Goal: Task Accomplishment & Management: Use online tool/utility

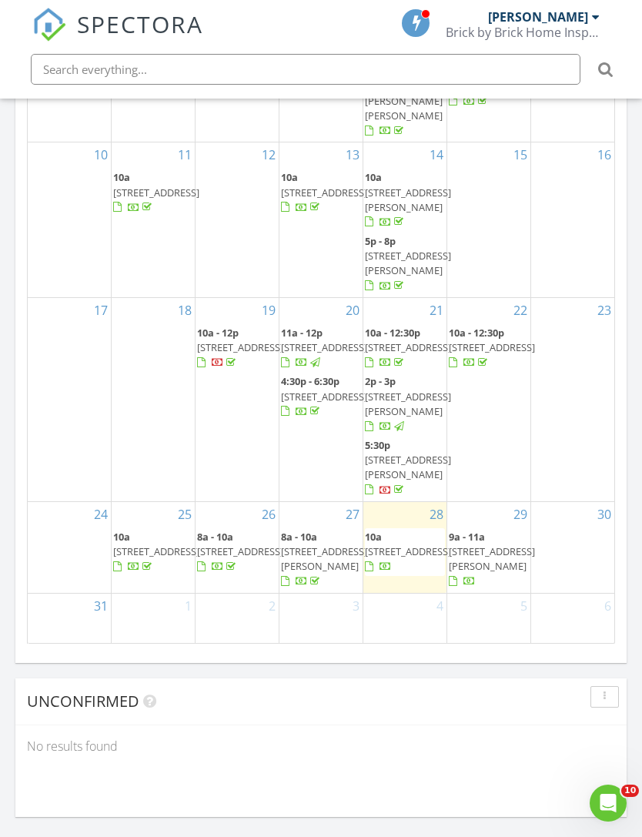
scroll to position [169, 0]
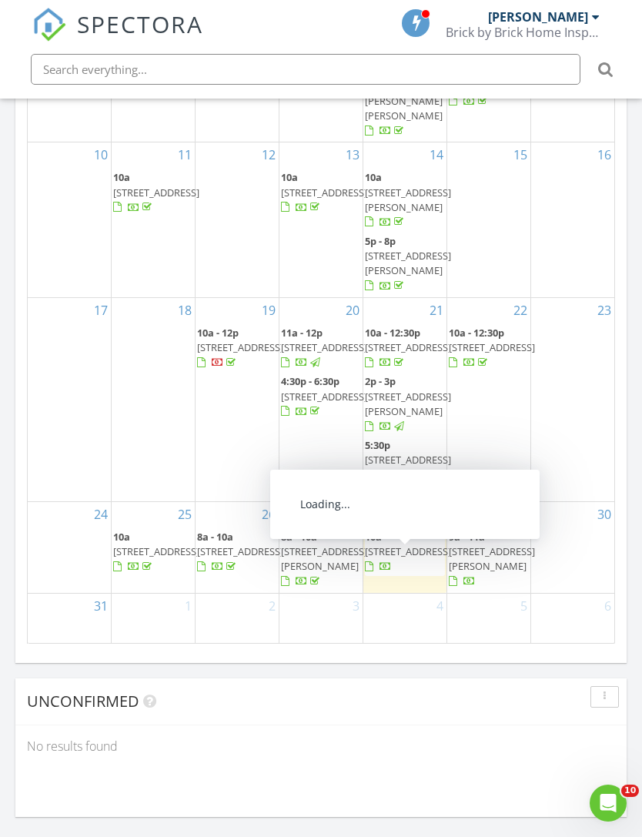
click at [403, 558] on span "23529 Restore Rd , Waynesville 65583" at bounding box center [408, 551] width 86 height 14
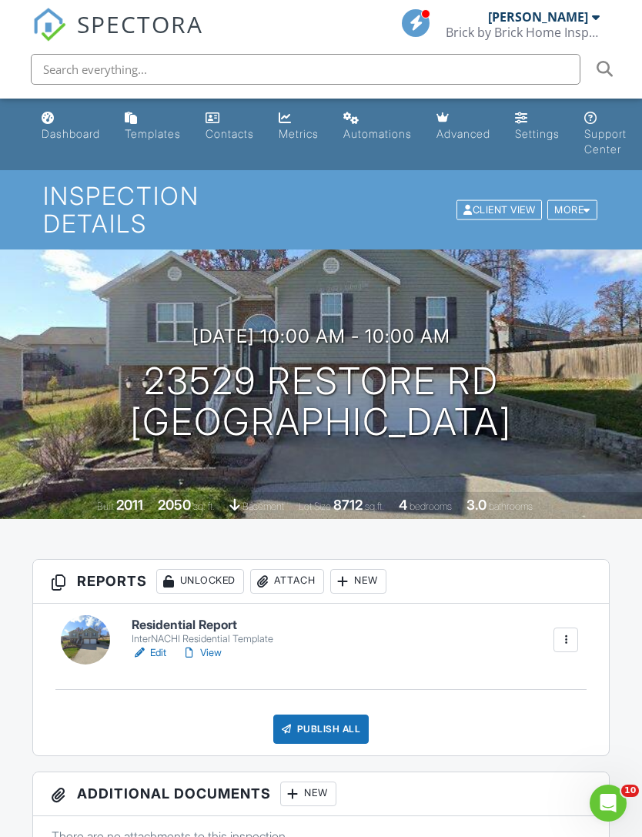
click at [166, 645] on link "Edit" at bounding box center [149, 652] width 35 height 15
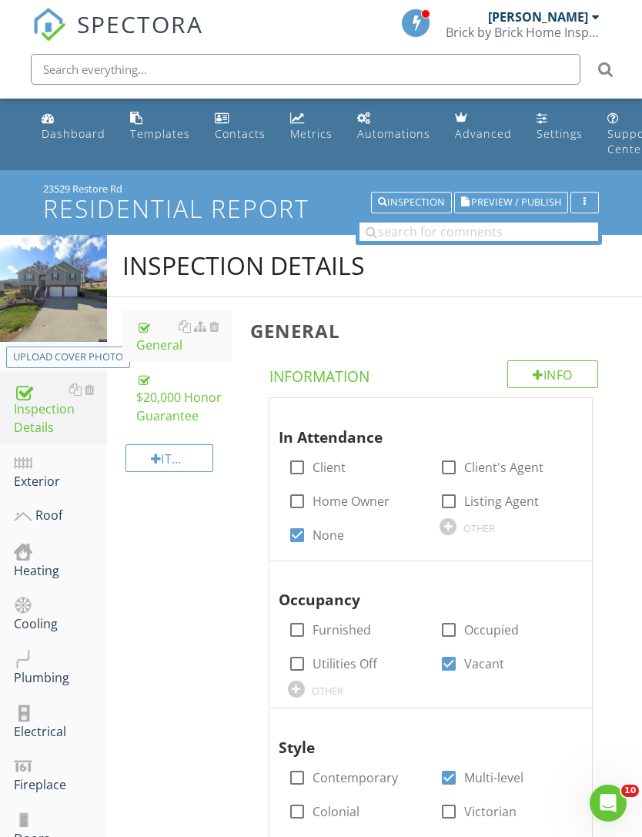
click at [89, 357] on div "Upload cover photo" at bounding box center [68, 357] width 110 height 15
type input "C:\fakepath\IMG_4314.jpeg"
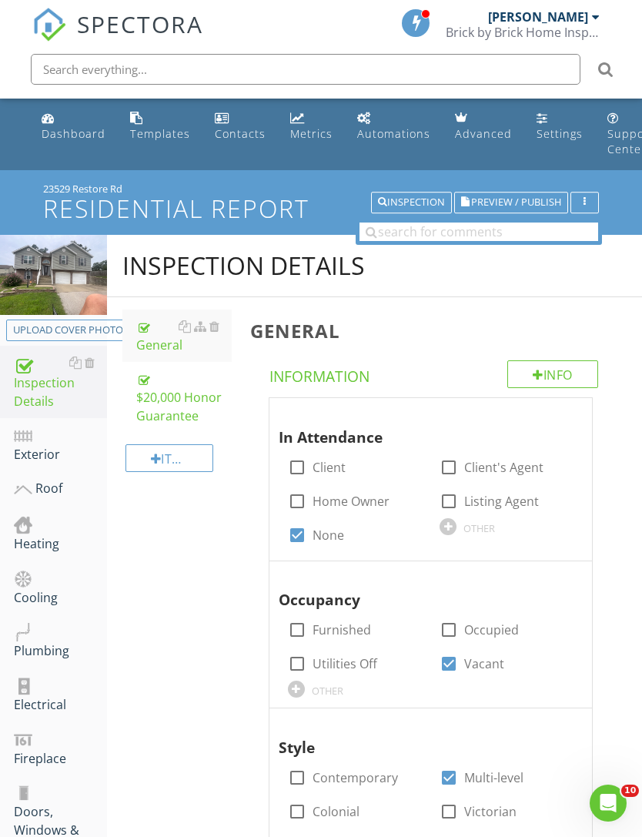
click at [32, 462] on div "Exterior" at bounding box center [60, 445] width 93 height 39
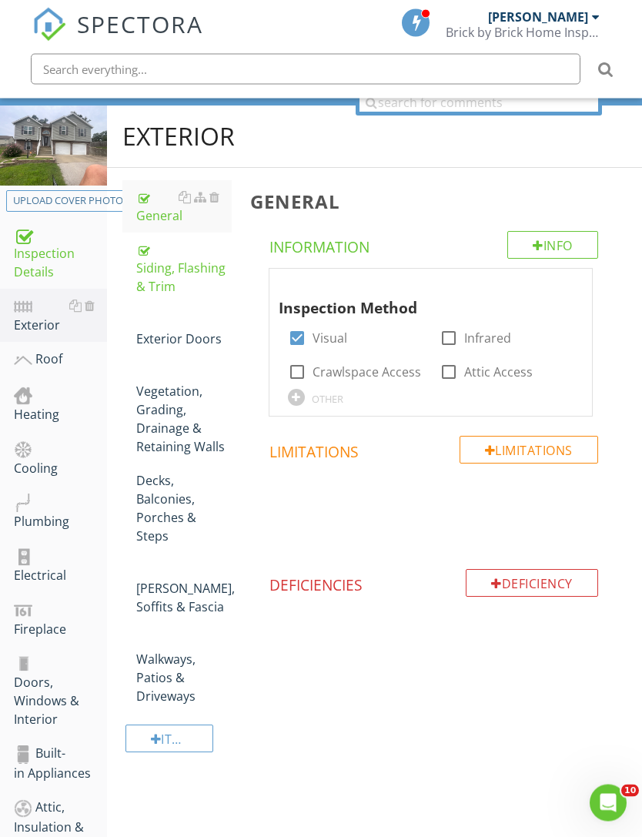
scroll to position [129, 0]
click at [162, 289] on div "Siding, Flashing & Trim" at bounding box center [183, 267] width 95 height 55
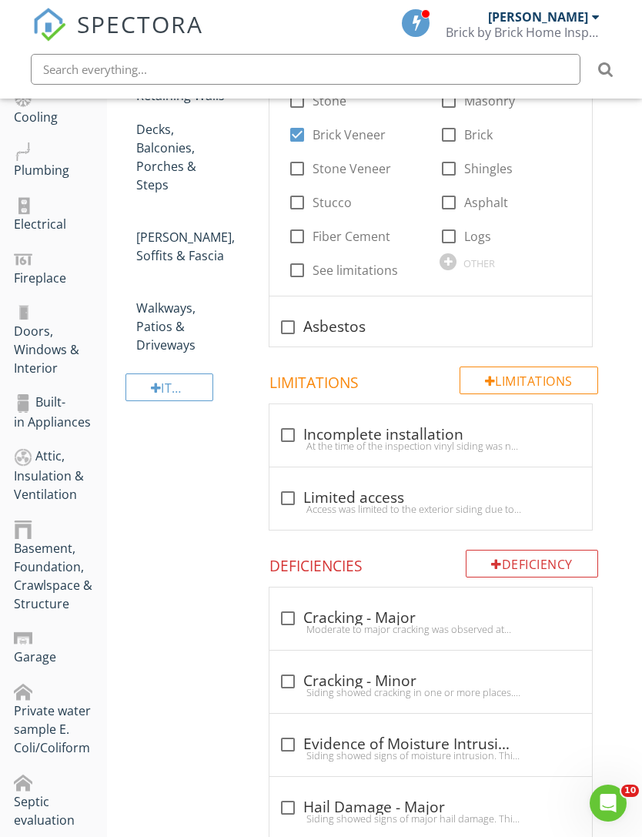
scroll to position [541, 0]
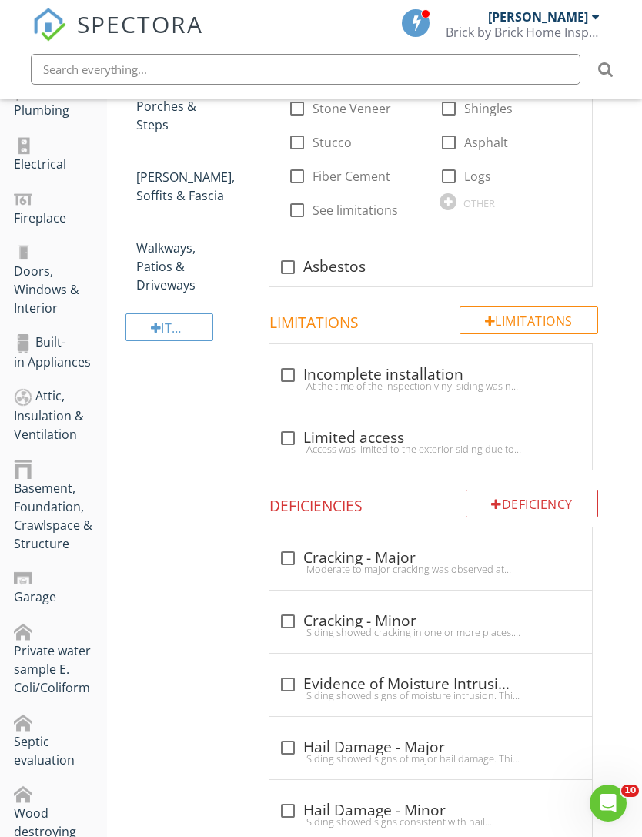
click at [291, 609] on div at bounding box center [288, 621] width 26 height 26
checkbox input "true"
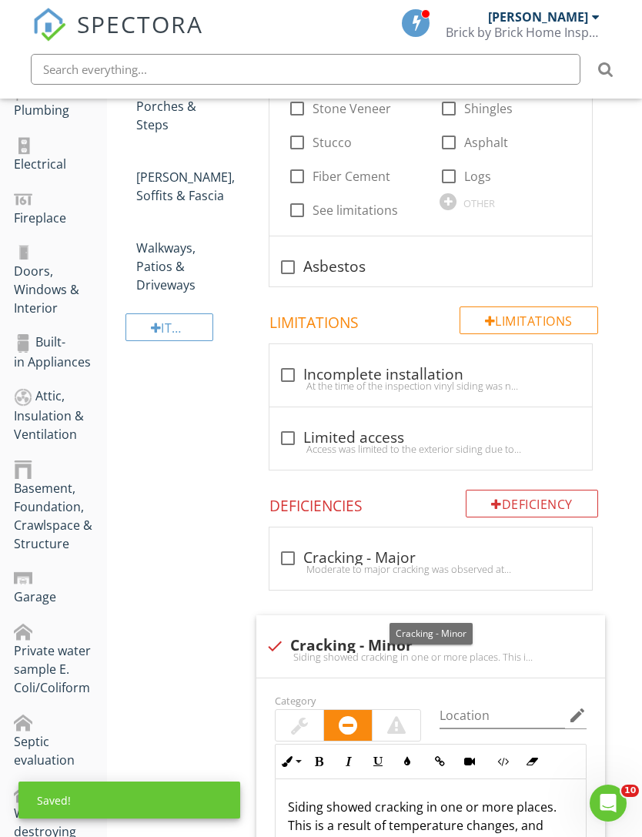
click at [318, 798] on p "Siding showed cracking in one or more places. This is a result of temperature c…" at bounding box center [431, 835] width 286 height 74
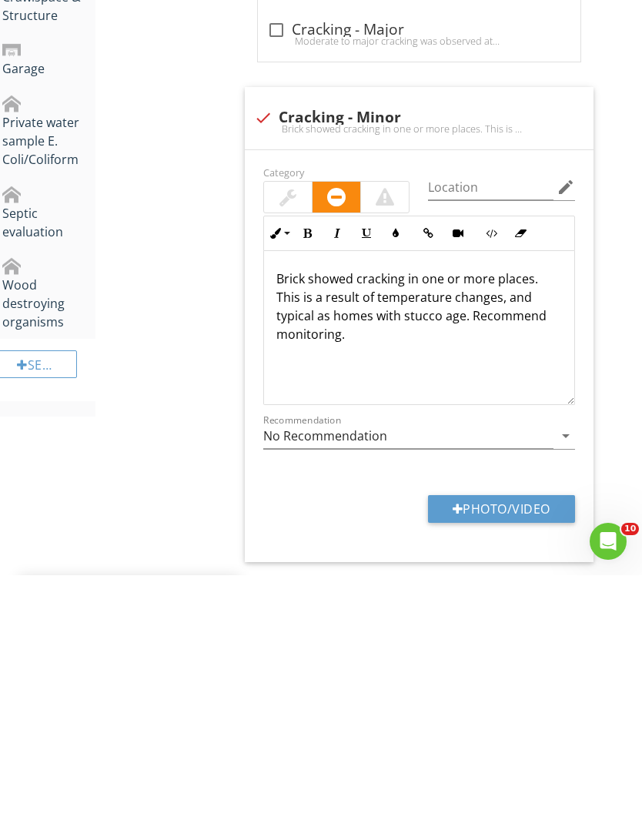
click at [380, 531] on p "Brick showed cracking in one or more places. This is a result of temperature ch…" at bounding box center [419, 568] width 286 height 74
click at [471, 531] on p "Brick showed cracking in one or more places. This is a result of temperature ch…" at bounding box center [419, 568] width 286 height 74
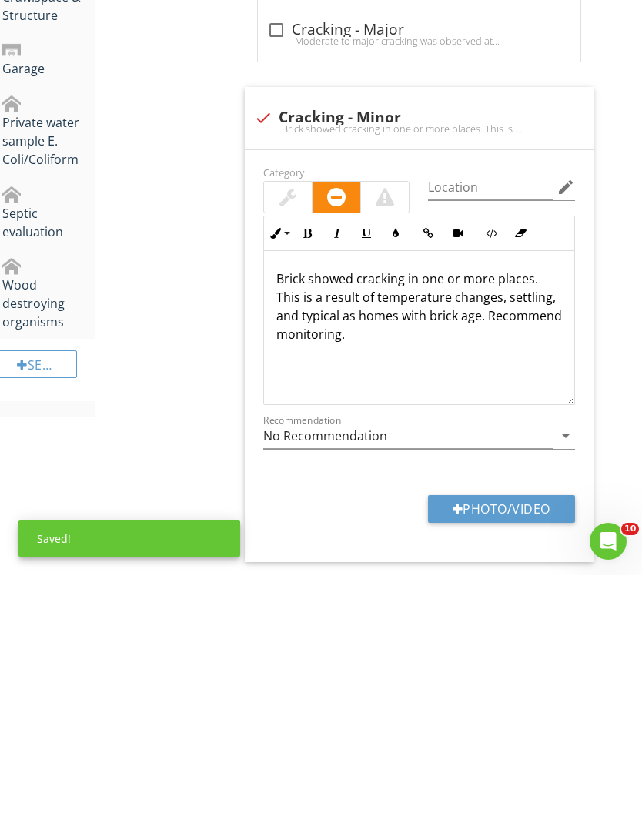
click at [300, 444] on div at bounding box center [288, 459] width 48 height 31
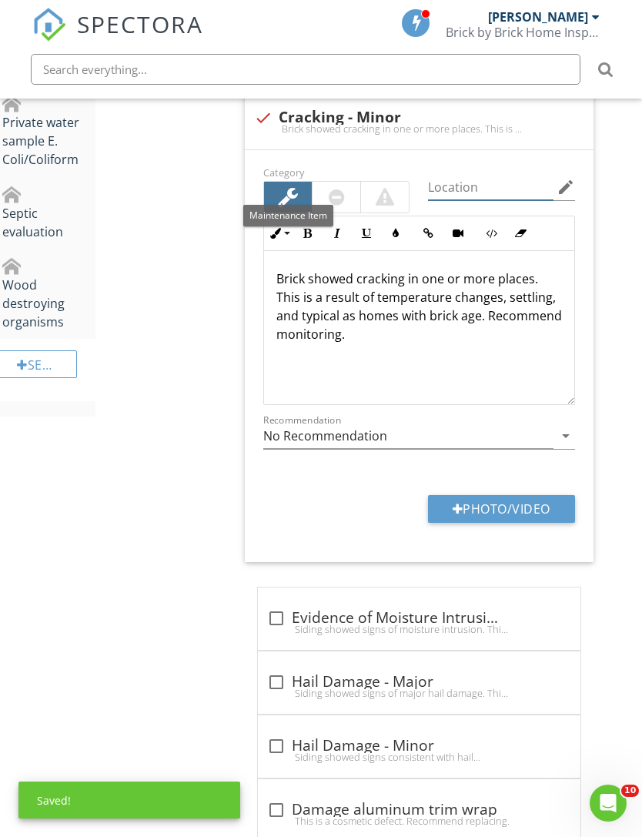
click at [473, 175] on input "Location" at bounding box center [491, 187] width 126 height 25
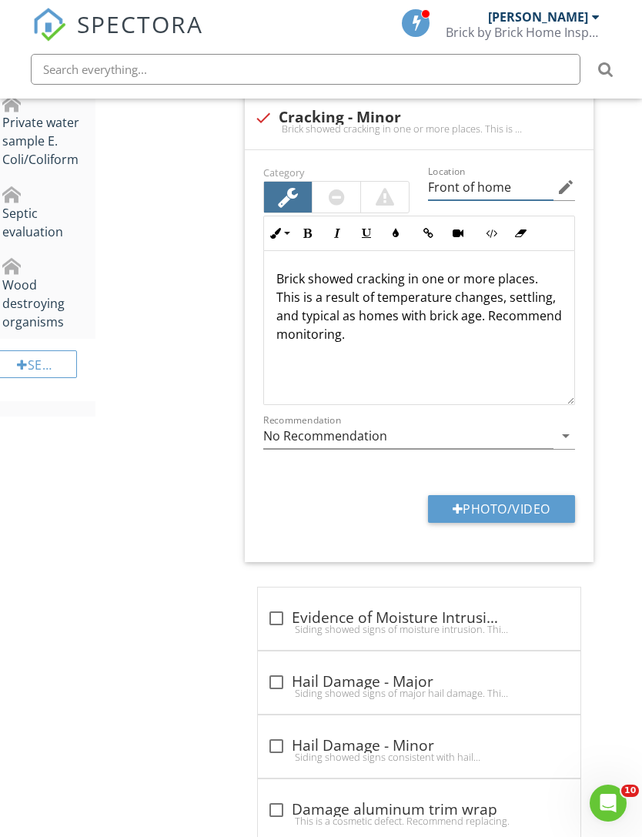
type input "Front of home"
click at [523, 495] on button "Photo/Video" at bounding box center [501, 509] width 147 height 28
type input "C:\fakepath\IMG_4315.jpeg"
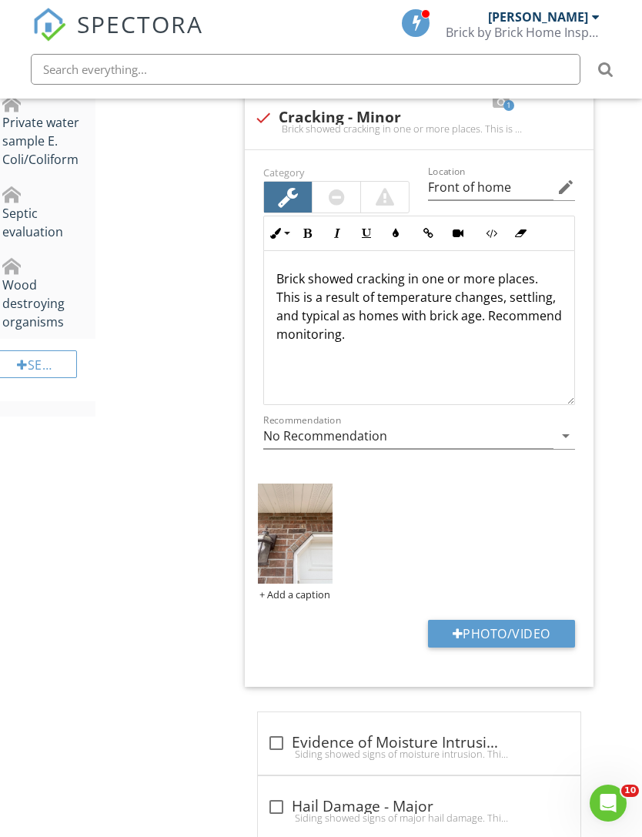
click at [290, 543] on img at bounding box center [295, 534] width 75 height 100
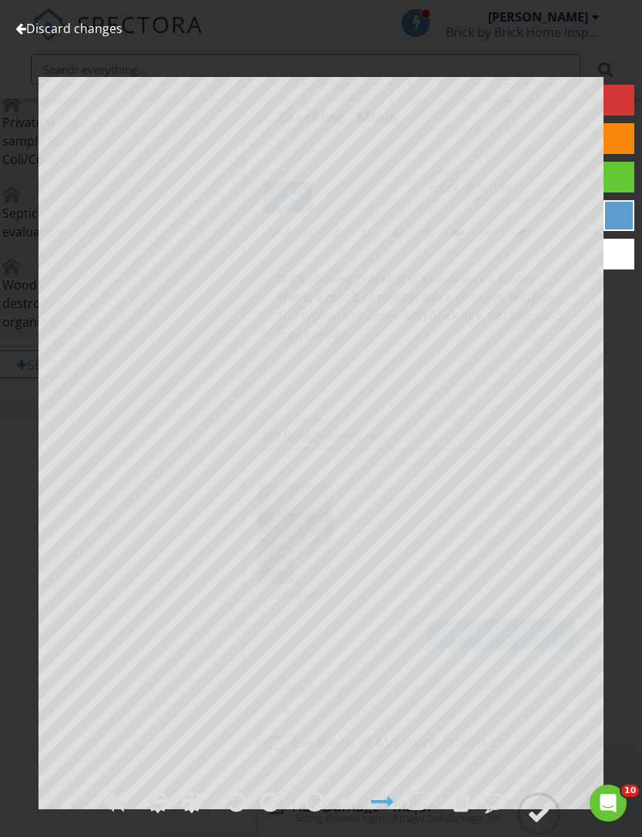
click at [550, 834] on circle at bounding box center [539, 814] width 40 height 40
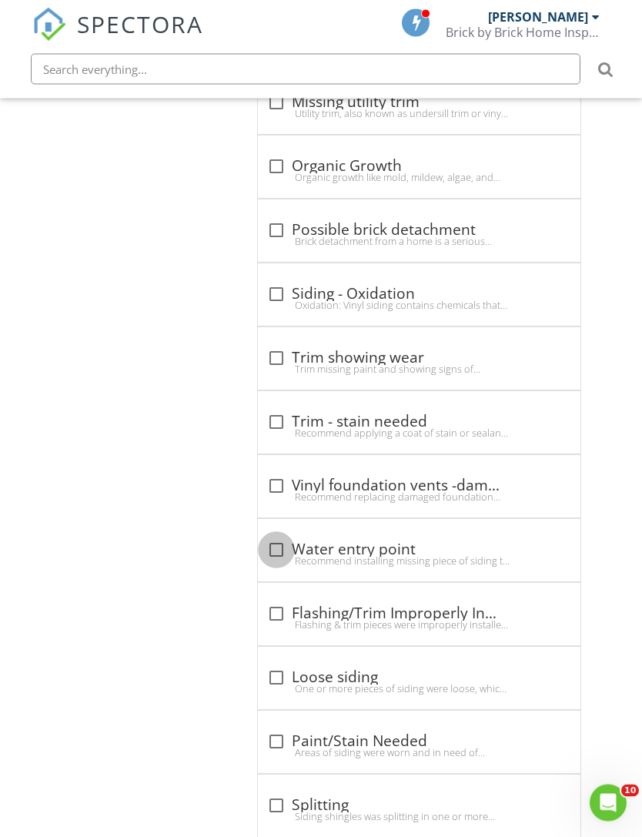
scroll to position [2784, 12]
click at [264, 537] on div at bounding box center [276, 550] width 26 height 26
checkbox input "true"
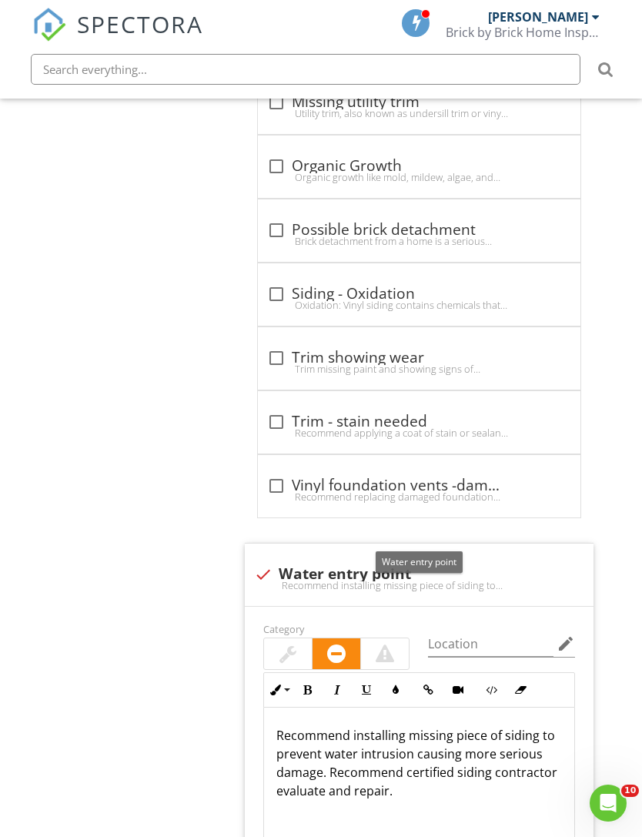
click at [500, 726] on p "Recommend installing missing piece of siding to prevent water intrusion causing…" at bounding box center [419, 763] width 286 height 74
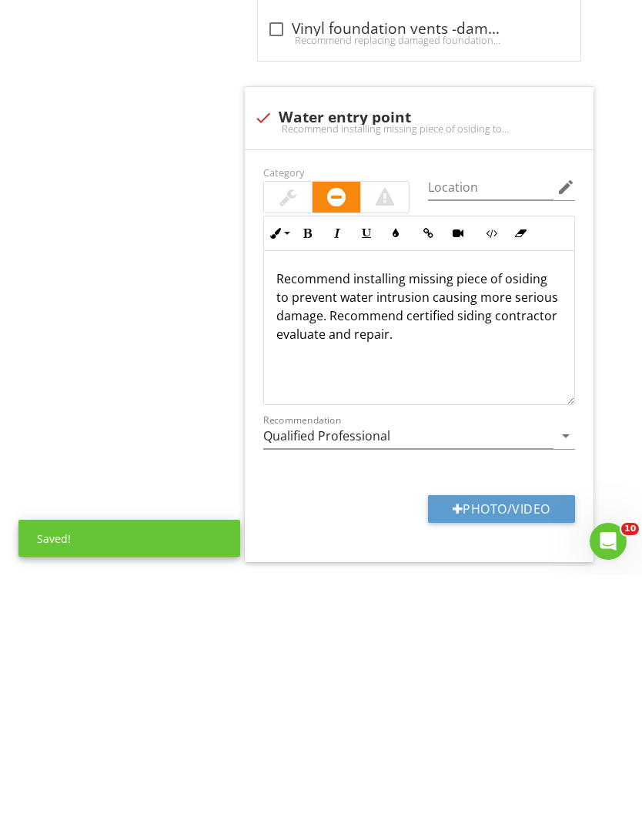
click at [529, 531] on p "Recommend installing missing piece of osiding to prevent water intrusion causin…" at bounding box center [419, 568] width 286 height 74
click at [548, 531] on p "Recommend installing missing piece of flashung to prevent water intrusion causi…" at bounding box center [419, 568] width 286 height 74
click at [533, 531] on p "Recommend installing missing piece of flashung to prevent water intrusion causi…" at bounding box center [419, 568] width 286 height 74
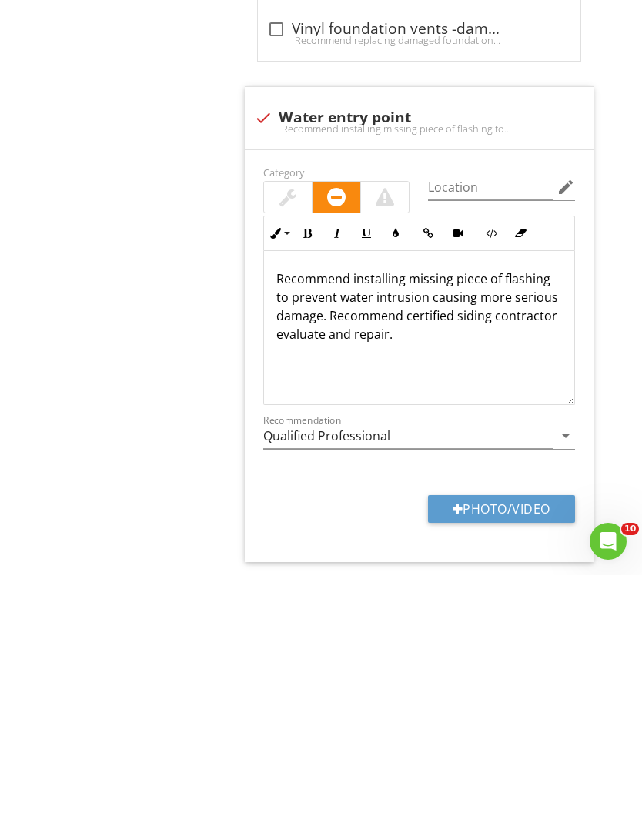
click at [500, 757] on button "Photo/Video" at bounding box center [501, 771] width 147 height 28
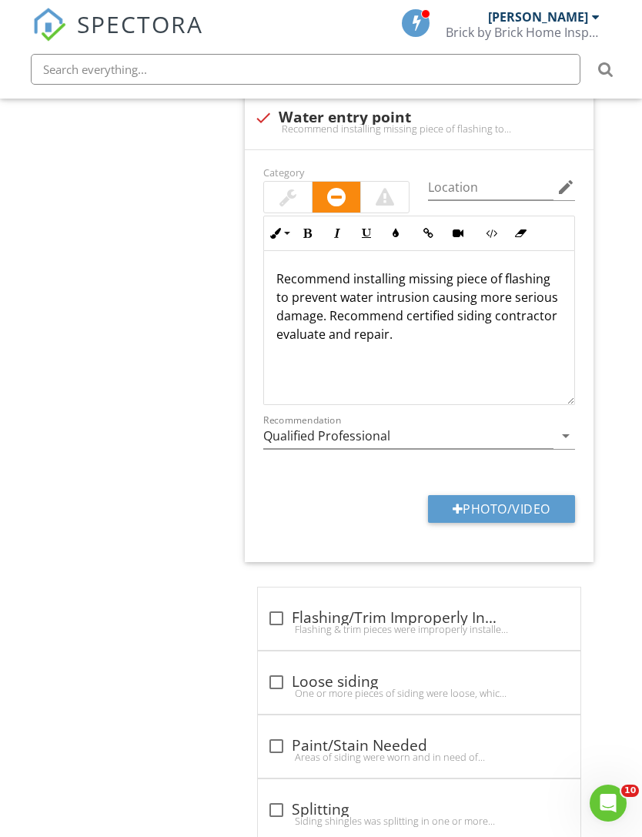
type input "C:\fakepath\IMG_4327.jpeg"
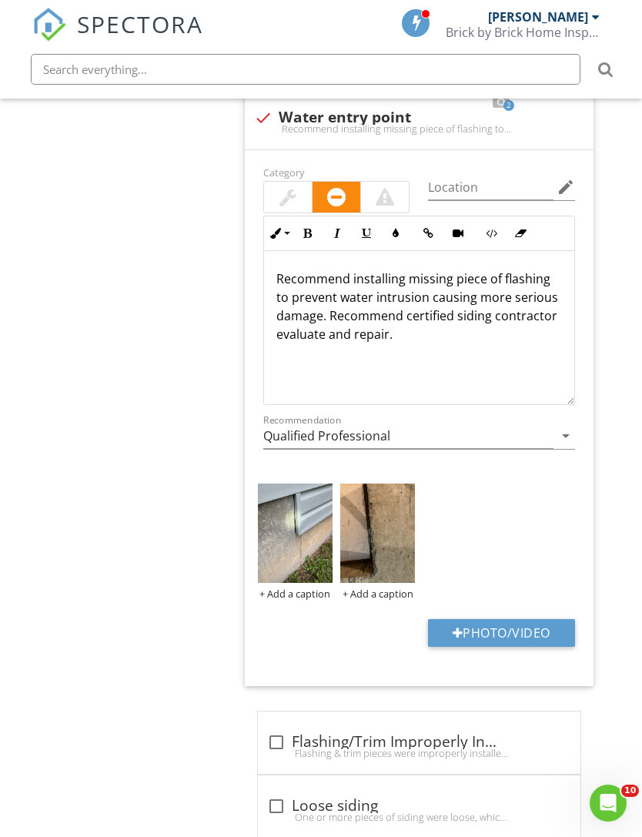
click at [389, 588] on div "+ Add a caption" at bounding box center [377, 594] width 75 height 12
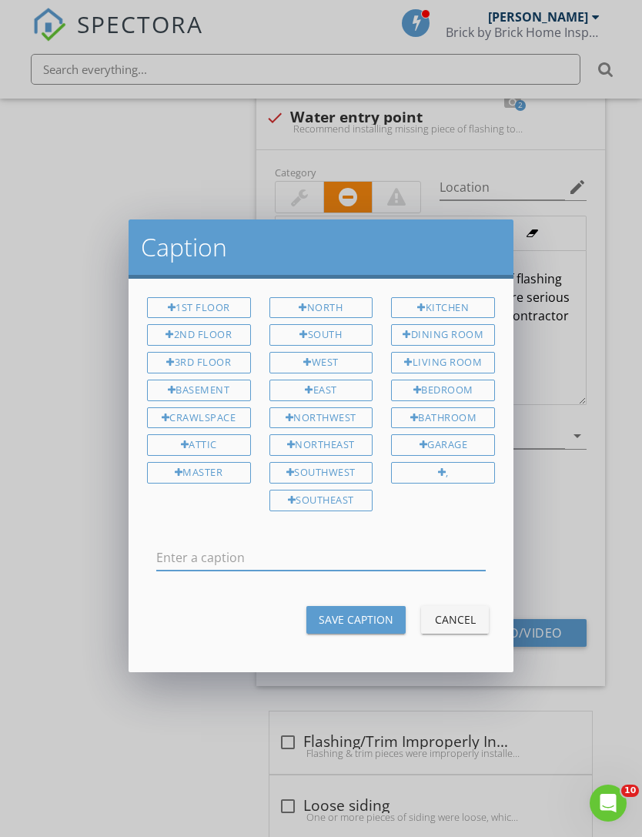
click at [370, 558] on input "text" at bounding box center [321, 557] width 330 height 25
type input "Daylight showing for interior side of where flashing is missing."
click at [387, 612] on div "Save Caption" at bounding box center [356, 619] width 75 height 16
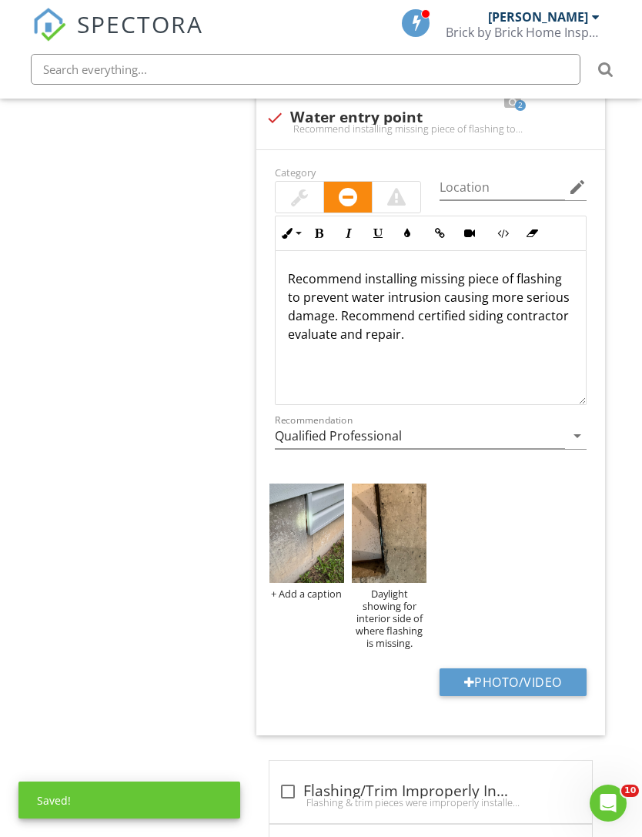
click at [414, 537] on img at bounding box center [389, 534] width 75 height 100
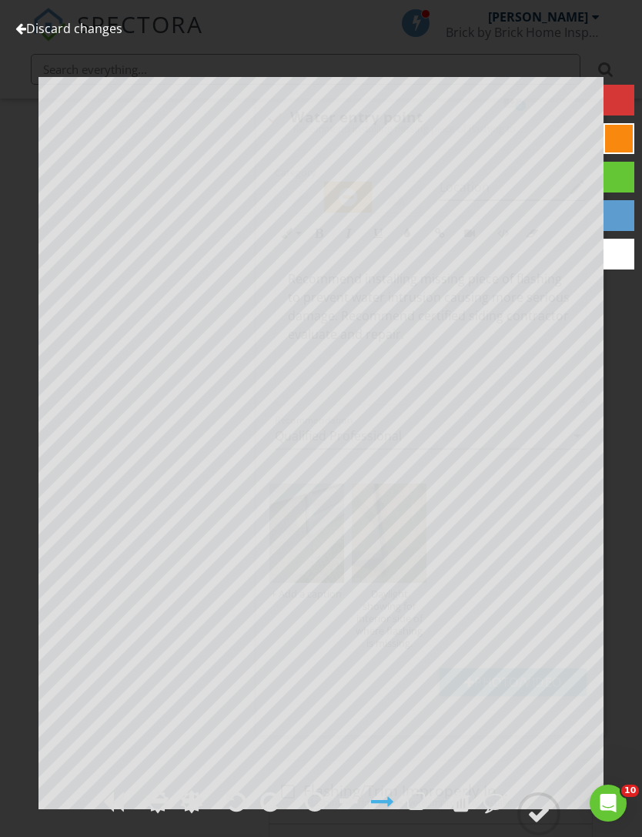
click at [541, 834] on circle at bounding box center [539, 814] width 40 height 40
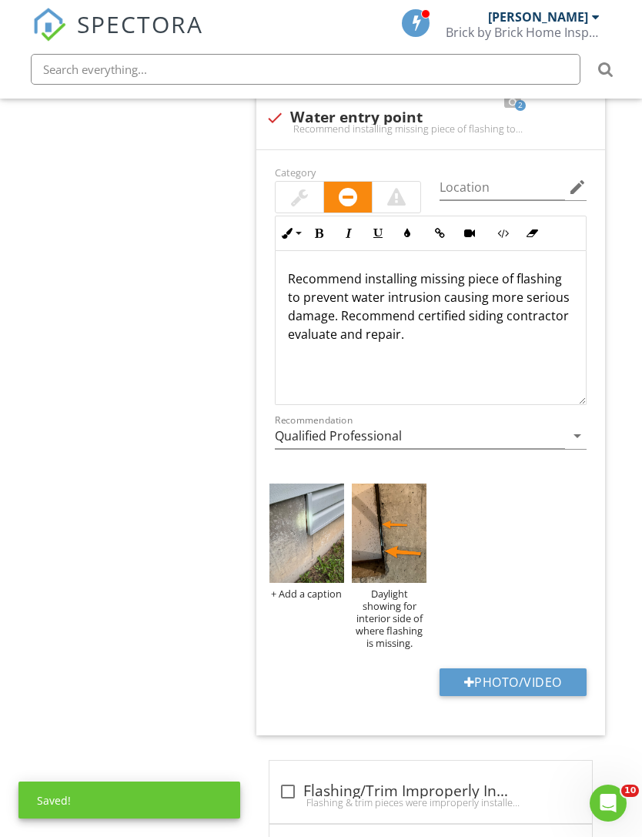
click at [317, 531] on img at bounding box center [307, 534] width 75 height 100
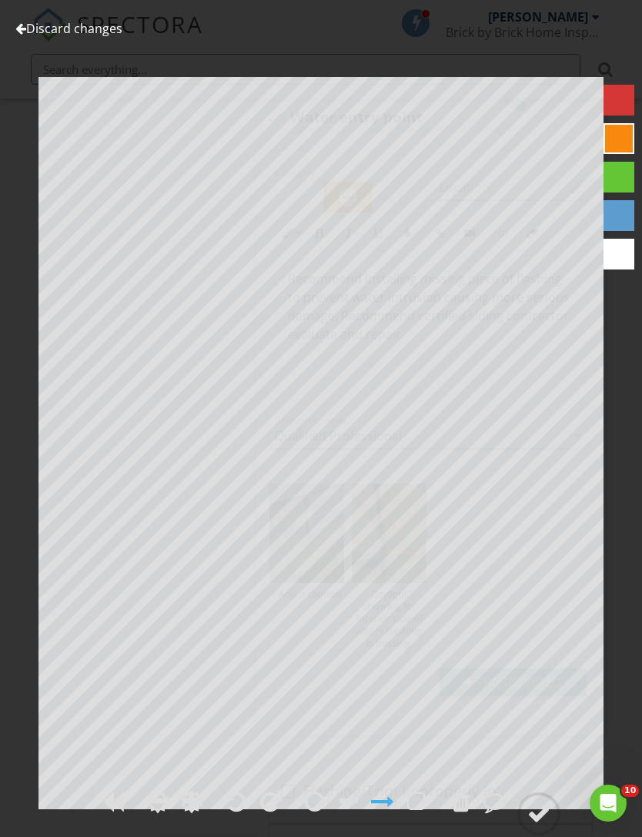
click at [541, 825] on div at bounding box center [538, 813] width 23 height 23
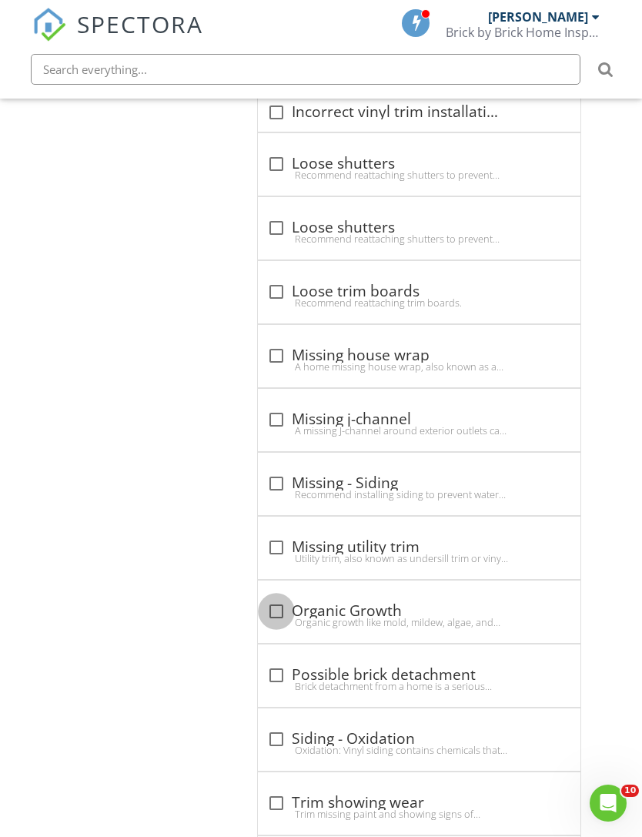
click at [280, 598] on div at bounding box center [276, 611] width 26 height 26
checkbox input "true"
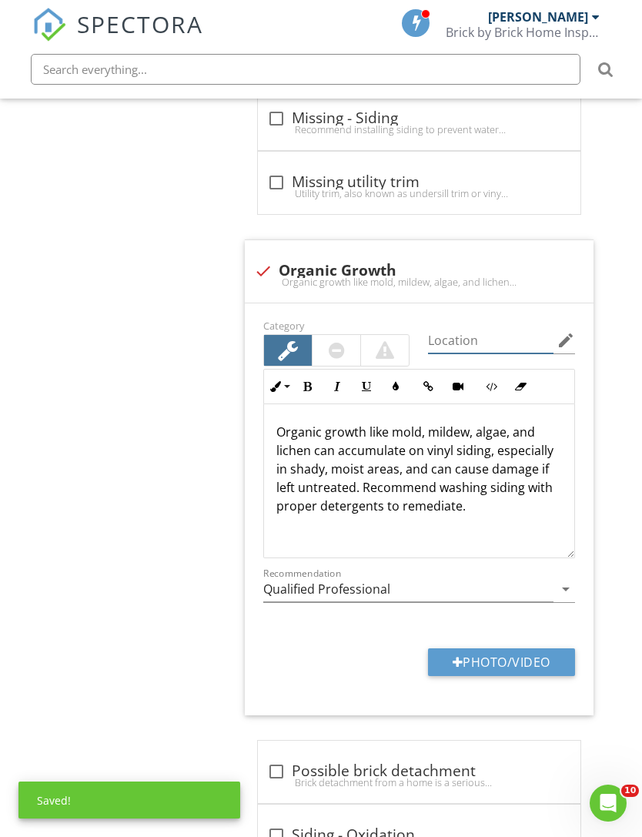
click at [491, 328] on input "Location" at bounding box center [491, 340] width 126 height 25
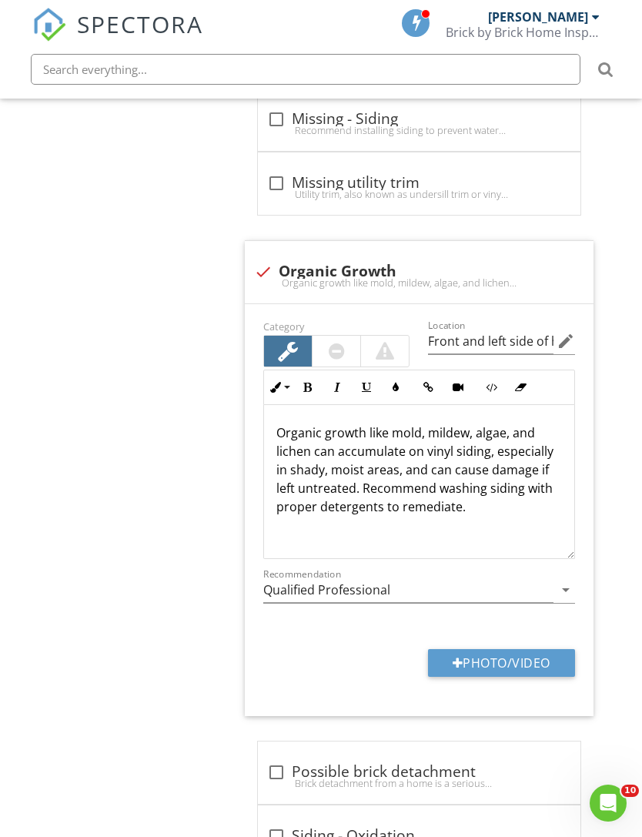
scroll to position [2704, 12]
type input "Front and left side of home"
click at [552, 648] on button "Photo/Video" at bounding box center [501, 662] width 147 height 28
type input "C:\fakepath\IMG_4478.jpeg"
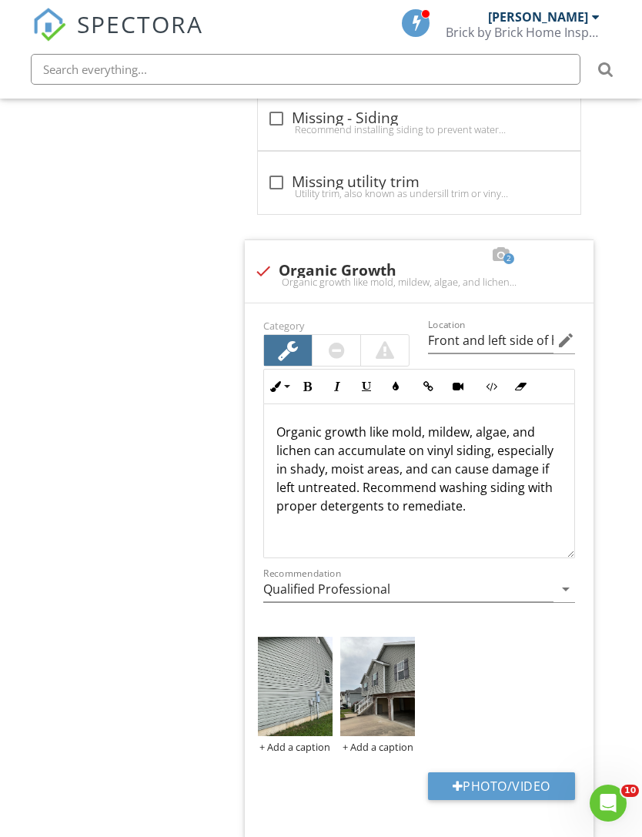
click at [316, 685] on img at bounding box center [295, 687] width 75 height 100
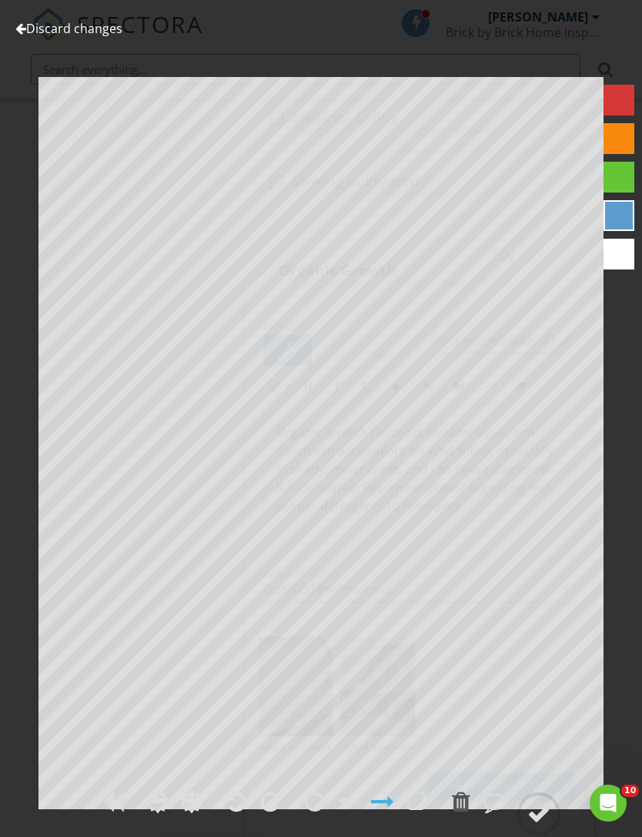
click at [42, 25] on link "Discard changes" at bounding box center [68, 28] width 107 height 17
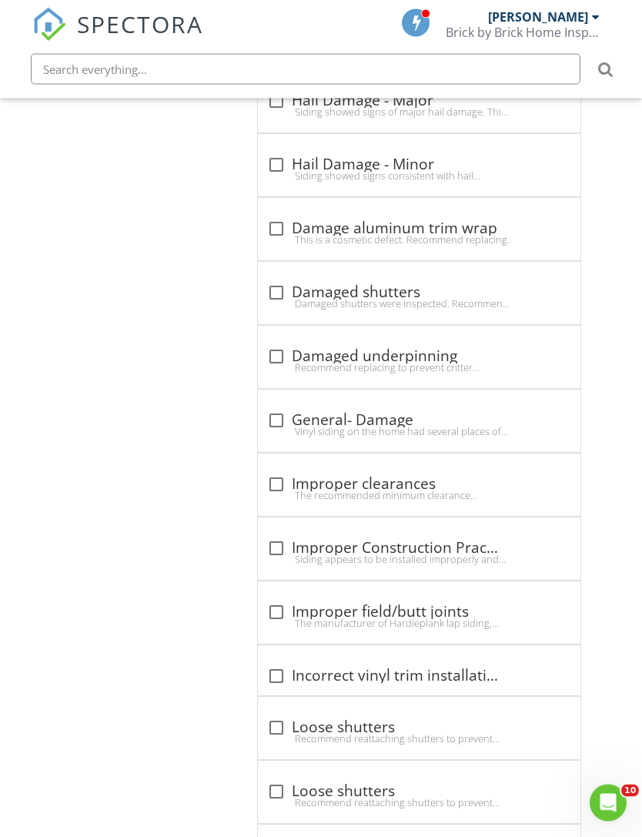
scroll to position [1775, 12]
click at [300, 411] on div "check_box_outline_blank General- Damage" at bounding box center [419, 420] width 304 height 18
checkbox input "true"
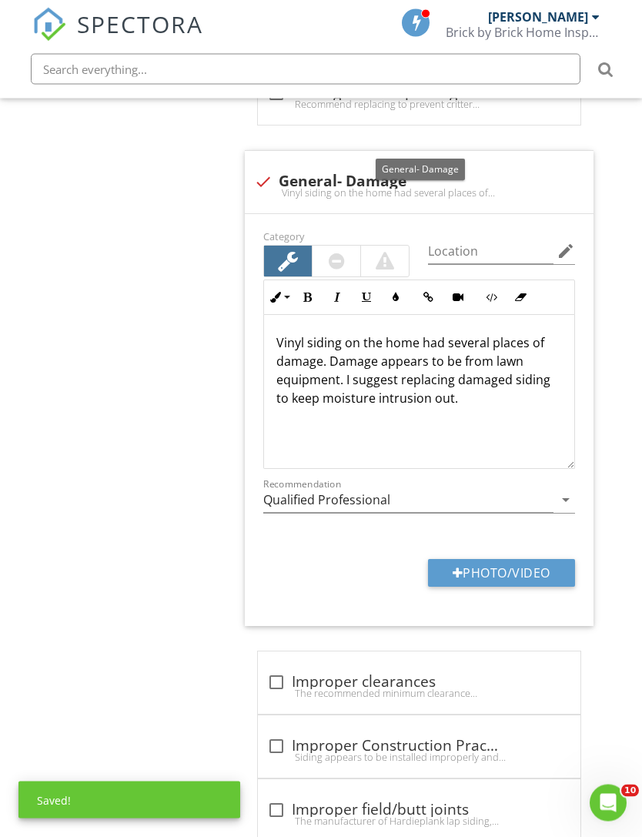
scroll to position [2038, 12]
click at [543, 570] on button "Photo/Video" at bounding box center [501, 573] width 147 height 28
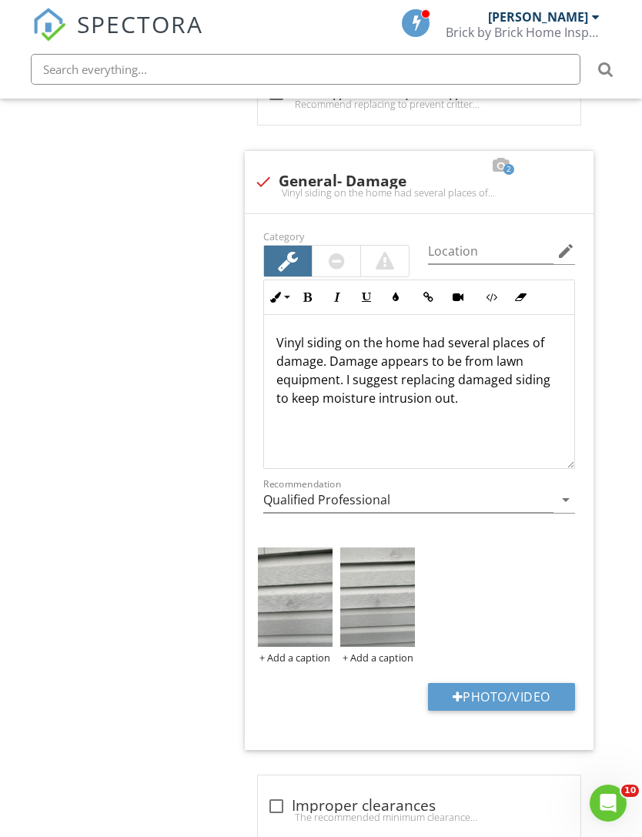
click at [303, 612] on img at bounding box center [295, 597] width 75 height 100
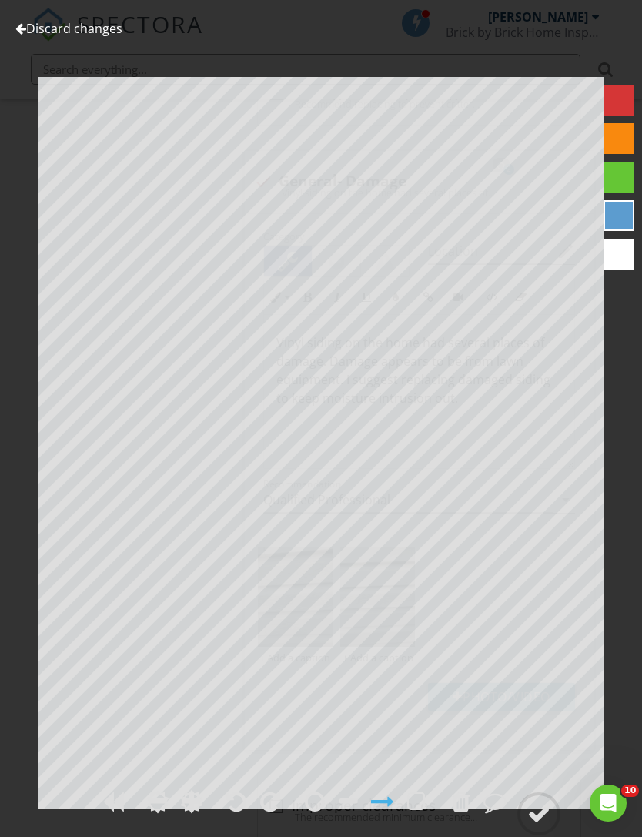
click at [553, 834] on circle at bounding box center [539, 814] width 40 height 40
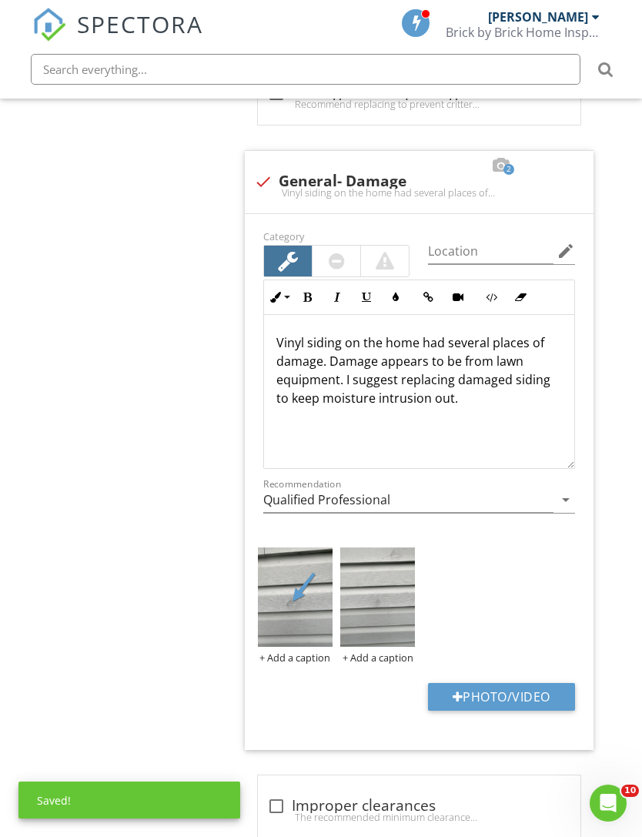
click at [392, 597] on img at bounding box center [377, 597] width 75 height 100
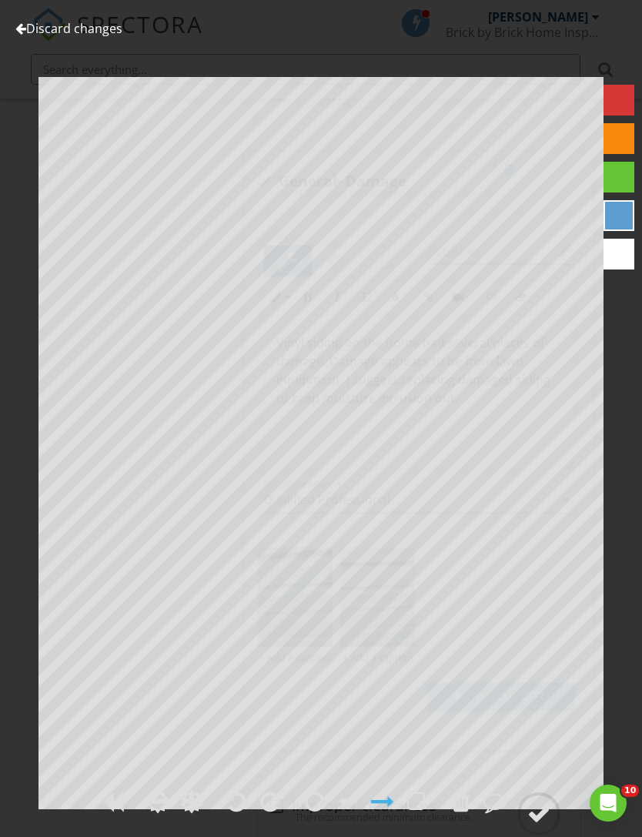
click at [541, 825] on div at bounding box center [538, 813] width 23 height 23
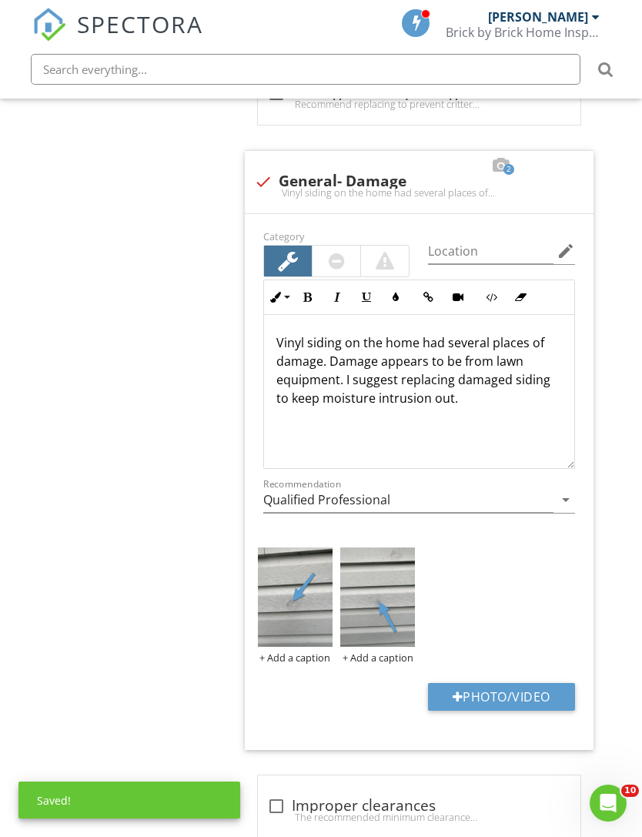
click at [532, 683] on button "Photo/Video" at bounding box center [501, 697] width 147 height 28
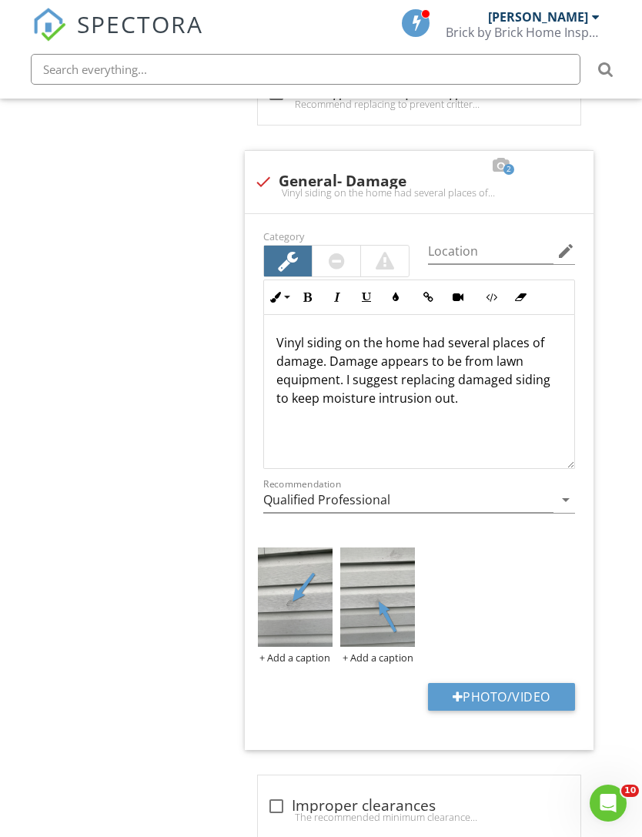
type input "C:\fakepath\IMG_4348.jpeg"
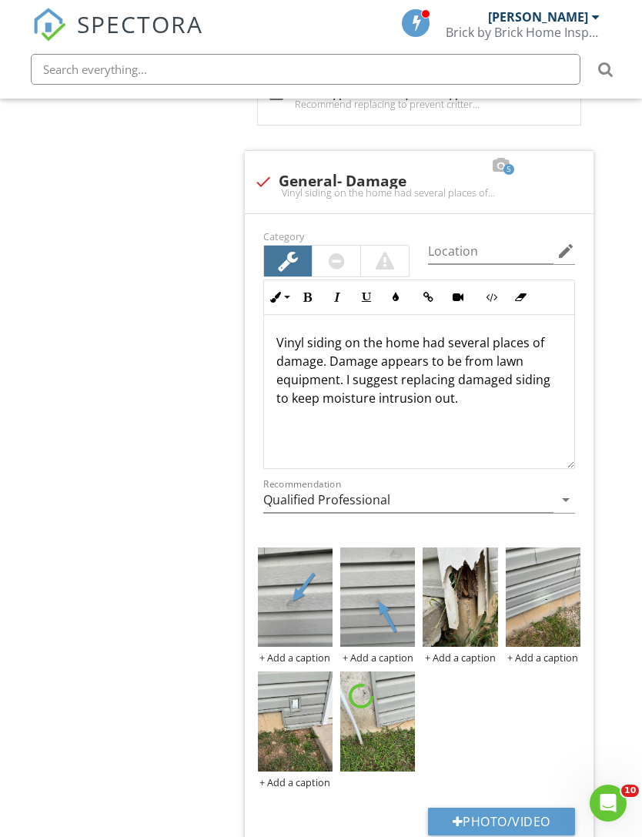
click at [563, 614] on img at bounding box center [543, 597] width 75 height 100
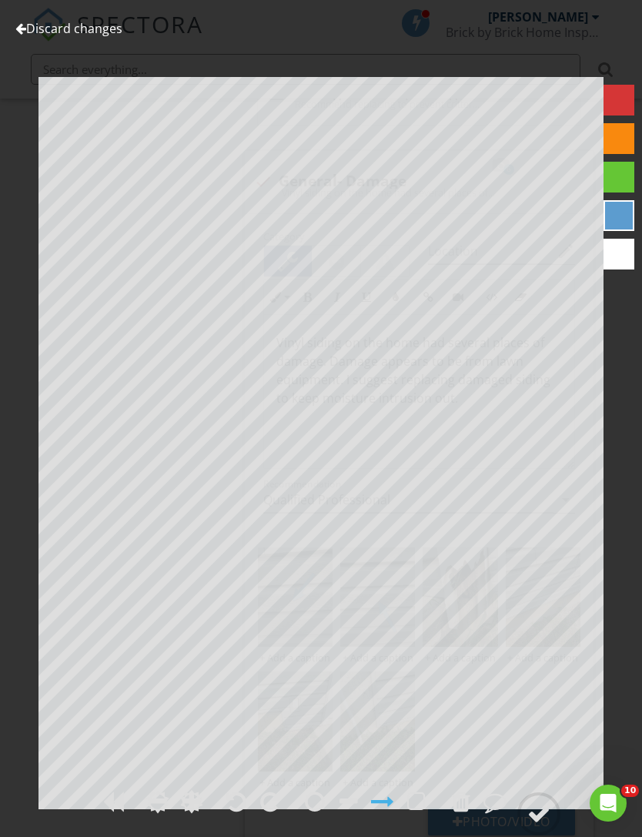
click at [553, 834] on circle at bounding box center [539, 814] width 40 height 40
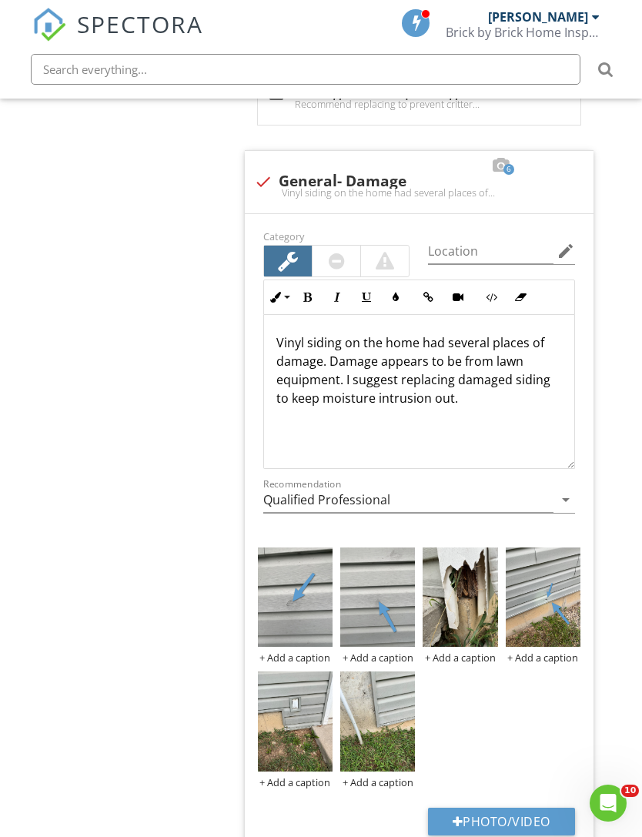
click at [311, 722] on img at bounding box center [295, 721] width 75 height 100
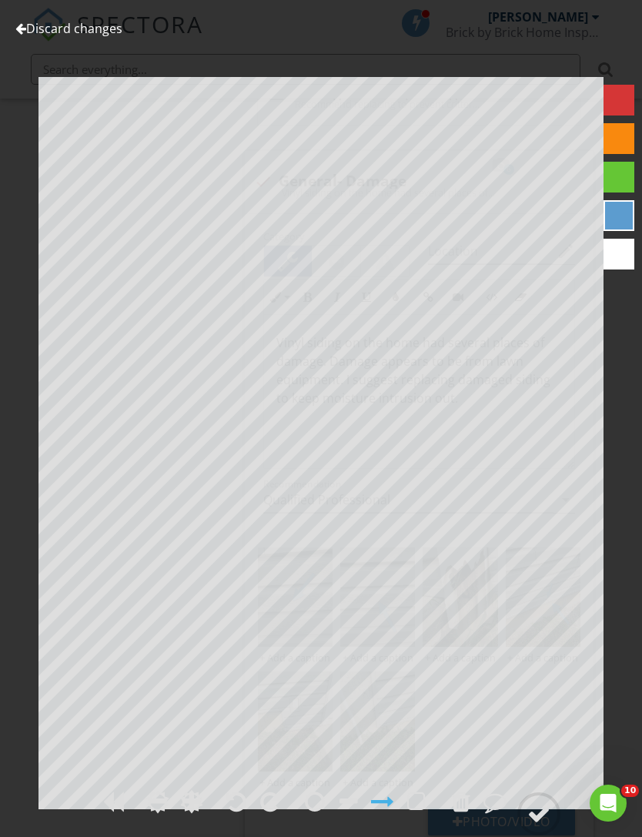
click at [528, 834] on circle at bounding box center [539, 814] width 40 height 40
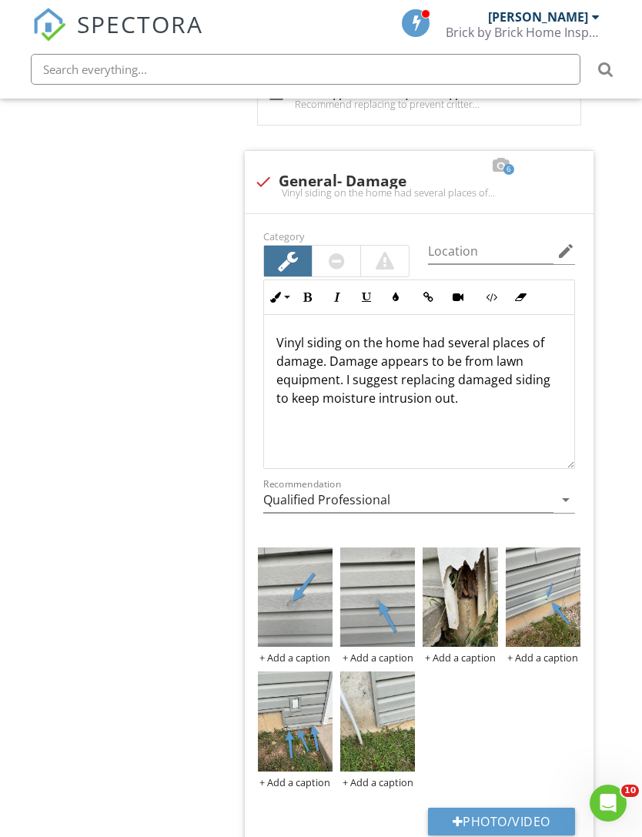
click at [380, 740] on img at bounding box center [377, 721] width 75 height 100
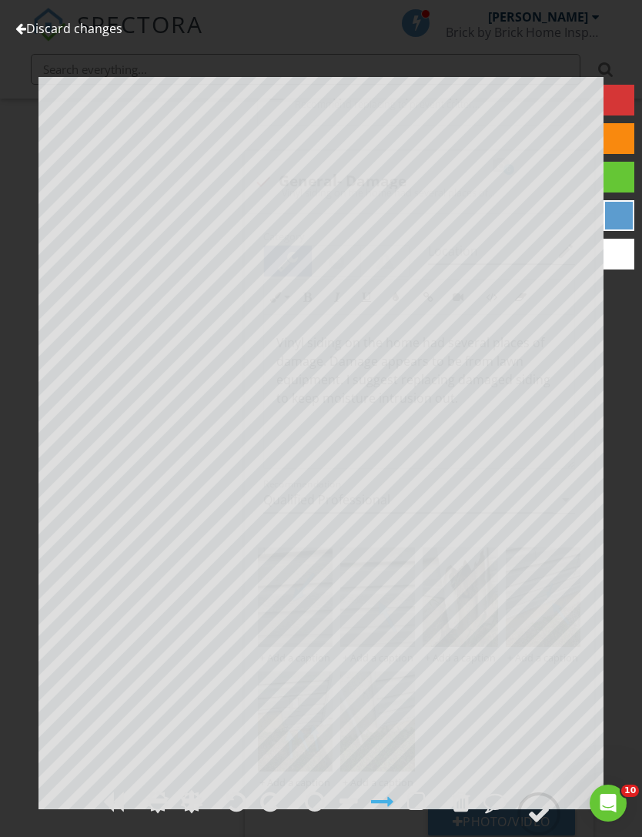
click at [547, 834] on circle at bounding box center [539, 814] width 40 height 40
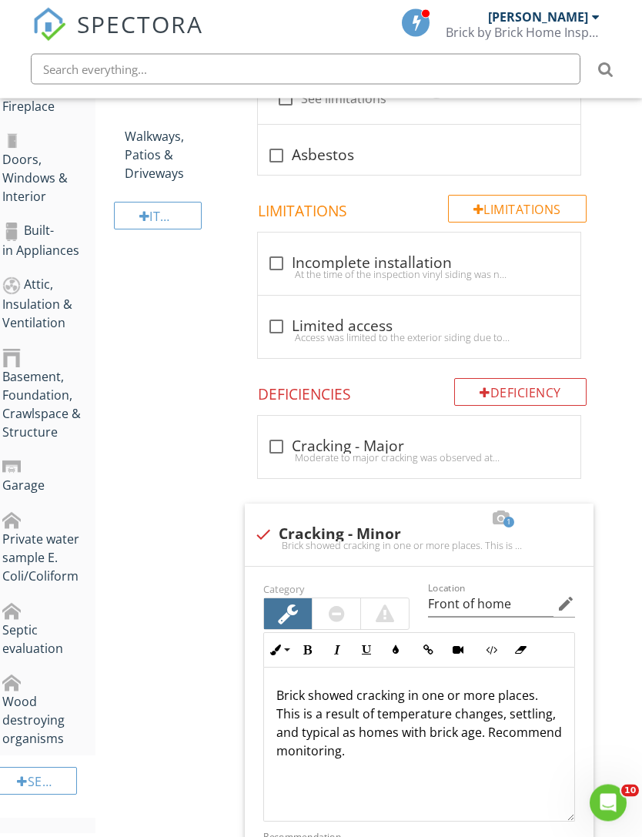
scroll to position [0, 12]
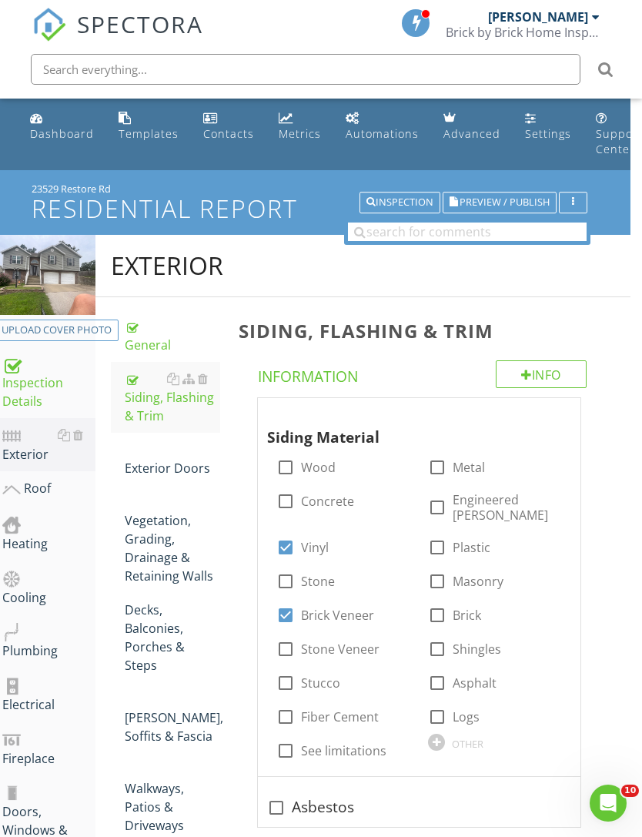
click at [176, 474] on div "Exterior Doors" at bounding box center [172, 458] width 95 height 37
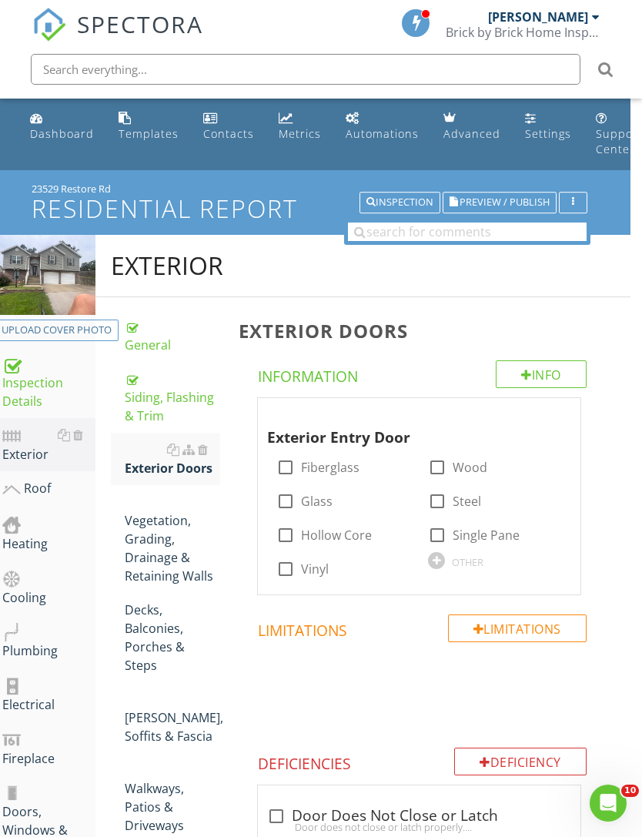
click at [457, 507] on label "Steel" at bounding box center [467, 501] width 28 height 15
checkbox input "true"
click at [344, 534] on label "Hollow Core" at bounding box center [336, 534] width 71 height 15
checkbox input "true"
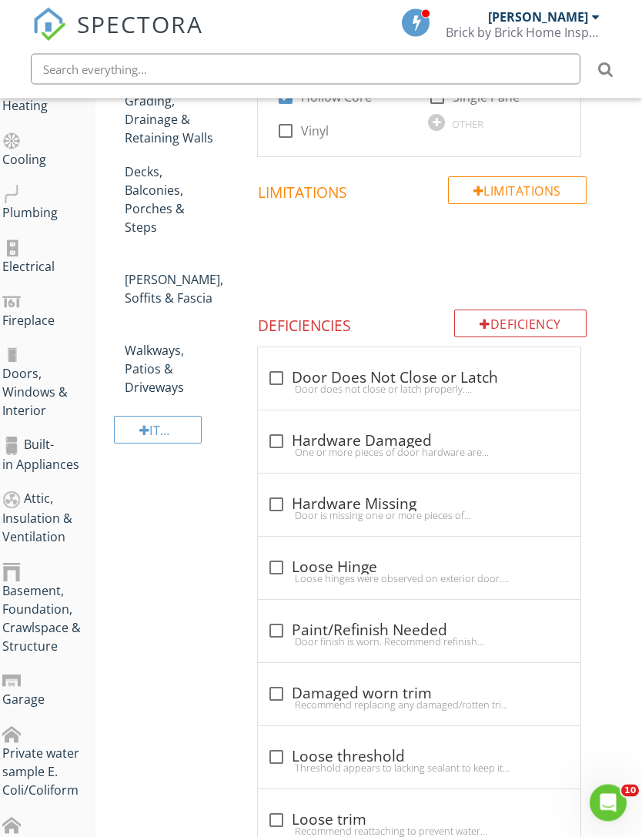
scroll to position [438, 12]
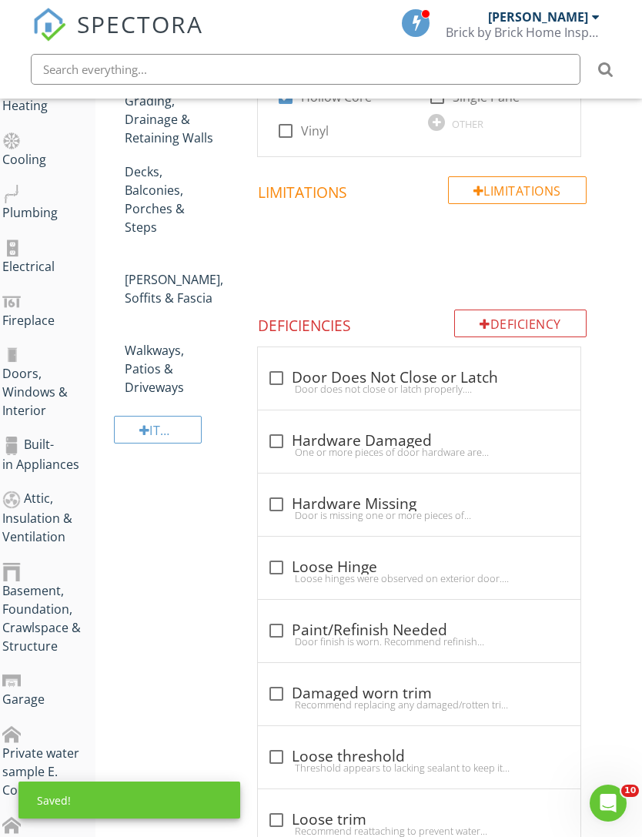
click at [279, 631] on div at bounding box center [276, 631] width 26 height 26
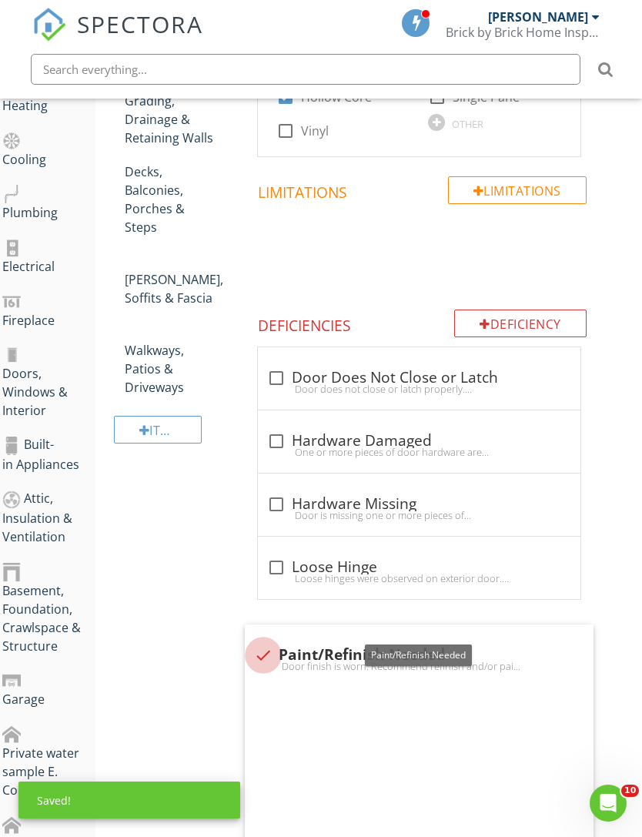
checkbox input "true"
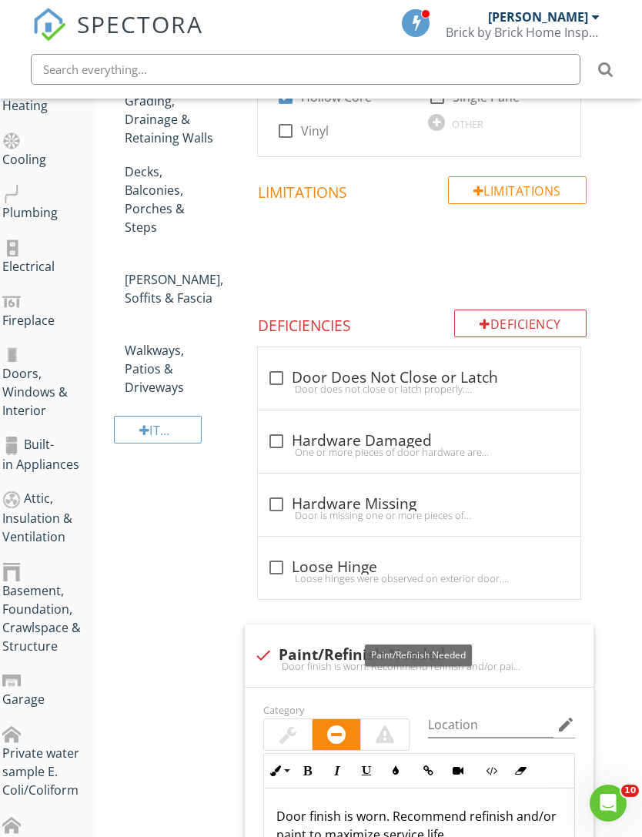
click at [293, 727] on div at bounding box center [288, 734] width 17 height 18
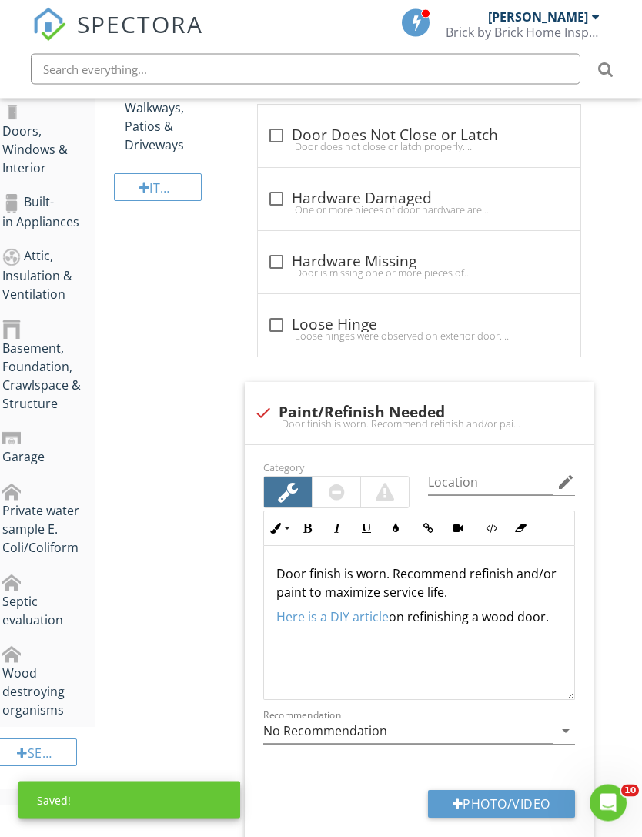
scroll to position [762, 12]
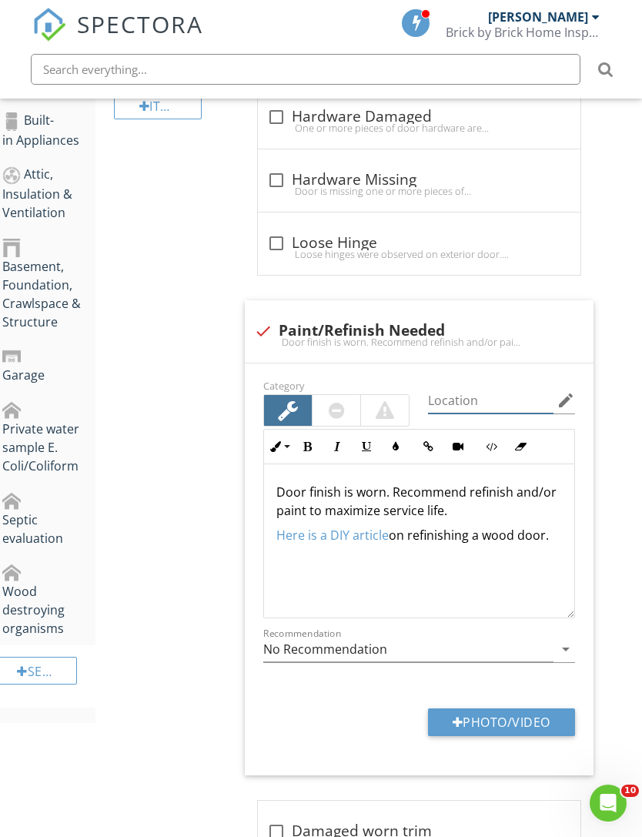
click at [481, 396] on input "Location" at bounding box center [491, 400] width 126 height 25
click at [499, 405] on input "Front, back,side door" at bounding box center [491, 400] width 126 height 25
type input "Front, back, side door"
click at [618, 533] on div "Exterior Doors Info Information Exterior Entry Door check_box_outline_blank Fib…" at bounding box center [429, 391] width 401 height 1713
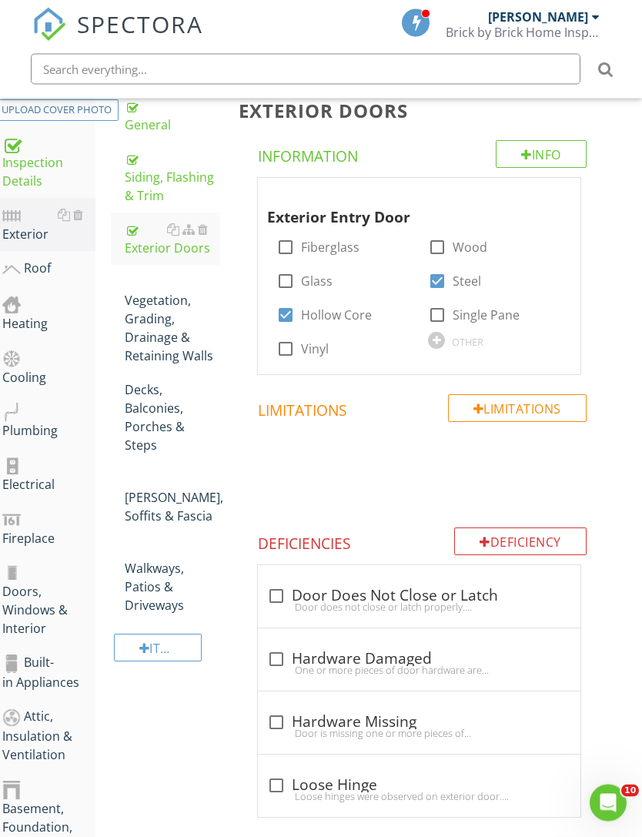
scroll to position [220, 12]
click at [152, 354] on div "Vegetation, Grading, Drainage & Retaining Walls" at bounding box center [172, 319] width 95 height 92
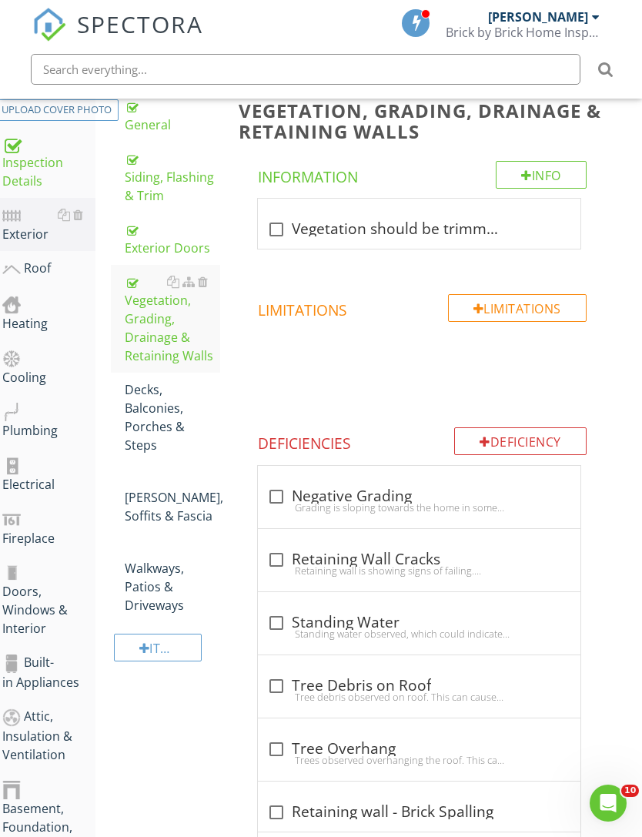
click at [161, 413] on div "Decks, Balconies, Porches & Steps" at bounding box center [172, 417] width 95 height 74
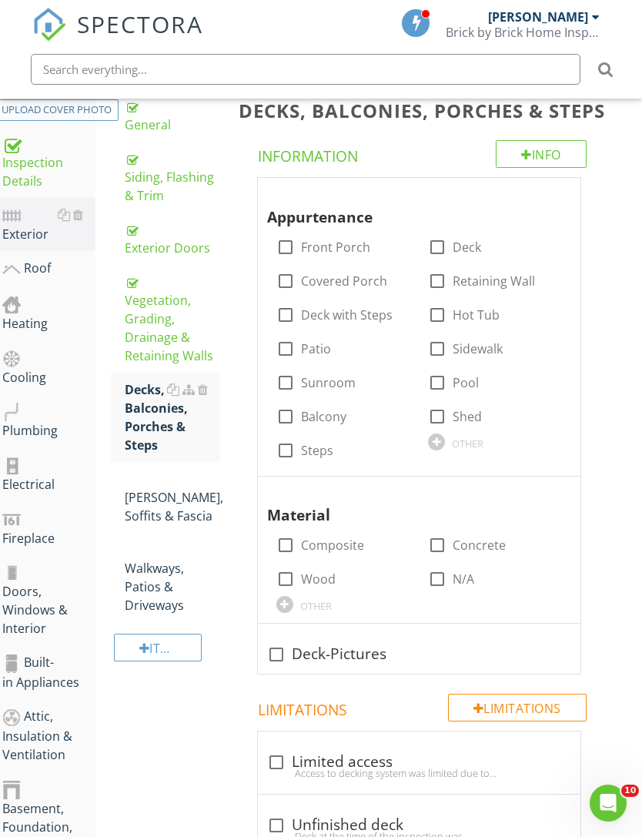
click at [310, 255] on label "Front Porch" at bounding box center [335, 246] width 69 height 15
checkbox input "true"
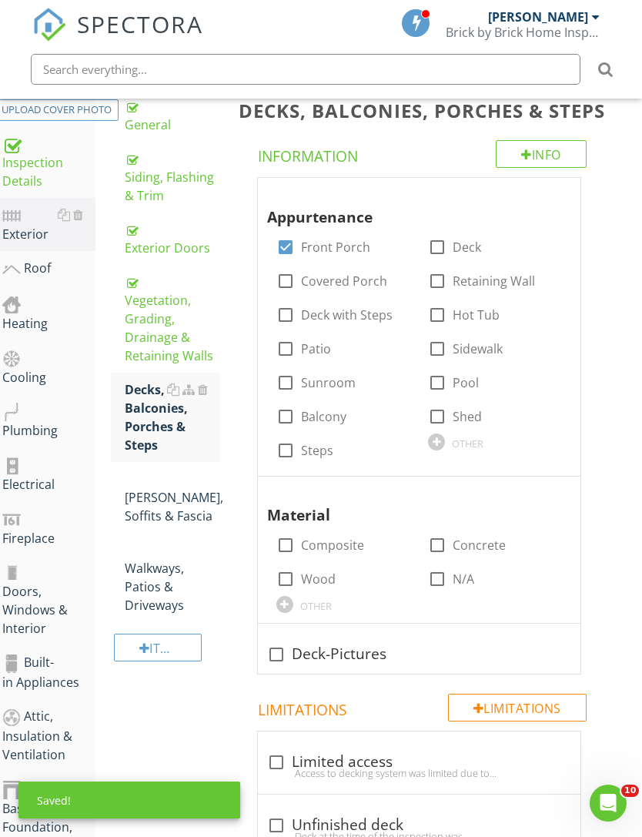
click at [369, 323] on label "Deck with Steps" at bounding box center [347, 314] width 92 height 15
checkbox input "true"
click at [460, 553] on label "Concrete" at bounding box center [479, 544] width 53 height 15
checkbox input "true"
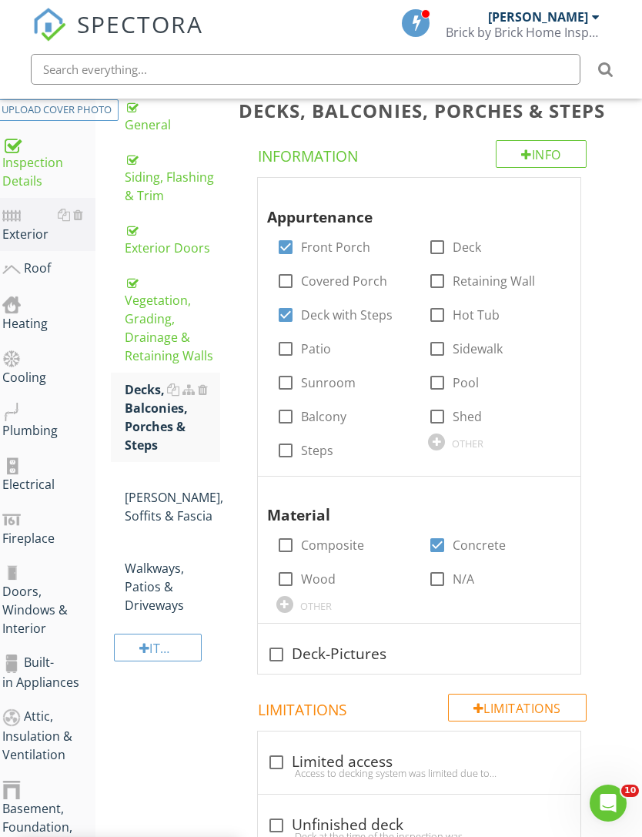
click at [321, 587] on label "Wood" at bounding box center [318, 578] width 35 height 15
checkbox input "true"
click at [285, 668] on div at bounding box center [276, 654] width 26 height 26
checkbox input "true"
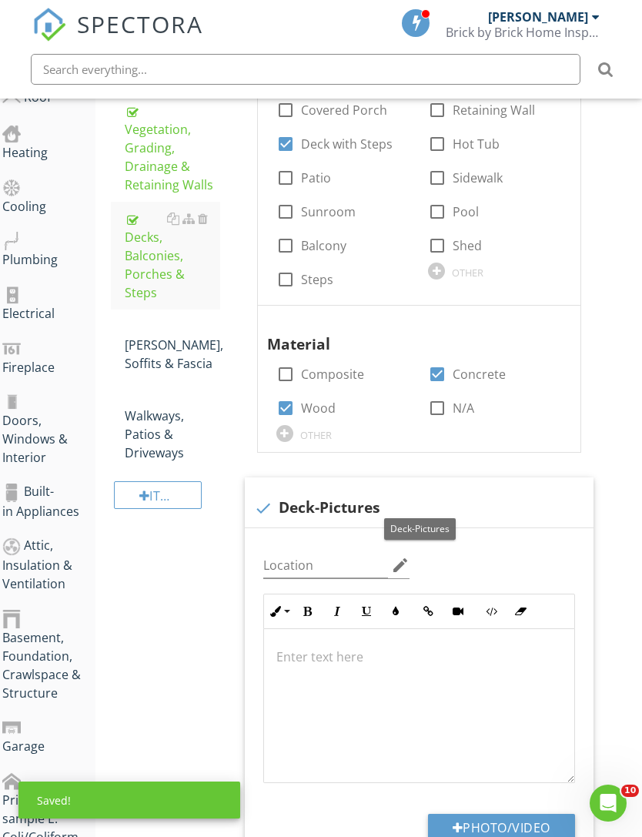
scroll to position [554, 12]
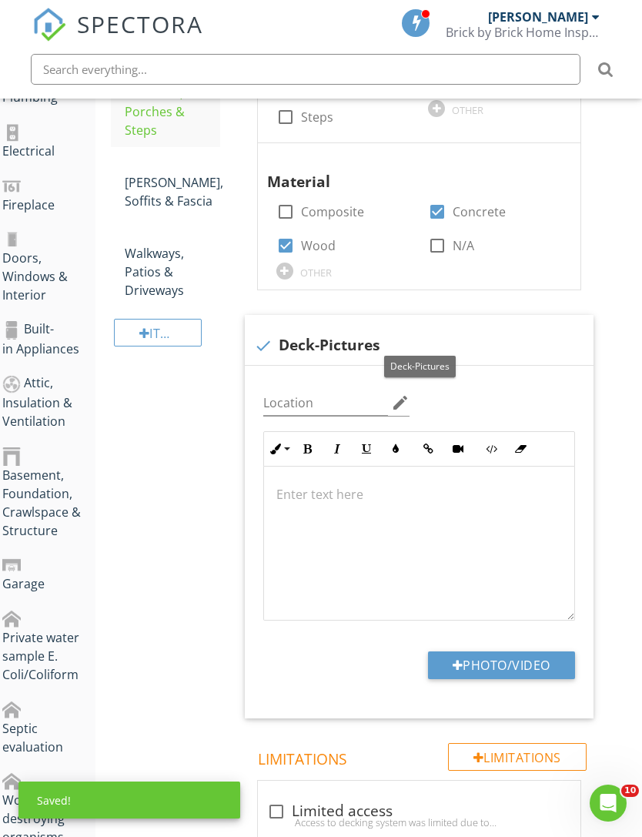
click at [548, 679] on button "Photo/Video" at bounding box center [501, 665] width 147 height 28
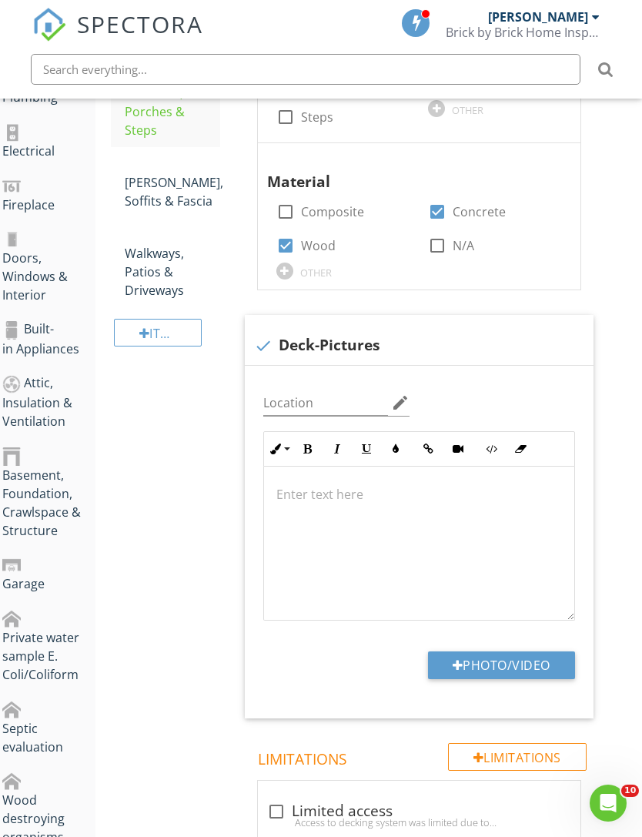
type input "C:\fakepath\IMG_4329.jpeg"
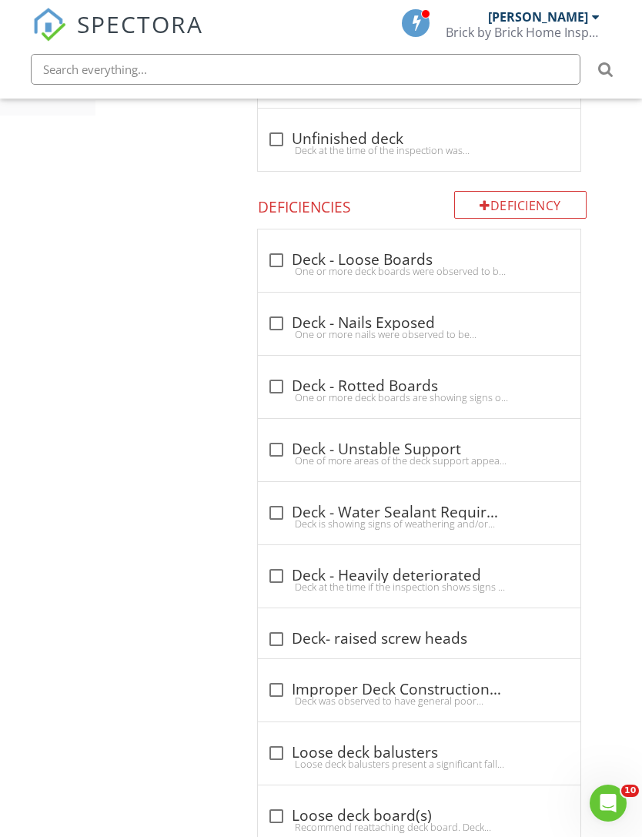
scroll to position [1494, 12]
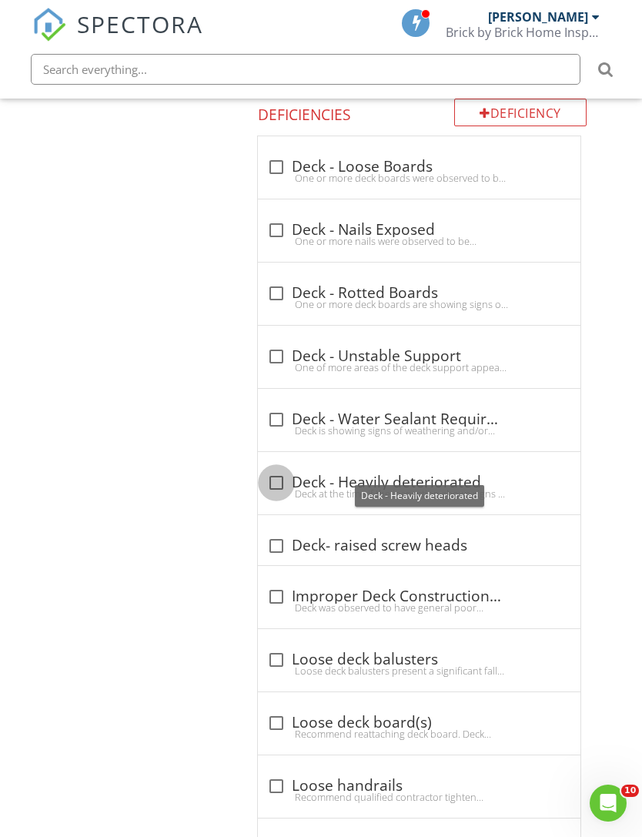
click at [281, 487] on div at bounding box center [276, 483] width 26 height 26
checkbox input "true"
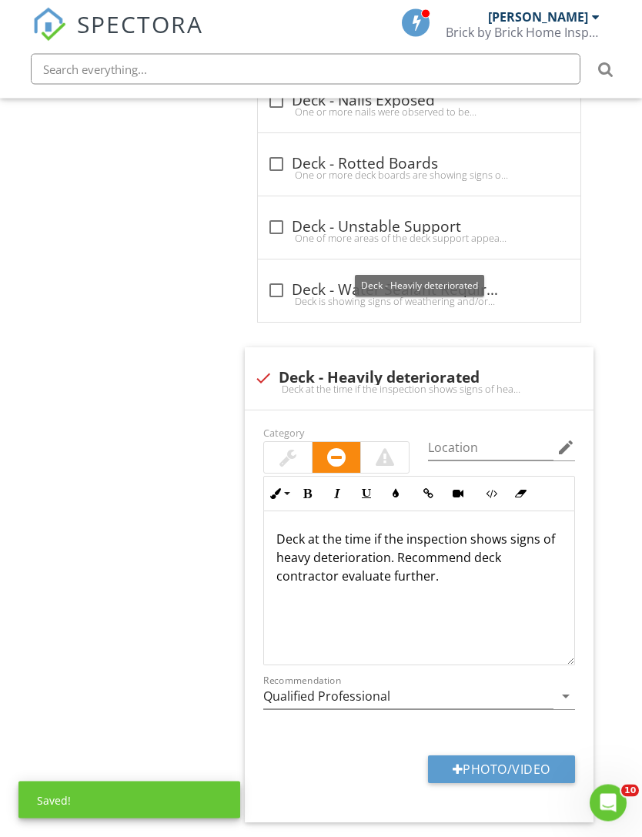
scroll to position [1704, 12]
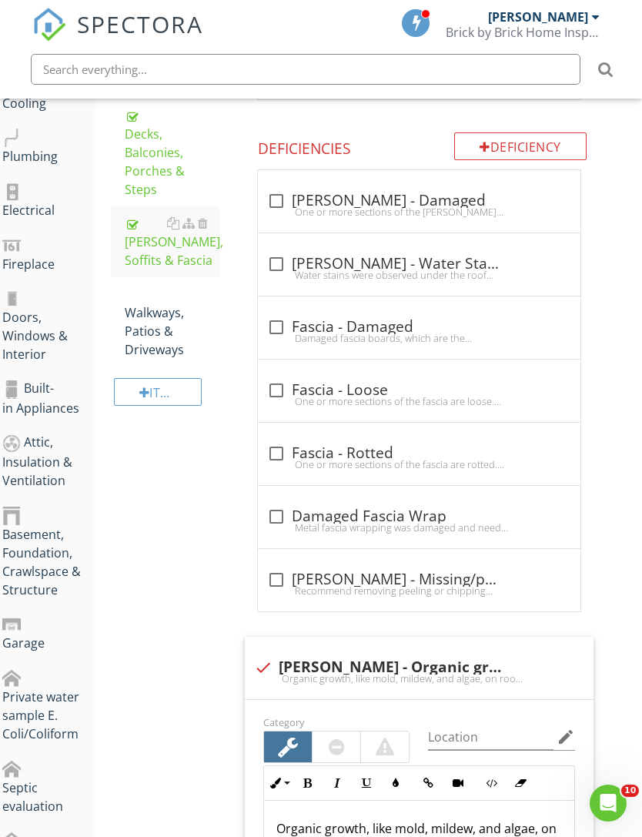
click at [615, 532] on div "Eaves, Soffits & Fascia Info Information Limitations Limitations check_box_outl…" at bounding box center [429, 719] width 401 height 1833
click at [167, 321] on div "Walkways, Patios & Driveways" at bounding box center [172, 322] width 95 height 74
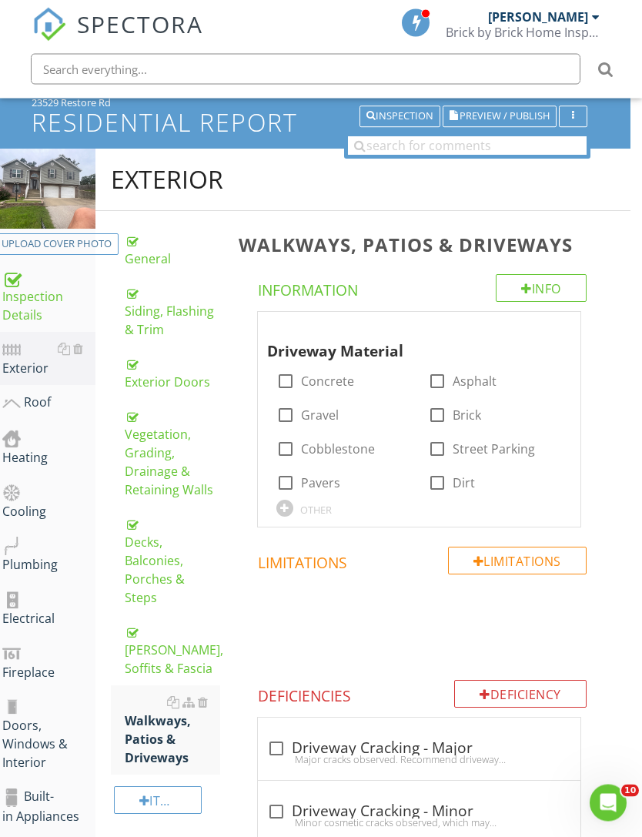
scroll to position [86, 12]
click at [285, 376] on div at bounding box center [286, 381] width 26 height 26
checkbox input "true"
click at [32, 409] on div "Roof" at bounding box center [48, 403] width 93 height 20
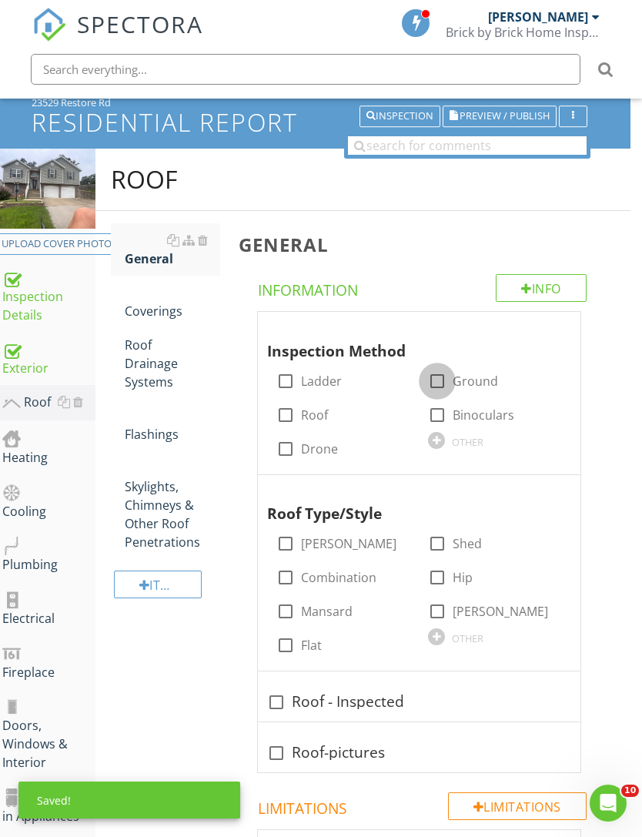
click at [449, 385] on div at bounding box center [437, 381] width 26 height 26
checkbox input "true"
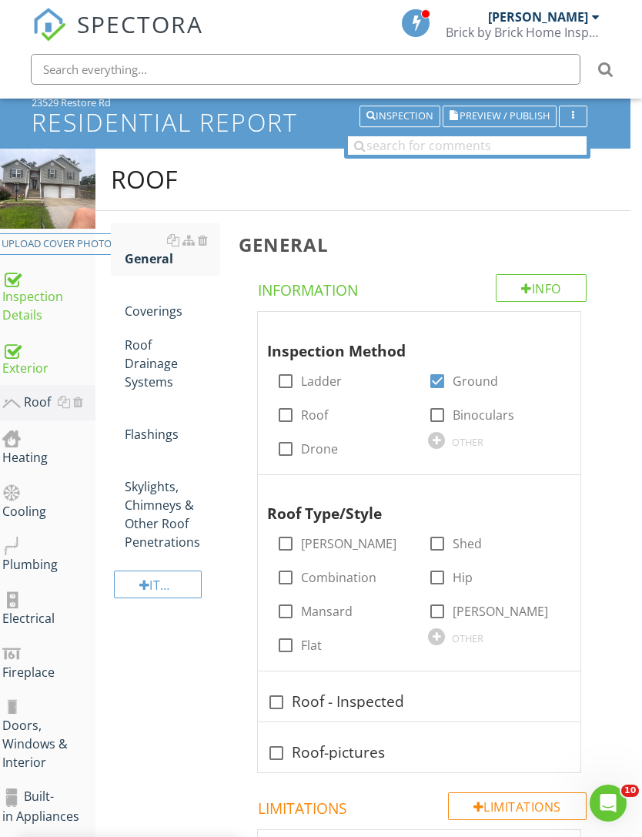
click at [320, 451] on label "Drone" at bounding box center [319, 448] width 37 height 15
checkbox input "true"
click at [449, 610] on div at bounding box center [437, 611] width 26 height 26
checkbox input "true"
click at [272, 701] on div at bounding box center [276, 702] width 26 height 26
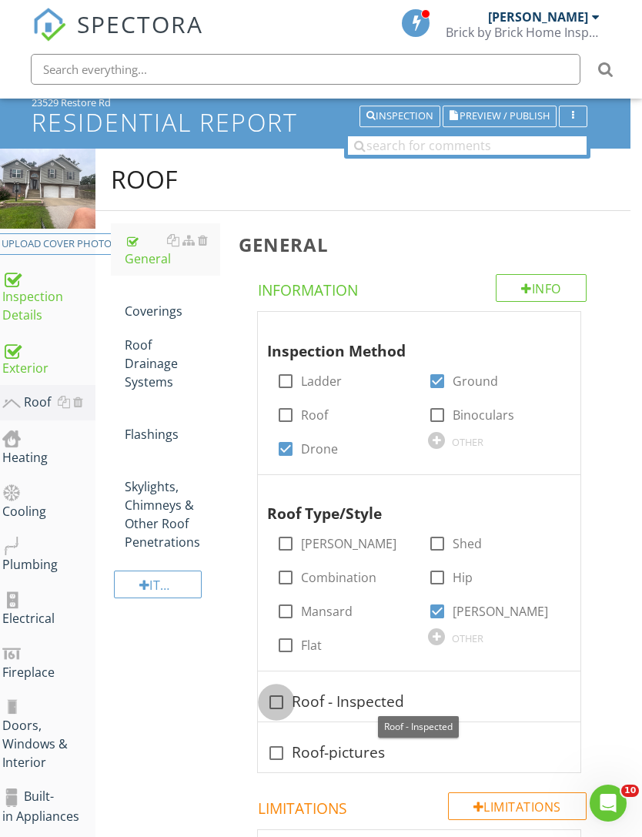
checkbox input "true"
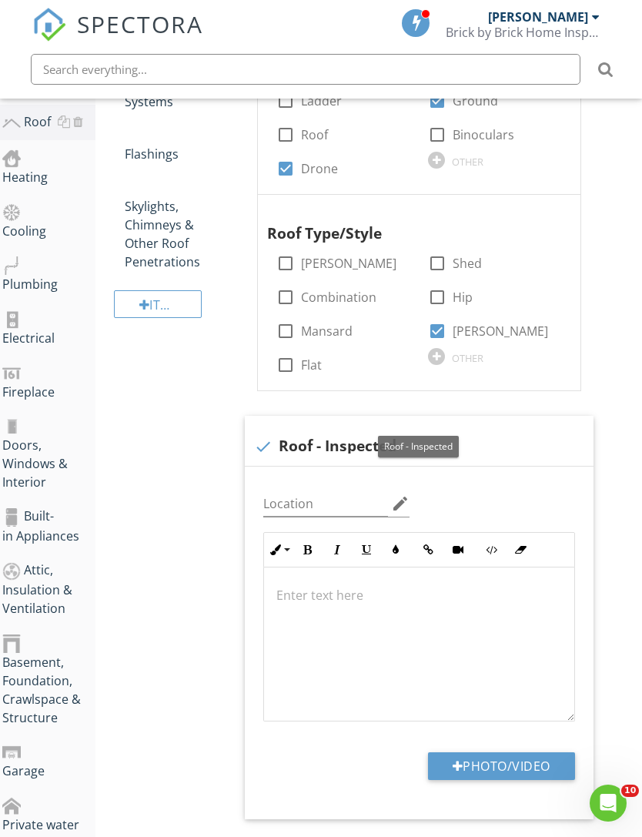
scroll to position [428, 12]
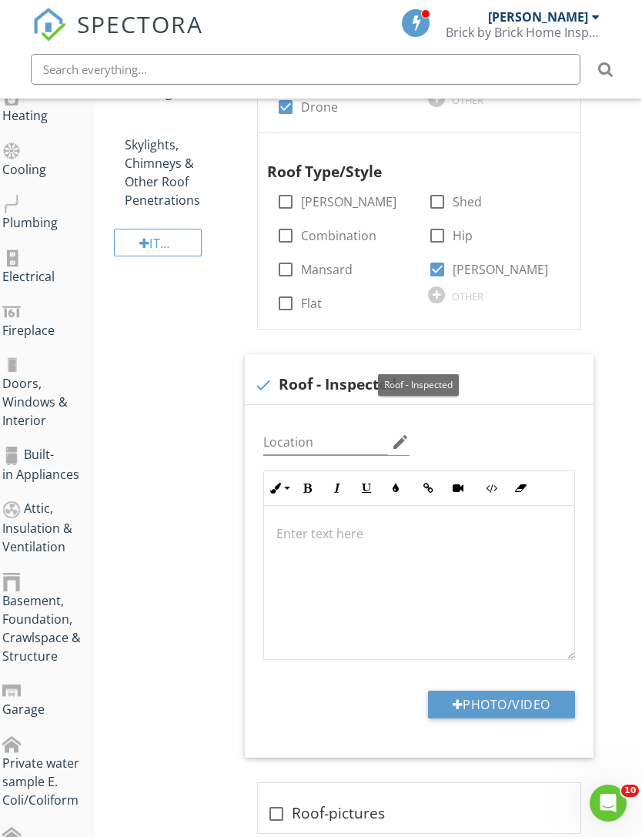
click at [482, 602] on div at bounding box center [419, 583] width 310 height 154
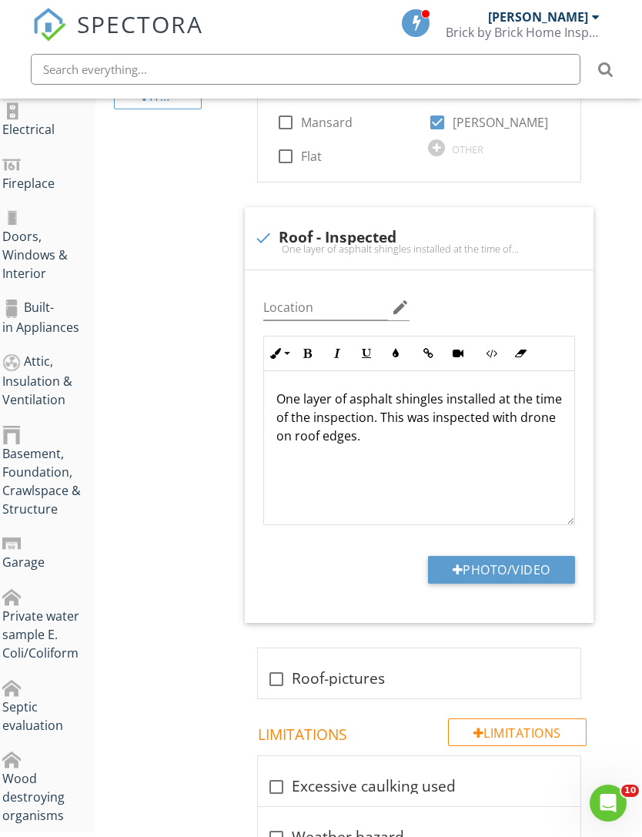
scroll to position [594, 12]
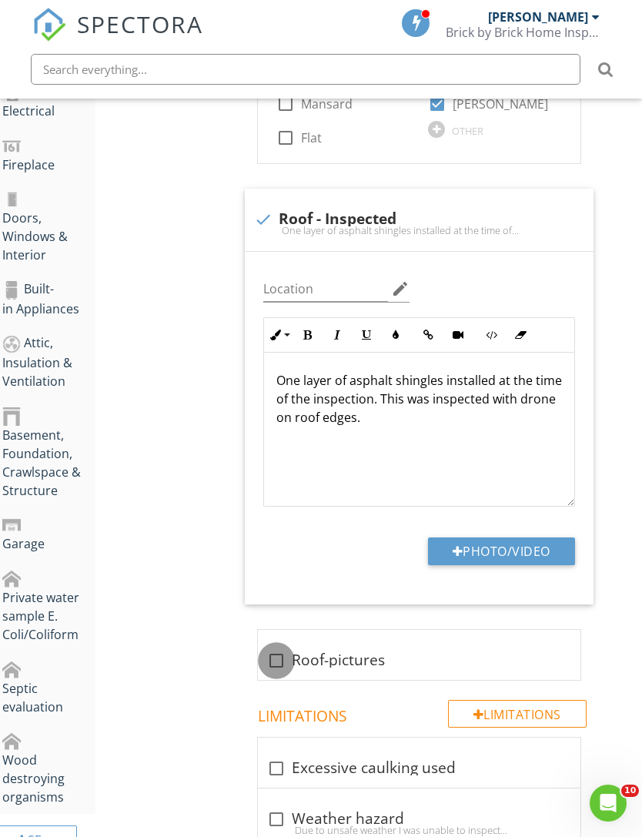
click at [281, 662] on div at bounding box center [276, 661] width 26 height 26
checkbox input "true"
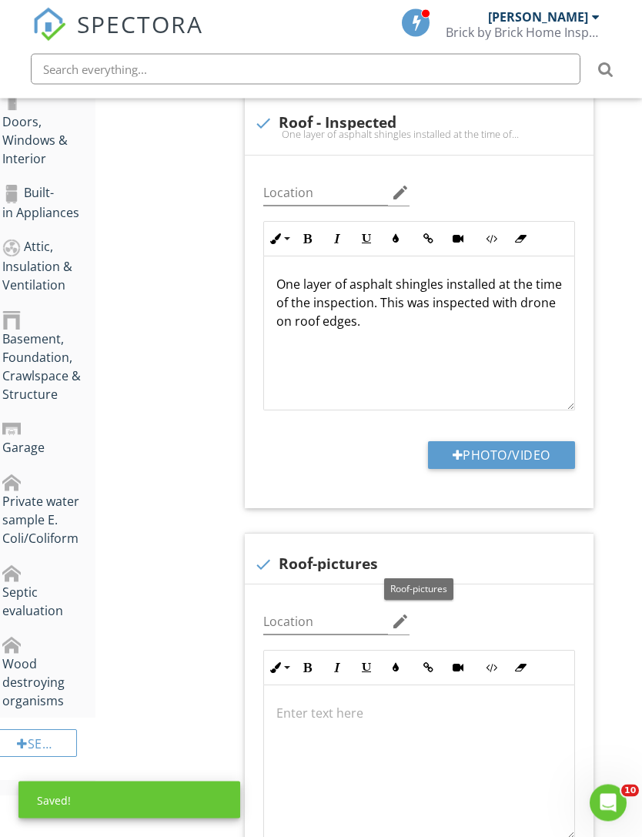
scroll to position [952, 12]
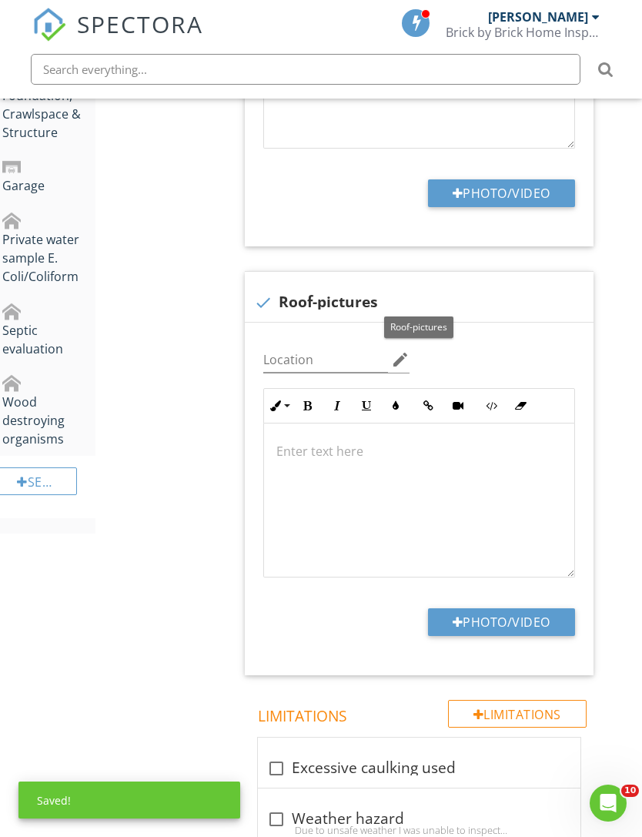
click at [537, 621] on button "Photo/Video" at bounding box center [501, 622] width 147 height 28
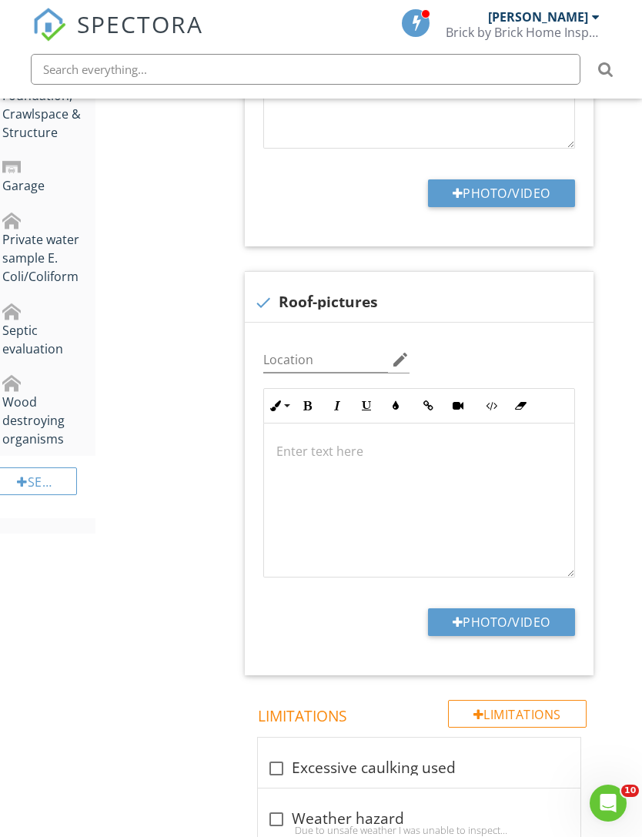
type input "C:\fakepath\2025-08-28-10-09-14-108.png"
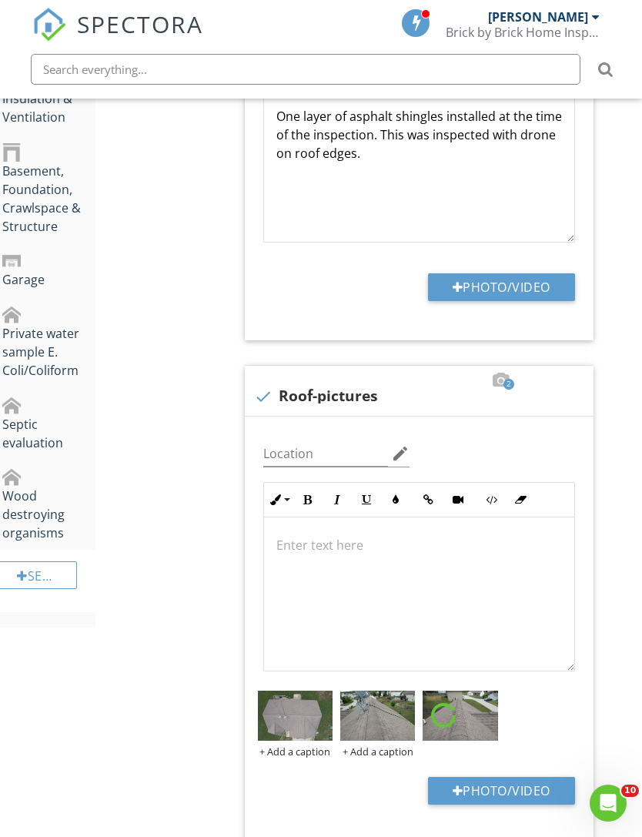
scroll to position [454, 12]
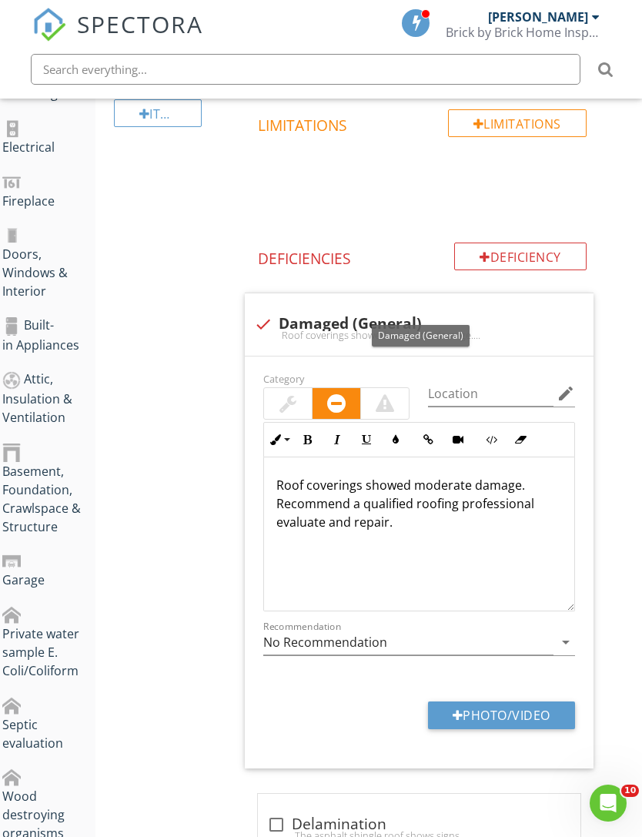
click at [507, 481] on p "Roof coverings showed moderate damage. Recommend a qualified roofing profession…" at bounding box center [419, 503] width 286 height 55
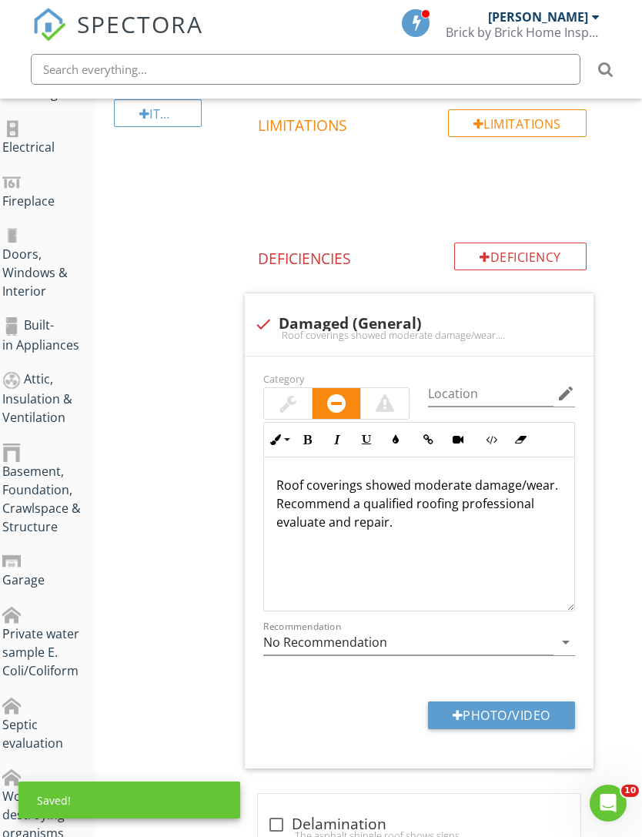
click at [385, 522] on p "Roof coverings showed moderate damage/wear. Recommend a qualified roofing profe…" at bounding box center [419, 503] width 286 height 55
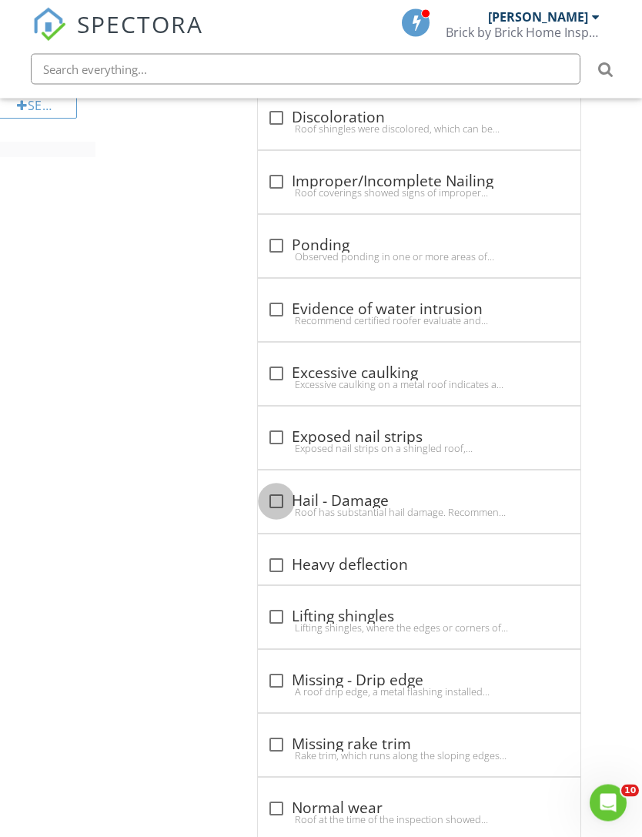
scroll to position [1328, 12]
click at [274, 502] on div at bounding box center [276, 501] width 26 height 26
checkbox input "true"
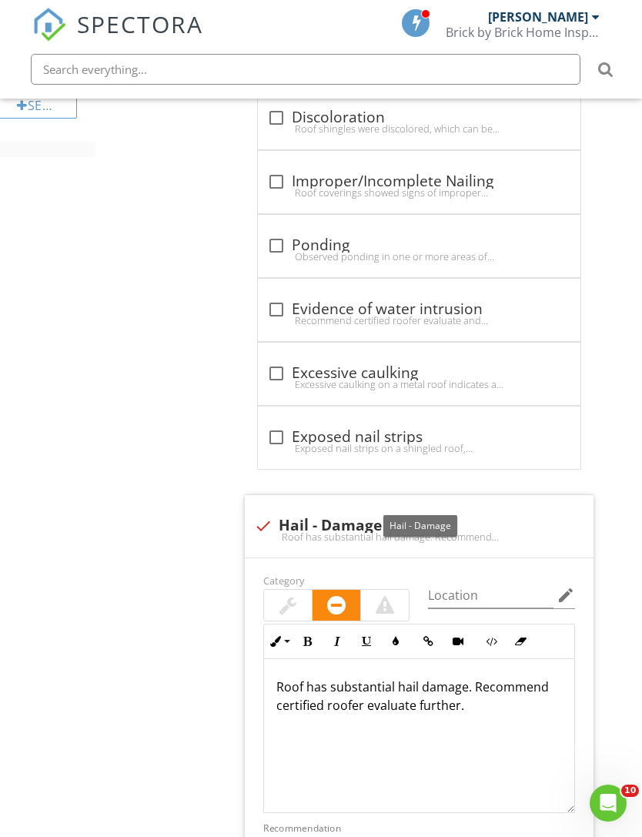
click at [328, 685] on p "Roof has substantial hail damage. Recommend certified roofer evaluate further." at bounding box center [419, 696] width 286 height 37
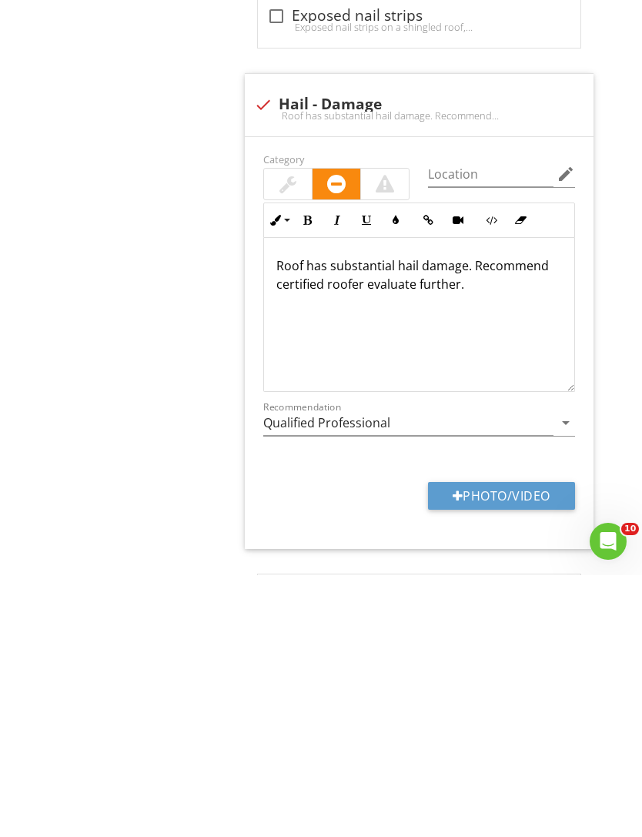
click at [385, 518] on p "Roof has substantial hail damage. Recommend certified roofer evaluate further." at bounding box center [419, 536] width 286 height 37
click at [386, 518] on p "Roof has substantial hail damage. Recommend certified roofer evaluate further." at bounding box center [419, 536] width 286 height 37
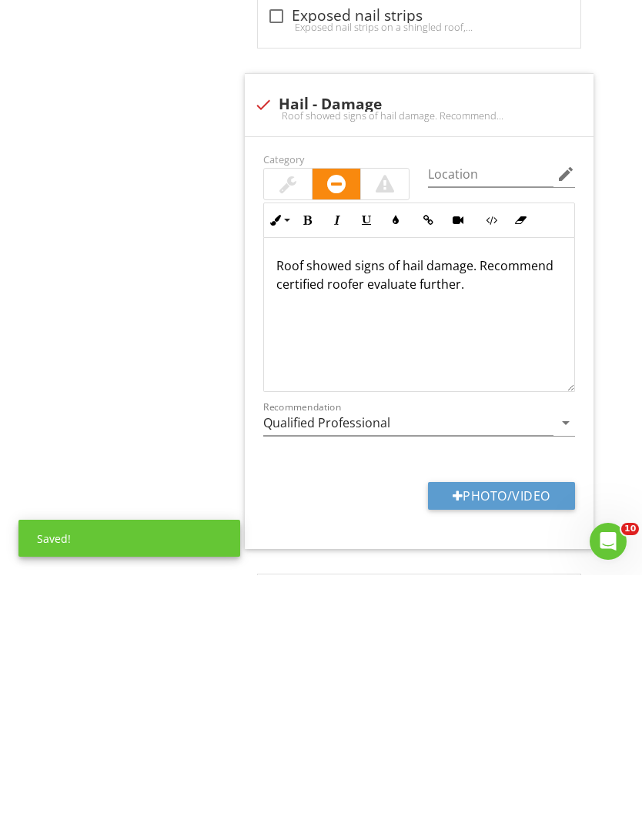
click at [542, 744] on button "Photo/Video" at bounding box center [501, 758] width 147 height 28
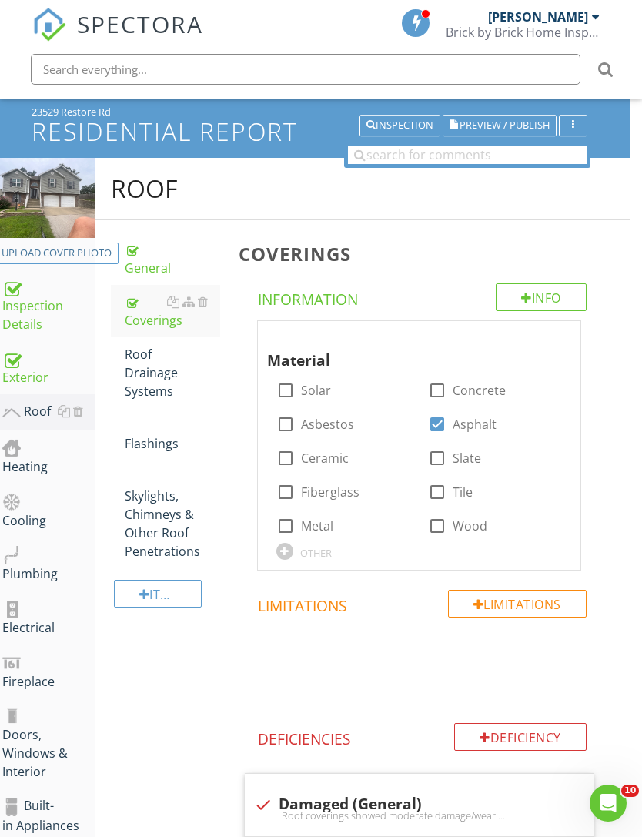
scroll to position [65, 12]
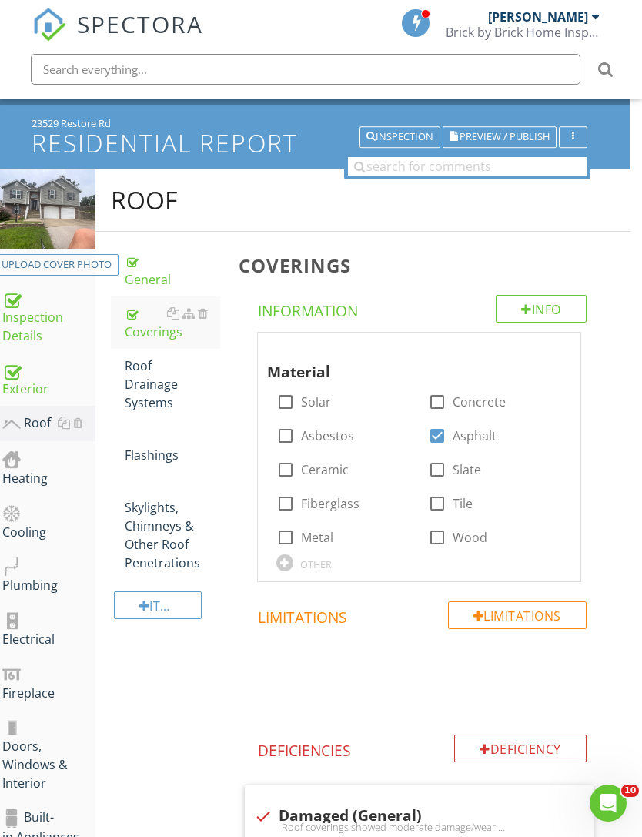
click at [146, 397] on div "Roof Drainage Systems" at bounding box center [172, 384] width 95 height 55
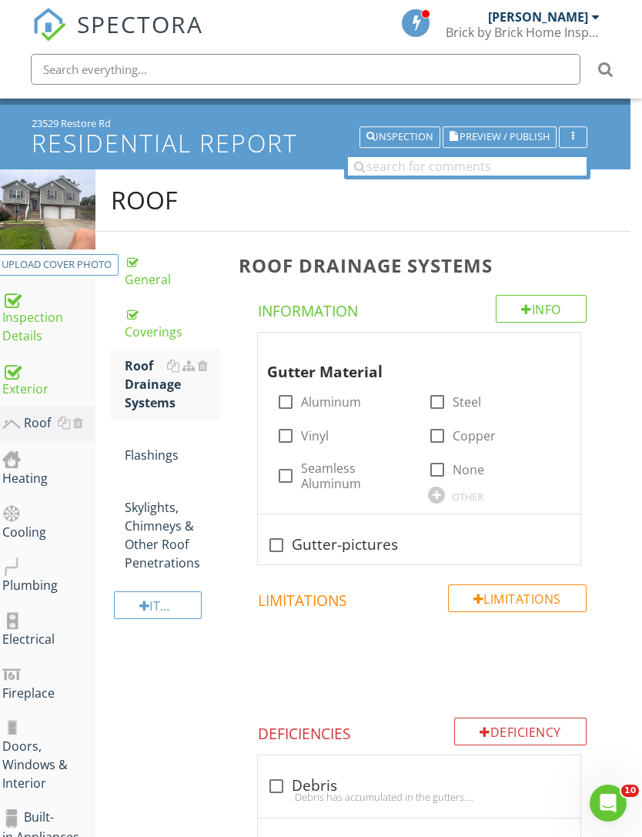
click at [296, 477] on div at bounding box center [286, 476] width 26 height 26
checkbox input "true"
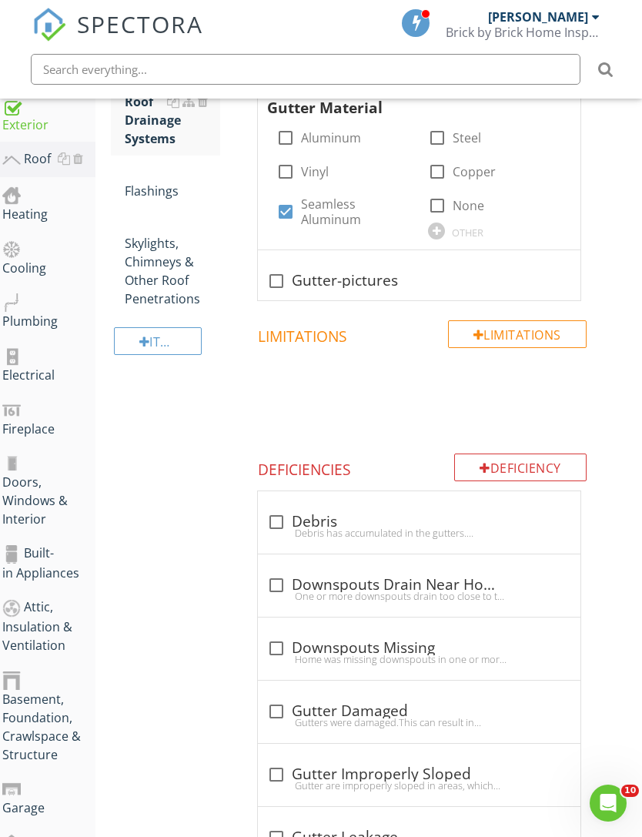
scroll to position [360, 12]
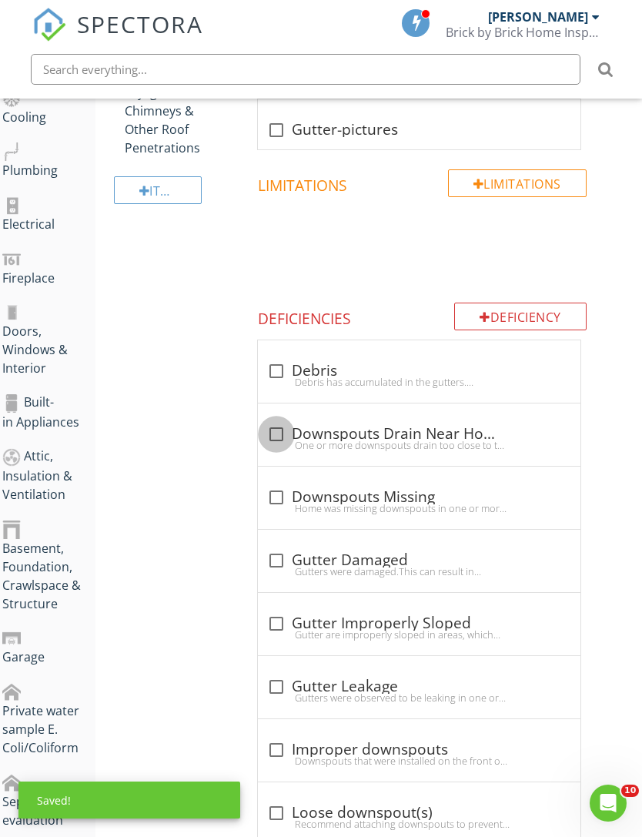
click at [269, 434] on div at bounding box center [276, 434] width 26 height 26
checkbox input "true"
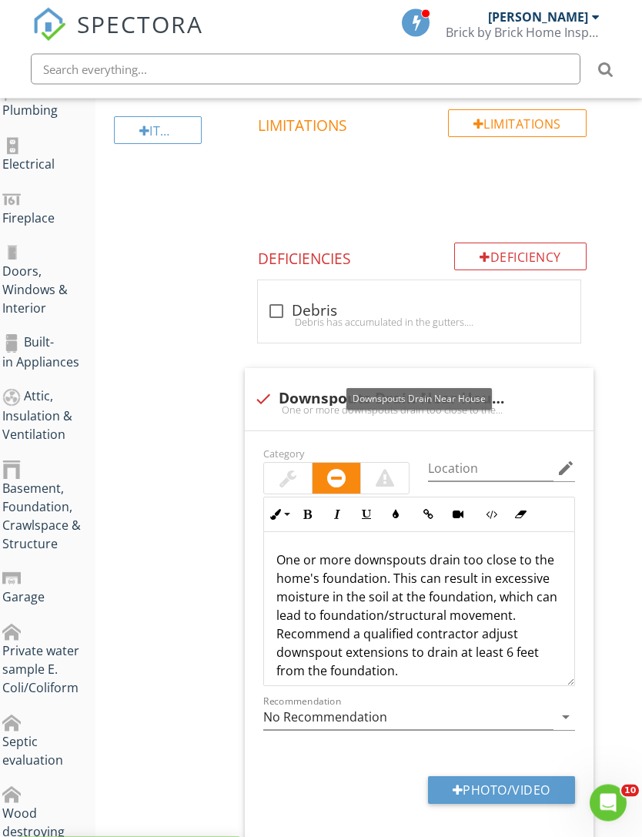
scroll to position [719, 12]
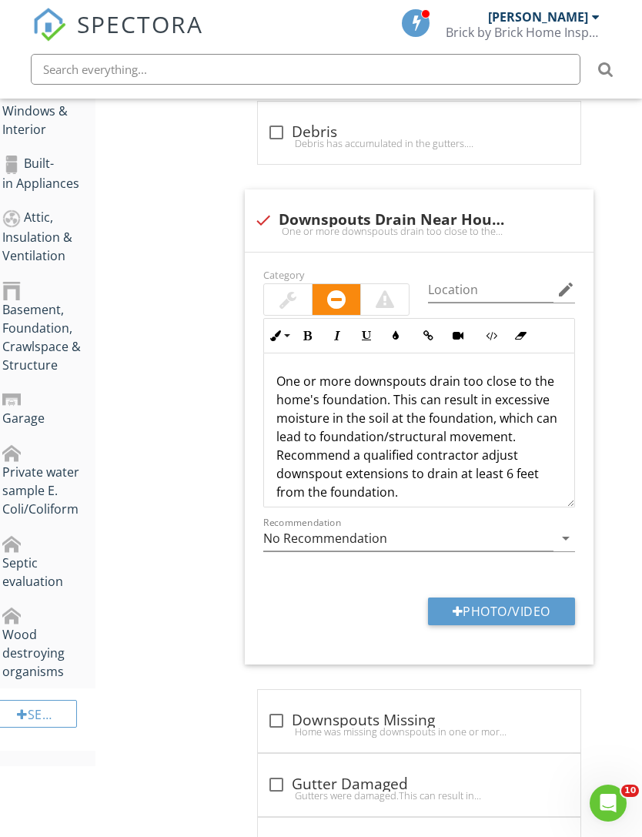
click at [276, 306] on div at bounding box center [288, 299] width 48 height 31
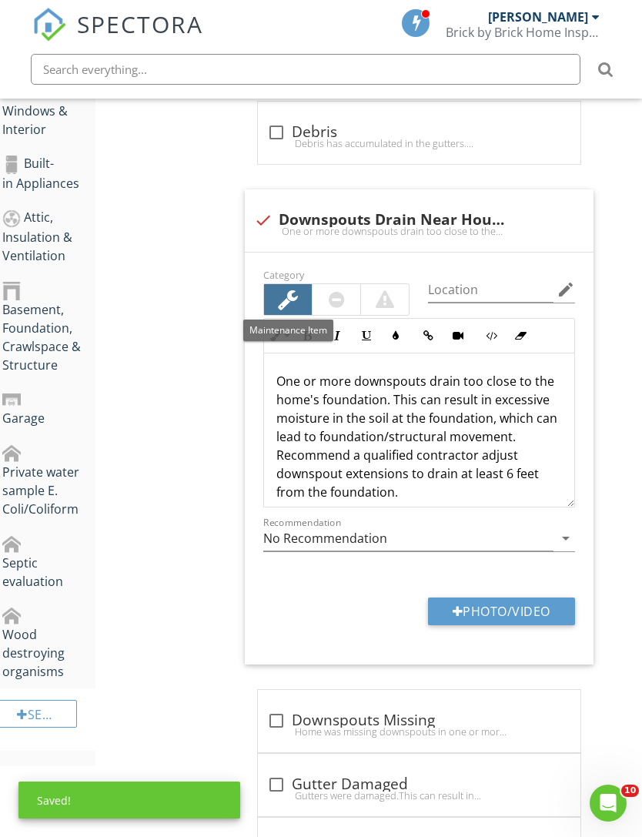
click at [534, 618] on button "Photo/Video" at bounding box center [501, 612] width 147 height 28
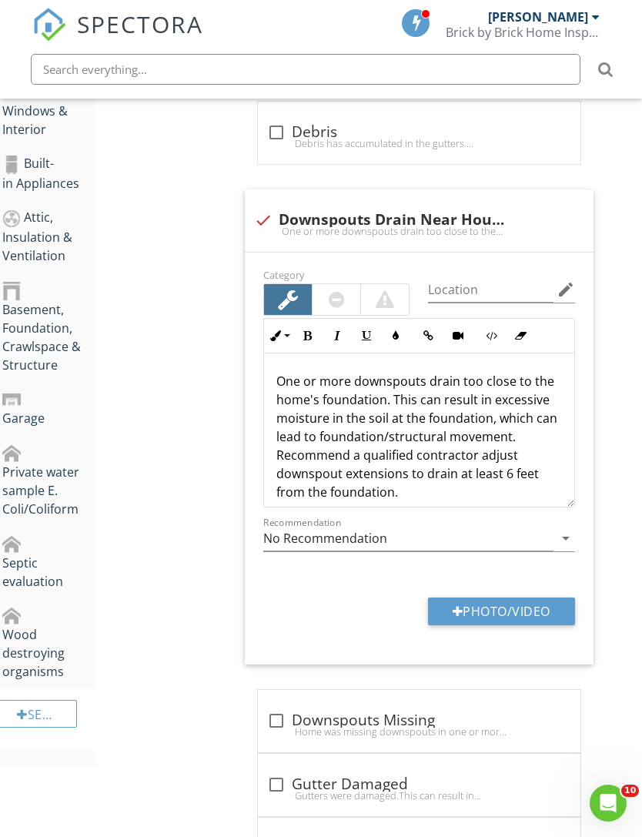
type input "C:\fakepath\IMG_4353.jpeg"
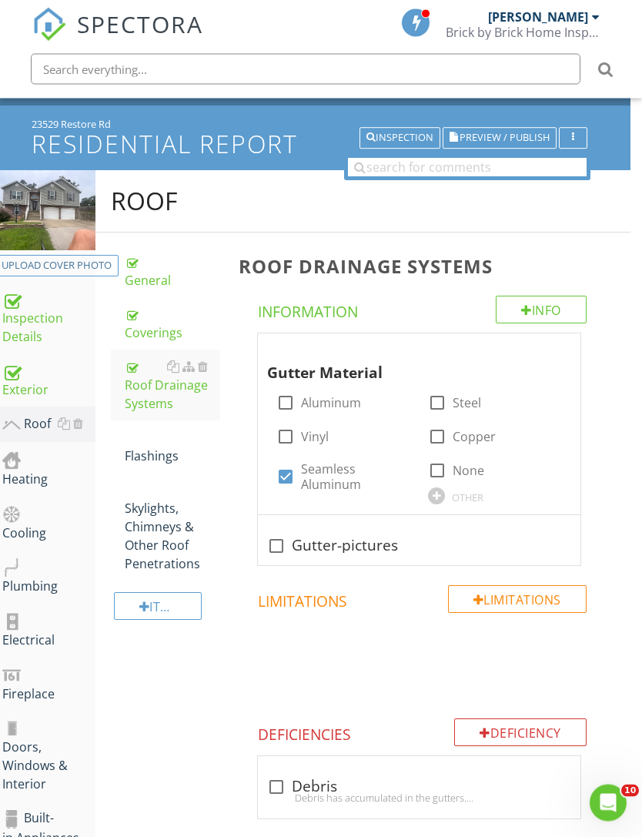
scroll to position [0, 12]
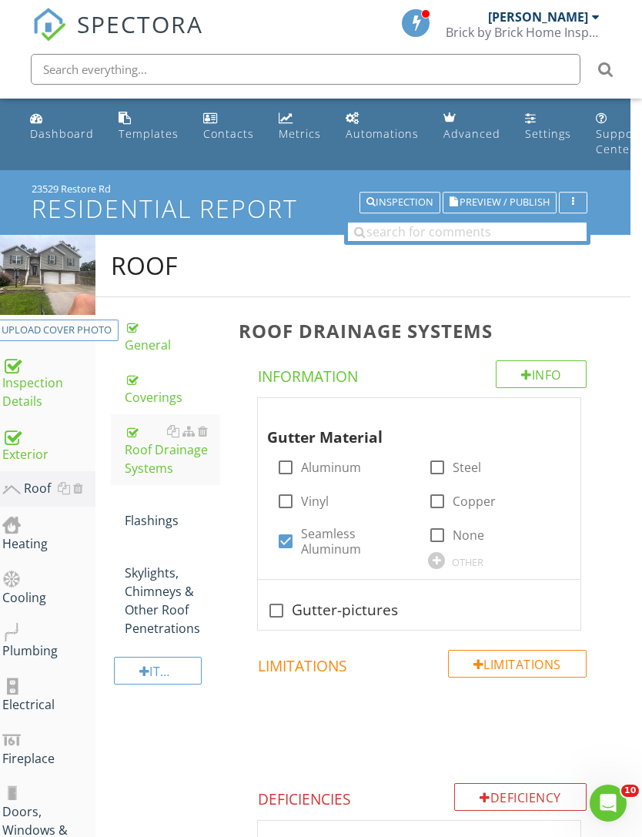
click at [152, 535] on link "Flashings" at bounding box center [172, 511] width 95 height 52
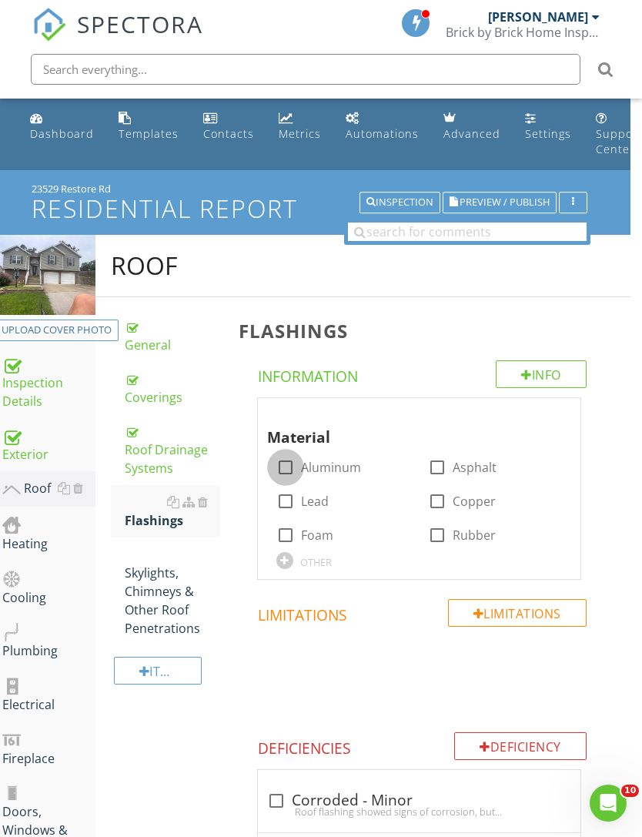
click at [275, 468] on div at bounding box center [286, 467] width 26 height 26
checkbox input "true"
click at [443, 535] on div at bounding box center [437, 535] width 26 height 26
checkbox input "true"
click at [288, 467] on div at bounding box center [286, 467] width 26 height 26
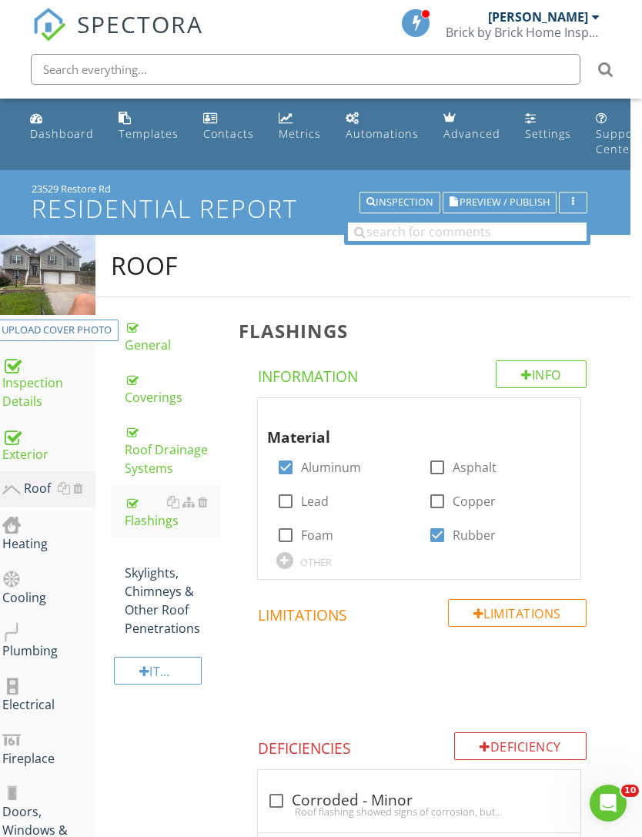
checkbox input "false"
click at [156, 612] on div "Skylights, Chimneys & Other Roof Penetrations" at bounding box center [172, 591] width 95 height 92
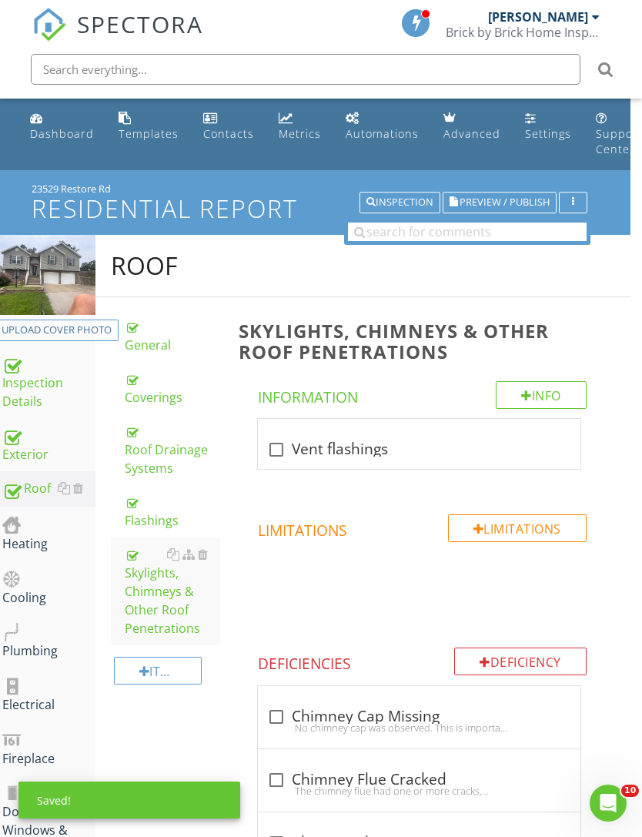
click at [28, 547] on div "Heating" at bounding box center [48, 533] width 93 height 39
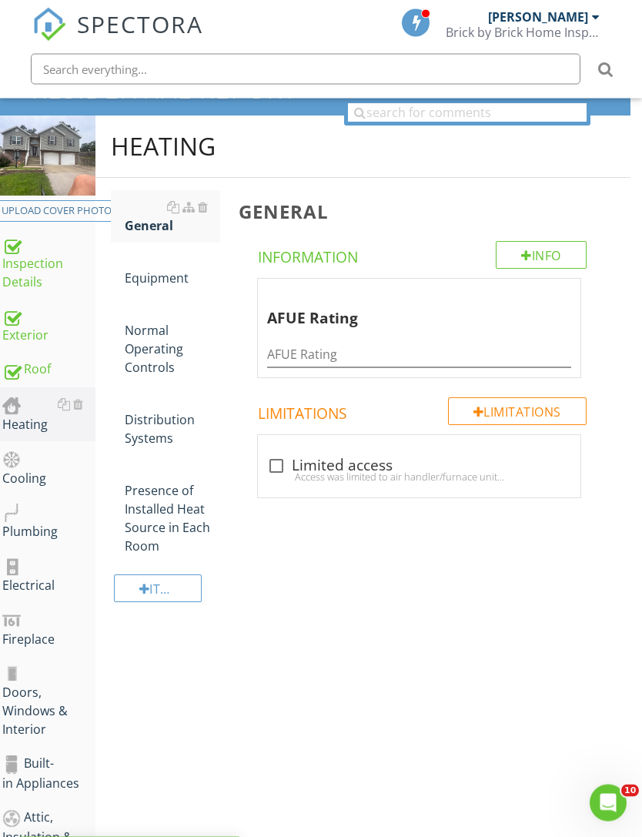
scroll to position [145, 12]
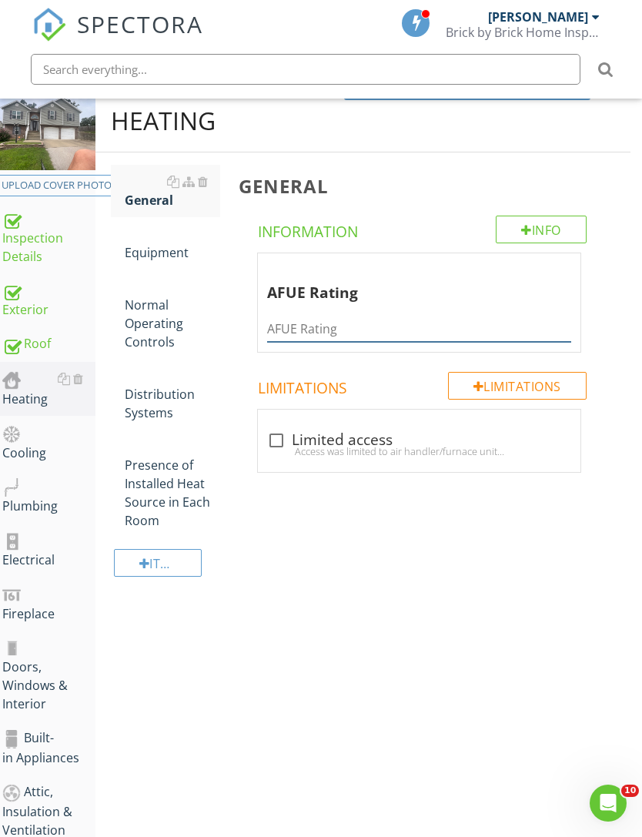
click at [397, 317] on input "AFUE Rating" at bounding box center [419, 328] width 304 height 25
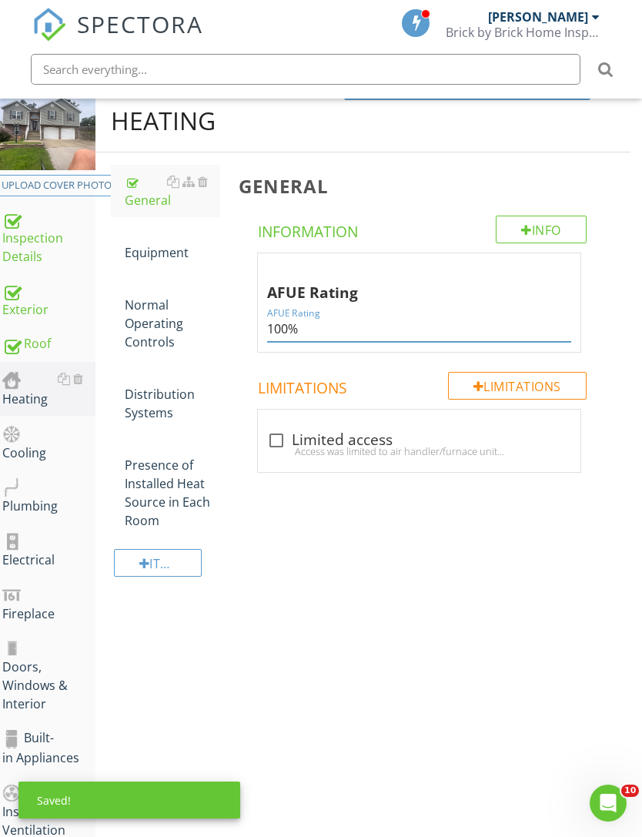
type input "100%"
click at [155, 257] on div "Equipment" at bounding box center [172, 243] width 95 height 37
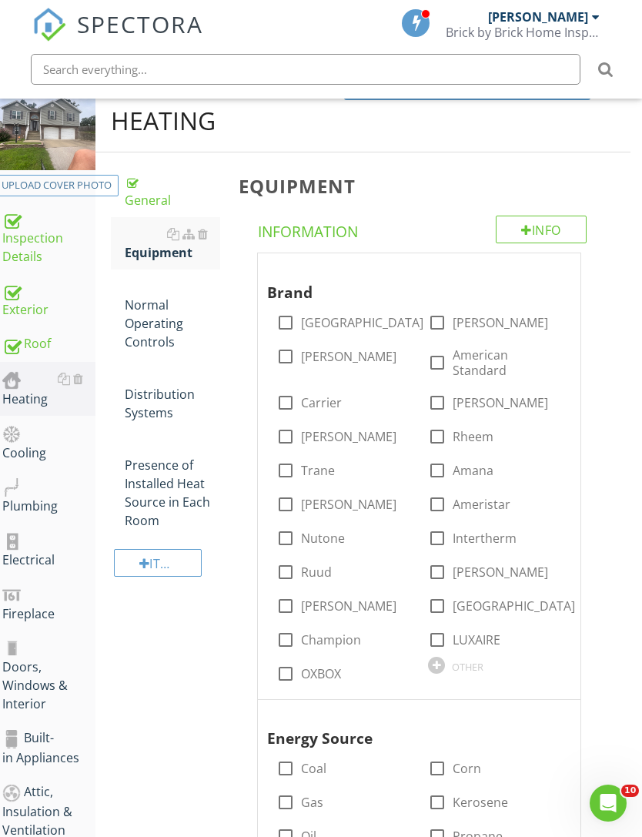
click at [278, 359] on div at bounding box center [286, 356] width 26 height 26
checkbox input "true"
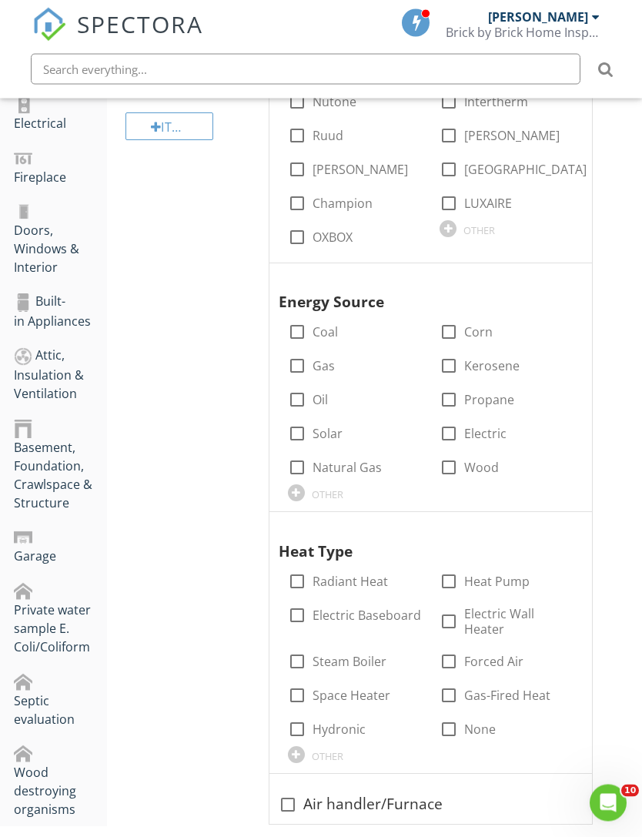
scroll to position [581, 0]
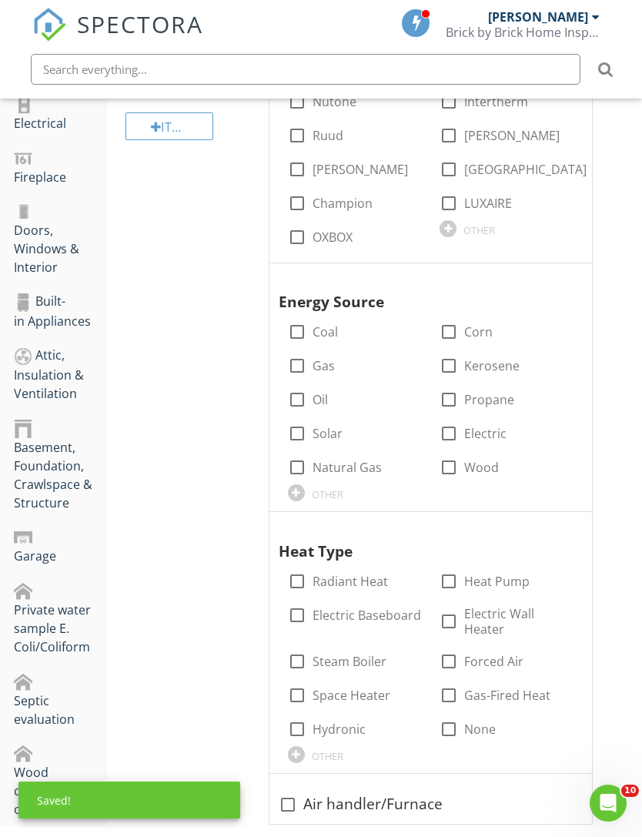
click at [474, 432] on label "Electric" at bounding box center [485, 433] width 42 height 15
checkbox input "true"
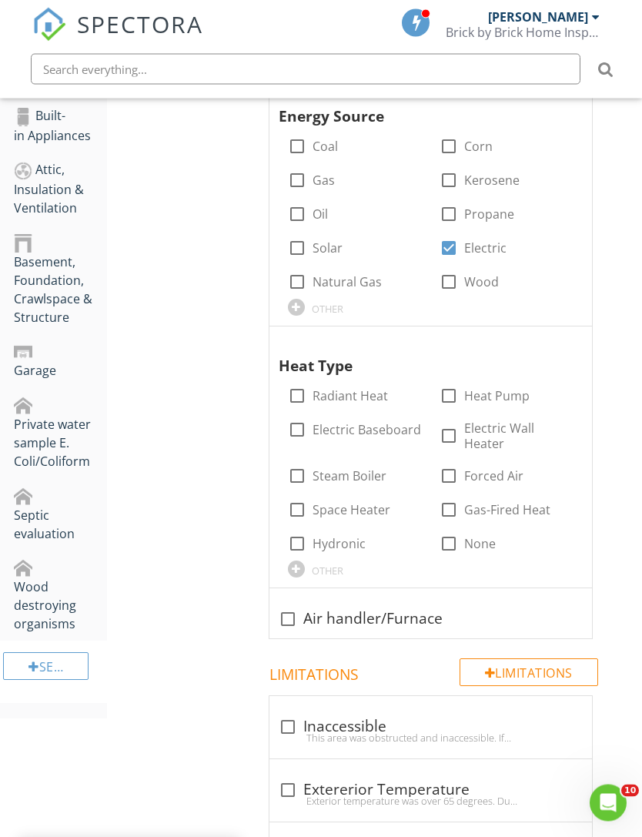
scroll to position [767, 0]
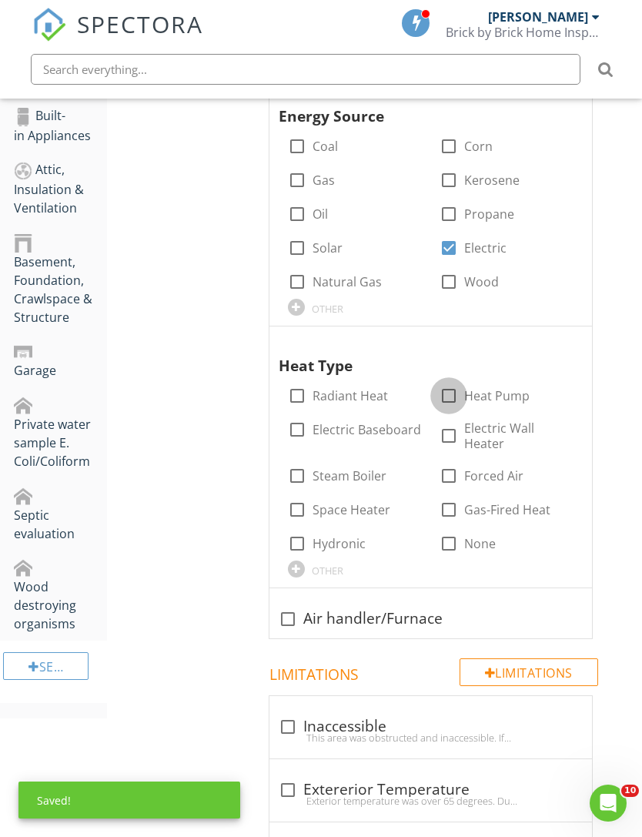
click at [454, 387] on div at bounding box center [449, 396] width 26 height 26
checkbox input "true"
click at [291, 621] on div at bounding box center [288, 619] width 26 height 26
checkbox input "true"
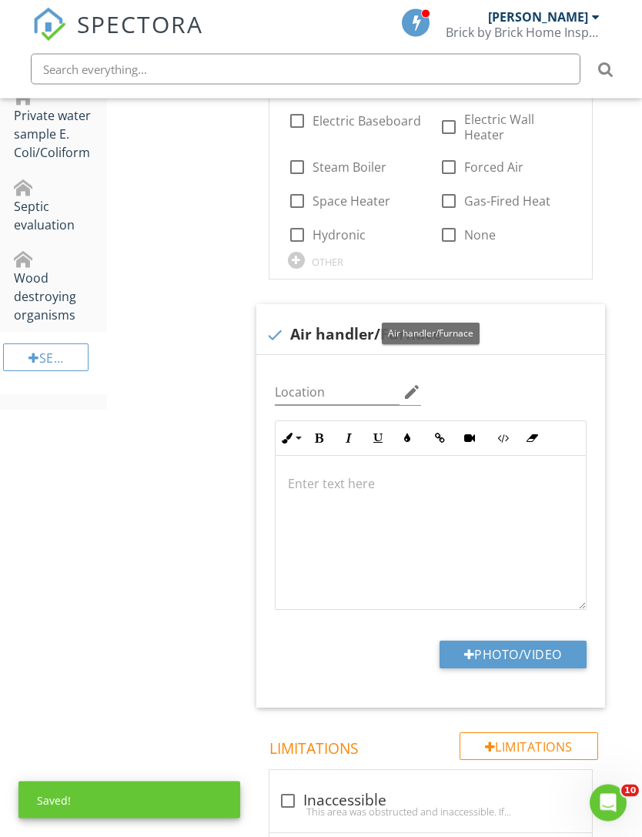
scroll to position [1076, 0]
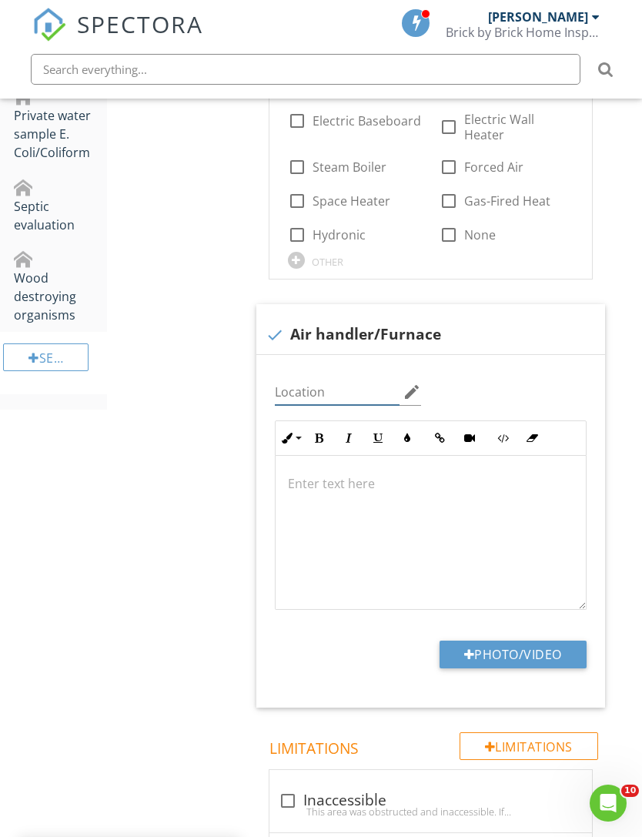
click at [338, 383] on input "Location" at bounding box center [338, 392] width 126 height 25
type input "Garage utility room"
click at [501, 645] on button "Photo/Video" at bounding box center [513, 655] width 147 height 28
type input "C:\fakepath\IMG_4381.jpeg"
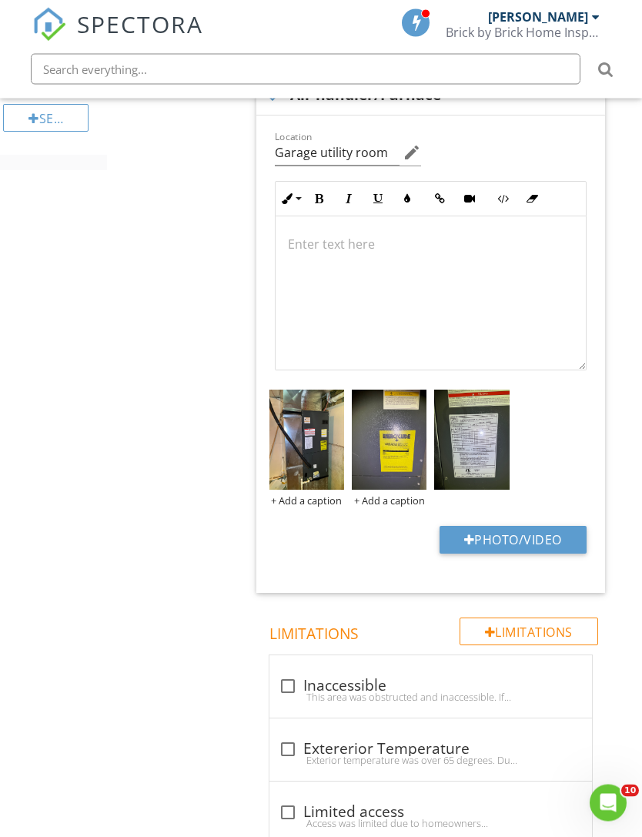
scroll to position [1315, 0]
click at [397, 477] on img at bounding box center [389, 440] width 75 height 100
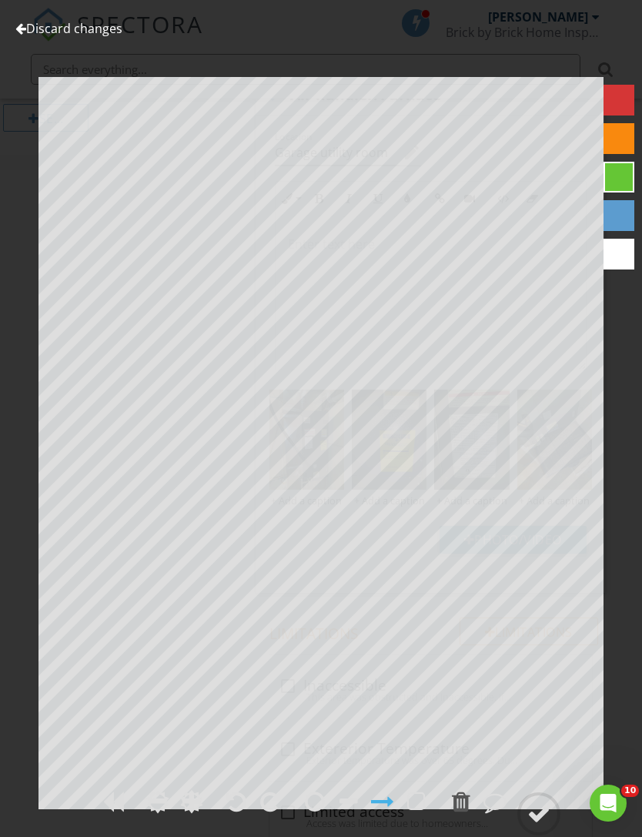
click at [44, 28] on link "Discard changes" at bounding box center [68, 28] width 107 height 17
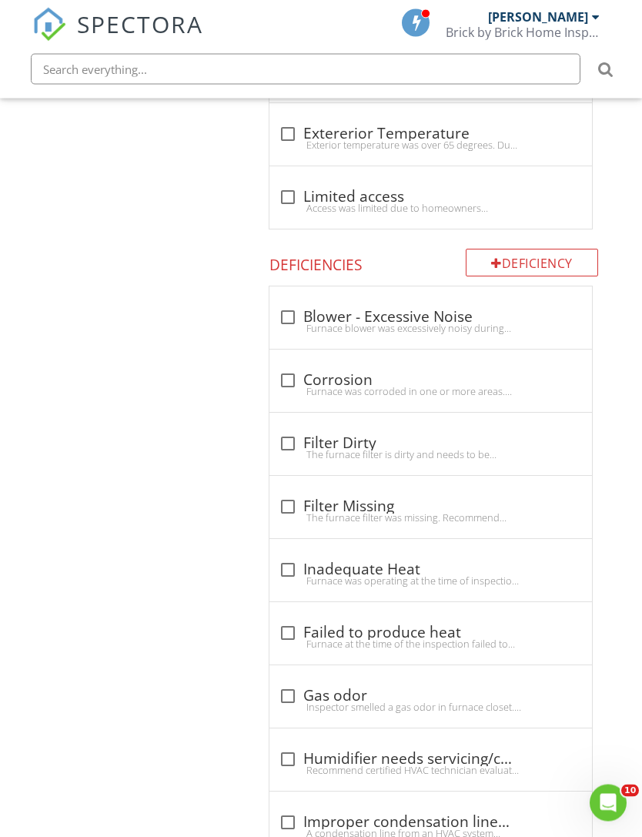
scroll to position [1930, 0]
click at [278, 436] on div at bounding box center [288, 443] width 26 height 26
checkbox input "true"
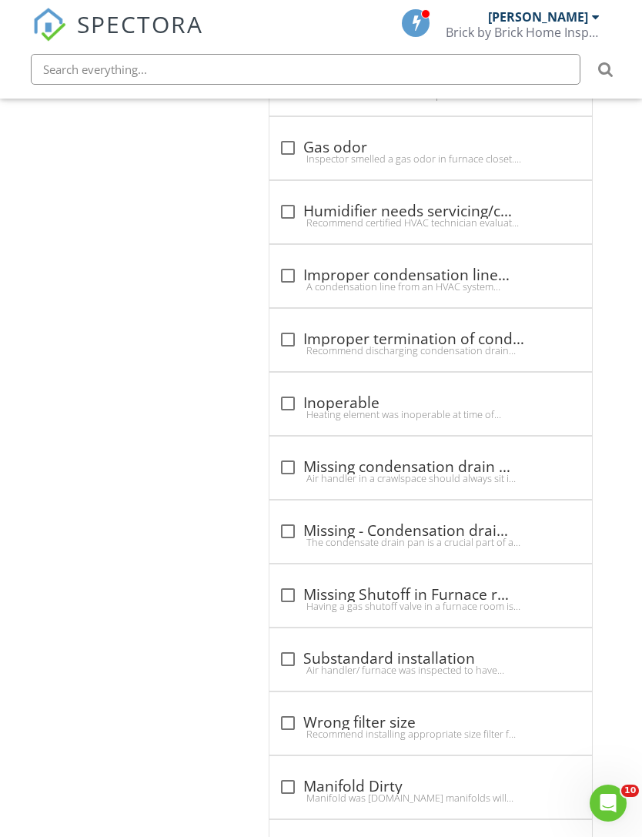
scroll to position [2973, 0]
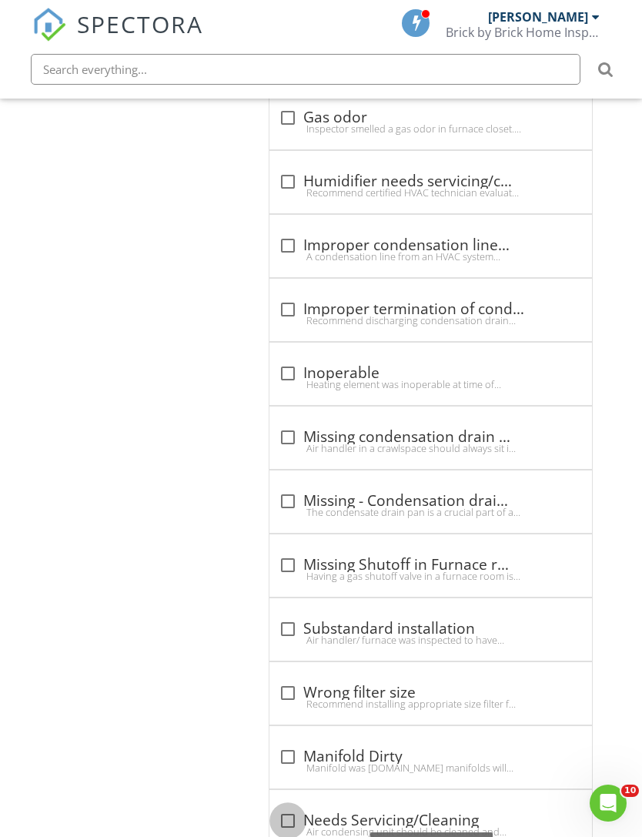
click at [286, 814] on div at bounding box center [288, 821] width 26 height 26
checkbox input "true"
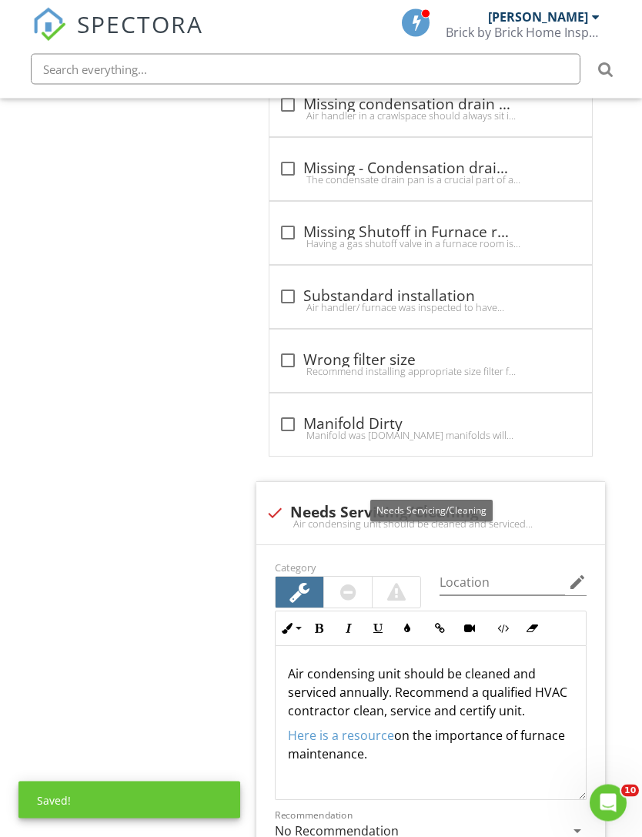
scroll to position [3373, 0]
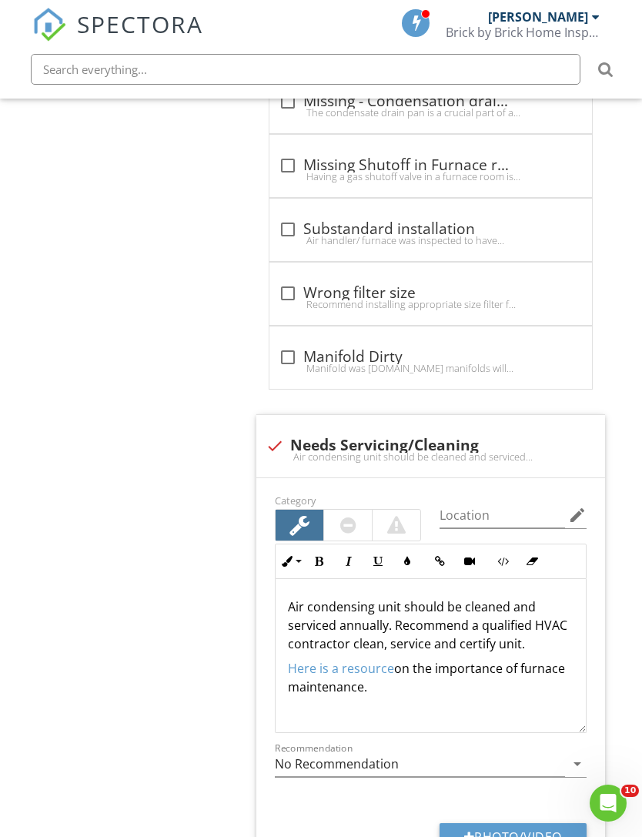
click at [437, 696] on div "Air condensing unit should be cleaned and serviced annually. Recommend a qualif…" at bounding box center [431, 656] width 310 height 154
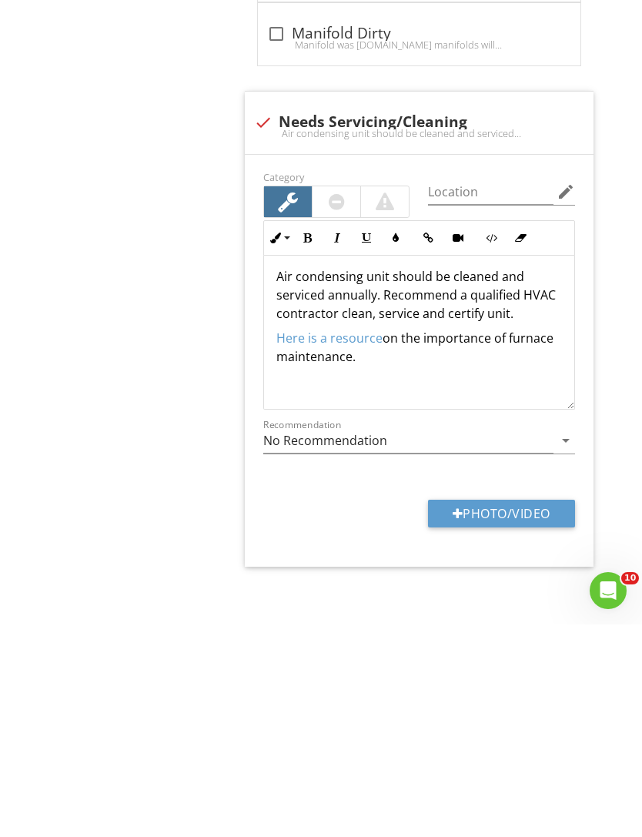
scroll to position [1, 0]
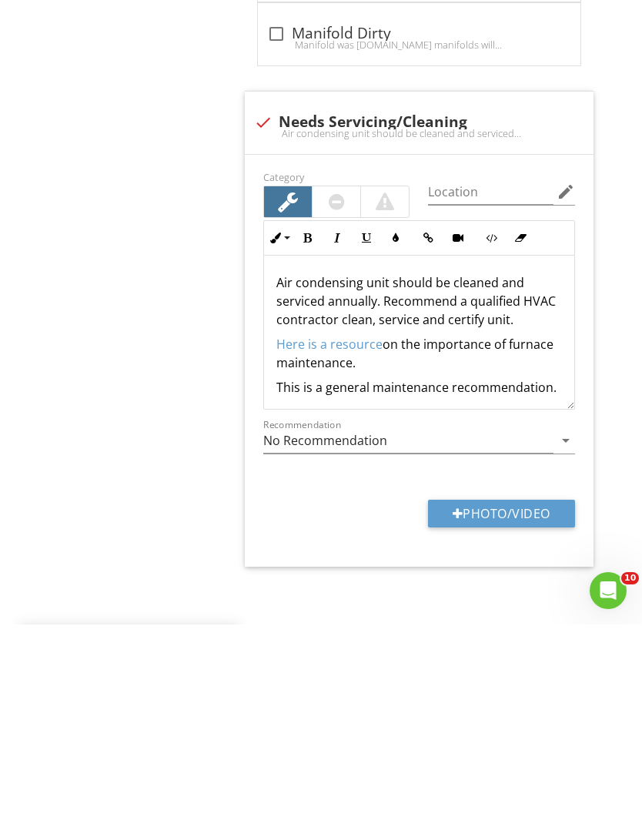
click at [364, 486] on p "Air condensing unit should be cleaned and serviced annually. Recommend a qualif…" at bounding box center [419, 513] width 286 height 55
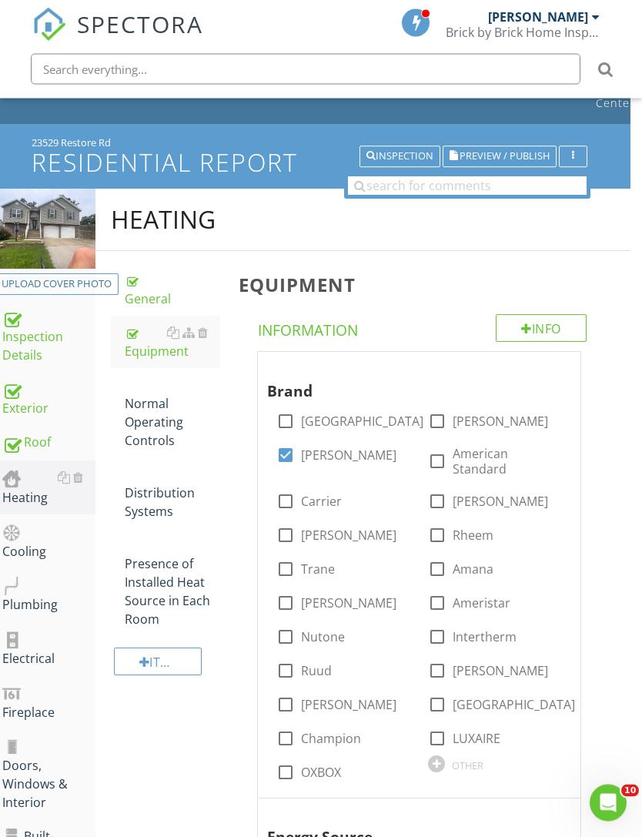
scroll to position [0, 12]
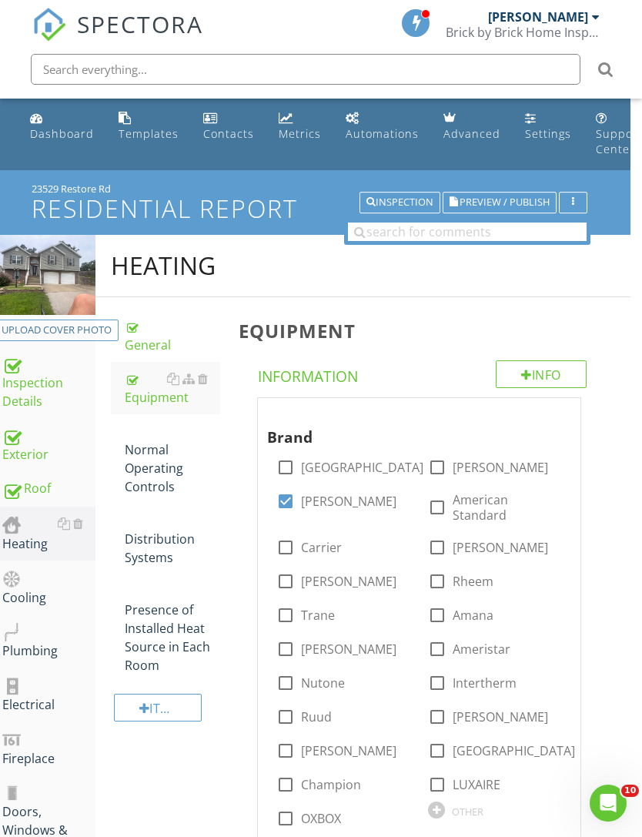
click at [22, 389] on div "Inspection Details" at bounding box center [48, 381] width 93 height 57
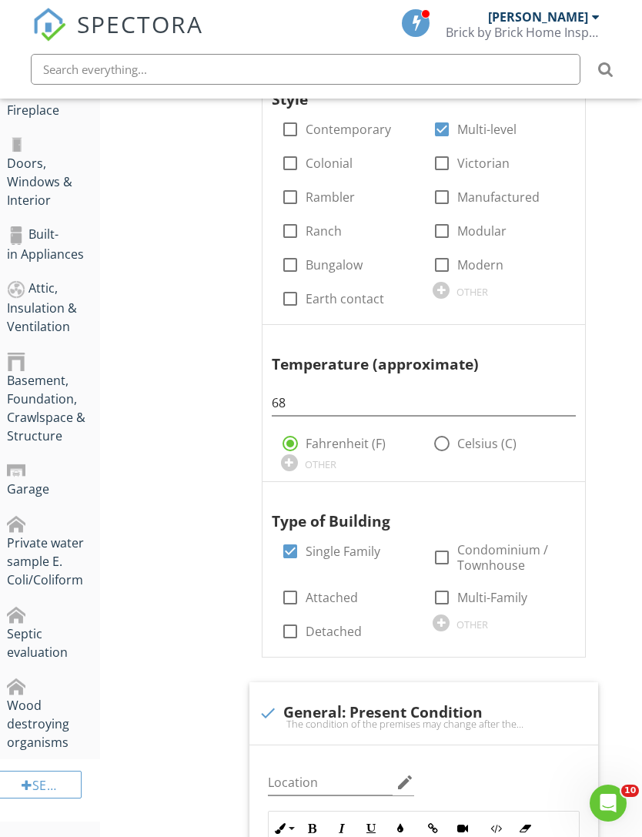
scroll to position [117, 0]
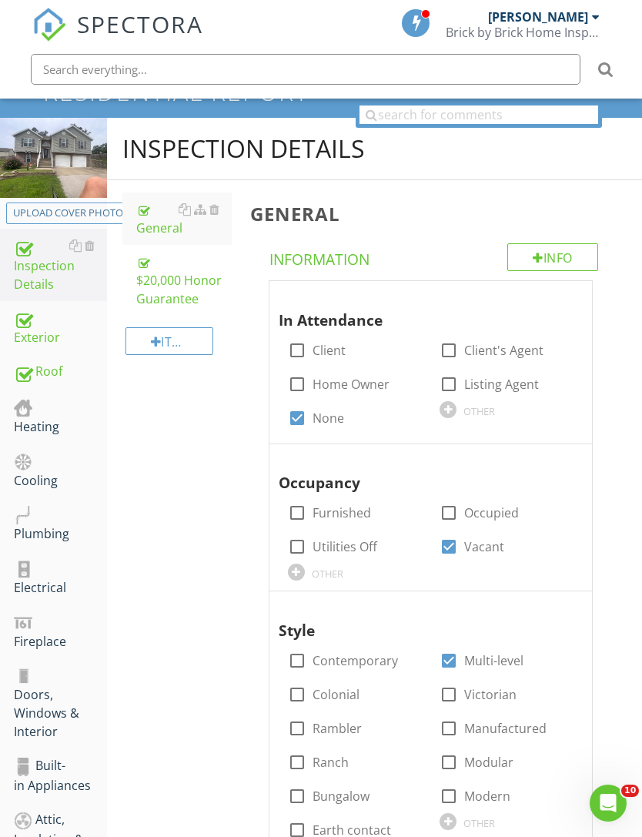
click at [22, 422] on div "Heating" at bounding box center [60, 416] width 93 height 39
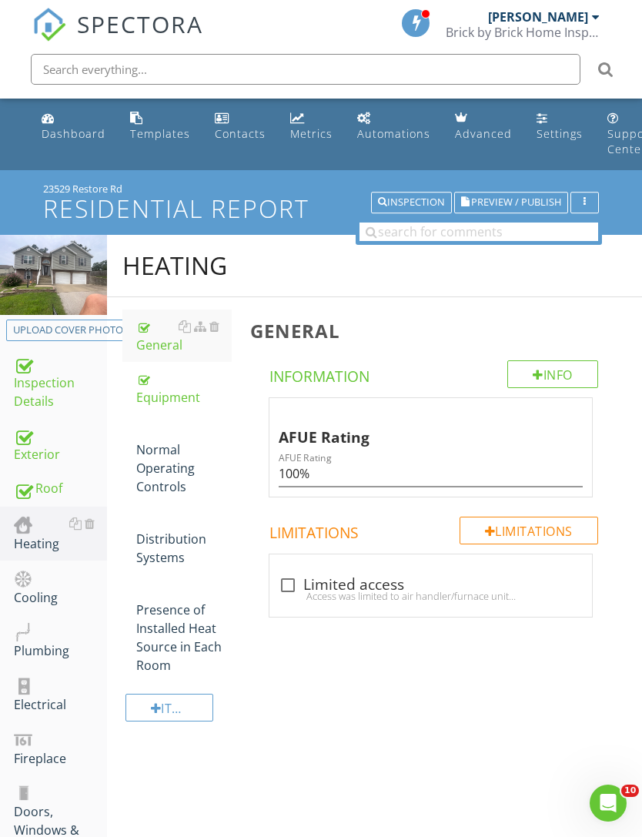
click at [186, 393] on div "Equipment" at bounding box center [183, 388] width 95 height 37
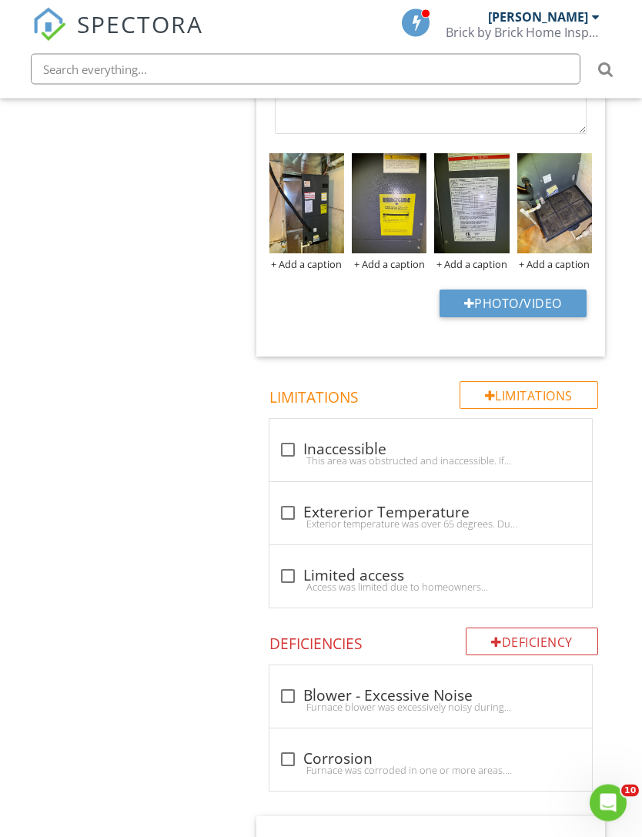
scroll to position [1552, 0]
click at [296, 500] on div at bounding box center [288, 513] width 26 height 26
checkbox input "true"
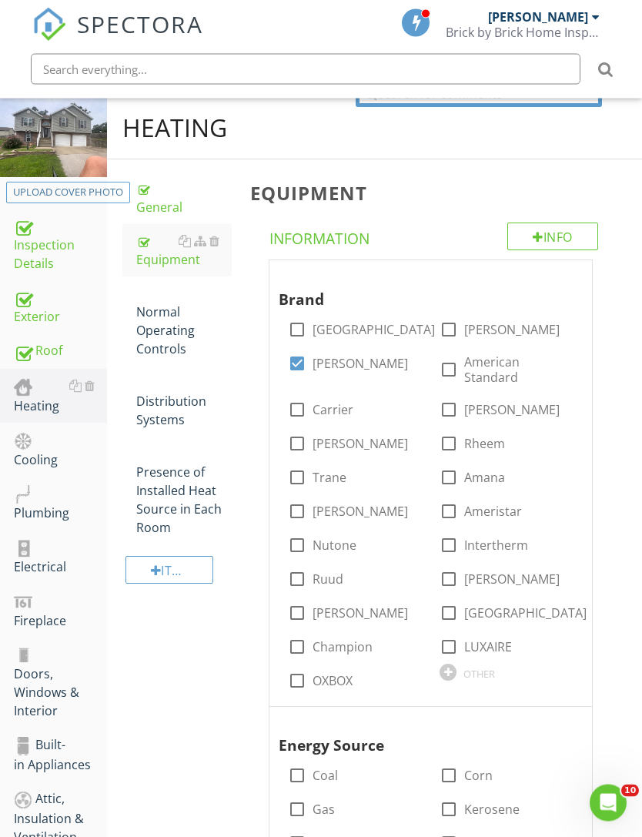
scroll to position [138, 0]
click at [139, 347] on div "Normal Operating Controls" at bounding box center [183, 321] width 95 height 74
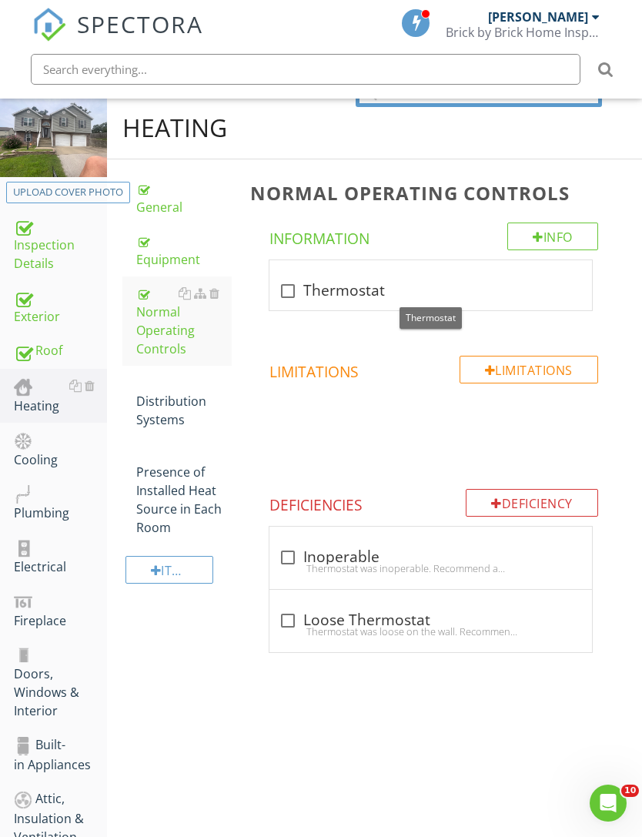
click at [288, 292] on div at bounding box center [288, 291] width 26 height 26
checkbox input "true"
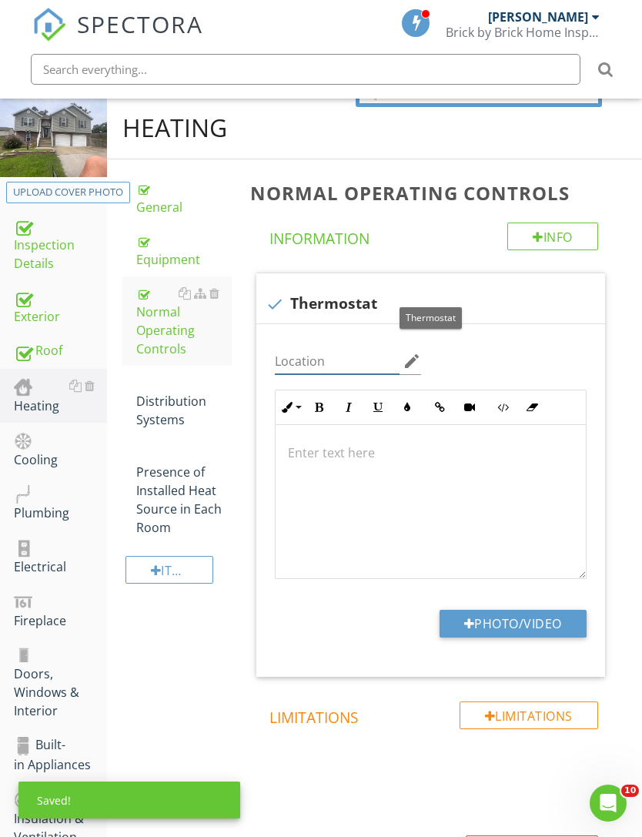
click at [344, 360] on input "Location" at bounding box center [338, 361] width 126 height 25
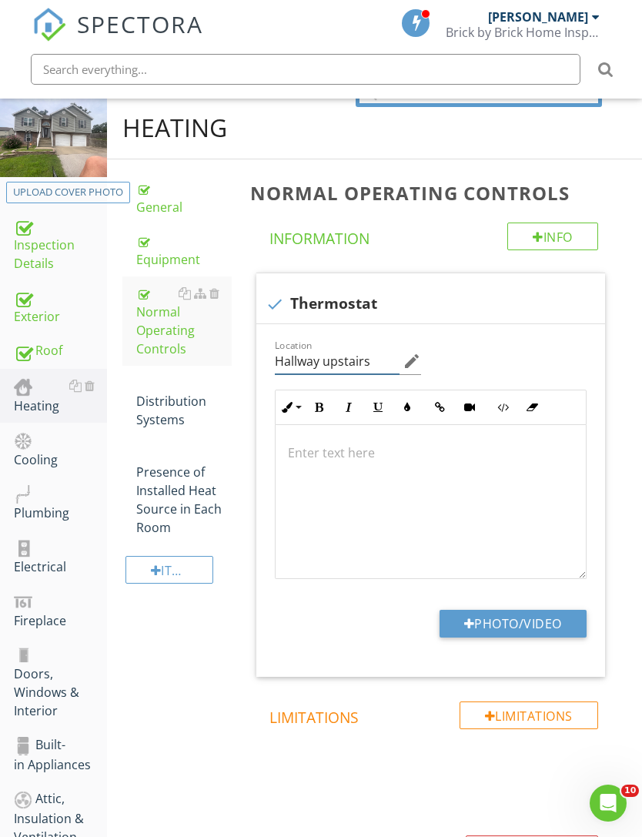
type input "Hallway upstairs"
click at [512, 618] on button "Photo/Video" at bounding box center [513, 624] width 147 height 28
click at [182, 408] on div "Distribution Systems" at bounding box center [183, 400] width 95 height 55
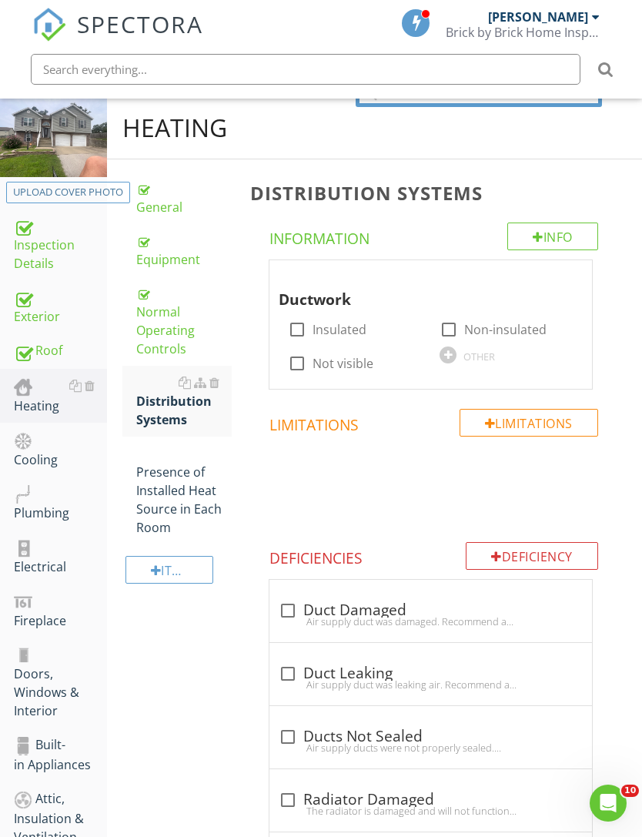
click at [335, 360] on label "Not visible" at bounding box center [343, 363] width 61 height 15
checkbox input "true"
click at [193, 485] on div "Presence of Installed Heat Source in Each Room" at bounding box center [183, 490] width 95 height 92
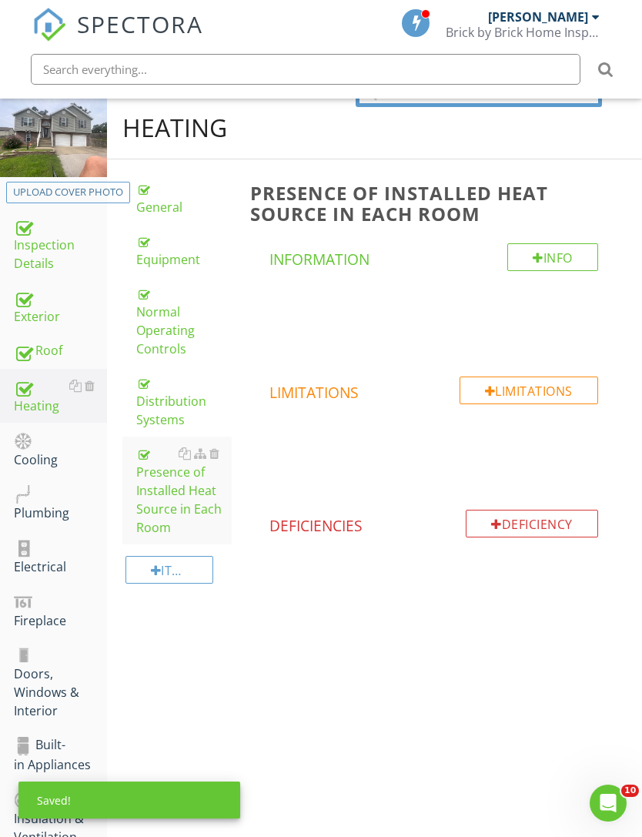
click at [46, 461] on div "Cooling" at bounding box center [60, 449] width 93 height 39
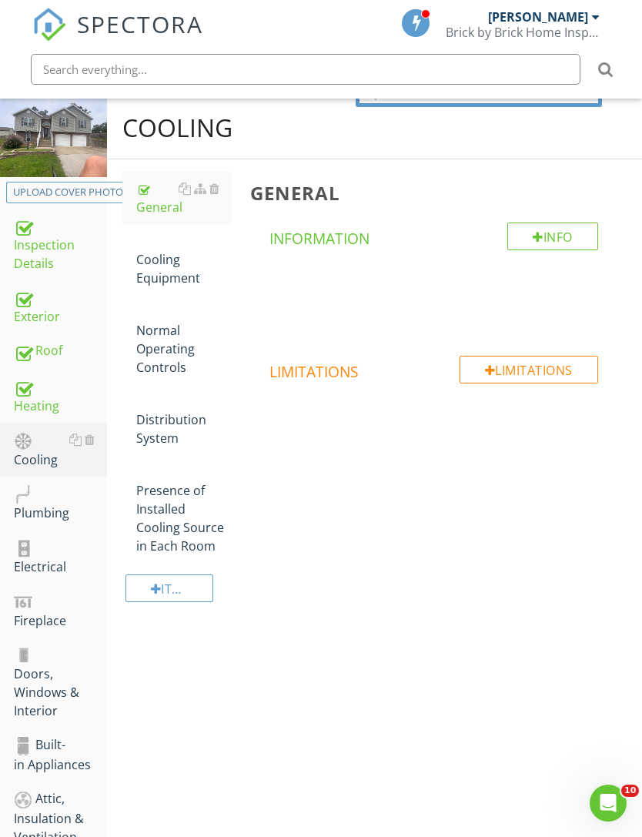
click at [172, 269] on div "Cooling Equipment" at bounding box center [183, 259] width 95 height 55
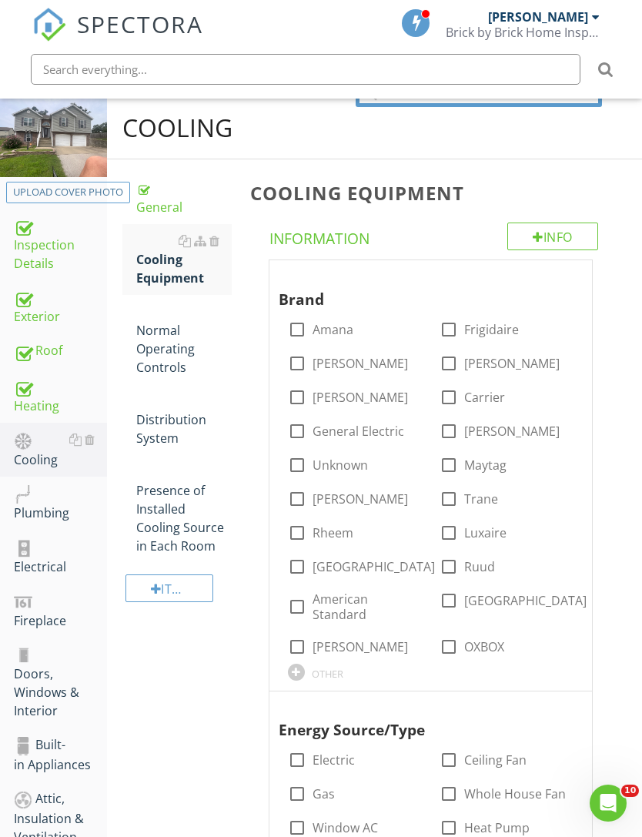
click at [494, 428] on label "[PERSON_NAME]" at bounding box center [511, 431] width 95 height 15
checkbox input "true"
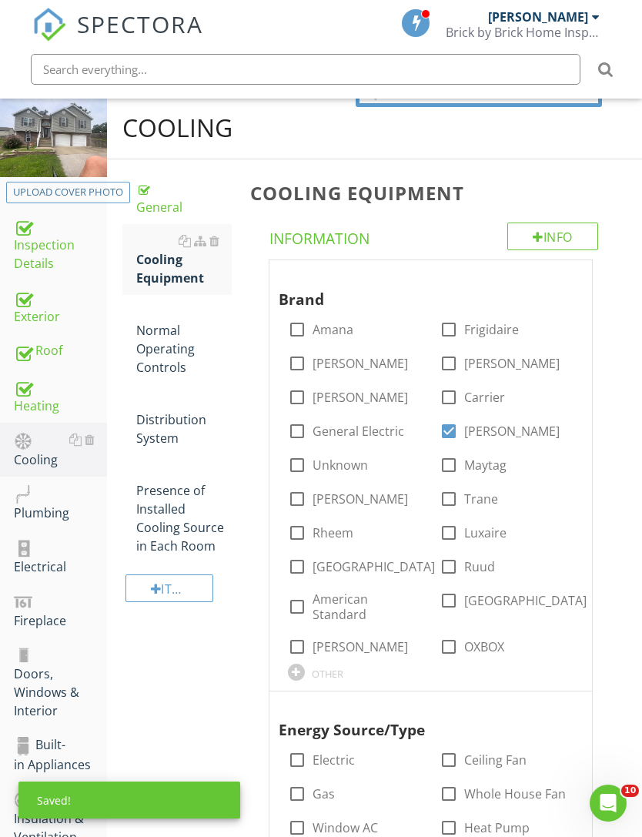
click at [42, 406] on div "Heating" at bounding box center [60, 396] width 93 height 39
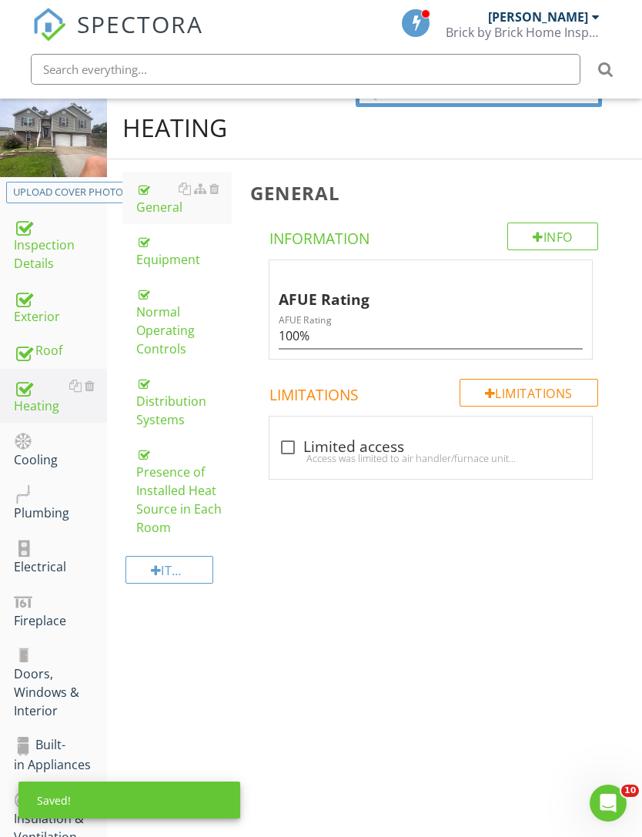
click at [174, 254] on div "Equipment" at bounding box center [183, 250] width 95 height 37
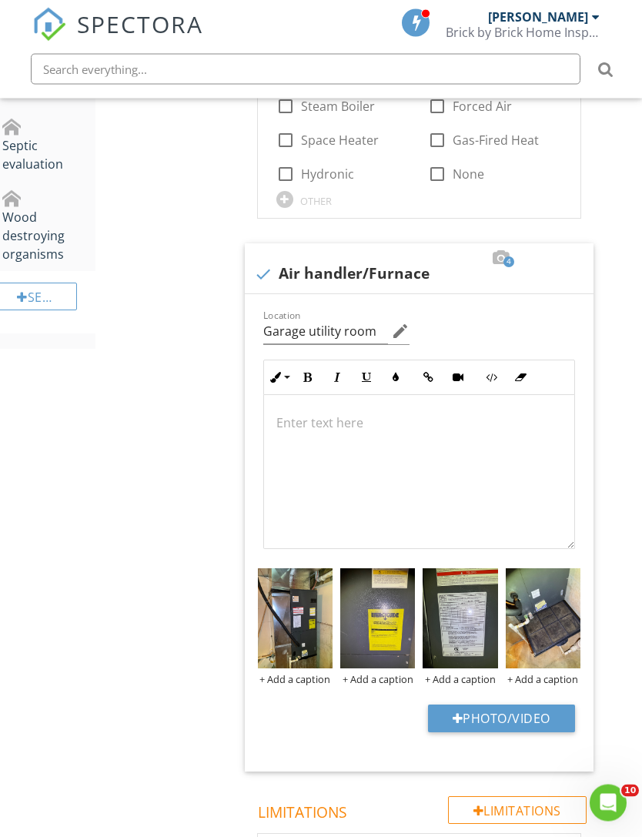
scroll to position [1147, 12]
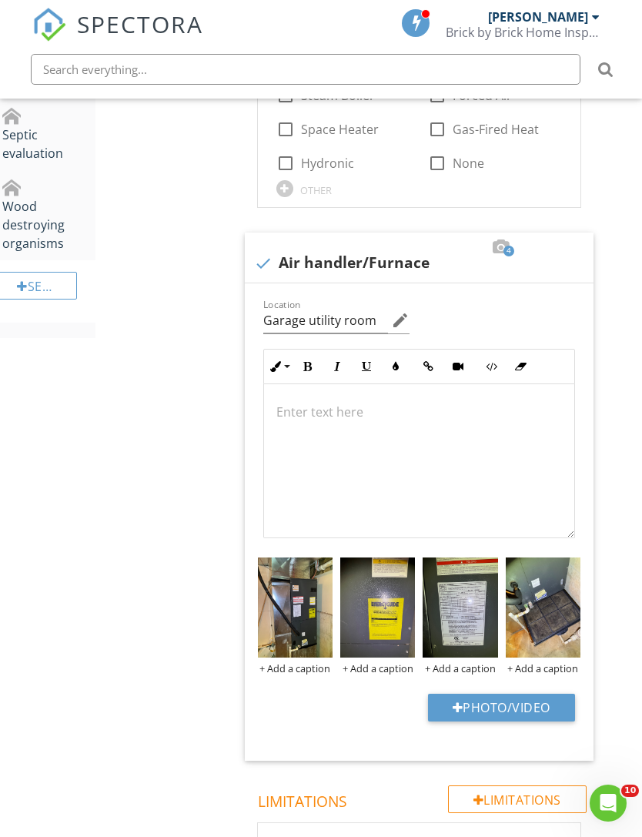
click at [310, 353] on button "Bold" at bounding box center [307, 366] width 29 height 29
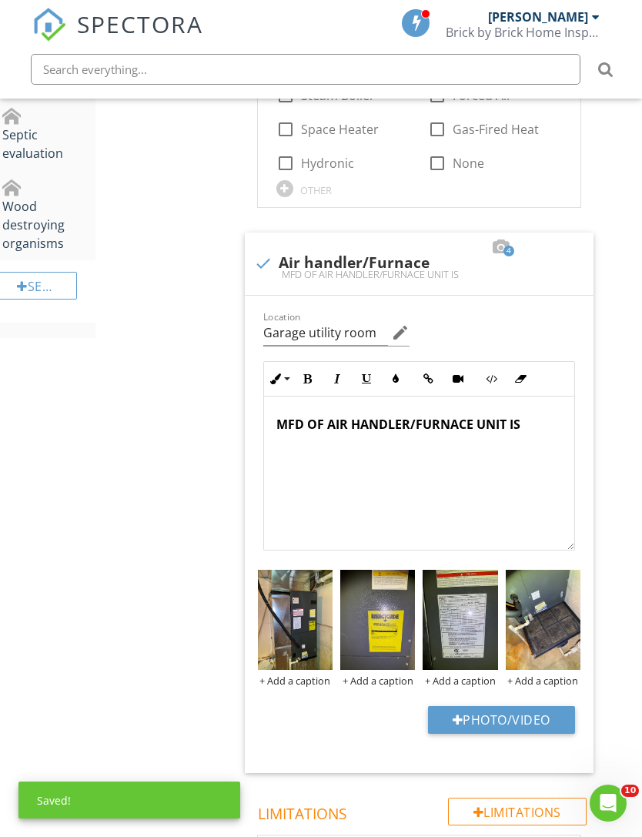
click at [475, 612] on img at bounding box center [460, 620] width 75 height 100
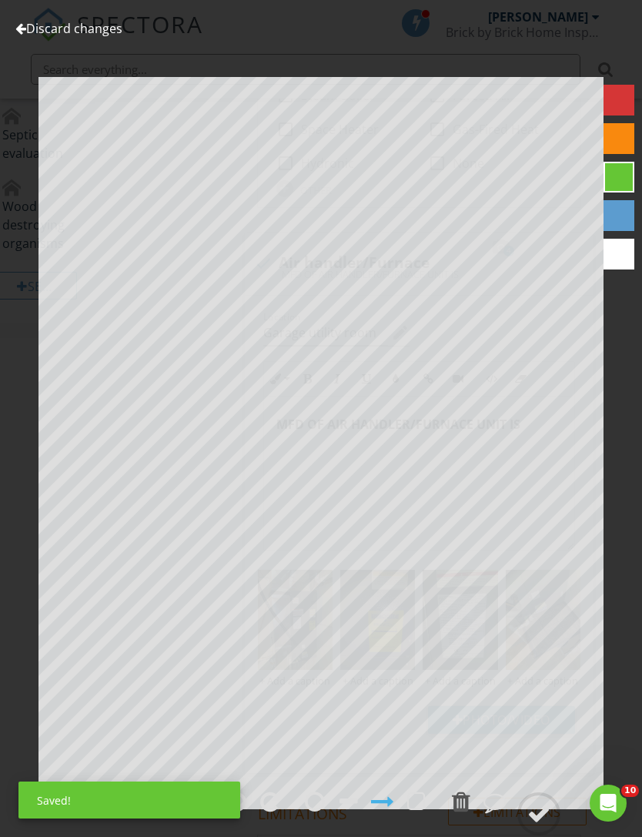
click at [29, 36] on link "Discard changes" at bounding box center [68, 28] width 107 height 17
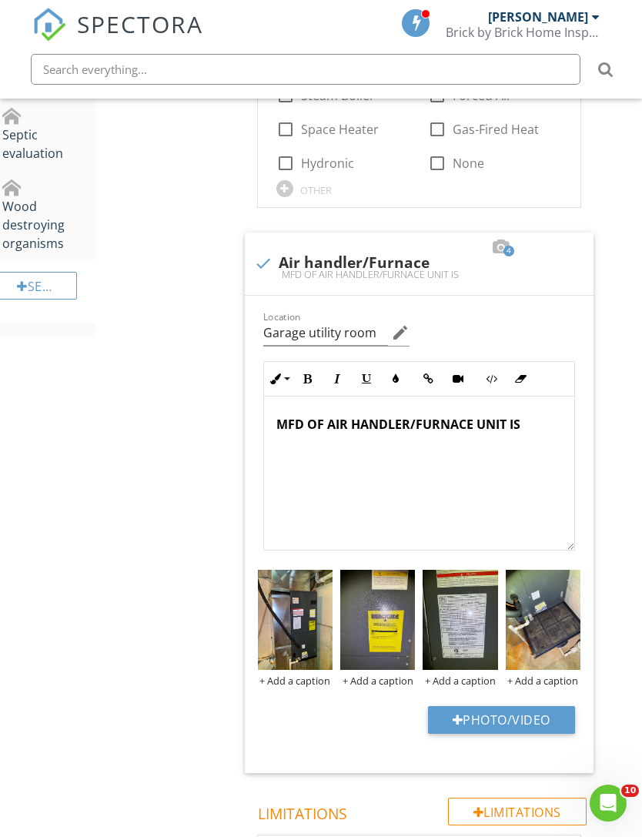
click at [543, 433] on div "MFD OF AIR HANDLER/FURNACE UNIT IS" at bounding box center [419, 474] width 310 height 154
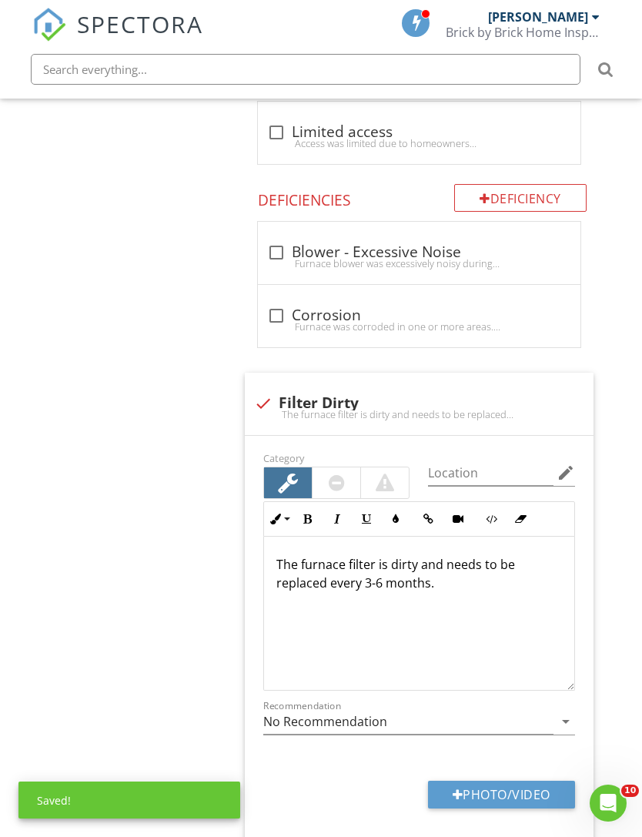
scroll to position [2476, 12]
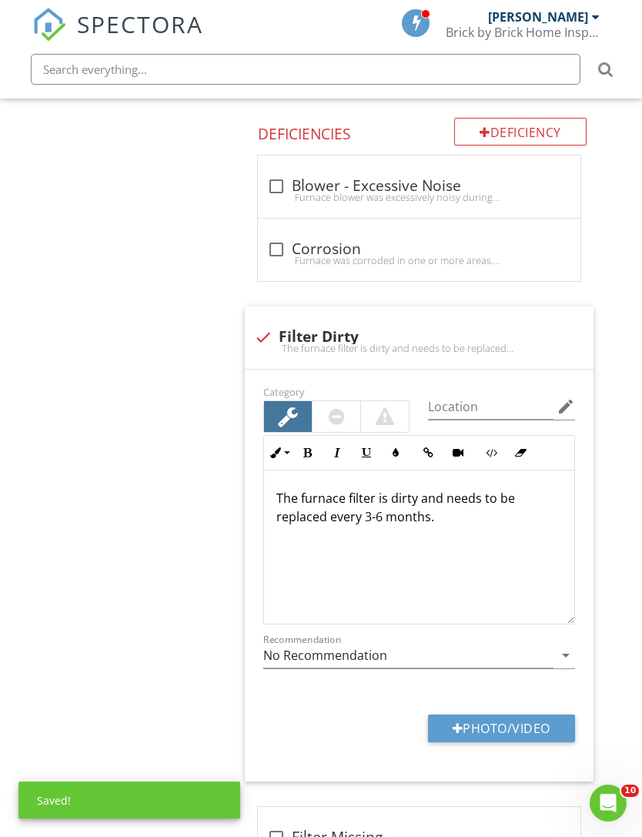
click at [532, 727] on button "Photo/Video" at bounding box center [501, 729] width 147 height 28
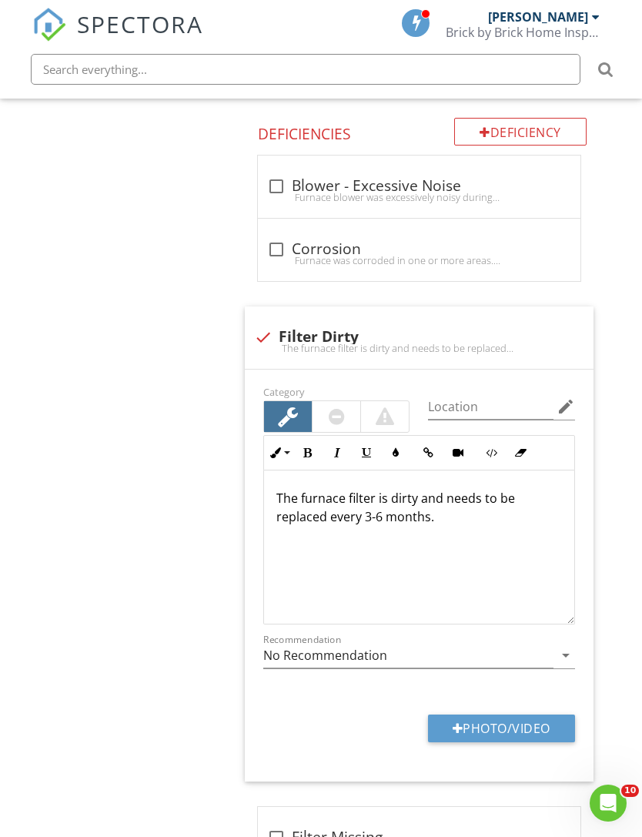
type input "C:\fakepath\IMG_4384.jpeg"
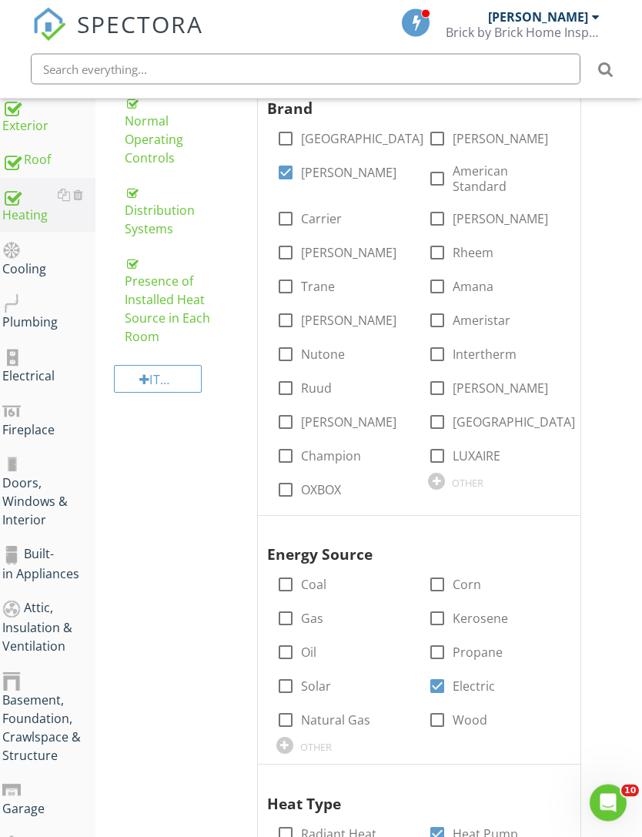
scroll to position [329, 12]
click at [39, 265] on div "Cooling" at bounding box center [48, 258] width 93 height 39
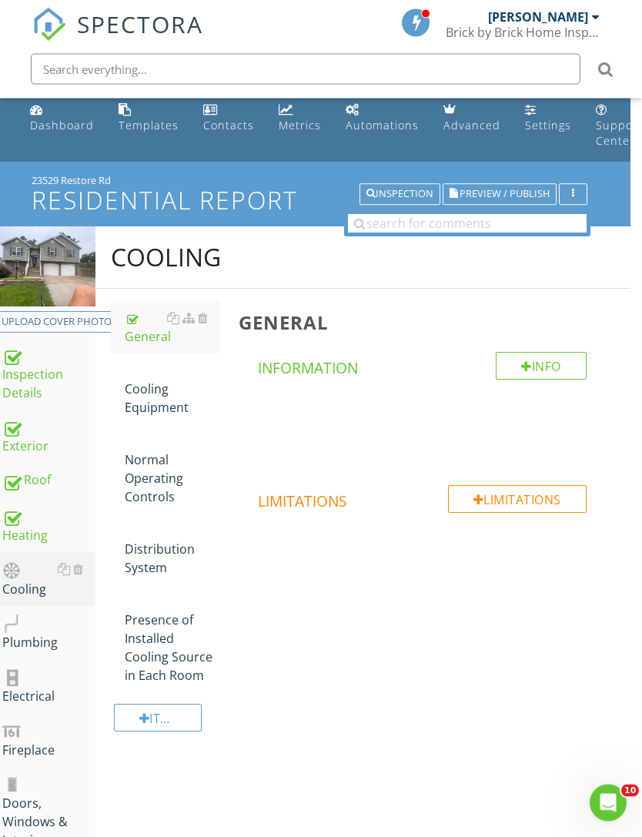
scroll to position [8, 12]
click at [156, 410] on div "Cooling Equipment" at bounding box center [172, 388] width 95 height 55
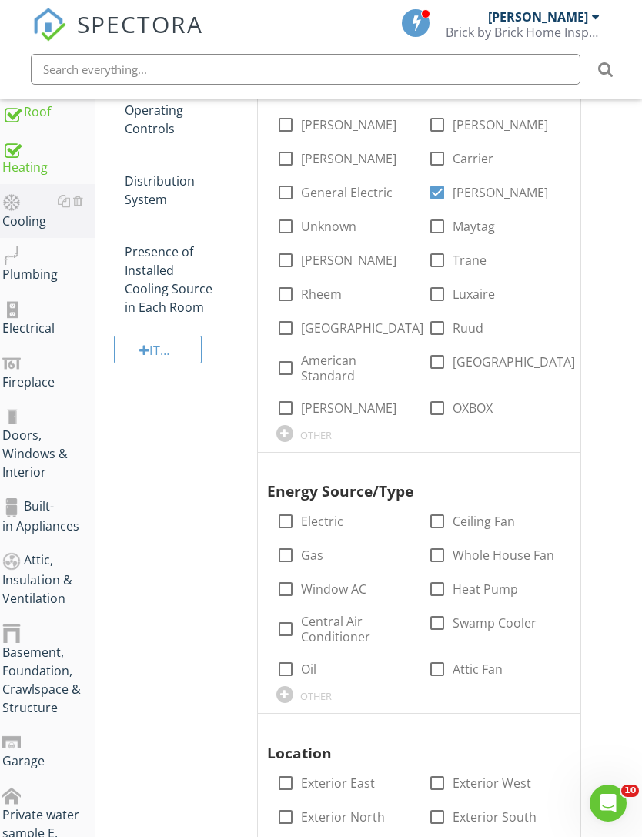
scroll to position [463, 12]
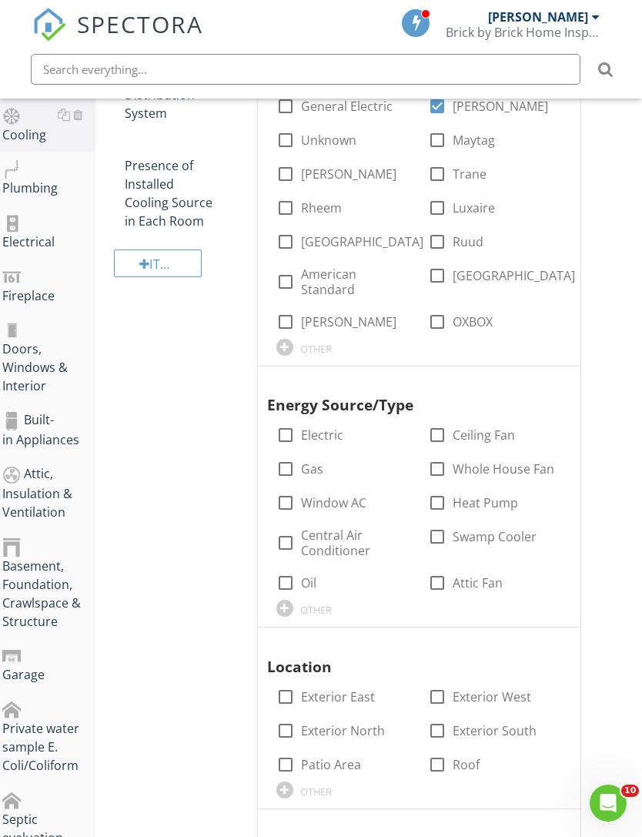
click at [314, 435] on label "Electric" at bounding box center [322, 434] width 42 height 15
checkbox input "true"
click at [290, 540] on div at bounding box center [286, 543] width 26 height 26
checkbox input "true"
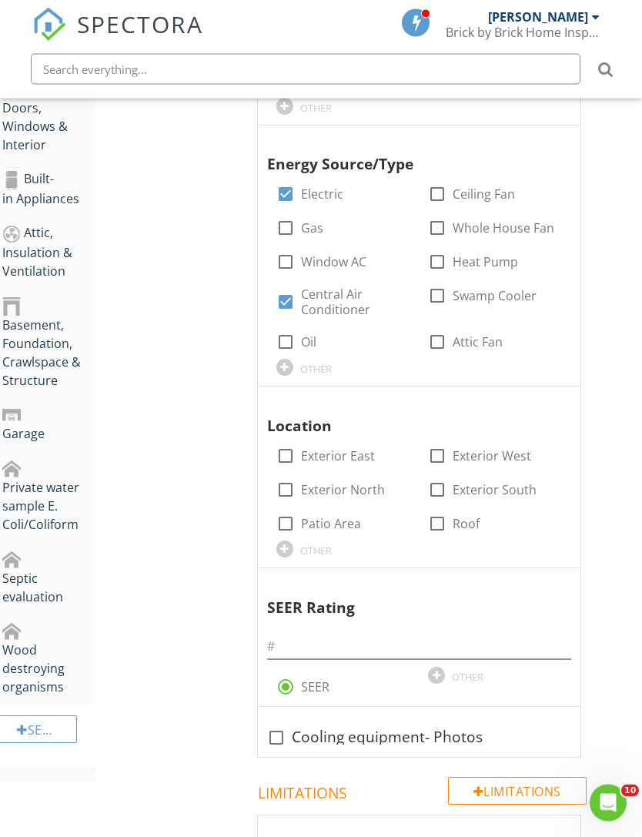
scroll to position [704, 12]
click at [326, 453] on label "Exterior East" at bounding box center [338, 455] width 74 height 15
checkbox input "true"
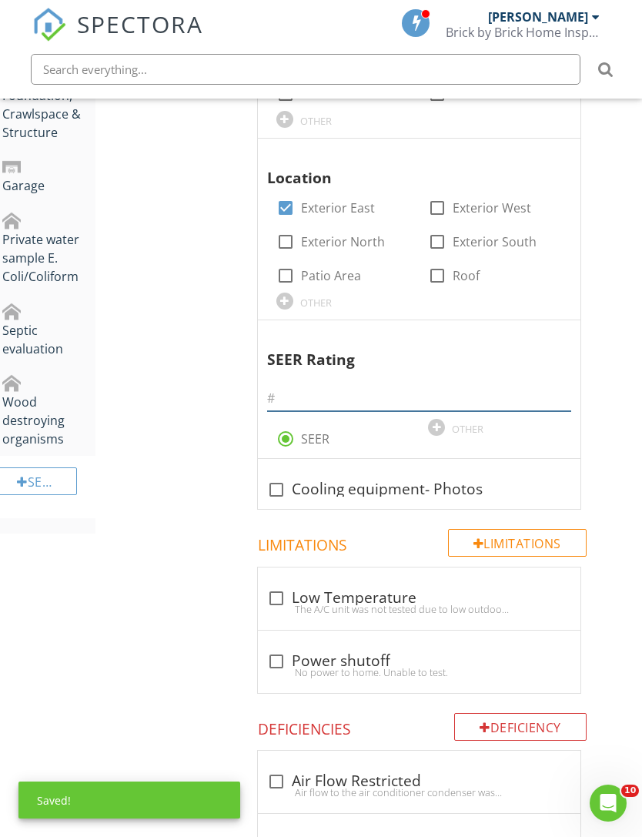
click at [383, 391] on input "text" at bounding box center [419, 398] width 304 height 25
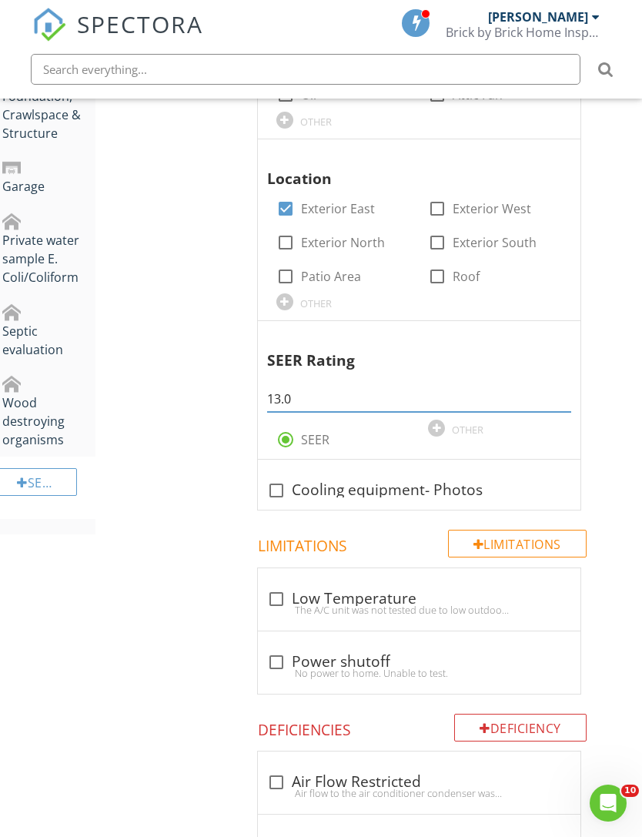
type input "13.0"
click at [618, 503] on div "Cooling Equipment Info Information Brand check_box_outline_blank Amana check_bo…" at bounding box center [429, 743] width 401 height 2794
click at [273, 484] on div at bounding box center [276, 490] width 26 height 26
checkbox input "true"
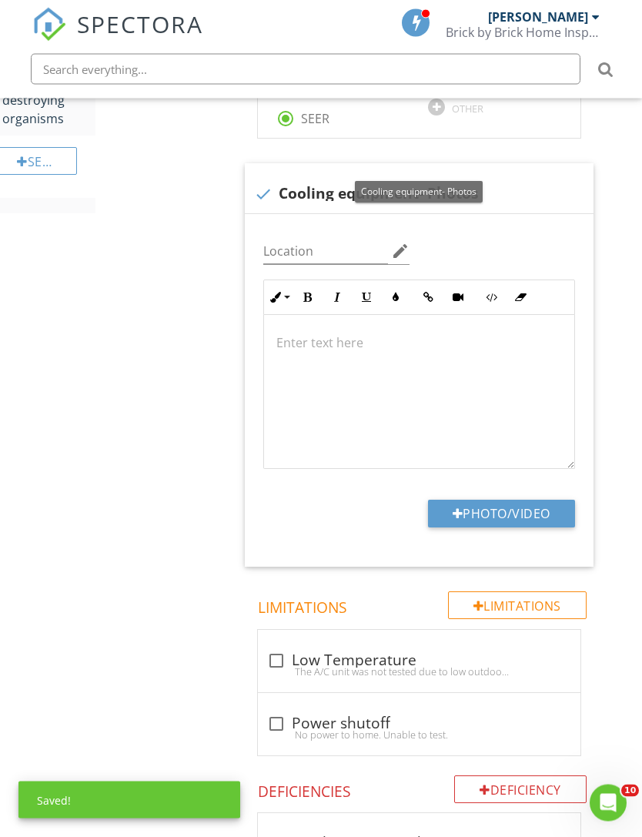
scroll to position [1272, 12]
click at [518, 520] on button "Photo/Video" at bounding box center [501, 514] width 147 height 28
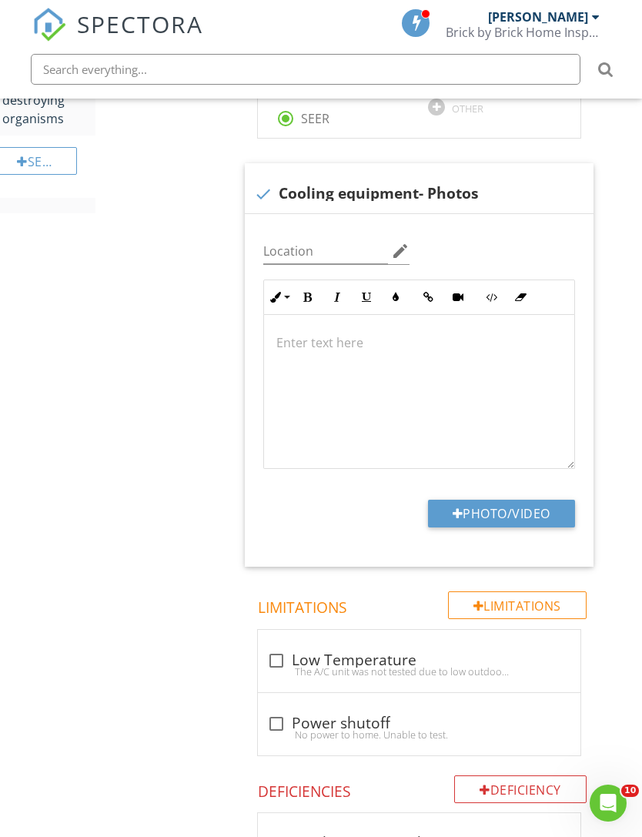
type input "C:\fakepath\IMG_4319.jpeg"
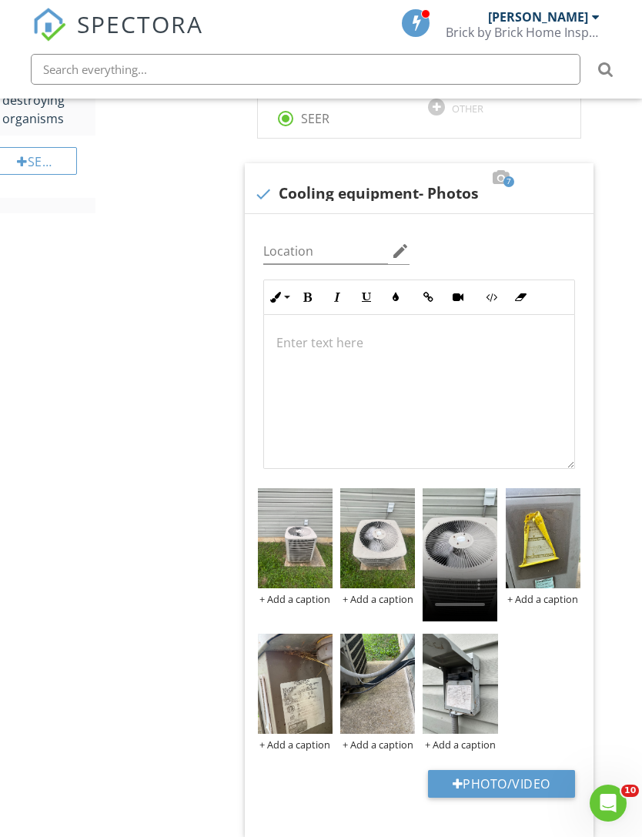
click at [293, 705] on img at bounding box center [295, 684] width 75 height 100
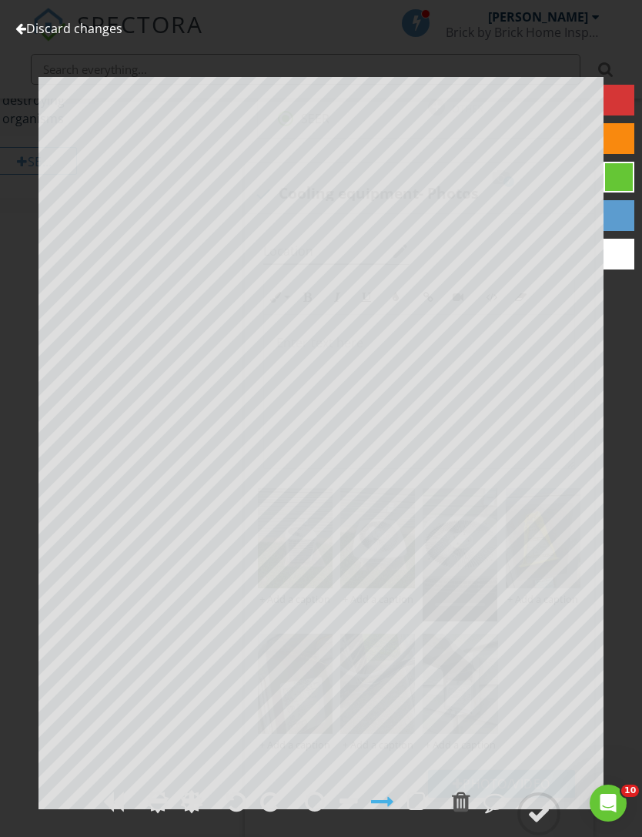
click at [56, 9] on div "Discard changes Add Location" at bounding box center [321, 418] width 642 height 837
click at [84, 30] on link "Discard changes" at bounding box center [68, 28] width 107 height 17
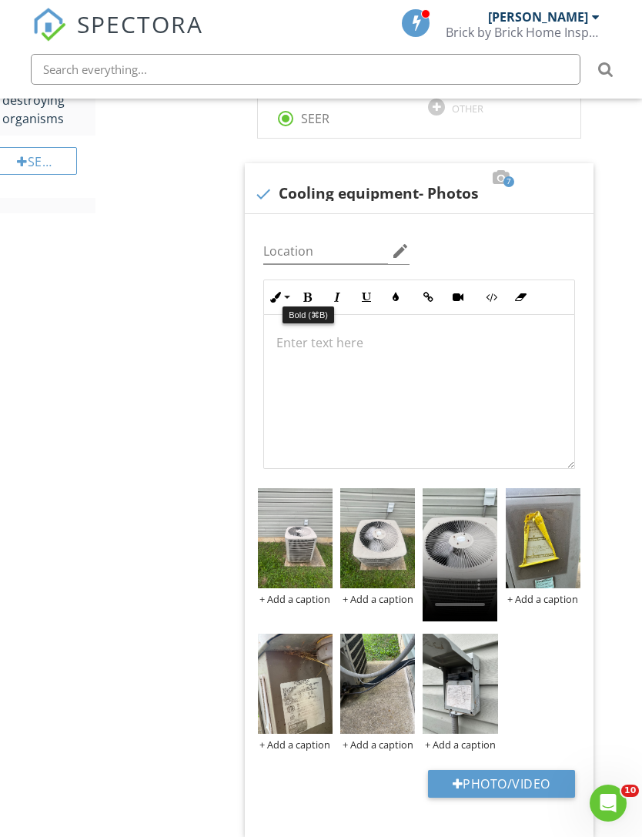
click at [309, 297] on button "Bold" at bounding box center [307, 297] width 29 height 29
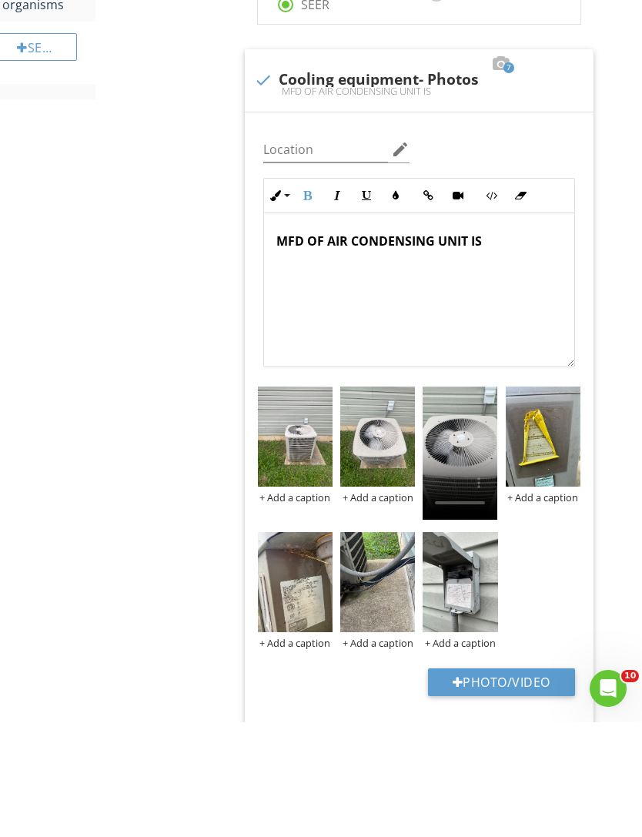
click at [313, 647] on img at bounding box center [295, 697] width 75 height 100
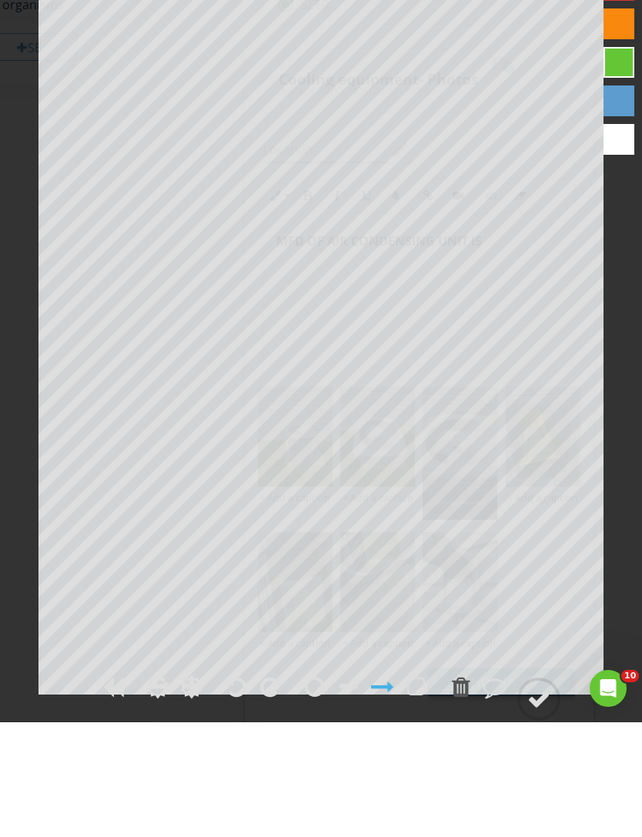
scroll to position [1387, 12]
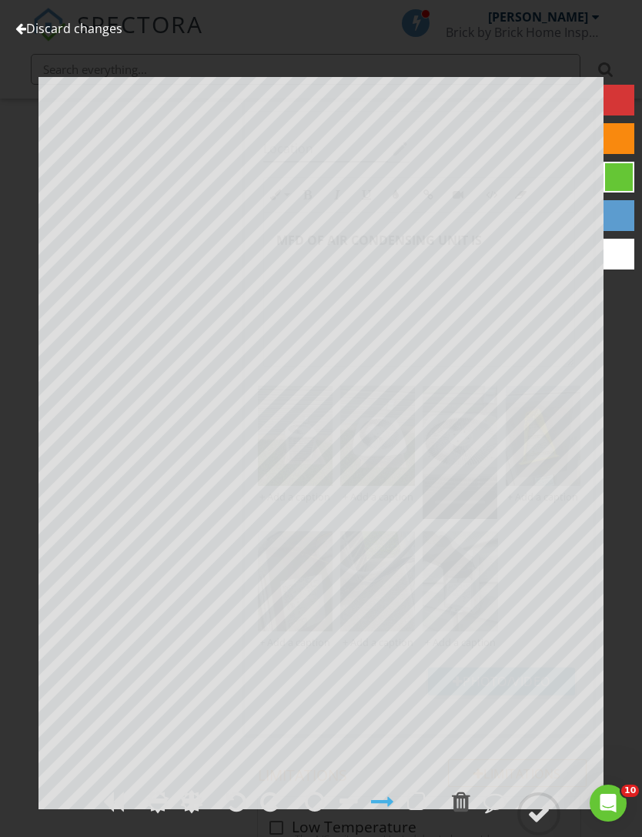
click at [93, 35] on link "Discard changes" at bounding box center [68, 28] width 107 height 17
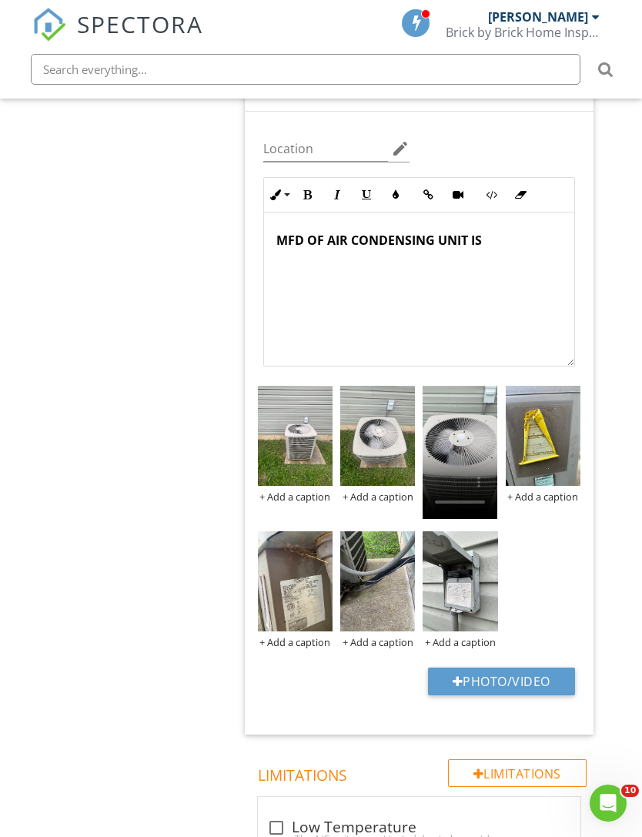
click at [539, 249] on div "MFD OF AIR CONDENSING UNIT IS" at bounding box center [419, 290] width 310 height 154
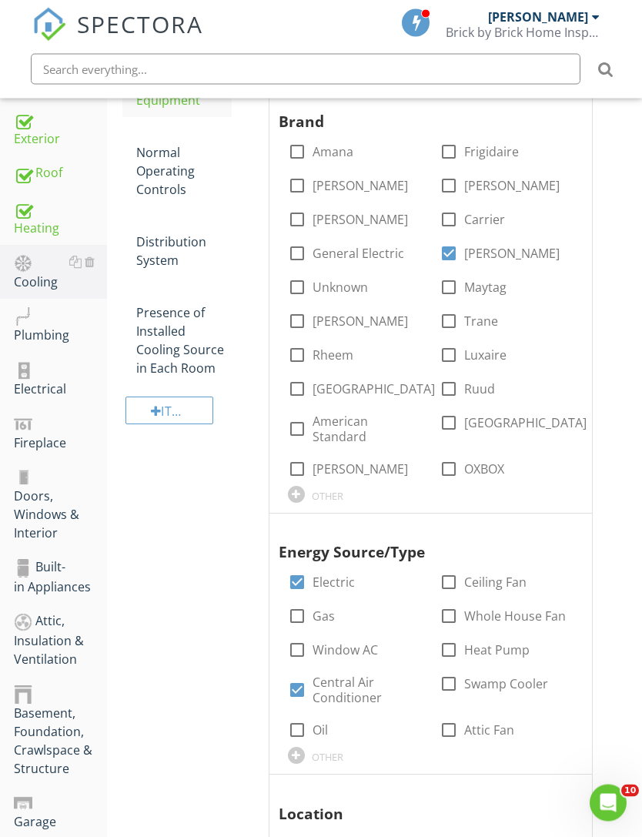
scroll to position [316, 0]
click at [39, 228] on div "Heating" at bounding box center [60, 218] width 93 height 39
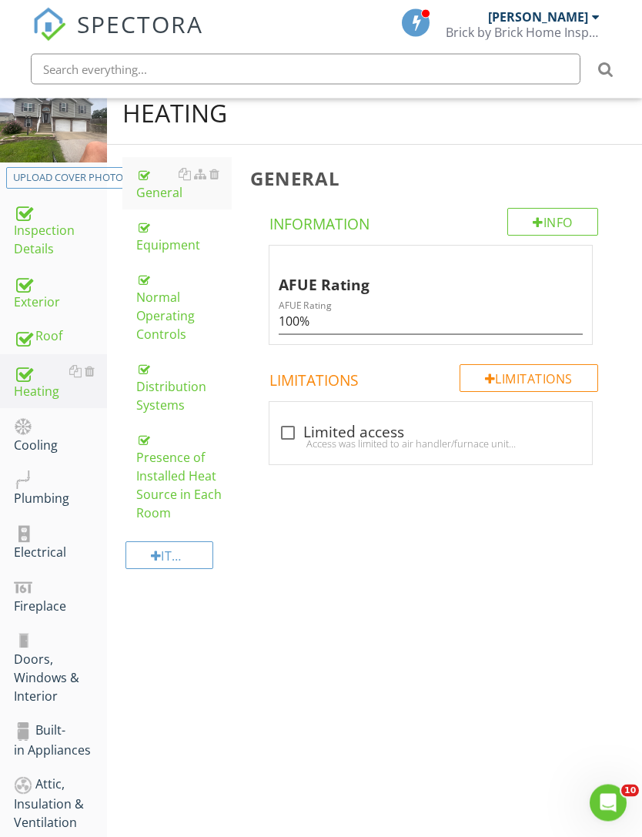
scroll to position [152, 0]
click at [159, 258] on link "Equipment" at bounding box center [183, 235] width 95 height 52
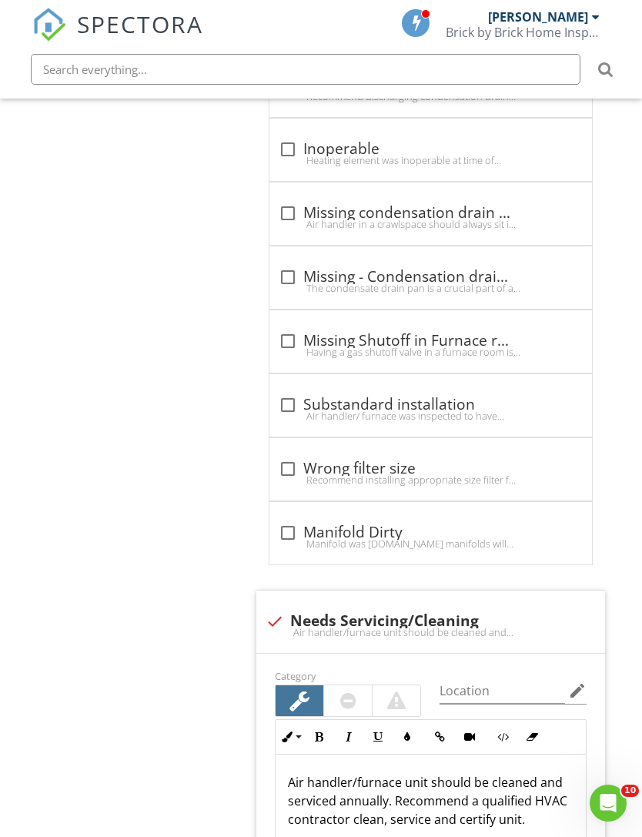
scroll to position [3974, 0]
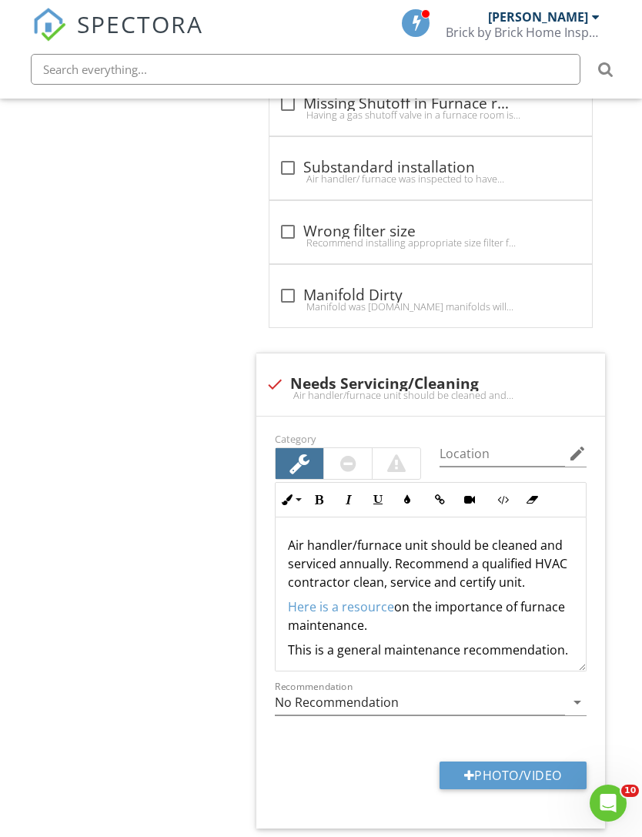
click at [509, 368] on div at bounding box center [513, 367] width 18 height 15
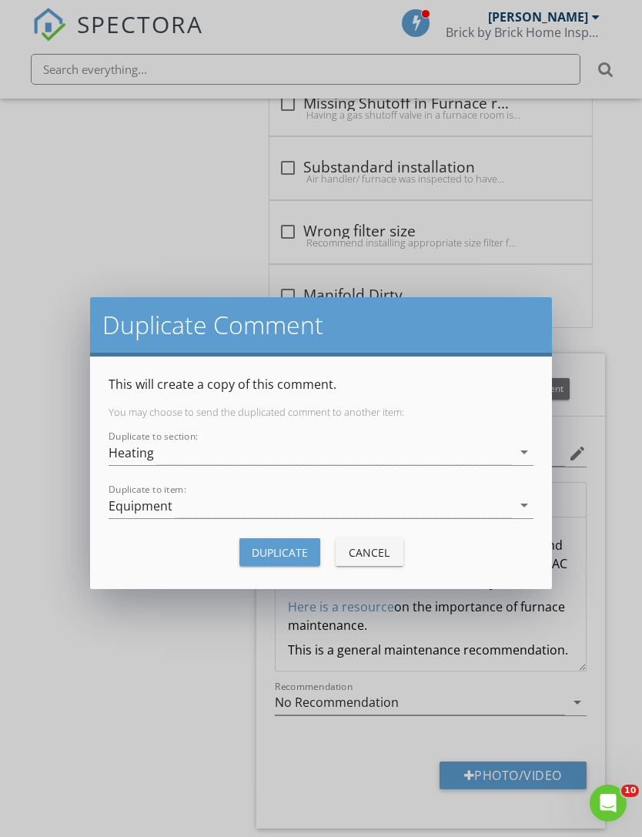
click at [376, 454] on div "Heating" at bounding box center [310, 452] width 403 height 25
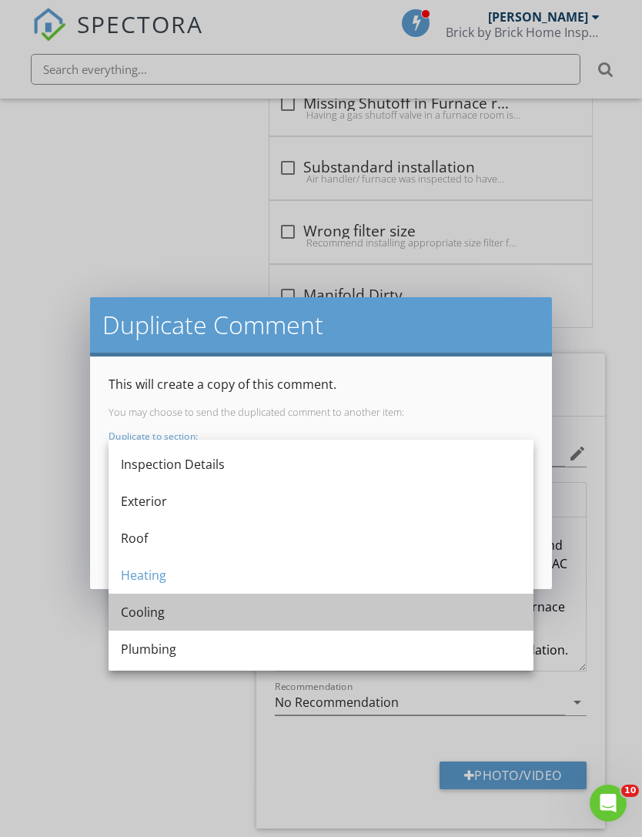
click at [168, 605] on div "Cooling" at bounding box center [321, 612] width 400 height 18
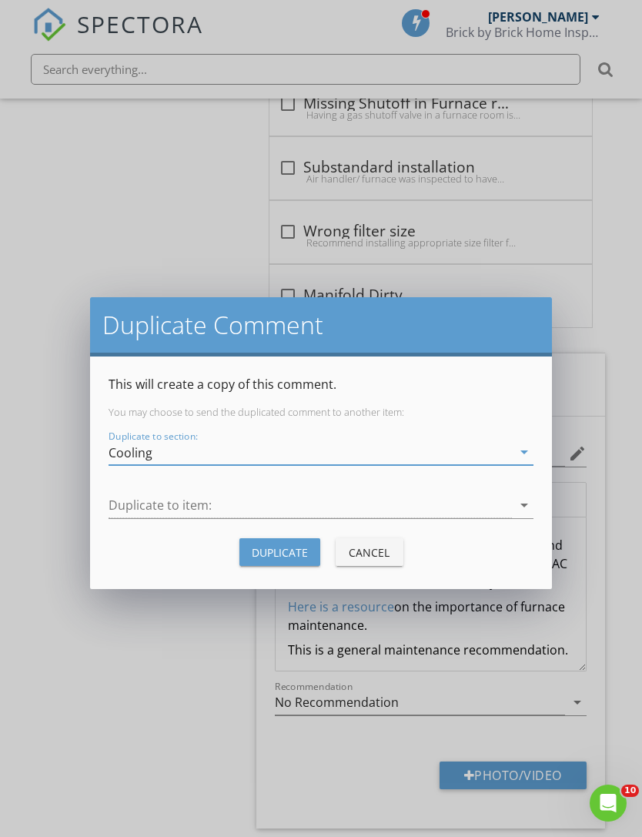
click at [331, 511] on div at bounding box center [310, 505] width 403 height 25
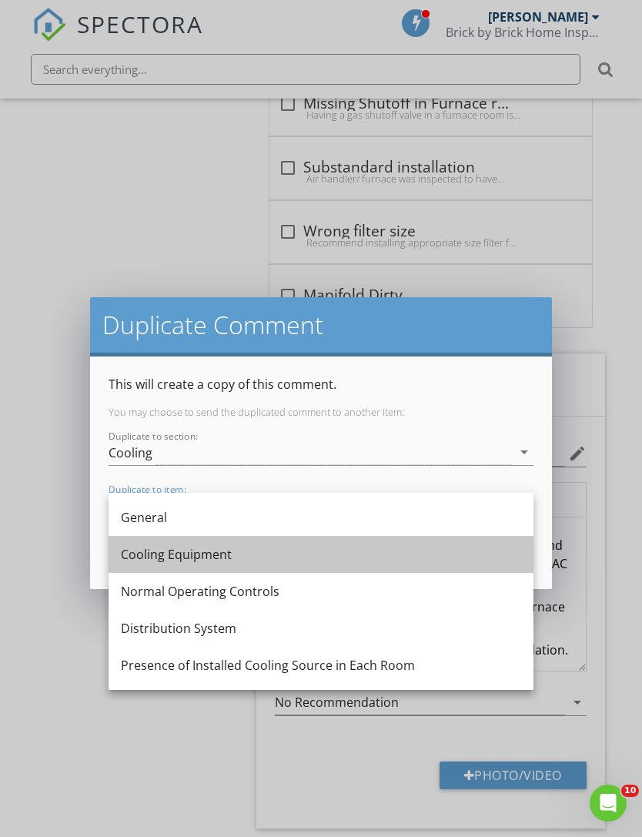
click at [199, 561] on div "Cooling Equipment" at bounding box center [321, 554] width 400 height 18
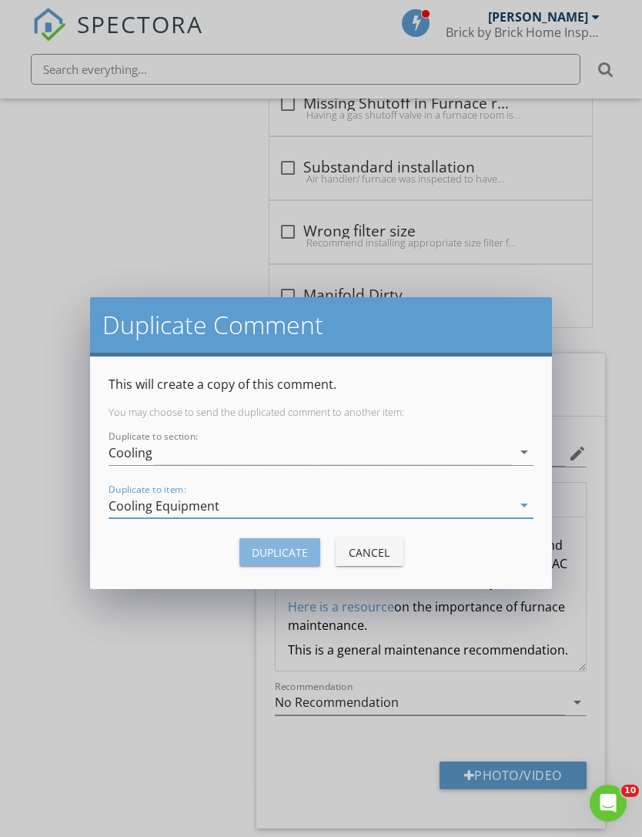
click at [287, 553] on div "Duplicate" at bounding box center [280, 552] width 56 height 16
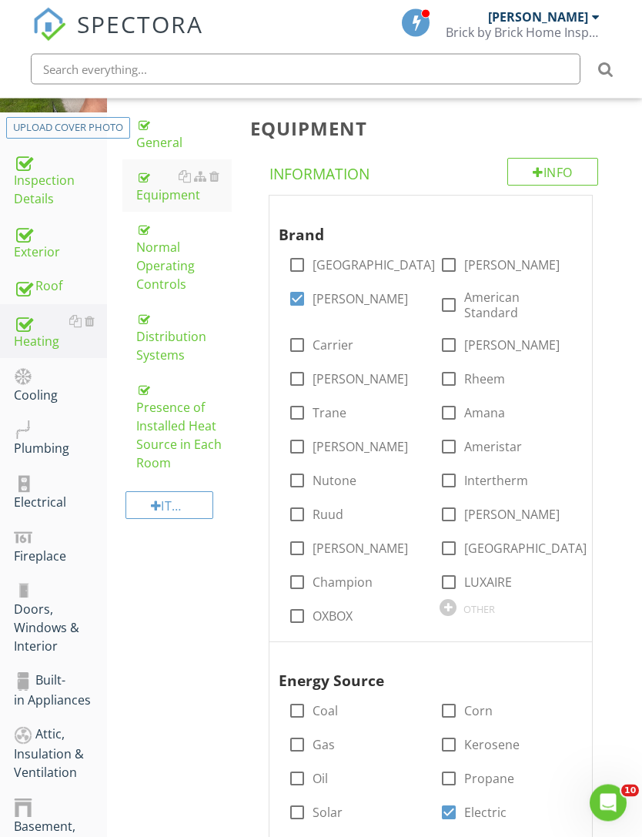
scroll to position [0, 0]
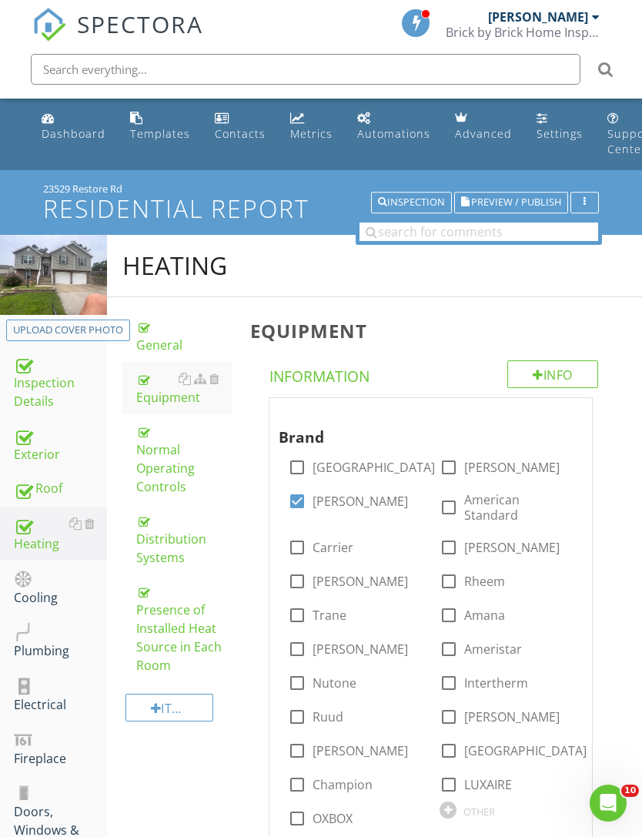
click at [39, 604] on div "Cooling" at bounding box center [60, 587] width 93 height 39
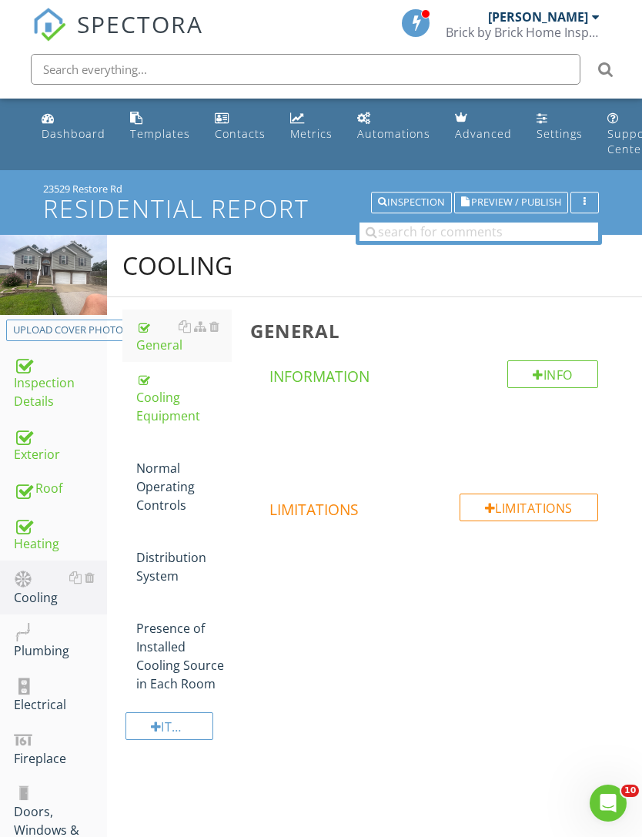
click at [160, 420] on div "Cooling Equipment" at bounding box center [183, 397] width 95 height 55
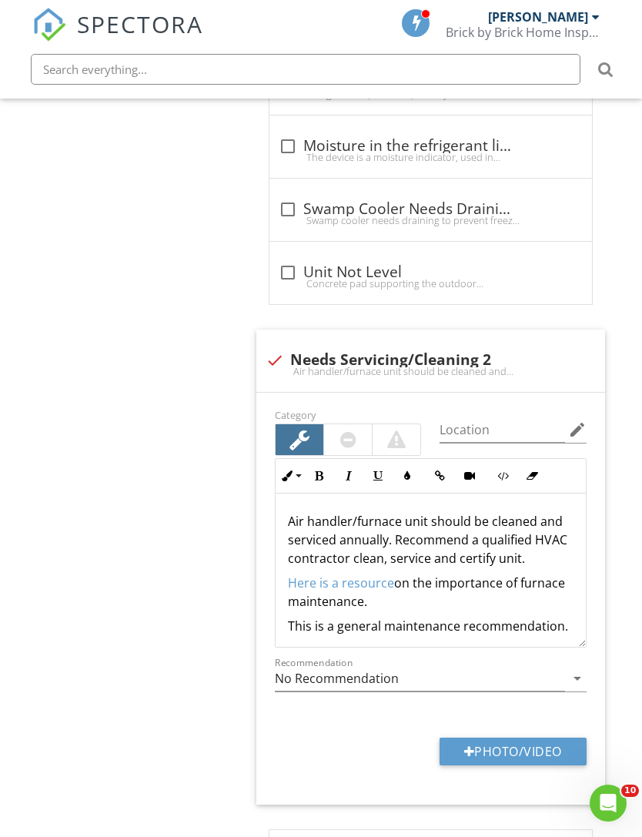
scroll to position [3428, 0]
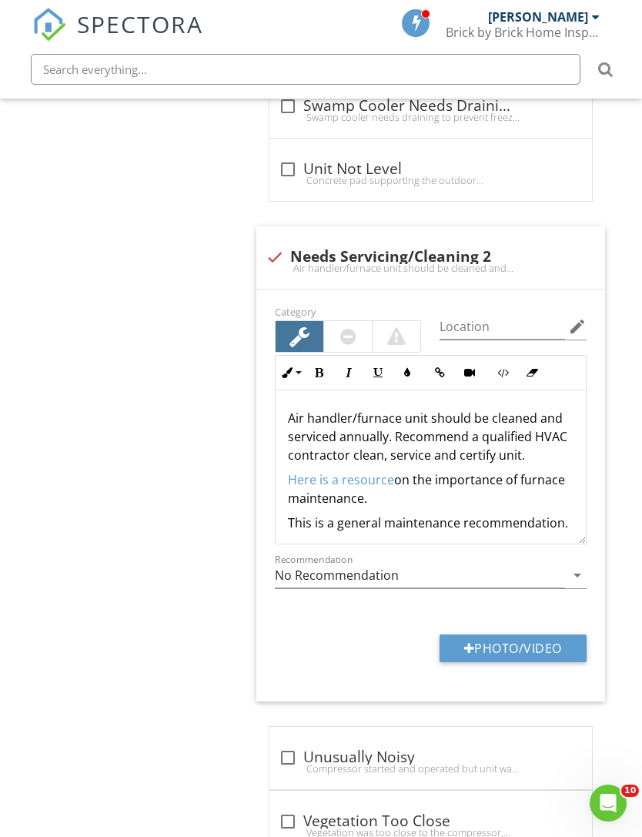
click at [423, 239] on div at bounding box center [426, 240] width 18 height 15
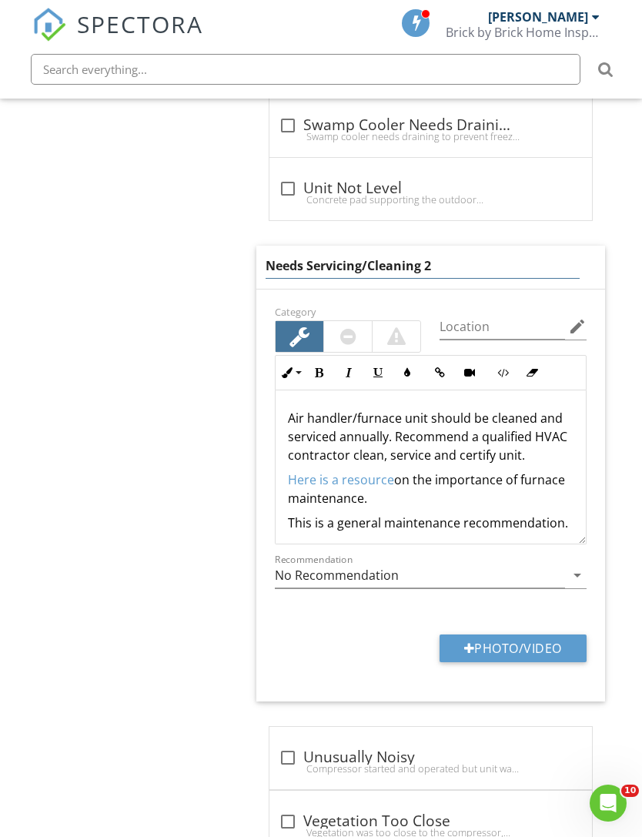
click at [468, 266] on input "Needs Servicing/Cleaning 2" at bounding box center [423, 265] width 314 height 25
type input "Needs Servicing/Cleaning"
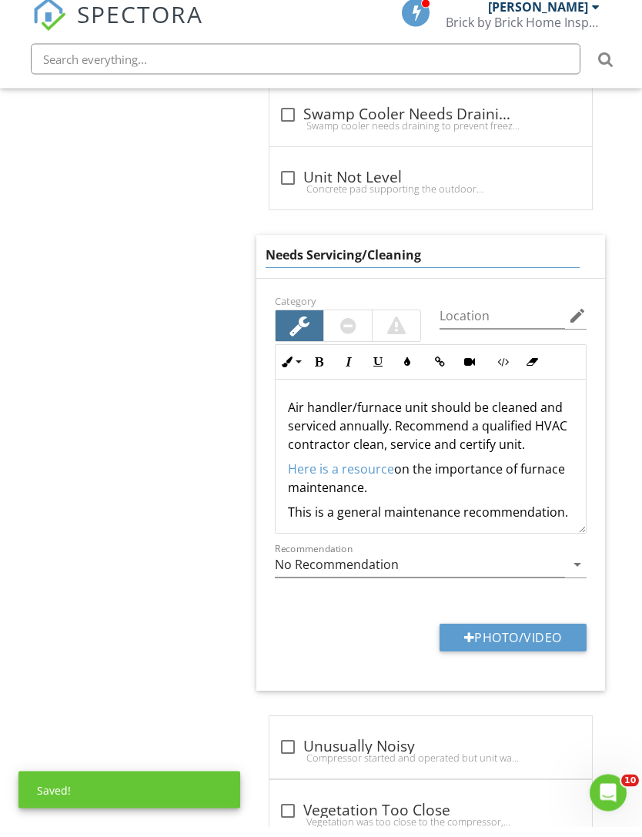
click at [391, 419] on div "Air handler/furnace unit should be cleaned and serviced annually. Recommend a q…" at bounding box center [431, 470] width 310 height 160
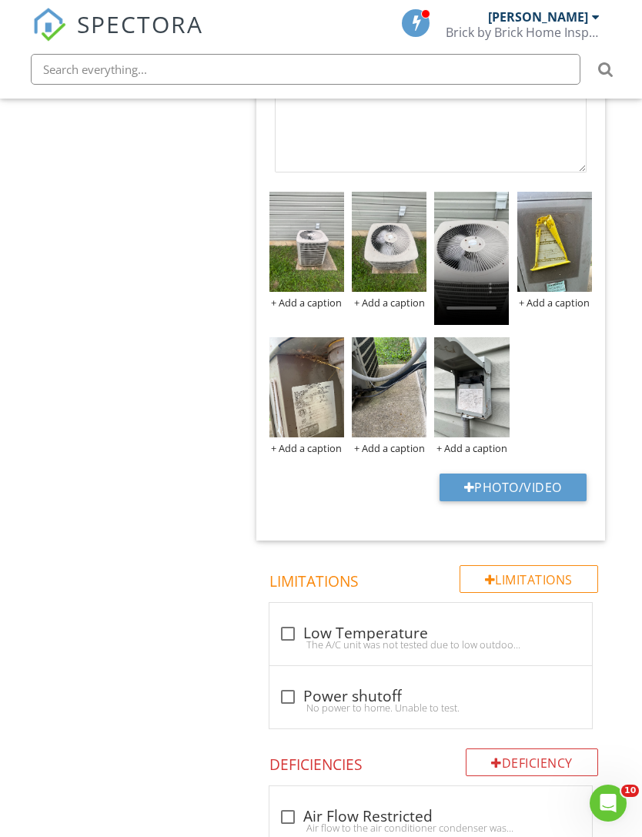
scroll to position [1542, 0]
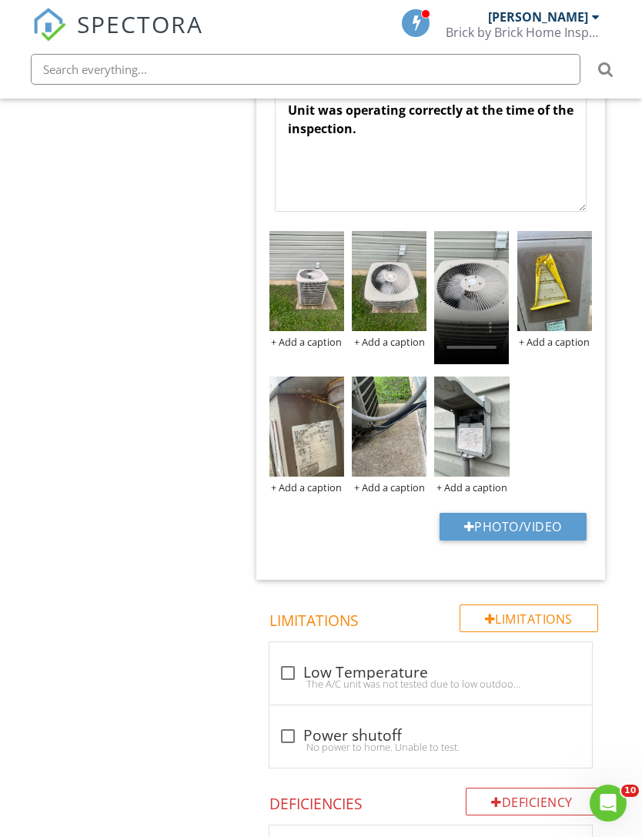
click at [406, 438] on img at bounding box center [389, 427] width 75 height 100
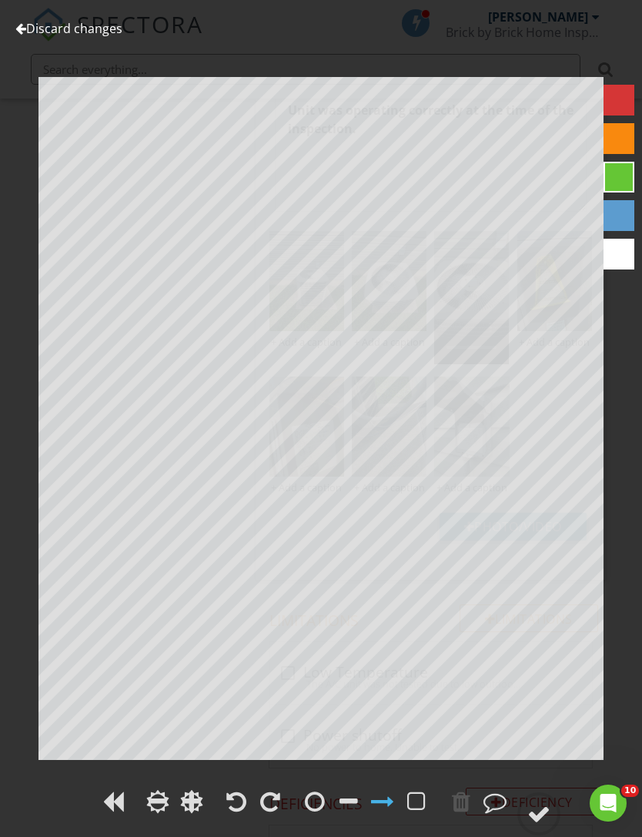
click at [65, 34] on link "Discard changes" at bounding box center [68, 28] width 107 height 17
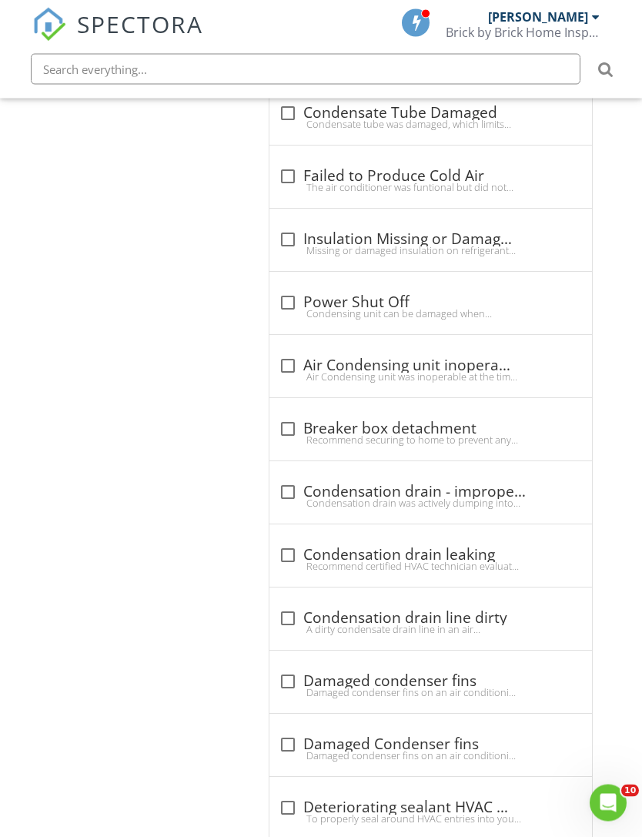
scroll to position [2348, 0]
click at [283, 234] on div at bounding box center [288, 239] width 26 height 26
checkbox input "true"
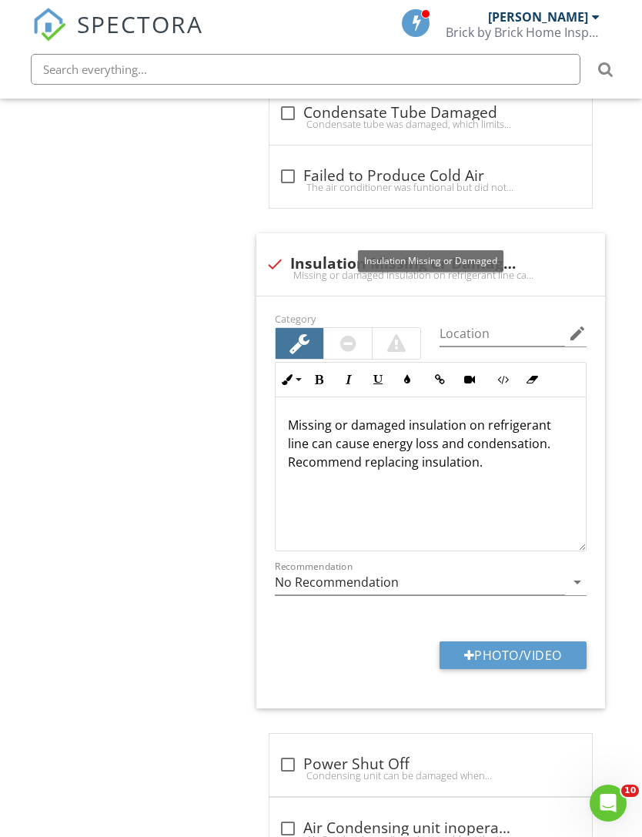
click at [504, 646] on button "Photo/Video" at bounding box center [513, 655] width 147 height 28
click at [510, 651] on button "Photo/Video" at bounding box center [513, 655] width 147 height 28
click at [483, 656] on button "Photo/Video" at bounding box center [513, 655] width 147 height 28
click at [532, 646] on button "Photo/Video" at bounding box center [513, 655] width 147 height 28
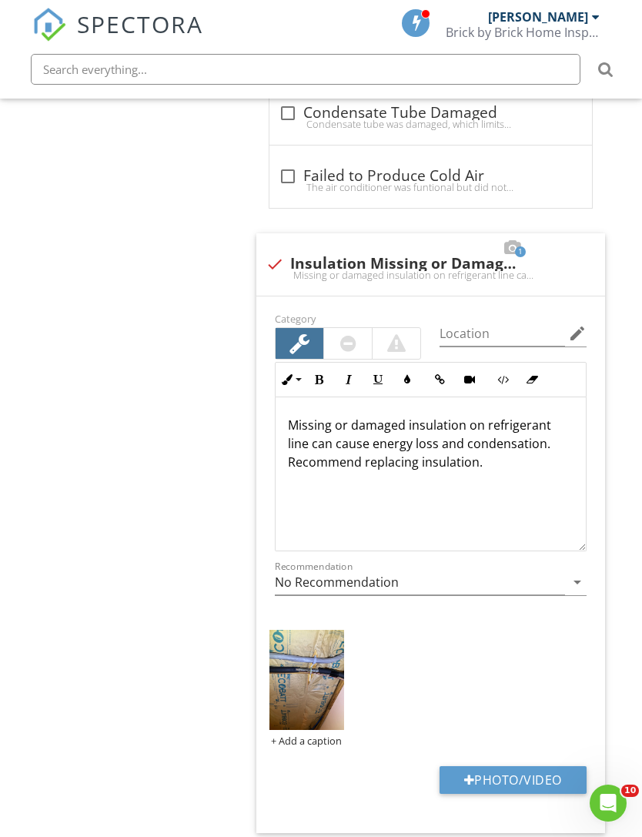
click at [544, 774] on button "Photo/Video" at bounding box center [513, 780] width 147 height 28
click at [508, 782] on button "Photo/Video" at bounding box center [513, 780] width 147 height 28
click at [494, 785] on button "Photo/Video" at bounding box center [513, 780] width 147 height 28
click at [487, 772] on button "Photo/Video" at bounding box center [513, 780] width 147 height 28
click at [481, 780] on button "Photo/Video" at bounding box center [513, 780] width 147 height 28
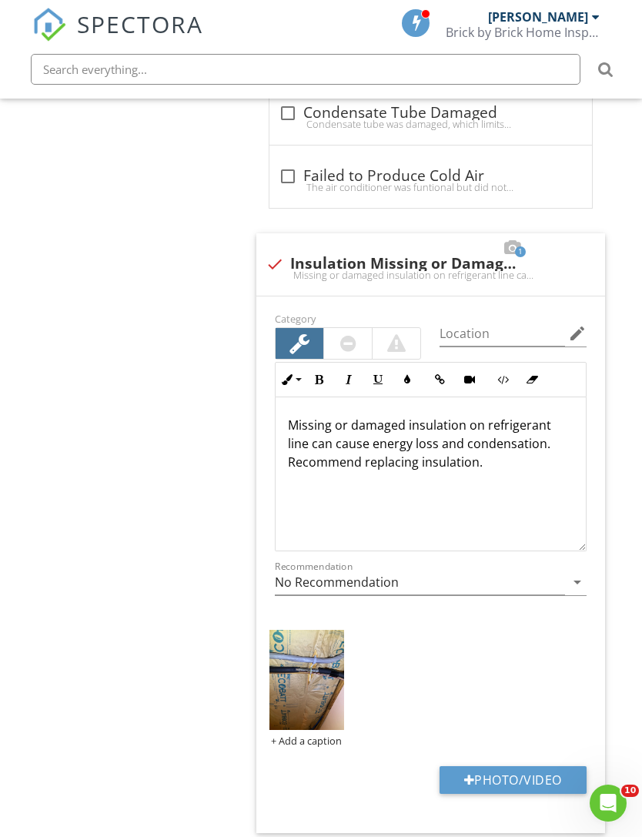
type input "C:\fakepath\IMG_4324.jpeg"
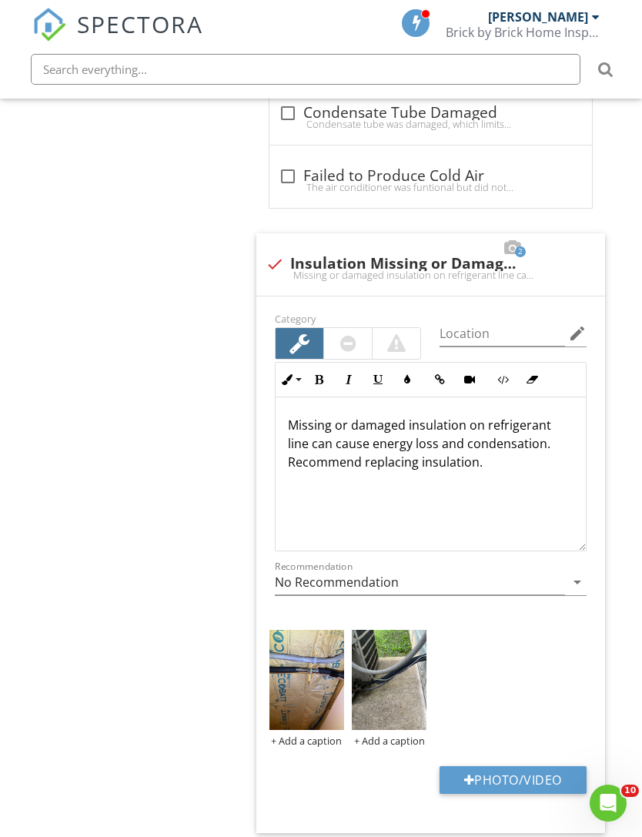
click at [303, 713] on img at bounding box center [307, 680] width 75 height 100
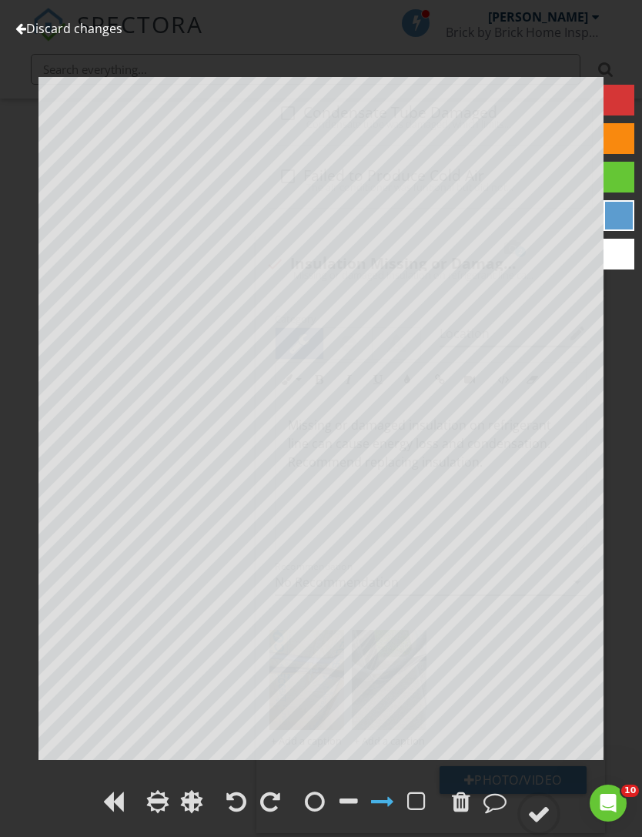
click at [546, 813] on div at bounding box center [538, 813] width 23 height 23
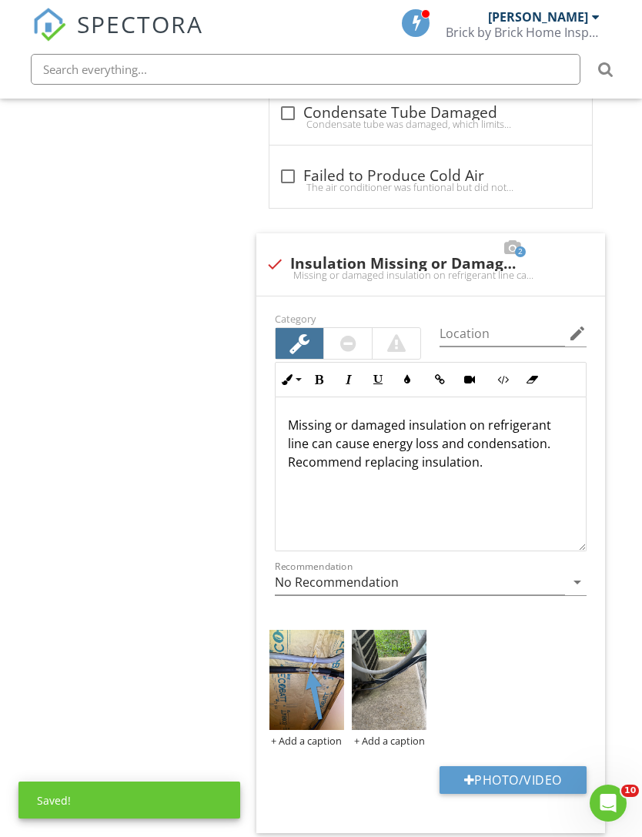
click at [402, 708] on img at bounding box center [389, 680] width 75 height 100
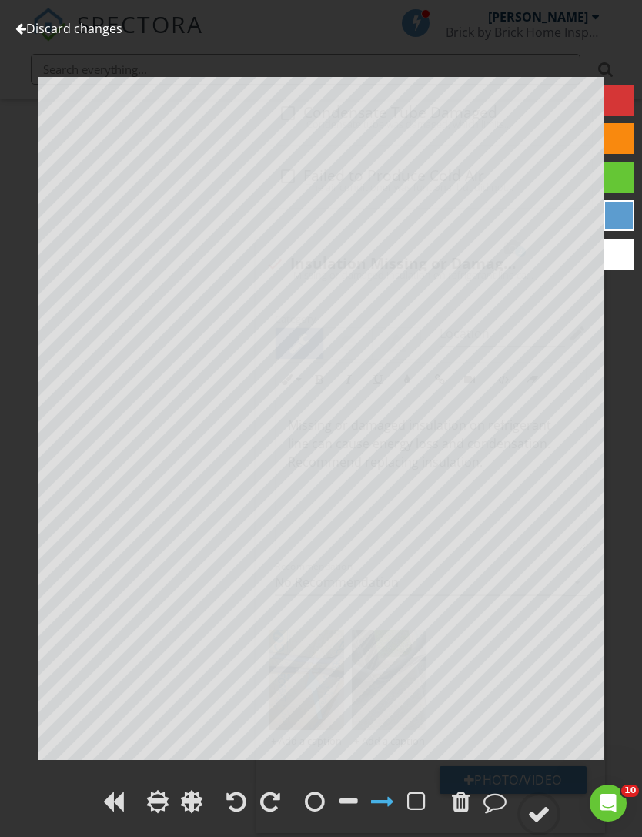
click at [541, 813] on div at bounding box center [538, 813] width 23 height 23
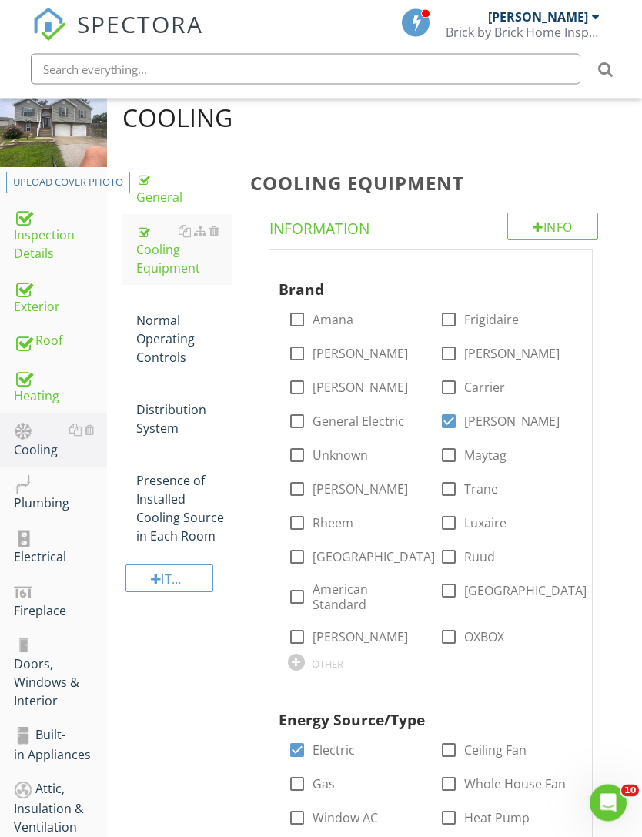
scroll to position [86, 0]
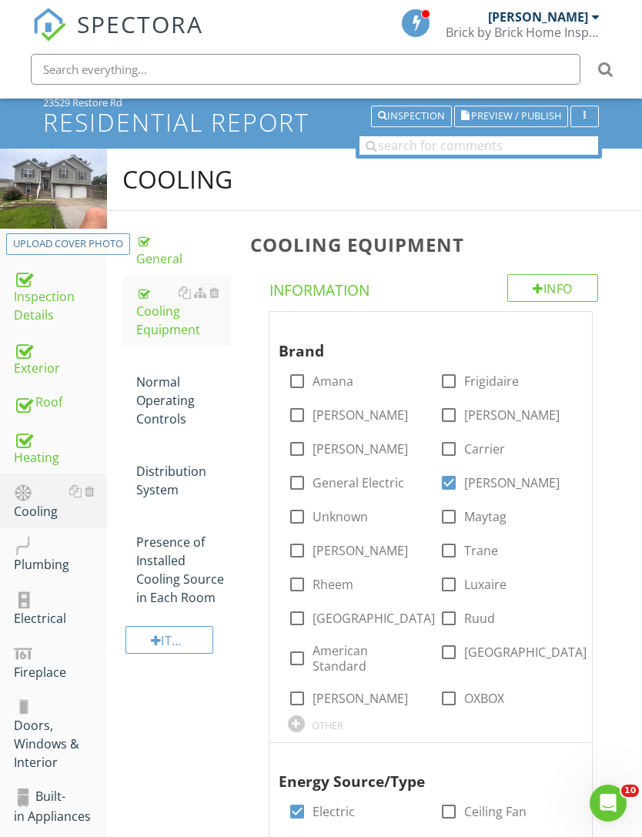
click at [164, 414] on div "Normal Operating Controls" at bounding box center [183, 391] width 95 height 74
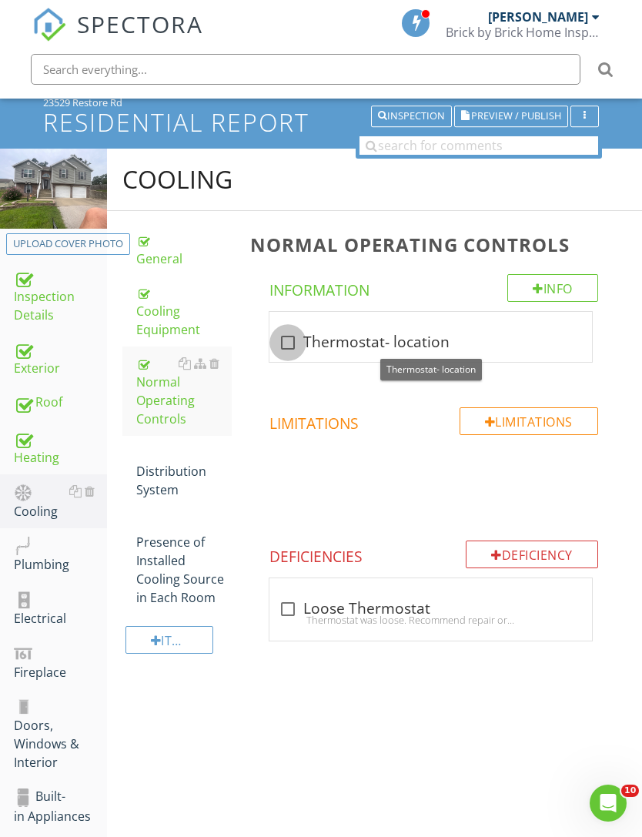
click at [296, 335] on div at bounding box center [288, 343] width 26 height 26
checkbox input "true"
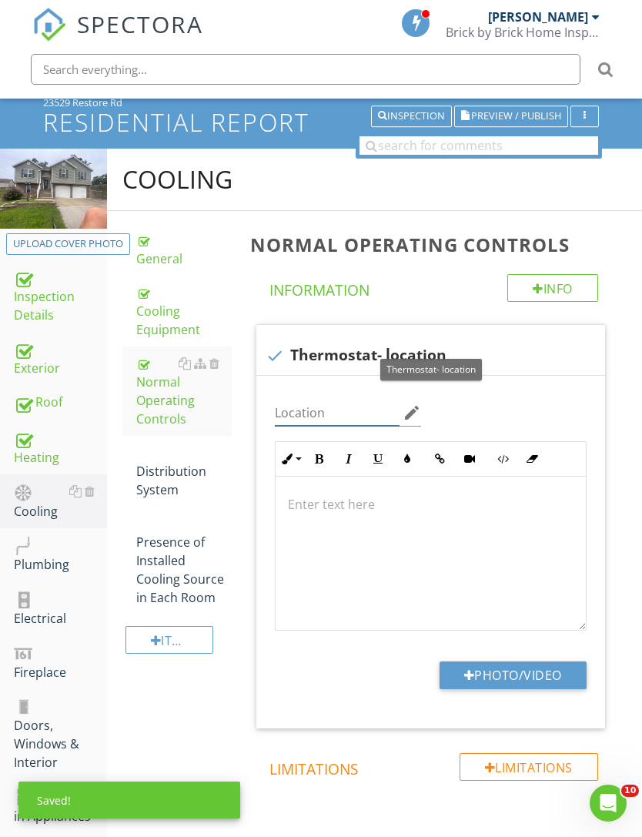
click at [332, 417] on input "Location" at bounding box center [338, 412] width 126 height 25
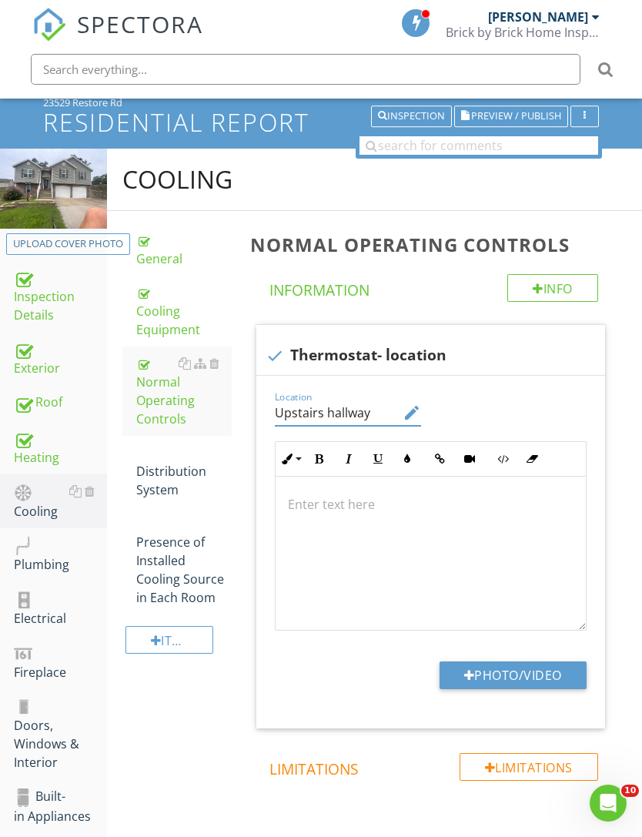
type input "Upstairs hallway"
click at [173, 490] on div "Distribution System" at bounding box center [183, 471] width 95 height 55
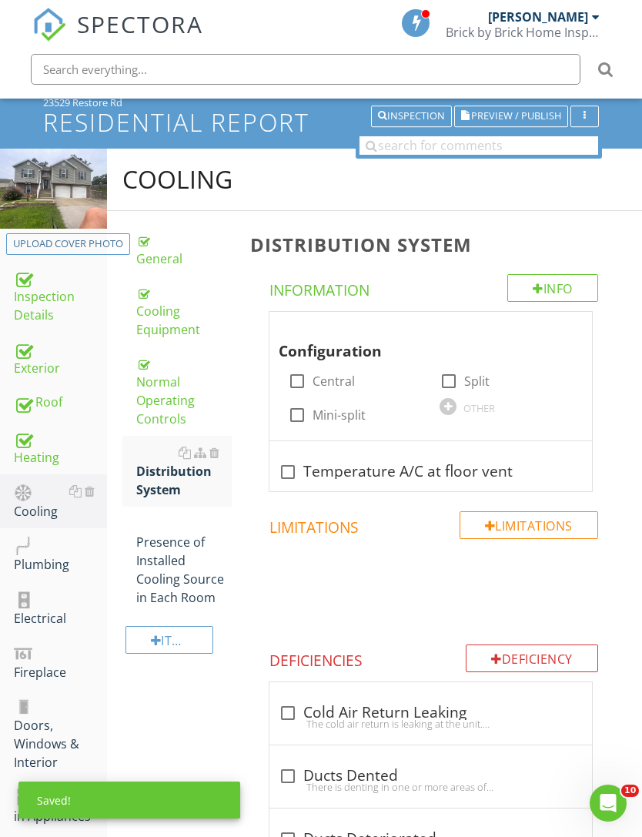
scroll to position [86, 12]
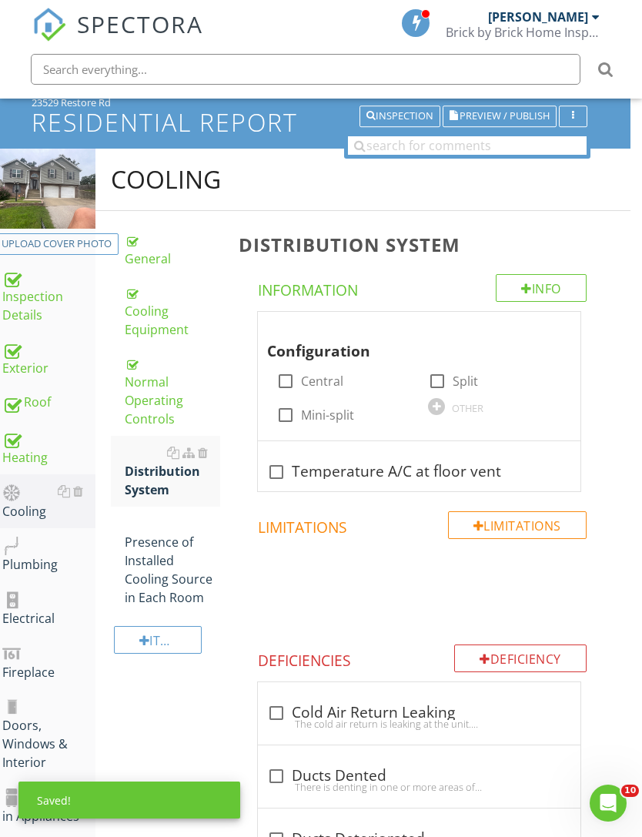
click at [291, 383] on div at bounding box center [286, 381] width 26 height 26
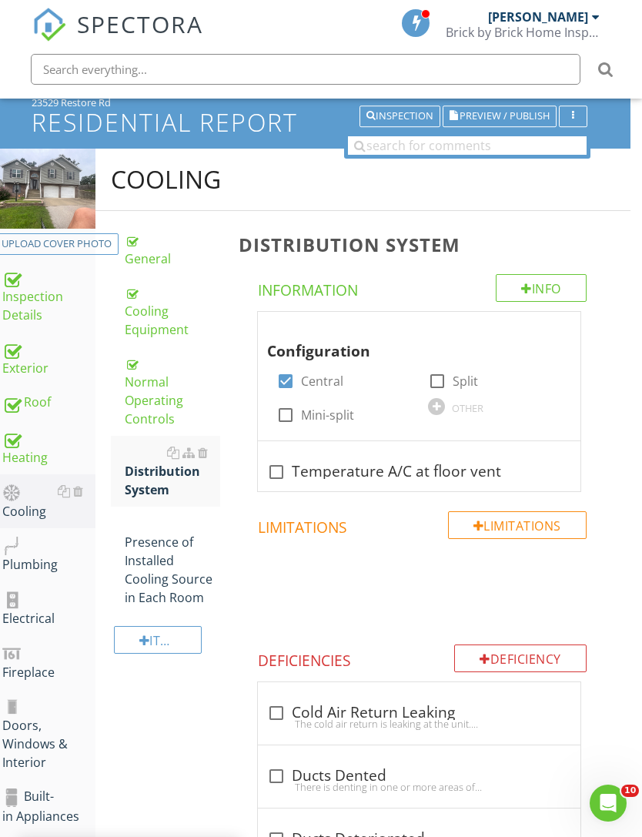
click at [301, 385] on label "Central" at bounding box center [322, 380] width 42 height 15
click at [287, 384] on div at bounding box center [286, 381] width 26 height 26
checkbox input "true"
click at [507, 502] on div "Info Information Configuration check_box Central check_box_outline_blank Split …" at bounding box center [422, 762] width 367 height 976
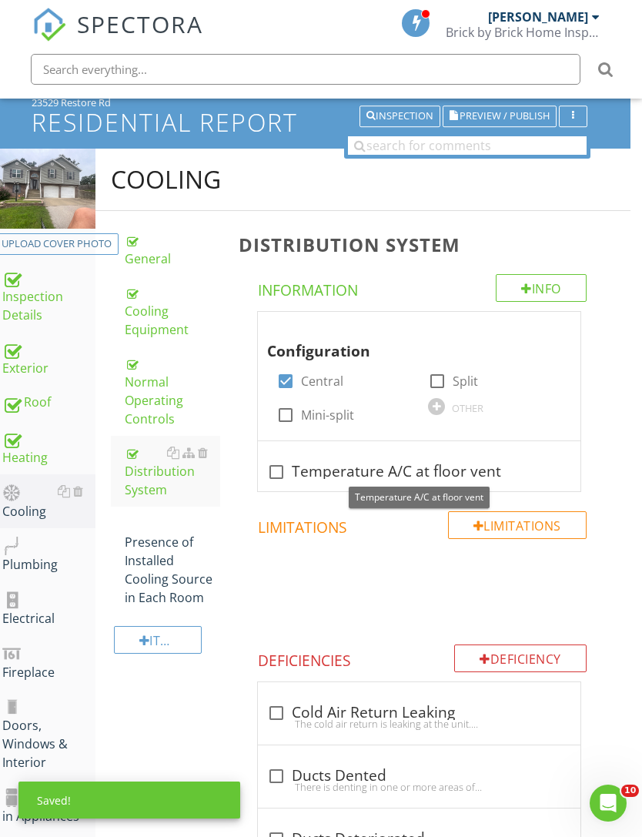
click at [530, 454] on div at bounding box center [531, 455] width 18 height 15
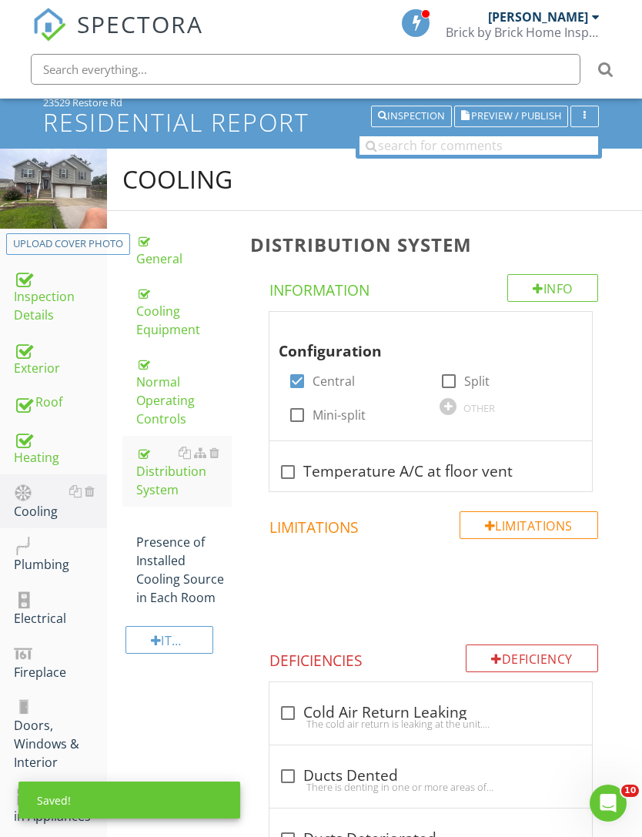
scroll to position [86, 0]
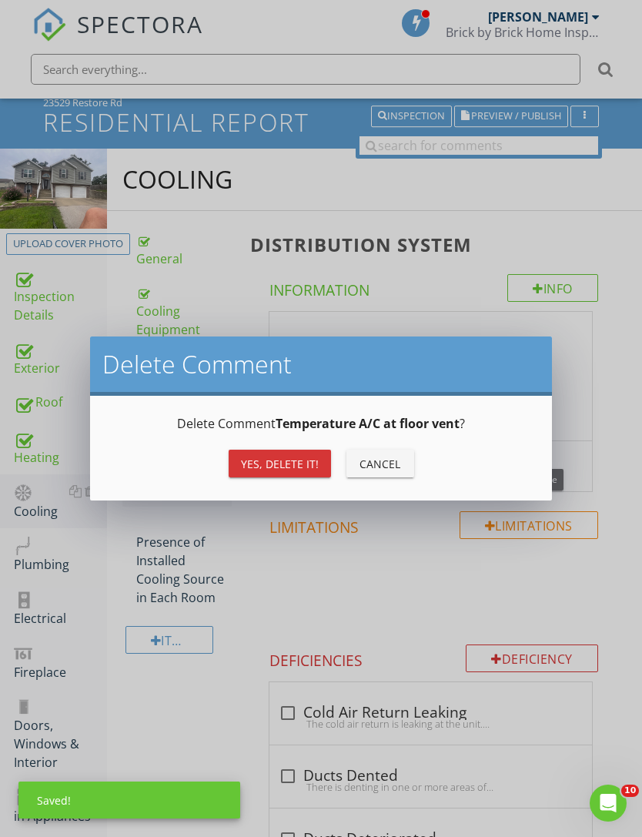
click at [294, 456] on div "Yes, Delete it!" at bounding box center [280, 464] width 78 height 16
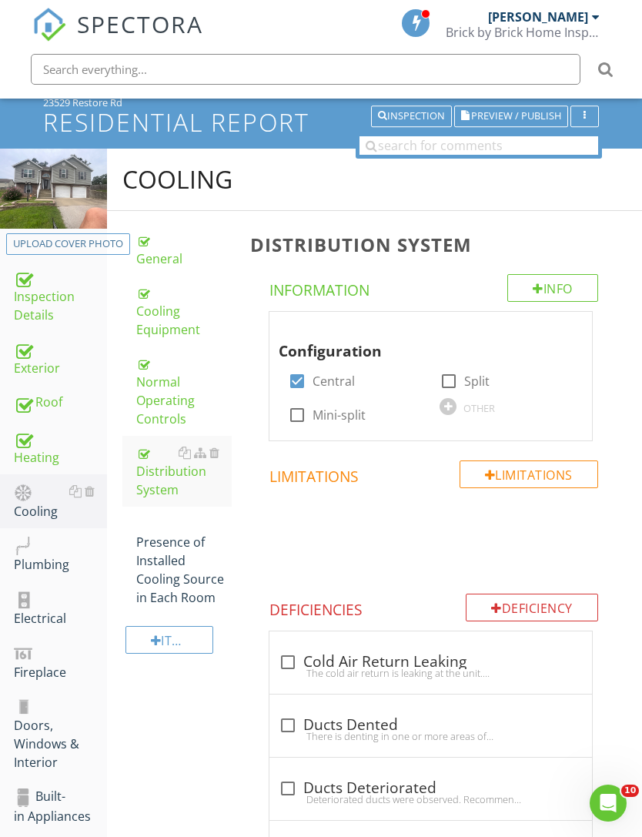
click at [188, 562] on div "Presence of Installed Cooling Source in Each Room" at bounding box center [183, 560] width 95 height 92
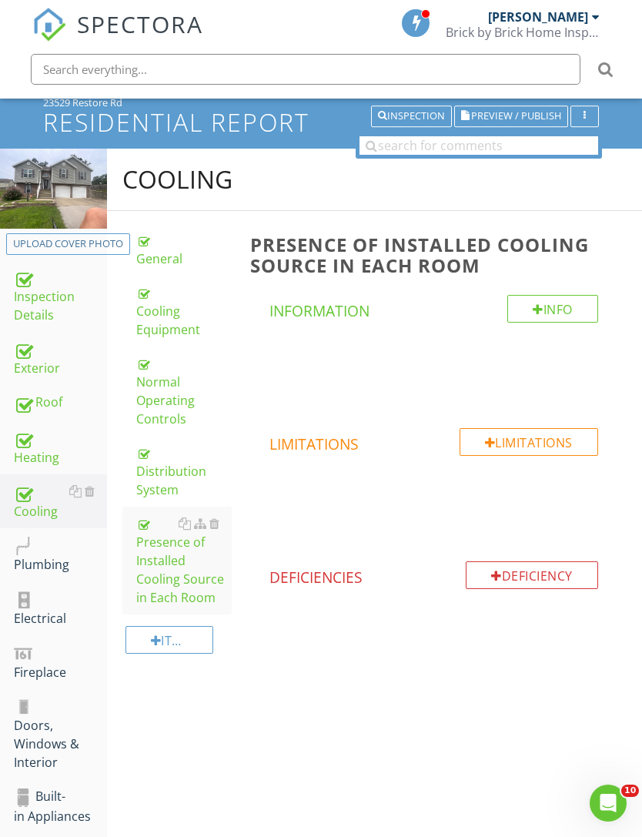
click at [43, 568] on div "Plumbing" at bounding box center [60, 555] width 93 height 39
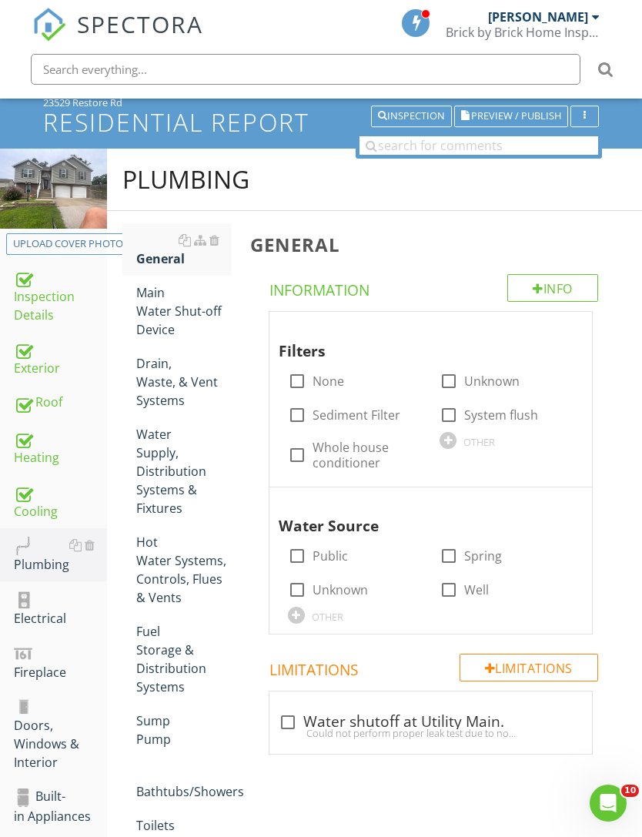
click at [179, 306] on div "Main Water Shut-off Device" at bounding box center [183, 310] width 95 height 55
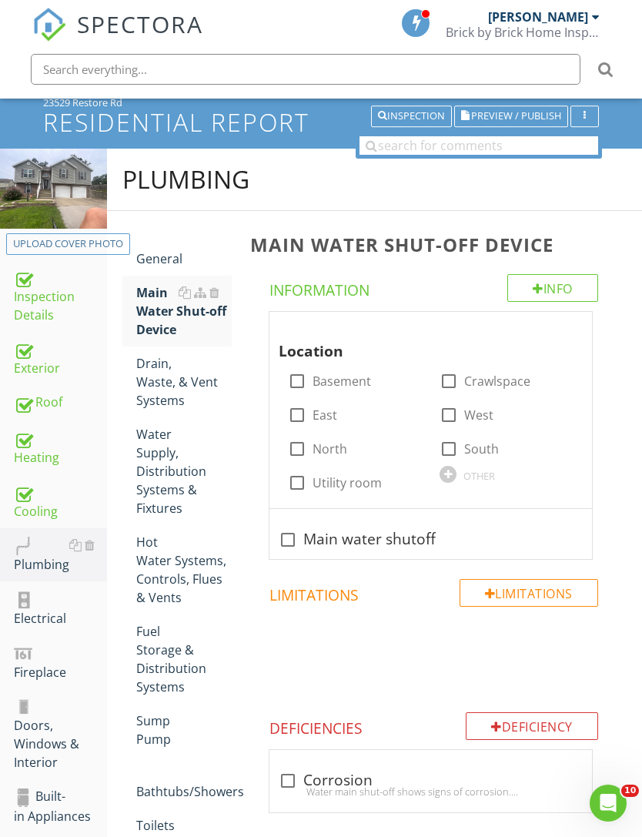
click at [169, 257] on div "General" at bounding box center [183, 249] width 95 height 37
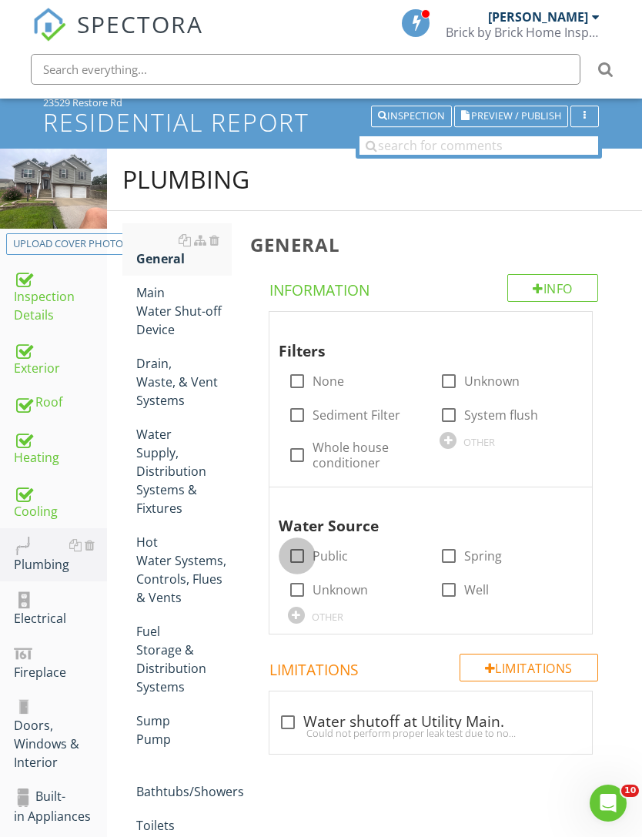
click at [302, 559] on div at bounding box center [297, 556] width 26 height 26
checkbox input "true"
click at [317, 382] on label "None" at bounding box center [329, 380] width 32 height 15
checkbox input "true"
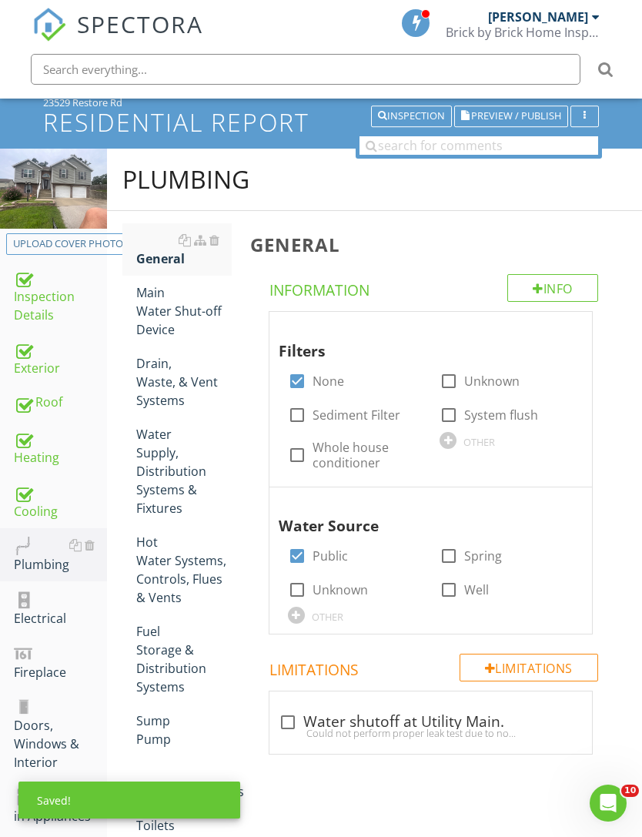
click at [179, 311] on div "Main Water Shut-off Device" at bounding box center [183, 310] width 95 height 55
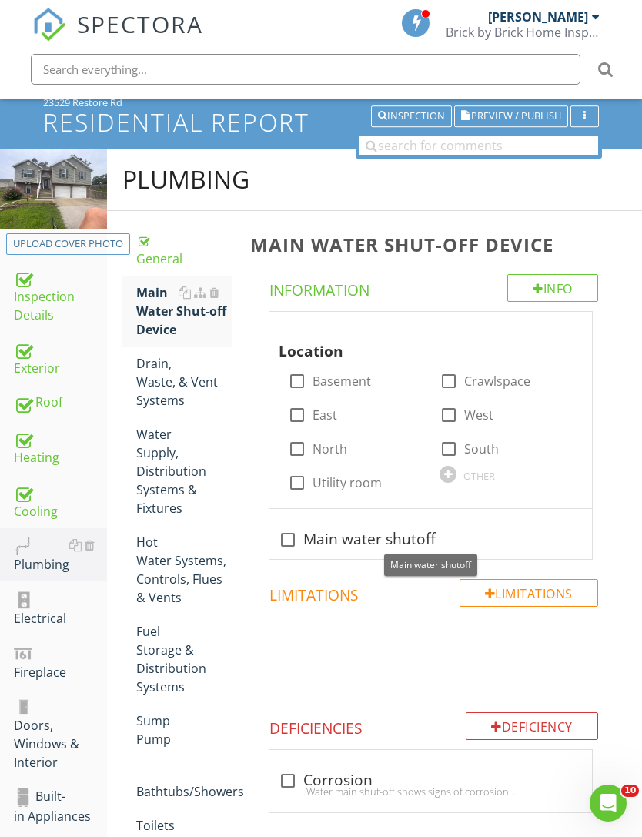
click at [298, 536] on div at bounding box center [288, 540] width 26 height 26
checkbox input "true"
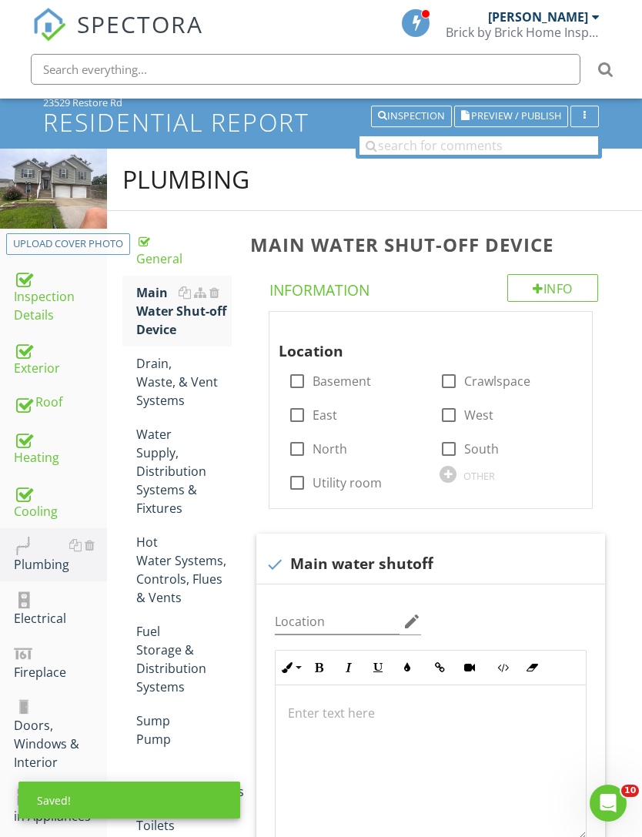
click at [480, 470] on div "OTHER" at bounding box center [480, 476] width 32 height 12
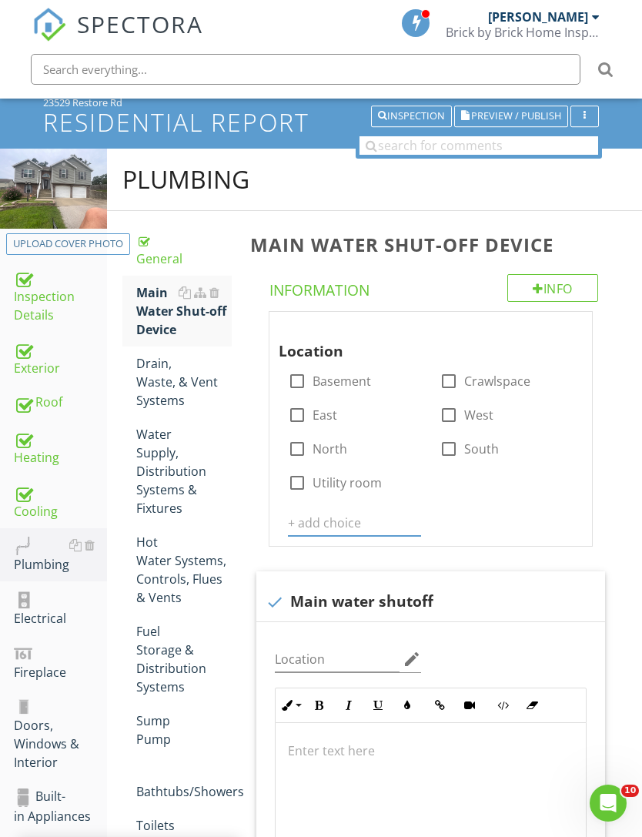
click at [361, 518] on input "text" at bounding box center [355, 523] width 134 height 25
type input "Garage utility room"
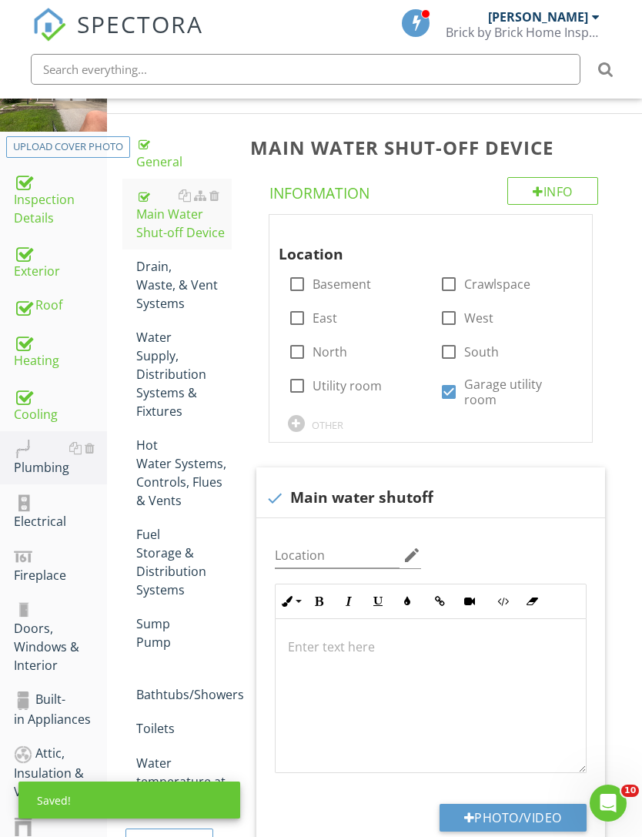
scroll to position [334, 0]
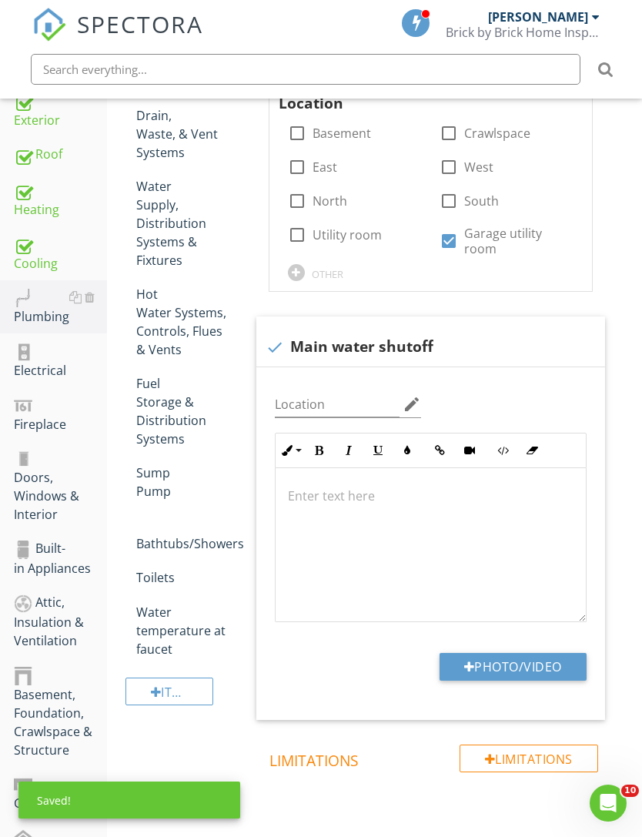
click at [521, 661] on button "Photo/Video" at bounding box center [513, 667] width 147 height 28
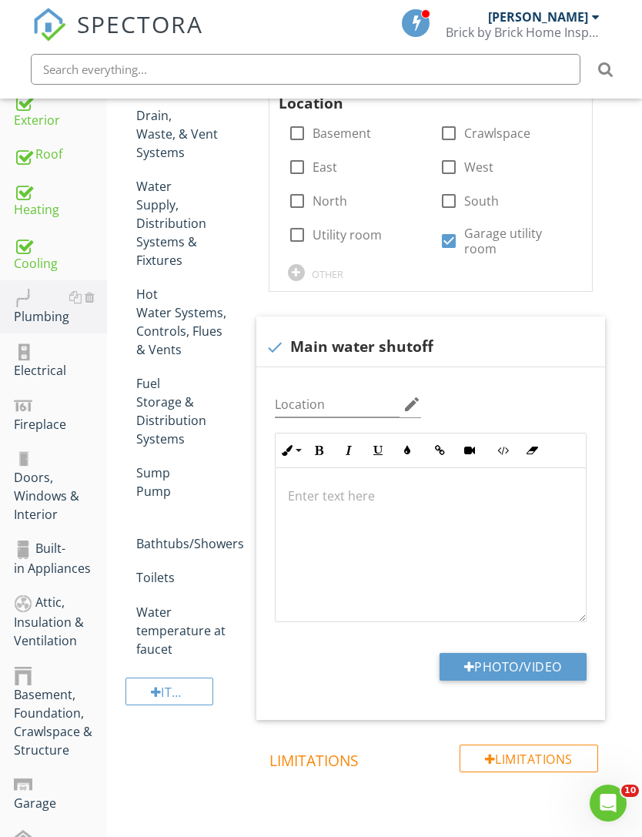
type input "C:\fakepath\IMG_4391.jpeg"
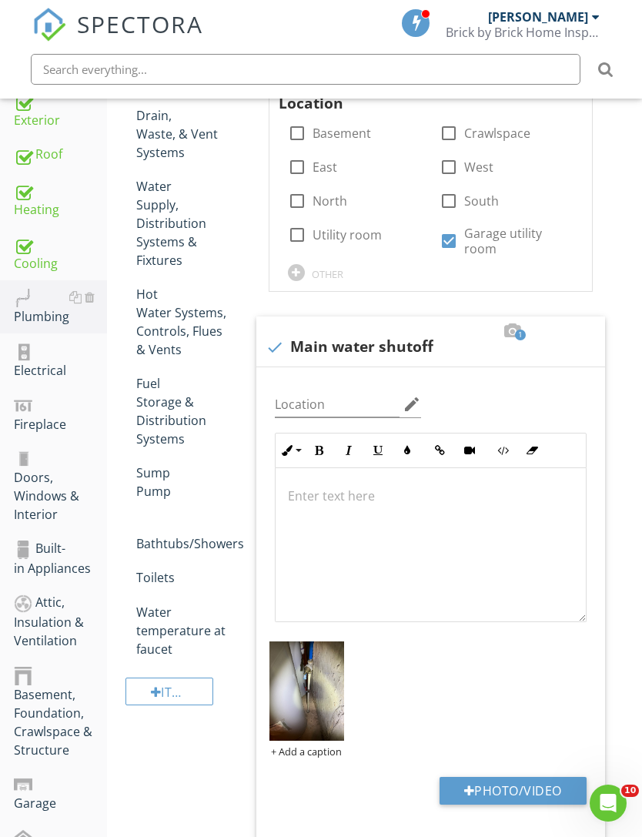
click at [319, 712] on img at bounding box center [307, 691] width 75 height 100
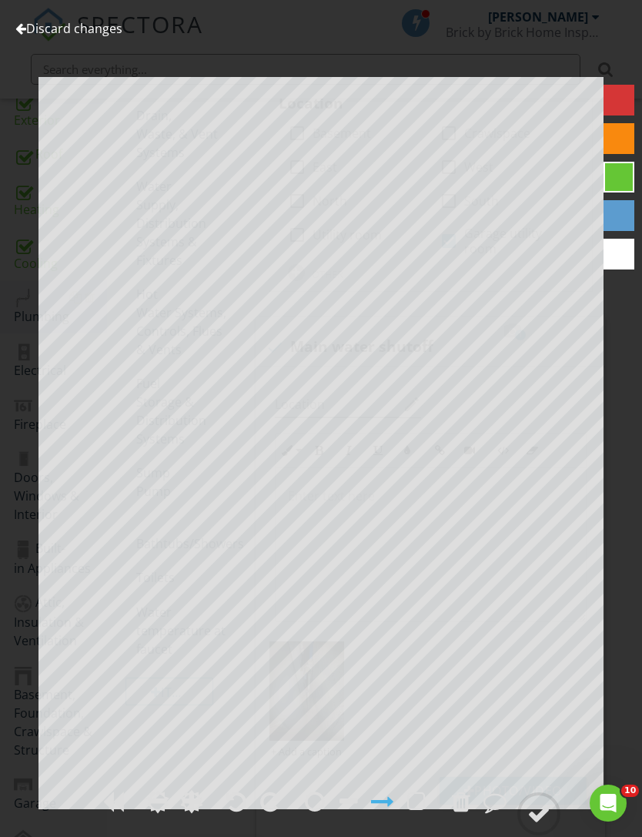
click at [552, 834] on circle at bounding box center [539, 814] width 40 height 40
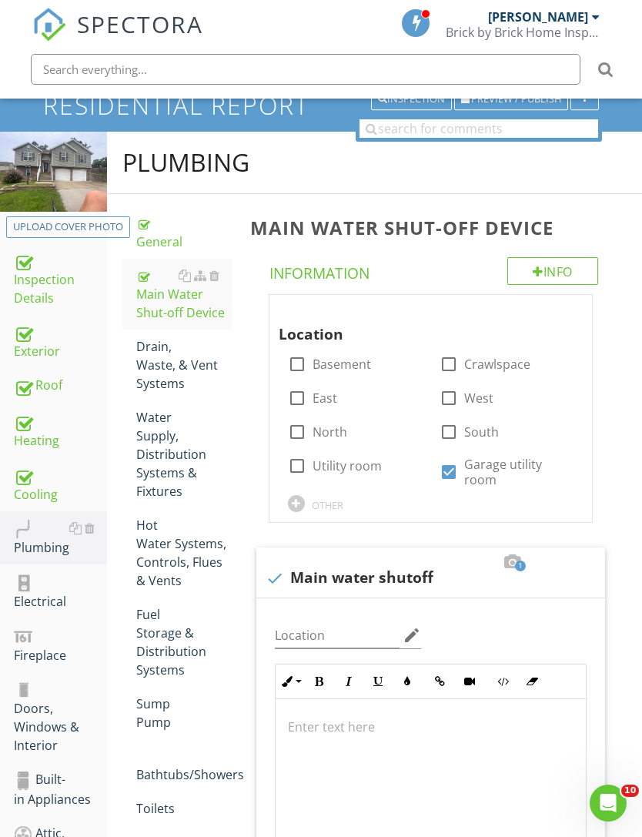
scroll to position [0, 0]
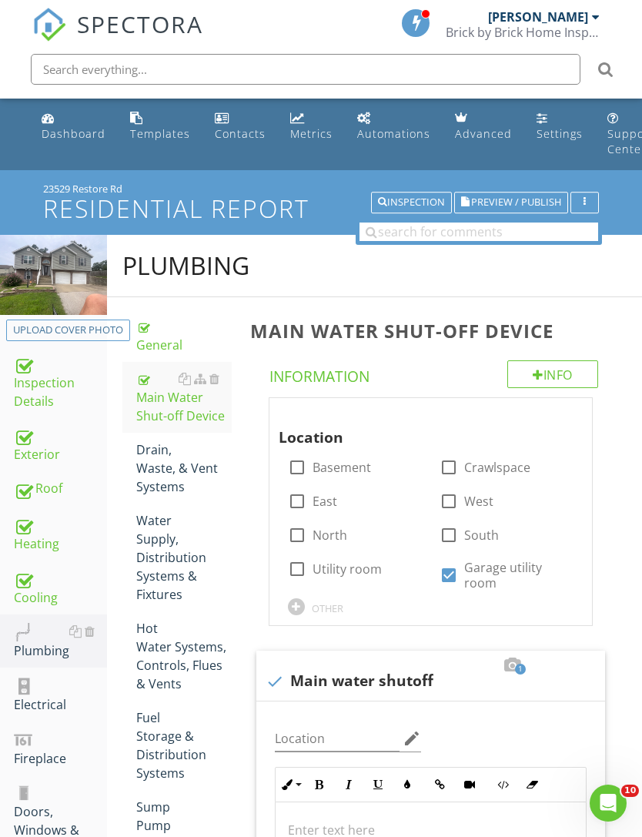
click at [171, 447] on div "Drain, Waste, & Vent Systems" at bounding box center [183, 467] width 95 height 55
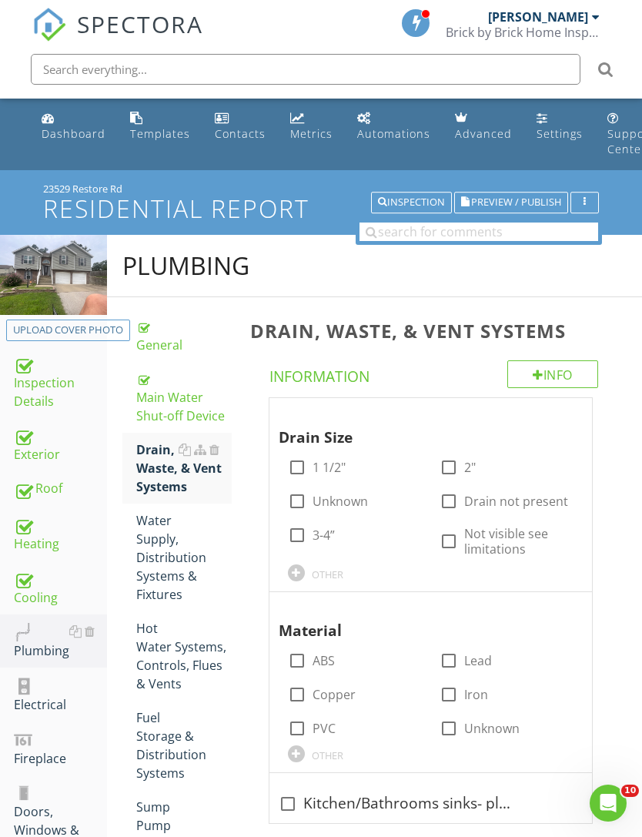
click at [308, 468] on div at bounding box center [297, 467] width 26 height 26
checkbox input "true"
click at [460, 461] on div at bounding box center [449, 467] width 26 height 26
checkbox input "true"
click at [309, 531] on div at bounding box center [297, 535] width 26 height 26
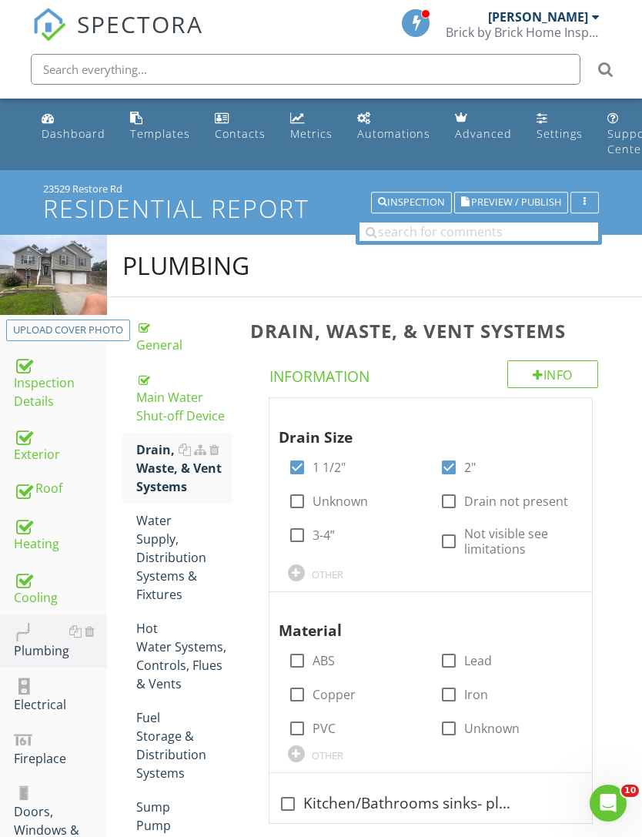
checkbox input "true"
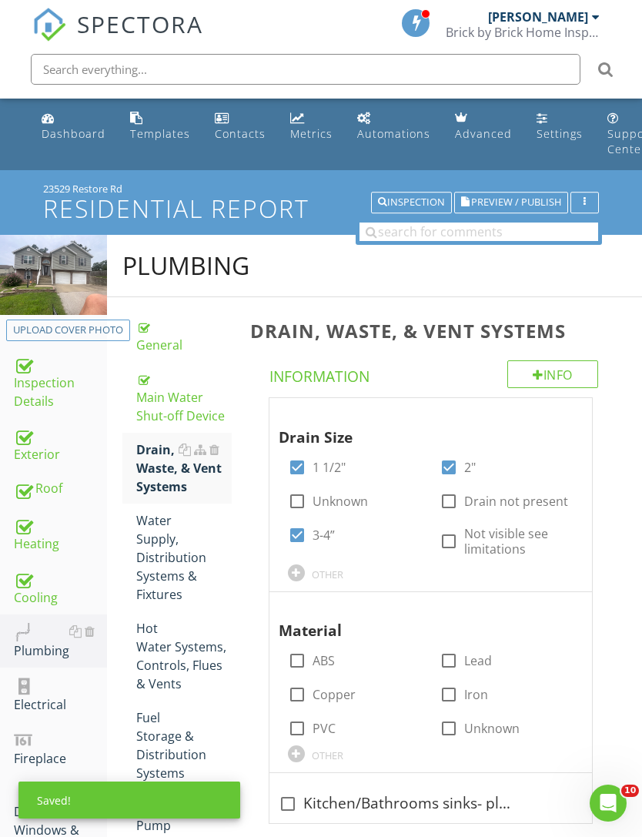
click at [319, 572] on div "OTHER" at bounding box center [328, 574] width 32 height 12
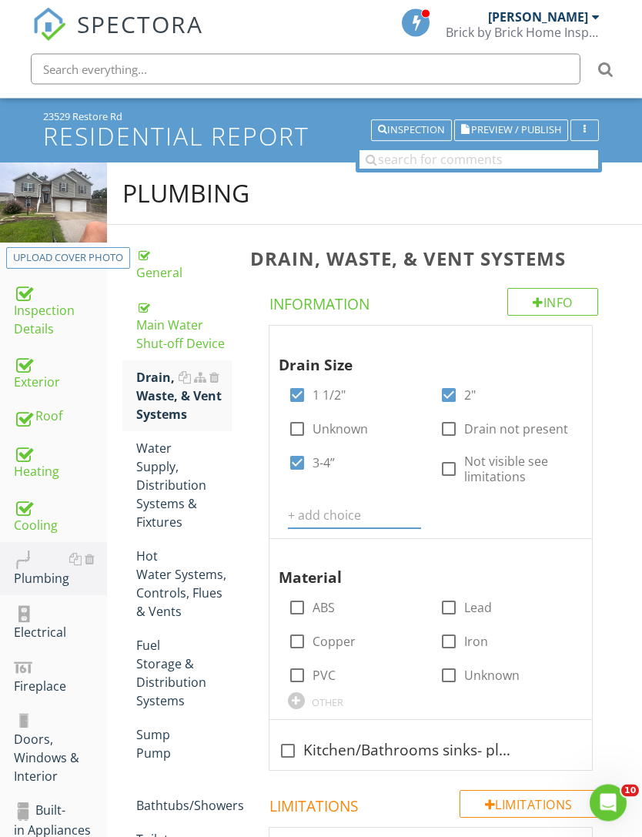
scroll to position [116, 0]
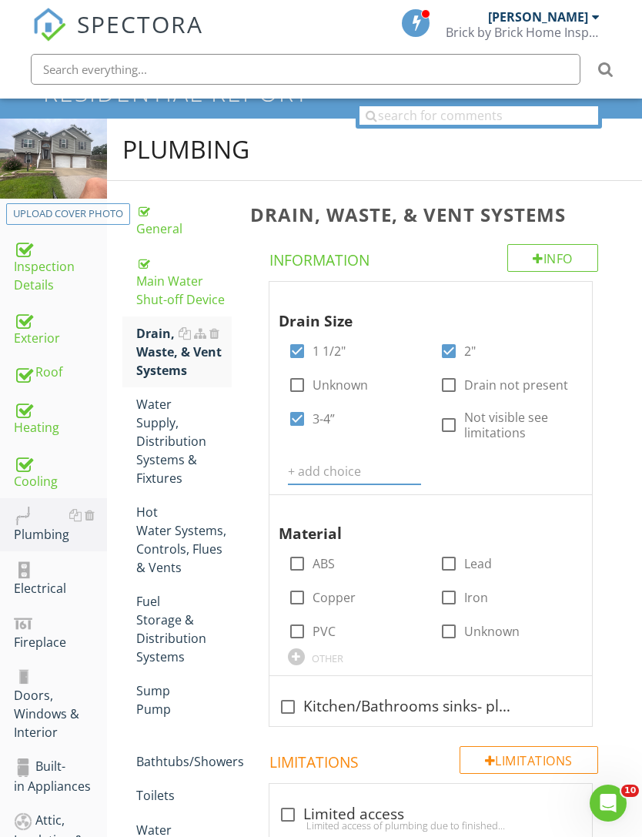
click at [362, 474] on input "text" at bounding box center [355, 471] width 134 height 25
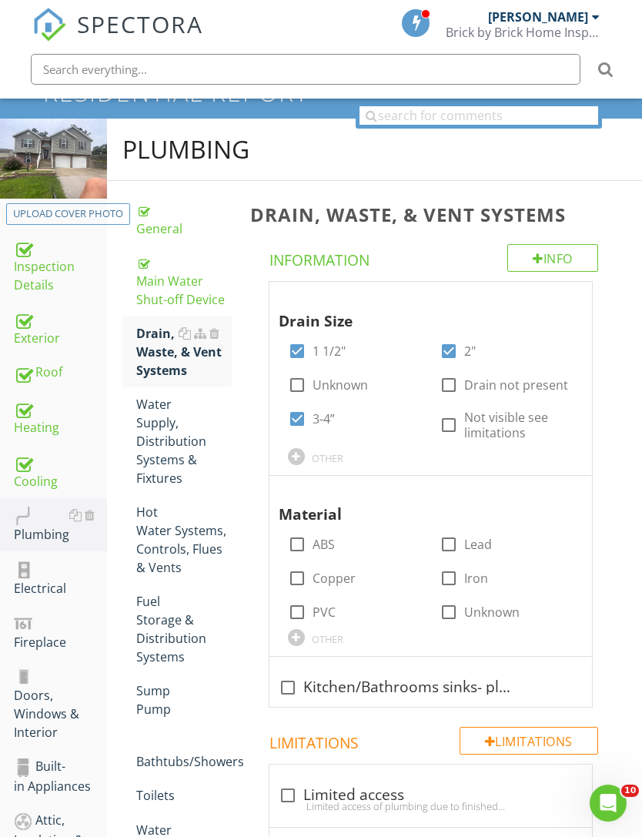
click at [315, 612] on label "PVC" at bounding box center [324, 611] width 23 height 15
checkbox input "true"
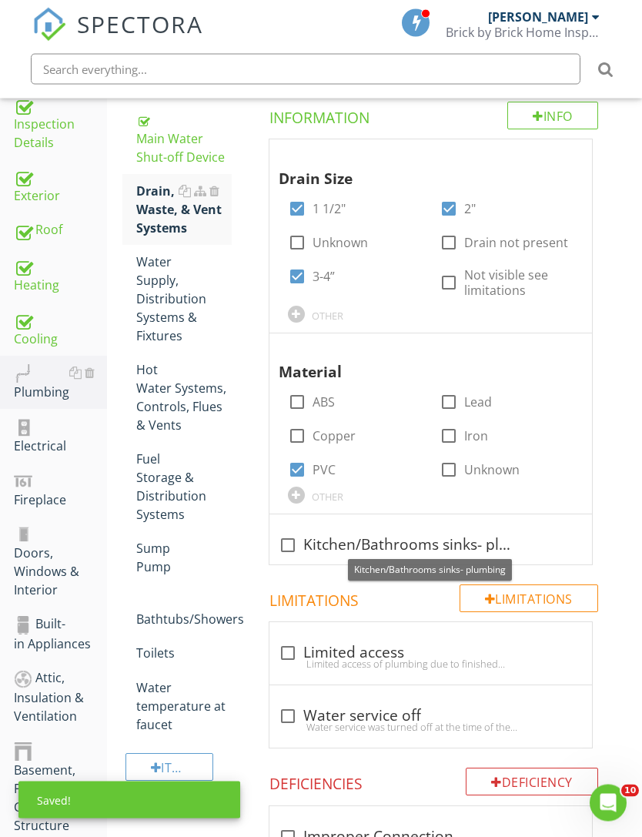
scroll to position [383, 0]
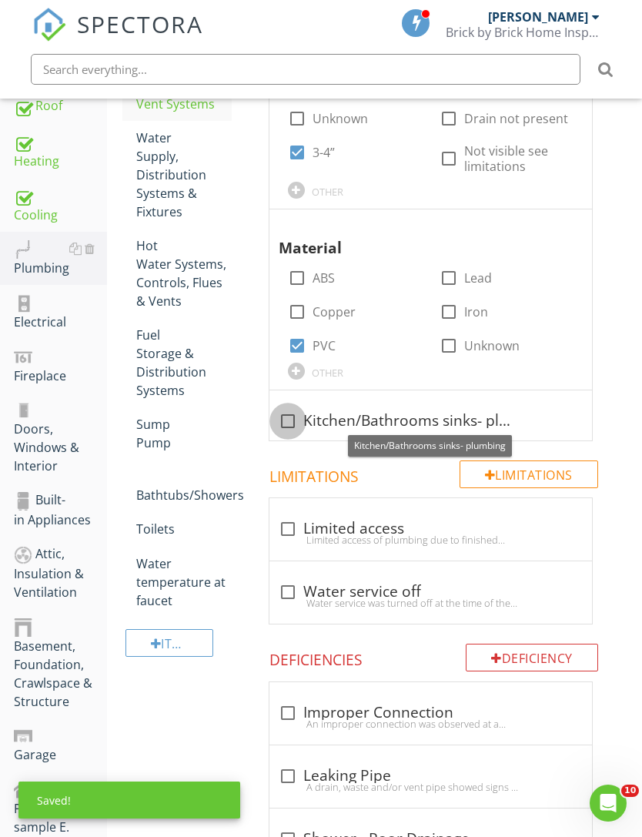
click at [296, 417] on div at bounding box center [288, 421] width 26 height 26
checkbox input "true"
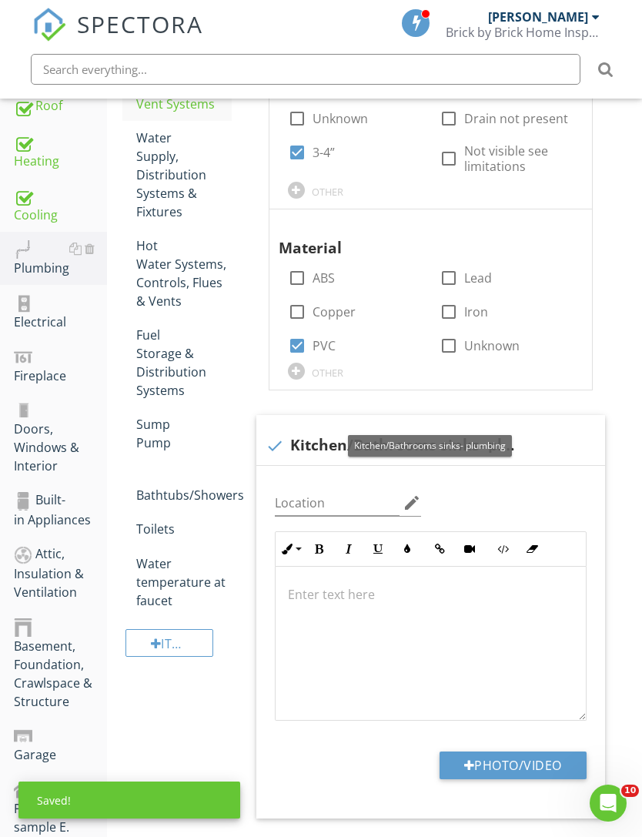
click at [526, 760] on button "Photo/Video" at bounding box center [513, 766] width 147 height 28
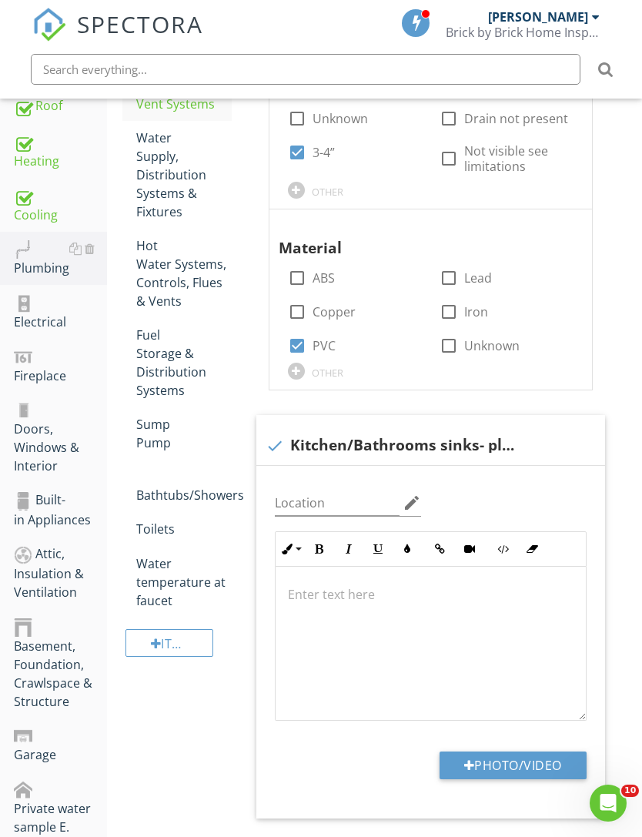
type input "C:\fakepath\IMG_4396.jpeg"
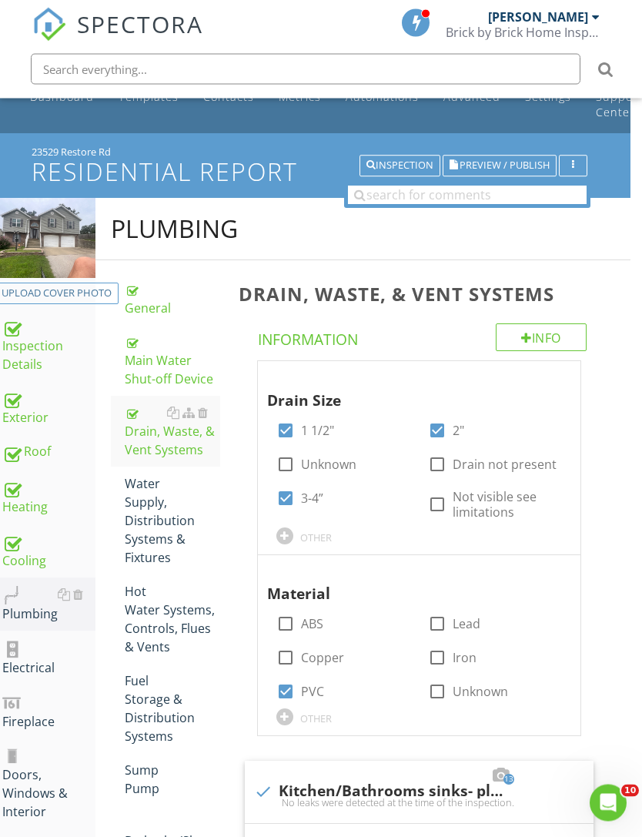
scroll to position [37, 12]
click at [168, 549] on div "Water Supply, Distribution Systems & Fixtures" at bounding box center [172, 520] width 95 height 92
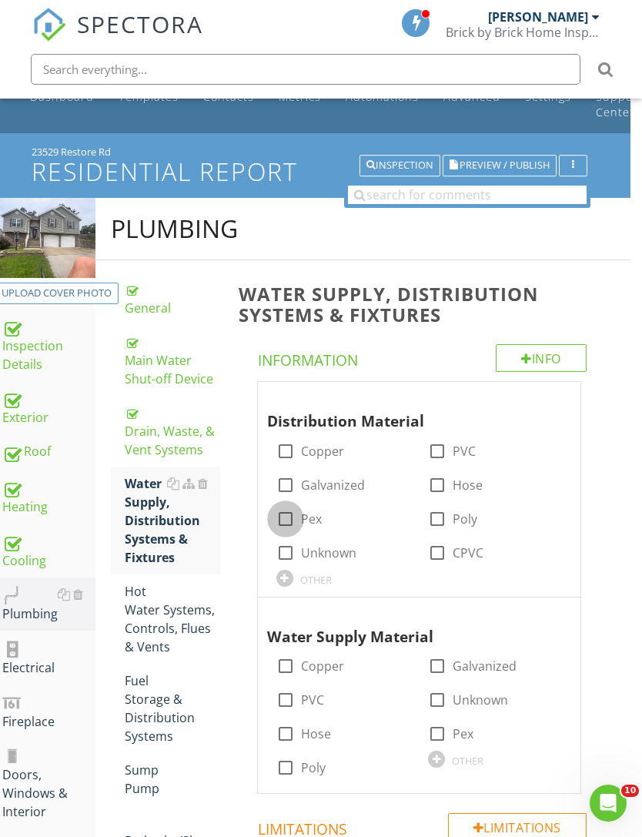
click at [283, 519] on div at bounding box center [286, 519] width 26 height 26
checkbox input "true"
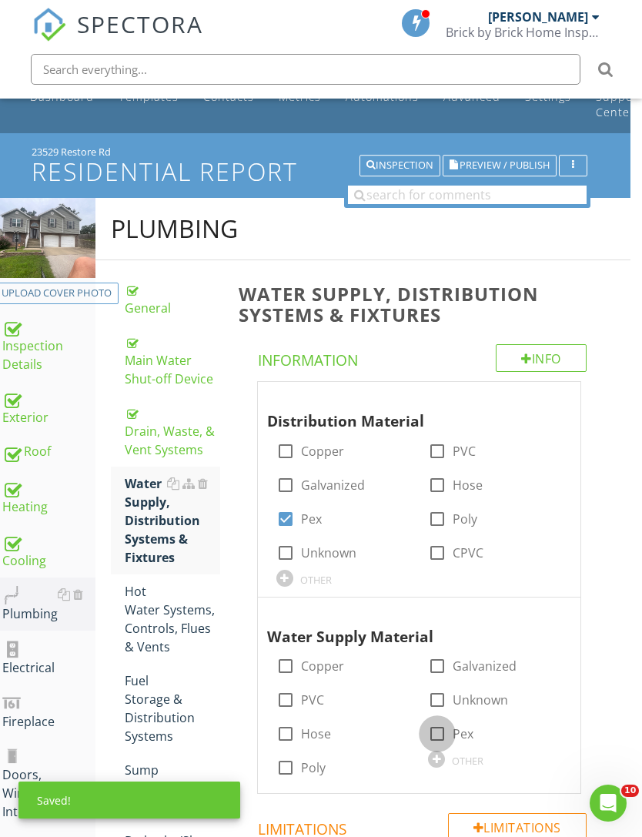
click at [431, 728] on div at bounding box center [437, 734] width 26 height 26
checkbox input "true"
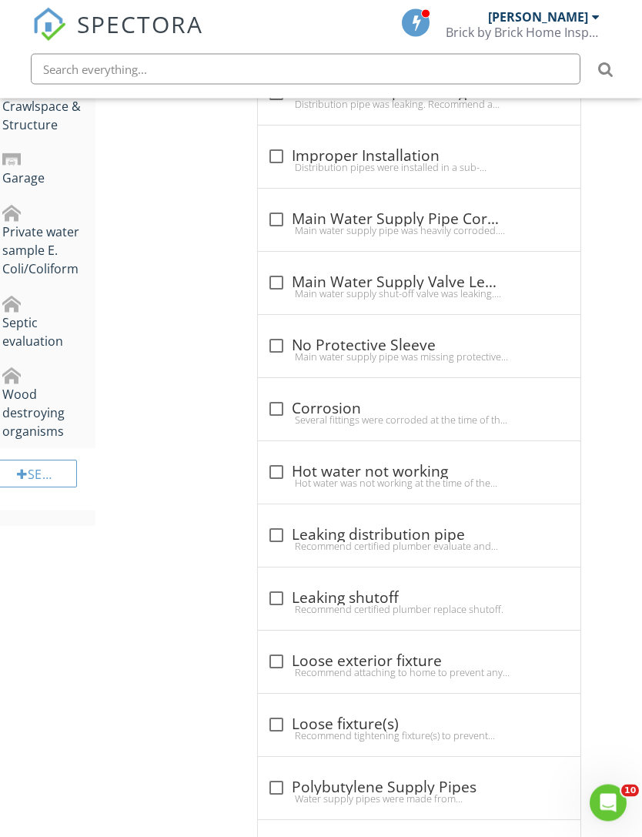
scroll to position [990, 12]
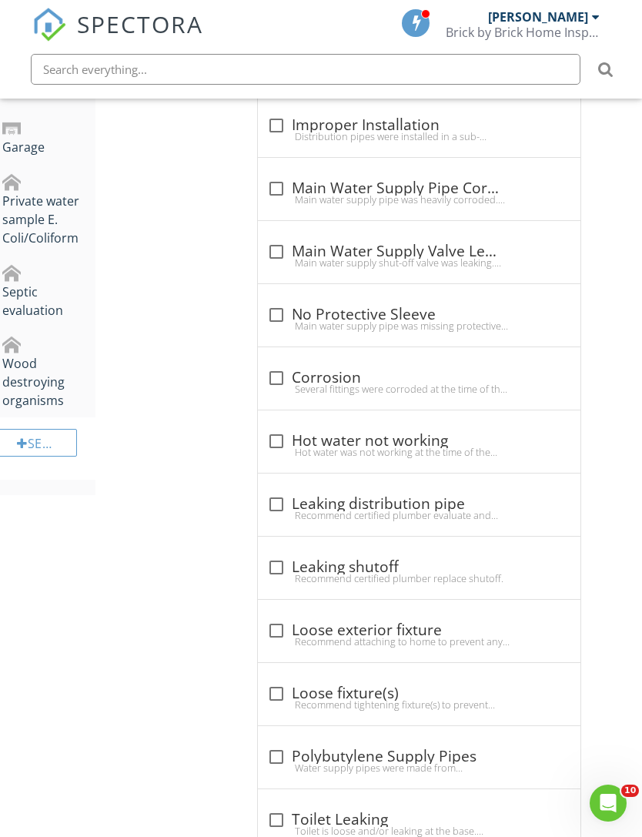
click at [280, 629] on div at bounding box center [276, 631] width 26 height 26
checkbox input "true"
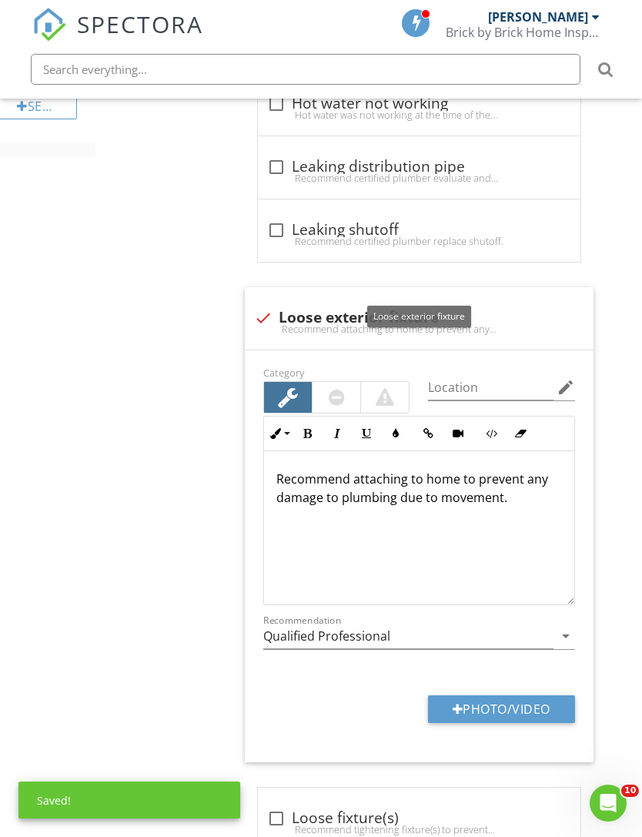
scroll to position [1443, 12]
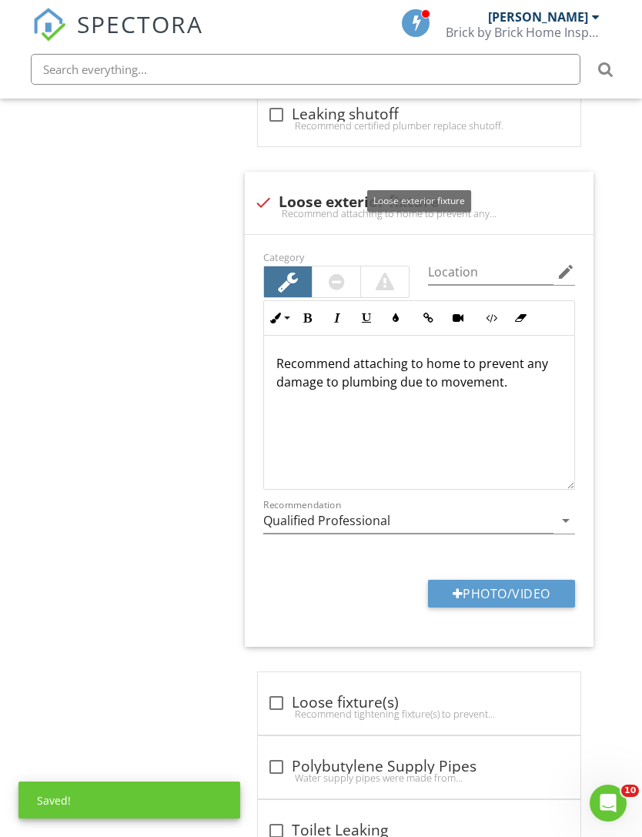
click at [534, 580] on button "Photo/Video" at bounding box center [501, 594] width 147 height 28
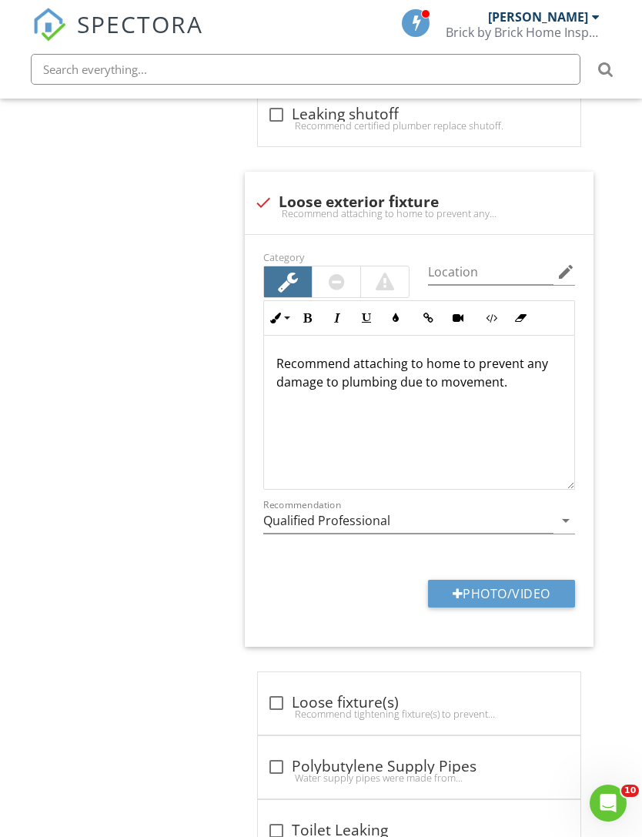
type input "C:\fakepath\IMG_4351.jpeg"
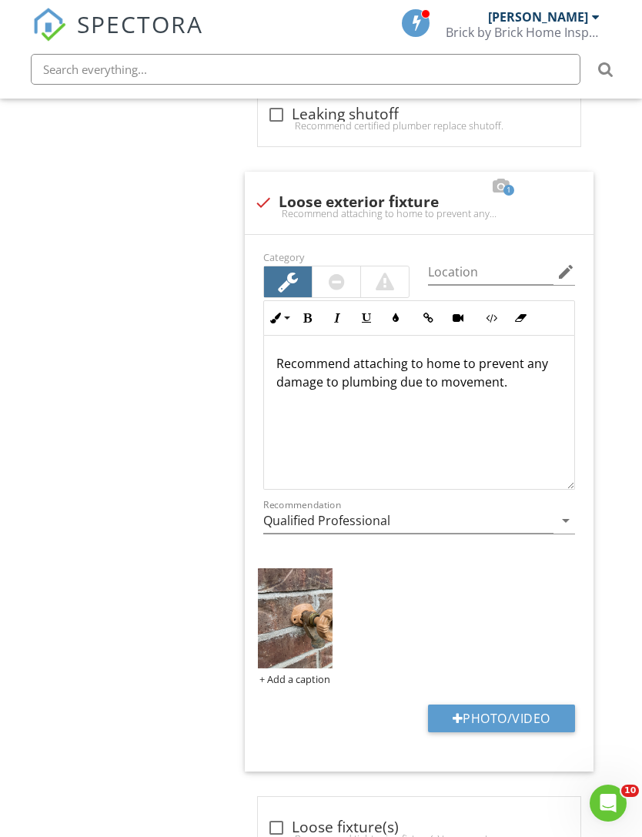
click at [305, 635] on img at bounding box center [295, 618] width 75 height 100
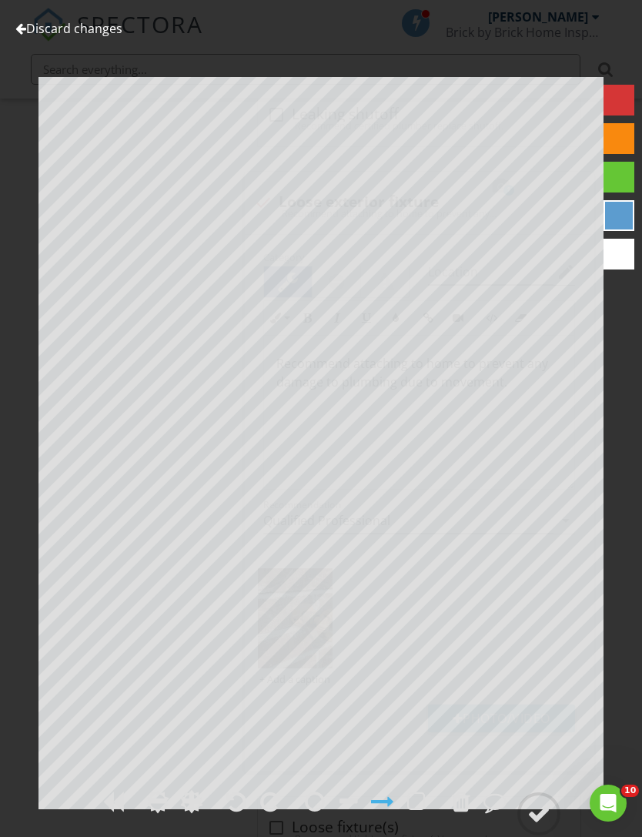
click at [541, 825] on div at bounding box center [538, 813] width 23 height 23
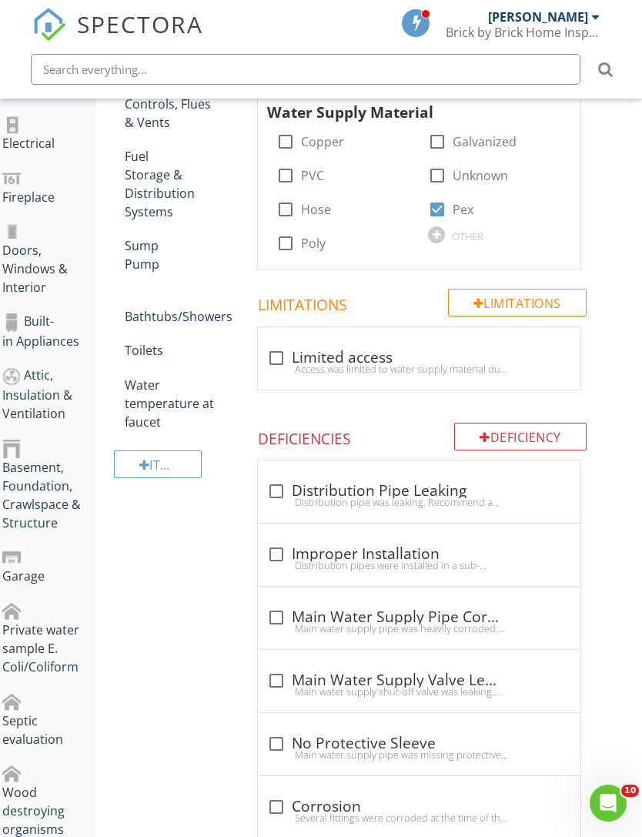
scroll to position [270, 12]
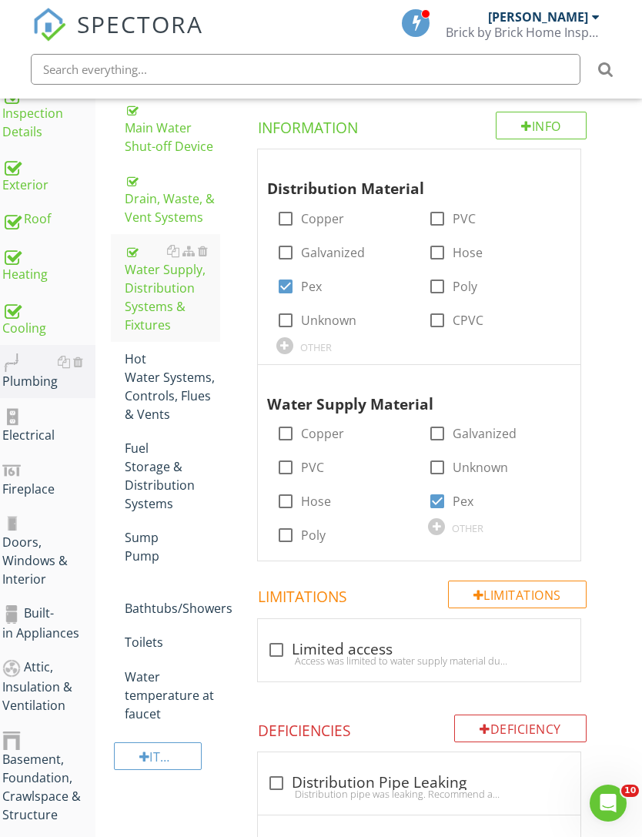
click at [152, 402] on div "Hot Water Systems, Controls, Flues & Vents" at bounding box center [172, 387] width 95 height 74
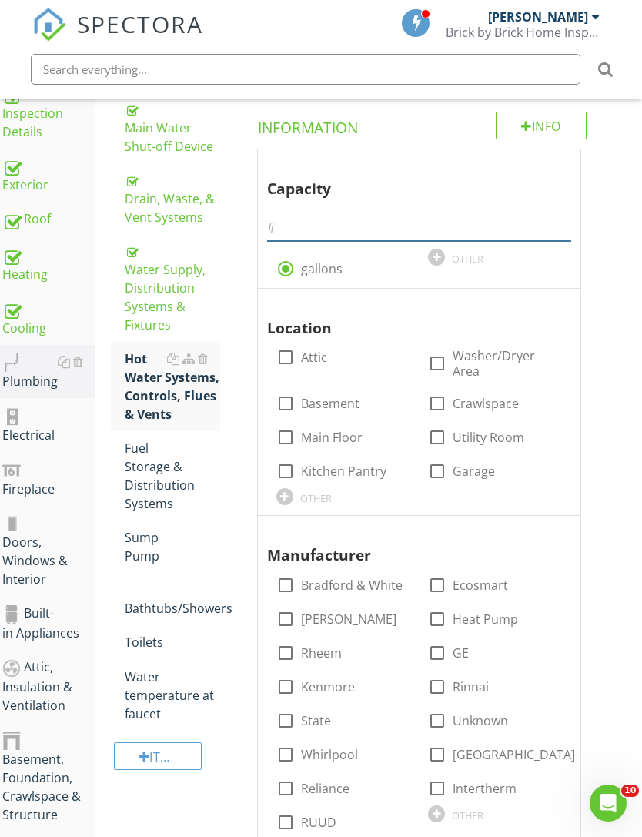
click at [380, 223] on input "text" at bounding box center [419, 228] width 304 height 25
click at [454, 467] on label "Garage" at bounding box center [474, 471] width 42 height 15
checkbox input "true"
click at [445, 446] on input "Utility Room" at bounding box center [437, 443] width 18 height 18
checkbox input "true"
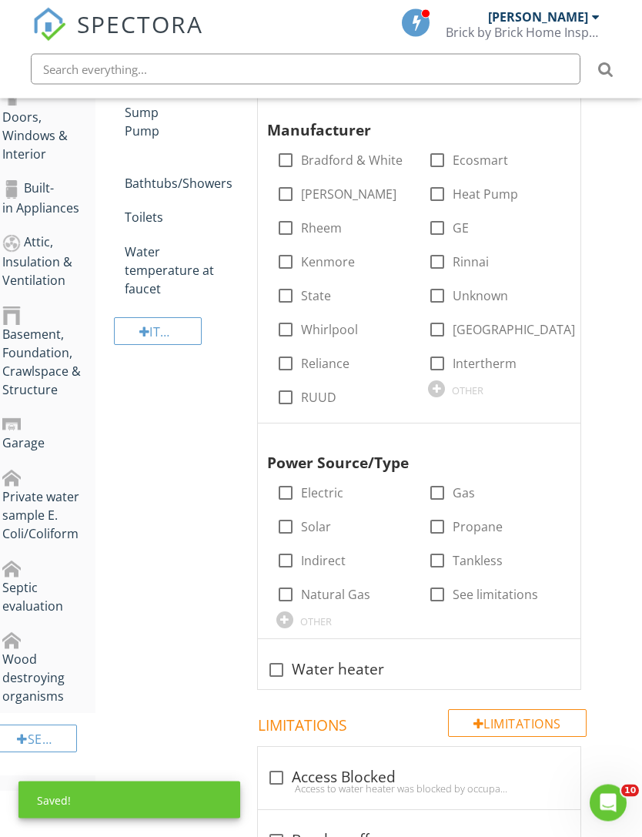
scroll to position [695, 12]
click at [324, 485] on label "Electric" at bounding box center [322, 492] width 42 height 15
checkbox input "true"
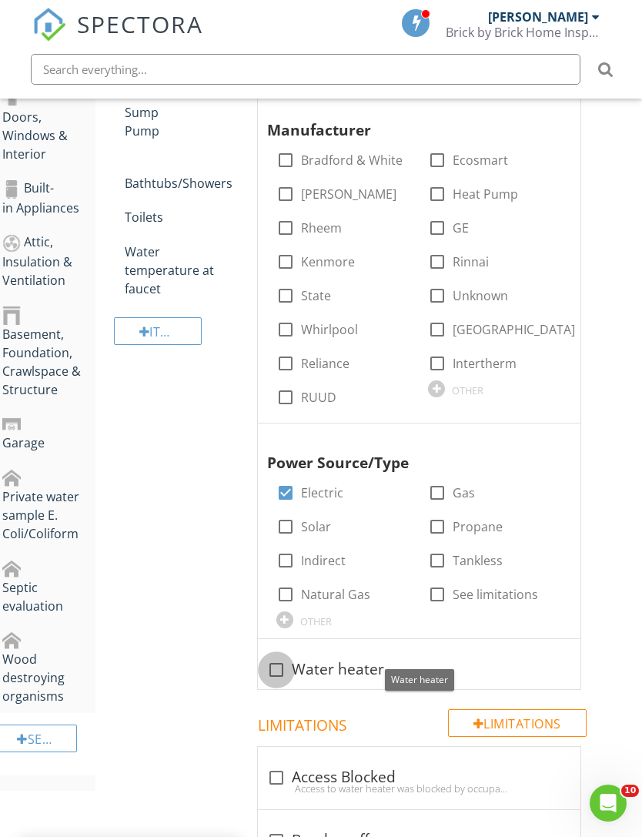
click at [286, 662] on div at bounding box center [276, 670] width 26 height 26
checkbox input "true"
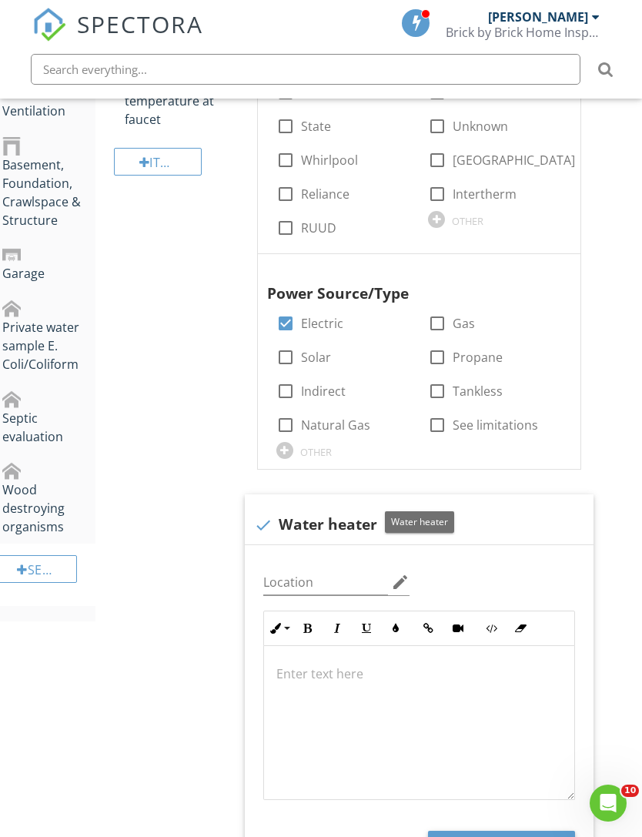
scroll to position [1032, 12]
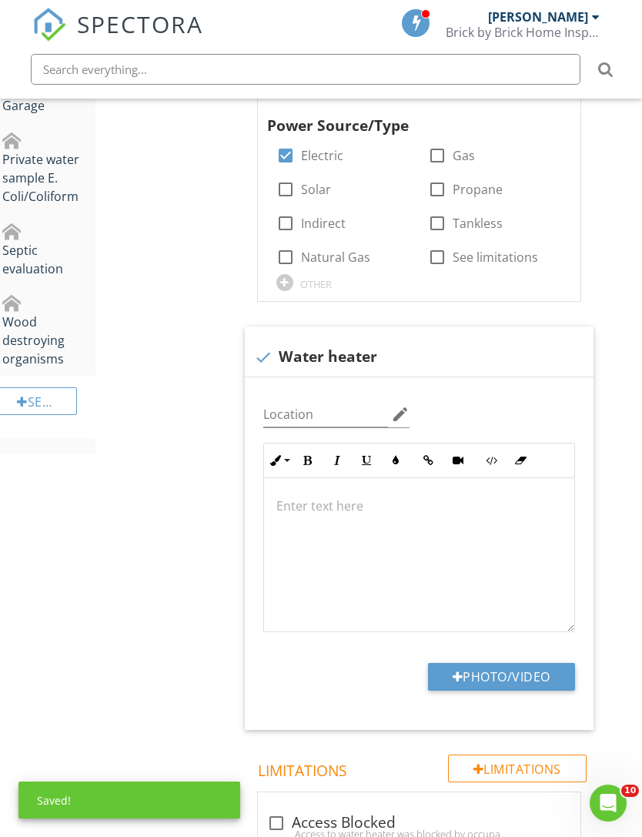
click at [524, 671] on button "Photo/Video" at bounding box center [501, 677] width 147 height 28
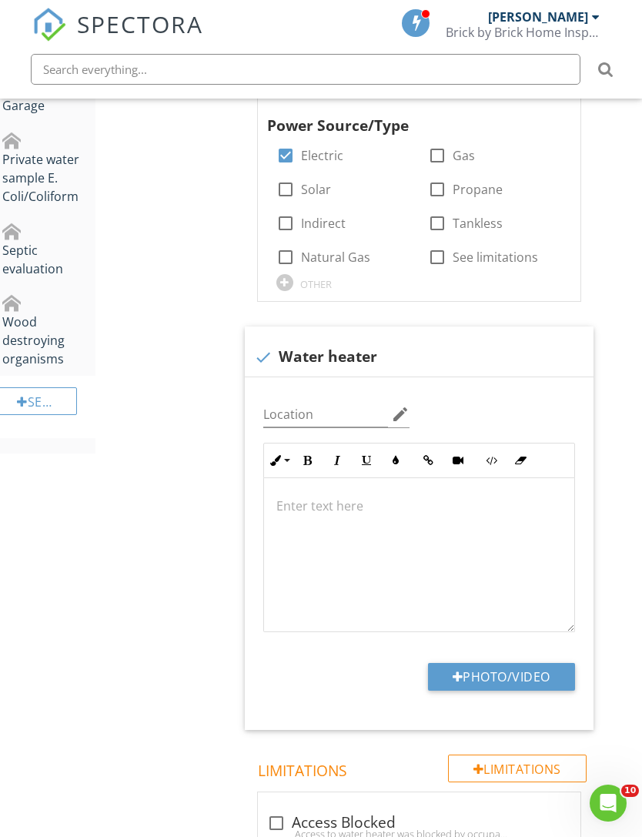
type input "C:\fakepath\IMG_4386.jpeg"
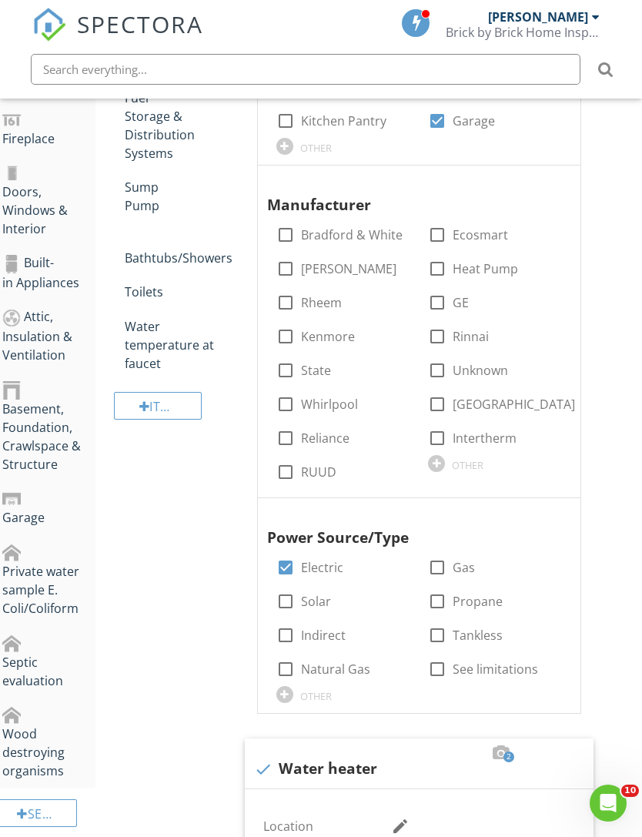
scroll to position [541, 12]
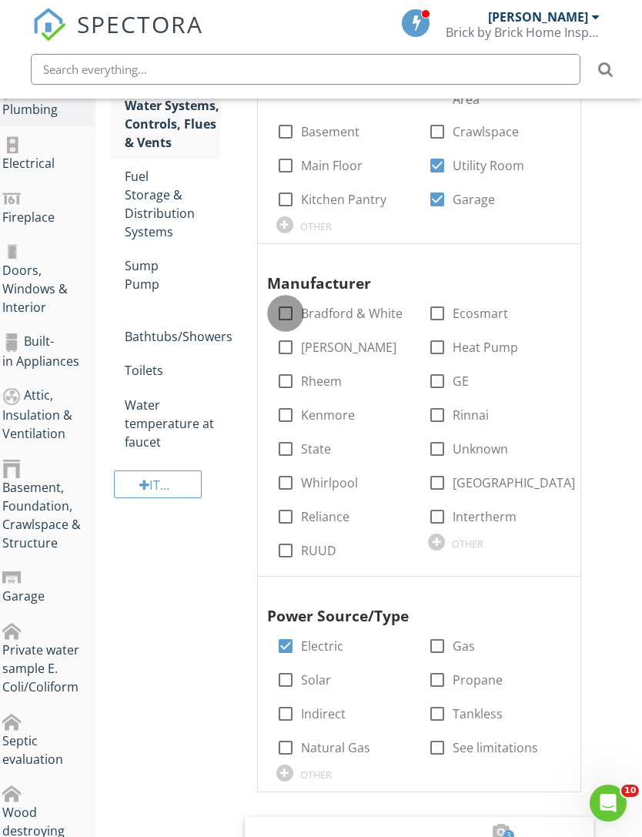
click at [280, 310] on div at bounding box center [286, 313] width 26 height 26
checkbox input "true"
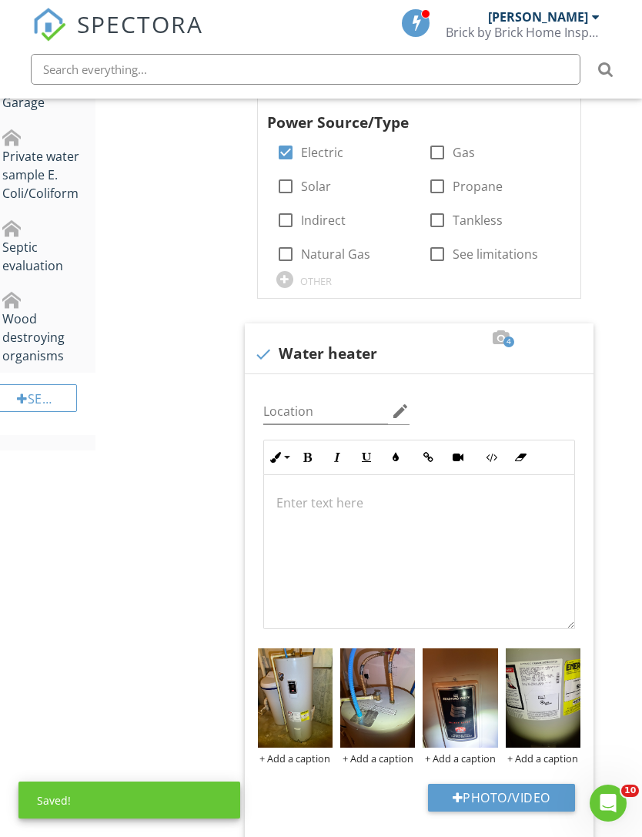
scroll to position [1281, 12]
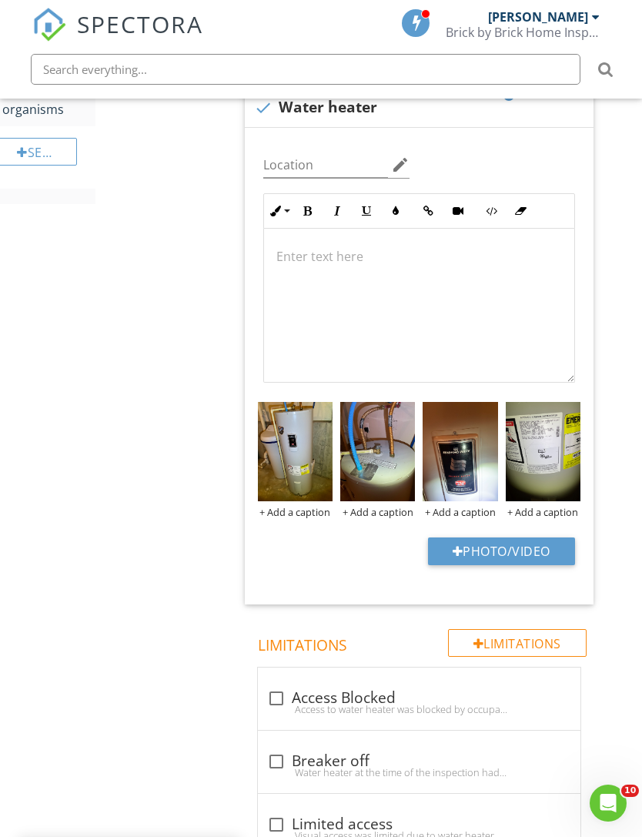
click at [529, 467] on img at bounding box center [543, 452] width 75 height 100
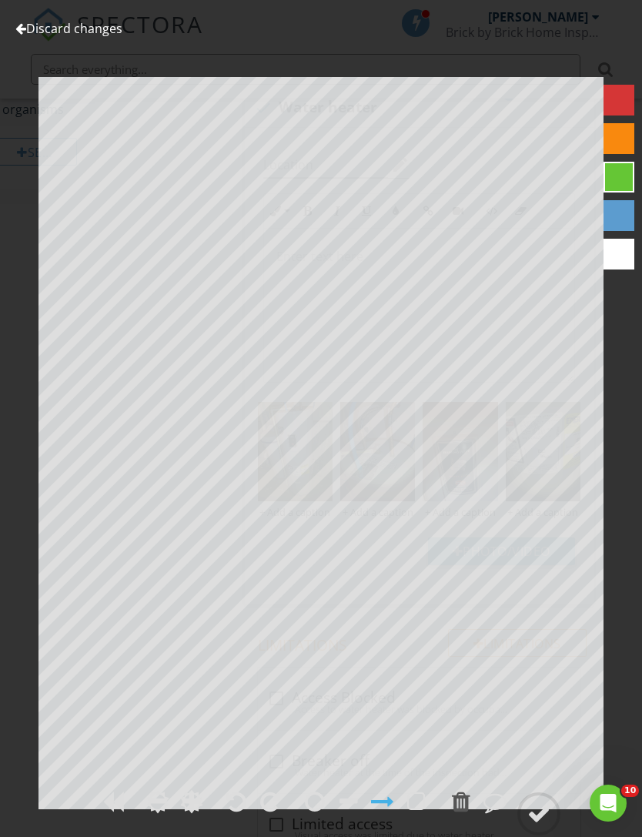
click at [89, 35] on link "Discard changes" at bounding box center [68, 28] width 107 height 17
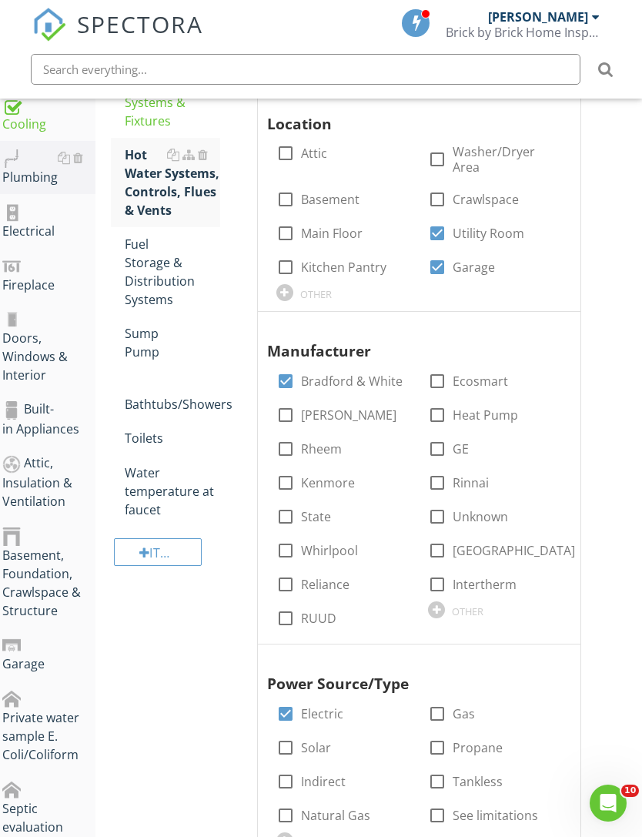
scroll to position [246, 12]
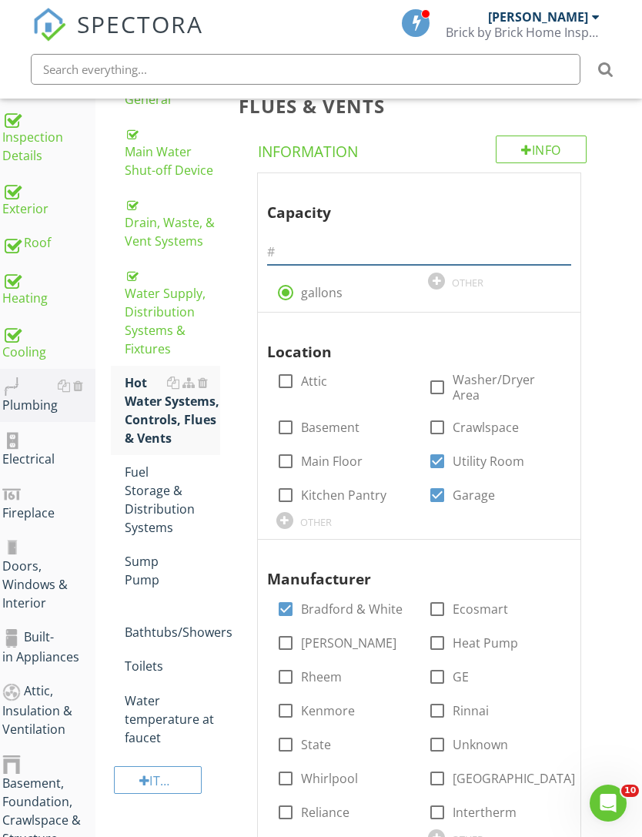
click at [371, 246] on input "text" at bounding box center [419, 251] width 304 height 25
type input "50"
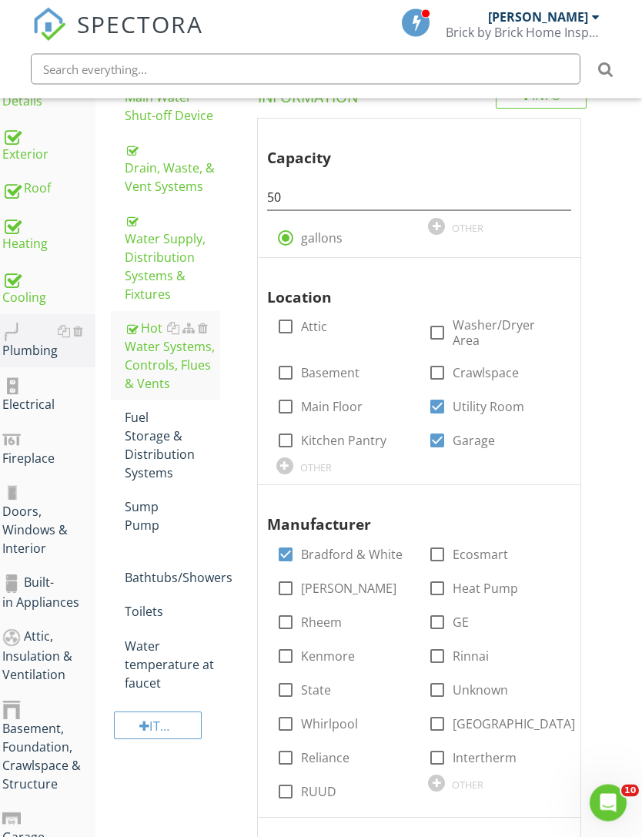
click at [159, 468] on div "Fuel Storage & Distribution Systems" at bounding box center [172, 446] width 95 height 74
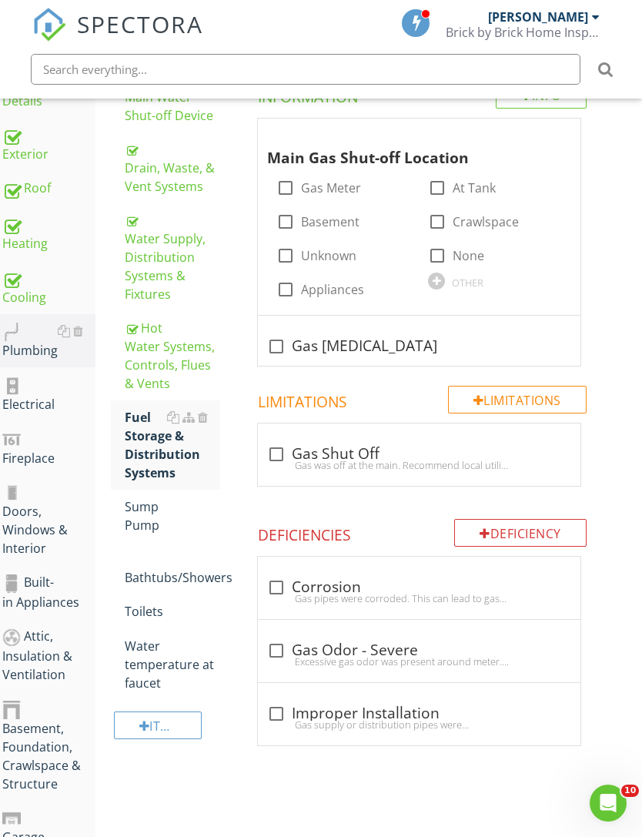
click at [454, 259] on label "None" at bounding box center [469, 255] width 32 height 15
checkbox input "true"
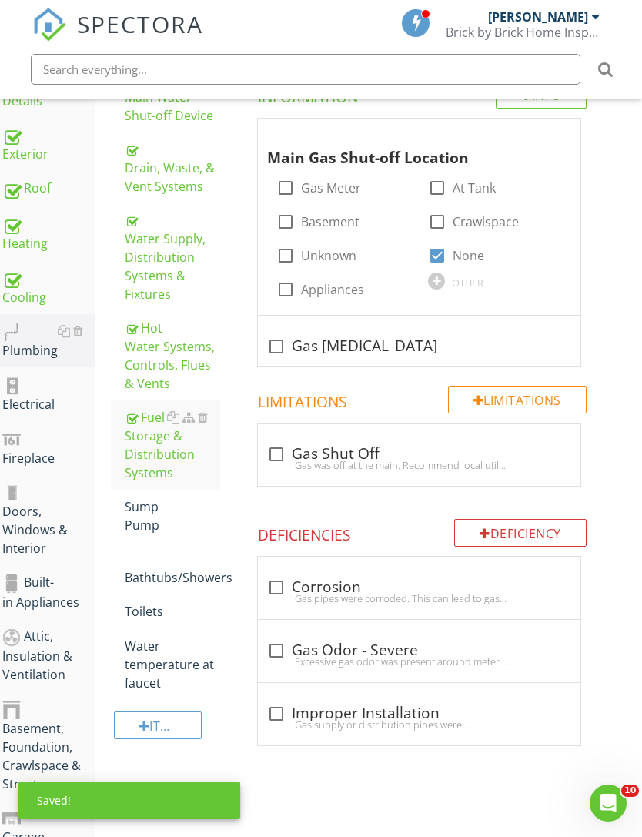
click at [159, 531] on div "Sump Pump" at bounding box center [172, 515] width 95 height 37
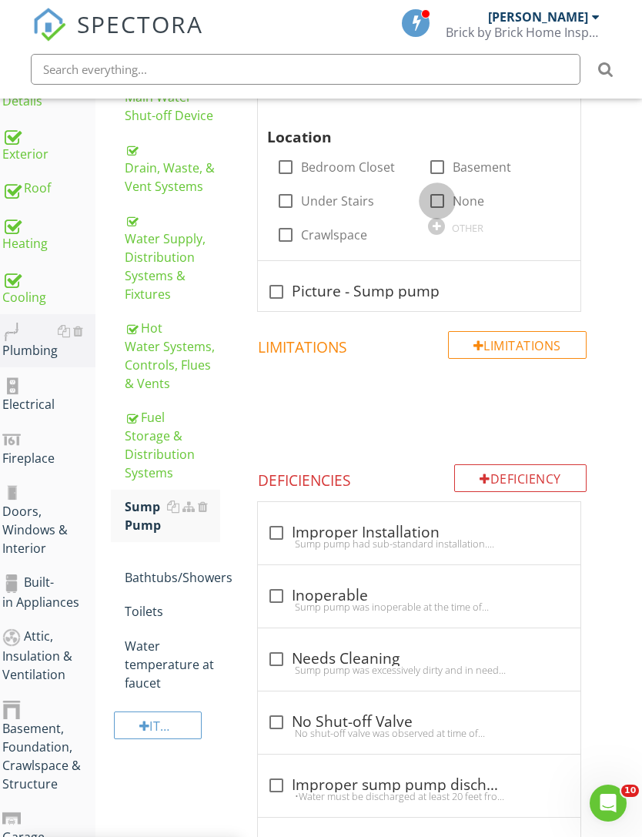
click at [444, 200] on div at bounding box center [437, 201] width 26 height 26
checkbox input "true"
click at [189, 579] on div "Bathtubs/Showers" at bounding box center [172, 568] width 95 height 37
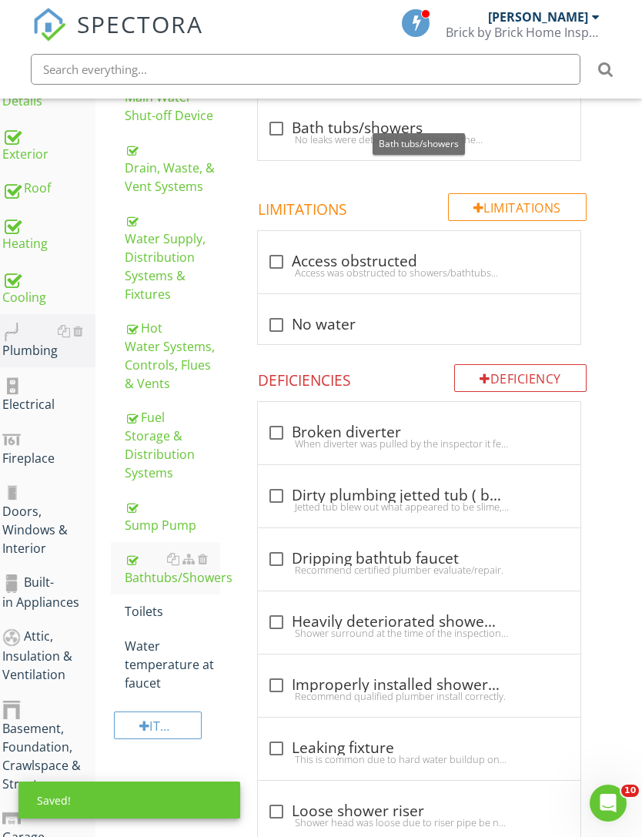
click at [266, 135] on div at bounding box center [276, 129] width 26 height 26
checkbox input "true"
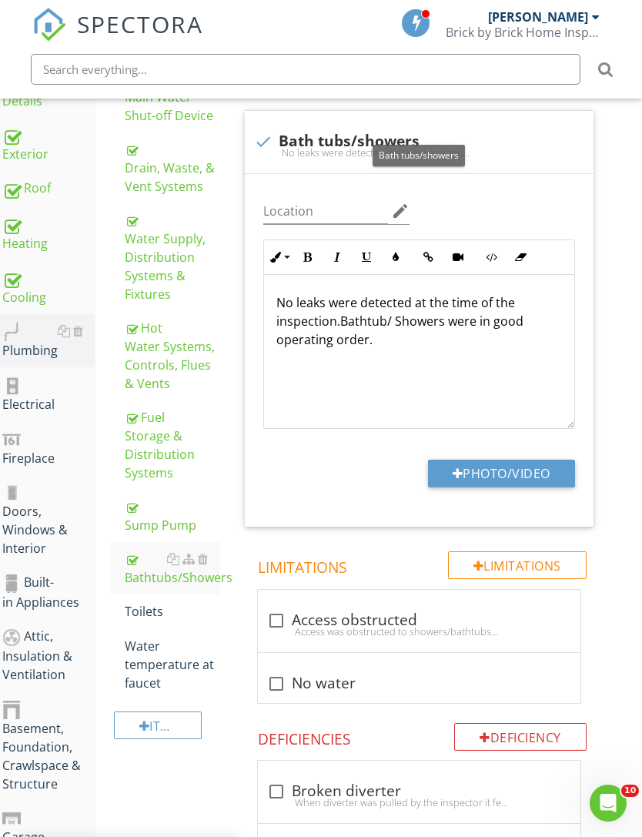
click at [511, 477] on button "Photo/Video" at bounding box center [501, 474] width 147 height 28
type input "C:\fakepath\IMG_4408.jpeg"
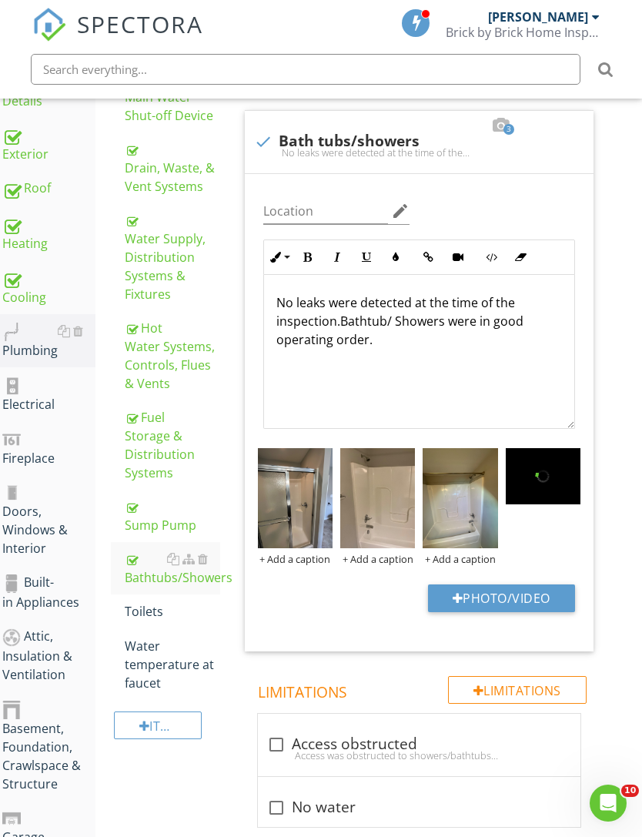
click at [144, 620] on link "Toilets" at bounding box center [172, 611] width 95 height 34
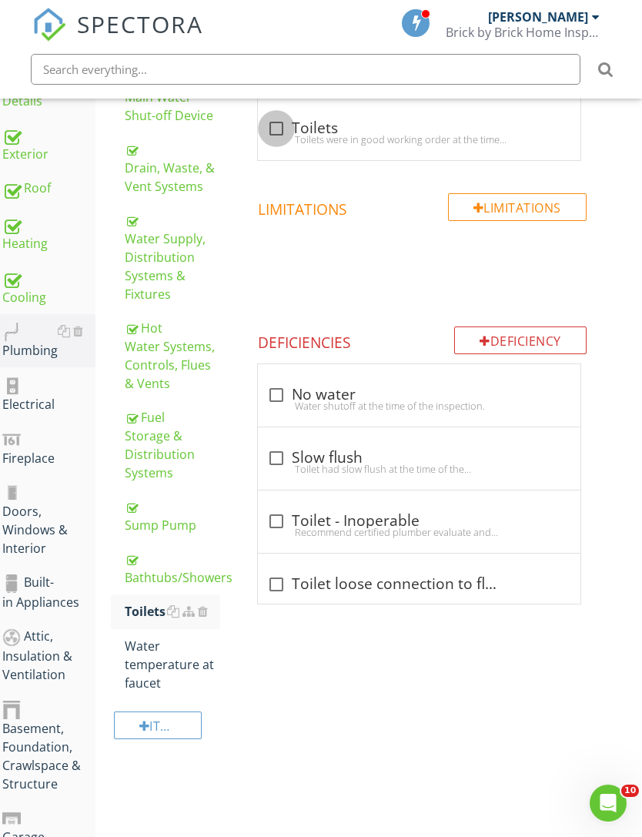
click at [276, 123] on div at bounding box center [276, 129] width 26 height 26
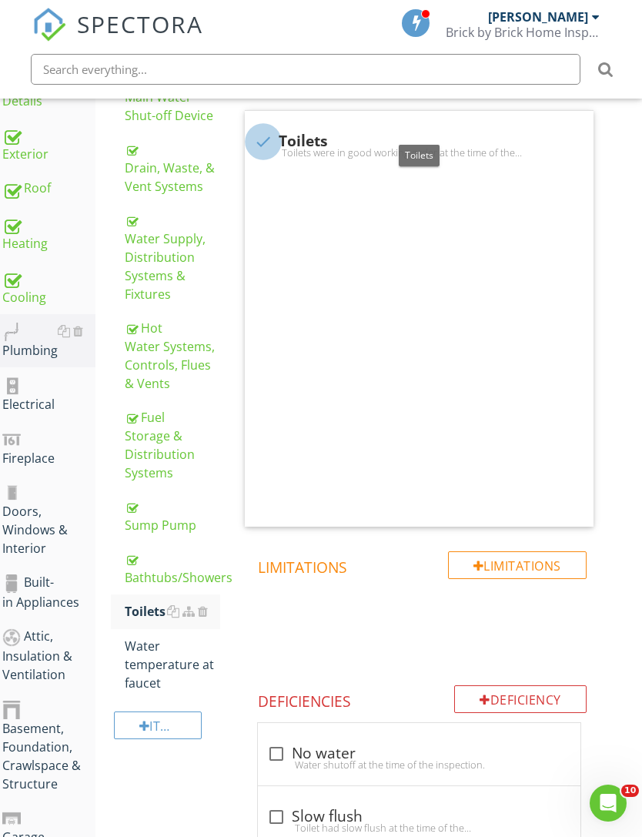
checkbox input "true"
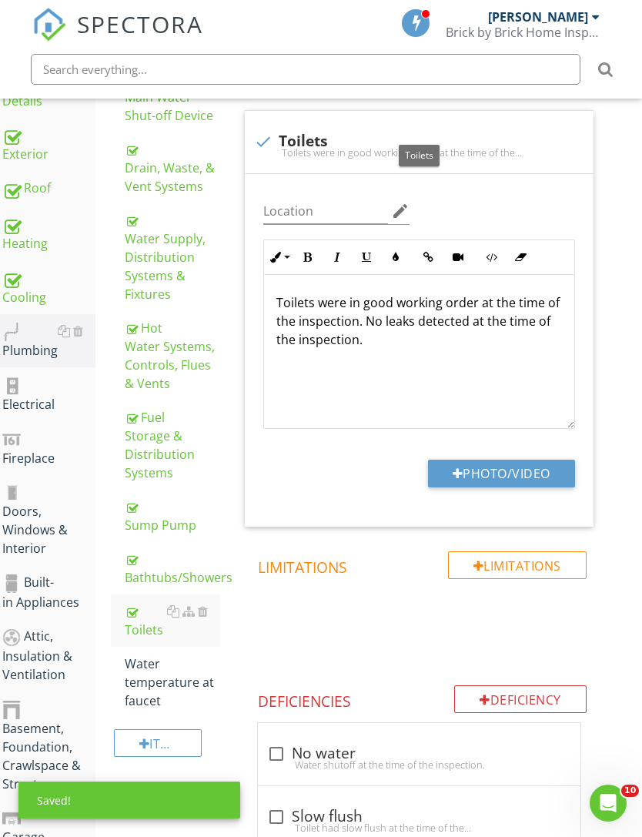
click at [515, 466] on button "Photo/Video" at bounding box center [501, 474] width 147 height 28
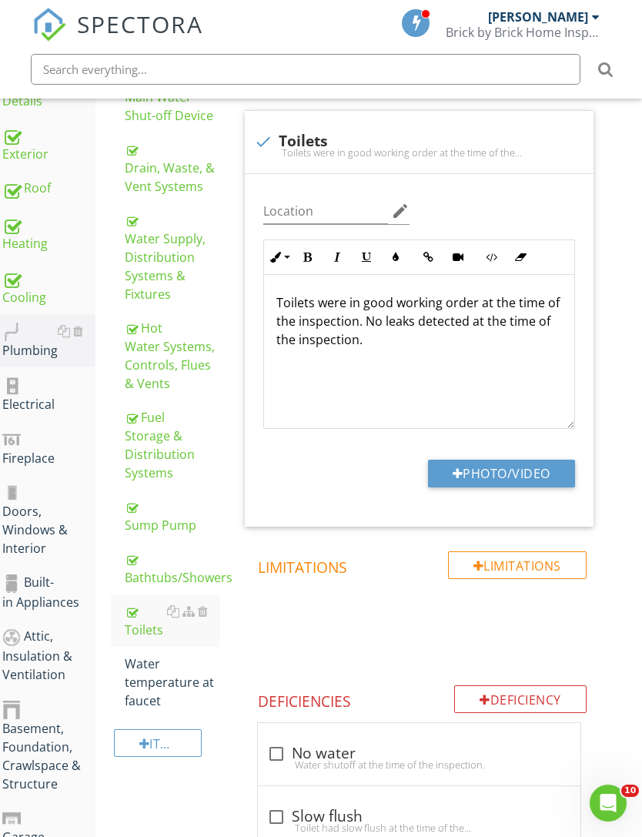
type input "C:\fakepath\IMG_4404.jpeg"
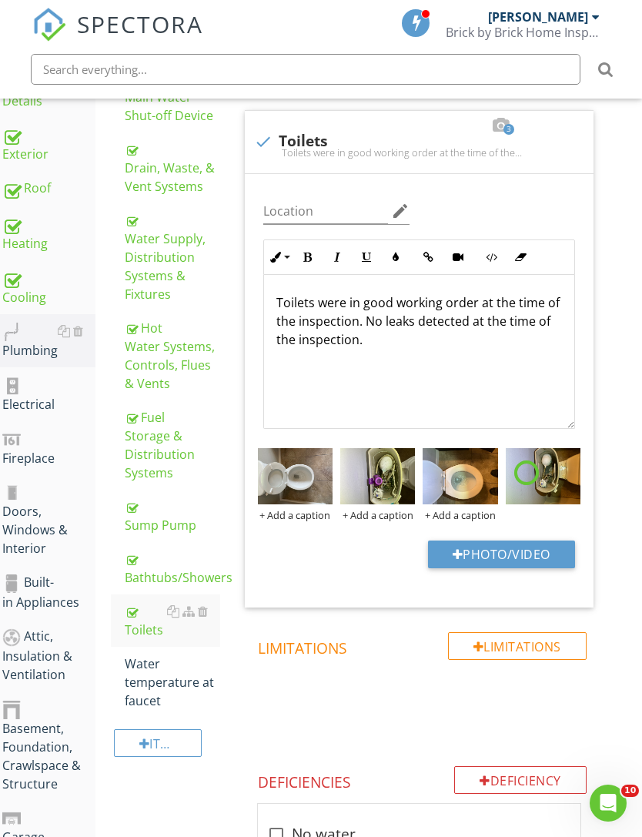
click at [306, 488] on img at bounding box center [295, 476] width 75 height 56
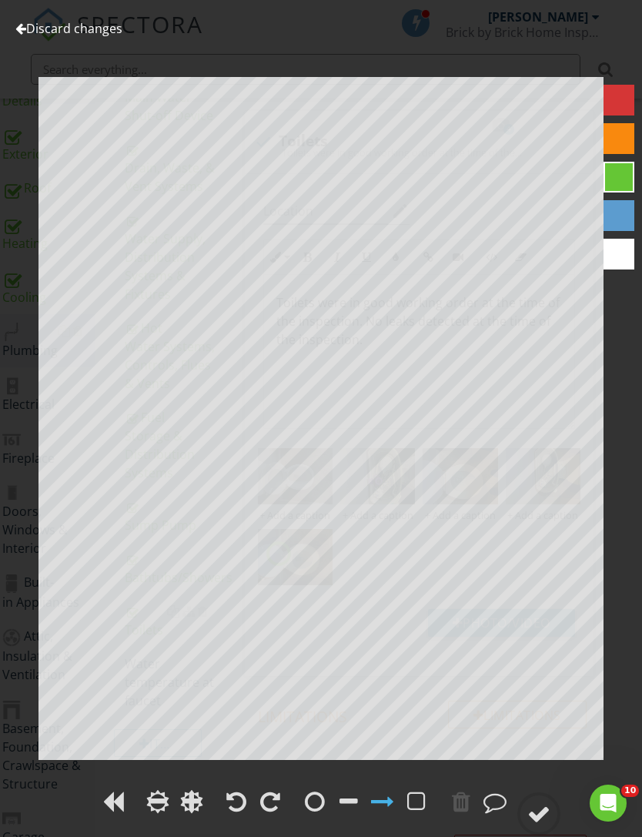
click at [278, 802] on div at bounding box center [270, 801] width 20 height 23
click at [544, 819] on div at bounding box center [538, 813] width 23 height 23
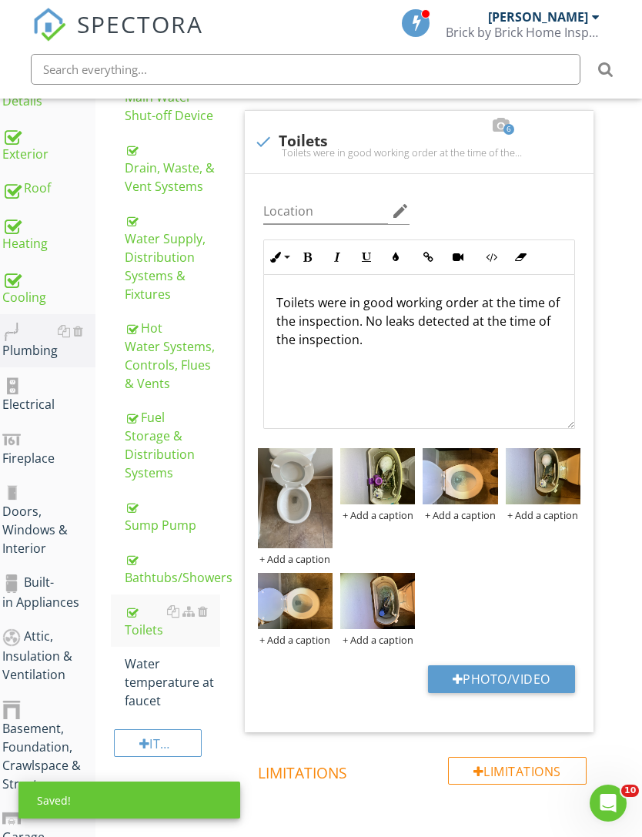
click at [384, 491] on img at bounding box center [377, 476] width 75 height 56
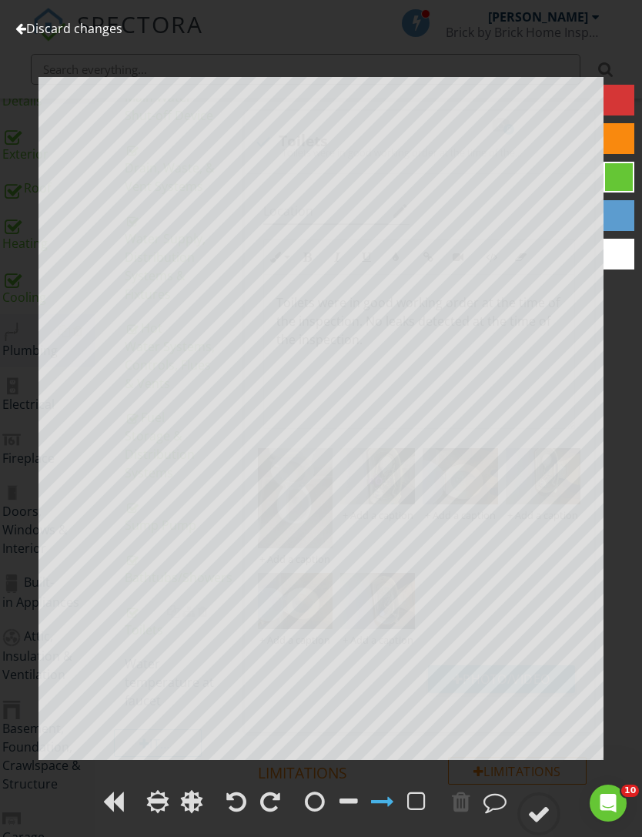
click at [278, 802] on div at bounding box center [270, 801] width 20 height 23
click at [551, 818] on div at bounding box center [538, 813] width 23 height 23
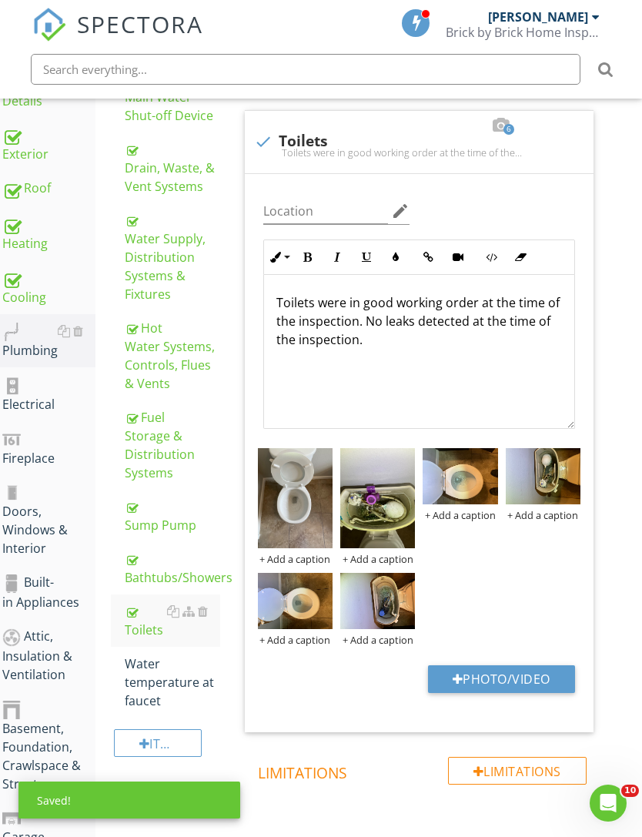
click at [451, 483] on img at bounding box center [460, 476] width 75 height 56
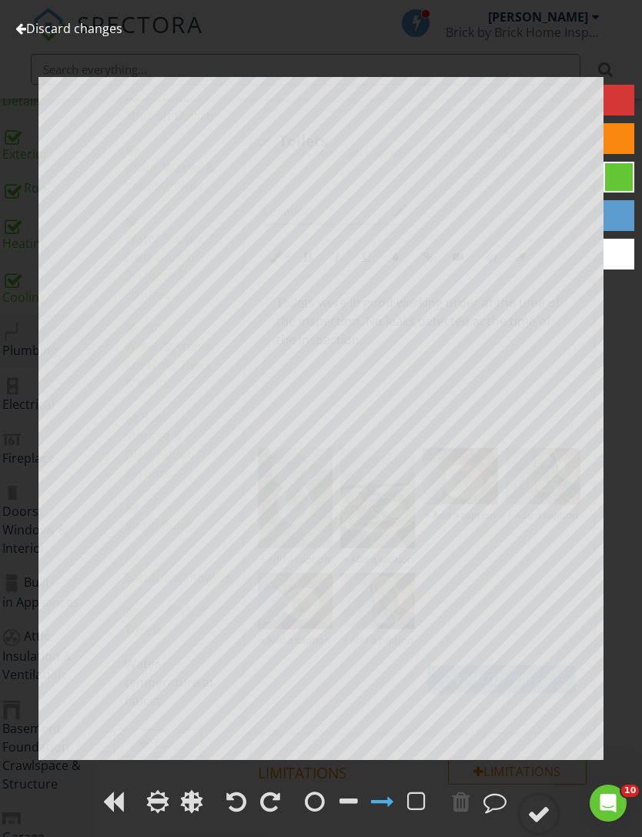
click at [270, 799] on div at bounding box center [270, 801] width 20 height 23
click at [546, 815] on div at bounding box center [538, 813] width 23 height 23
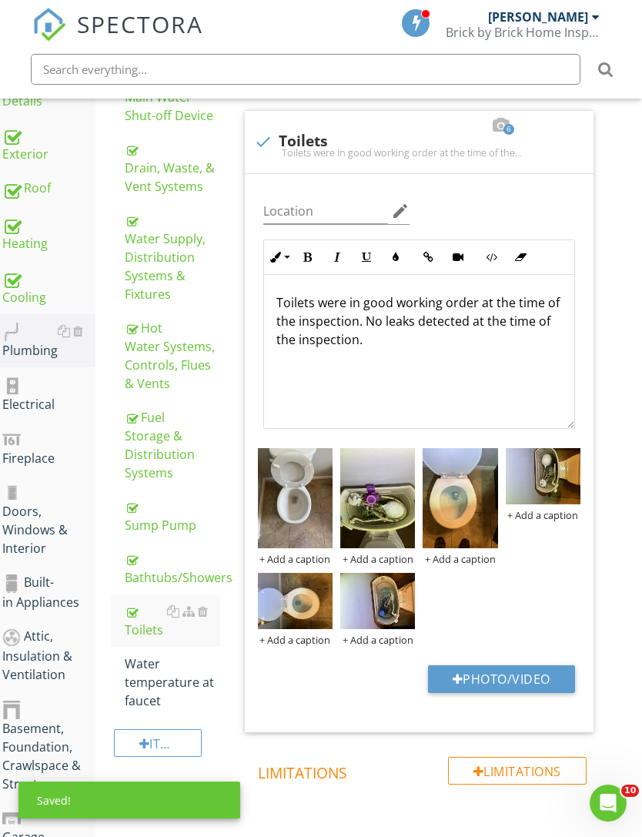
click at [531, 495] on img at bounding box center [543, 476] width 75 height 56
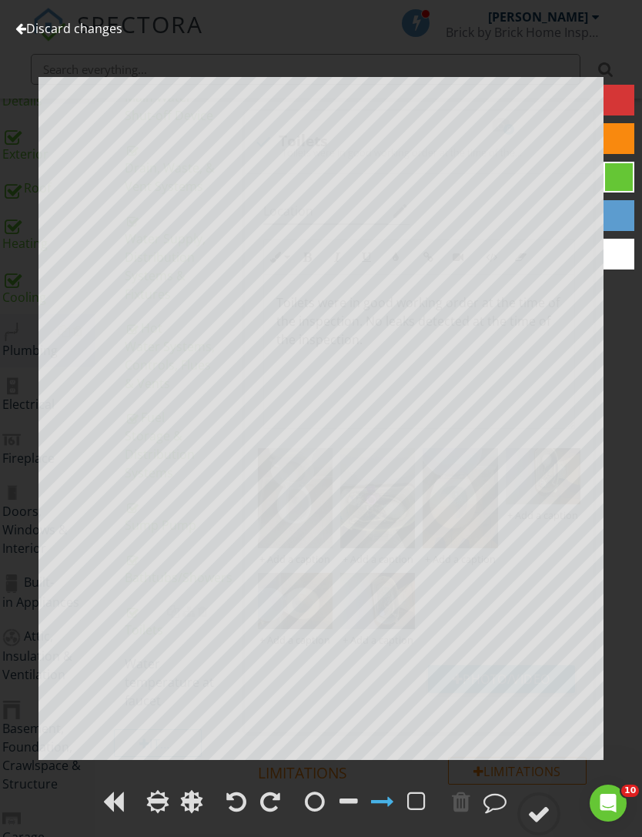
click at [276, 801] on div at bounding box center [270, 801] width 20 height 23
click at [531, 814] on div at bounding box center [538, 813] width 23 height 23
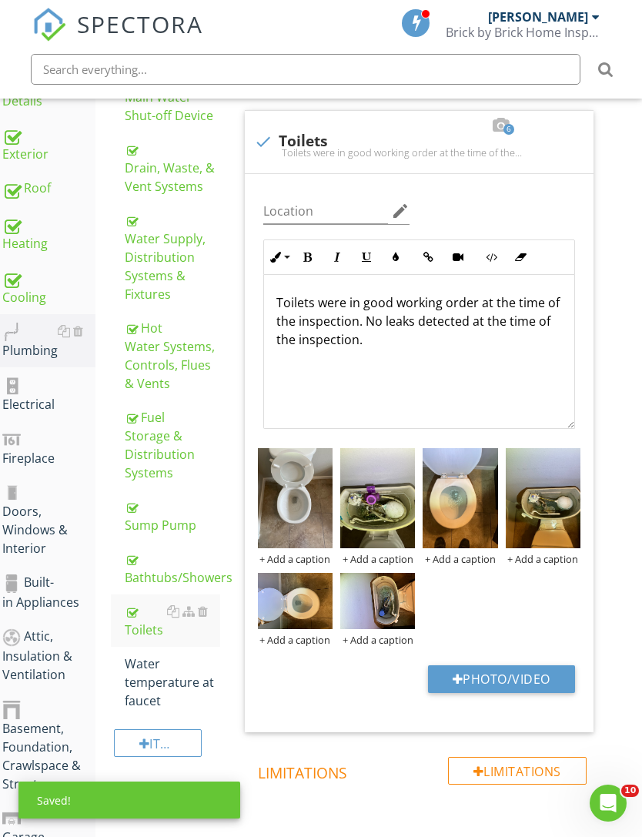
click at [300, 614] on img at bounding box center [295, 601] width 75 height 56
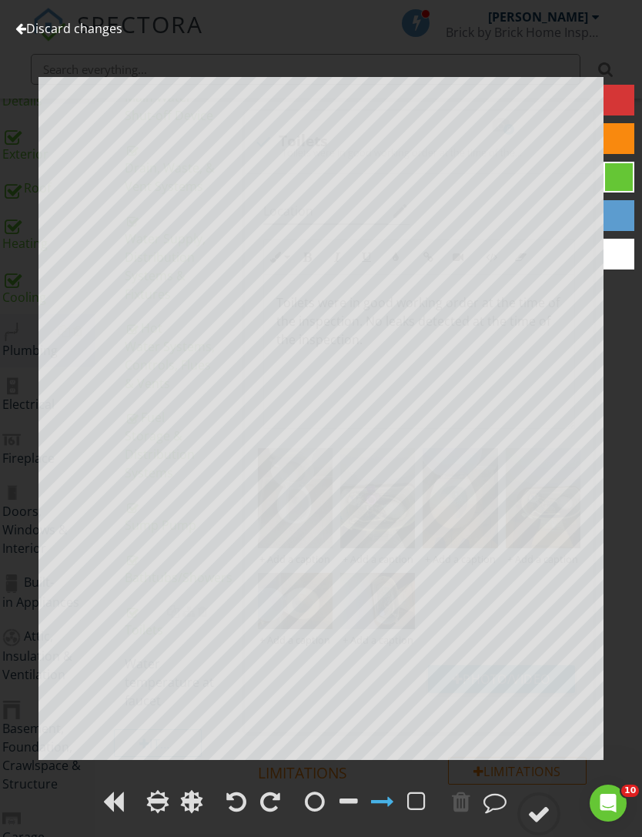
click at [270, 791] on div at bounding box center [270, 801] width 20 height 23
click at [533, 817] on div at bounding box center [538, 813] width 23 height 23
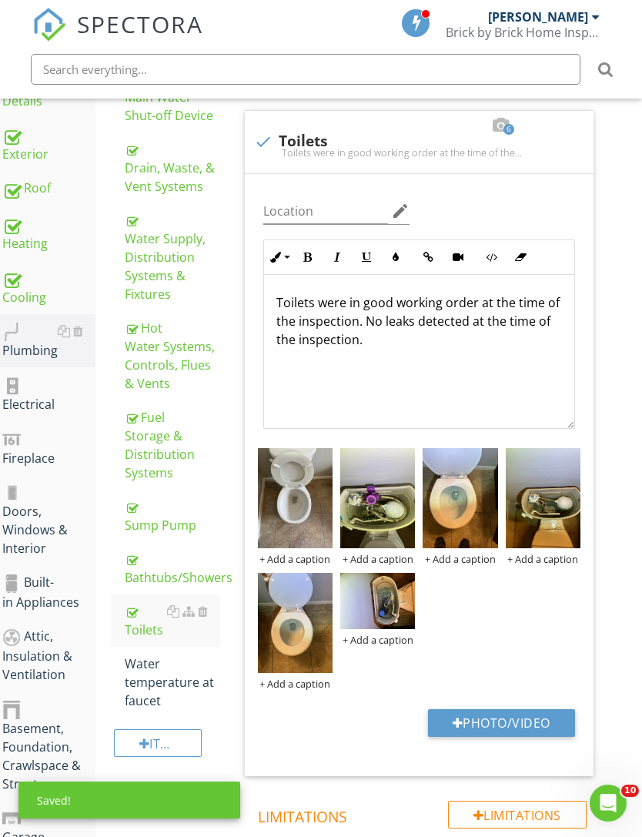
click at [397, 618] on img at bounding box center [377, 601] width 75 height 56
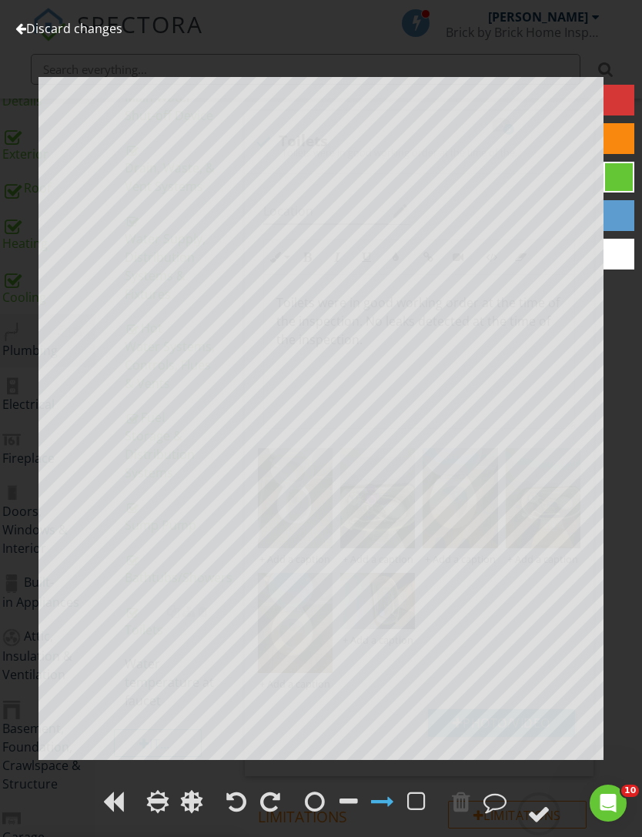
click at [261, 802] on div at bounding box center [270, 801] width 20 height 23
click at [538, 809] on div at bounding box center [538, 813] width 23 height 23
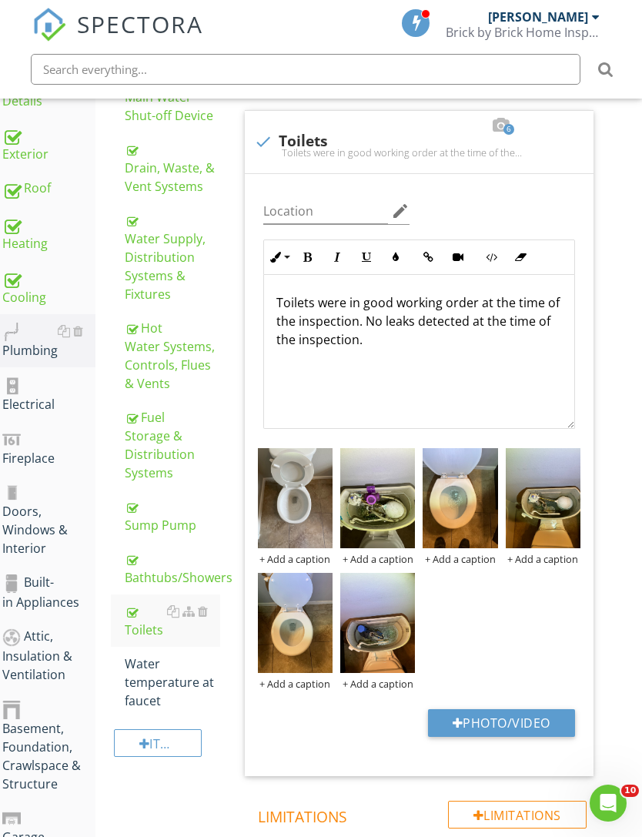
click at [166, 687] on div "Water temperature at faucet" at bounding box center [172, 682] width 95 height 55
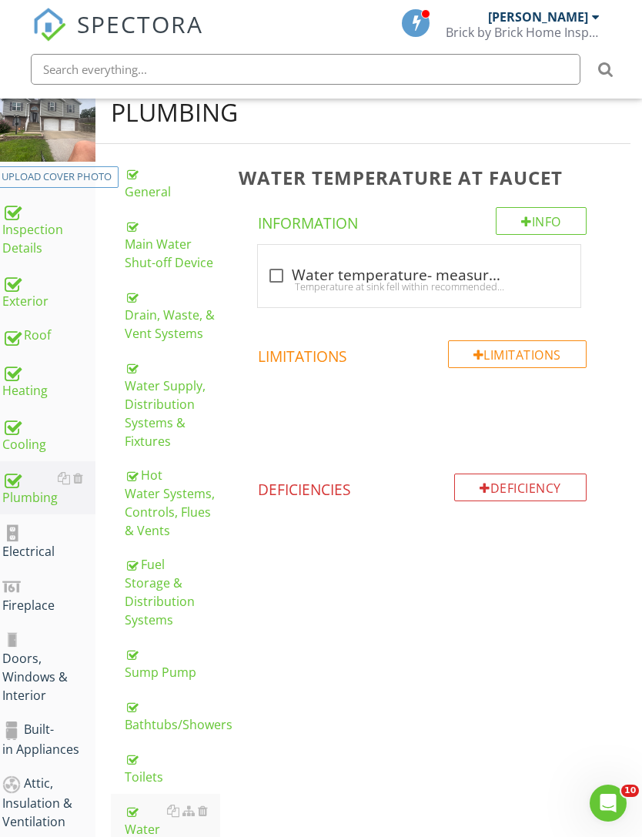
scroll to position [0, 12]
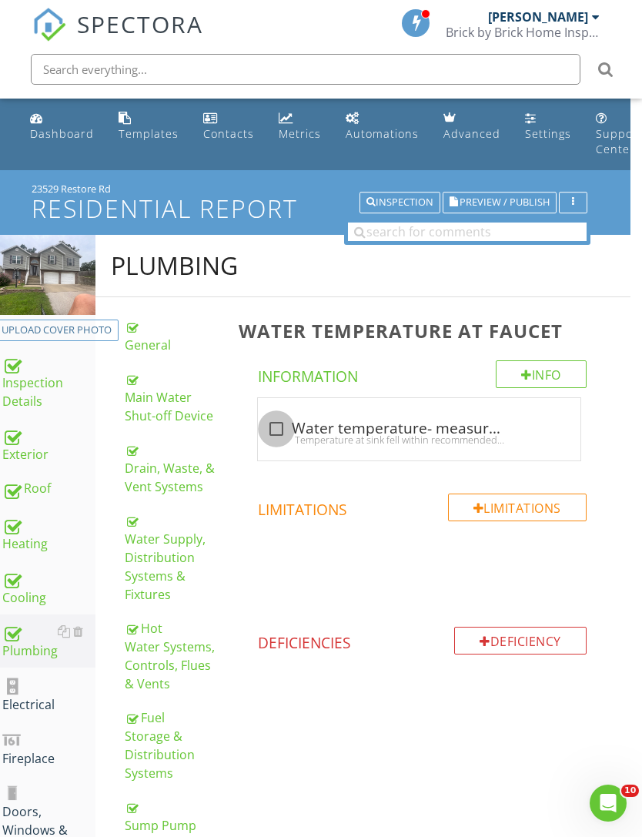
click at [283, 427] on div at bounding box center [276, 429] width 26 height 26
checkbox input "true"
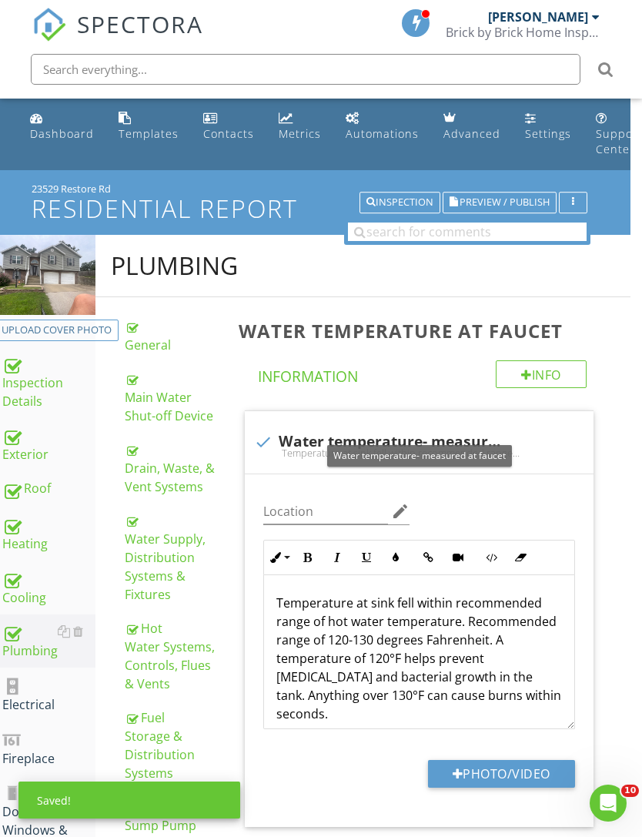
click at [505, 778] on button "Photo/Video" at bounding box center [501, 774] width 147 height 28
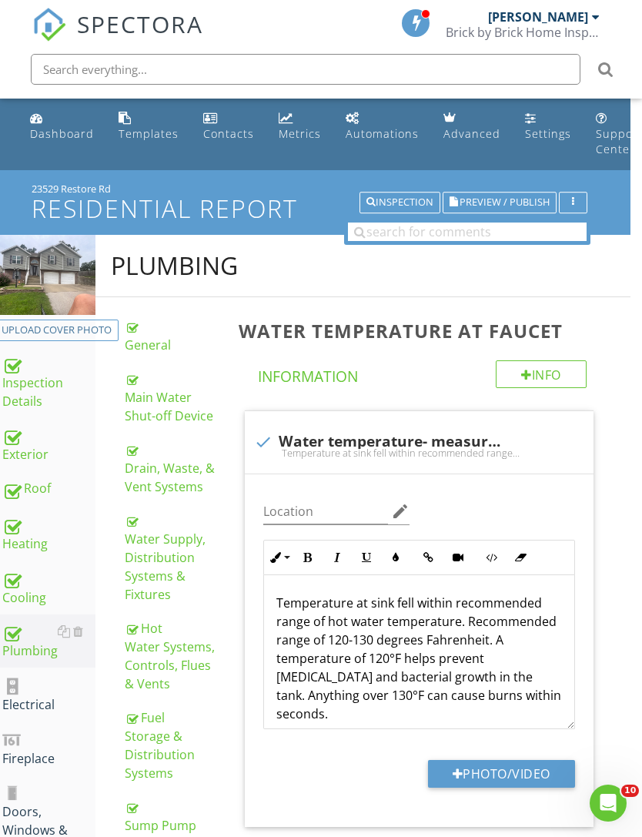
type input "C:\fakepath\IMG_4399.jpeg"
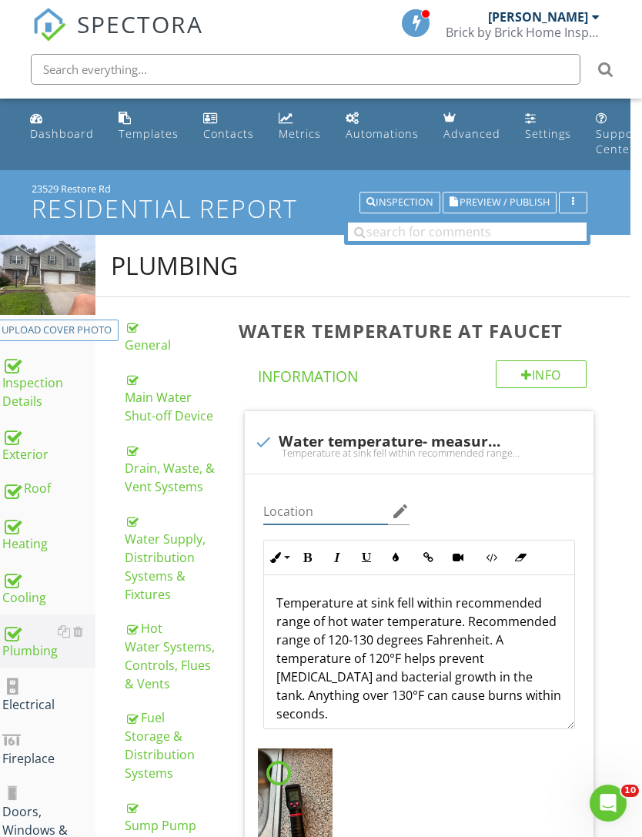
click at [332, 507] on input "Location" at bounding box center [326, 511] width 126 height 25
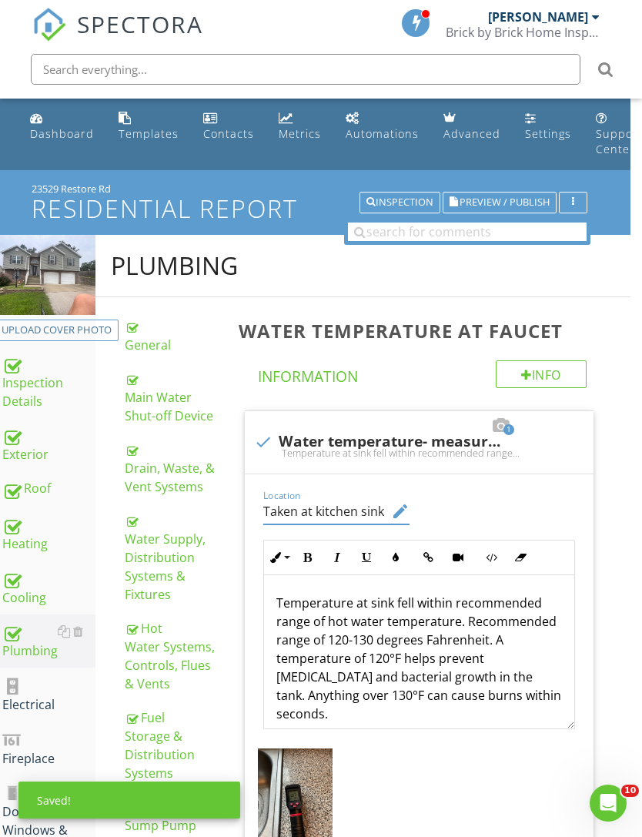
type input "Taken at kitchen sink"
click at [26, 707] on div "Electrical" at bounding box center [48, 694] width 93 height 39
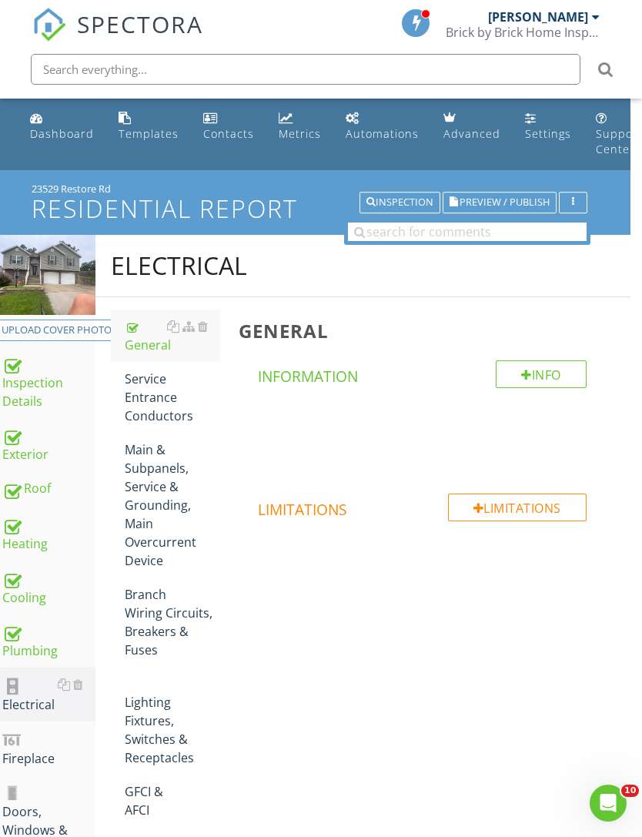
click at [162, 400] on div "Service Entrance Conductors" at bounding box center [172, 397] width 95 height 55
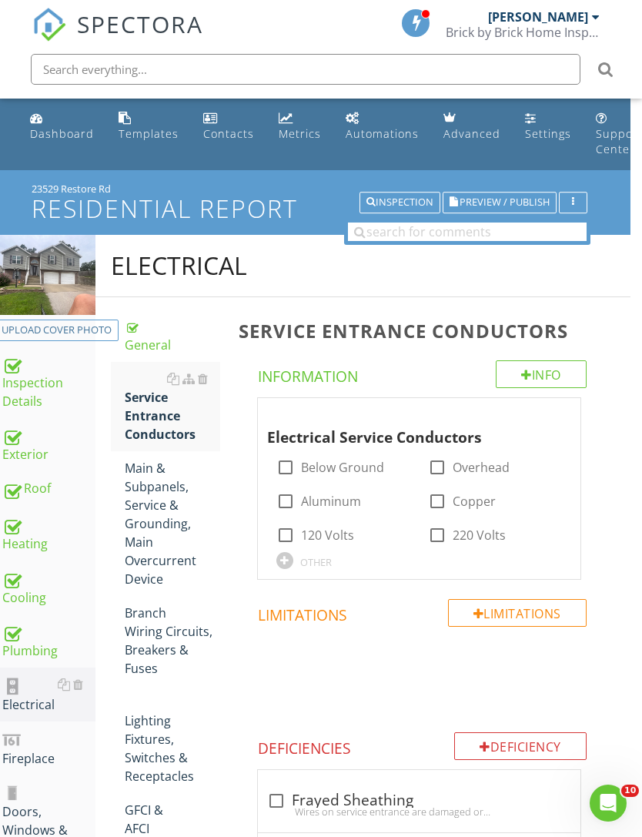
click at [328, 464] on label "Below Ground" at bounding box center [342, 467] width 83 height 15
checkbox input "true"
click at [154, 518] on div "Main & Subpanels, Service & Grounding, Main Overcurrent Device" at bounding box center [172, 523] width 95 height 129
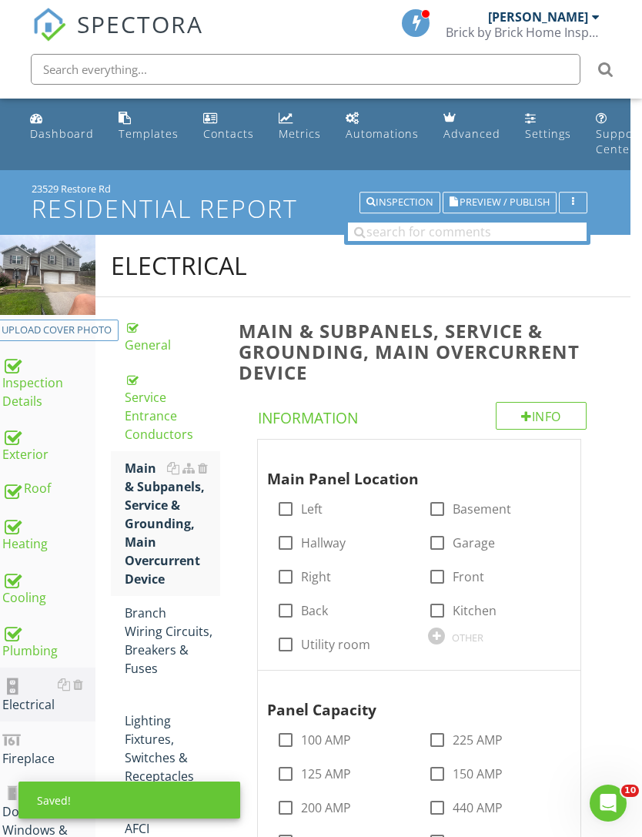
click at [455, 541] on label "Garage" at bounding box center [474, 542] width 42 height 15
checkbox input "true"
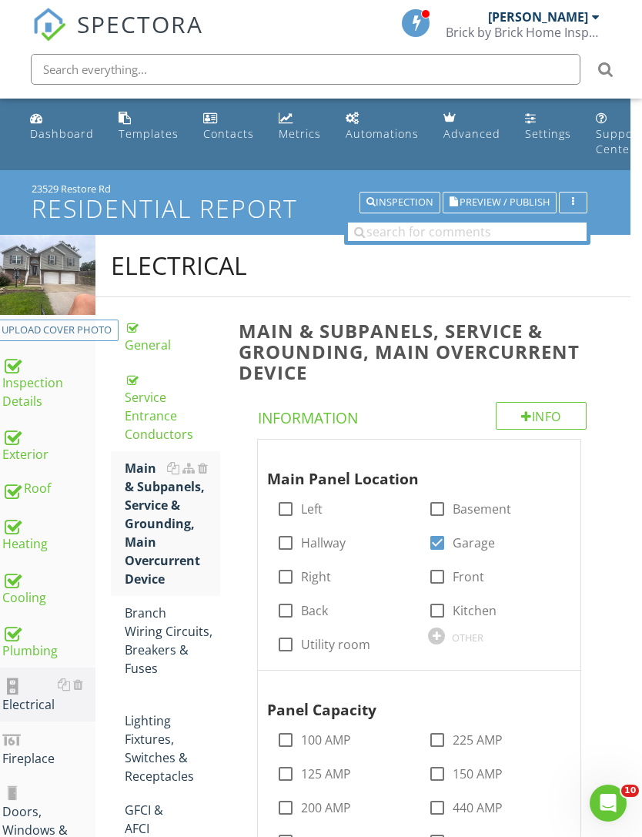
click at [313, 644] on label "Utility room" at bounding box center [335, 644] width 69 height 15
checkbox input "true"
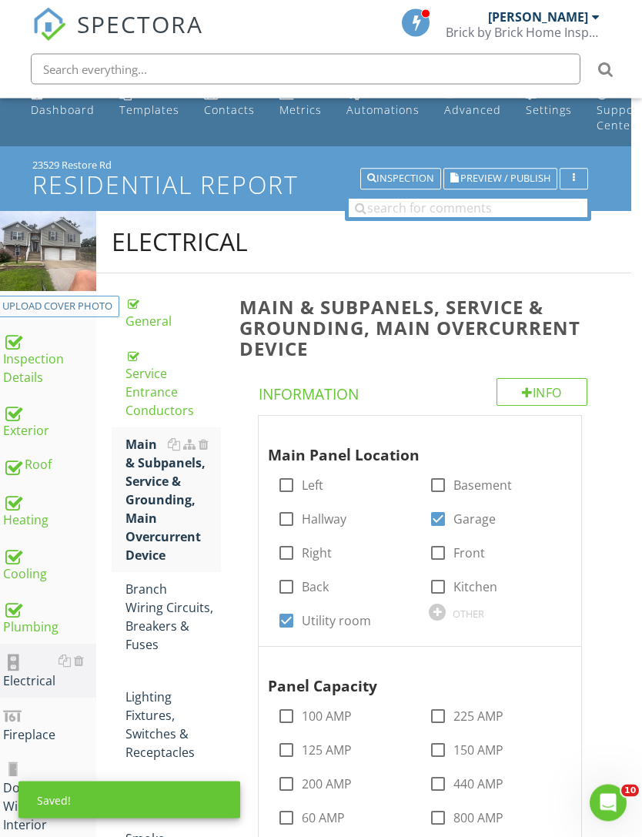
scroll to position [215, 8]
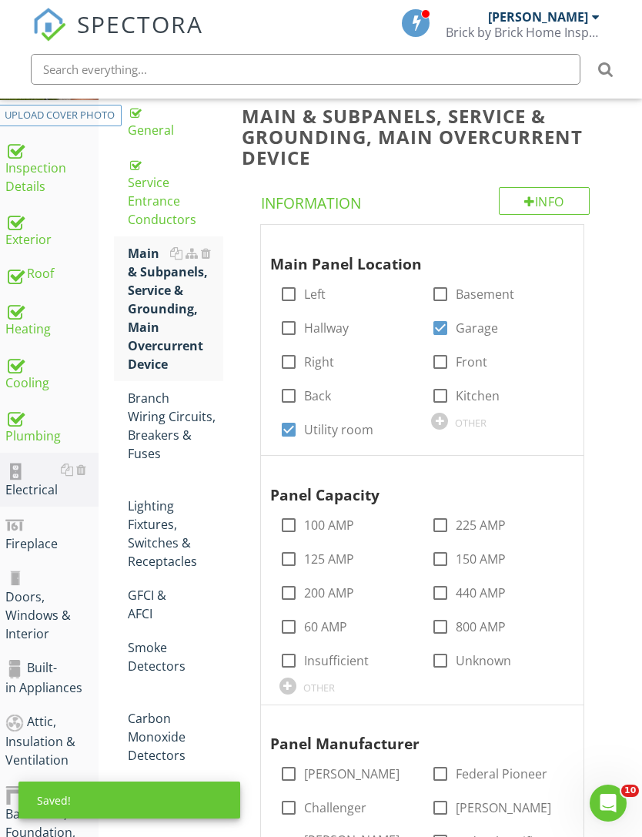
click at [304, 590] on label "200 AMP" at bounding box center [329, 592] width 50 height 15
checkbox input "true"
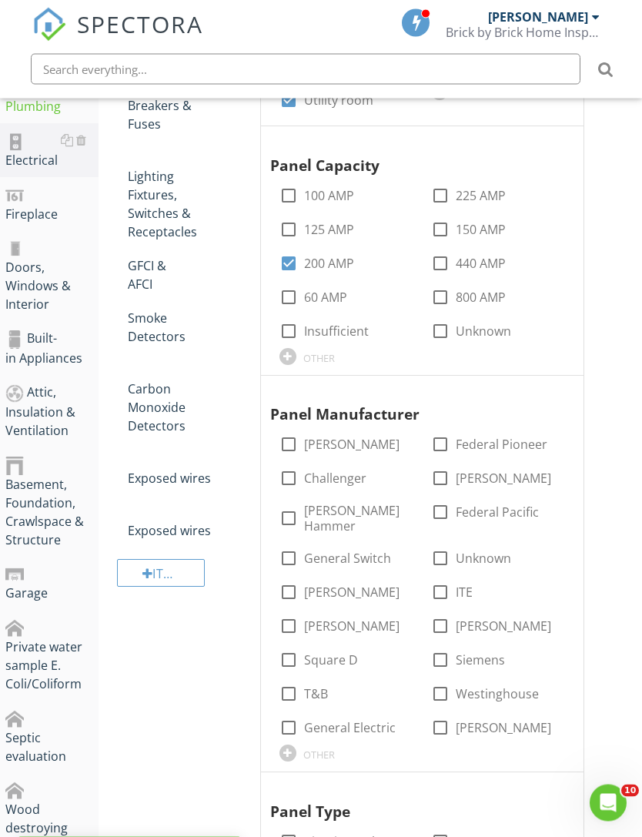
scroll to position [544, 8]
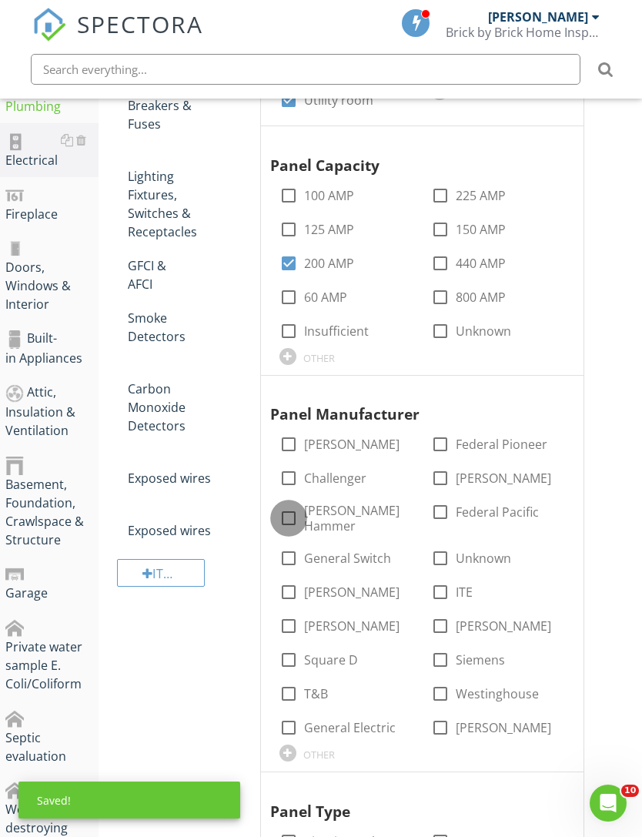
click at [300, 508] on div at bounding box center [289, 518] width 26 height 26
checkbox input "true"
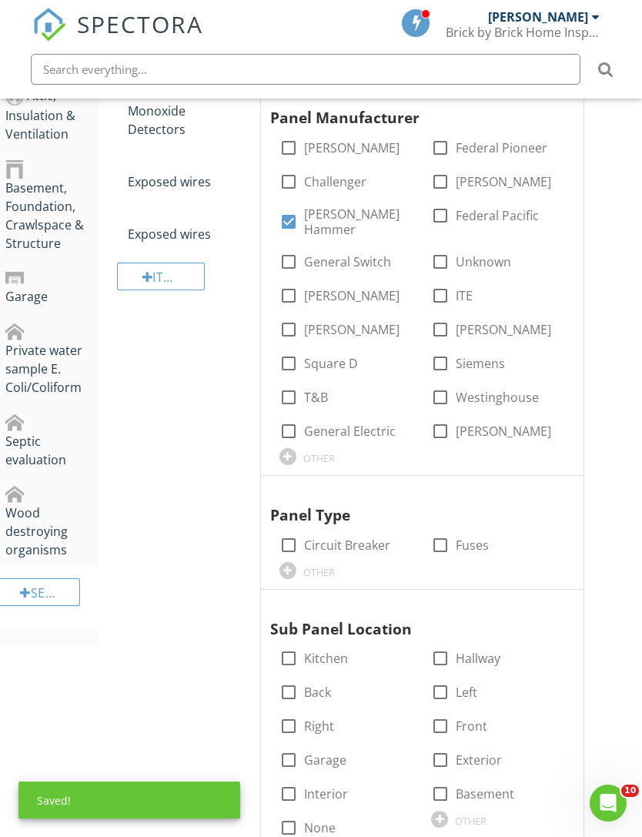
scroll to position [887, 8]
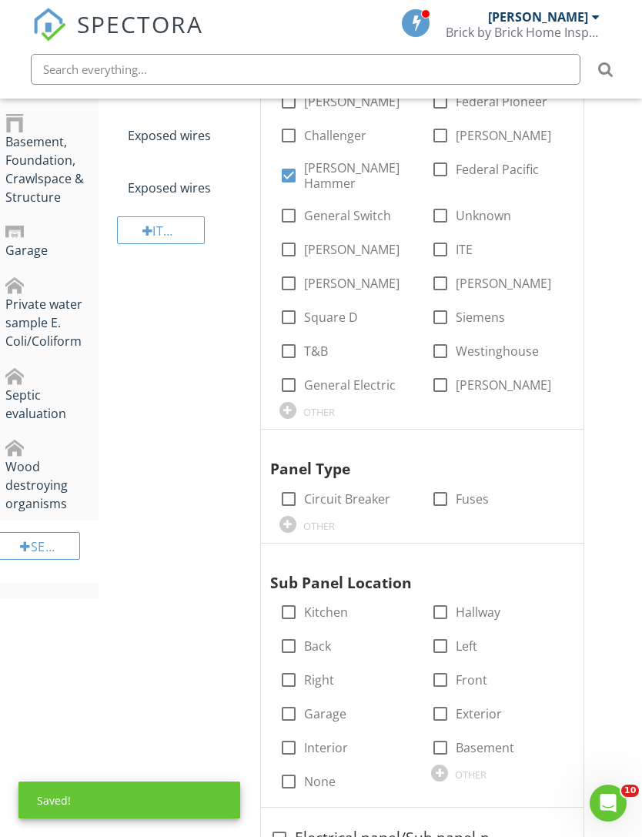
click at [315, 491] on label "Circuit Breaker" at bounding box center [347, 498] width 86 height 15
checkbox input "true"
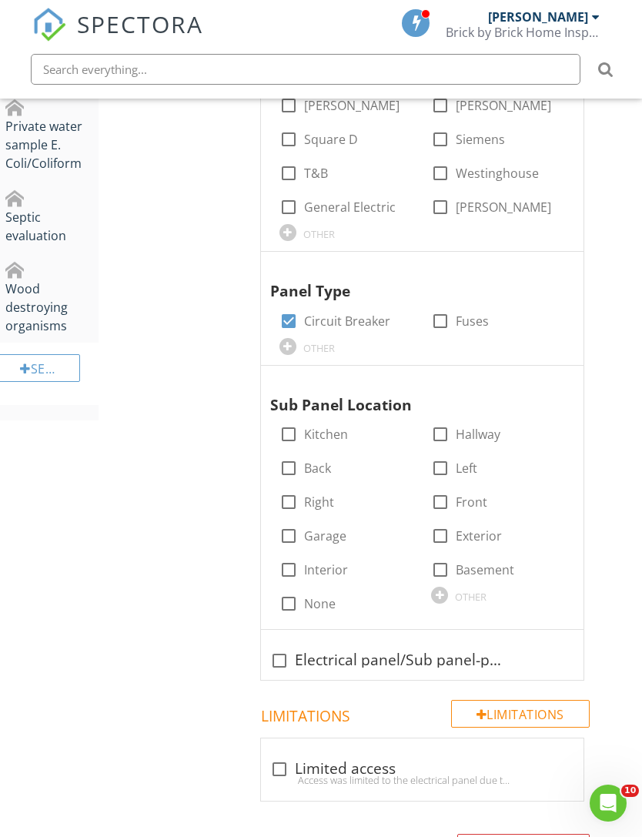
scroll to position [1096, 8]
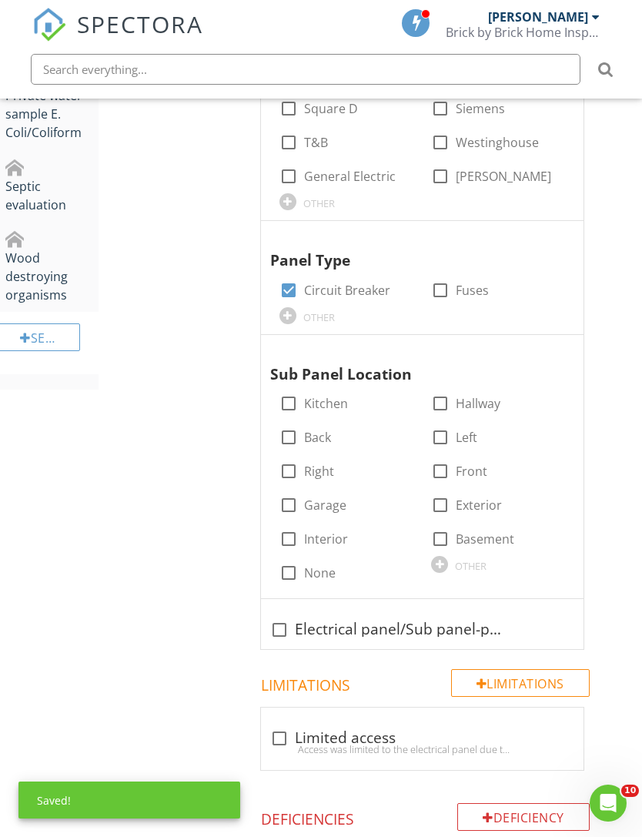
click at [310, 565] on label "None" at bounding box center [320, 572] width 32 height 15
checkbox input "true"
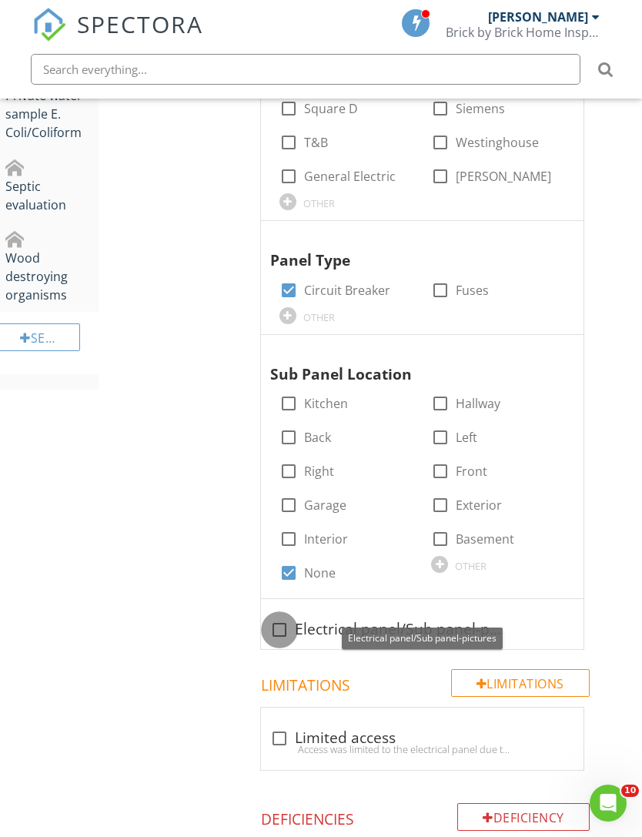
click at [284, 618] on div at bounding box center [279, 630] width 26 height 26
checkbox input "true"
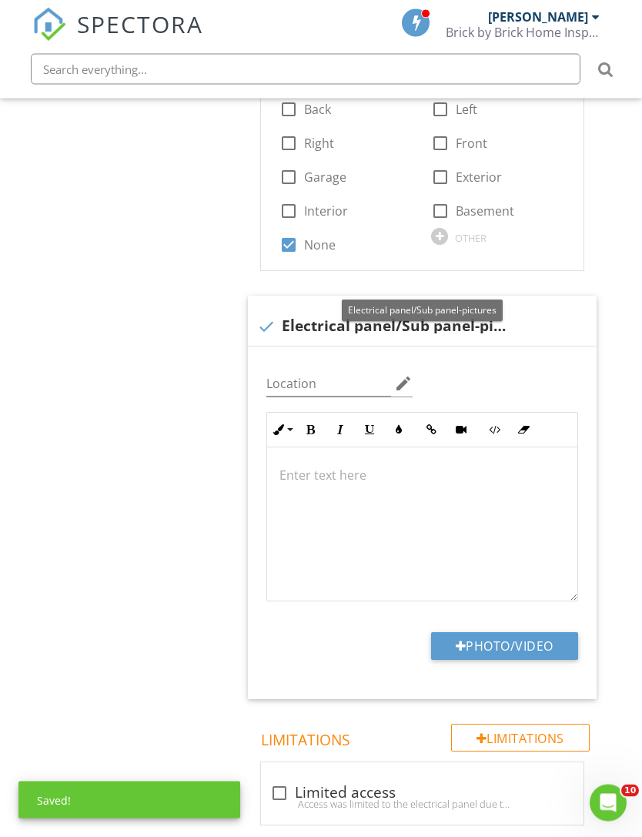
scroll to position [1529, 8]
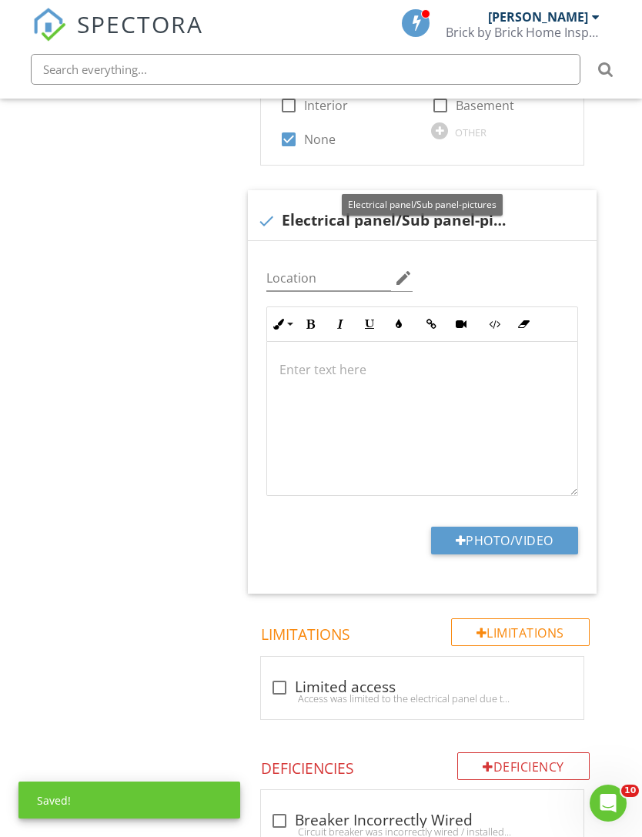
click at [531, 527] on button "Photo/Video" at bounding box center [504, 541] width 147 height 28
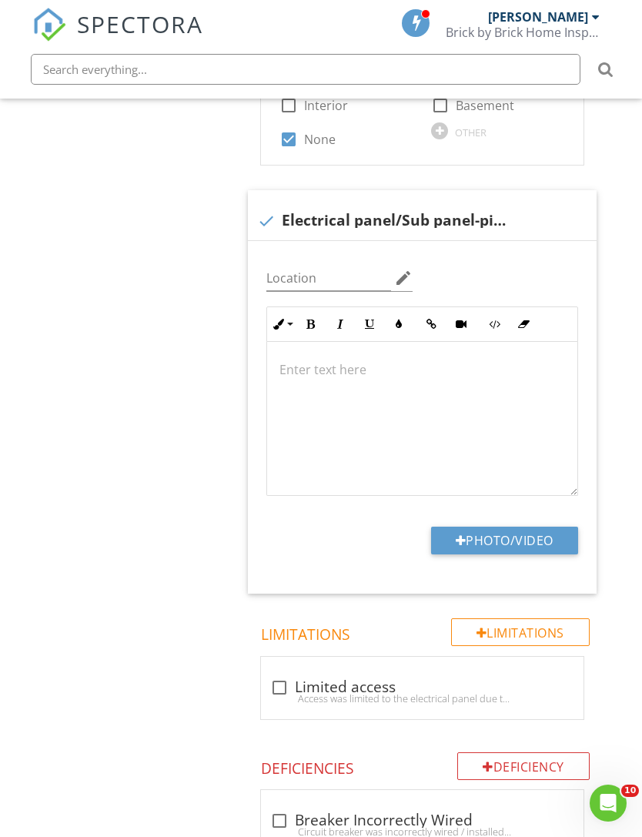
type input "C:\fakepath\IMG_4393.jpeg"
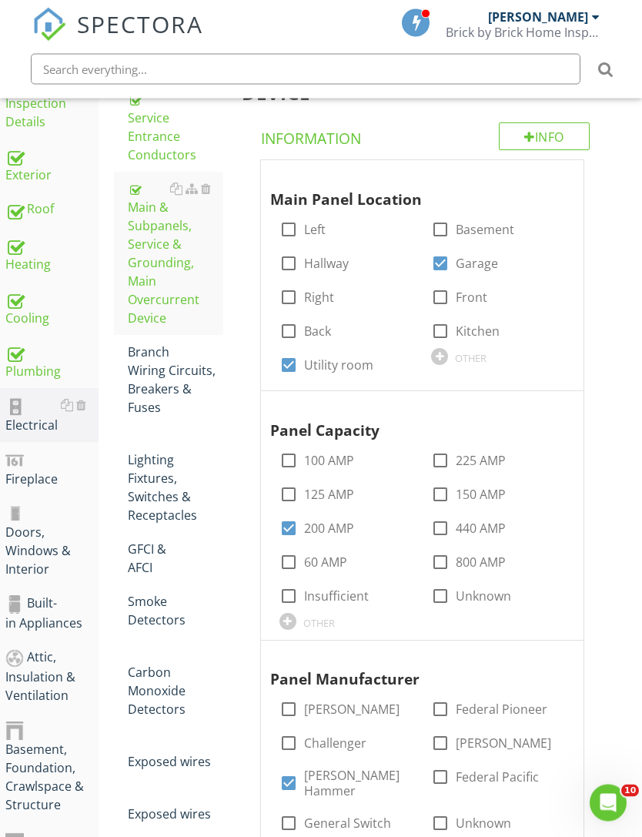
scroll to position [280, 8]
click at [170, 371] on div "Branch Wiring Circuits, Breakers & Fuses" at bounding box center [175, 380] width 95 height 74
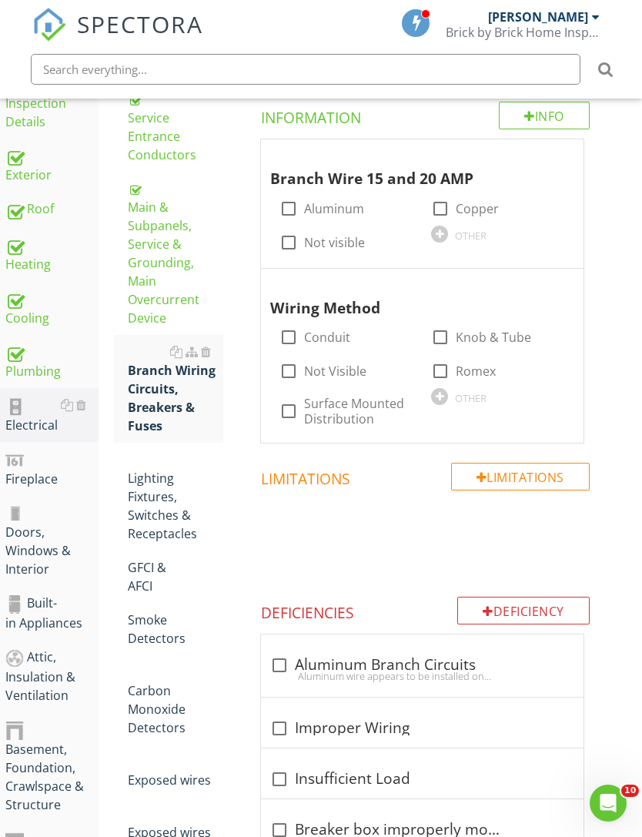
click at [457, 213] on label "Copper" at bounding box center [477, 208] width 43 height 15
checkbox input "true"
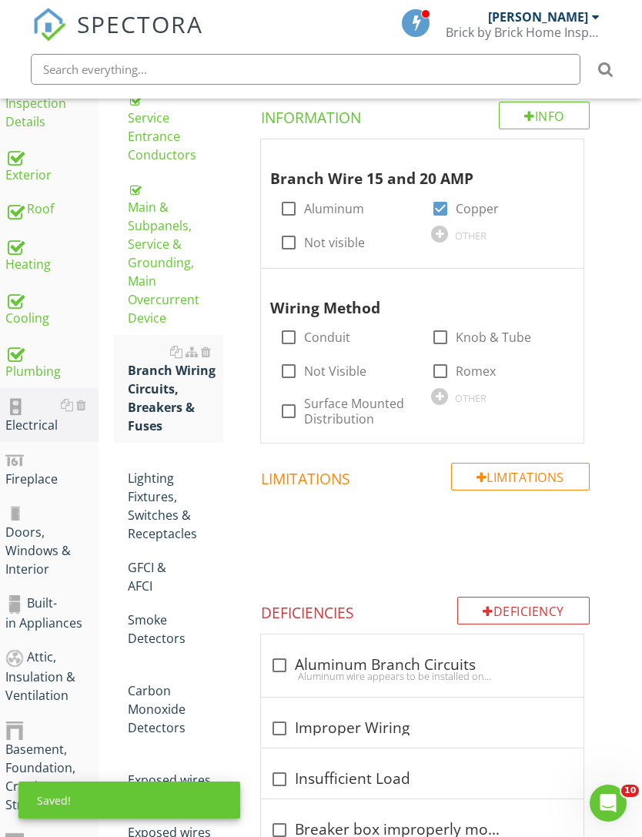
click at [460, 363] on label "Romex" at bounding box center [476, 370] width 40 height 15
checkbox input "true"
click at [177, 501] on div "Lighting Fixtures, Switches & Receptacles" at bounding box center [175, 496] width 95 height 92
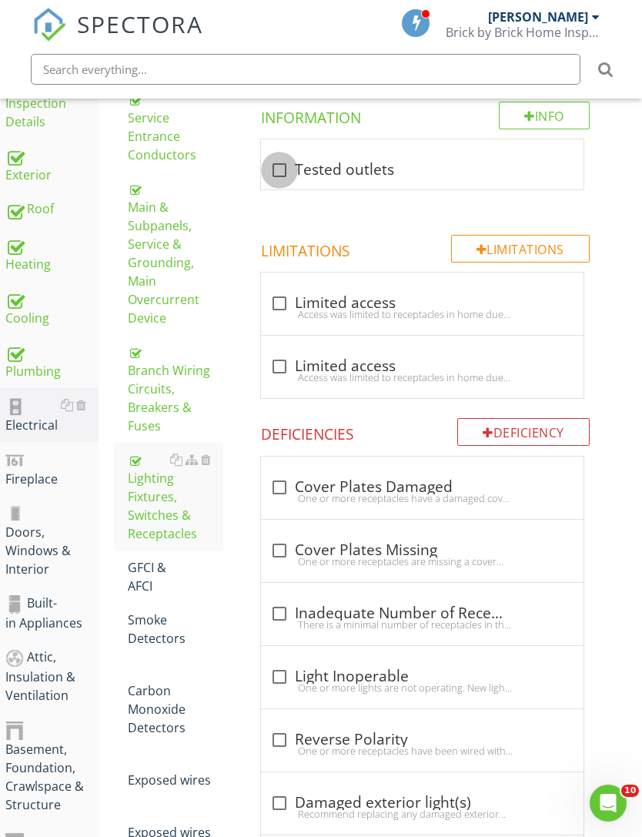
click at [282, 167] on div at bounding box center [279, 170] width 26 height 26
checkbox input "true"
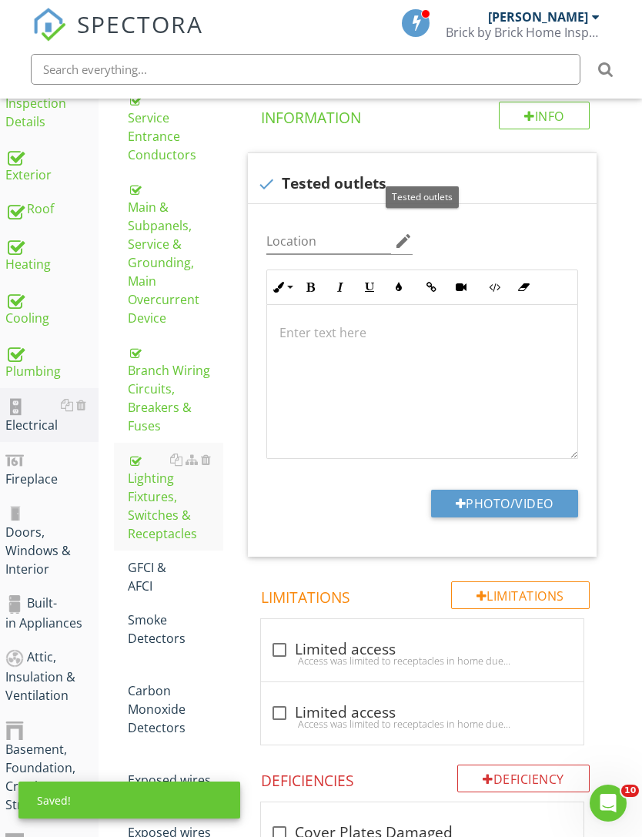
click at [541, 495] on button "Photo/Video" at bounding box center [504, 504] width 147 height 28
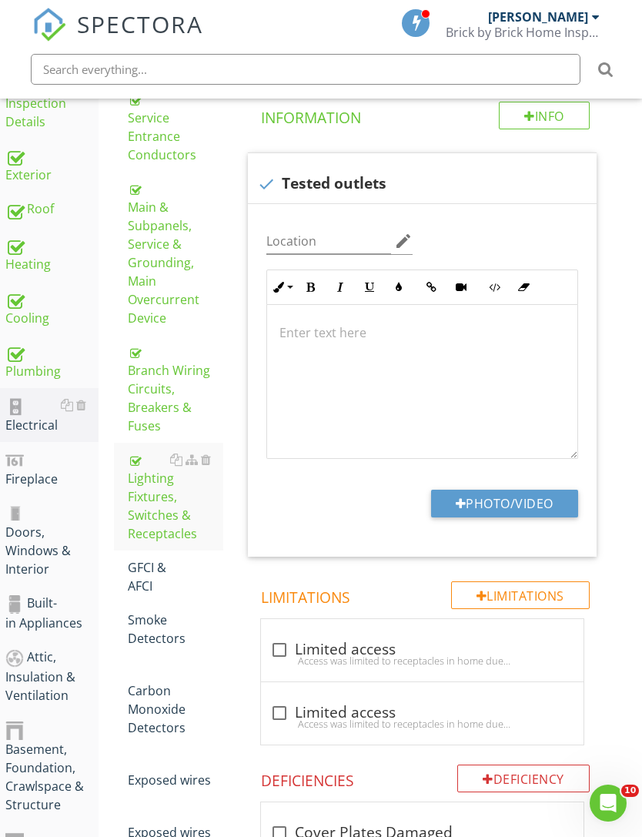
type input "C:\fakepath\IMG_4428.jpeg"
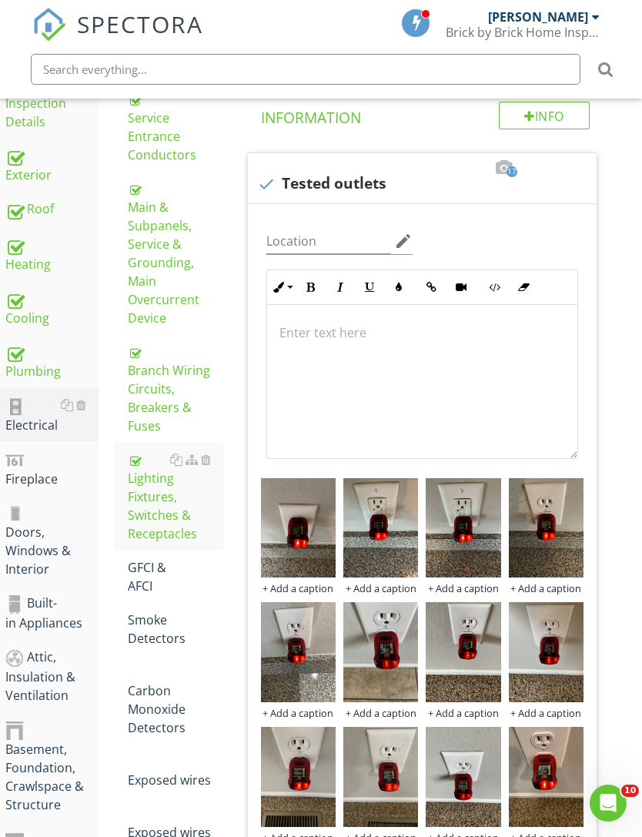
click at [138, 561] on div "GFCI & AFCI" at bounding box center [175, 576] width 95 height 37
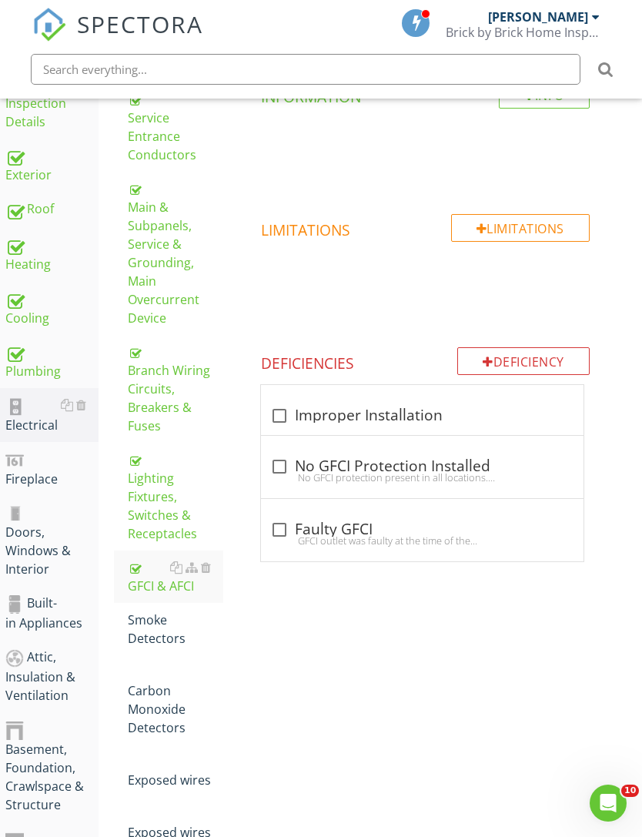
click at [168, 497] on div "Lighting Fixtures, Switches & Receptacles" at bounding box center [175, 496] width 95 height 92
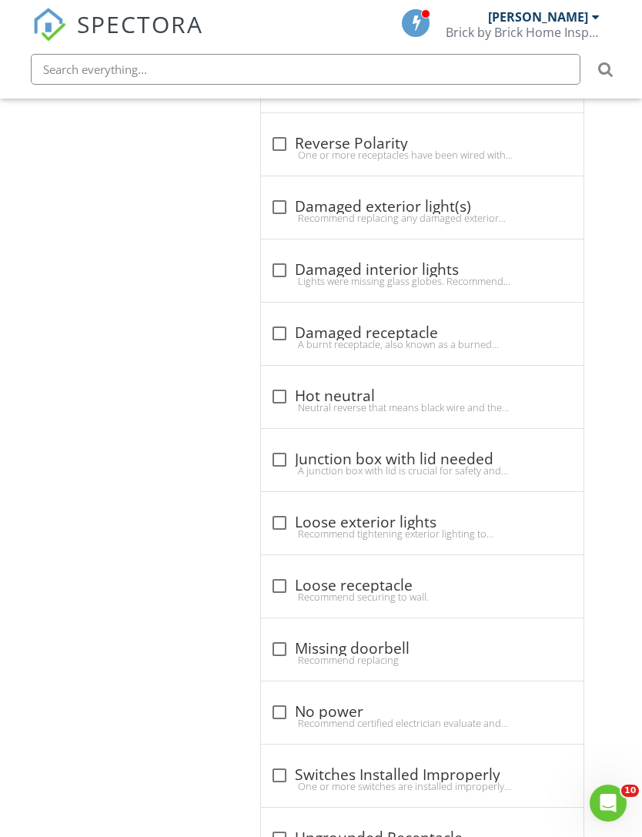
scroll to position [1991, 8]
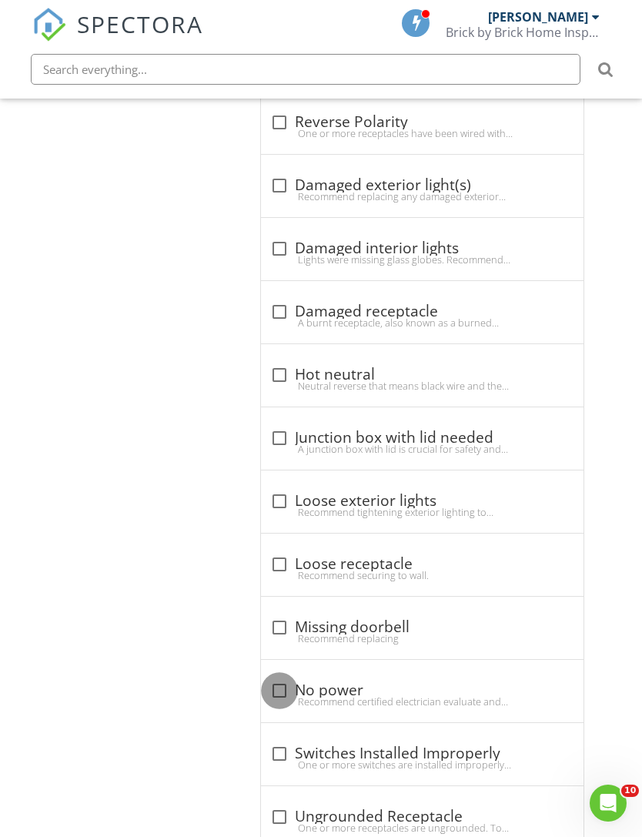
click at [278, 691] on div at bounding box center [279, 691] width 26 height 26
checkbox input "true"
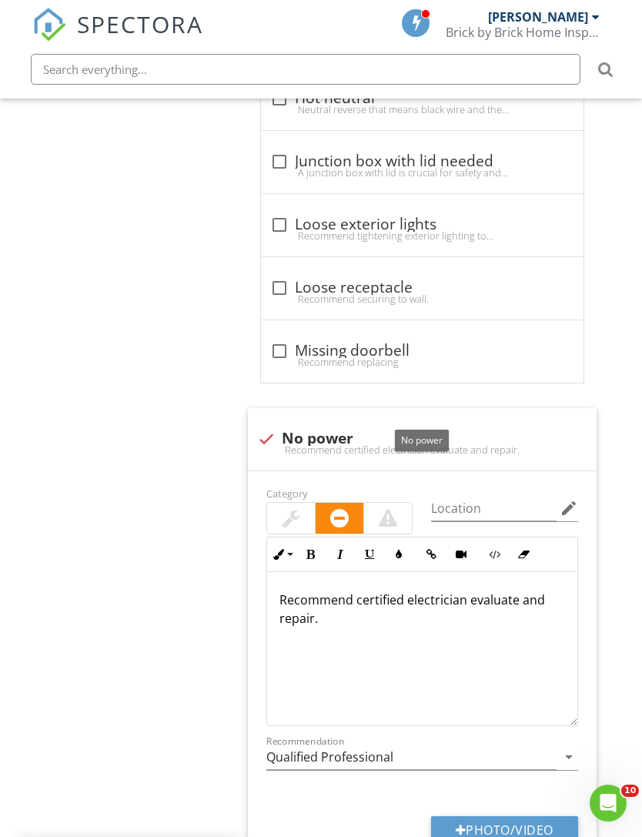
scroll to position [2273, 8]
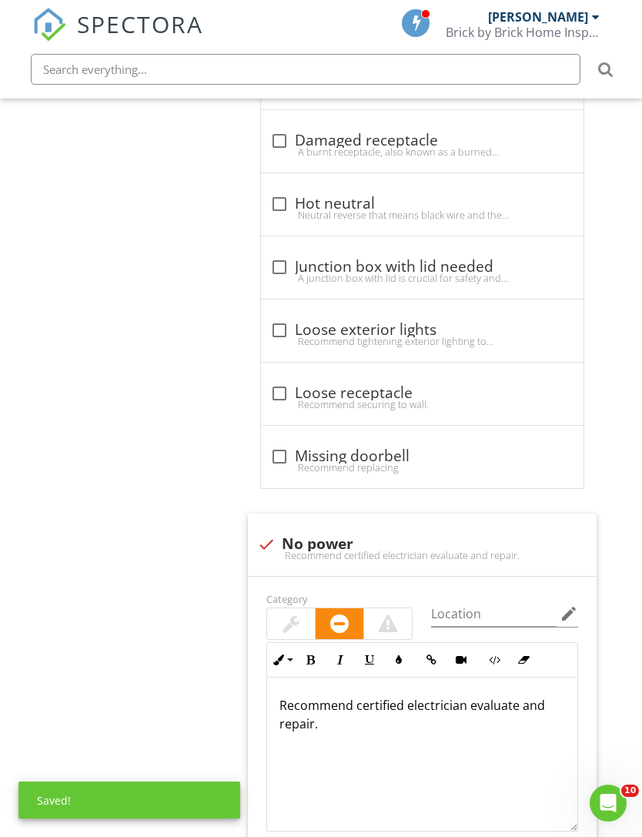
click at [311, 628] on div at bounding box center [291, 623] width 48 height 31
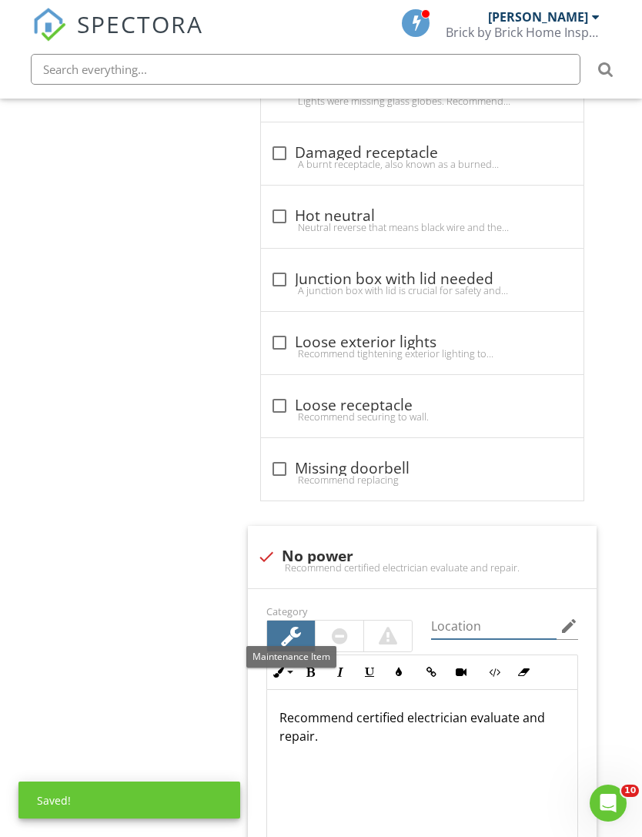
click at [482, 630] on input "Location" at bounding box center [494, 626] width 126 height 25
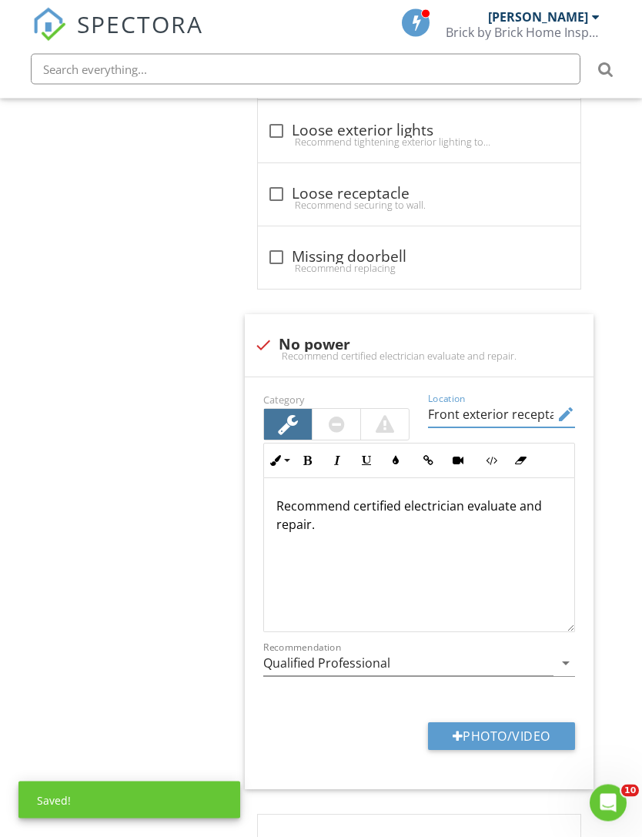
scroll to position [2900, 12]
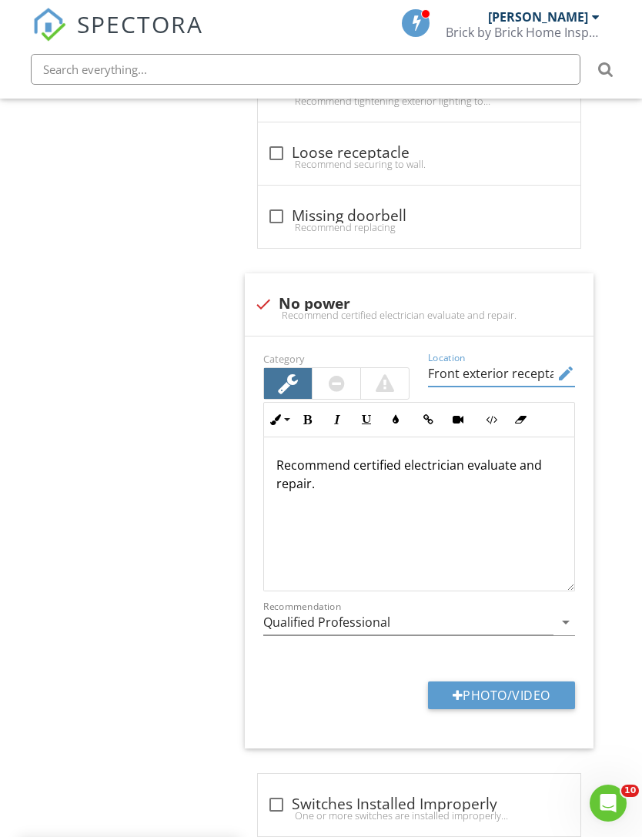
type input "Front exterior receptacle"
click at [523, 696] on button "Photo/Video" at bounding box center [501, 695] width 147 height 28
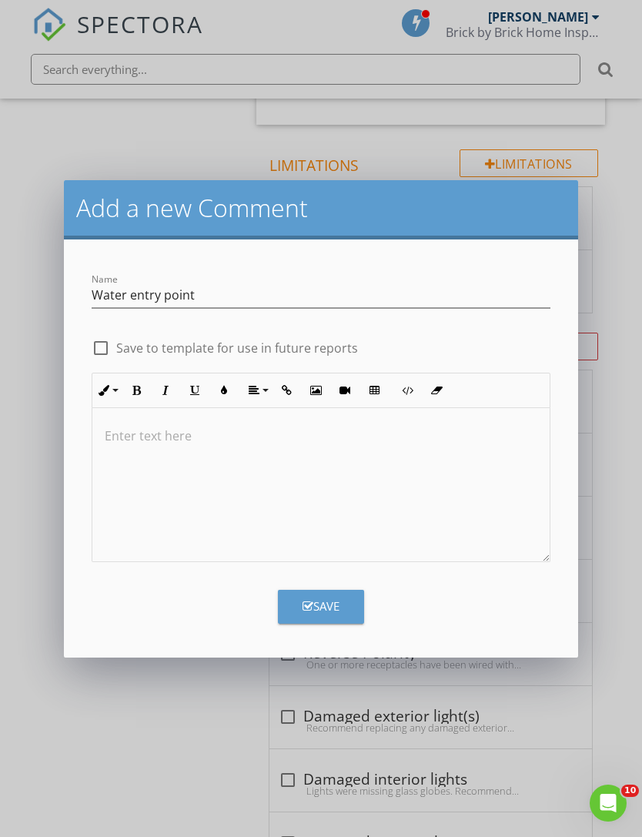
scroll to position [2293, 0]
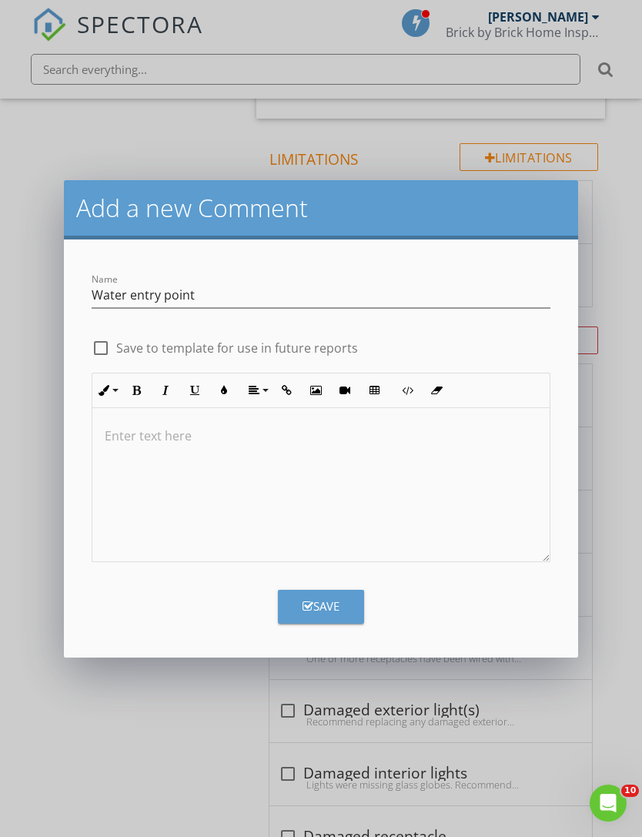
click at [358, 473] on div at bounding box center [320, 485] width 457 height 154
click at [104, 349] on div at bounding box center [101, 348] width 26 height 26
checkbox input "true"
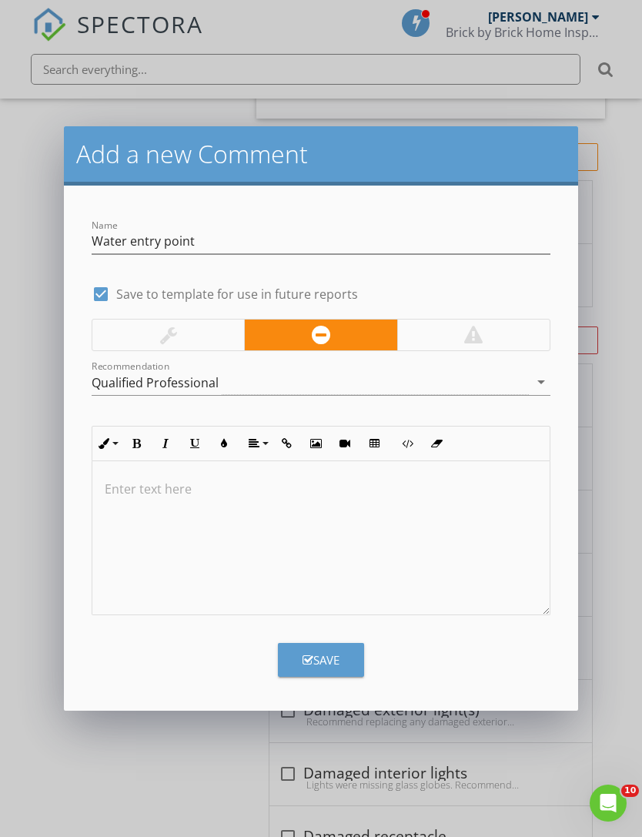
click at [328, 495] on p at bounding box center [321, 489] width 432 height 18
click at [181, 500] on div at bounding box center [320, 538] width 457 height 154
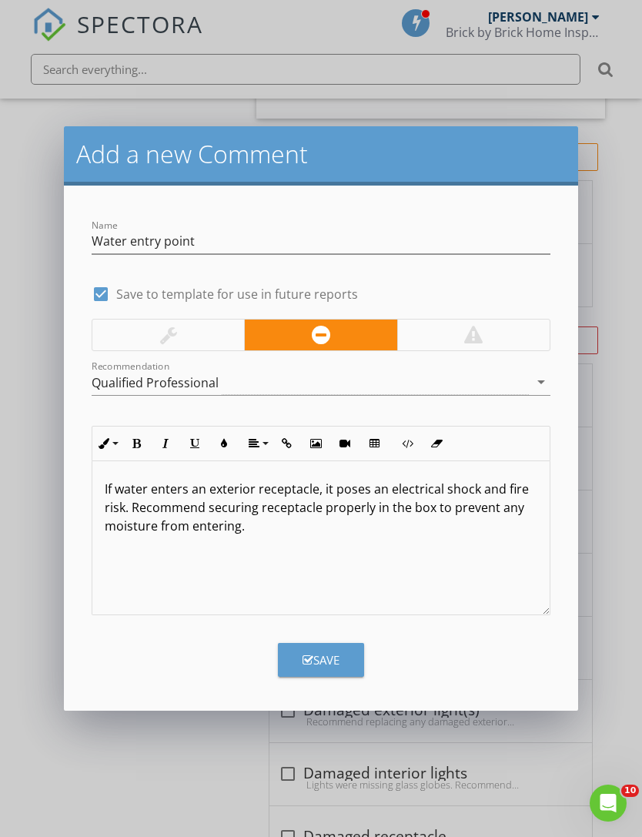
click at [339, 658] on div "Save" at bounding box center [321, 660] width 37 height 18
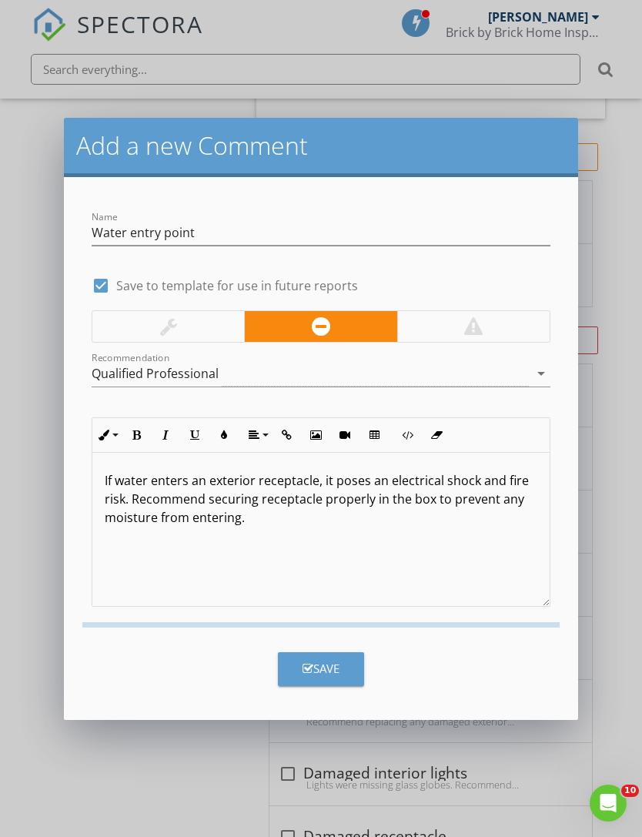
checkbox input "false"
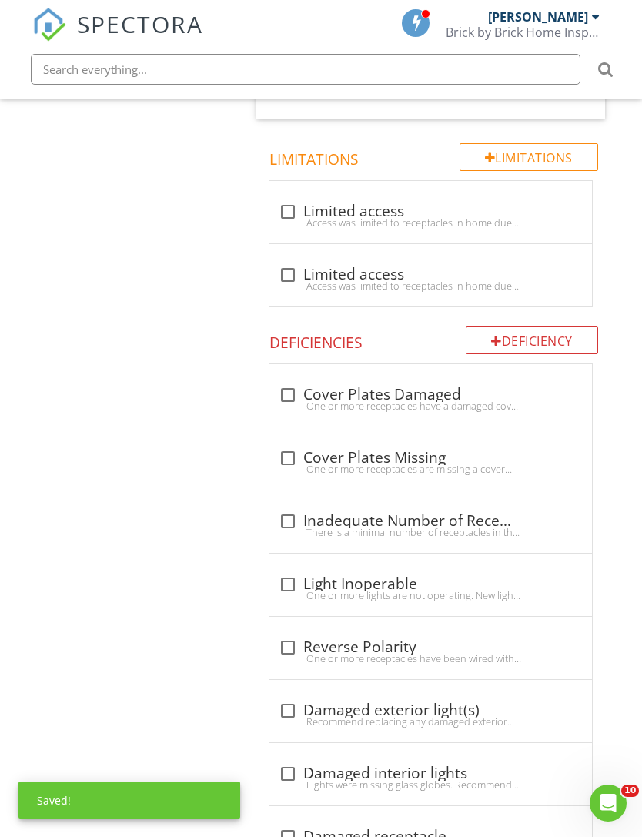
scroll to position [3938, 0]
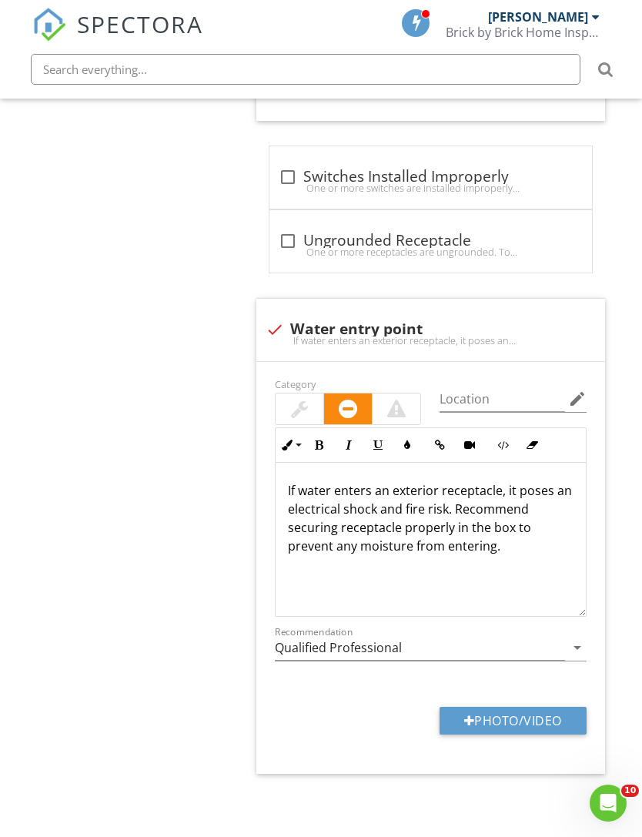
click at [500, 719] on button "Photo/Video" at bounding box center [513, 721] width 147 height 28
type input "C:\fakepath\IMG_4352.jpeg"
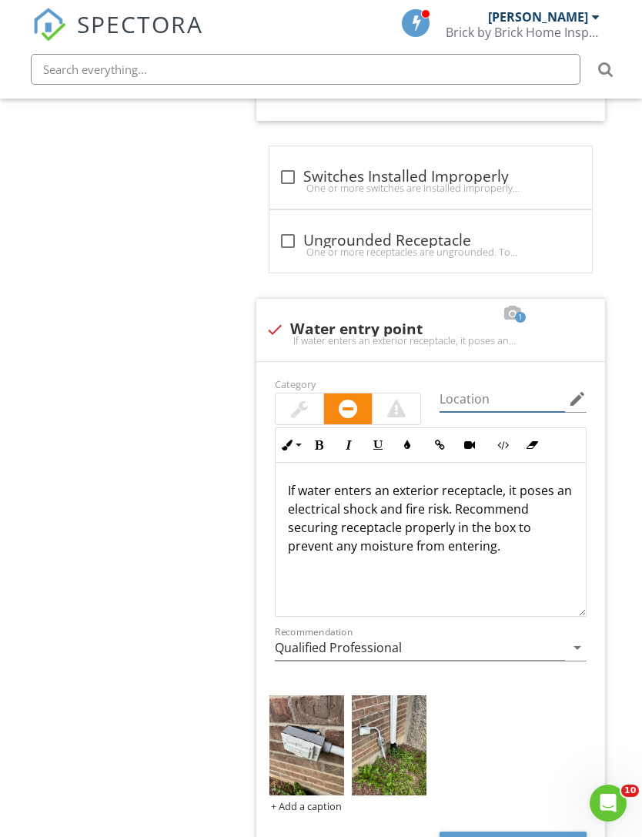
click at [480, 401] on input "Location" at bounding box center [503, 399] width 126 height 25
type input "Front of home"
click at [320, 745] on img at bounding box center [307, 745] width 75 height 100
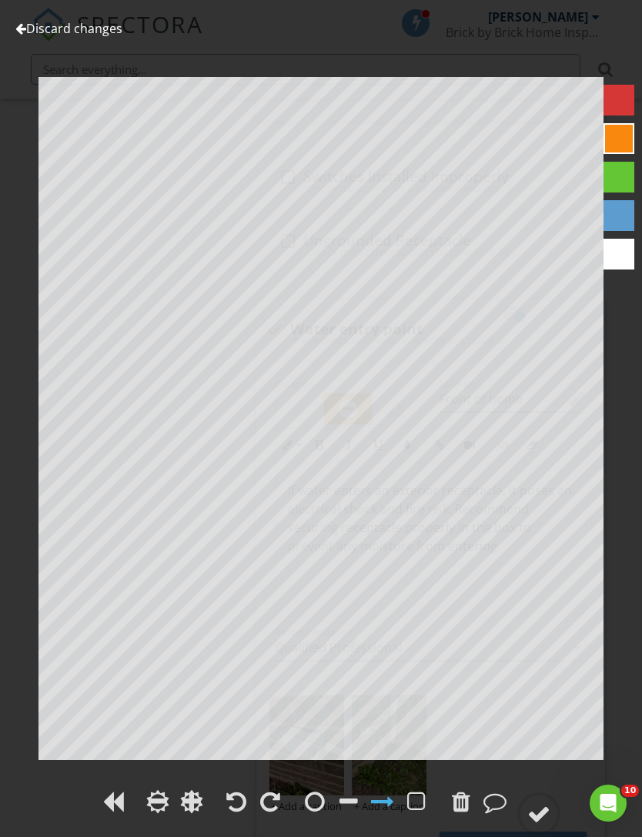
click at [537, 799] on circle at bounding box center [539, 814] width 40 height 40
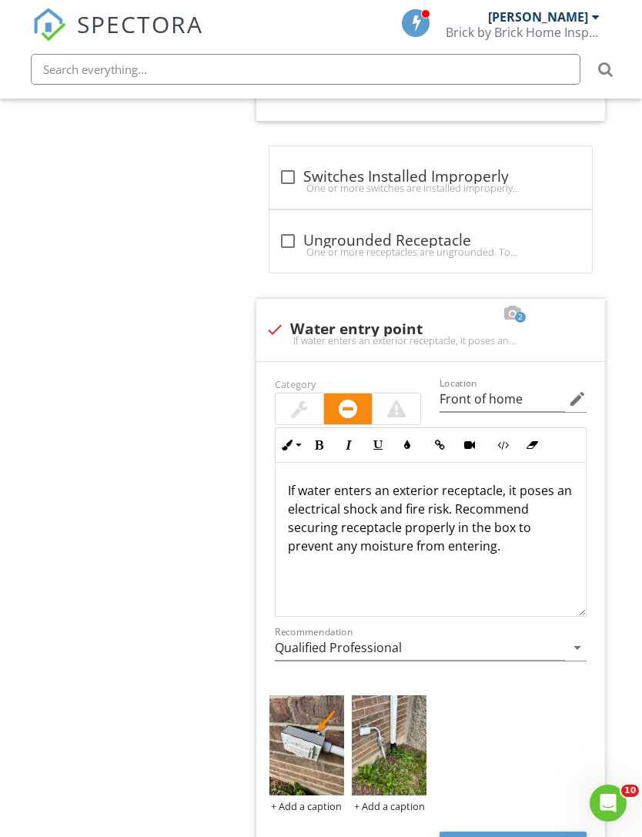
click at [534, 548] on p "If water enters an exterior receptacle, it poses an electrical shock and fire r…" at bounding box center [431, 518] width 286 height 74
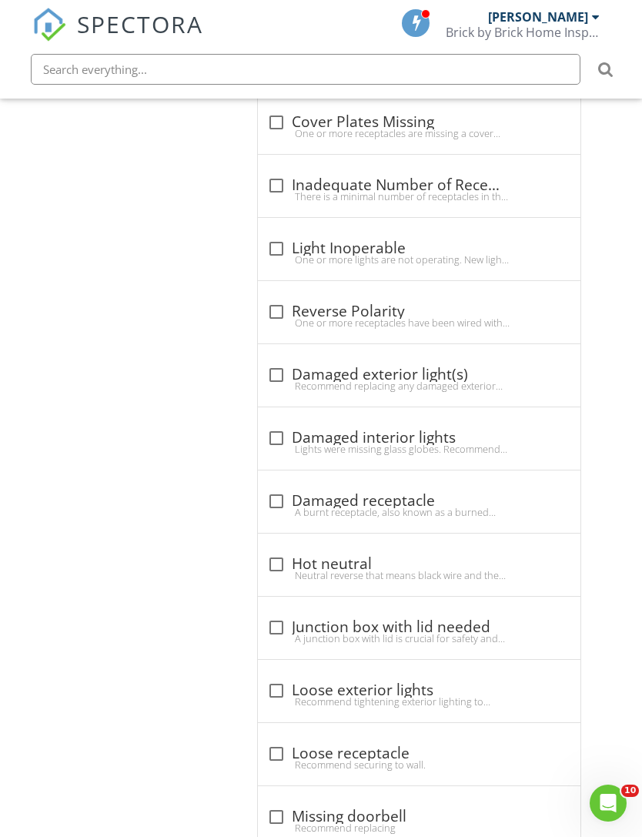
scroll to position [2663, 12]
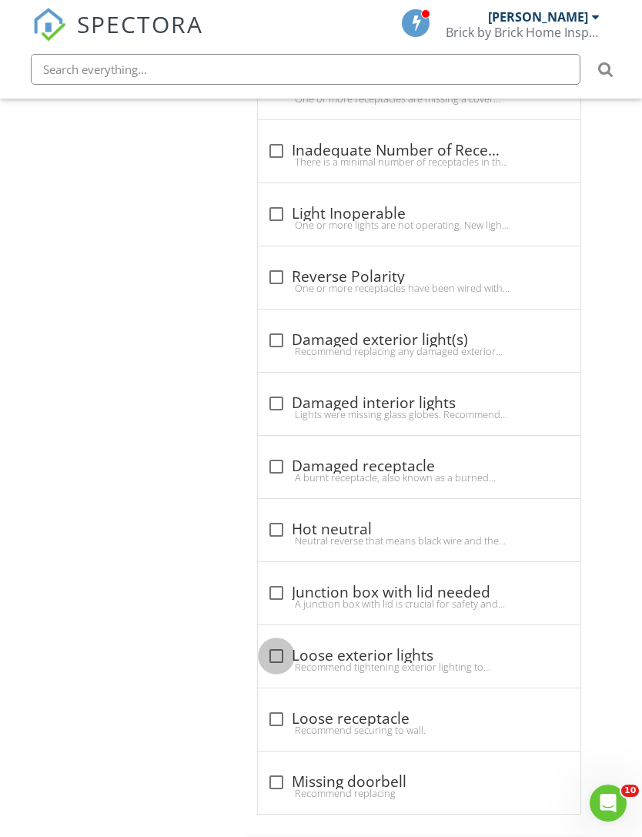
click at [273, 651] on div at bounding box center [276, 656] width 26 height 26
checkbox input "true"
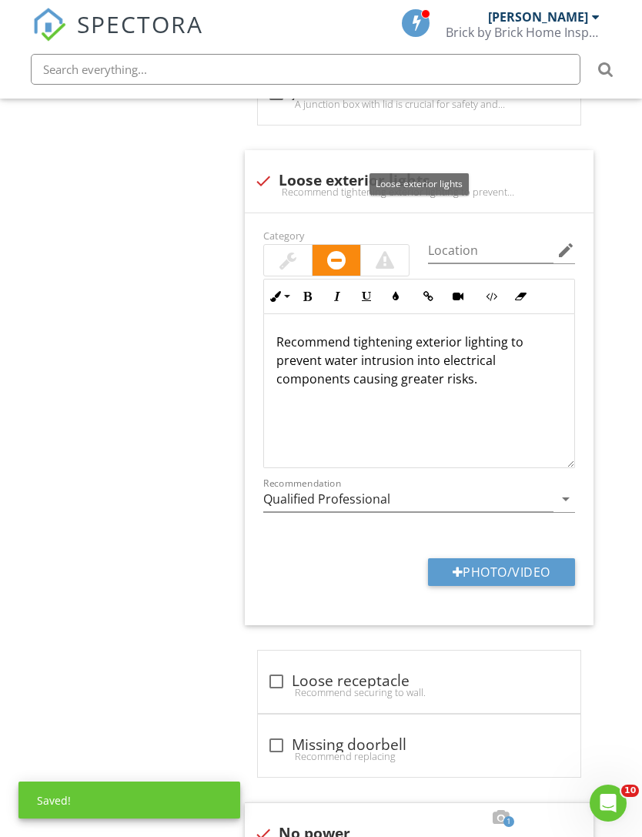
scroll to position [3175, 12]
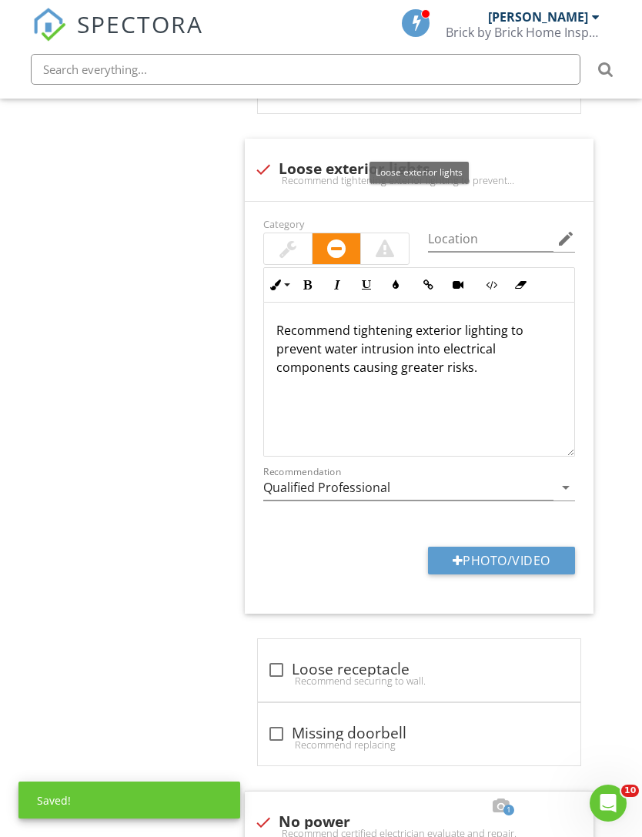
click at [513, 563] on button "Photo/Video" at bounding box center [501, 561] width 147 height 28
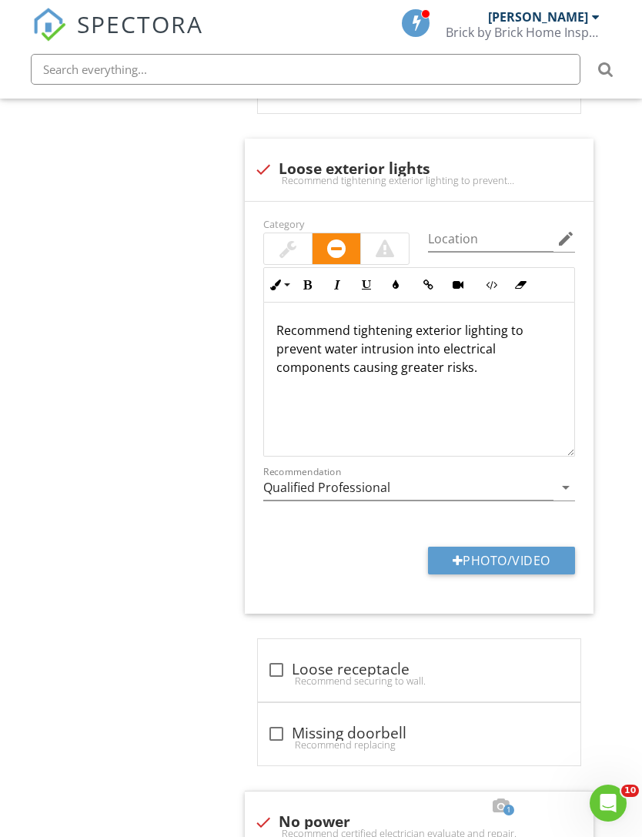
click at [289, 235] on div at bounding box center [288, 248] width 48 height 31
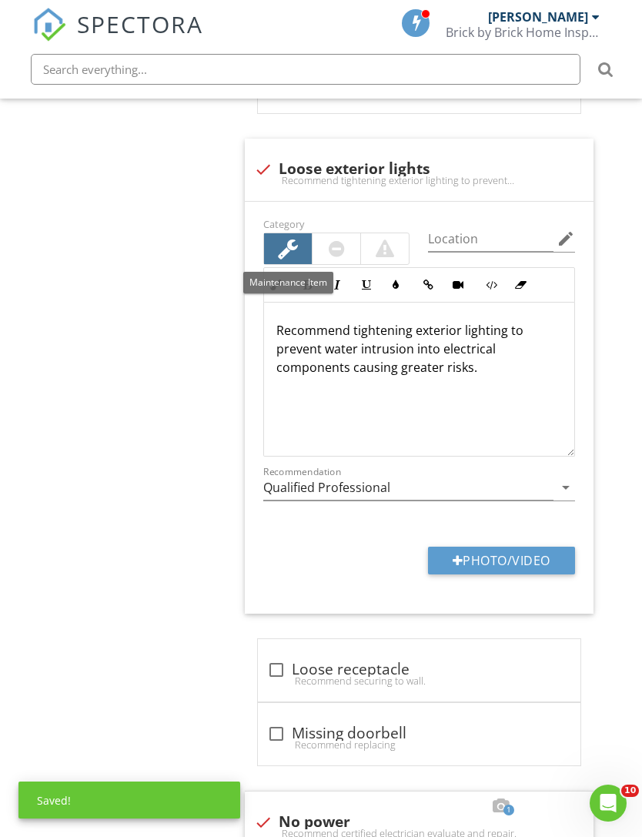
click at [528, 571] on button "Photo/Video" at bounding box center [501, 561] width 147 height 28
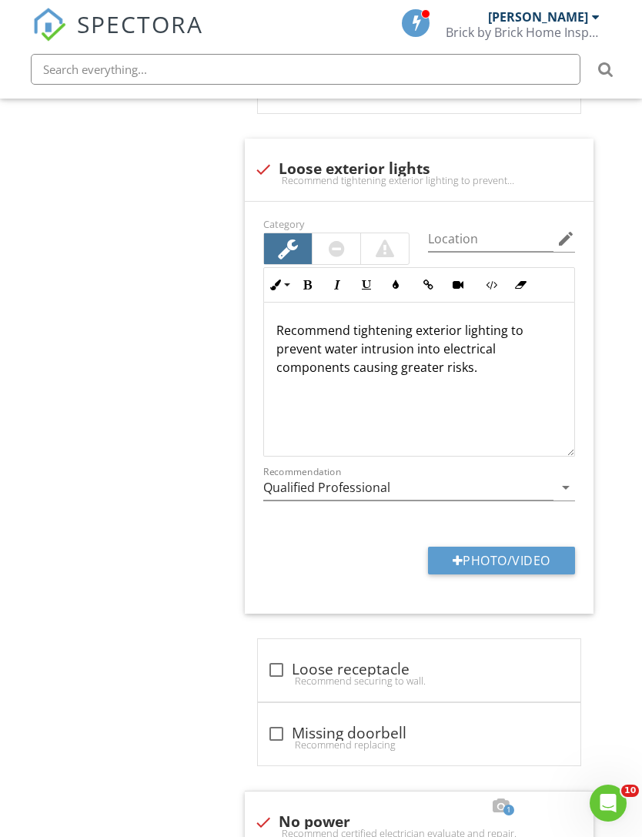
type input "C:\fakepath\IMG_4341.mov"
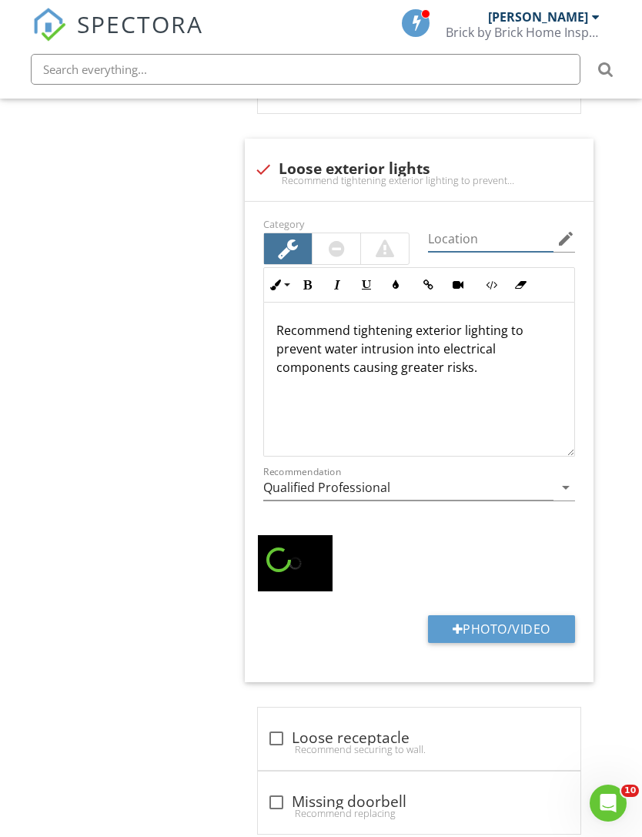
click at [497, 244] on input "Location" at bounding box center [491, 238] width 126 height 25
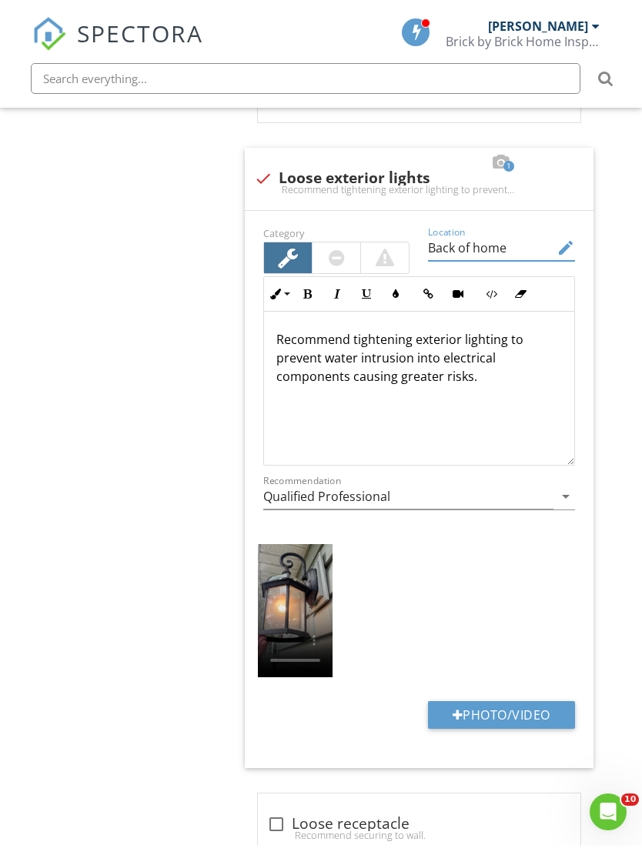
scroll to position [3156, 12]
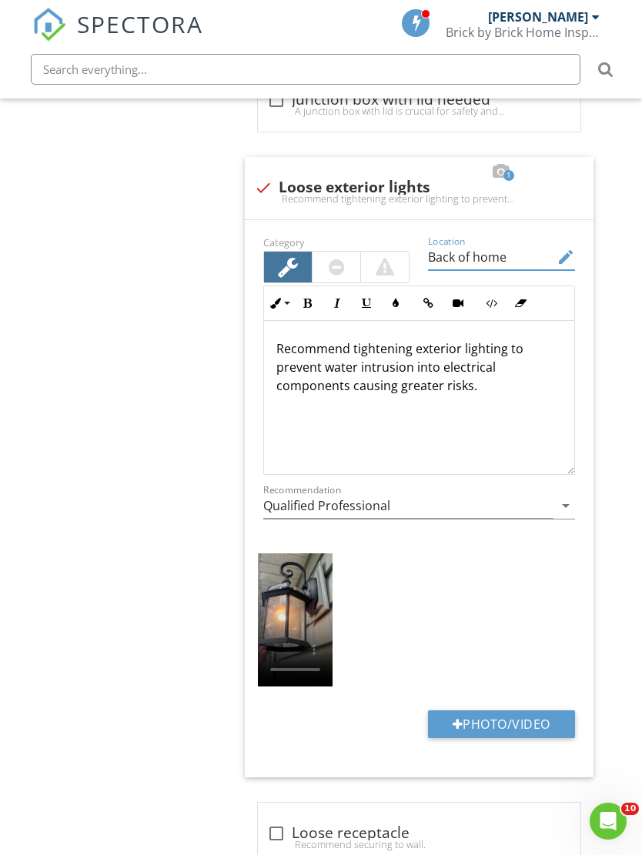
type input "Back of home"
click at [276, 562] on video at bounding box center [295, 620] width 75 height 133
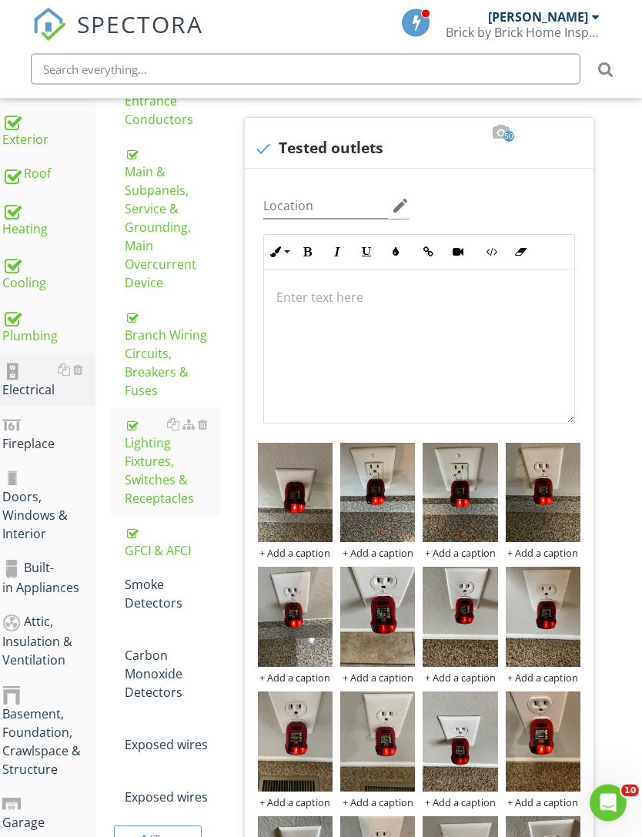
scroll to position [297, 12]
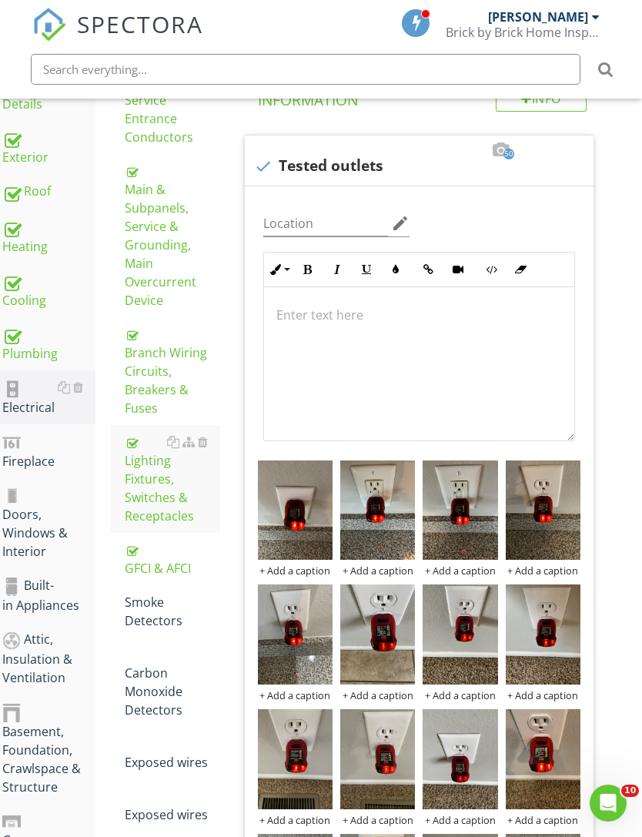
click at [154, 598] on div "Smoke Detectors" at bounding box center [172, 611] width 95 height 37
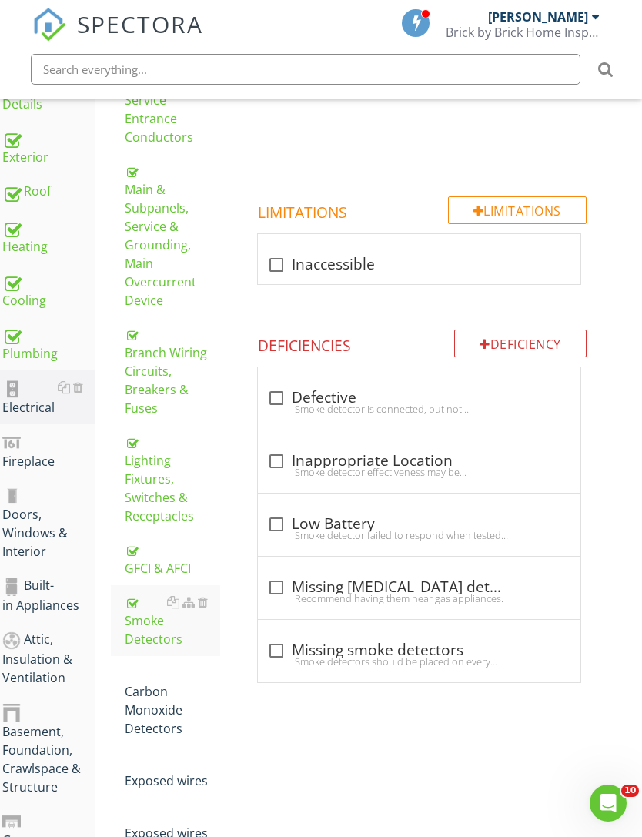
click at [158, 680] on div "Carbon Monoxide Detectors" at bounding box center [172, 701] width 95 height 74
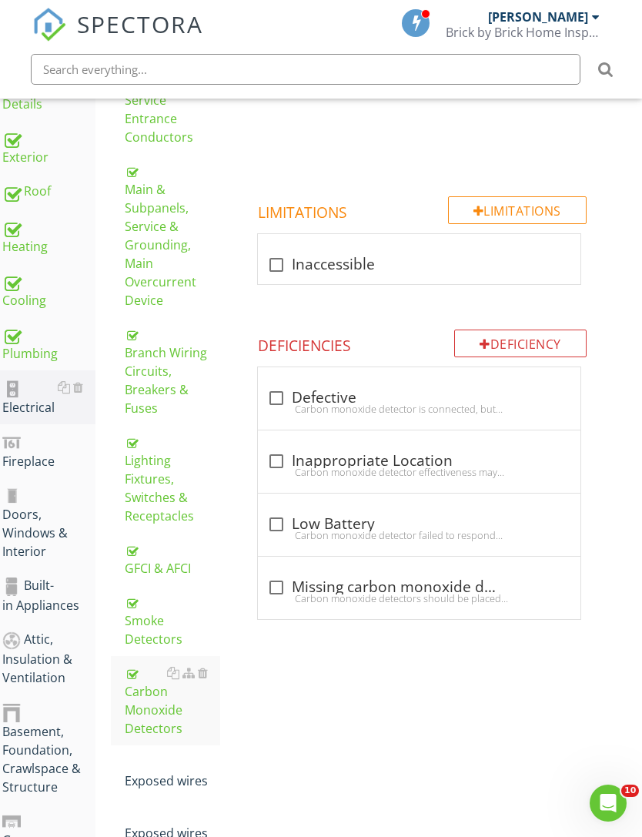
click at [207, 756] on div at bounding box center [203, 762] width 10 height 12
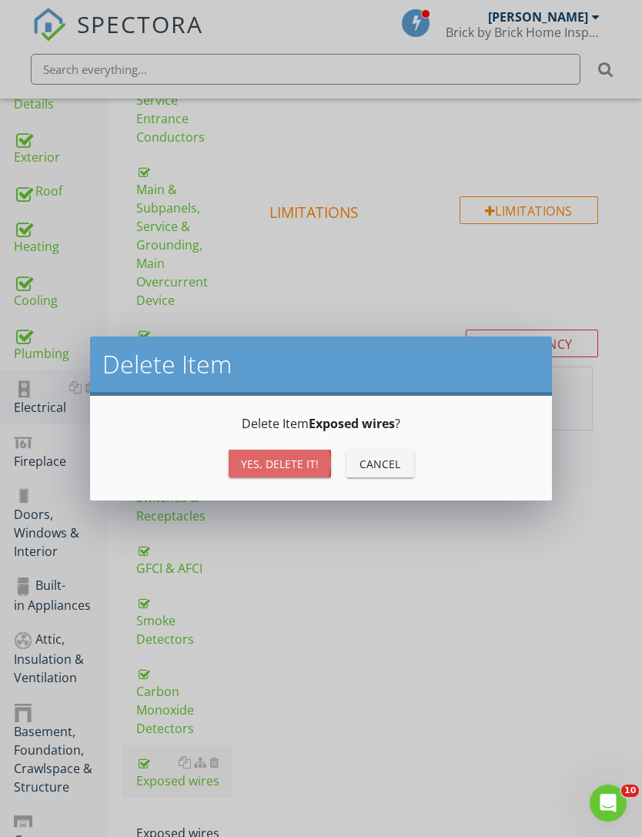
click at [280, 466] on div "Yes, Delete it!" at bounding box center [280, 464] width 78 height 16
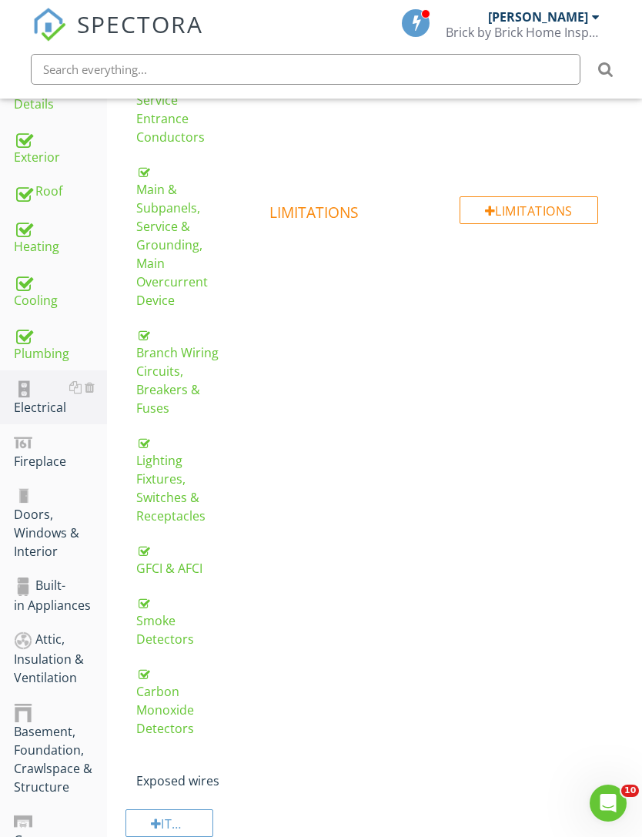
click at [217, 756] on div at bounding box center [214, 762] width 10 height 12
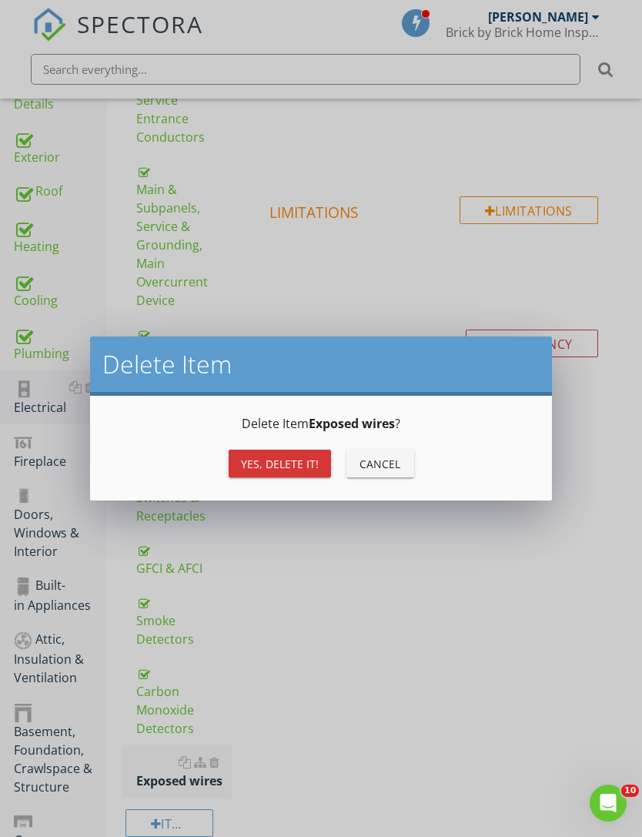
click at [292, 464] on div "Yes, Delete it!" at bounding box center [280, 464] width 78 height 16
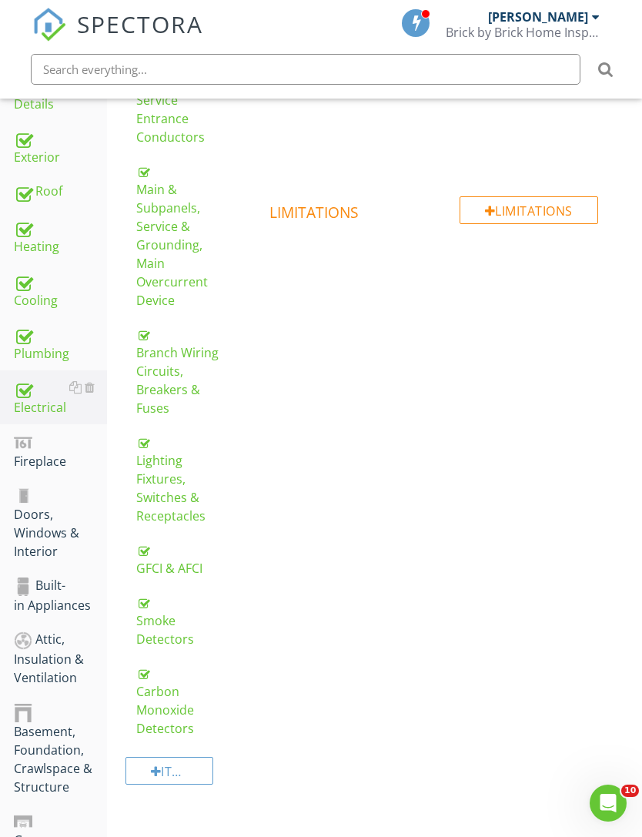
click at [91, 444] on div at bounding box center [90, 441] width 10 height 12
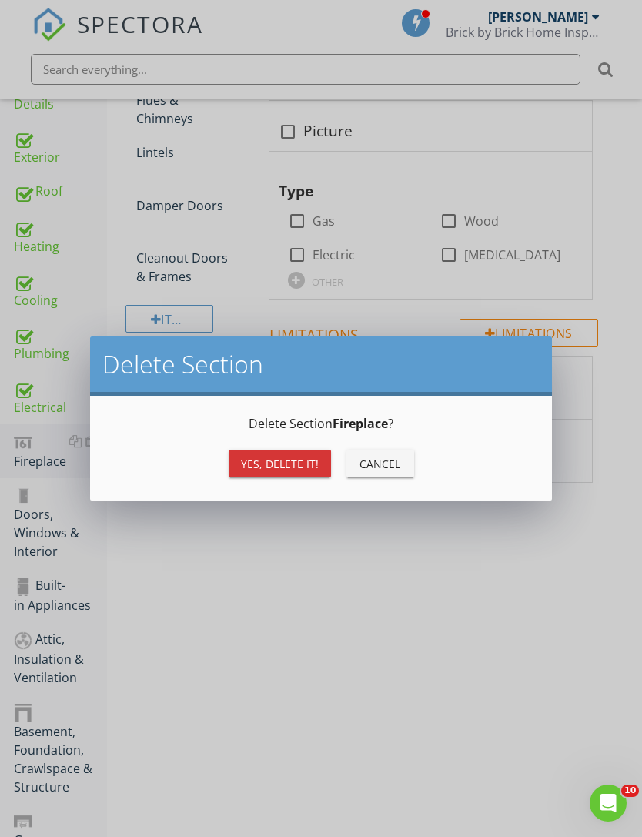
click at [283, 459] on div "Yes, Delete it!" at bounding box center [280, 464] width 78 height 16
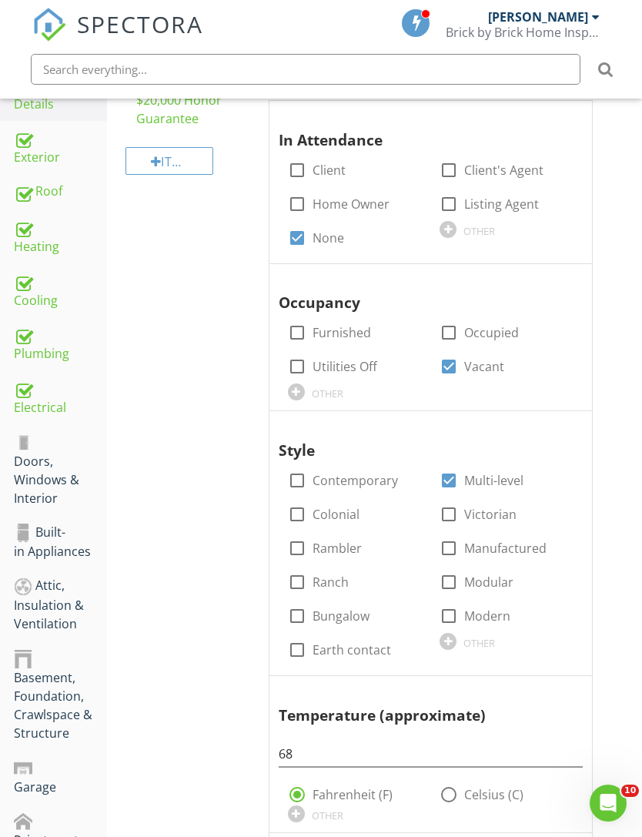
click at [46, 490] on div "Doors, Windows & Interior" at bounding box center [60, 469] width 93 height 75
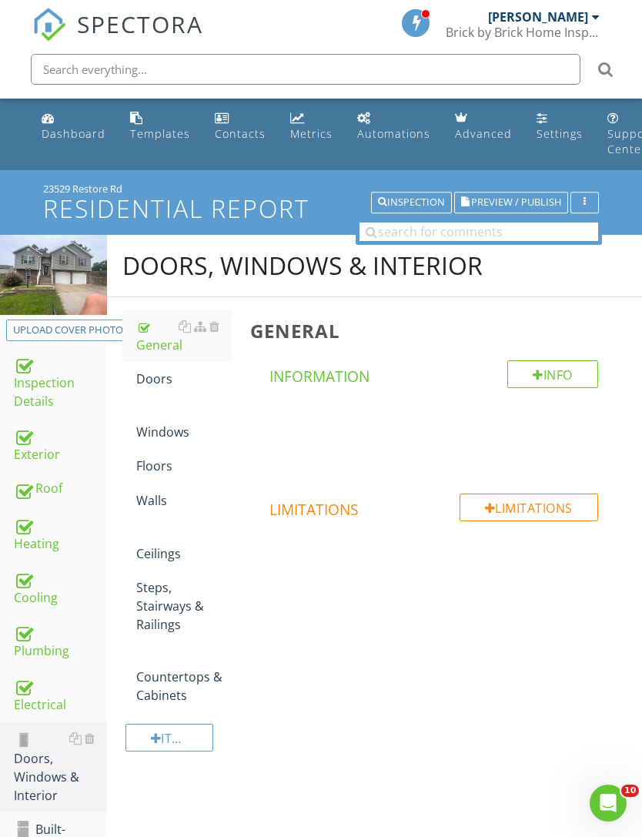
click at [159, 385] on div "Doors" at bounding box center [183, 379] width 95 height 18
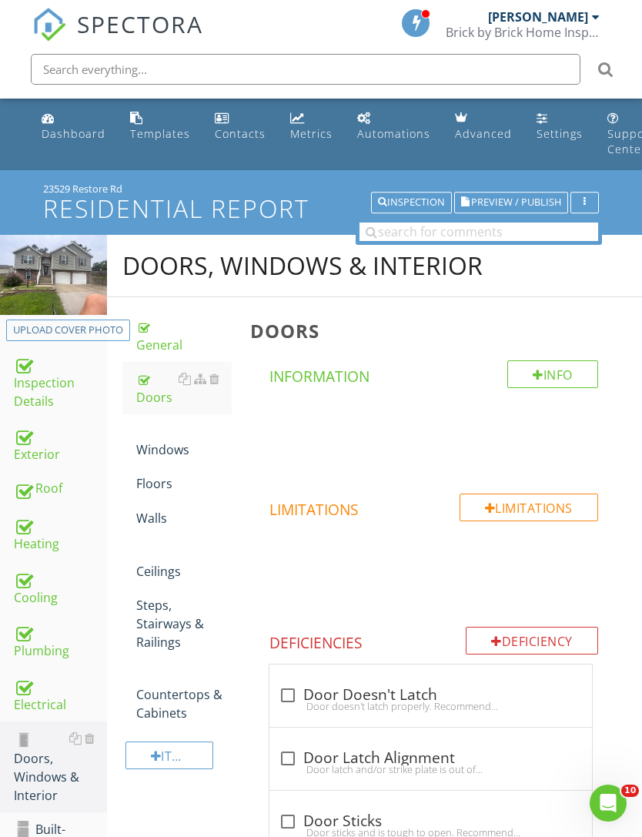
click at [158, 451] on div "Windows" at bounding box center [183, 440] width 95 height 37
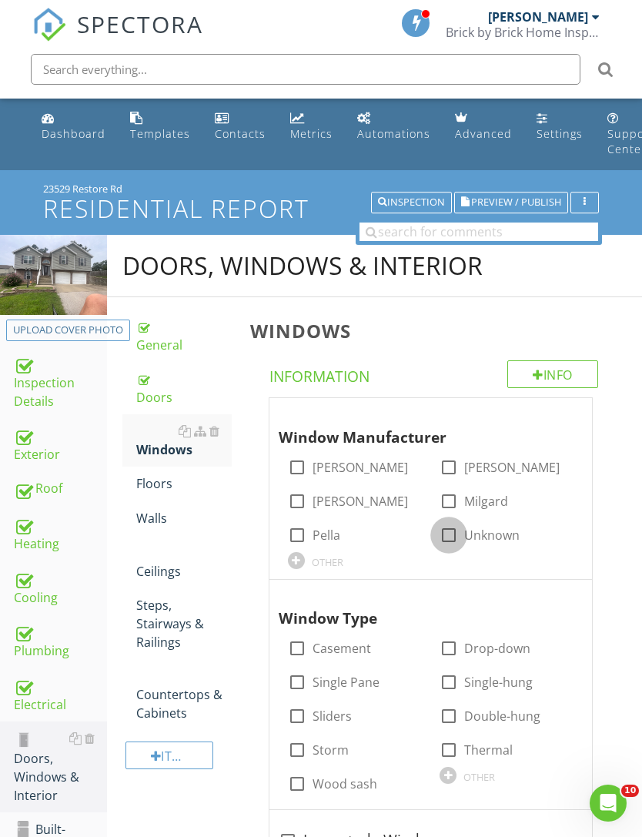
click at [456, 539] on div at bounding box center [449, 535] width 26 height 26
checkbox input "true"
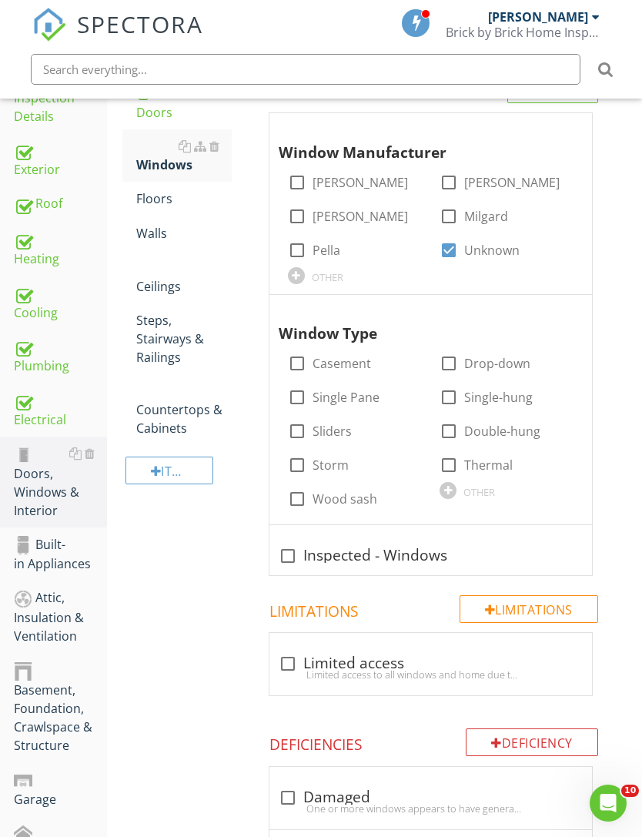
scroll to position [313, 0]
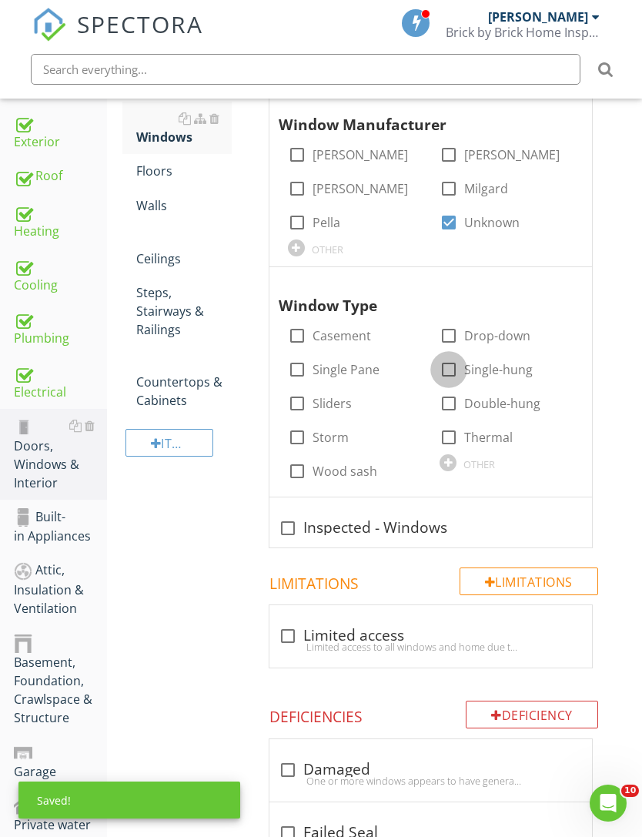
click at [451, 363] on div at bounding box center [449, 370] width 26 height 26
checkbox input "true"
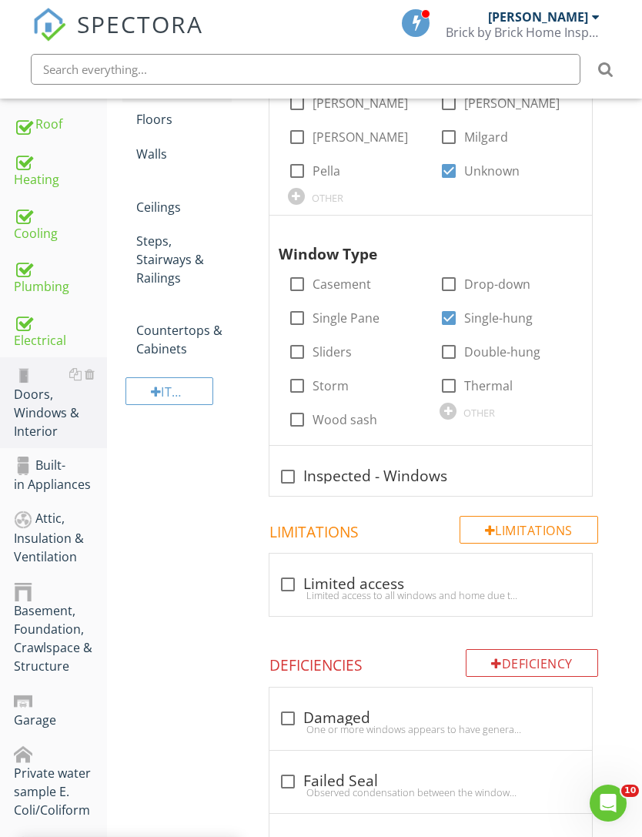
scroll to position [446, 0]
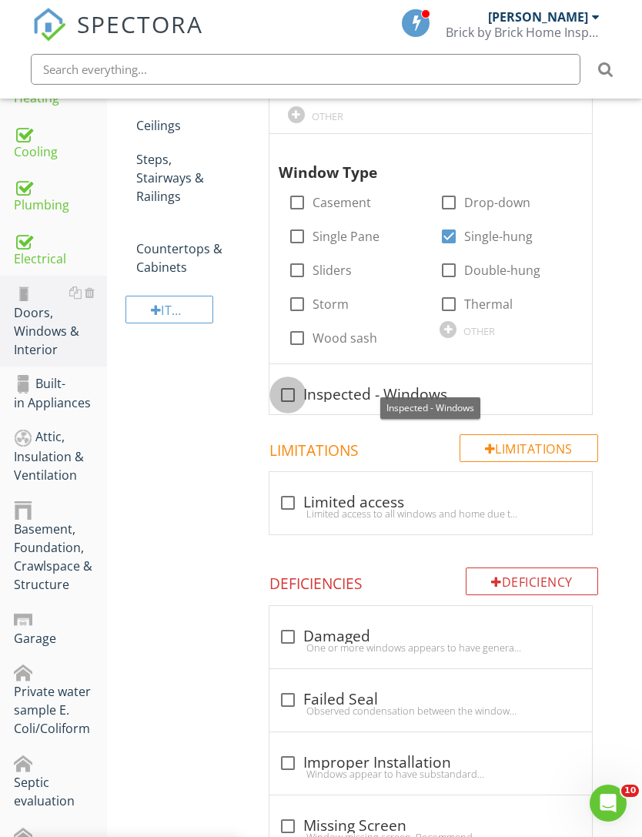
click at [284, 396] on div at bounding box center [288, 395] width 26 height 26
checkbox input "true"
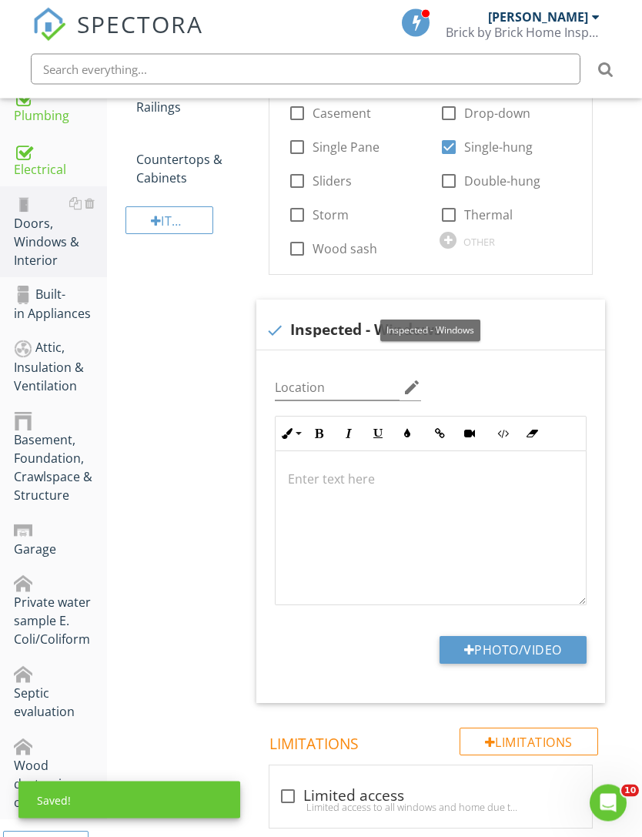
scroll to position [535, 0]
click at [486, 640] on button "Photo/Video" at bounding box center [513, 650] width 147 height 28
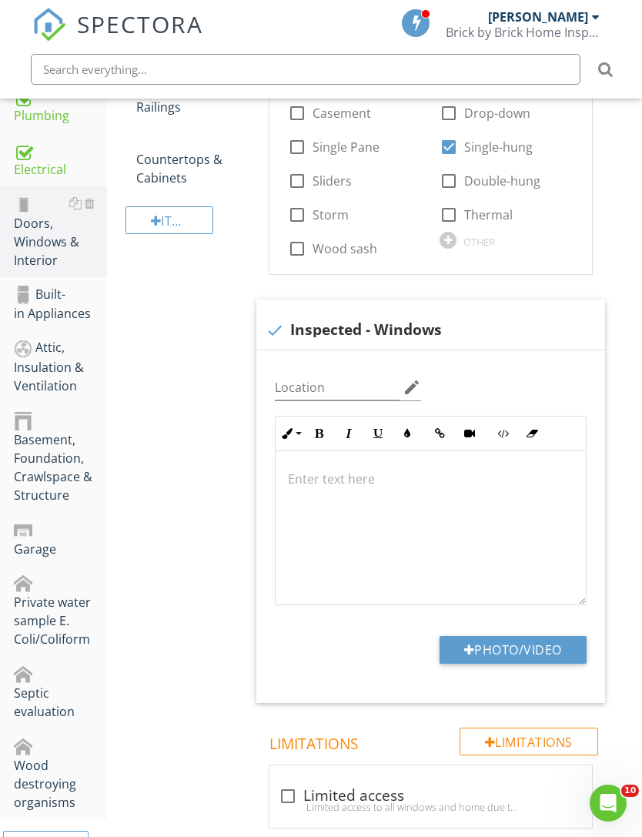
type input "C:\fakepath\IMG_4480.jpeg"
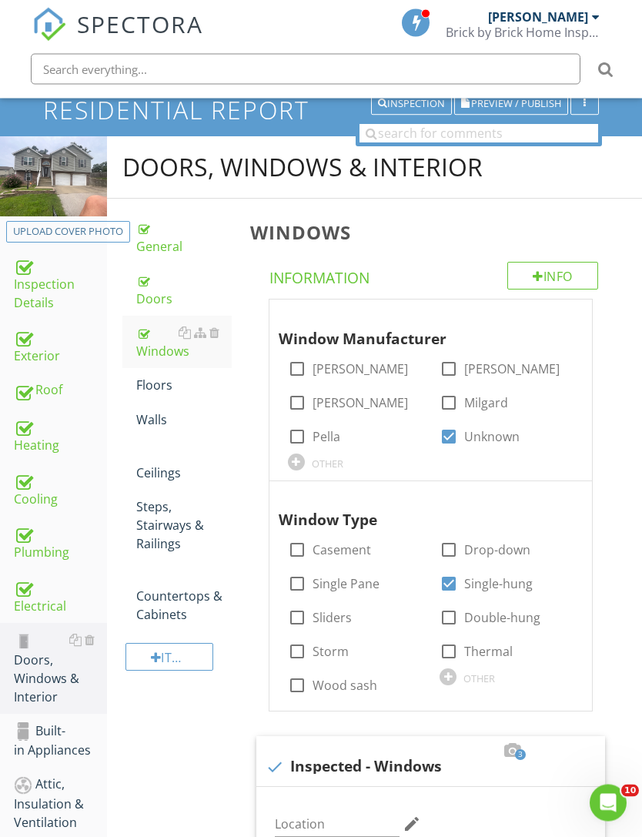
scroll to position [99, 0]
click at [158, 393] on div "Floors" at bounding box center [183, 385] width 95 height 18
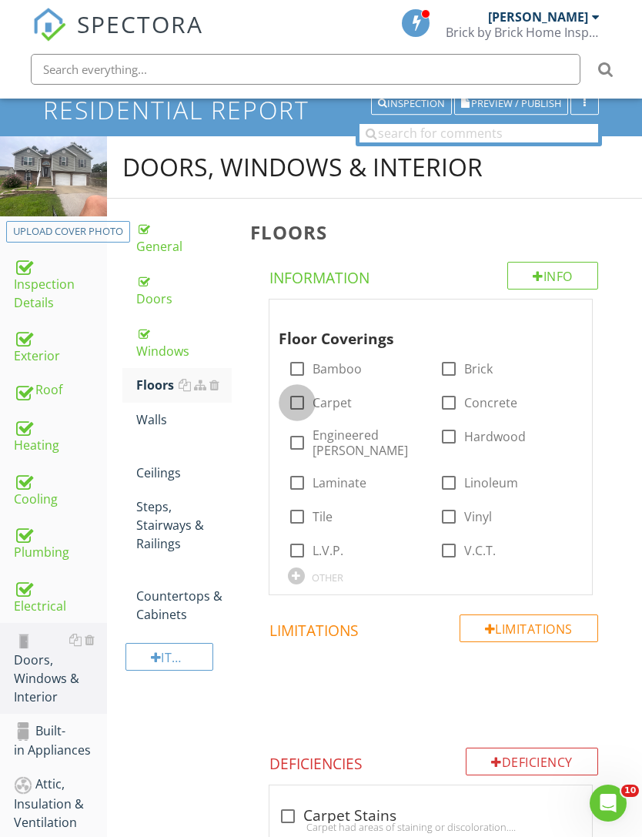
click at [296, 400] on div at bounding box center [297, 403] width 26 height 26
checkbox input "true"
click at [300, 507] on div at bounding box center [297, 517] width 26 height 26
checkbox input "true"
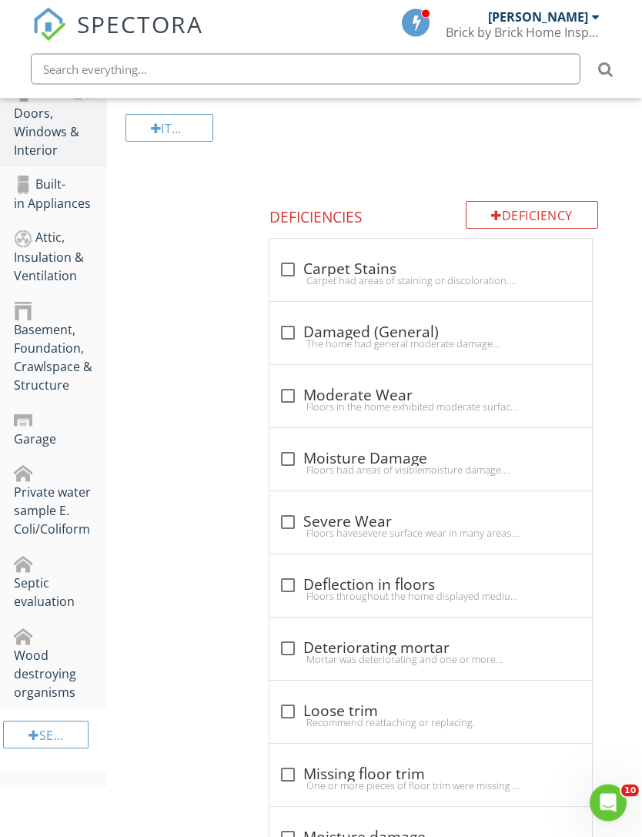
scroll to position [528, 0]
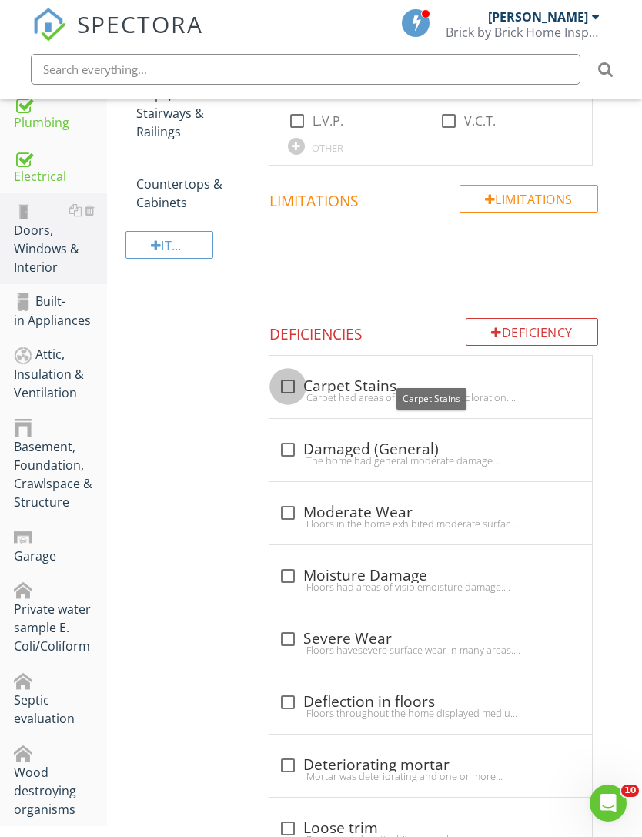
click at [279, 373] on div at bounding box center [288, 386] width 26 height 26
checkbox input "true"
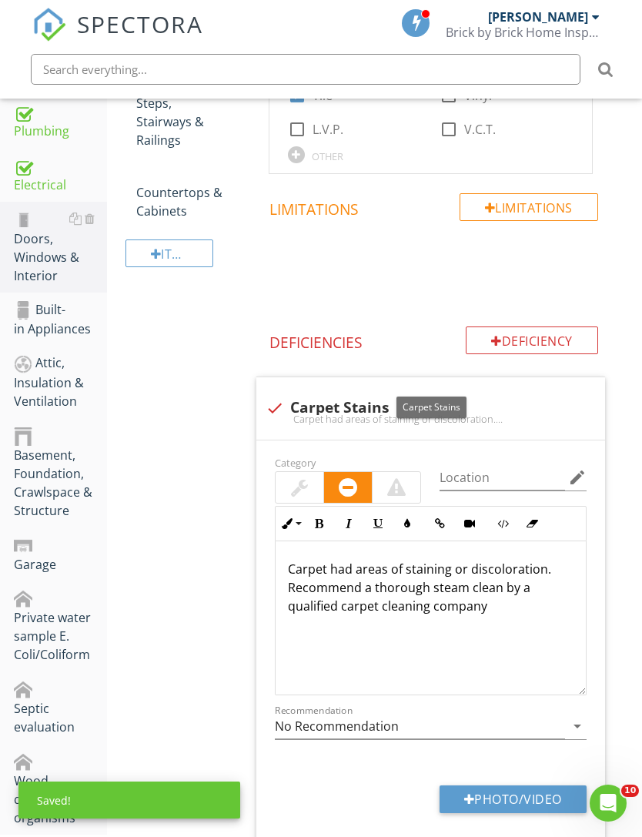
scroll to position [542, 0]
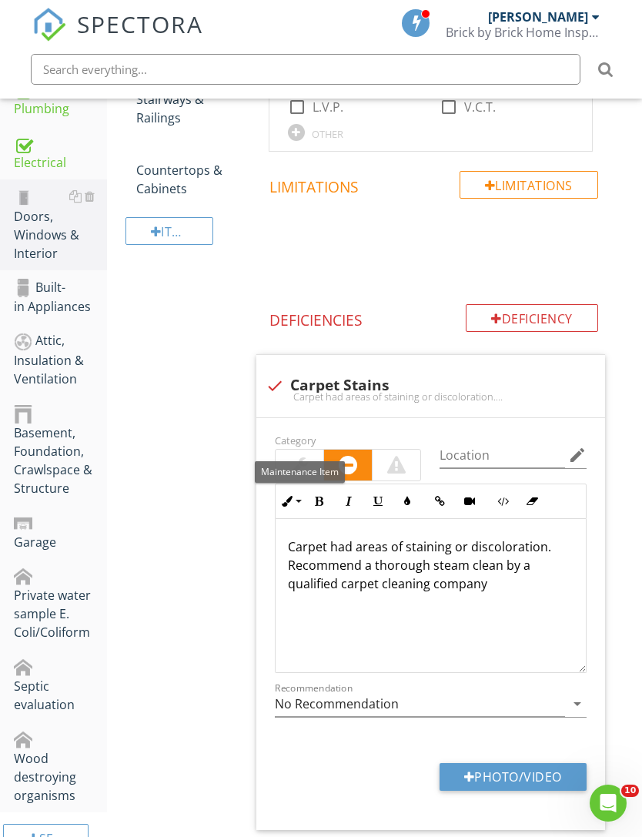
click at [306, 456] on div at bounding box center [299, 465] width 17 height 18
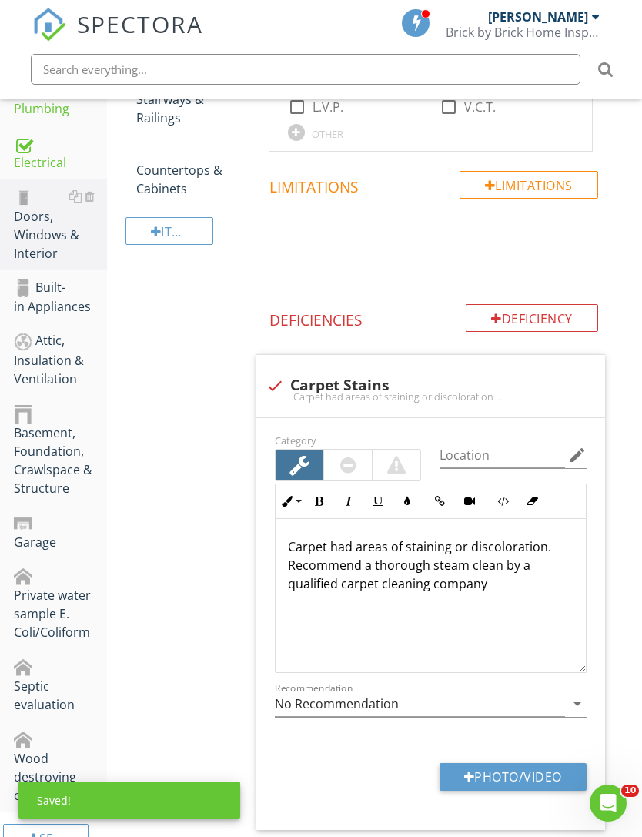
click at [497, 763] on button "Photo/Video" at bounding box center [513, 777] width 147 height 28
click at [482, 764] on button "Photo/Video" at bounding box center [513, 777] width 147 height 28
click at [481, 774] on button "Photo/Video" at bounding box center [513, 777] width 147 height 28
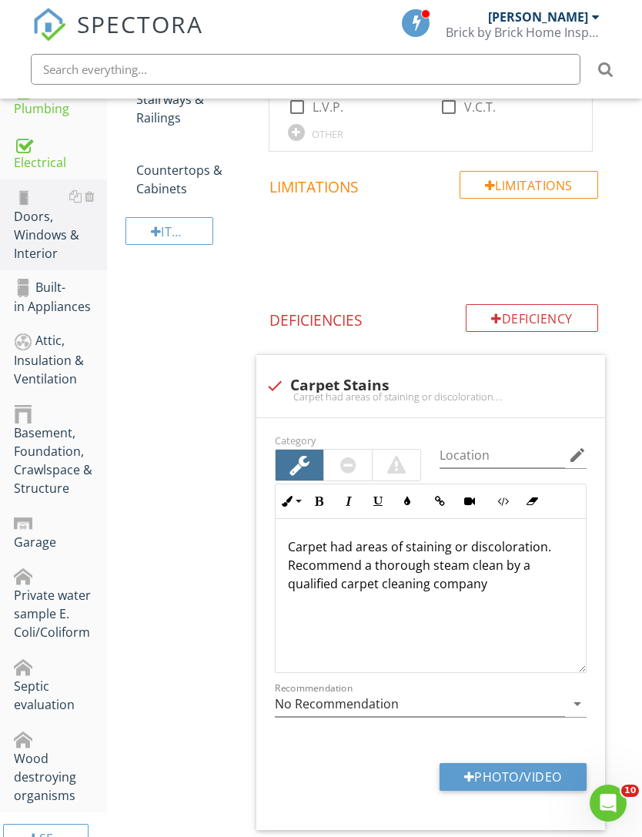
type input "C:\fakepath\IMG_4492.jpeg"
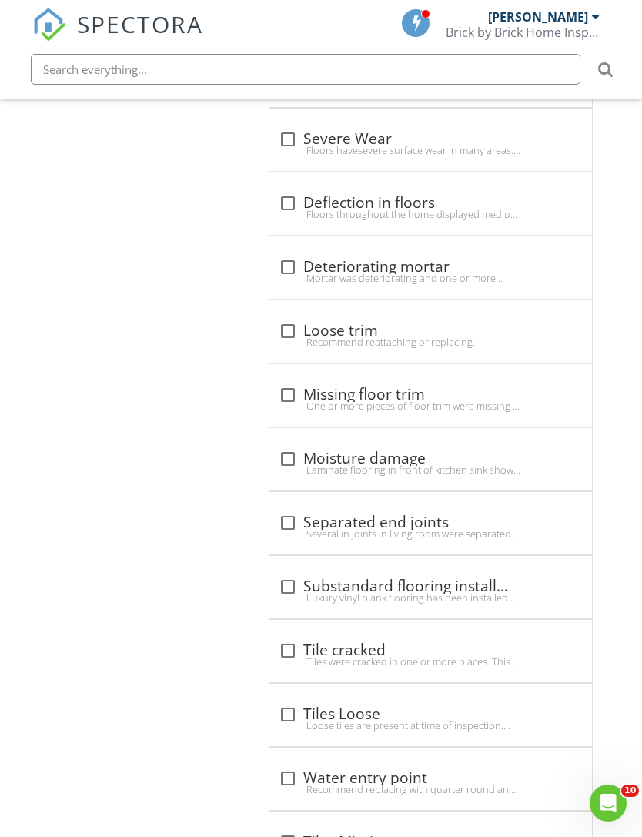
scroll to position [1617, 0]
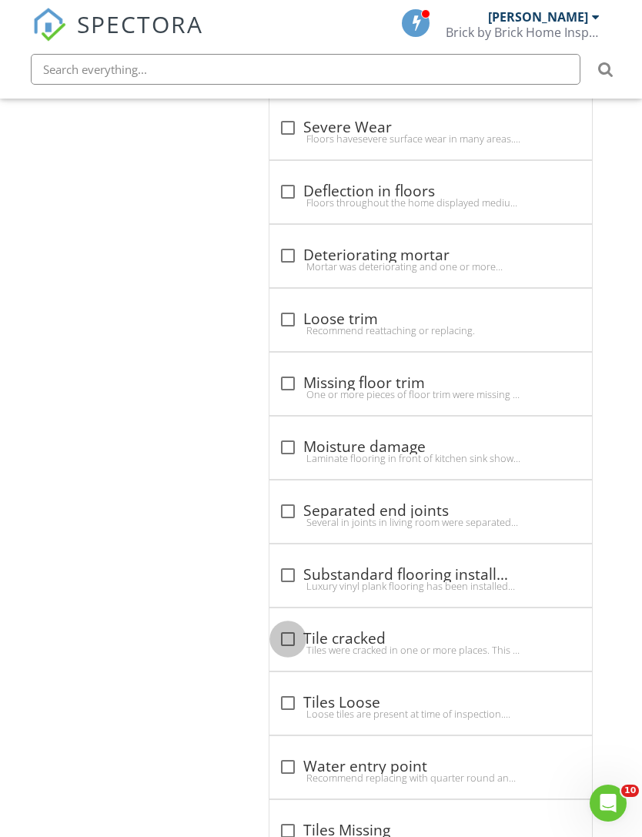
click at [283, 627] on div at bounding box center [288, 639] width 26 height 26
checkbox input "true"
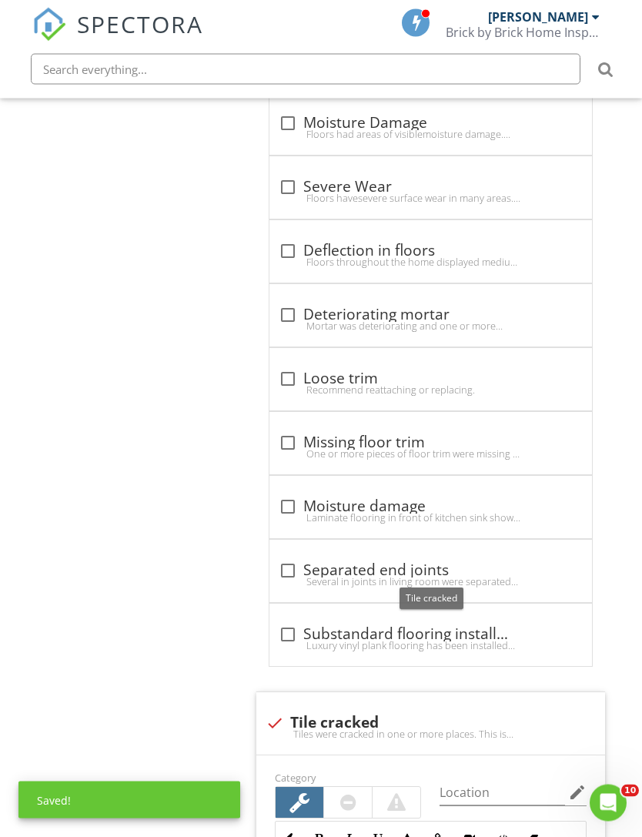
scroll to position [1959, 0]
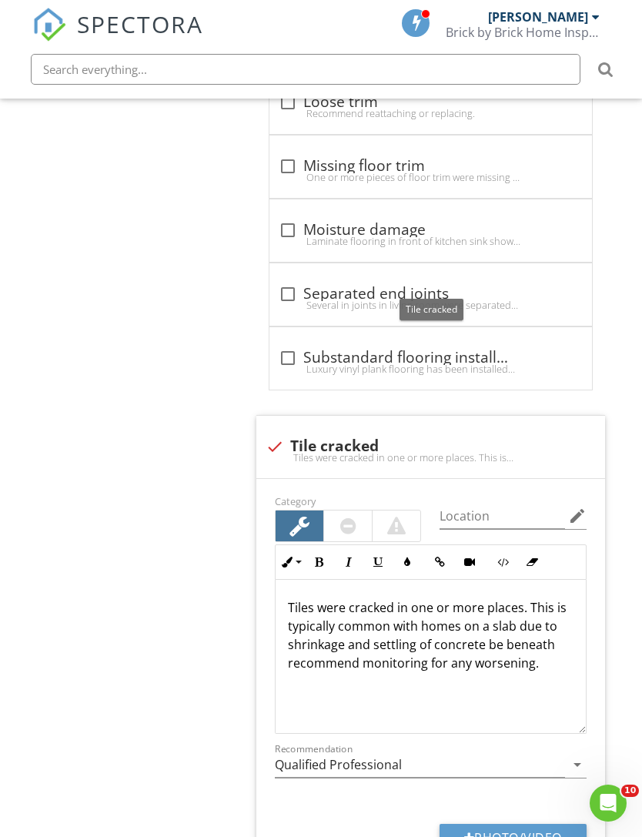
click at [538, 648] on p "Tiles were cracked in one or more places. This is typically common with homes o…" at bounding box center [431, 635] width 286 height 74
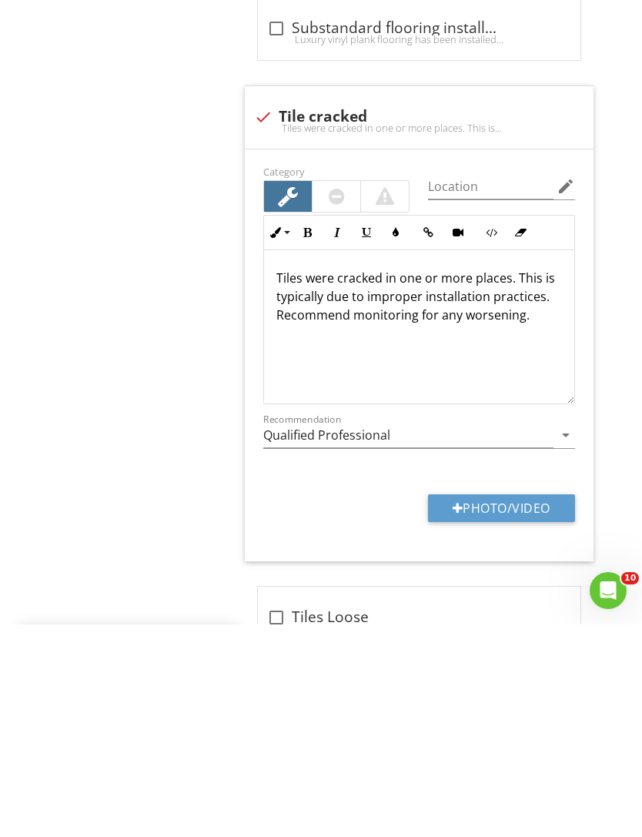
scroll to position [2203, 12]
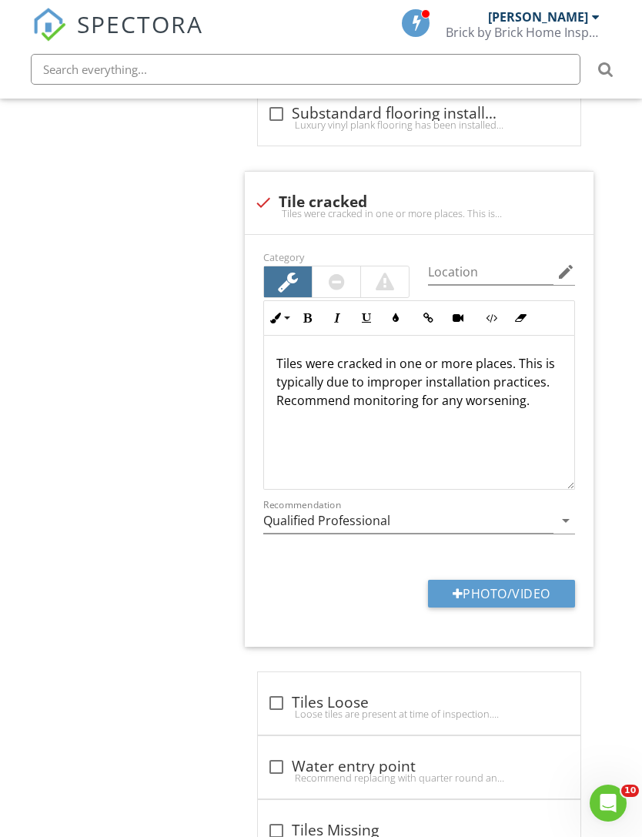
click at [512, 580] on button "Photo/Video" at bounding box center [501, 594] width 147 height 28
click at [495, 260] on input "Location" at bounding box center [491, 271] width 126 height 25
type input "Entry way, laundry room"
click at [529, 580] on button "Photo/Video" at bounding box center [501, 594] width 147 height 28
type input "C:\fakepath\IMG_4498.jpeg"
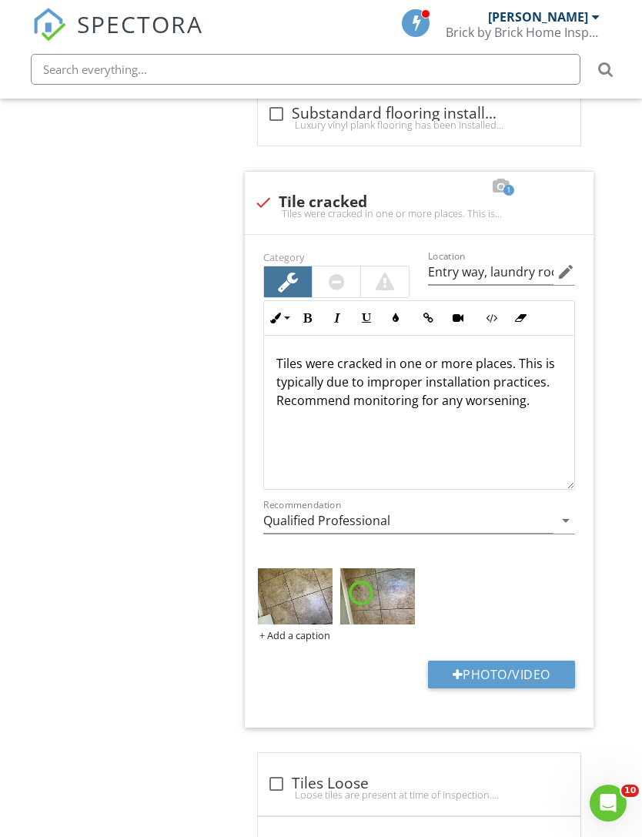
click at [308, 588] on img at bounding box center [295, 596] width 75 height 56
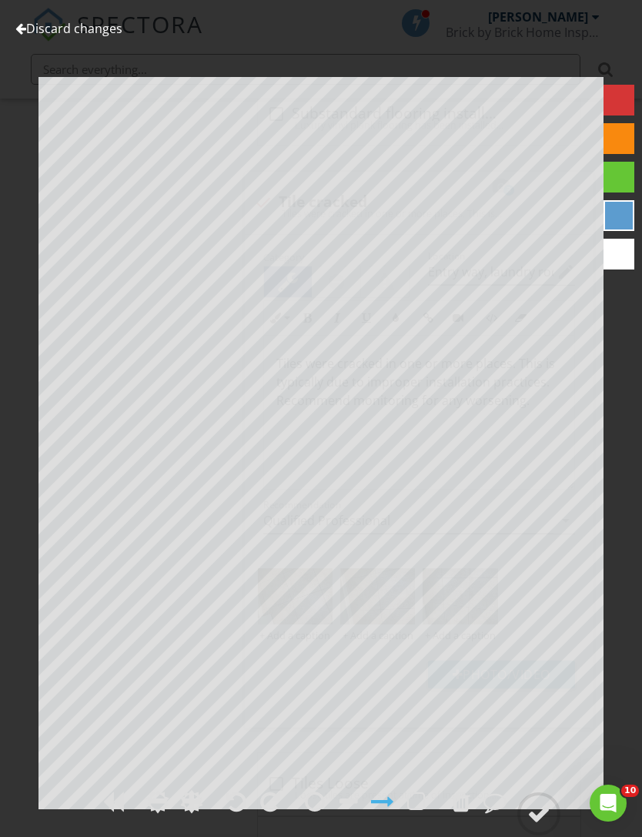
click at [528, 834] on circle at bounding box center [539, 814] width 40 height 40
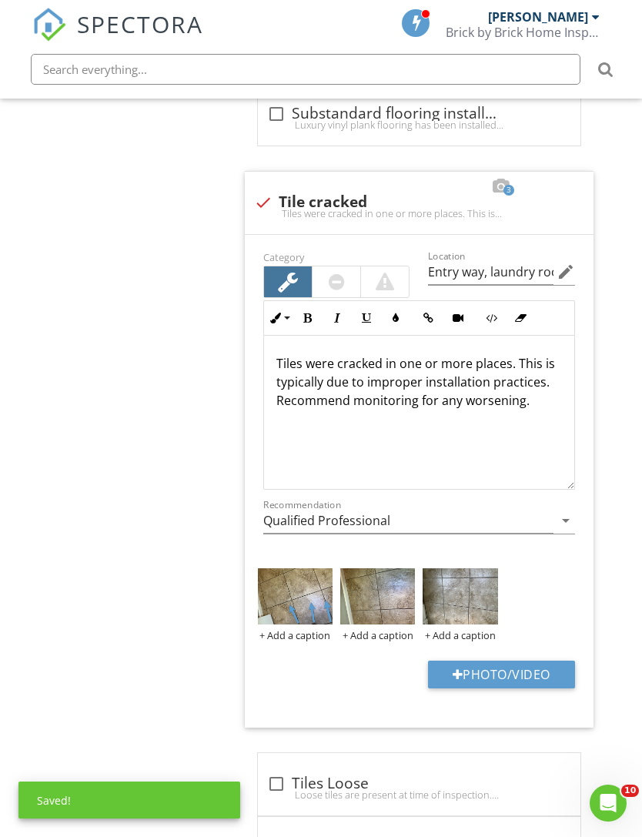
click at [390, 588] on img at bounding box center [377, 596] width 75 height 56
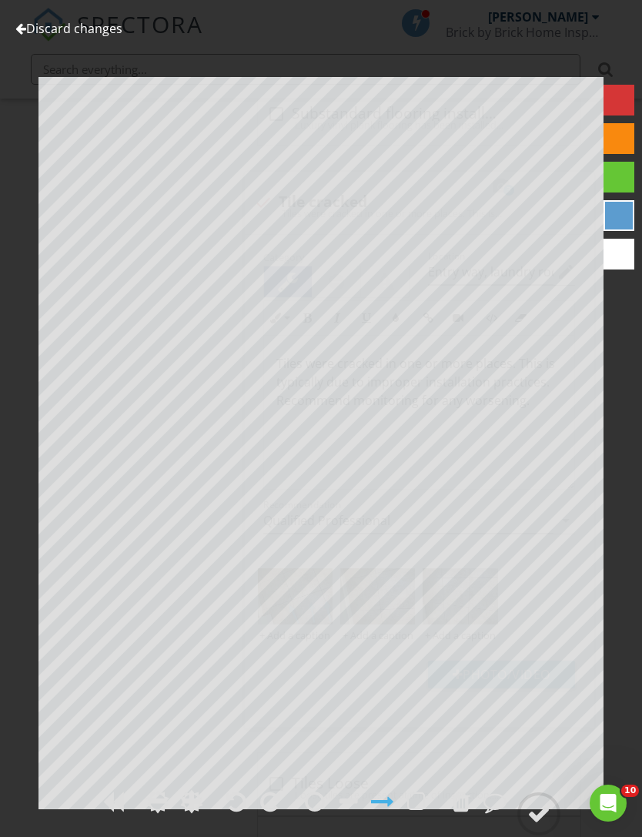
click at [541, 825] on div at bounding box center [538, 813] width 23 height 23
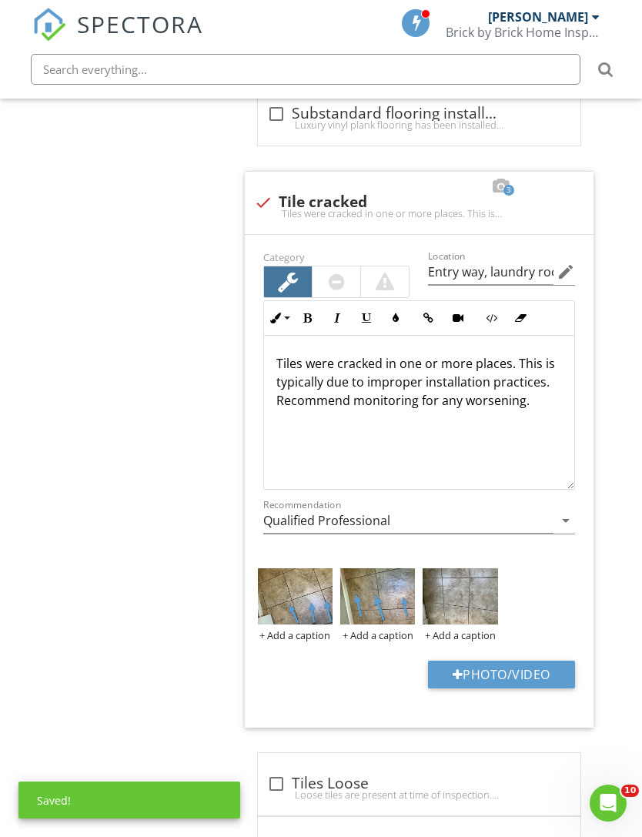
click at [469, 590] on img at bounding box center [460, 596] width 75 height 56
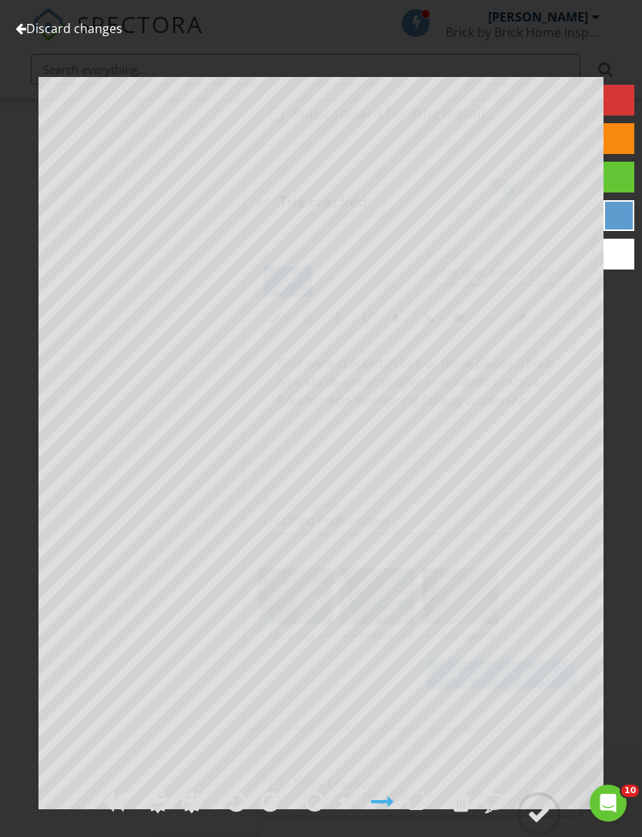
click at [541, 825] on div at bounding box center [538, 813] width 23 height 23
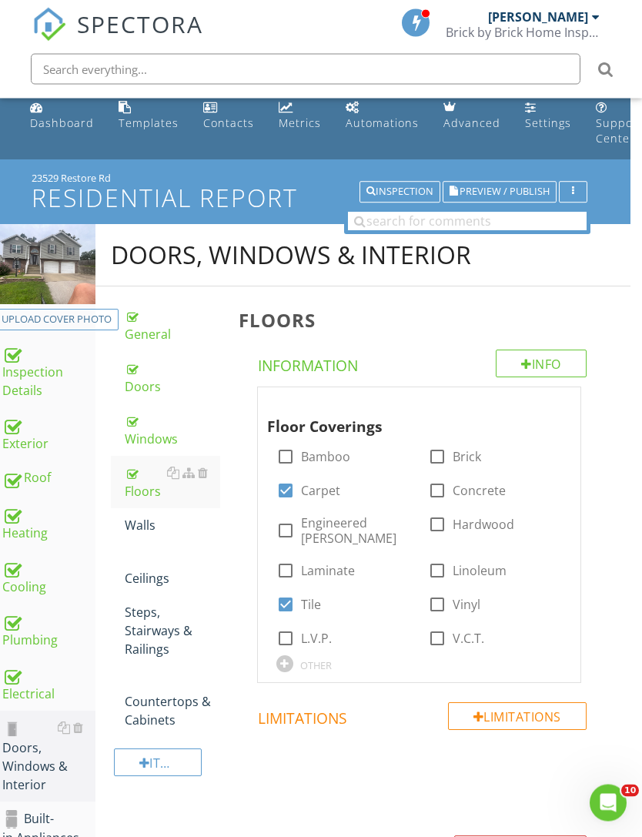
scroll to position [5, 12]
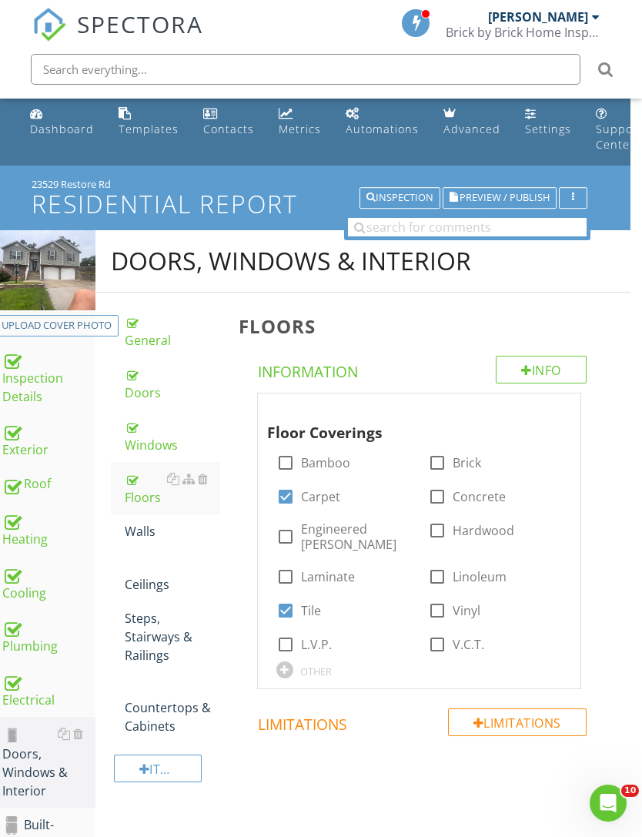
click at [134, 530] on div "Walls" at bounding box center [172, 531] width 95 height 18
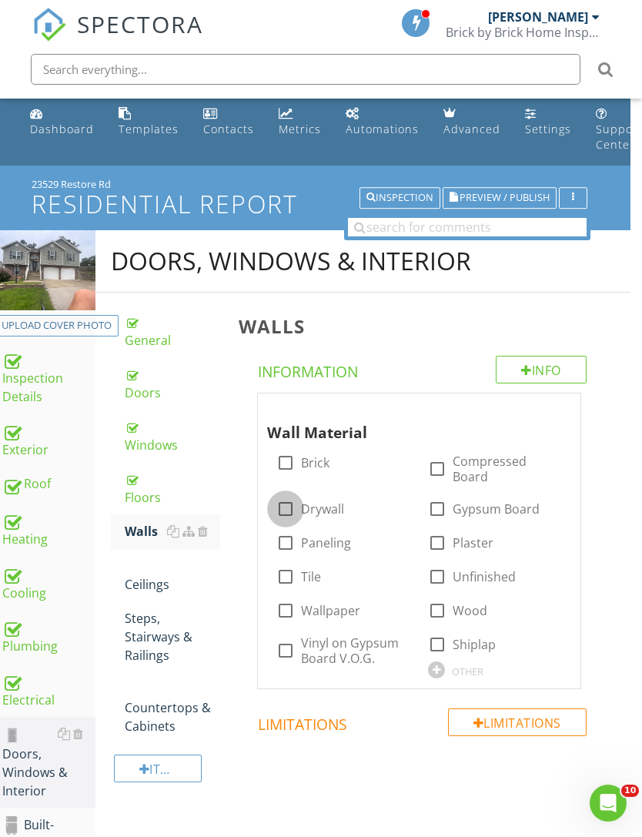
click at [302, 506] on label "Drywall" at bounding box center [322, 508] width 43 height 15
checkbox input "true"
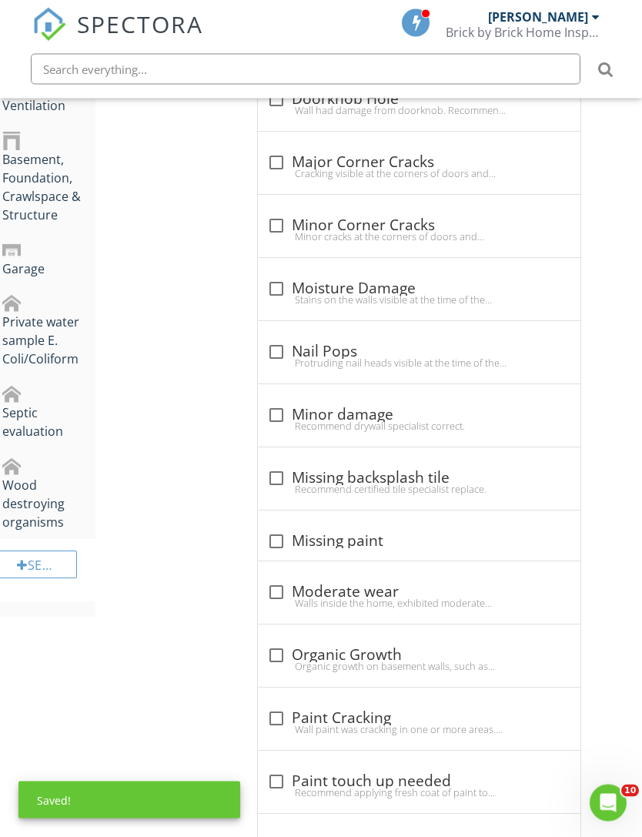
scroll to position [825, 12]
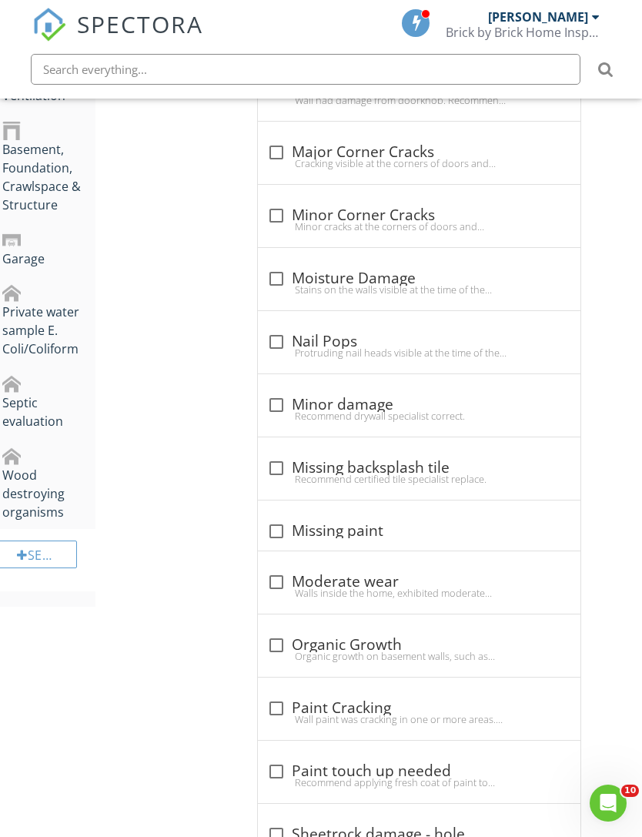
click at [467, 323] on div at bounding box center [466, 325] width 18 height 15
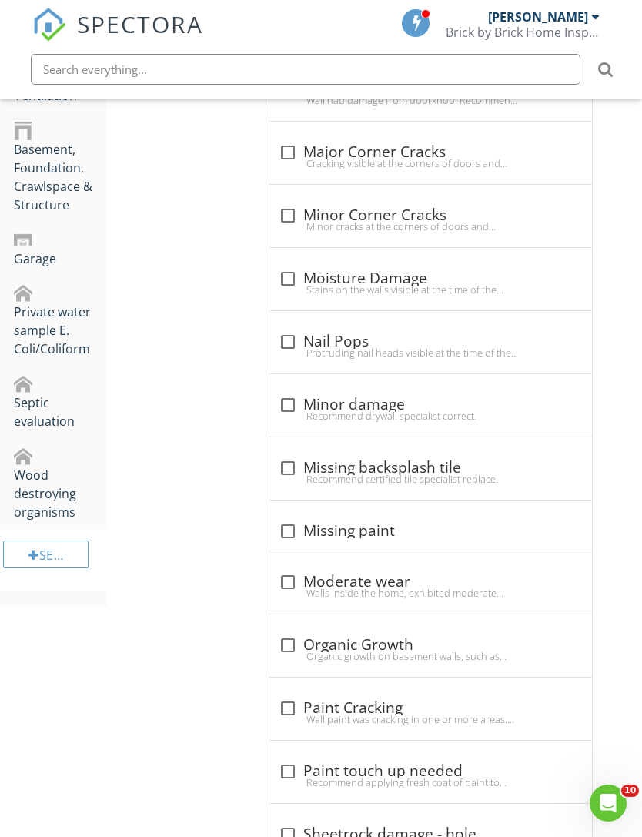
scroll to position [825, 0]
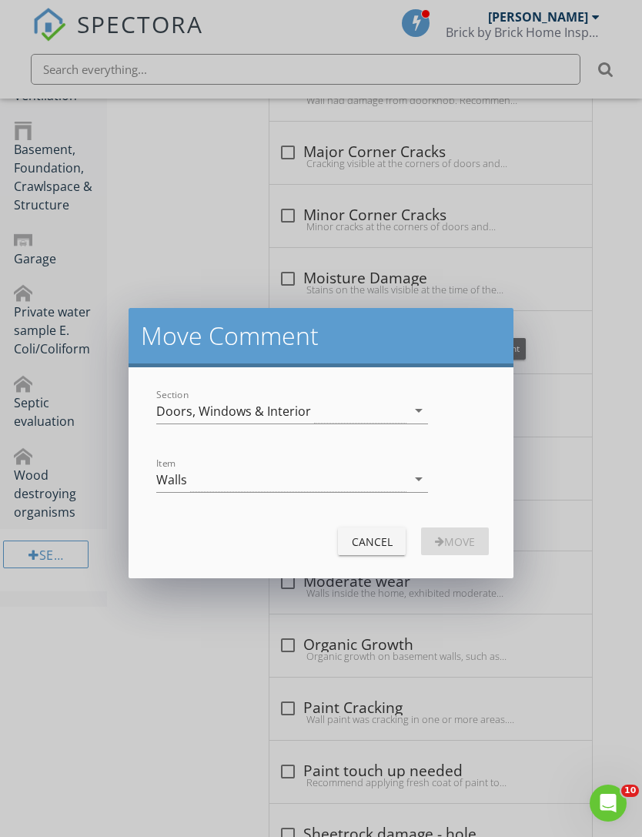
click at [363, 485] on div "Walls" at bounding box center [281, 479] width 250 height 25
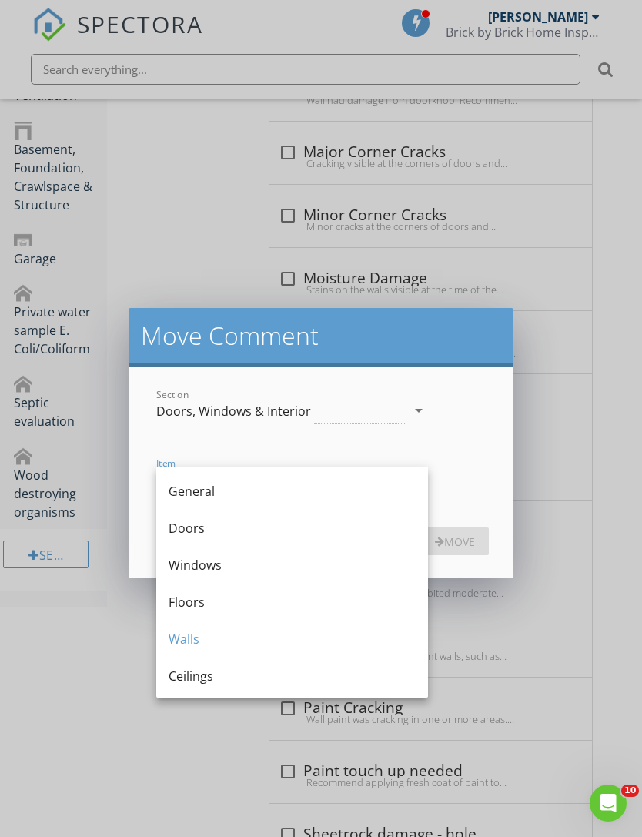
click at [233, 682] on div "Ceilings" at bounding box center [292, 676] width 247 height 18
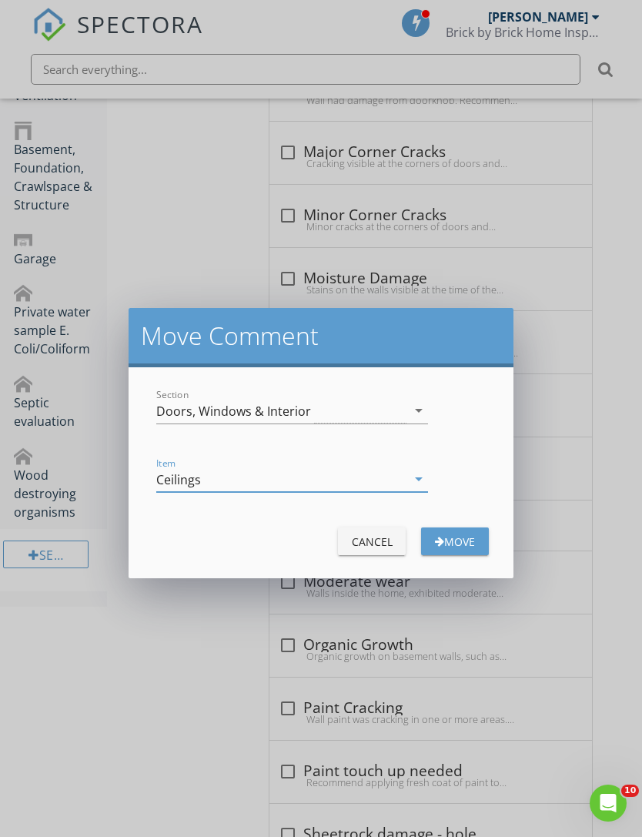
click at [466, 537] on div "Move" at bounding box center [455, 542] width 43 height 16
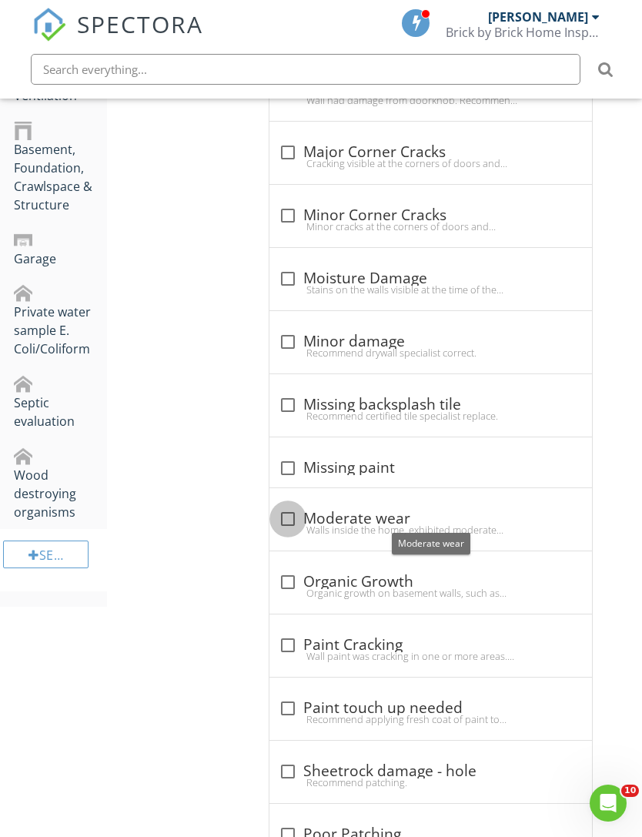
click at [287, 514] on div at bounding box center [288, 519] width 26 height 26
checkbox input "true"
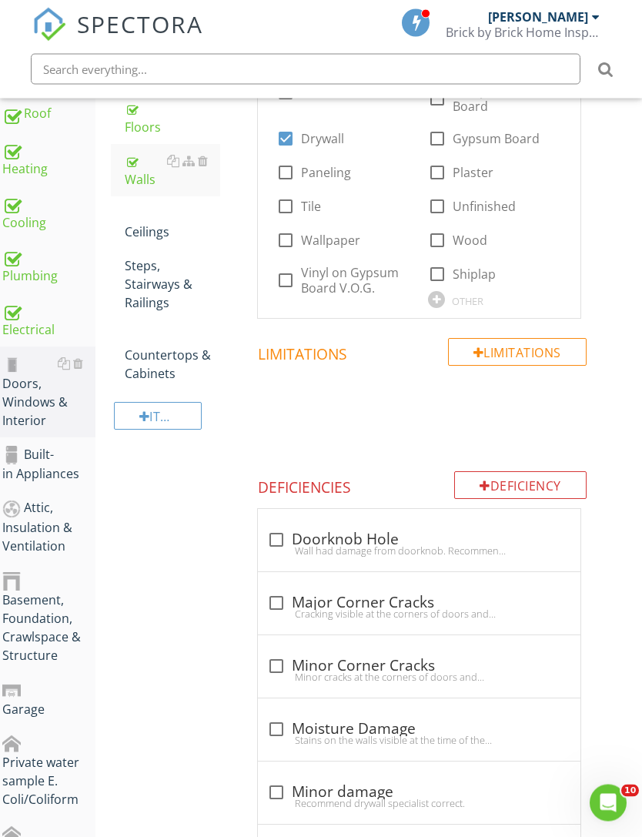
scroll to position [218, 12]
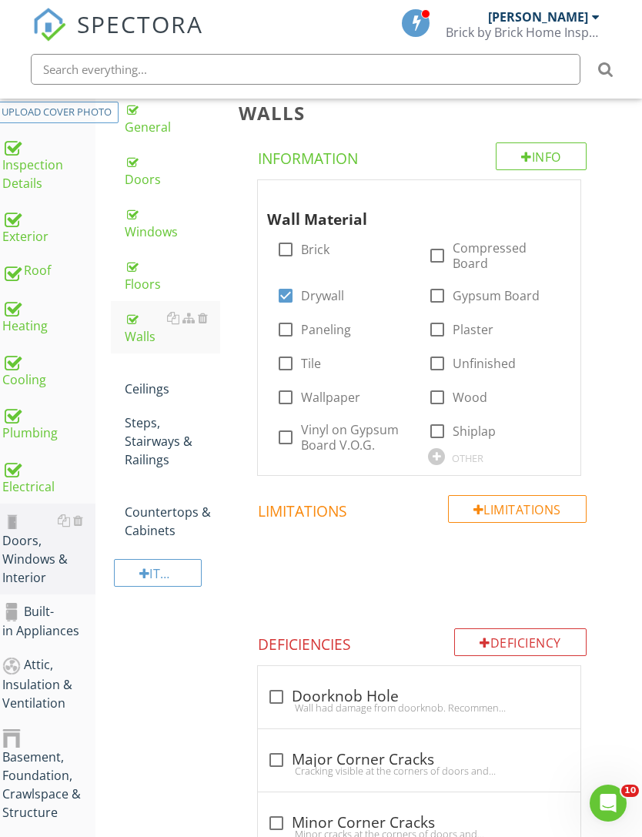
click at [143, 392] on div "Ceilings" at bounding box center [172, 379] width 95 height 37
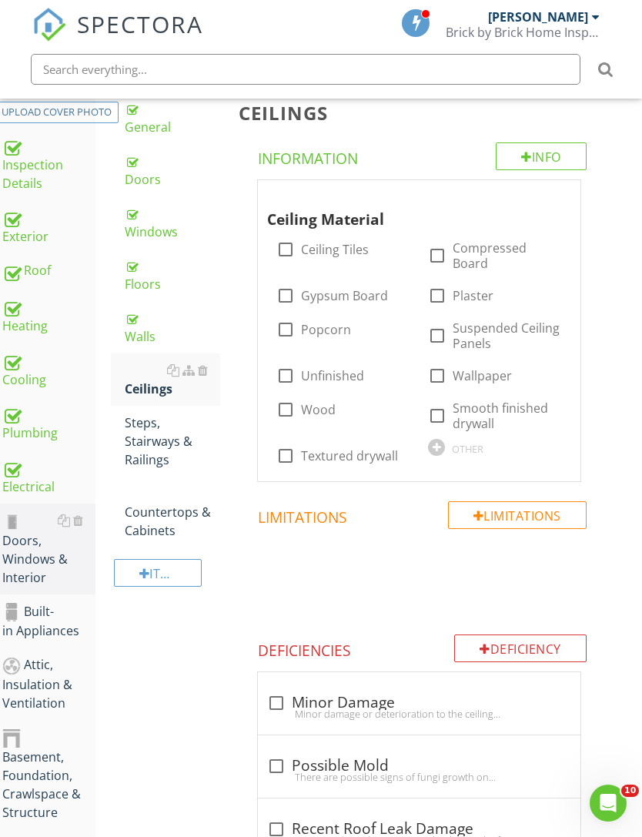
click at [297, 447] on div "check_box_outline_blank Textured drywall" at bounding box center [337, 456] width 122 height 18
click at [281, 457] on div at bounding box center [286, 456] width 26 height 26
checkbox input "true"
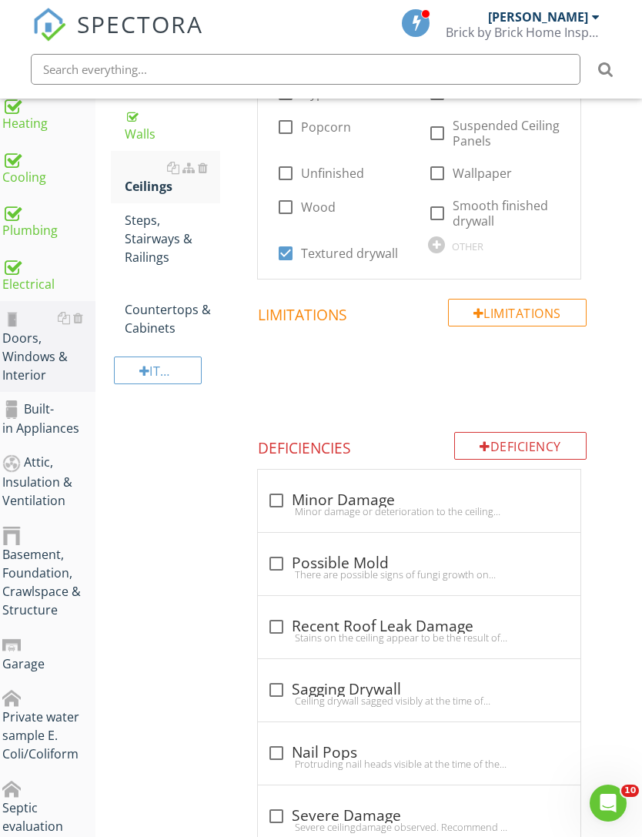
scroll to position [527, 12]
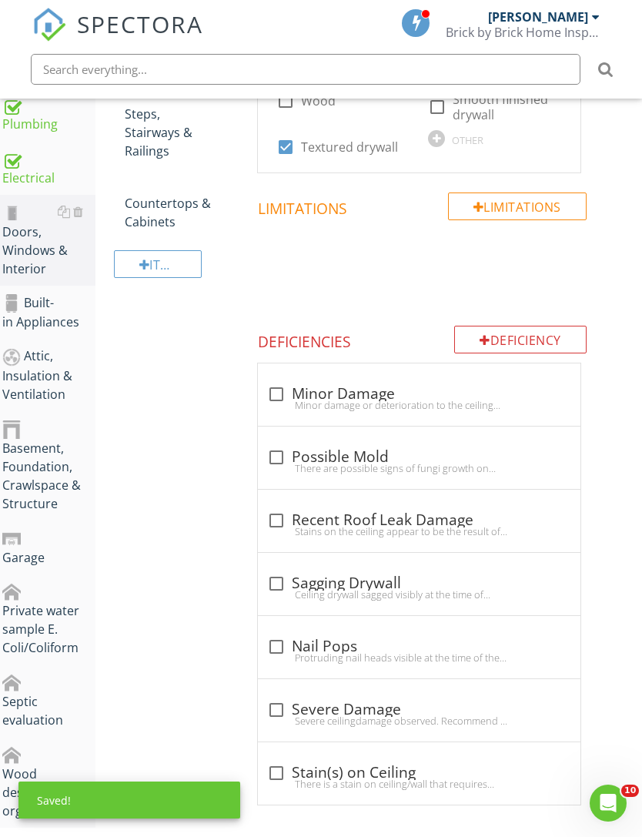
click at [276, 647] on div at bounding box center [276, 647] width 26 height 26
checkbox input "true"
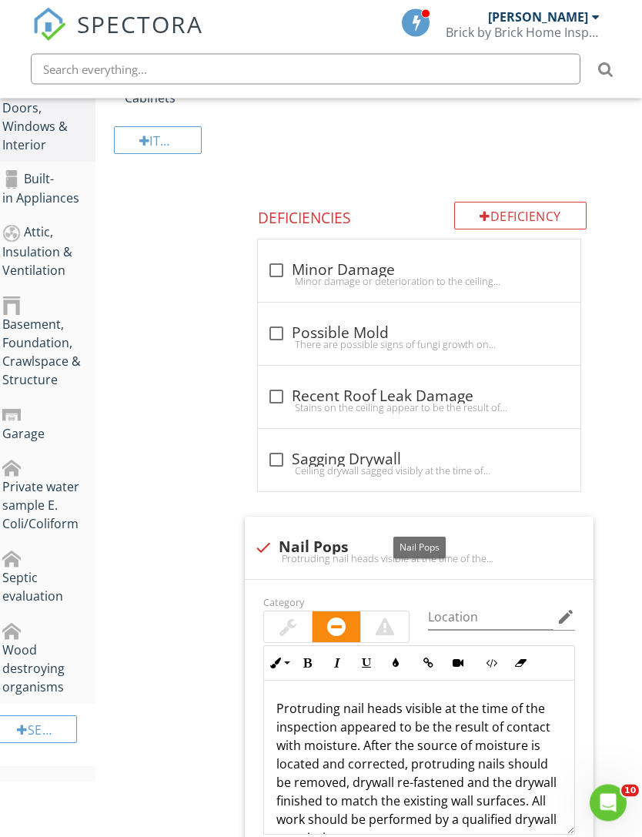
scroll to position [496, 12]
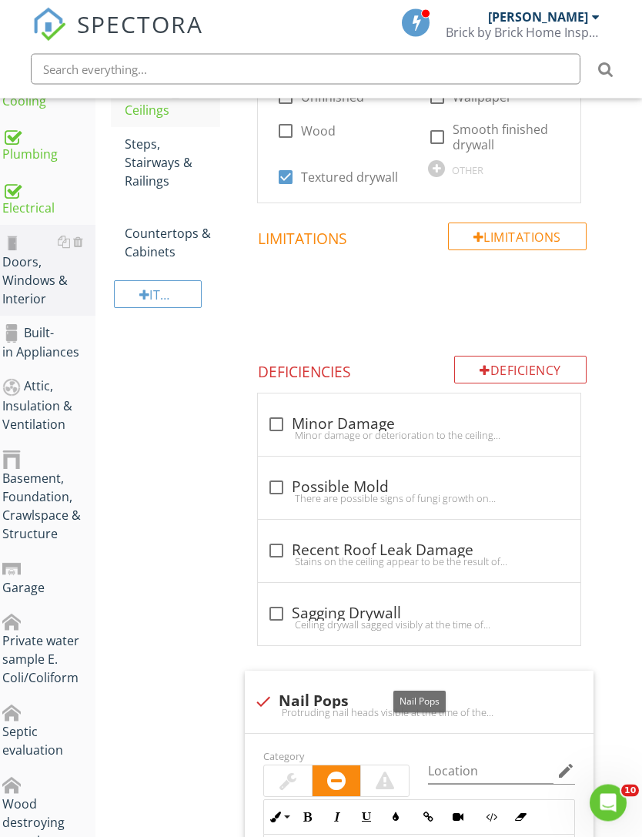
click at [541, 373] on div "Deficiency" at bounding box center [520, 371] width 132 height 28
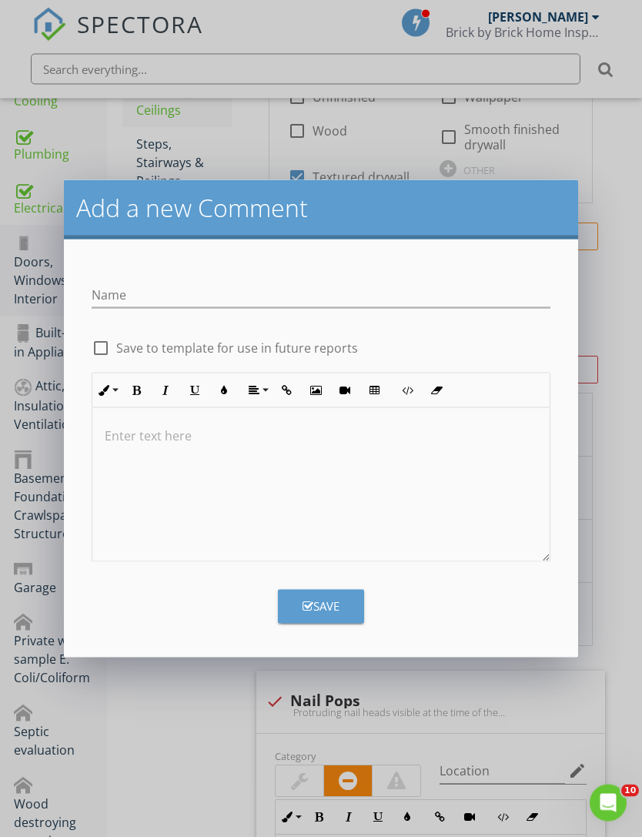
scroll to position [497, 0]
click at [368, 300] on input "Name" at bounding box center [321, 295] width 458 height 25
click at [369, 484] on div at bounding box center [320, 485] width 457 height 154
click at [367, 467] on div at bounding box center [320, 485] width 457 height 154
click at [213, 299] on input "Drywall tape seperation" at bounding box center [321, 295] width 458 height 25
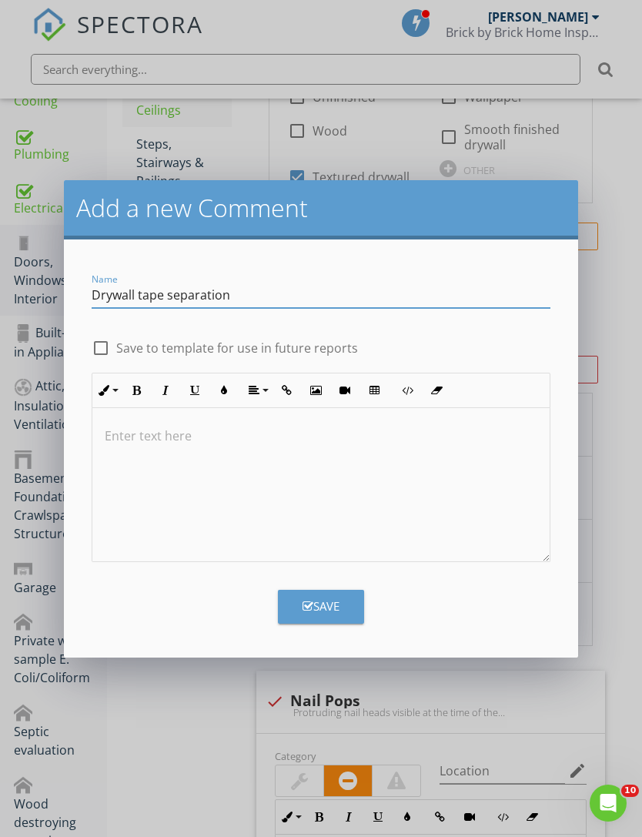
type input "Drywall tape separation"
click at [283, 490] on div at bounding box center [320, 485] width 457 height 154
click at [270, 478] on div at bounding box center [320, 485] width 457 height 154
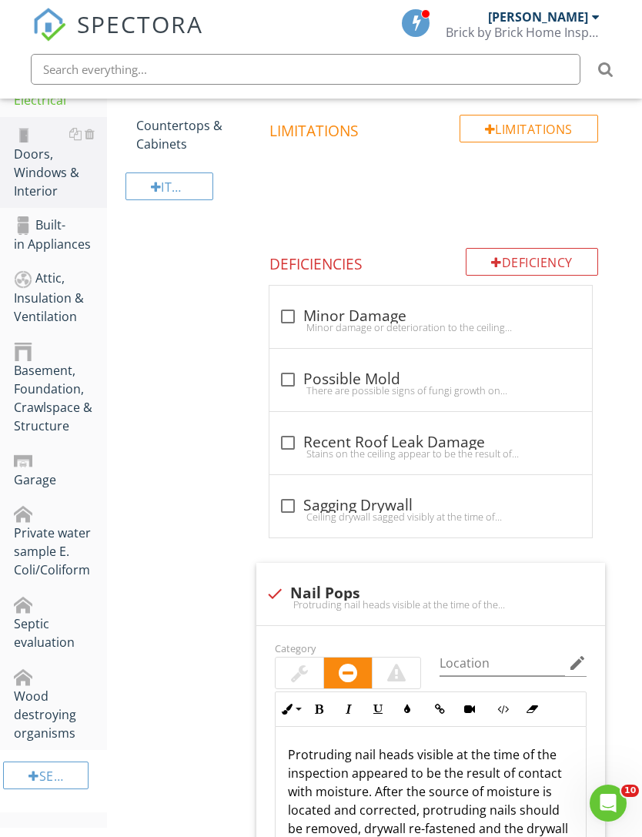
scroll to position [355, 0]
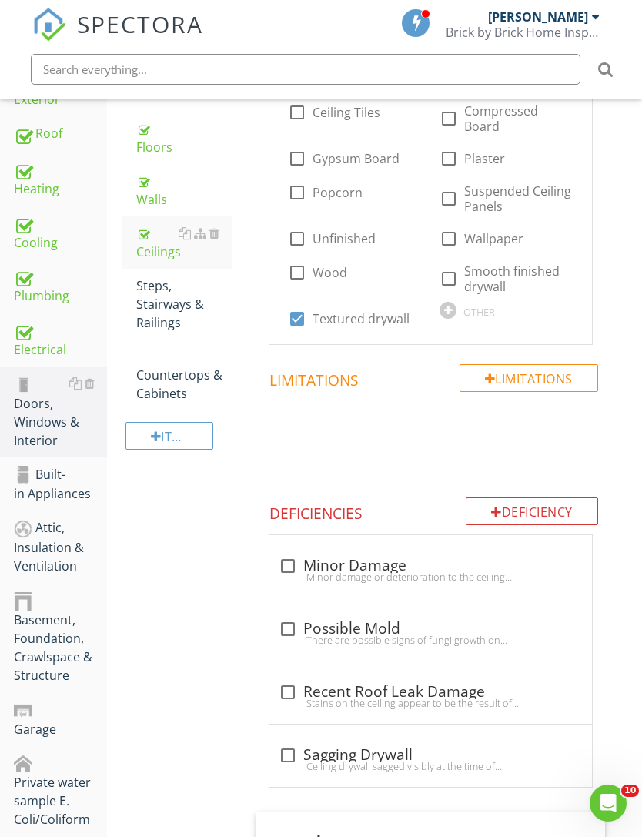
click at [535, 501] on div "Deficiency" at bounding box center [532, 511] width 132 height 28
click at [512, 497] on div "Deficiency" at bounding box center [532, 511] width 132 height 28
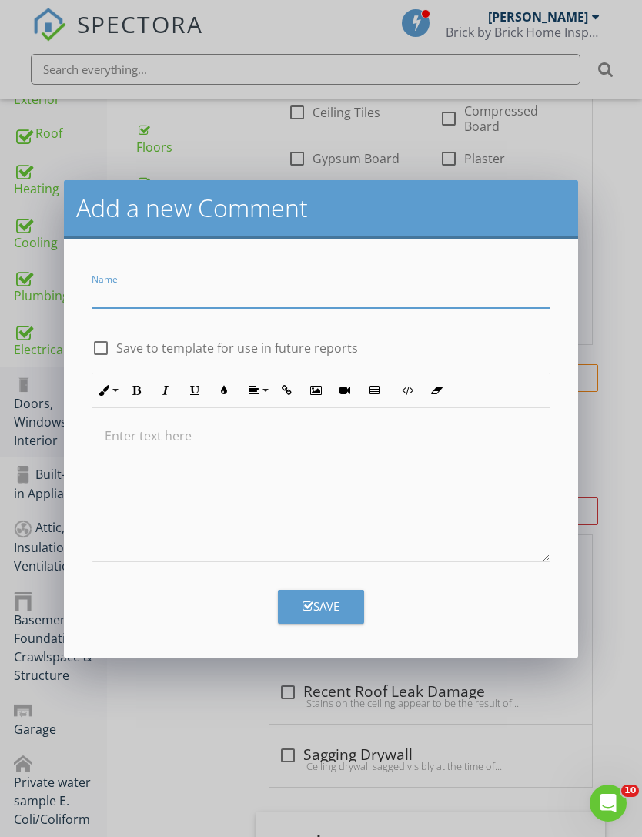
click at [314, 306] on input "Name" at bounding box center [321, 295] width 458 height 25
type input "Drywall tape separation"
click at [104, 349] on div at bounding box center [101, 348] width 26 height 26
checkbox input "true"
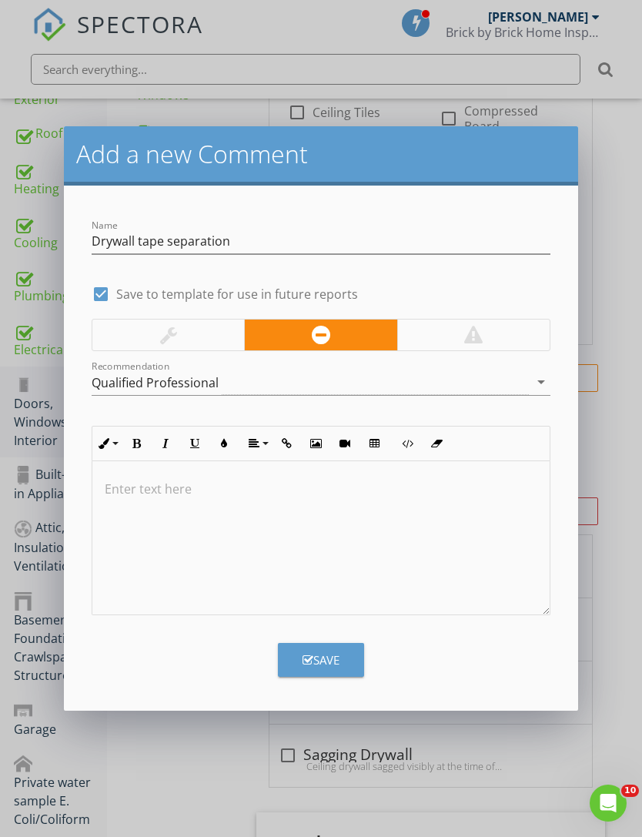
click at [189, 339] on div at bounding box center [168, 335] width 152 height 31
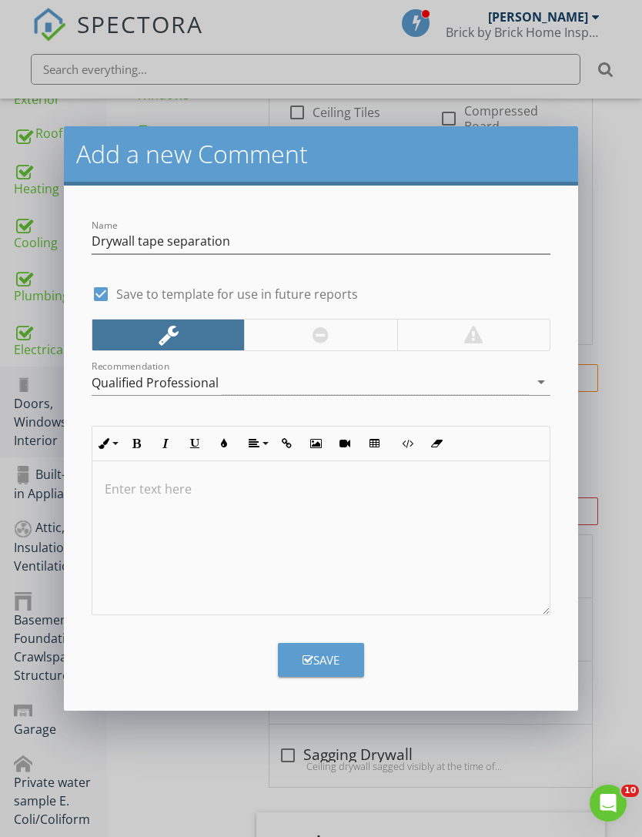
click at [270, 516] on div at bounding box center [320, 538] width 457 height 154
click at [198, 517] on div at bounding box center [320, 538] width 457 height 154
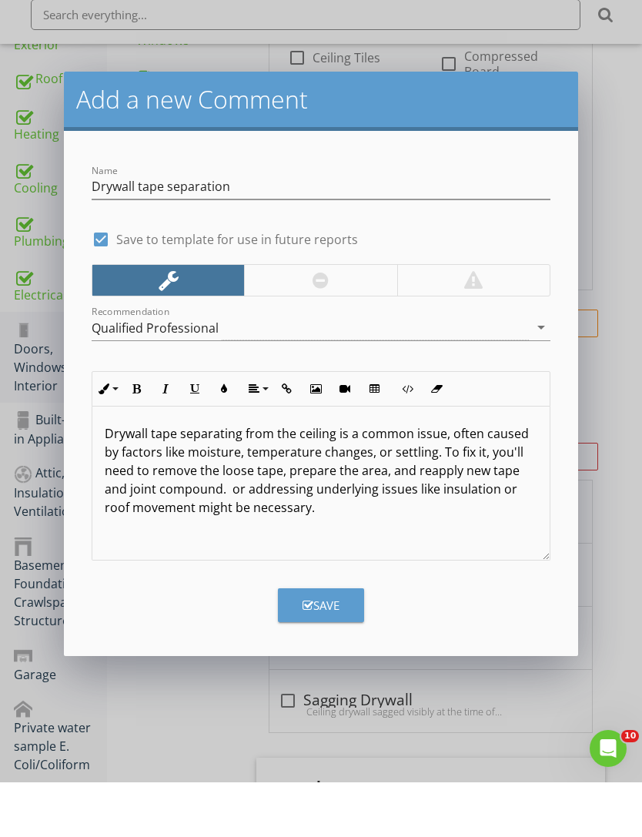
scroll to position [1, 0]
click at [243, 479] on p "Drywall tape separating from the ceiling is a common issue, often caused by fac…" at bounding box center [321, 525] width 432 height 92
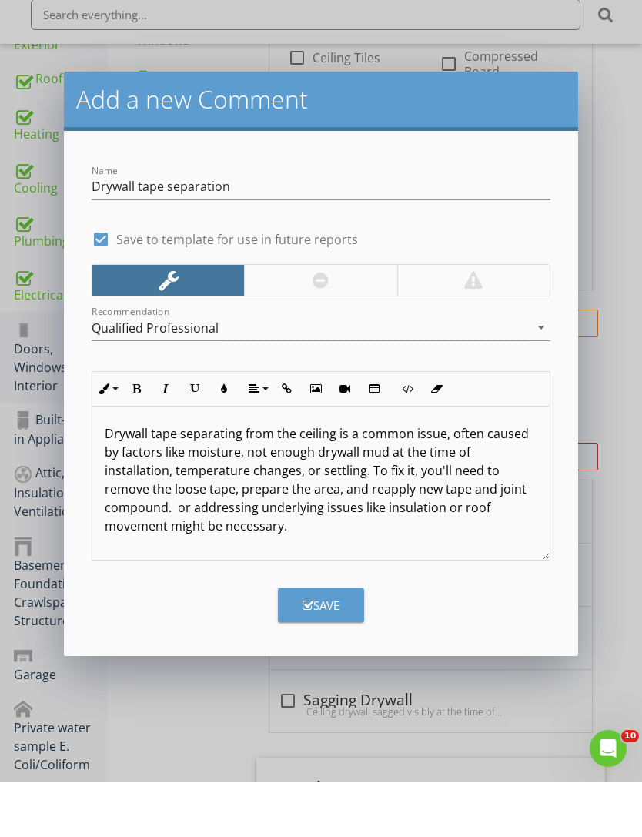
click at [507, 491] on p "Drywall tape separating from the ceiling is a common issue, often caused by fac…" at bounding box center [321, 534] width 432 height 111
click at [509, 487] on p "Drywall tape separating from the ceiling is a common issue, often caused by fac…" at bounding box center [321, 534] width 432 height 111
click at [332, 537] on div "Drywall tape separating from the ceiling is a common issue, often caused by fac…" at bounding box center [320, 537] width 457 height 154
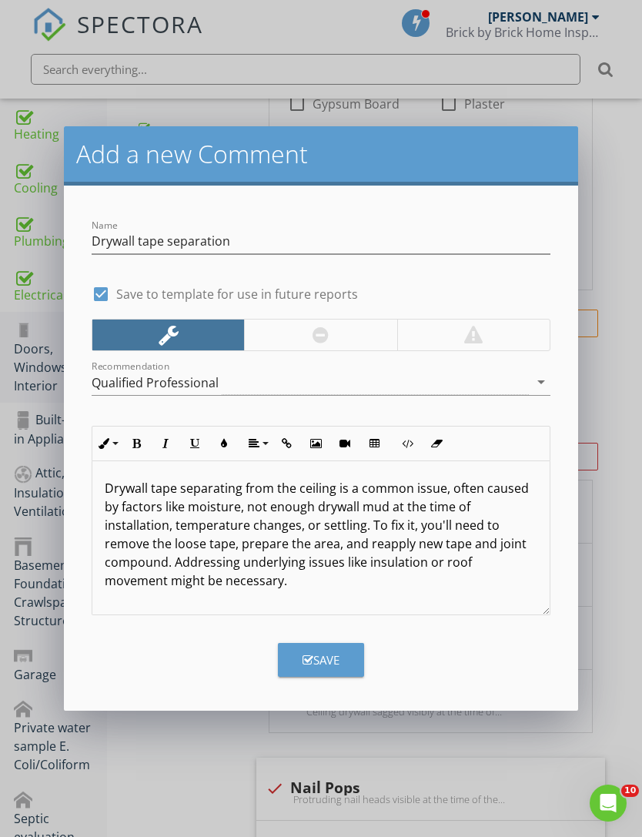
click at [337, 658] on div "Save" at bounding box center [321, 660] width 37 height 18
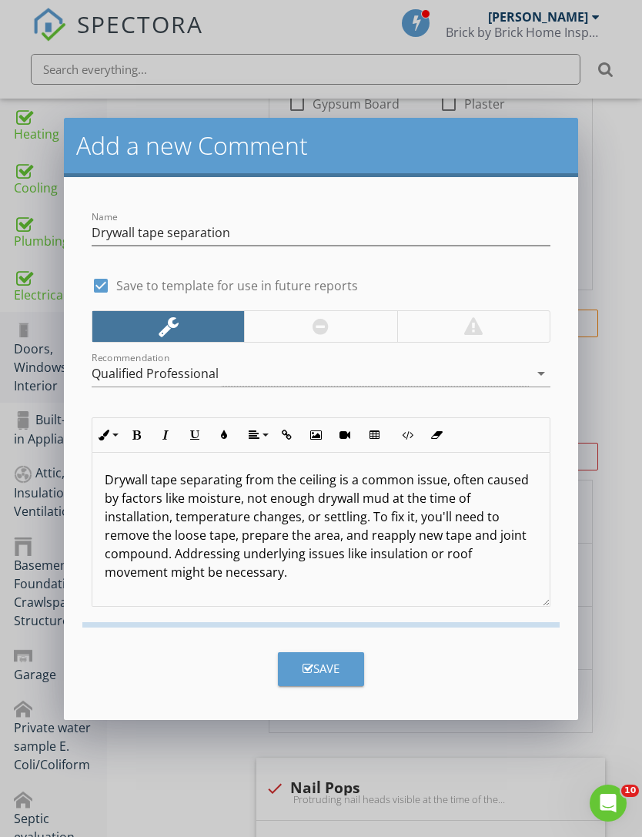
checkbox input "false"
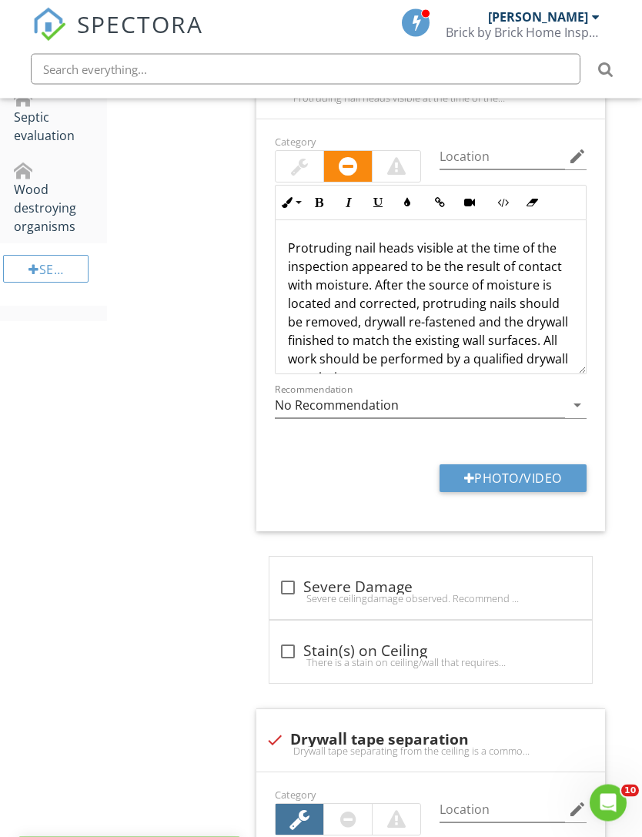
scroll to position [1111, 0]
click at [310, 161] on div at bounding box center [300, 166] width 48 height 31
click at [364, 286] on p "Protruding nail heads visible at the time of the inspection appeared to be the …" at bounding box center [431, 313] width 286 height 148
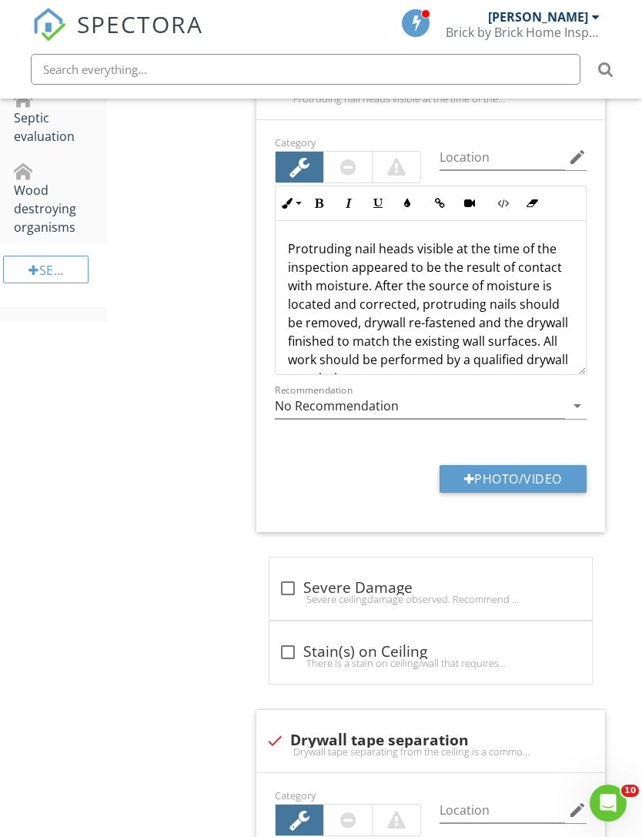
click at [413, 303] on p "Protruding nail heads visible at the time of the inspection appeared to be the …" at bounding box center [431, 313] width 286 height 148
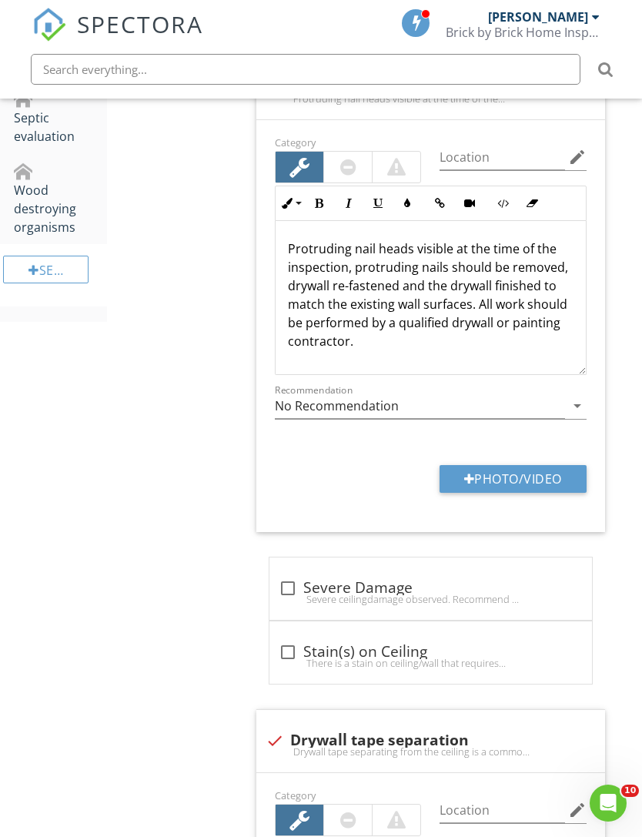
click at [525, 470] on button "Photo/Video" at bounding box center [513, 479] width 147 height 28
type input "C:\fakepath\IMG_4511.jpeg"
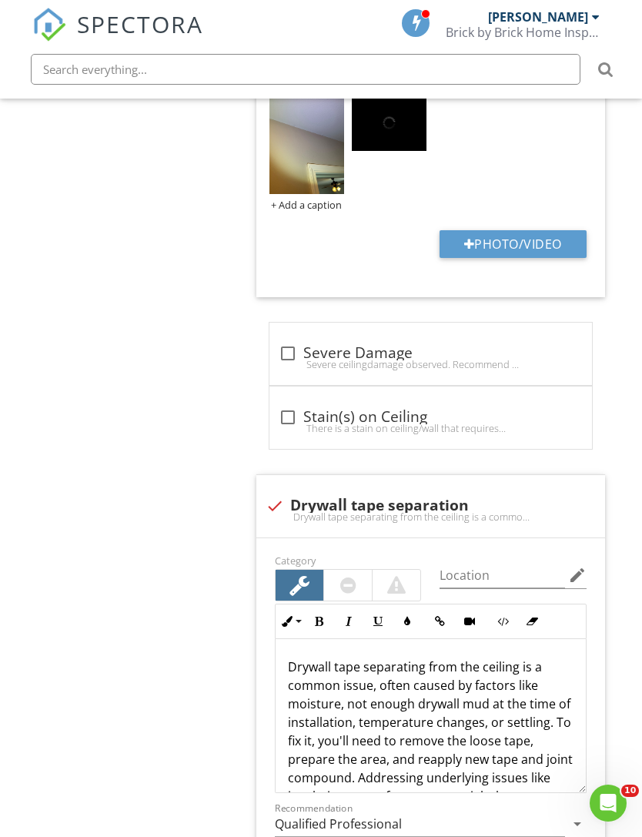
scroll to position [1662, 0]
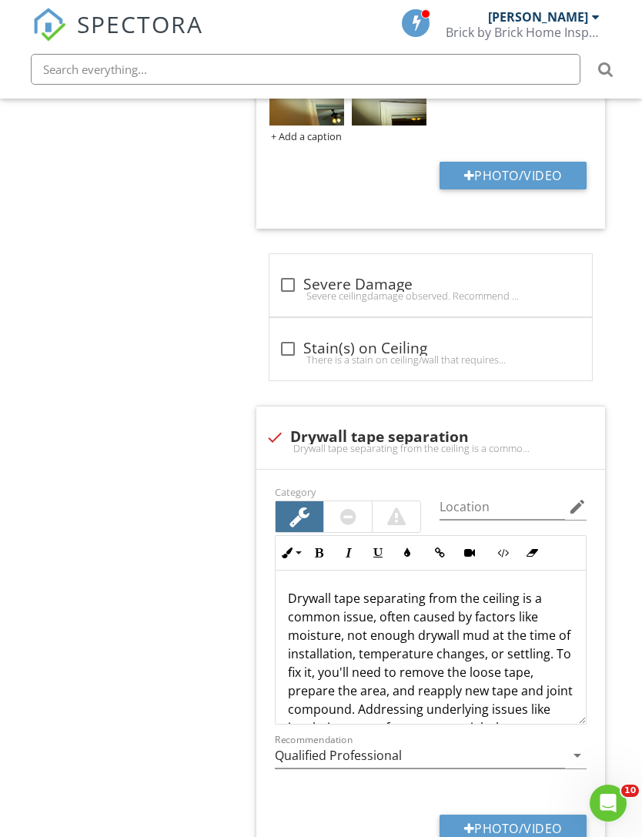
click at [491, 836] on button "Photo/Video" at bounding box center [513, 829] width 147 height 28
type input "C:\fakepath\IMG_4491.jpeg"
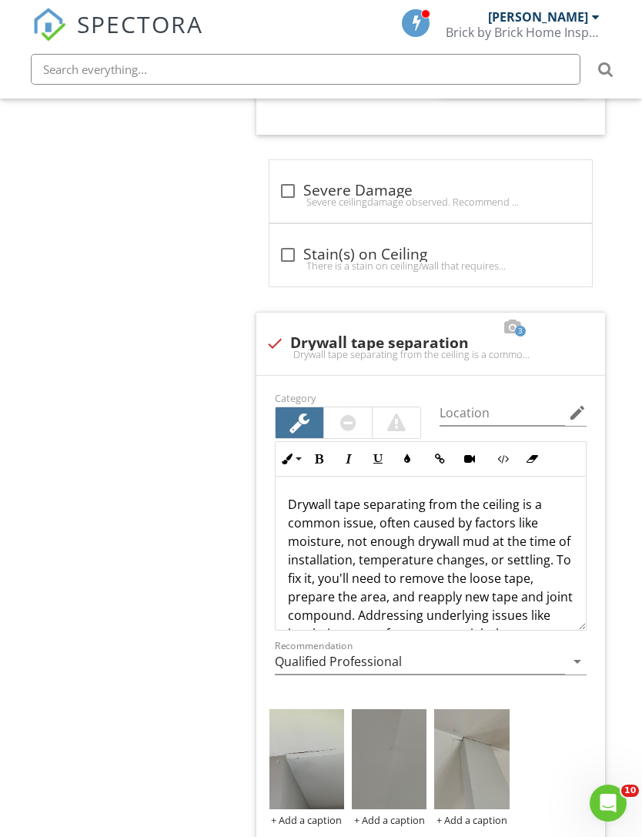
scroll to position [1843, 0]
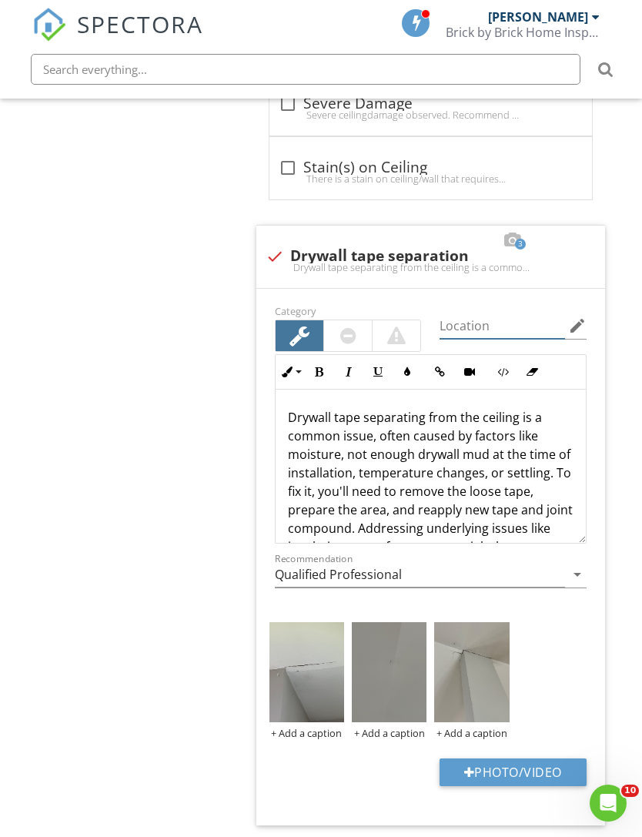
click at [504, 320] on input "Location" at bounding box center [503, 325] width 126 height 25
type input "Living room"
click at [321, 694] on img at bounding box center [307, 672] width 75 height 100
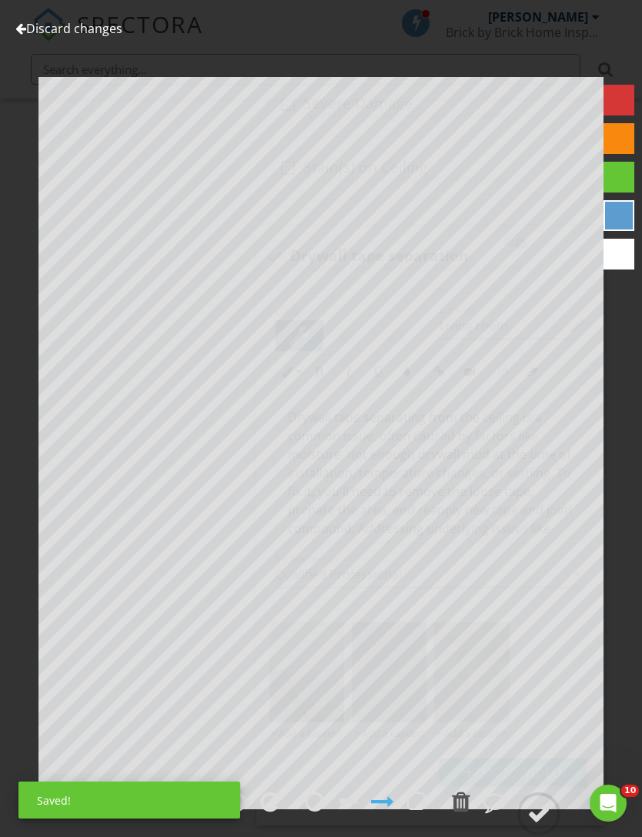
click at [100, 33] on link "Discard changes" at bounding box center [68, 28] width 107 height 17
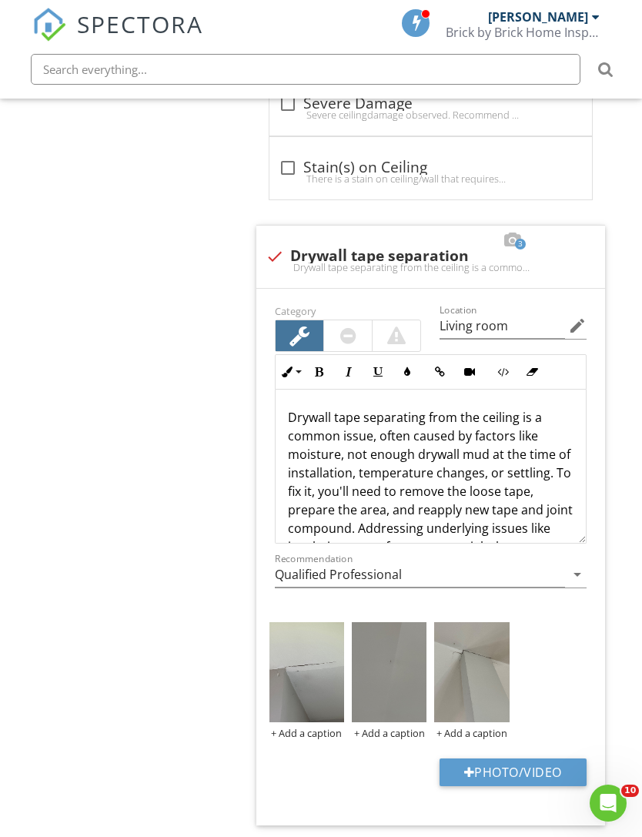
click at [403, 707] on img at bounding box center [389, 672] width 75 height 100
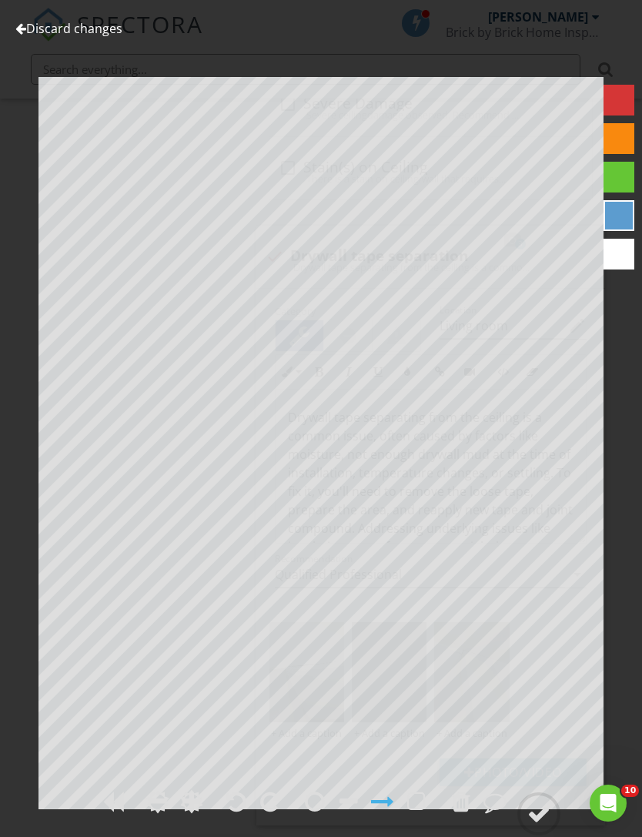
click at [538, 825] on div at bounding box center [538, 813] width 23 height 23
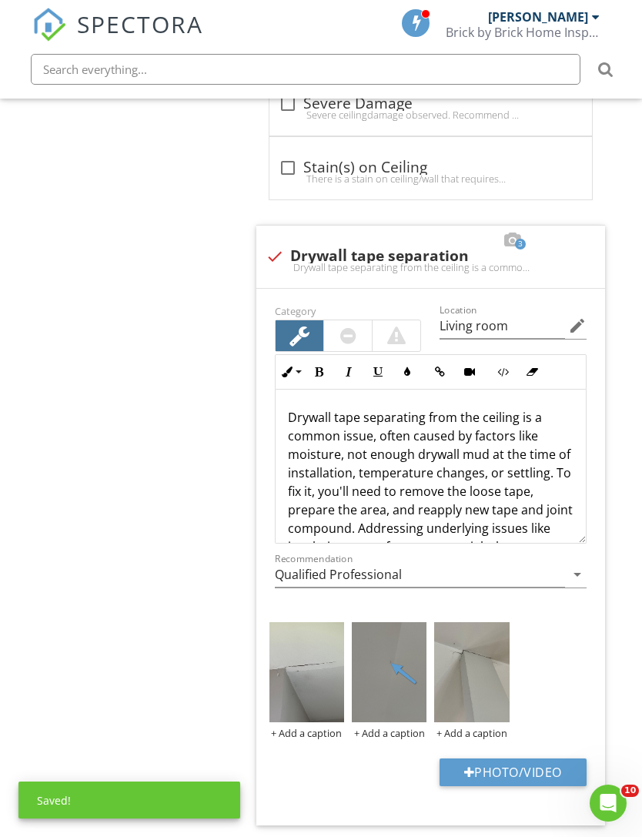
click at [486, 708] on img at bounding box center [471, 672] width 75 height 100
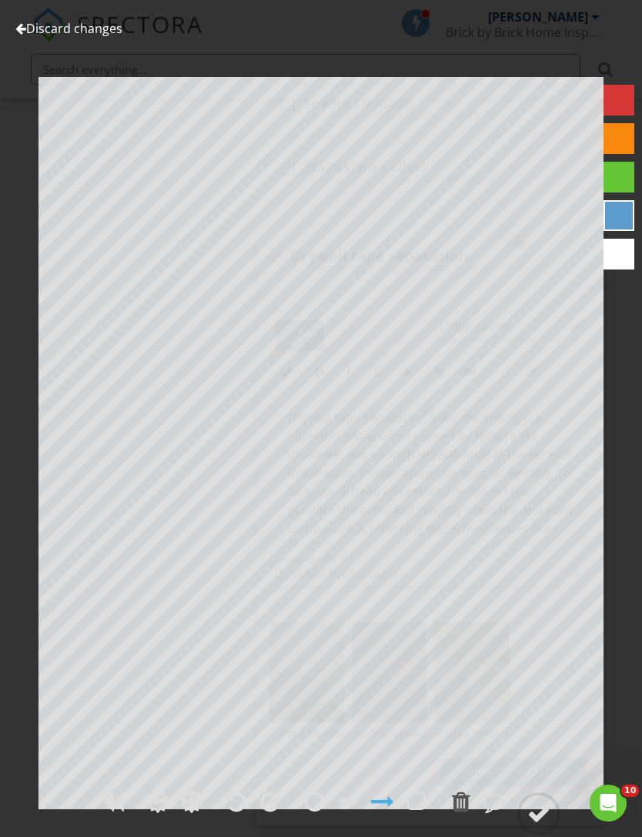
click at [57, 29] on link "Discard changes" at bounding box center [68, 28] width 107 height 17
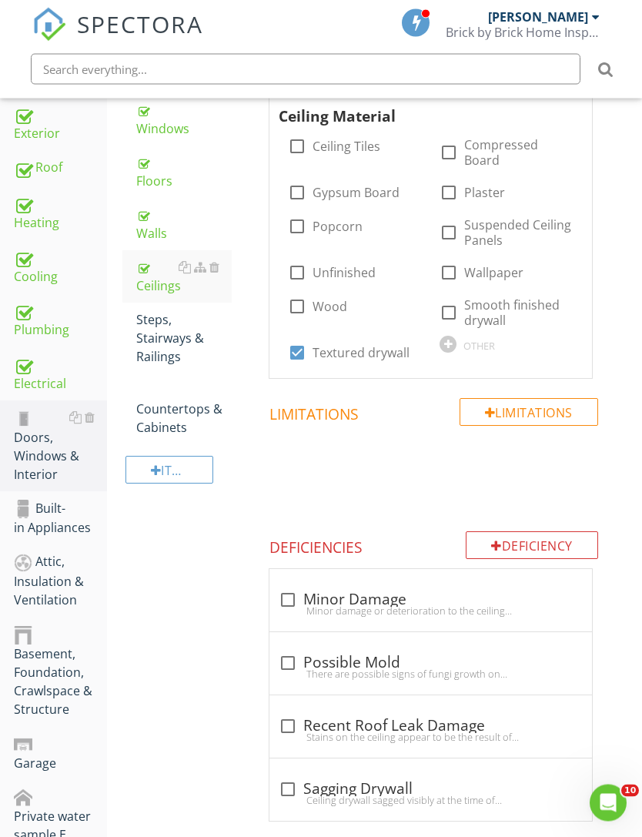
scroll to position [321, 0]
click at [153, 348] on div "Steps, Stairways & Railings" at bounding box center [183, 337] width 95 height 55
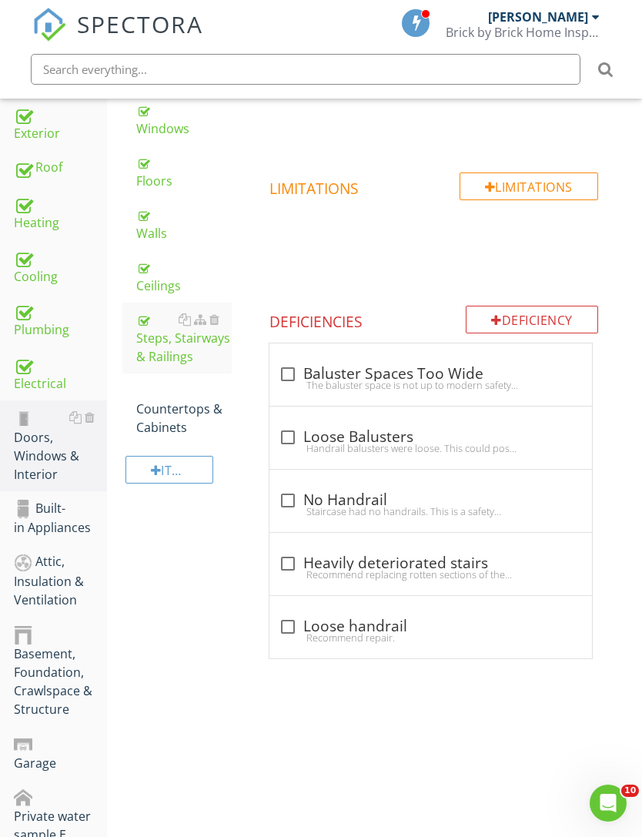
click at [173, 428] on div "Countertops & Cabinets" at bounding box center [183, 408] width 95 height 55
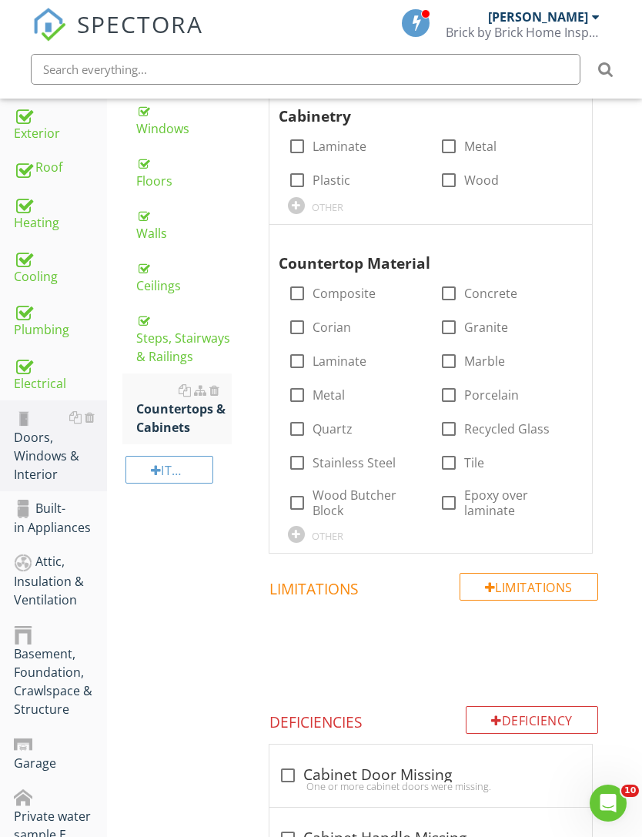
click at [483, 174] on label "Wood" at bounding box center [481, 179] width 35 height 15
checkbox input "true"
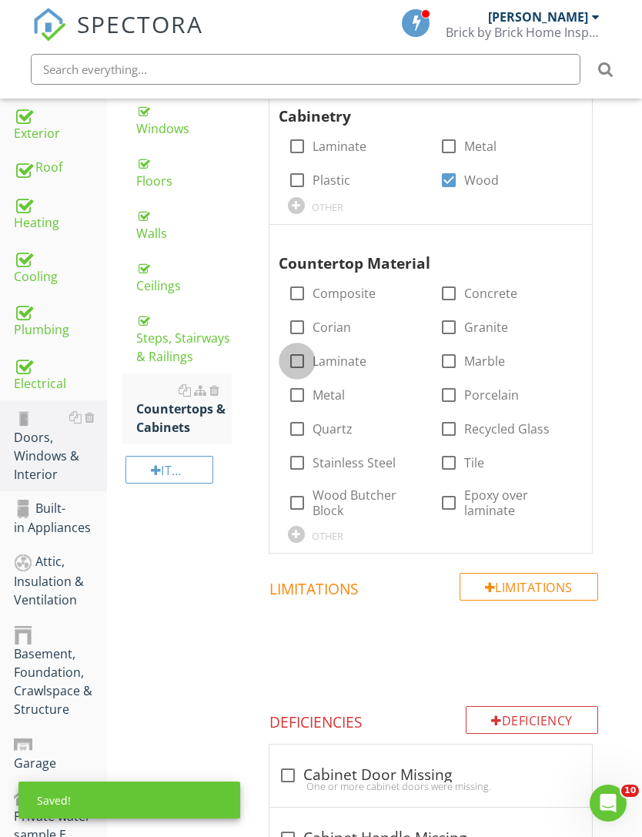
click at [308, 356] on div at bounding box center [297, 361] width 26 height 26
checkbox input "true"
click at [54, 535] on div "Built-in Appliances" at bounding box center [60, 518] width 93 height 39
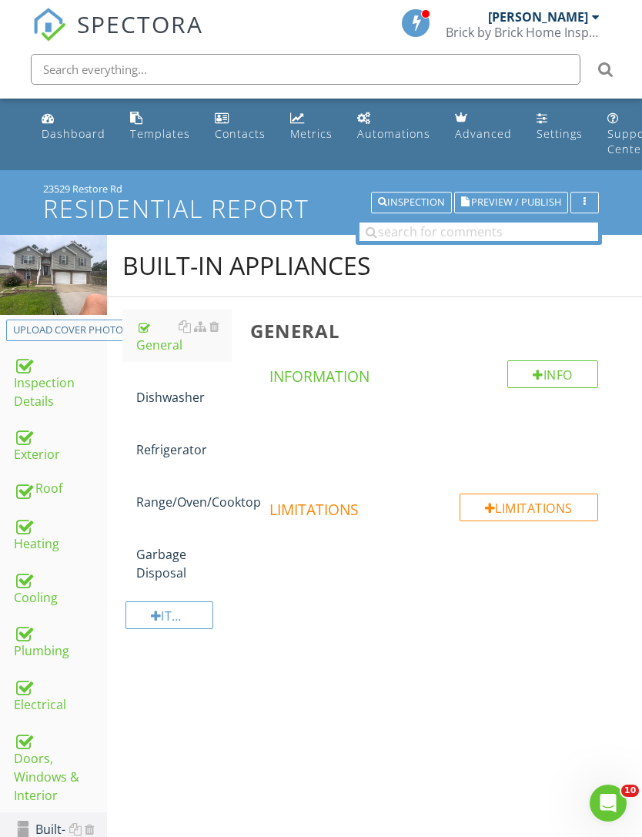
click at [176, 404] on div "Dishwasher" at bounding box center [183, 388] width 95 height 37
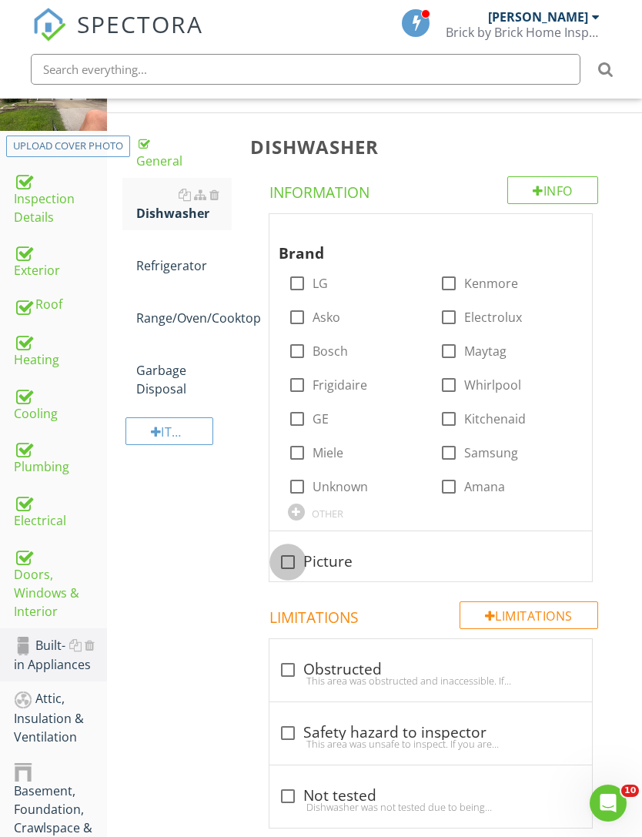
click at [290, 560] on div at bounding box center [288, 562] width 26 height 26
checkbox input "true"
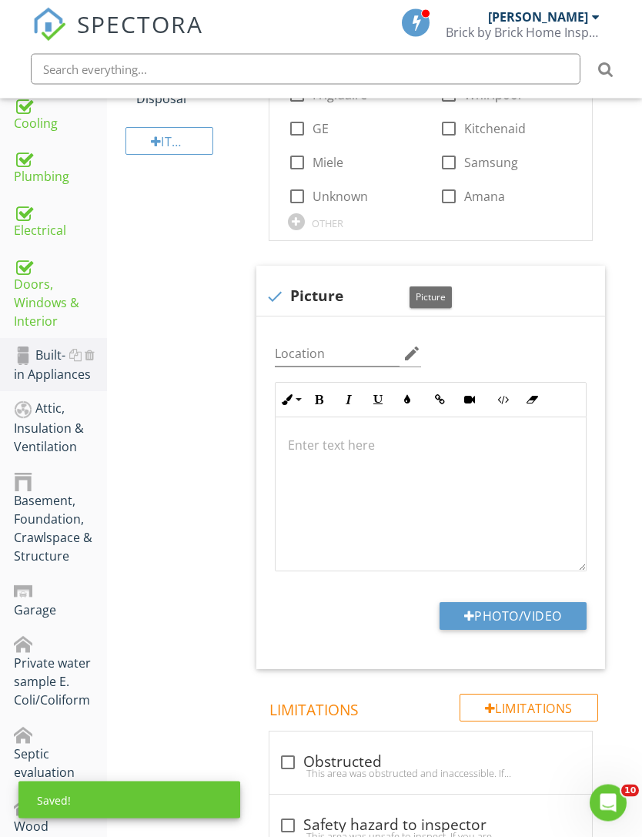
scroll to position [474, 0]
click at [517, 613] on button "Photo/Video" at bounding box center [513, 616] width 147 height 28
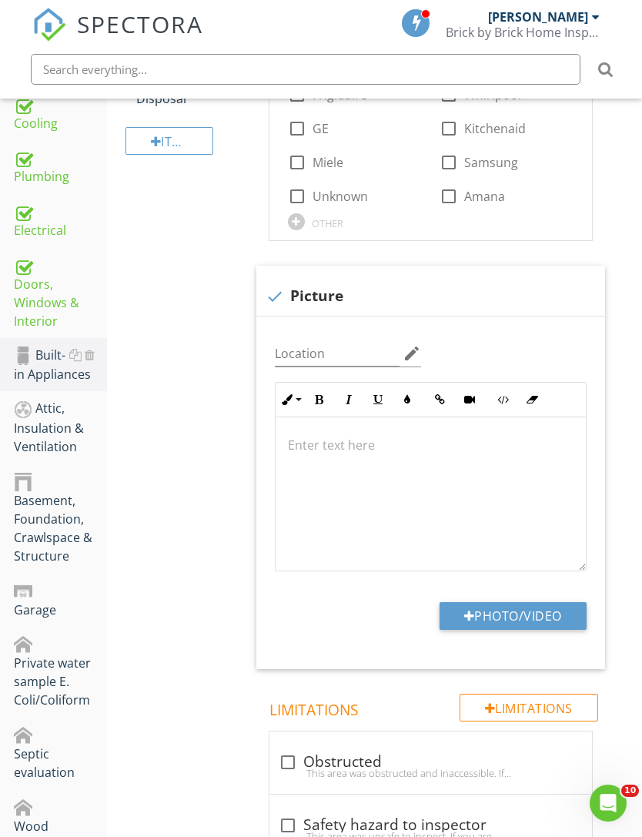
type input "C:\fakepath\IMG_4522.jpeg"
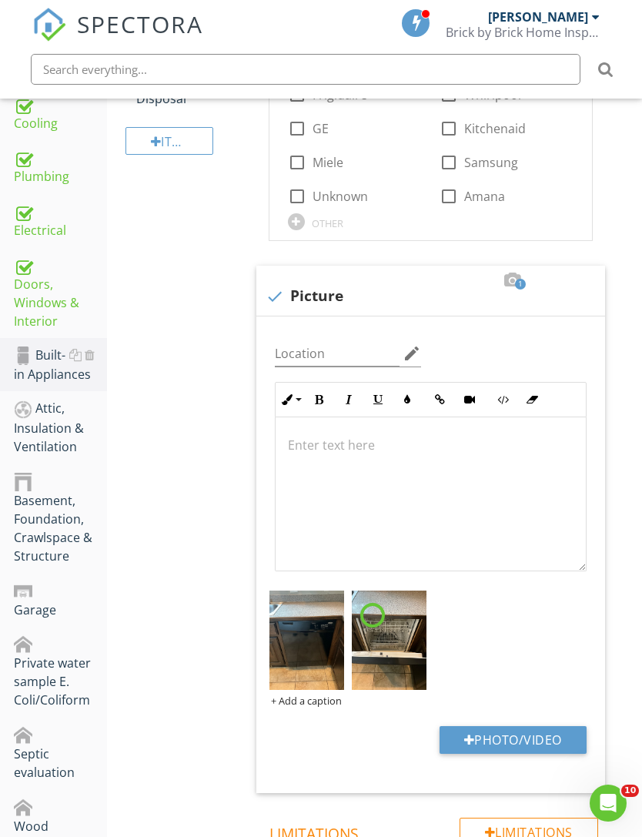
click at [322, 653] on img at bounding box center [307, 641] width 75 height 100
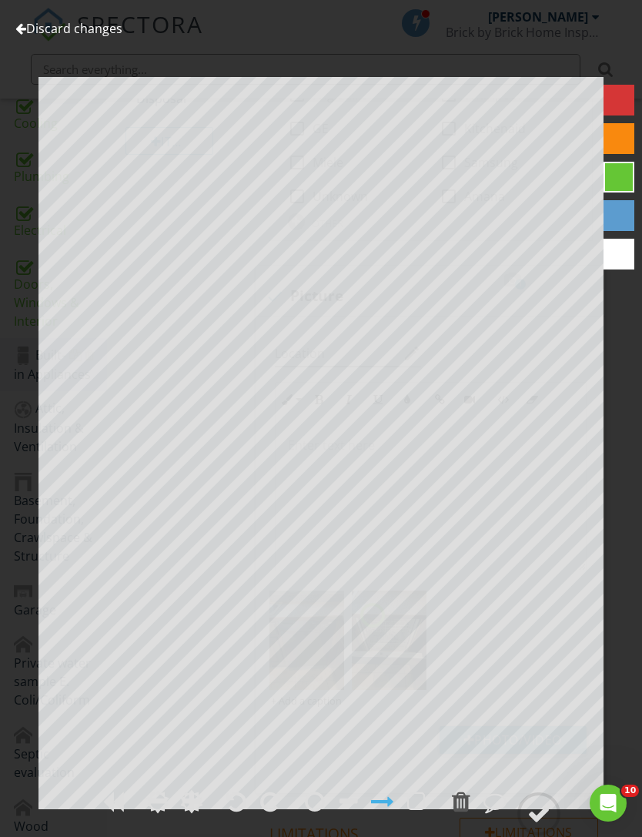
click at [102, 30] on link "Discard changes" at bounding box center [68, 28] width 107 height 17
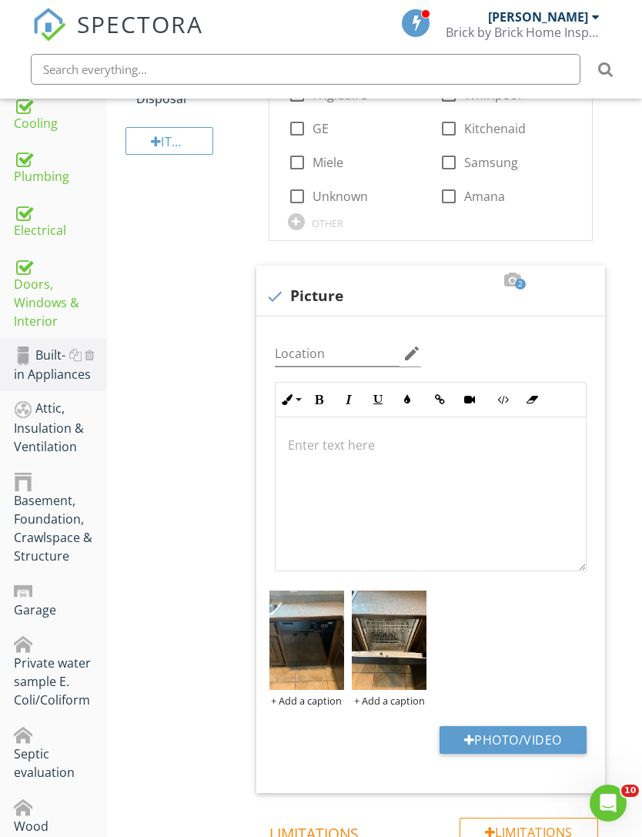
click at [373, 477] on div at bounding box center [431, 494] width 310 height 154
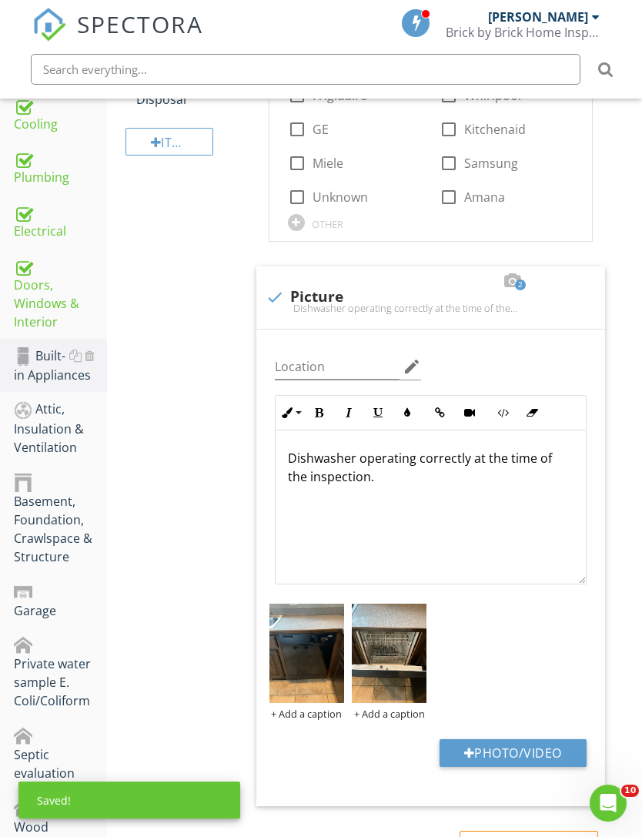
click at [414, 458] on p "Dishwasher operating correctly at the time of the inspection." at bounding box center [431, 467] width 286 height 37
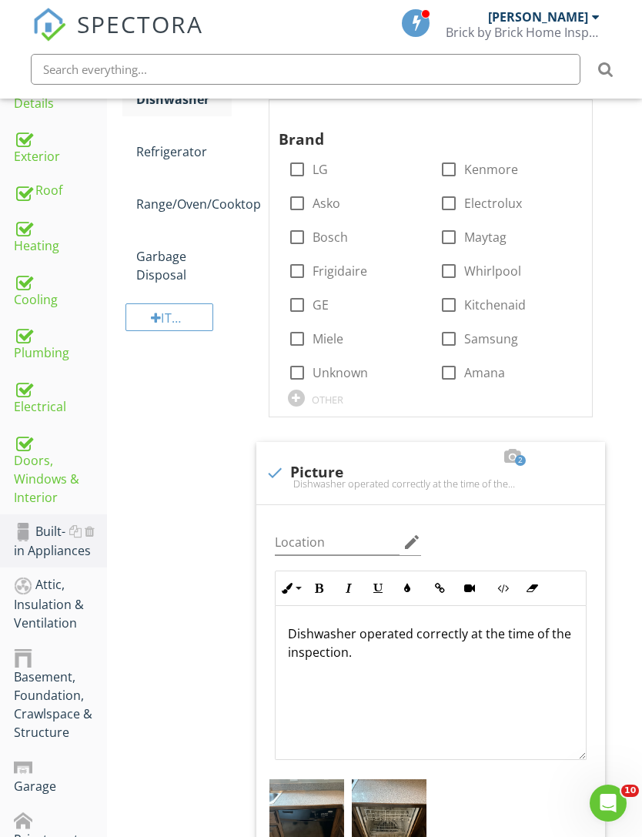
scroll to position [49, 0]
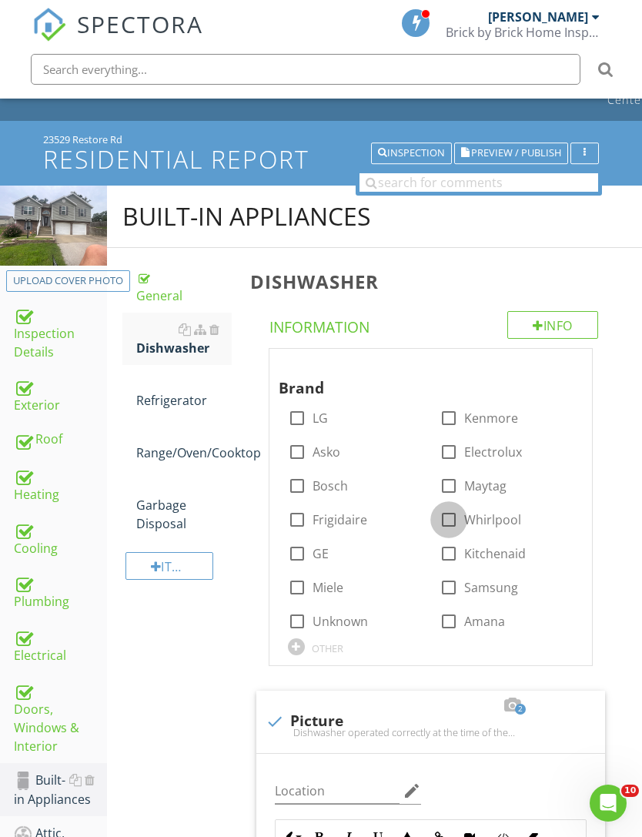
click at [456, 517] on div at bounding box center [449, 520] width 26 height 26
checkbox input "true"
click at [179, 410] on link "Refrigerator" at bounding box center [183, 391] width 95 height 52
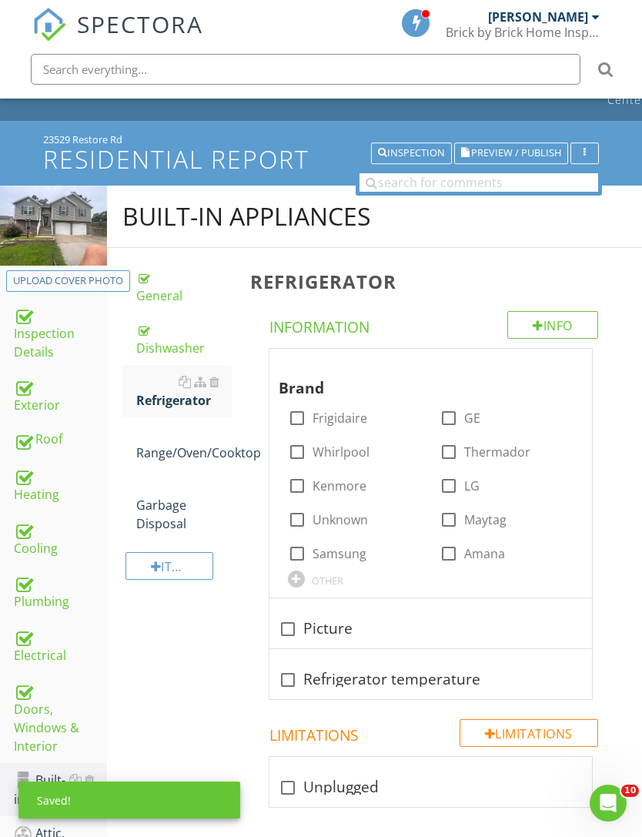
click at [314, 455] on label "Whirlpool" at bounding box center [341, 451] width 57 height 15
checkbox input "true"
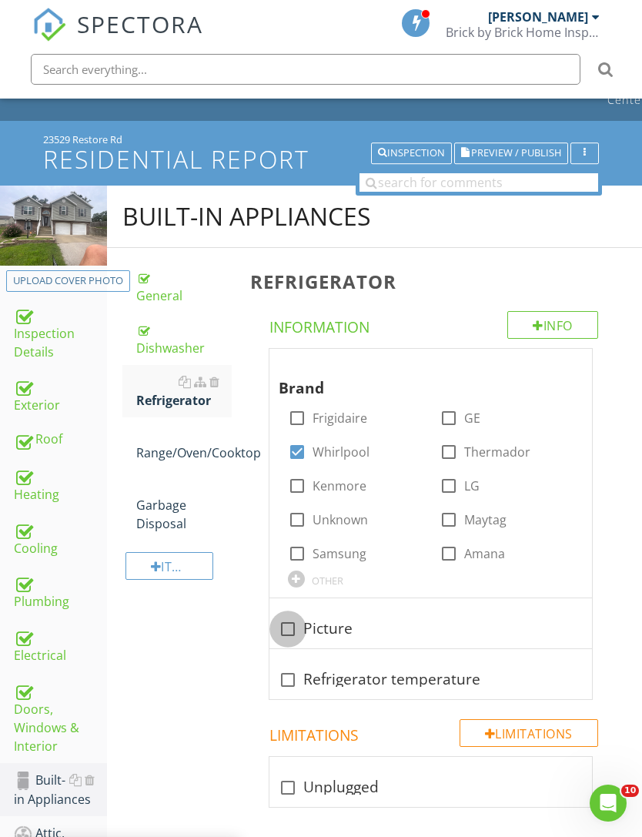
click at [295, 635] on div at bounding box center [288, 629] width 26 height 26
checkbox input "true"
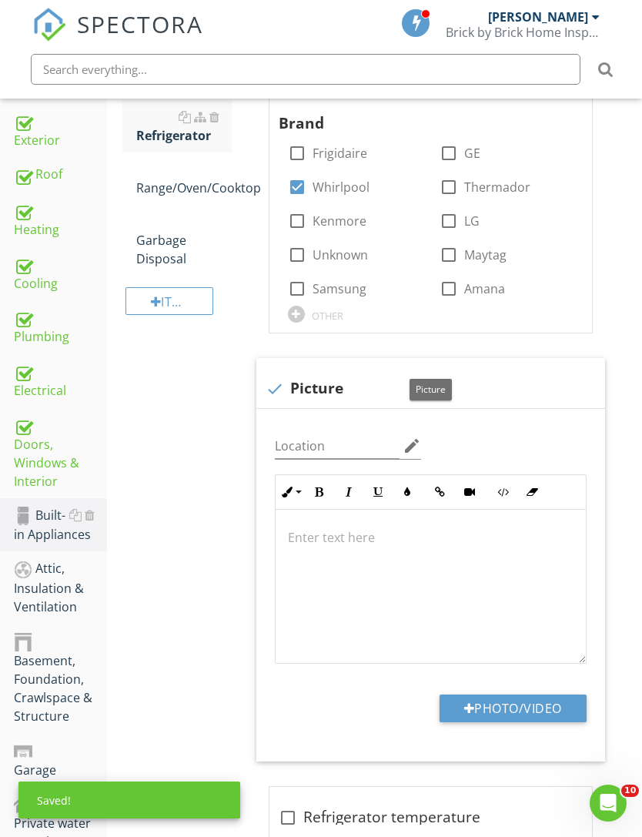
scroll to position [333, 0]
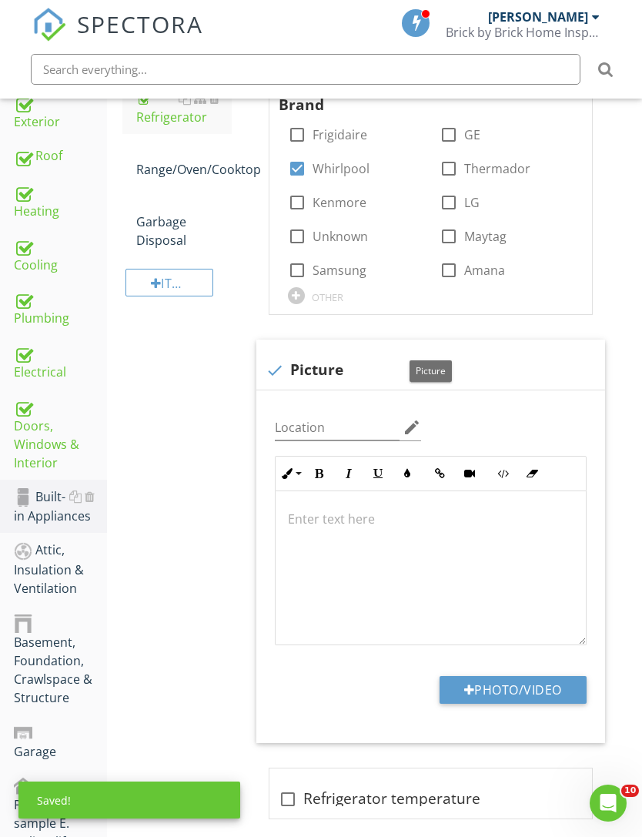
click at [524, 685] on button "Photo/Video" at bounding box center [513, 690] width 147 height 28
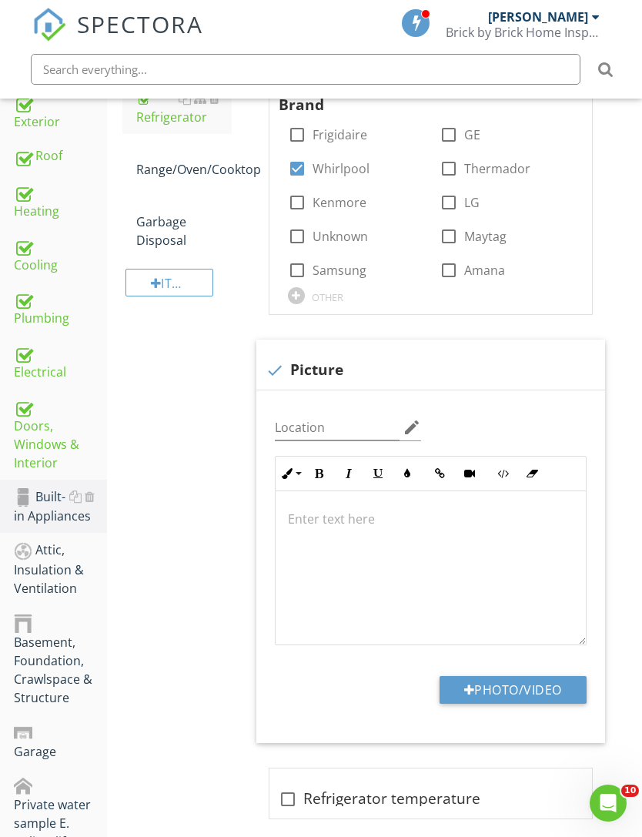
type input "C:\fakepath\IMG_4520.jpeg"
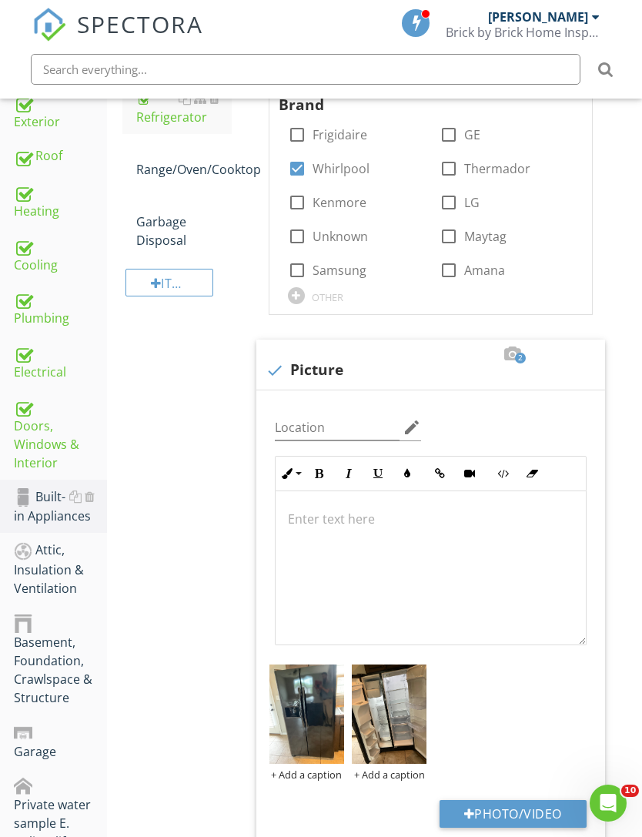
click at [313, 722] on img at bounding box center [307, 715] width 75 height 100
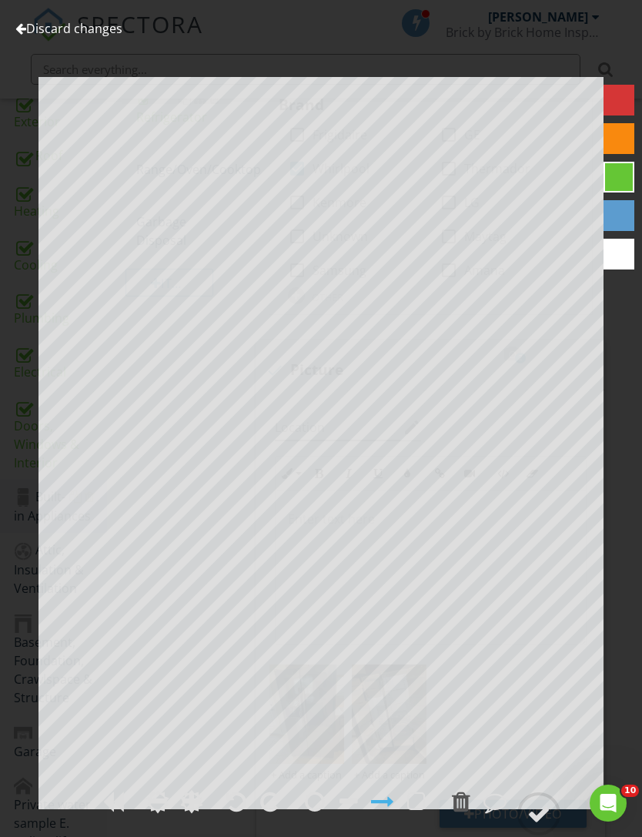
click at [98, 32] on link "Discard changes" at bounding box center [68, 28] width 107 height 17
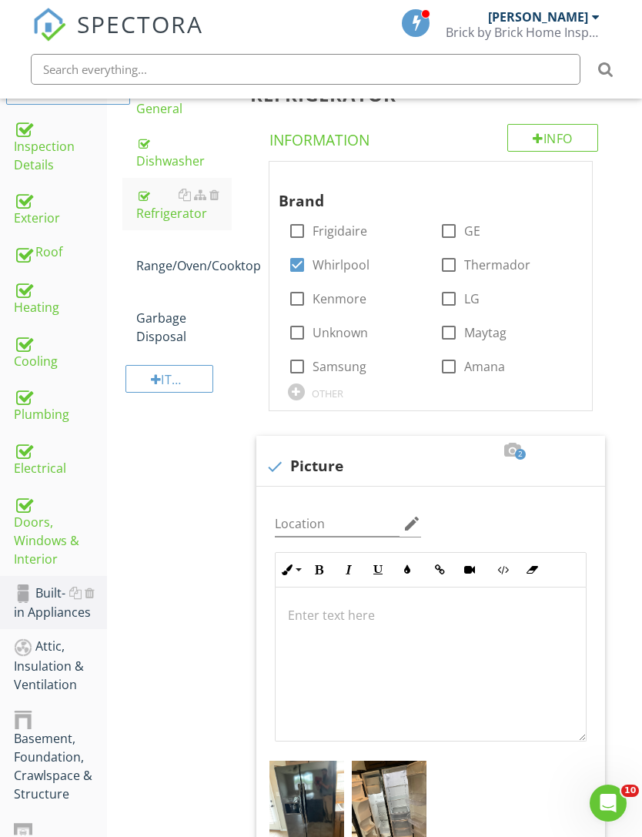
scroll to position [190, 0]
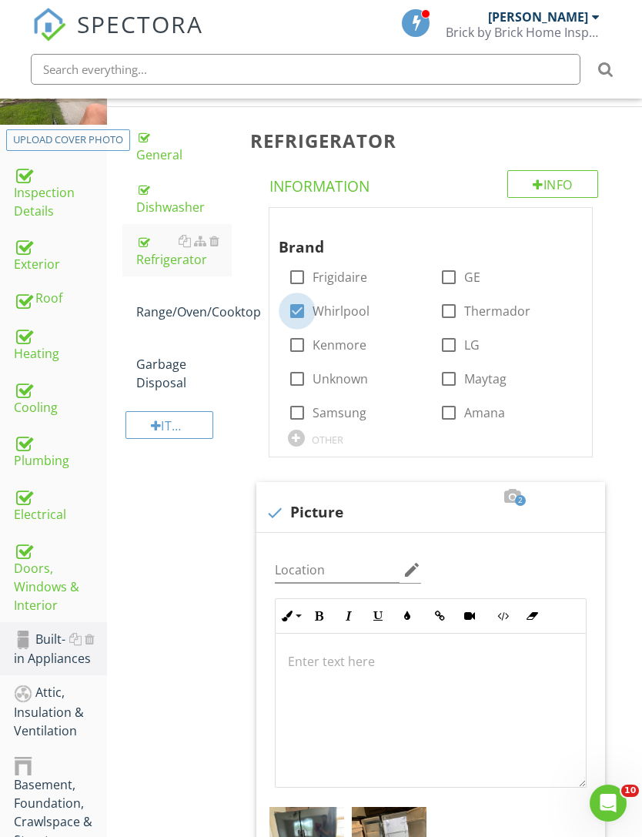
click at [296, 311] on div at bounding box center [297, 311] width 26 height 26
checkbox input "false"
click at [316, 273] on label "Frigidaire" at bounding box center [340, 277] width 55 height 15
checkbox input "true"
click at [357, 676] on div at bounding box center [431, 711] width 310 height 154
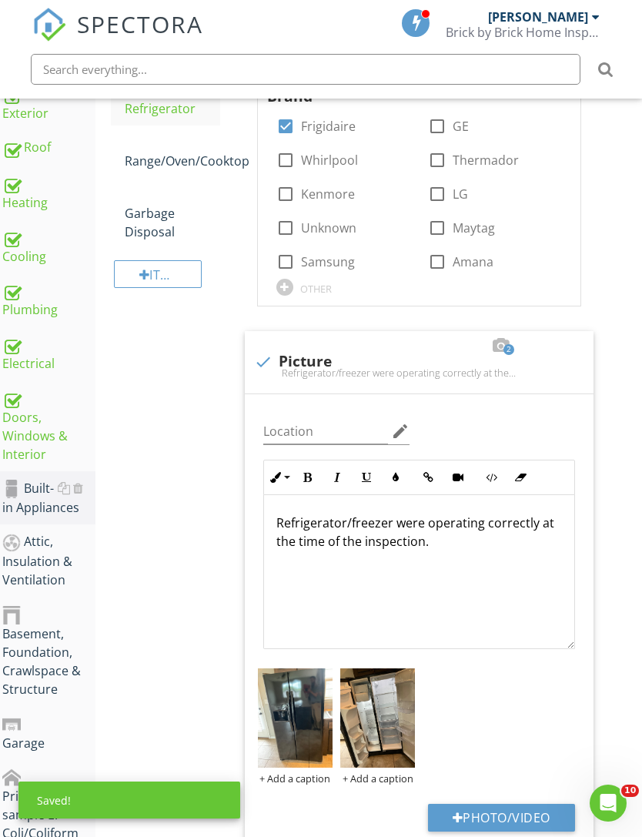
scroll to position [244, 12]
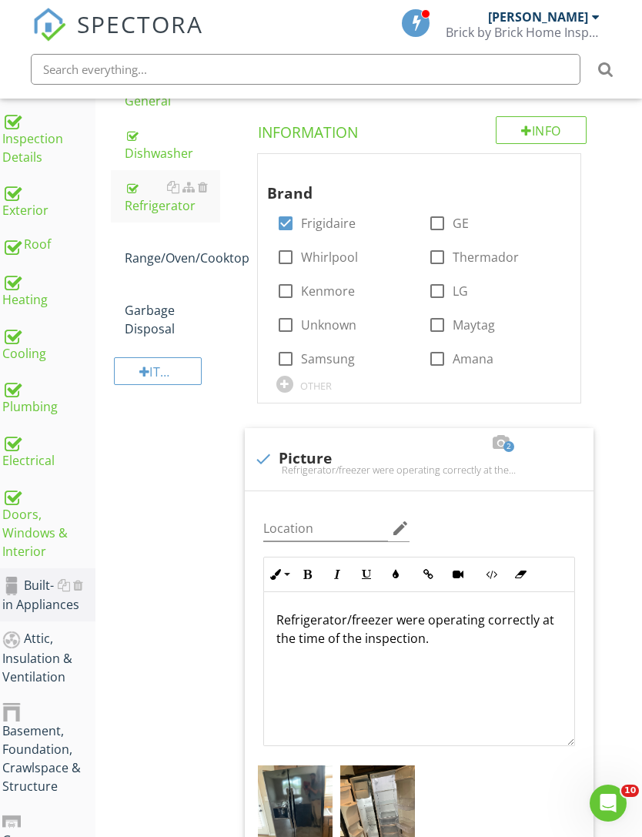
click at [192, 261] on div "Range/Oven/Cooktop" at bounding box center [172, 248] width 95 height 37
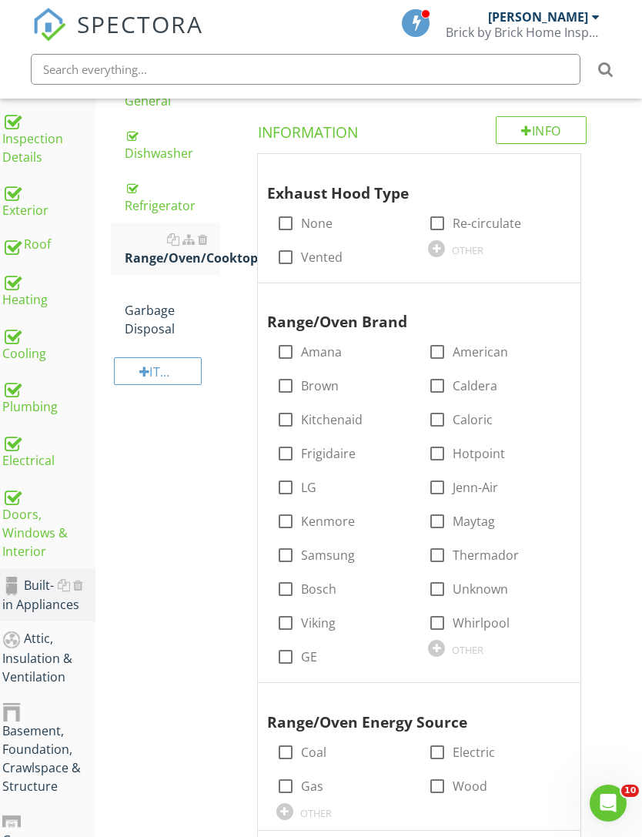
click at [439, 219] on div at bounding box center [437, 223] width 26 height 26
checkbox input "true"
click at [603, 407] on span "Exhaust Hood Type check_box_outline_blank None check_box Re-circulate check_box…" at bounding box center [422, 517] width 367 height 728
click at [450, 619] on div at bounding box center [437, 623] width 26 height 26
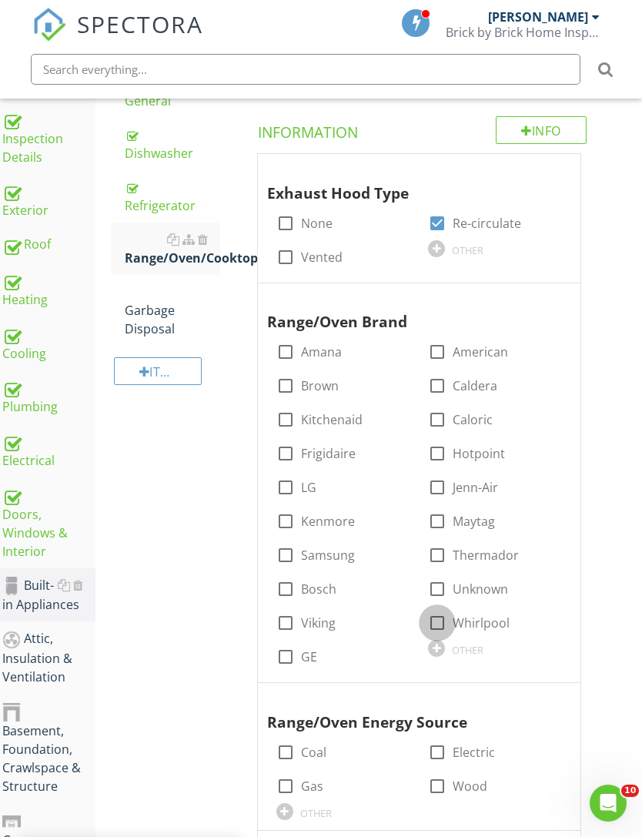
checkbox input "true"
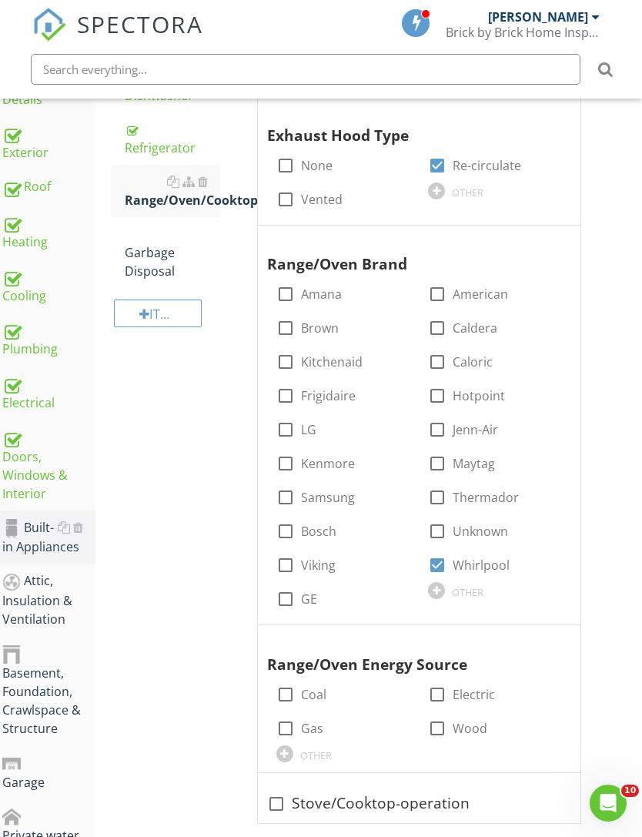
scroll to position [496, 12]
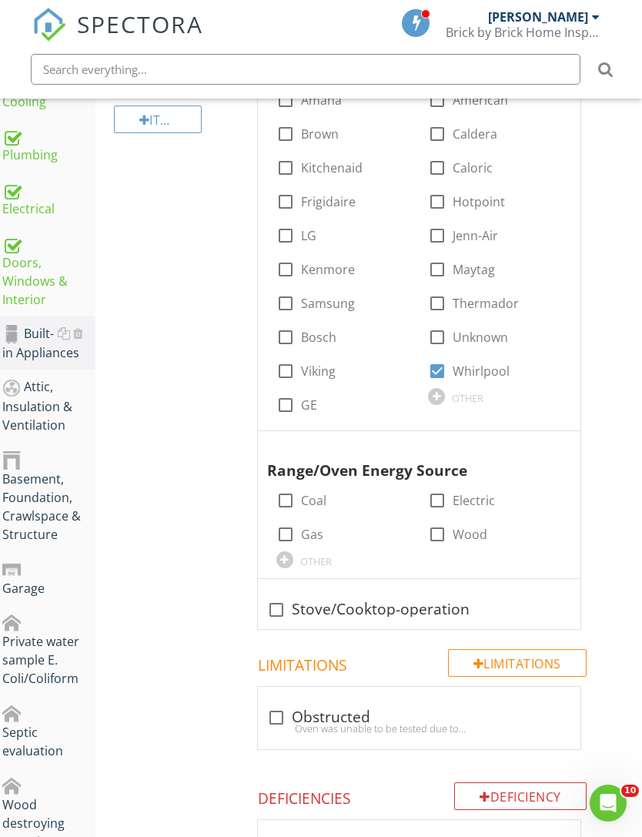
click at [480, 501] on label "Electric" at bounding box center [474, 500] width 42 height 15
checkbox input "true"
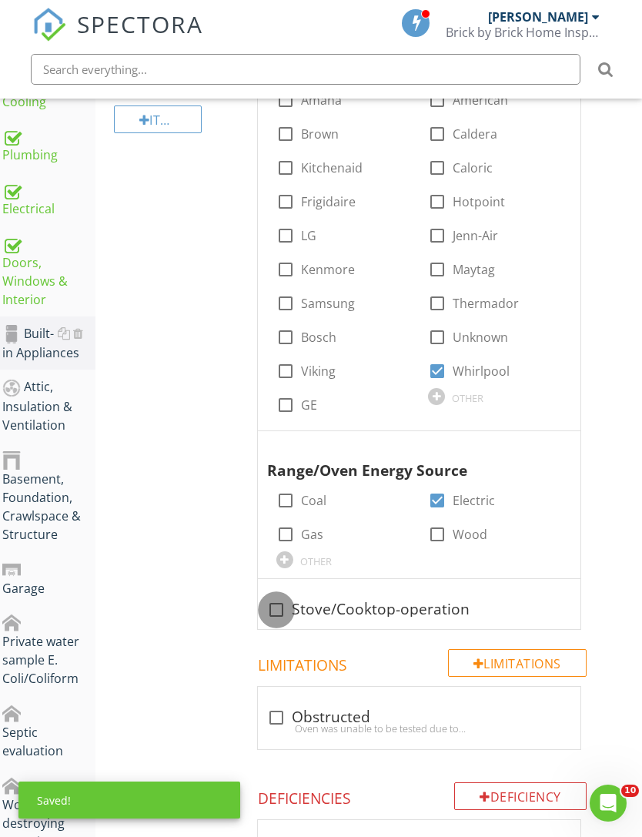
click at [276, 611] on div at bounding box center [276, 610] width 26 height 26
checkbox input "true"
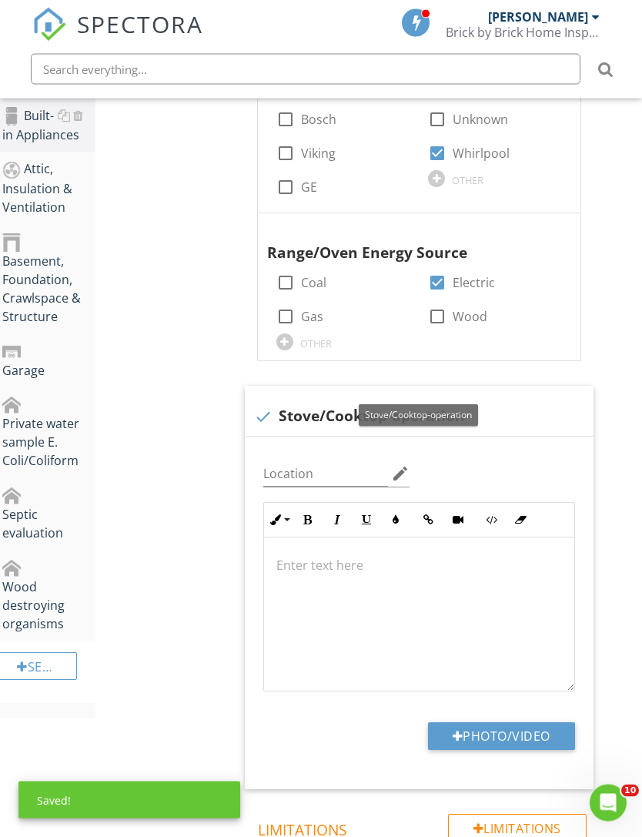
scroll to position [714, 12]
click at [494, 736] on button "Photo/Video" at bounding box center [501, 736] width 147 height 28
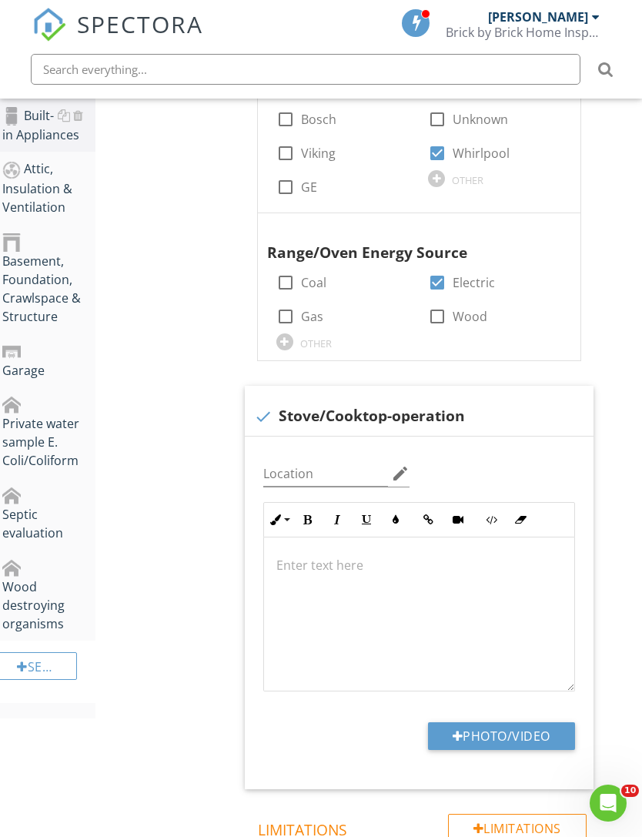
type input "C:\fakepath\IMG_4519.jpeg"
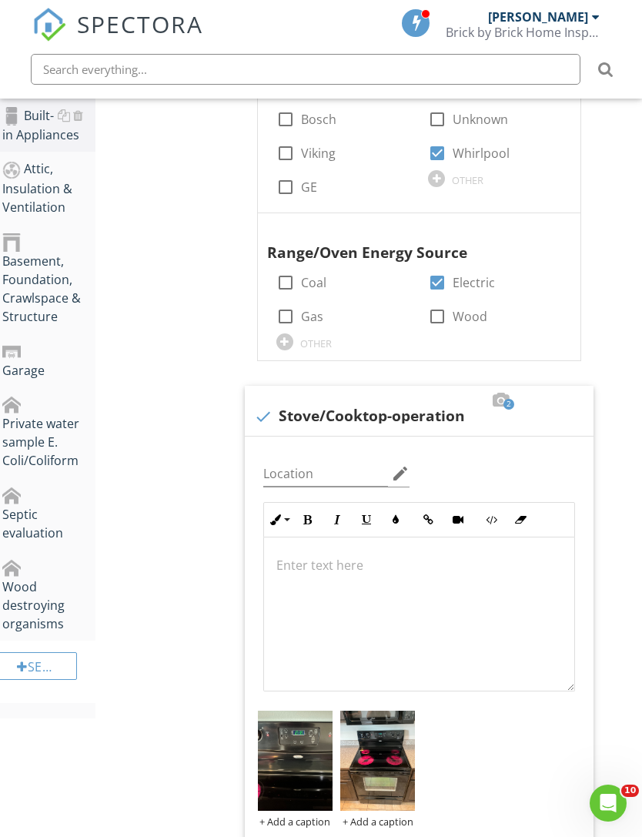
click at [316, 775] on img at bounding box center [295, 761] width 75 height 100
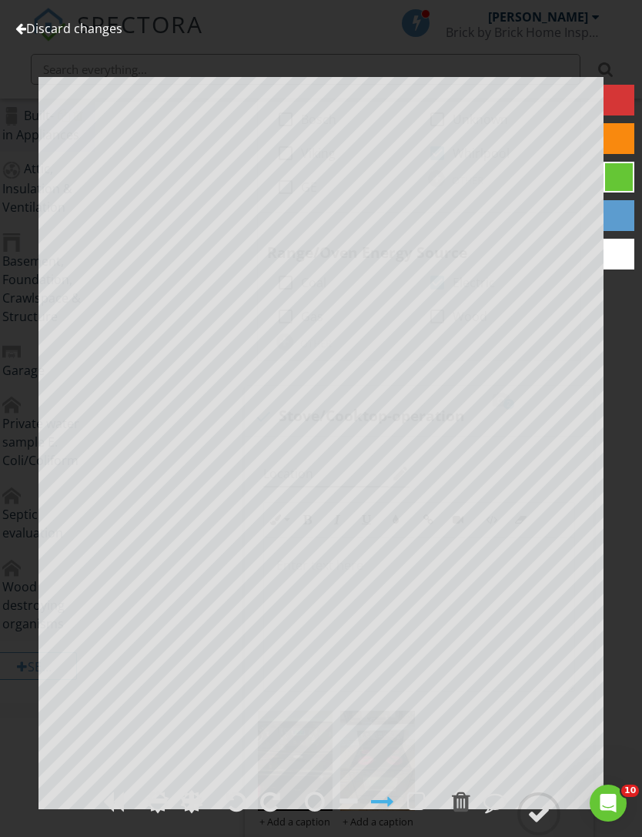
click at [95, 35] on link "Discard changes" at bounding box center [68, 28] width 107 height 17
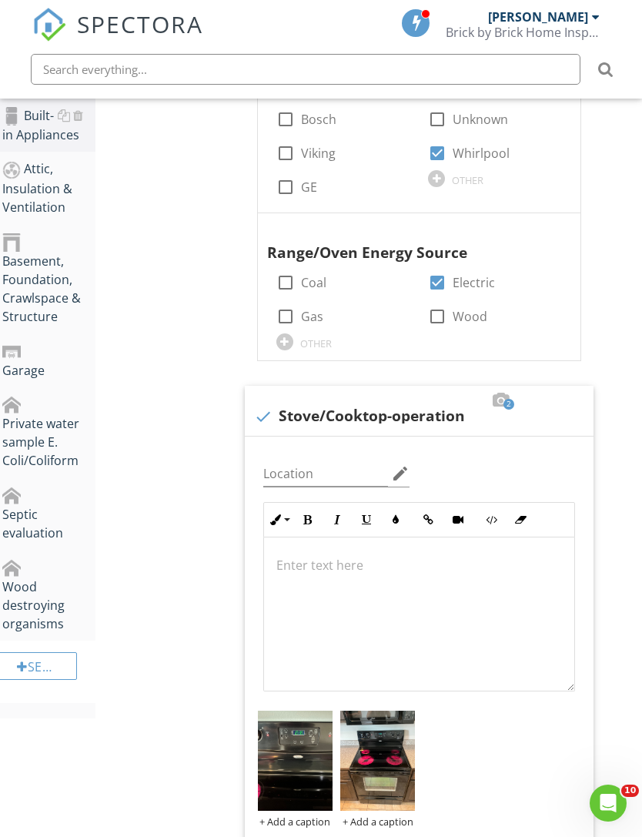
click at [451, 611] on div at bounding box center [419, 614] width 310 height 154
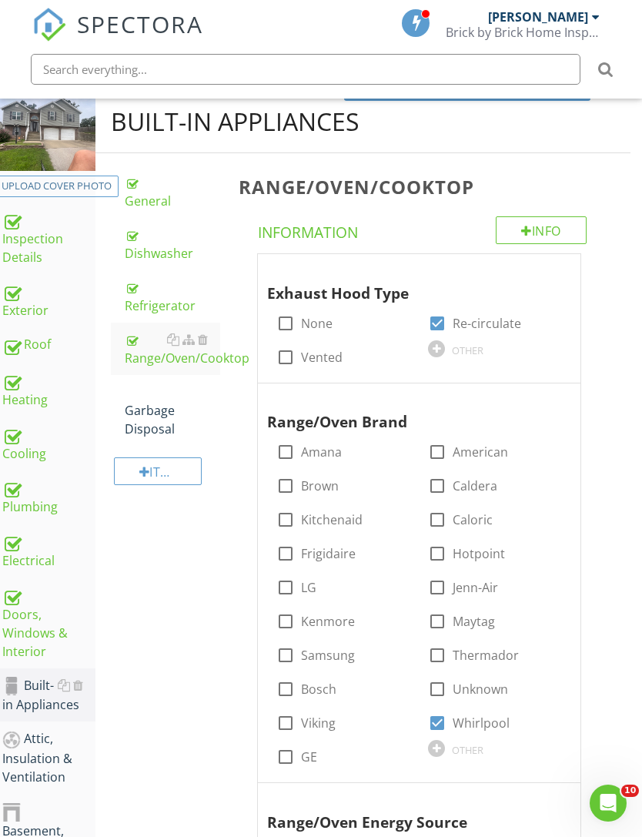
scroll to position [0, 12]
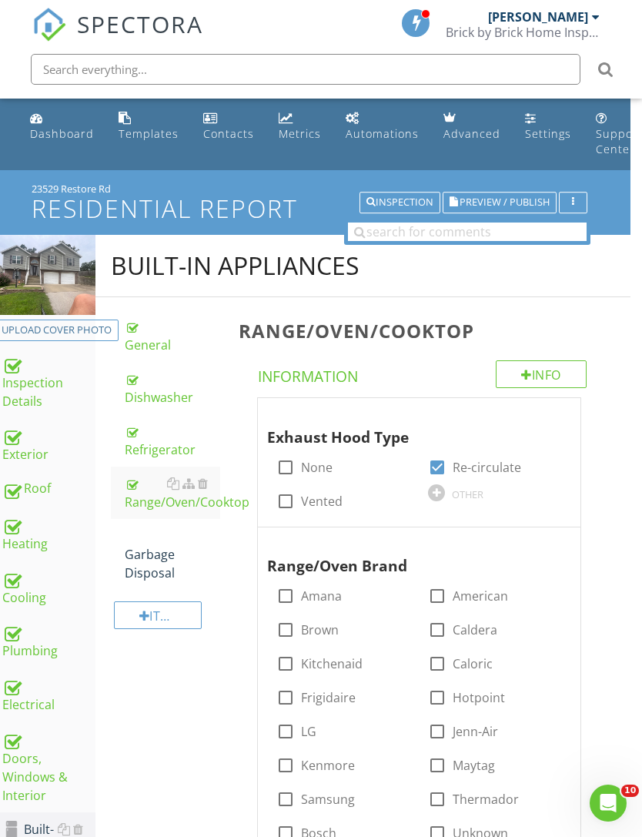
click at [151, 564] on div "Garbage Disposal" at bounding box center [172, 554] width 95 height 55
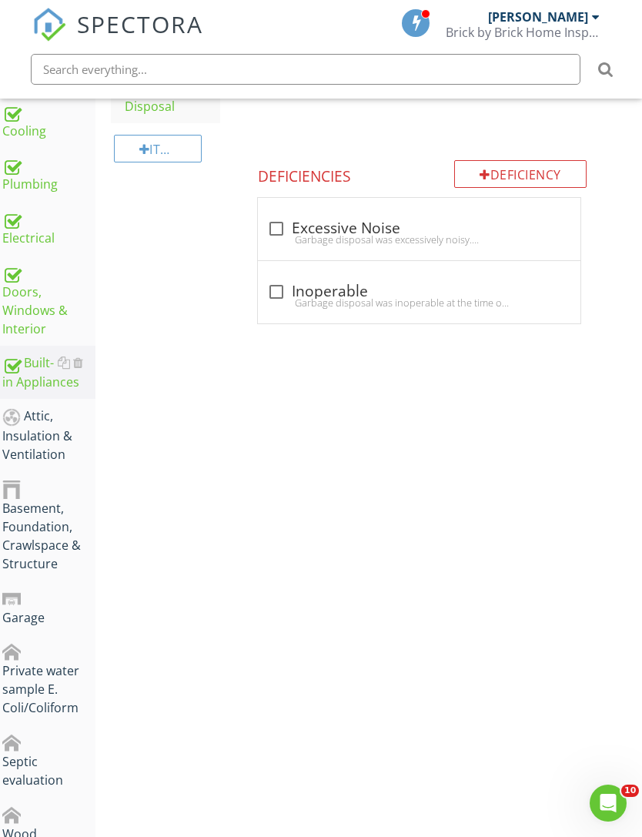
scroll to position [527, 12]
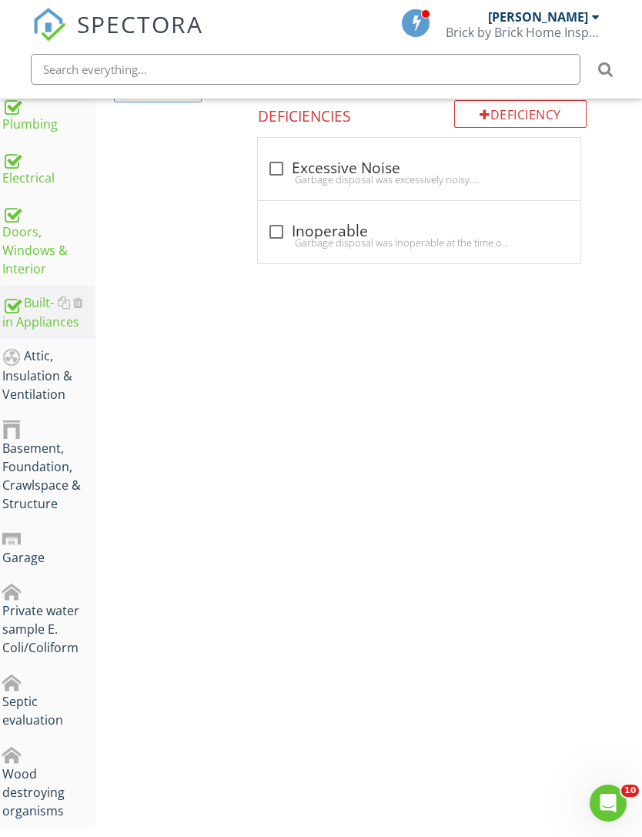
click at [53, 385] on div "Attic, Insulation & Ventilation" at bounding box center [48, 375] width 93 height 57
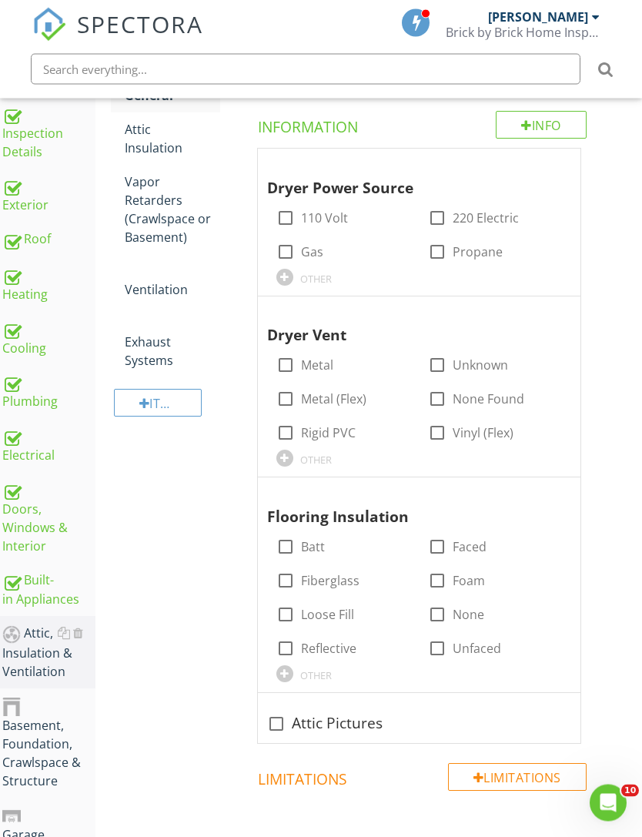
scroll to position [249, 12]
click at [448, 207] on div at bounding box center [437, 218] width 26 height 26
checkbox input "true"
click at [302, 362] on label "Metal" at bounding box center [317, 364] width 32 height 15
checkbox input "true"
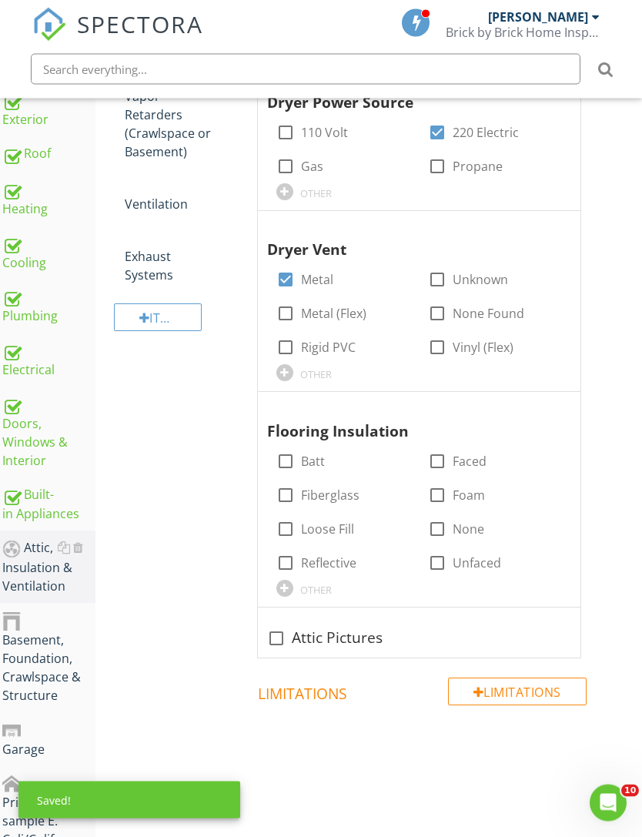
scroll to position [357, 12]
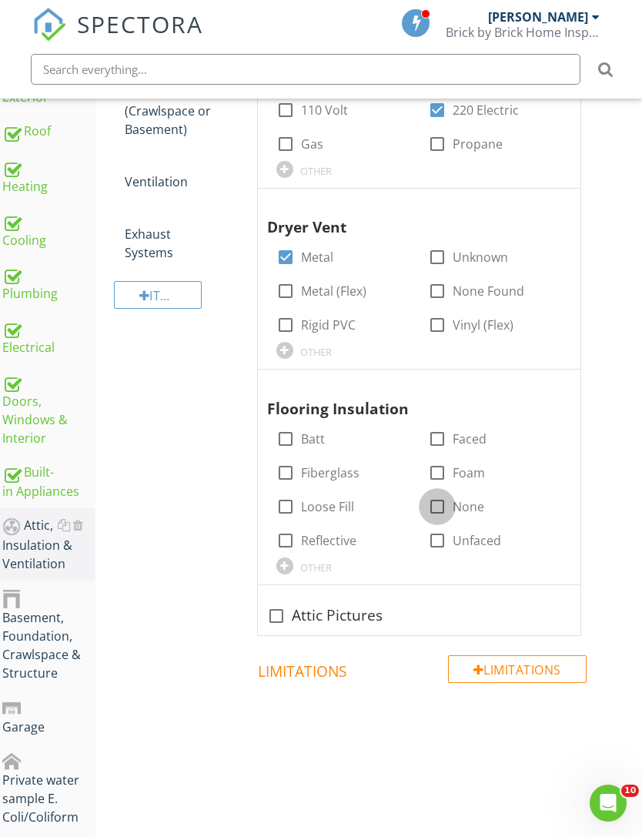
click at [443, 504] on div at bounding box center [437, 507] width 26 height 26
checkbox input "true"
click at [282, 617] on div at bounding box center [276, 616] width 26 height 26
checkbox input "true"
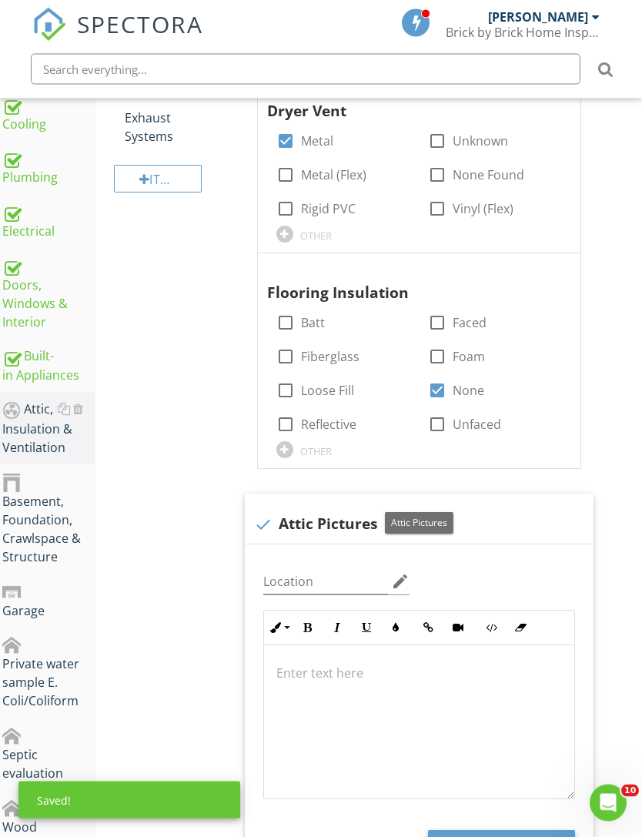
scroll to position [656, 12]
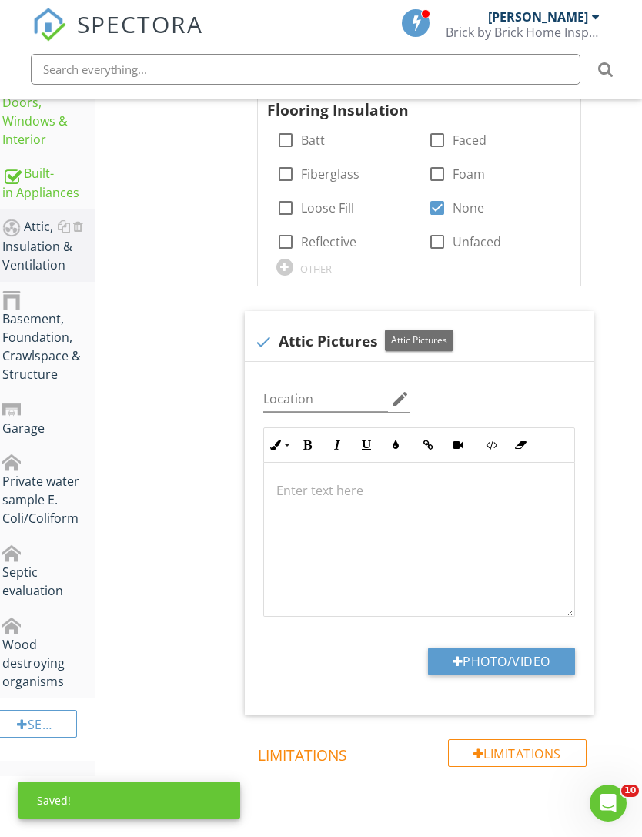
click at [491, 658] on button "Photo/Video" at bounding box center [501, 662] width 147 height 28
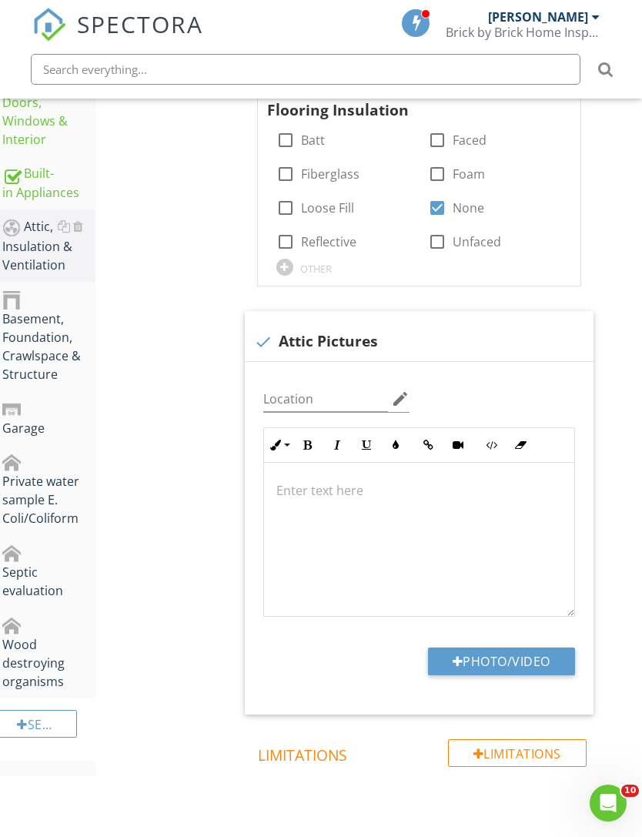
type input "C:\fakepath\IMG_4516.jpeg"
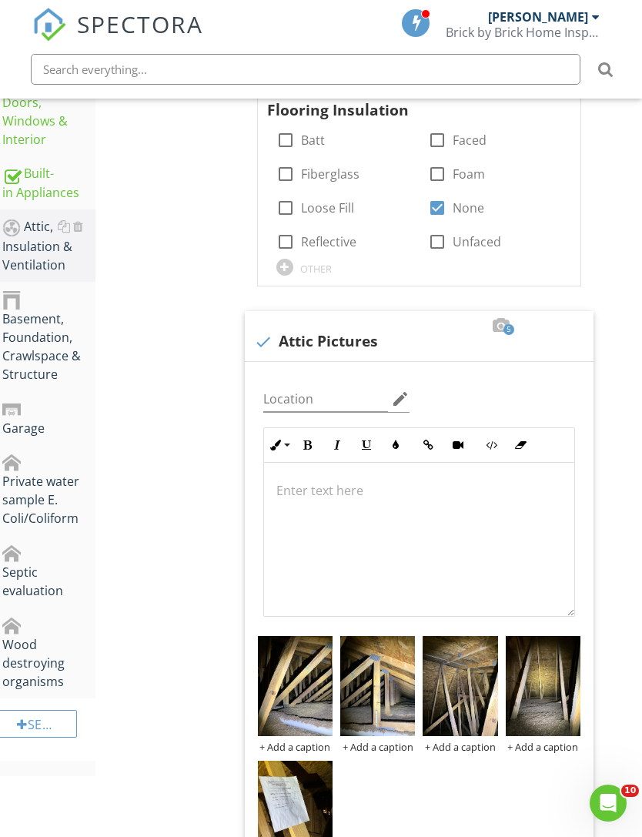
click at [292, 795] on img at bounding box center [295, 811] width 75 height 100
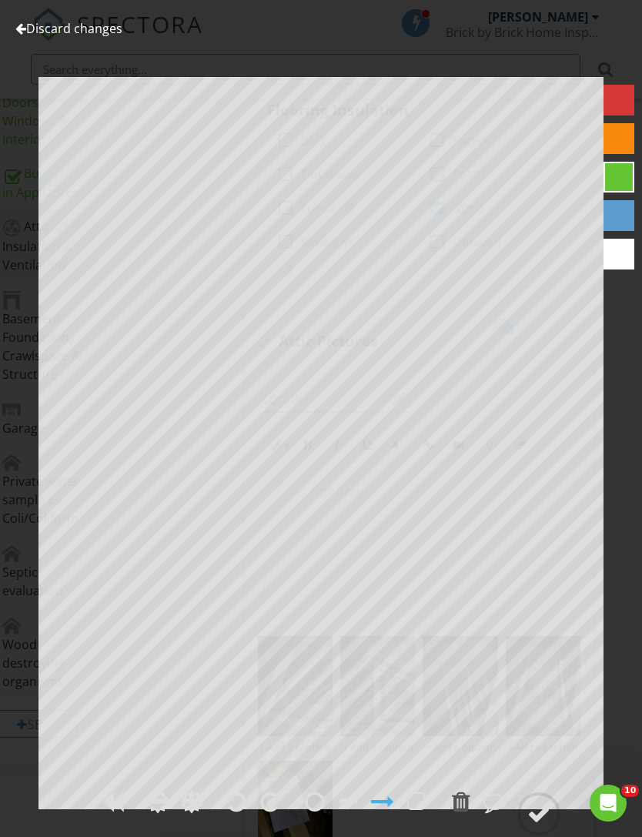
click at [93, 28] on link "Discard changes" at bounding box center [68, 28] width 107 height 17
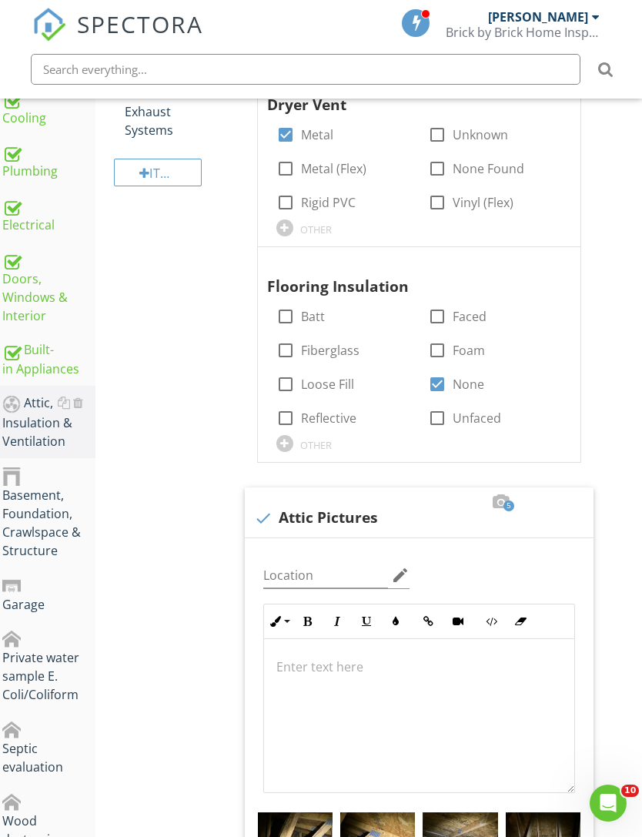
scroll to position [176, 12]
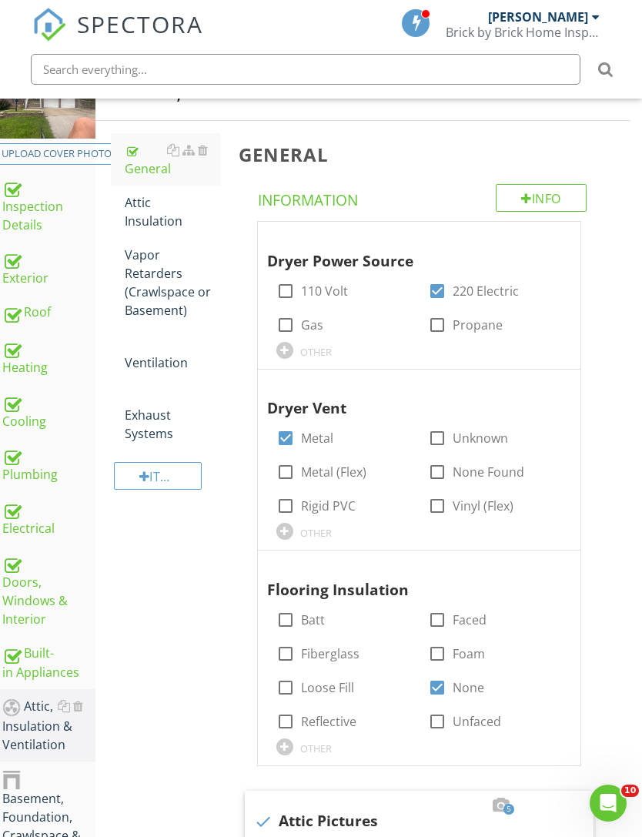
click at [152, 215] on div "Attic Insulation" at bounding box center [172, 211] width 95 height 37
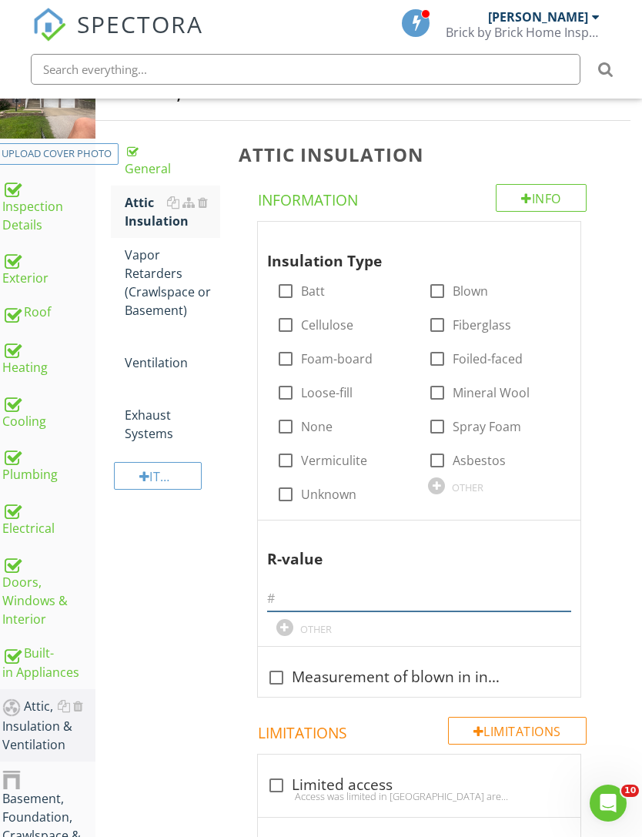
click at [328, 595] on input "text" at bounding box center [419, 598] width 304 height 25
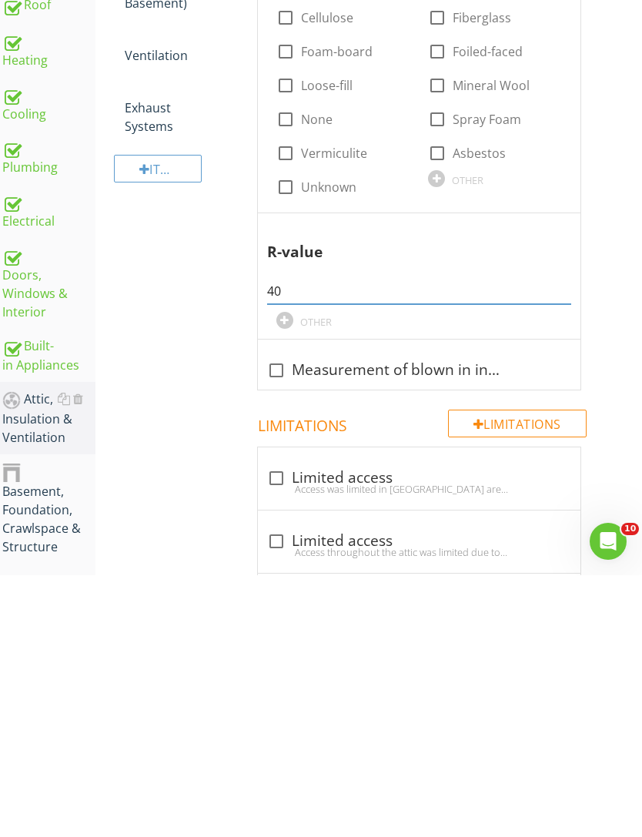
type input "4"
type input "R-40"
click at [283, 619] on div at bounding box center [276, 632] width 26 height 26
checkbox input "true"
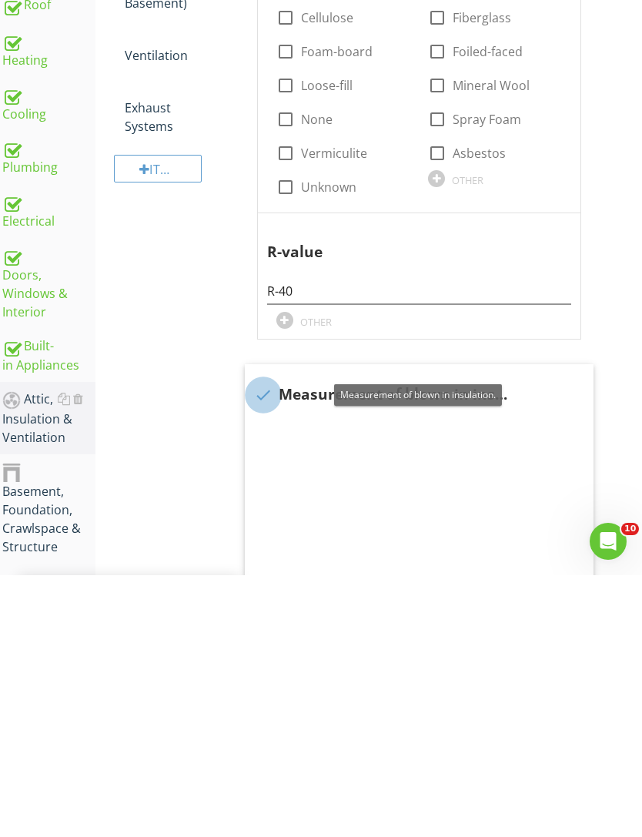
scroll to position [484, 12]
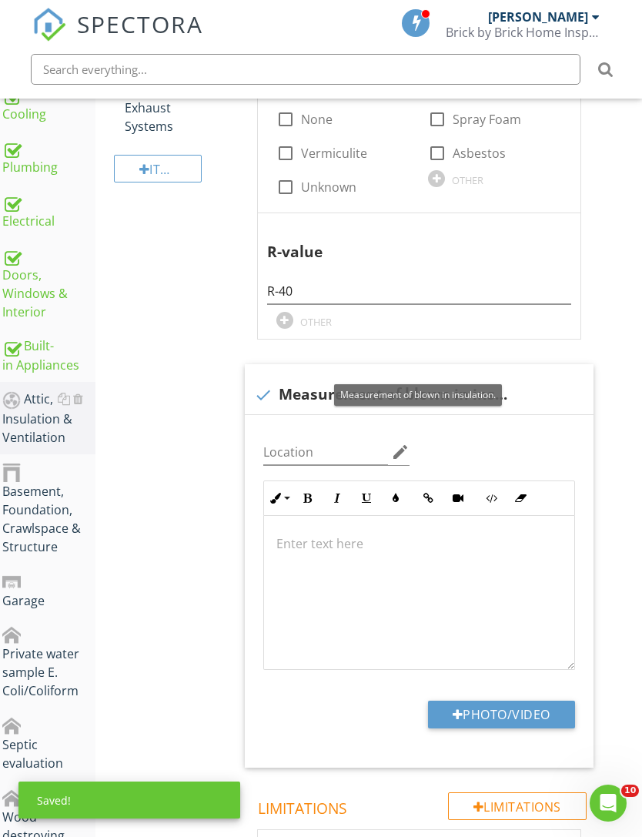
click at [513, 713] on button "Photo/Video" at bounding box center [501, 715] width 147 height 28
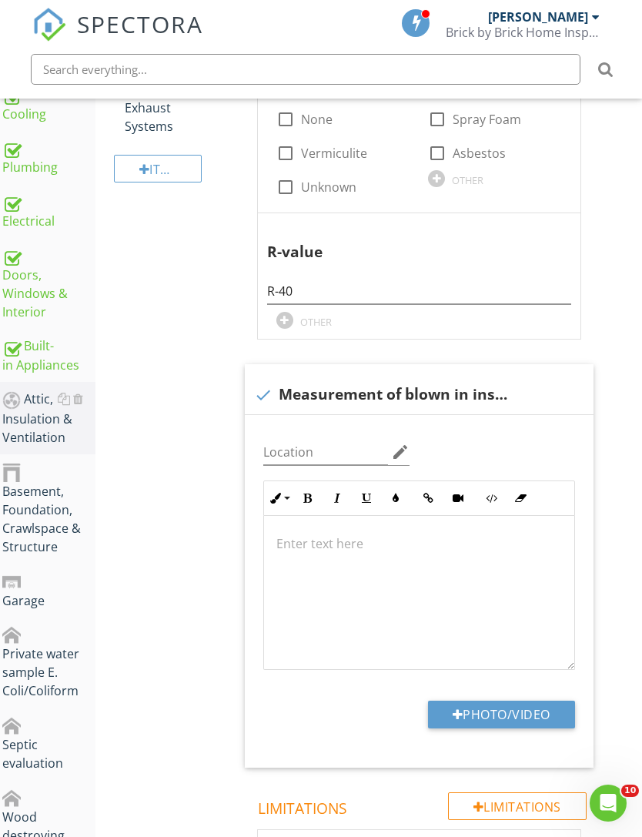
click at [460, 725] on button "Photo/Video" at bounding box center [501, 715] width 147 height 28
type input "C:\fakepath\IMG_2075.jpeg"
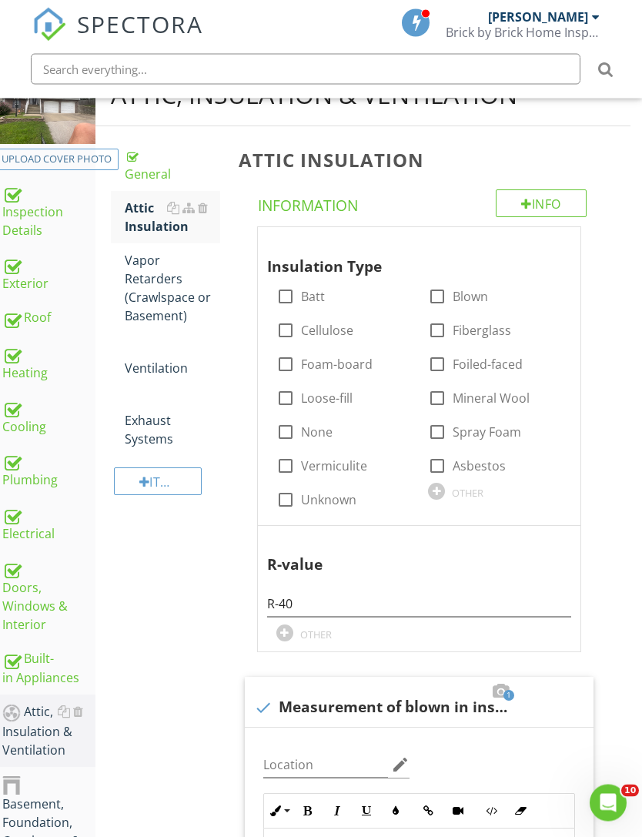
scroll to position [169, 12]
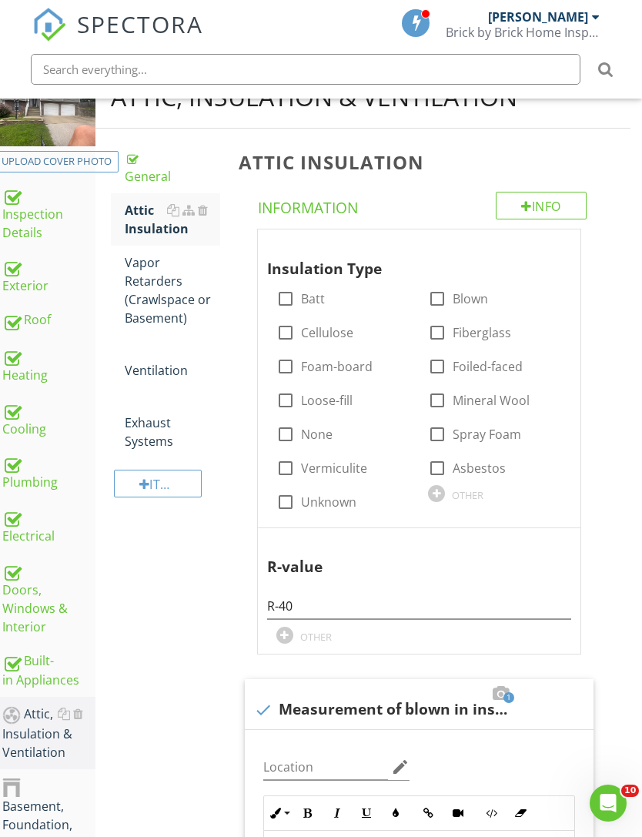
click at [296, 323] on div at bounding box center [286, 333] width 26 height 26
checkbox input "true"
click at [313, 400] on label "Loose-fill" at bounding box center [327, 400] width 52 height 15
checkbox input "true"
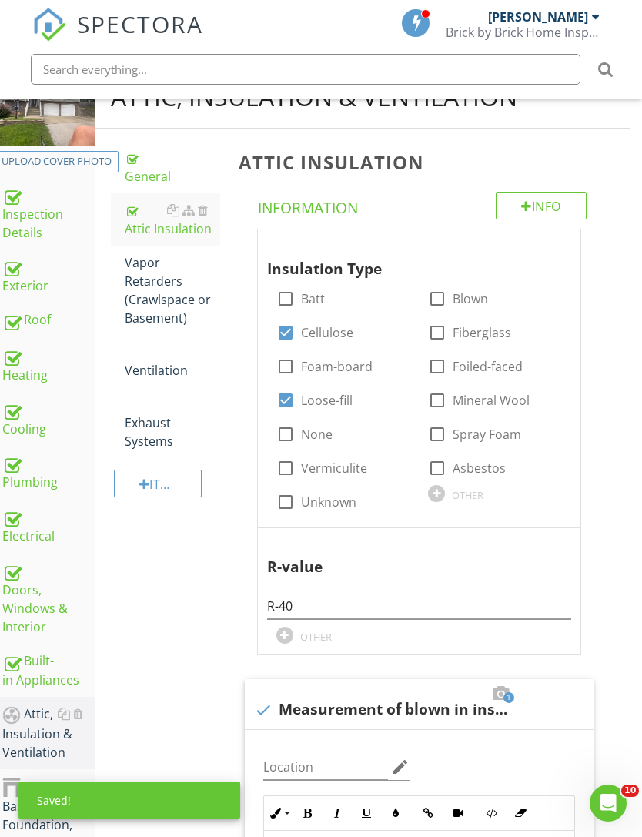
click at [155, 319] on div "Vapor Retarders (Crawlspace or Basement)" at bounding box center [172, 290] width 95 height 74
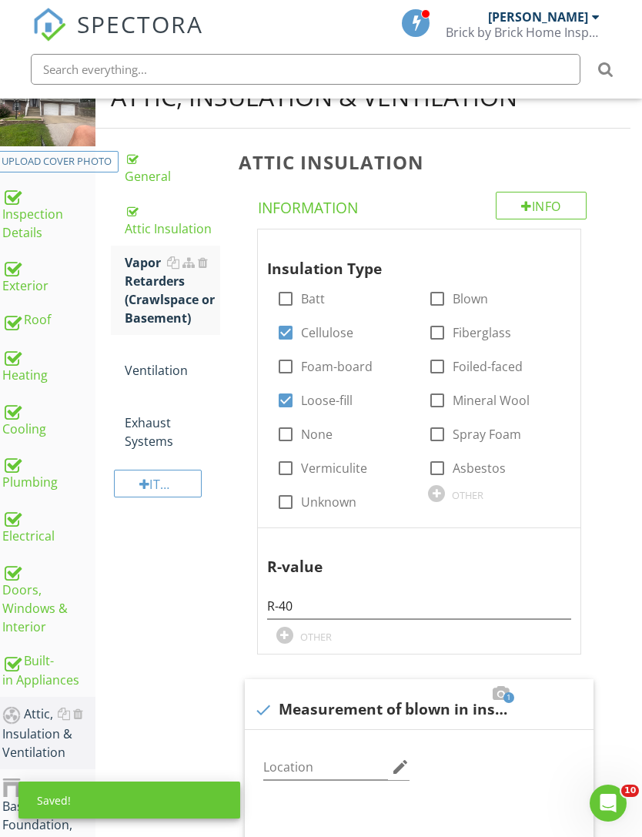
click at [157, 323] on div "Vapor Retarders (Crawlspace or Basement)" at bounding box center [172, 290] width 95 height 74
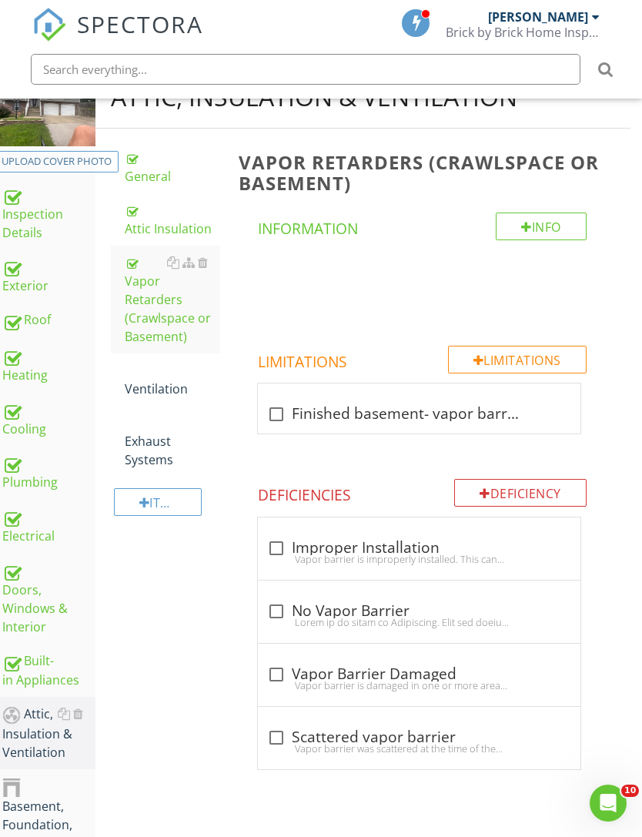
click at [160, 372] on div "Ventilation" at bounding box center [172, 379] width 95 height 37
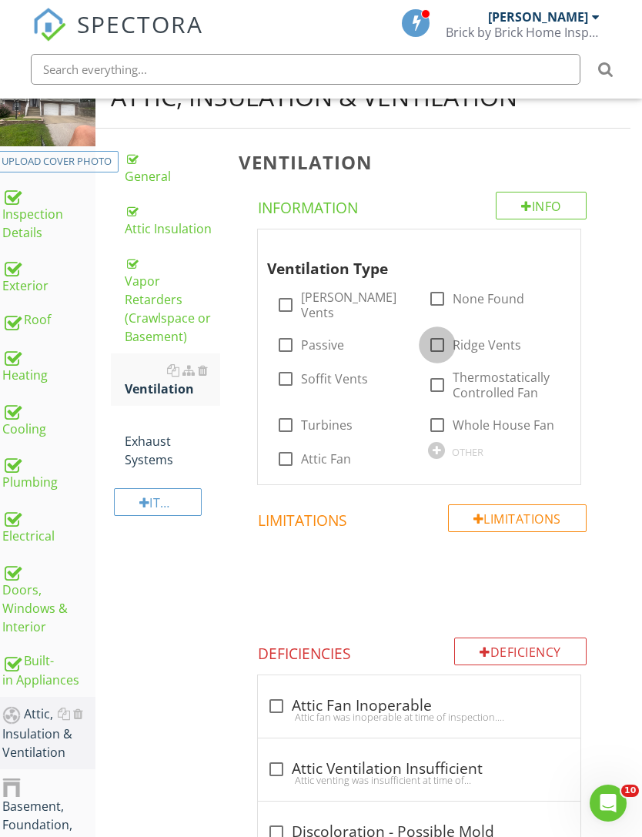
click at [445, 332] on div at bounding box center [437, 345] width 26 height 26
checkbox input "true"
click at [290, 369] on div at bounding box center [286, 379] width 26 height 26
checkbox input "true"
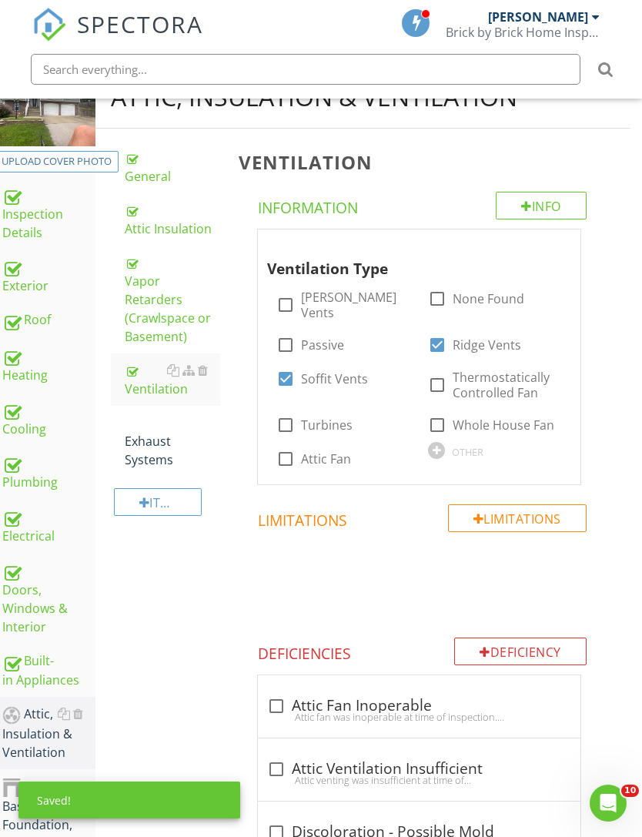
click at [150, 427] on div "Exhaust Systems" at bounding box center [172, 441] width 95 height 55
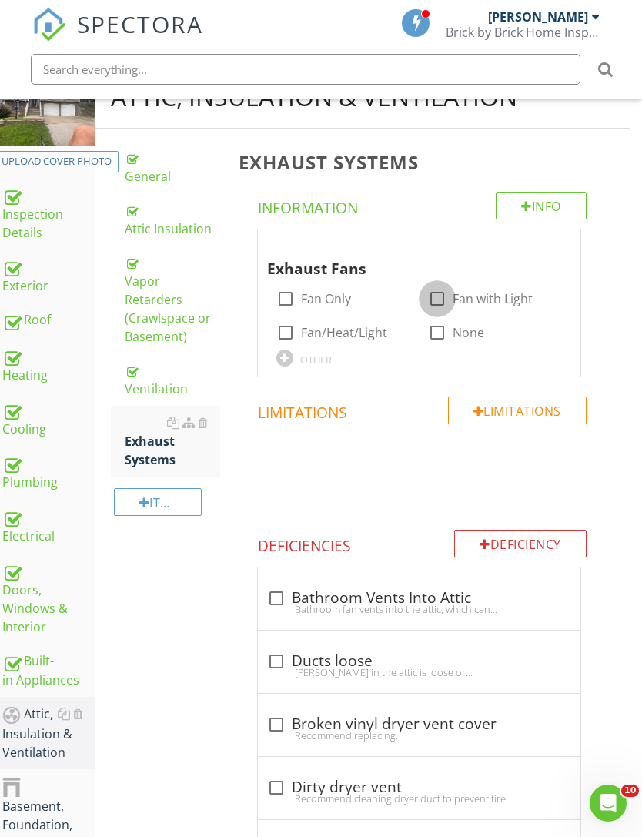
click at [447, 296] on div at bounding box center [437, 299] width 26 height 26
checkbox input "true"
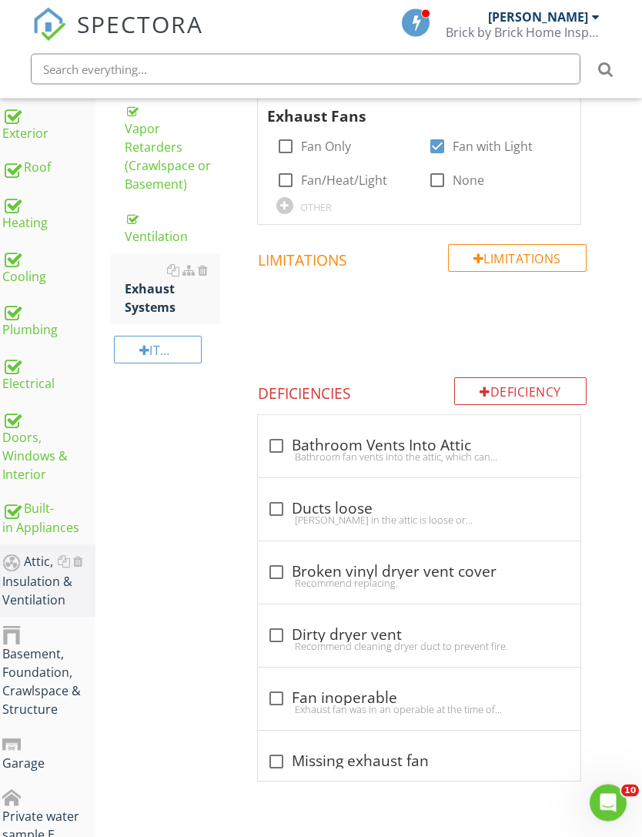
scroll to position [321, 12]
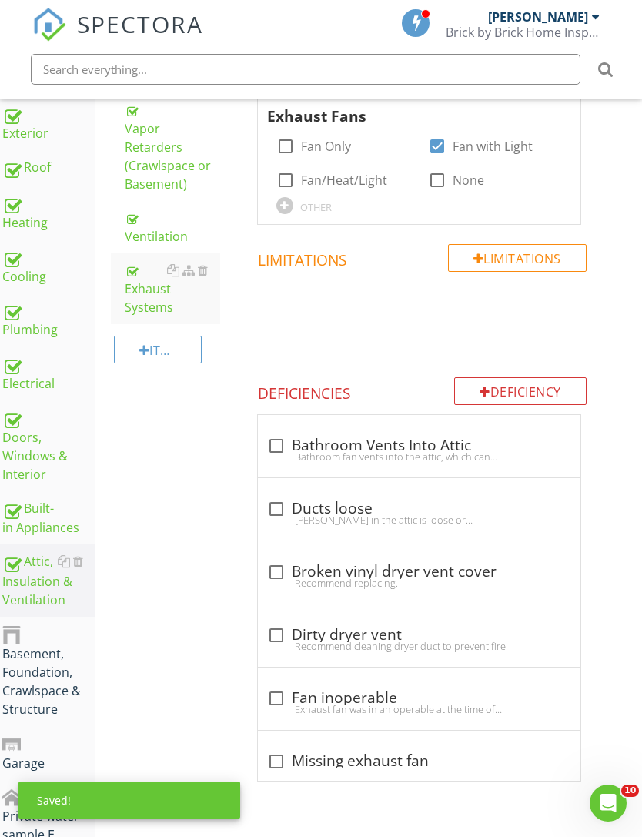
click at [51, 689] on div "Basement, Foundation, Crawlspace & Structure" at bounding box center [48, 671] width 93 height 94
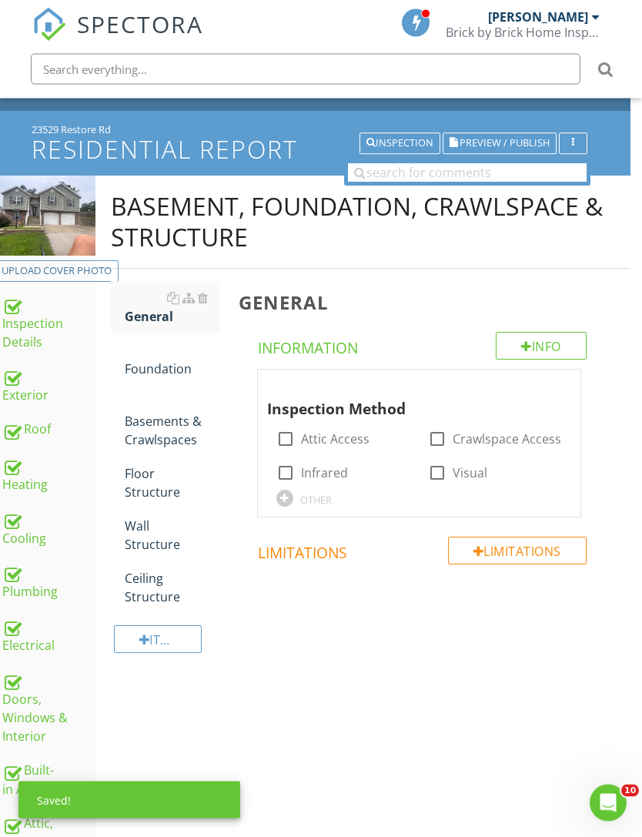
scroll to position [42, 12]
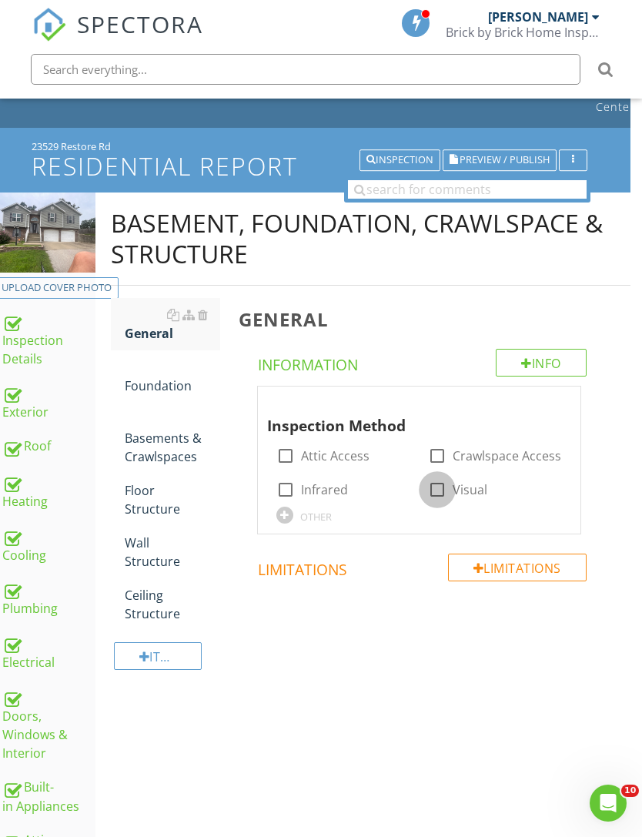
click at [443, 490] on div at bounding box center [437, 490] width 26 height 26
checkbox input "true"
click at [163, 386] on div "Foundation" at bounding box center [172, 376] width 95 height 37
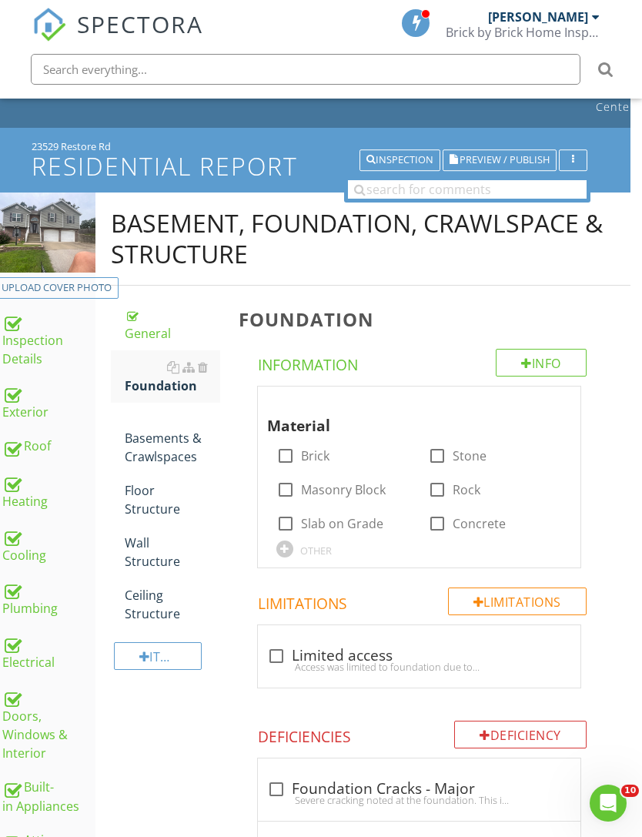
click at [460, 518] on label "Concrete" at bounding box center [479, 523] width 53 height 15
checkbox input "true"
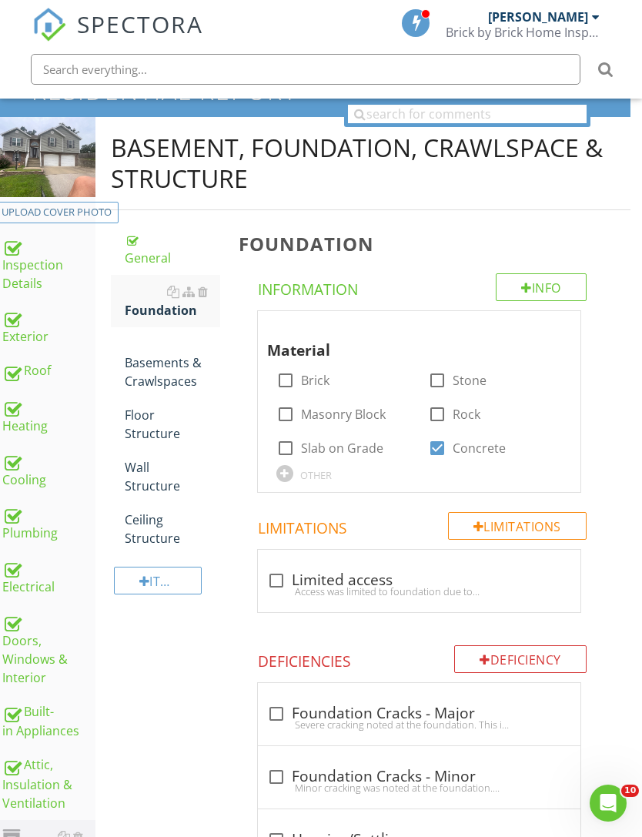
scroll to position [290, 12]
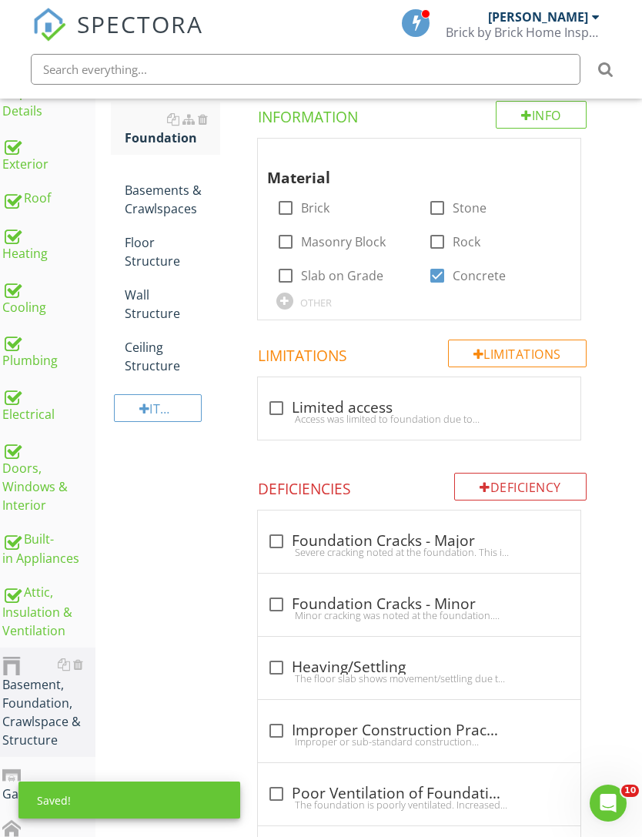
click at [278, 602] on div at bounding box center [276, 604] width 26 height 26
checkbox input "true"
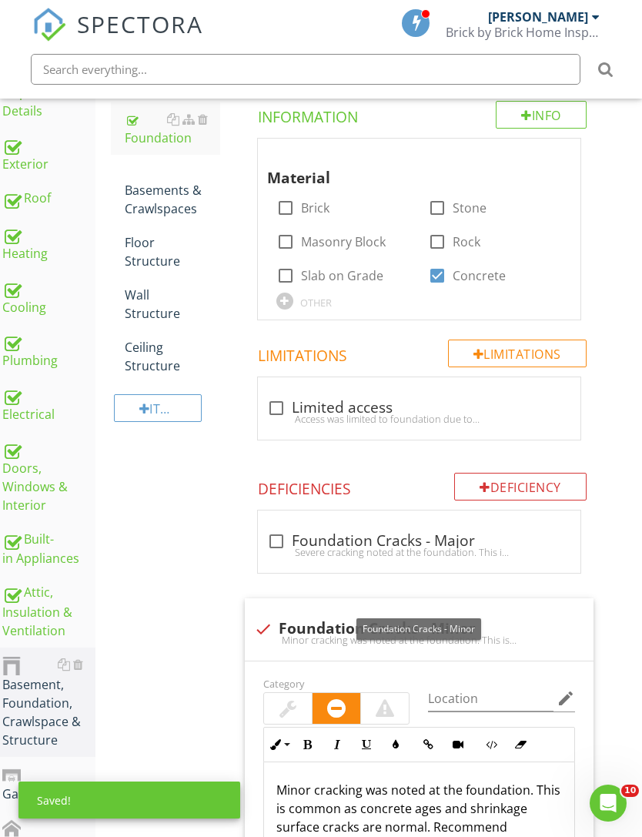
click at [294, 707] on div at bounding box center [288, 708] width 17 height 18
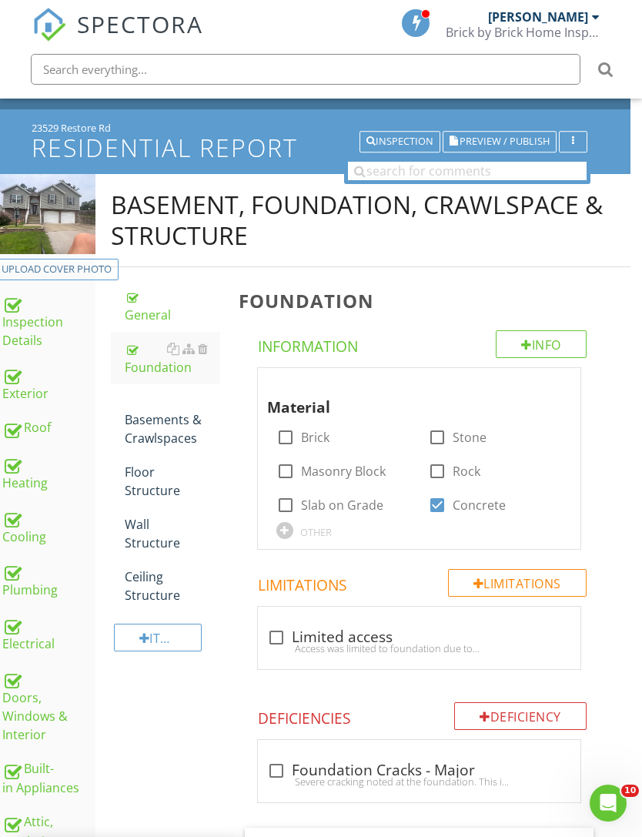
scroll to position [0, 12]
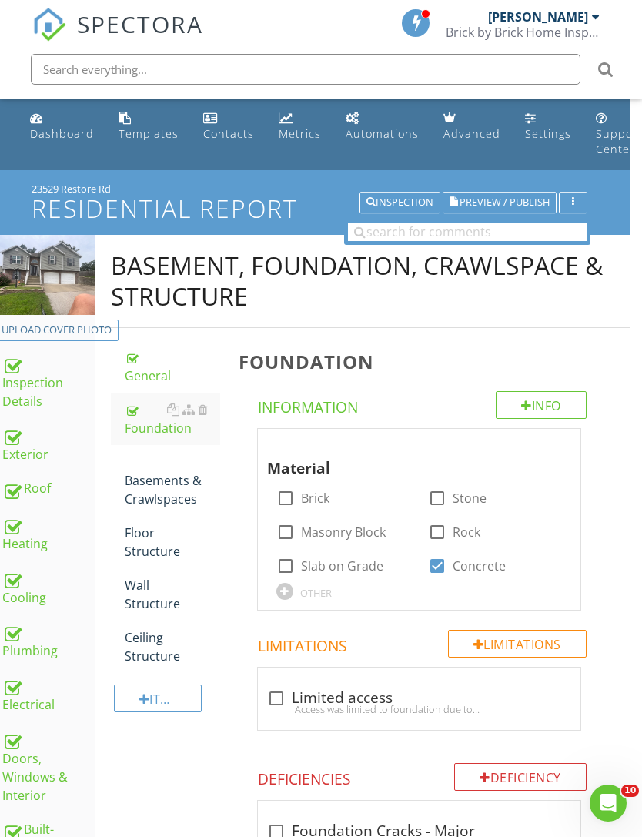
click at [163, 496] on div "Basements & Crawlspaces" at bounding box center [172, 480] width 95 height 55
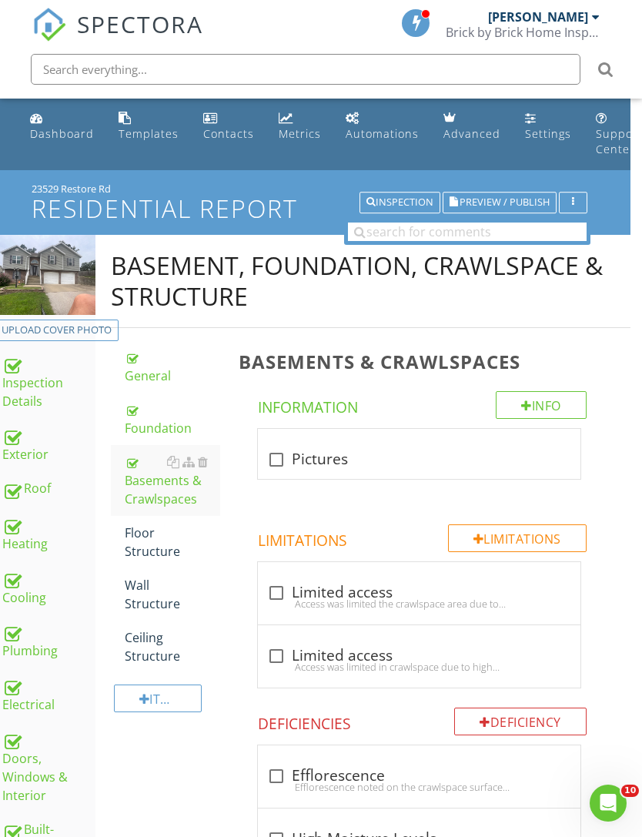
click at [147, 553] on div "Floor Structure" at bounding box center [172, 542] width 95 height 37
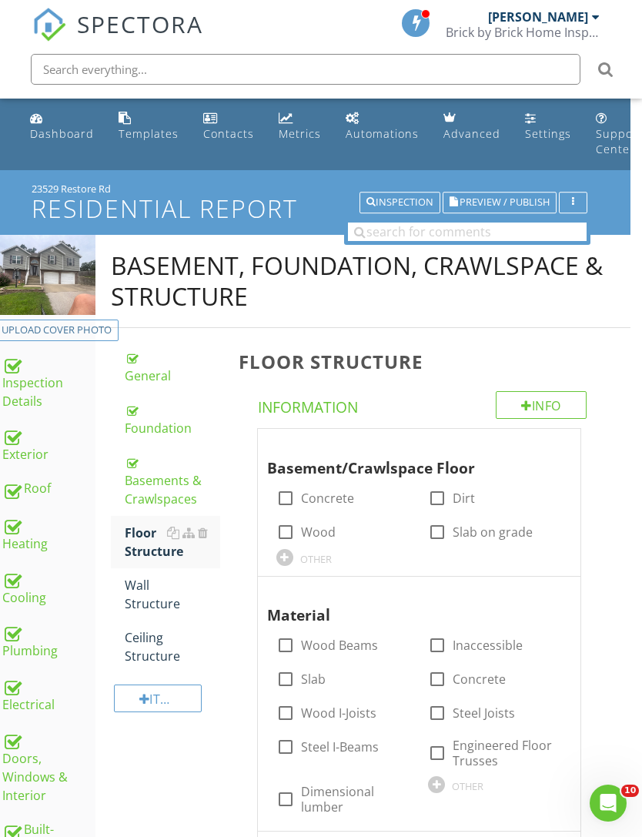
click at [313, 499] on label "Concrete" at bounding box center [327, 498] width 53 height 15
checkbox input "true"
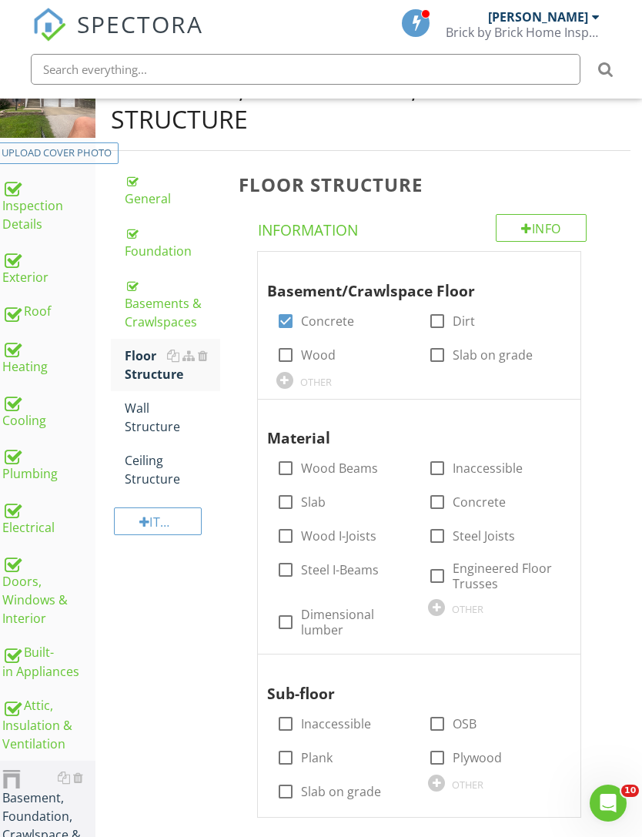
scroll to position [211, 12]
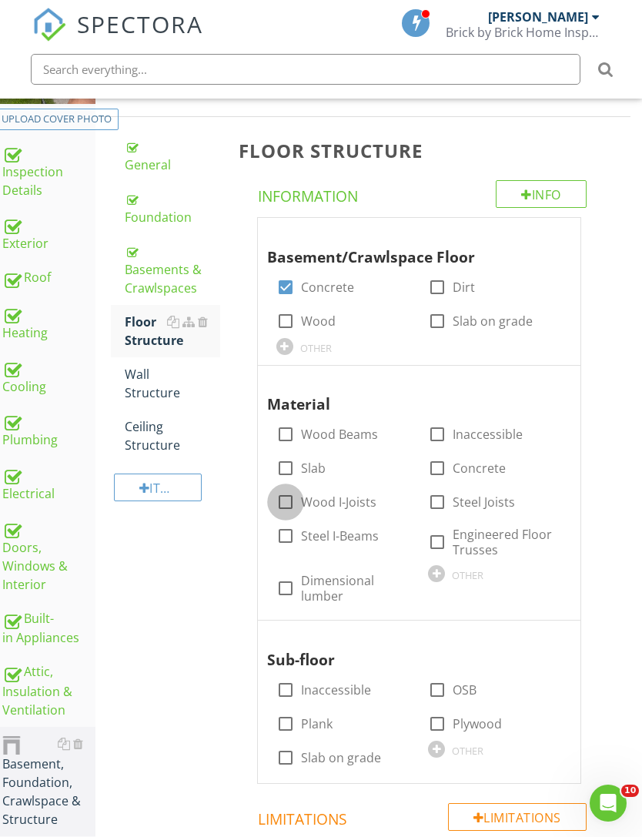
click at [278, 504] on div at bounding box center [286, 502] width 26 height 26
checkbox input "true"
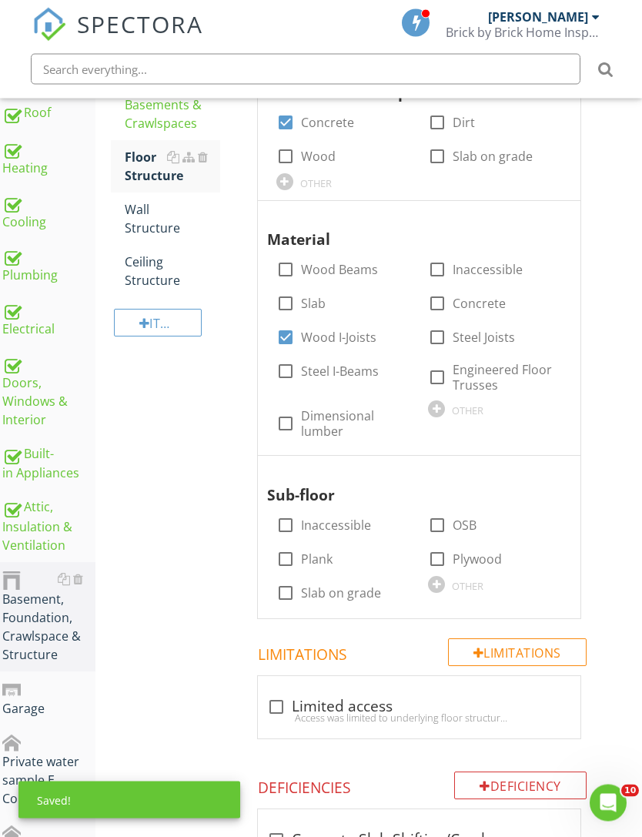
scroll to position [376, 12]
click at [444, 549] on div at bounding box center [437, 559] width 26 height 26
checkbox input "true"
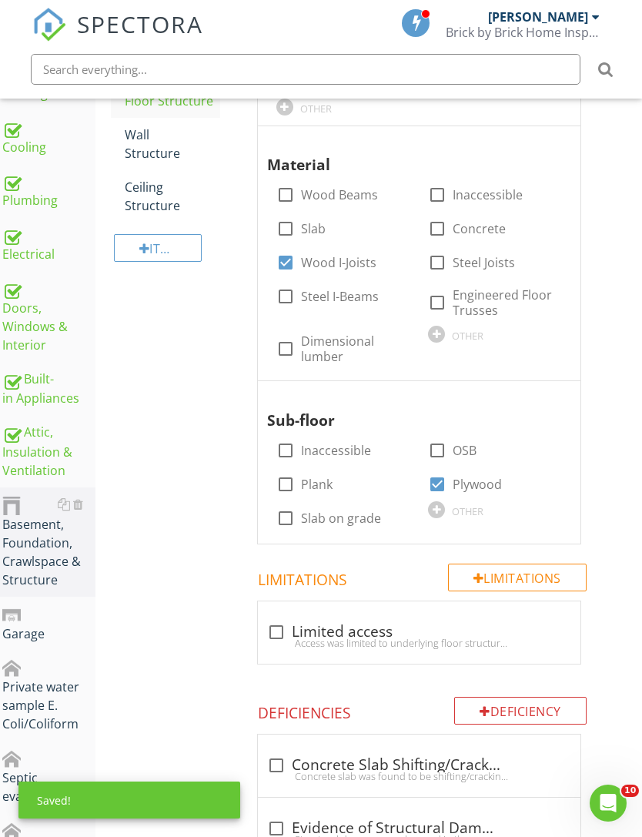
scroll to position [474, 12]
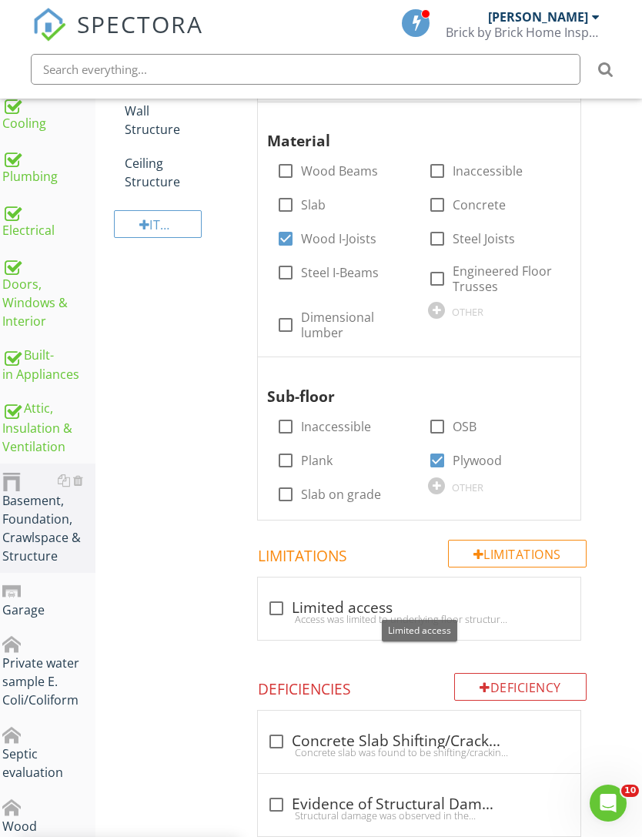
click at [275, 605] on div at bounding box center [276, 608] width 26 height 26
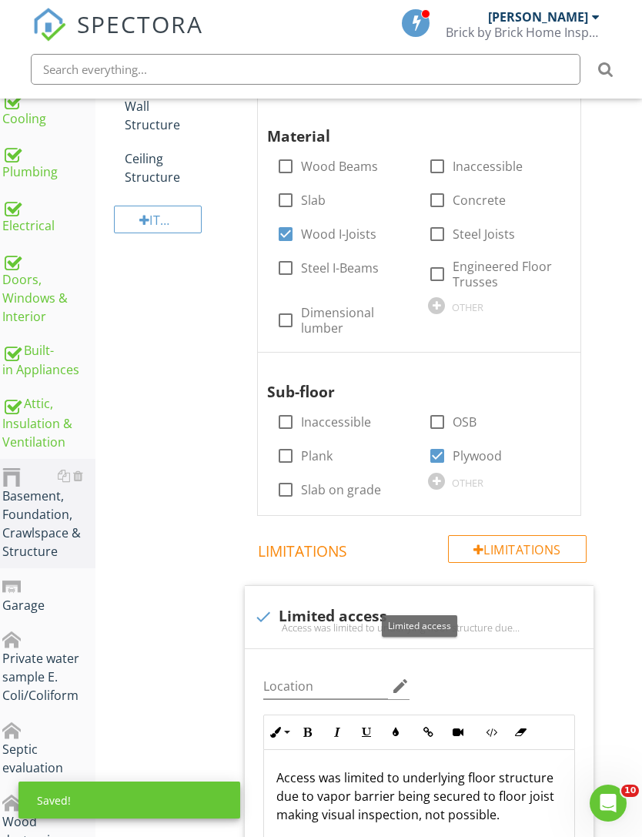
scroll to position [490, 12]
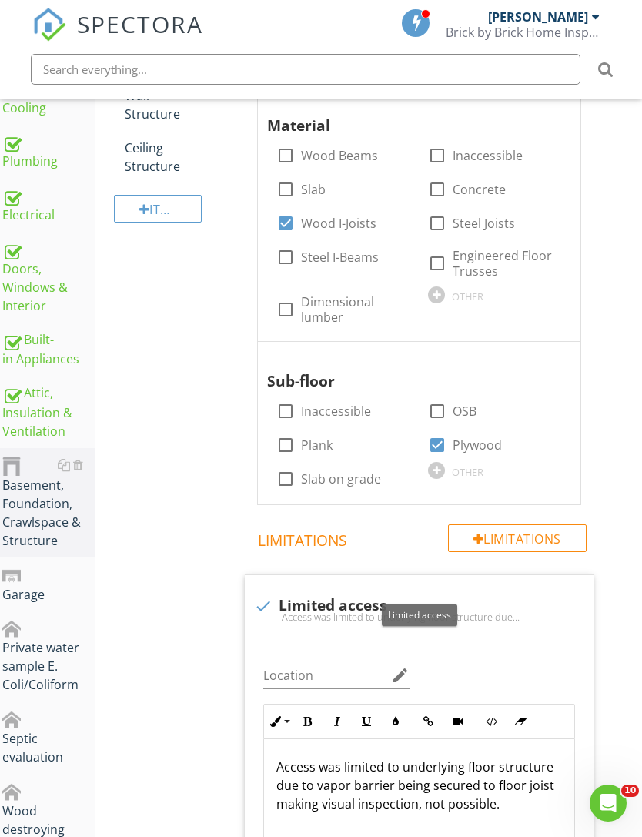
click at [254, 602] on div at bounding box center [263, 606] width 26 height 26
checkbox input "true"
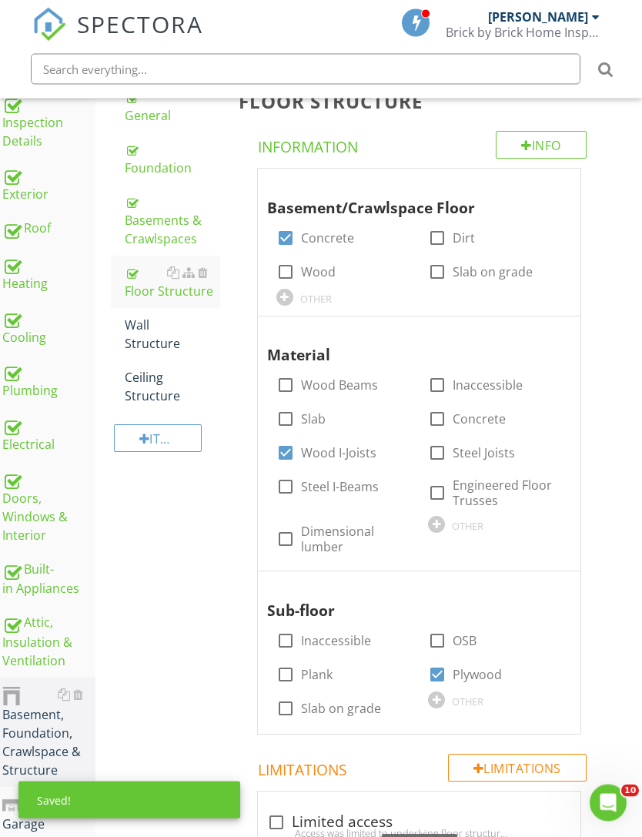
scroll to position [109, 12]
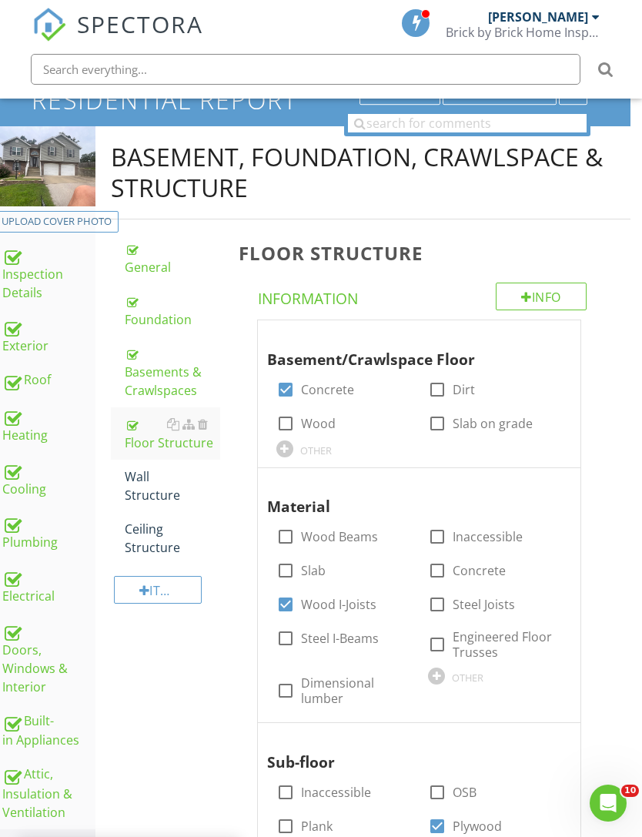
click at [156, 487] on div "Wall Structure" at bounding box center [172, 485] width 95 height 37
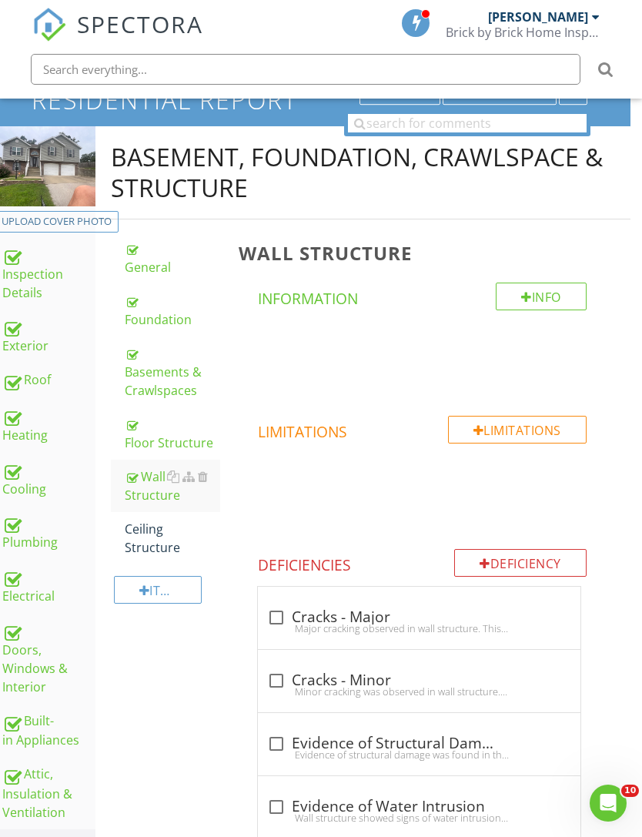
click at [152, 541] on div "Ceiling Structure" at bounding box center [172, 538] width 95 height 37
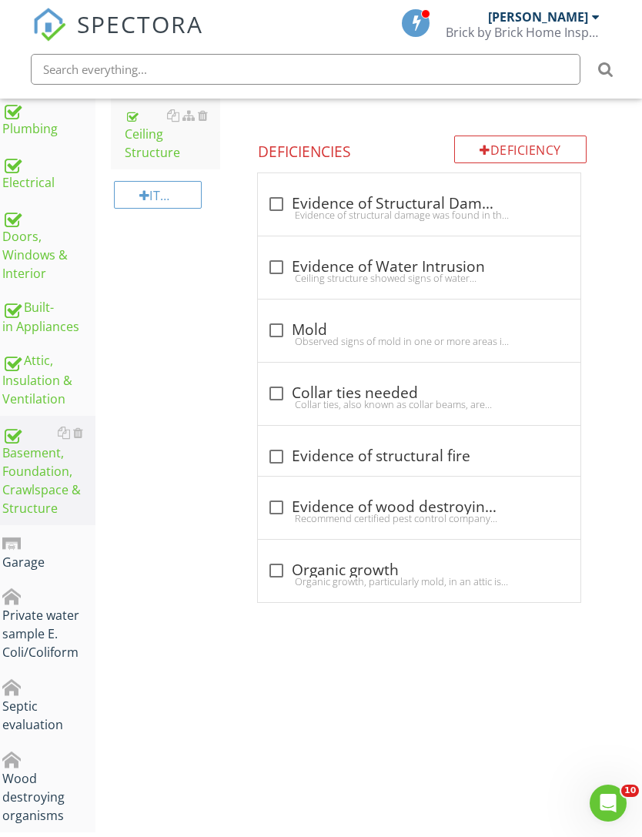
click at [30, 572] on link "Garage" at bounding box center [48, 552] width 93 height 54
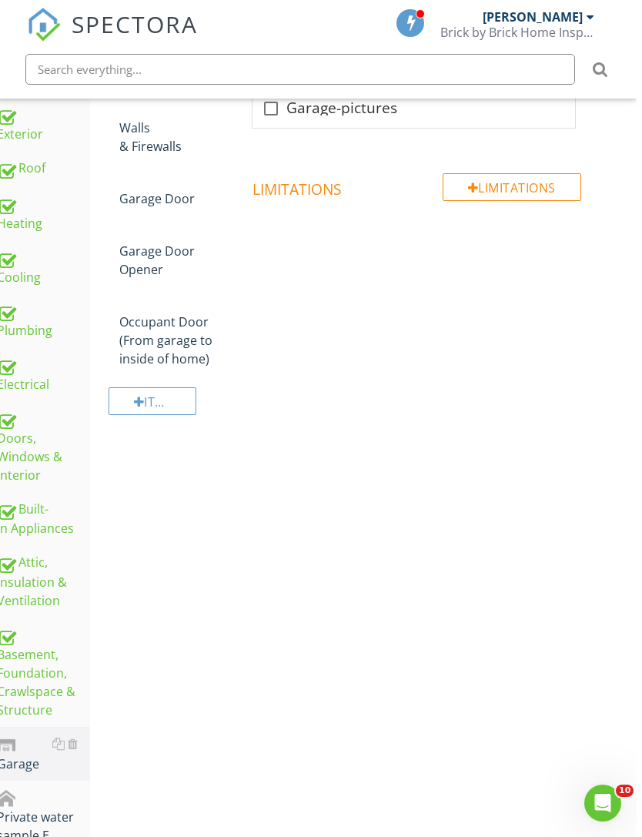
scroll to position [0, 12]
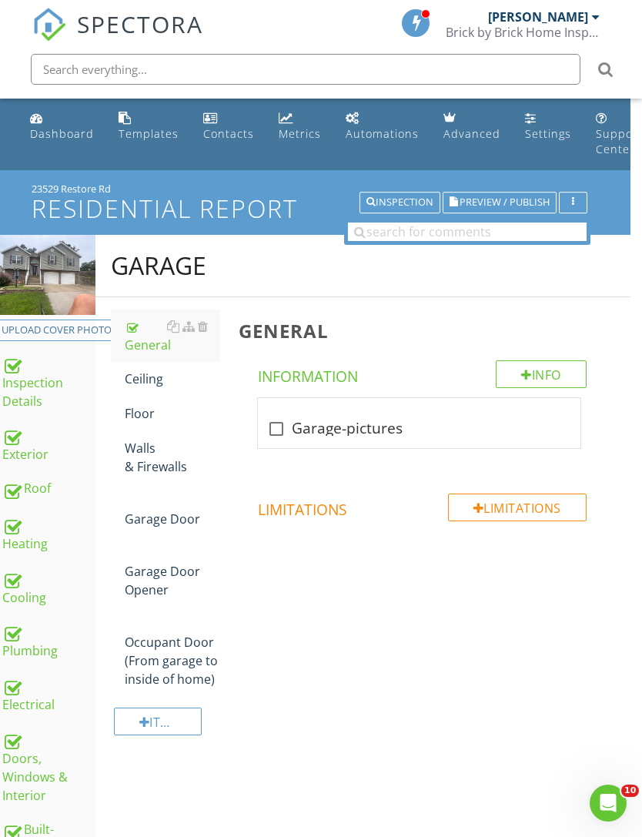
click at [142, 381] on div "Ceiling" at bounding box center [172, 379] width 95 height 18
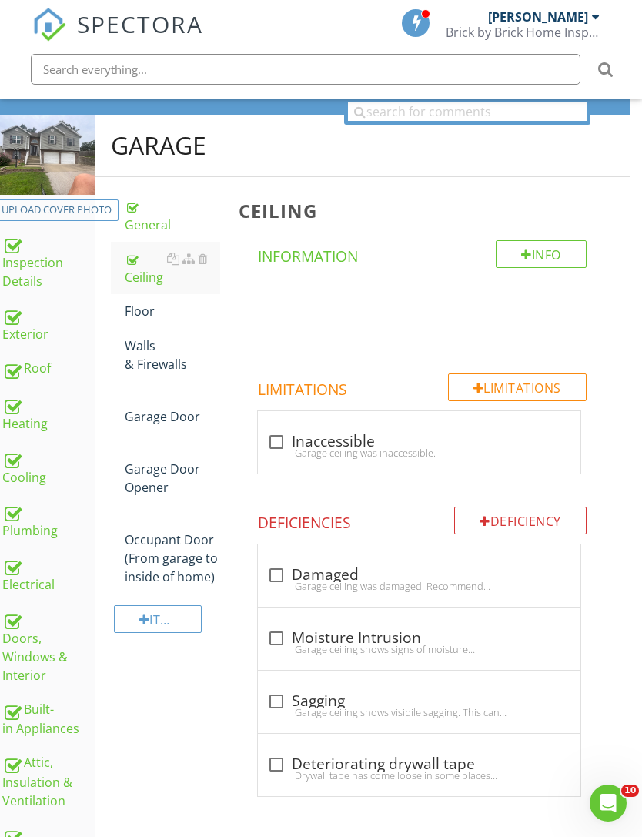
scroll to position [140, 12]
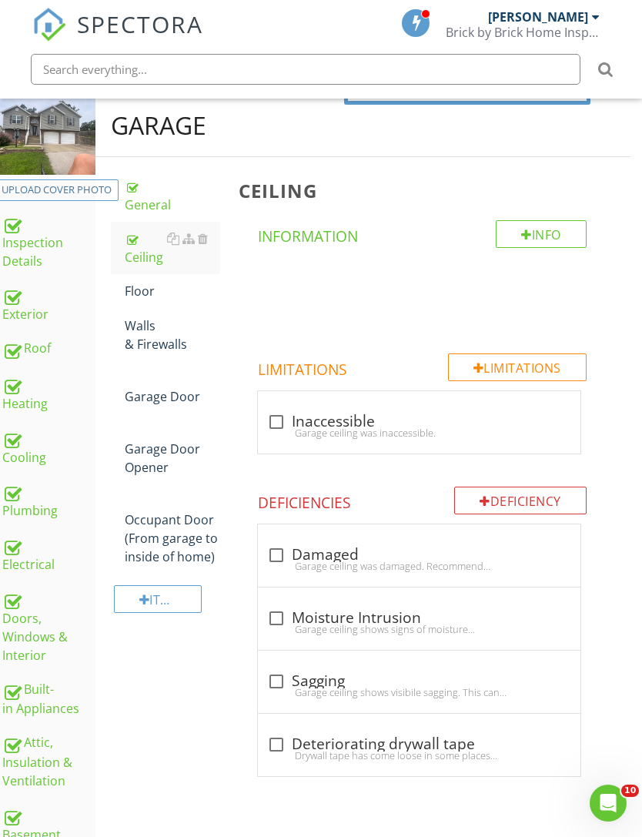
click at [141, 296] on div "Floor" at bounding box center [172, 291] width 95 height 18
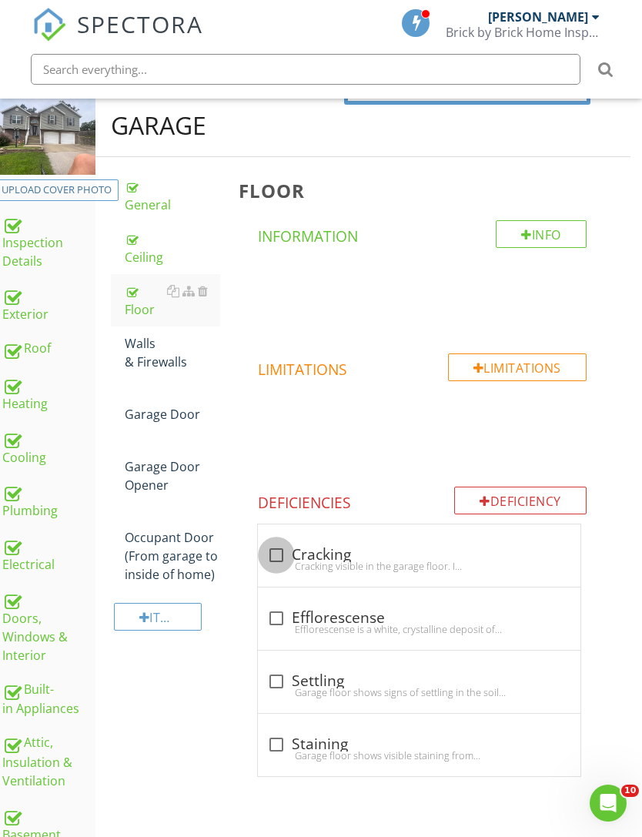
click at [274, 556] on div at bounding box center [276, 555] width 26 height 26
checkbox input "true"
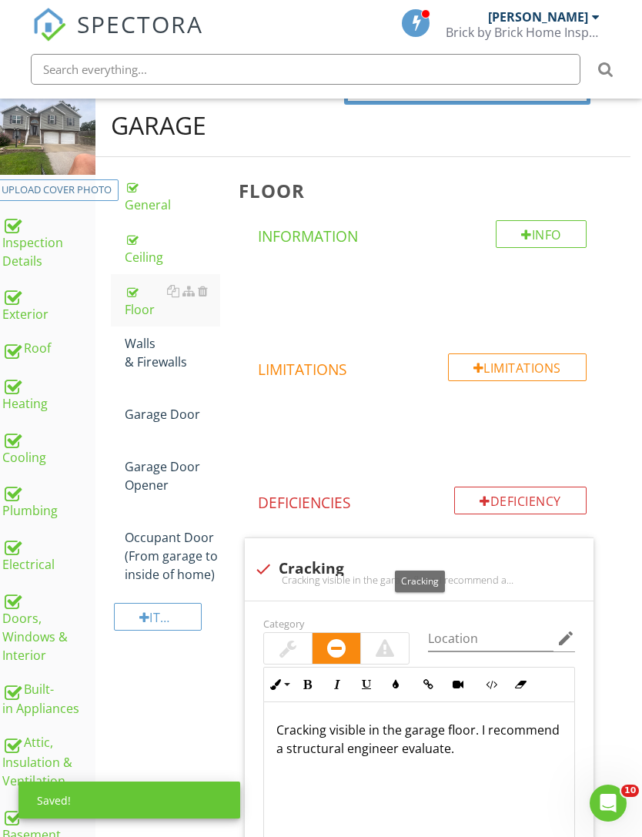
click at [300, 642] on div at bounding box center [288, 648] width 48 height 31
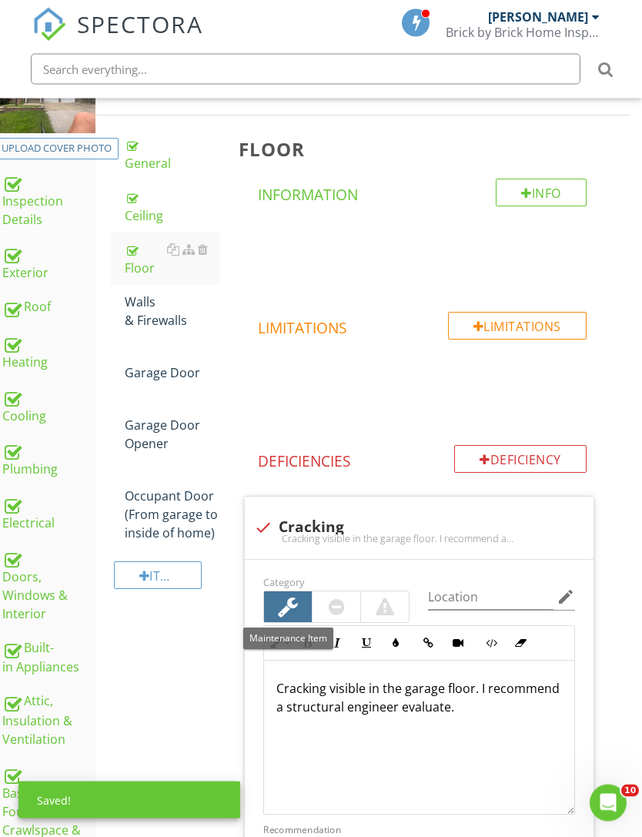
scroll to position [263, 12]
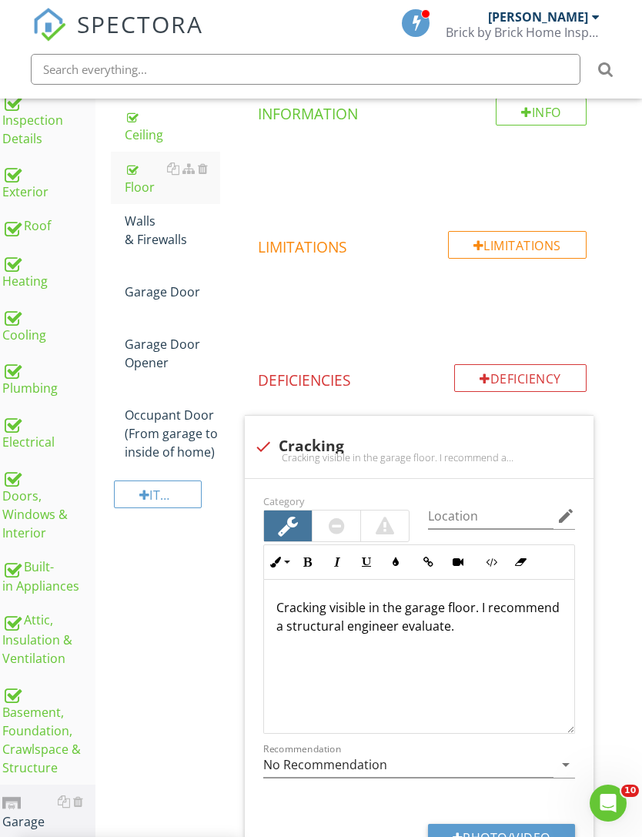
click at [273, 605] on div "Cracking visible in the garage floor. I recommend a structural engineer evaluat…" at bounding box center [419, 657] width 310 height 154
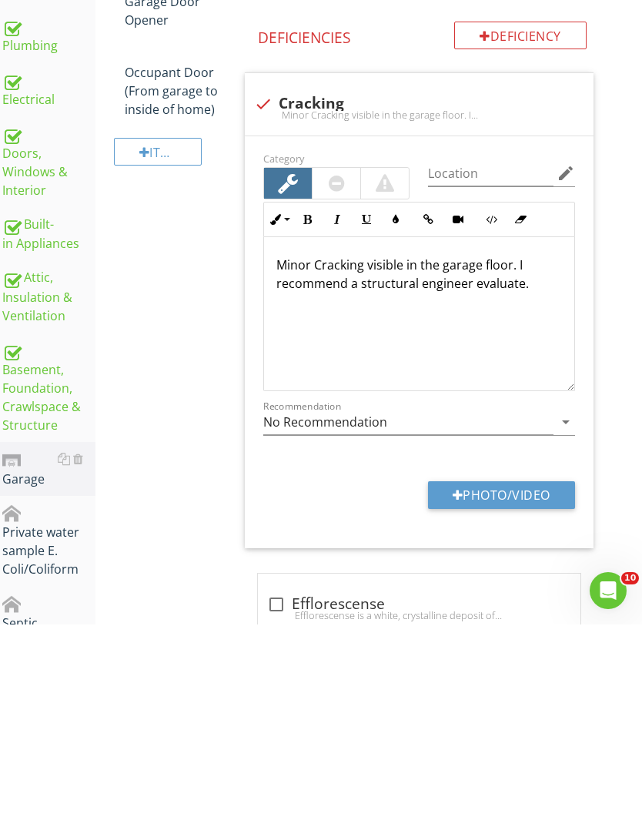
click at [523, 450] on div "Minor Cracking visible in the garage floor. I recommend a structural engineer e…" at bounding box center [419, 527] width 310 height 154
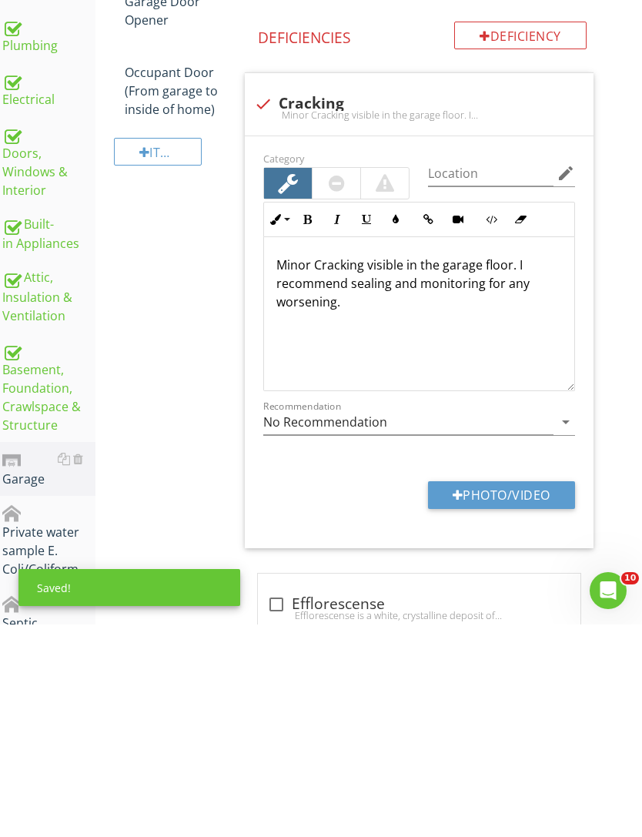
click at [508, 694] on button "Photo/Video" at bounding box center [501, 708] width 147 height 28
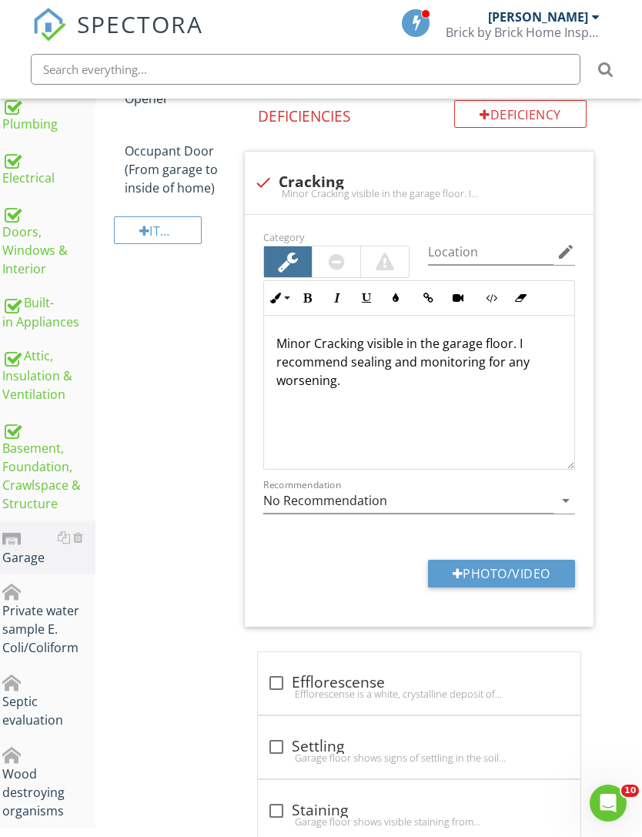
type input "C:\fakepath\IMG_4500.jpeg"
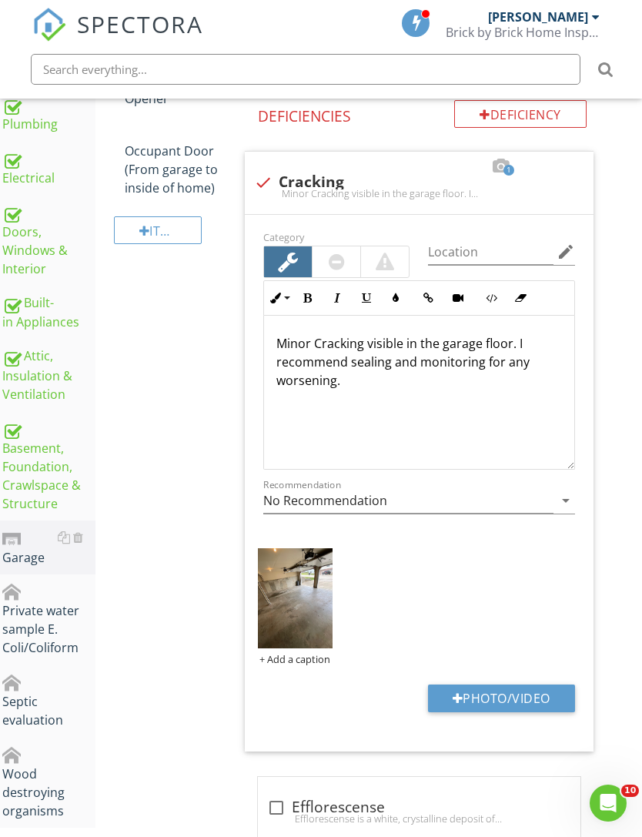
click at [300, 628] on img at bounding box center [295, 598] width 75 height 100
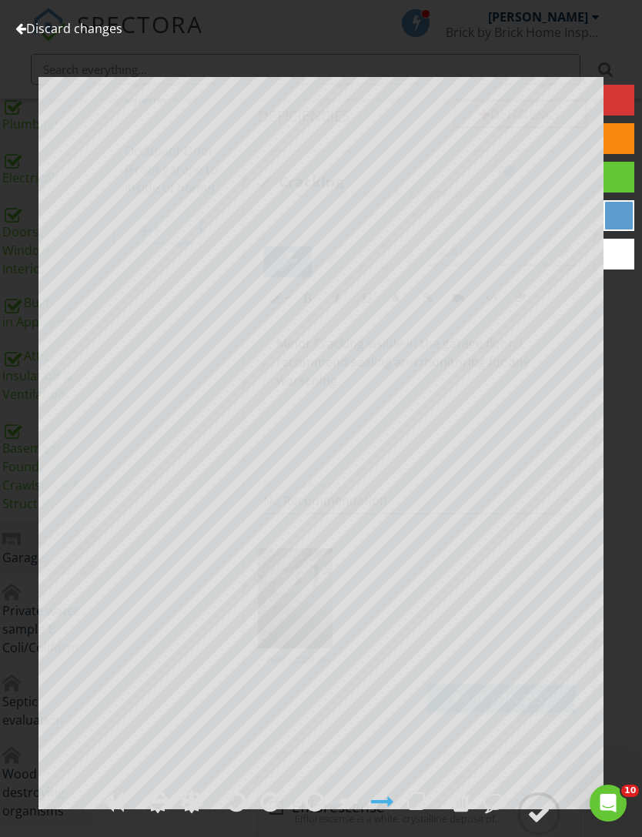
click at [545, 825] on div at bounding box center [538, 813] width 23 height 23
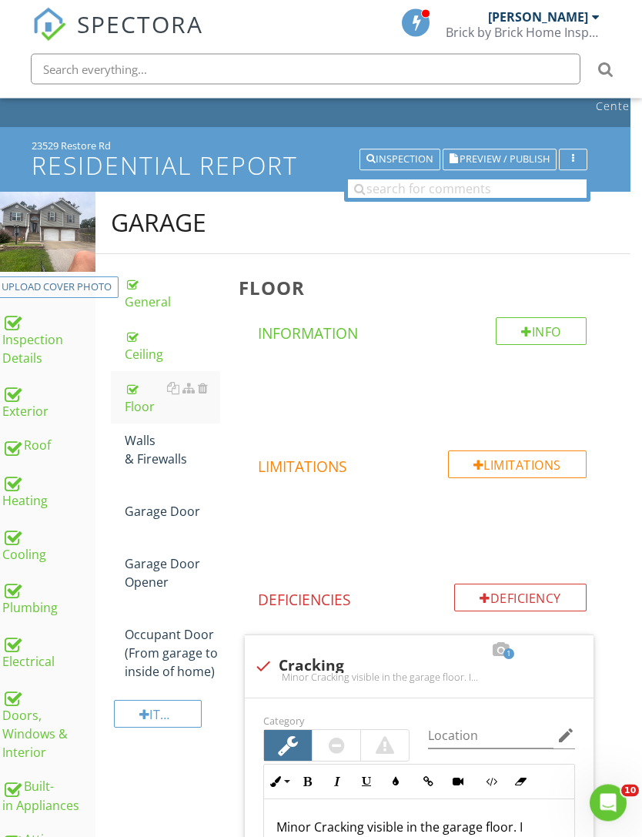
scroll to position [43, 12]
click at [152, 465] on div "Walls & Firewalls" at bounding box center [172, 449] width 95 height 37
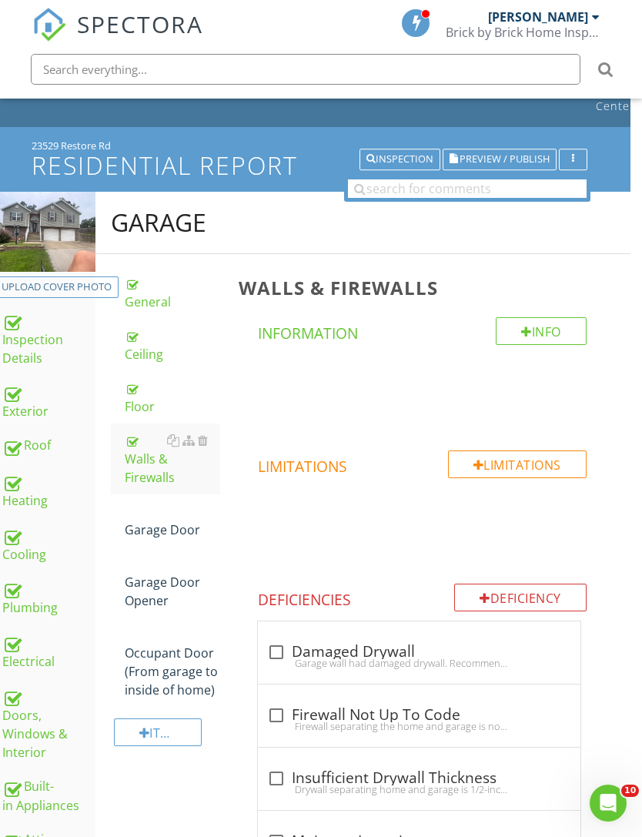
click at [143, 528] on div "Garage Door" at bounding box center [172, 520] width 95 height 37
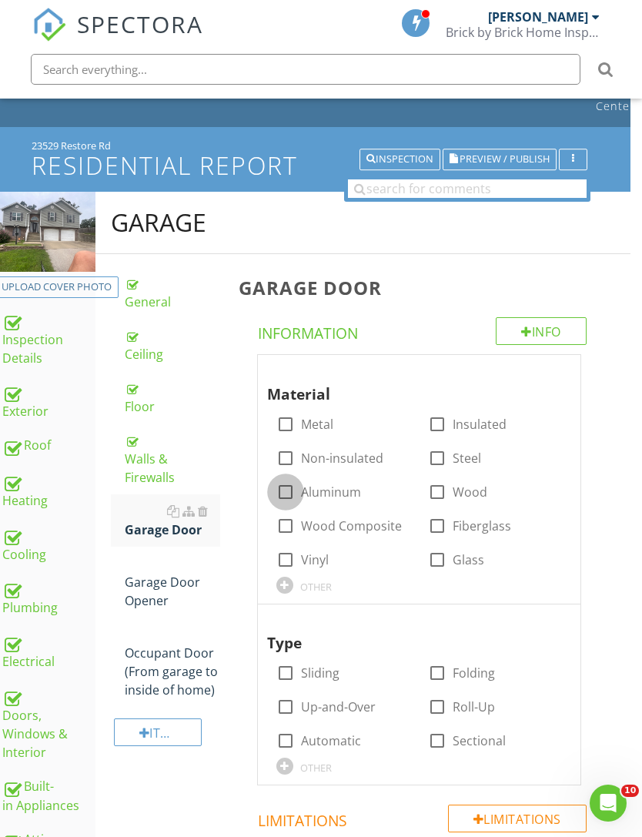
click at [286, 491] on div at bounding box center [286, 492] width 26 height 26
checkbox input "true"
click at [445, 426] on div at bounding box center [437, 424] width 26 height 26
checkbox input "true"
click at [320, 745] on label "Automatic" at bounding box center [331, 740] width 60 height 15
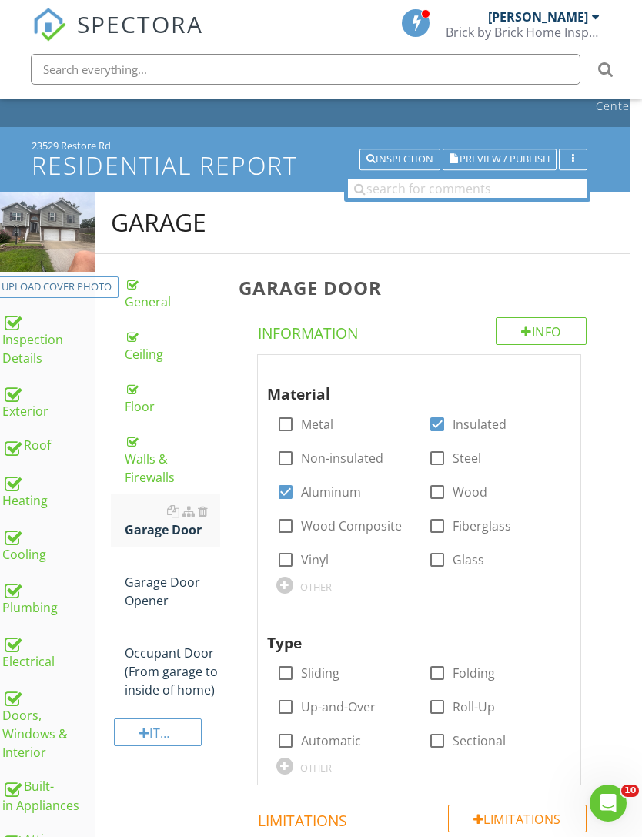
checkbox input "true"
click at [164, 592] on link "Garage Door Opener" at bounding box center [172, 582] width 95 height 71
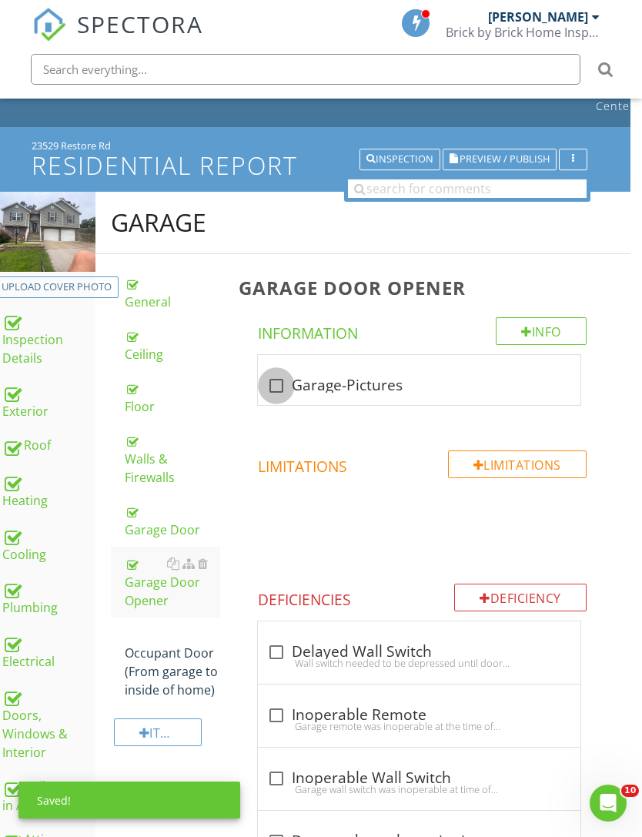
click at [280, 385] on div at bounding box center [276, 386] width 26 height 26
checkbox input "true"
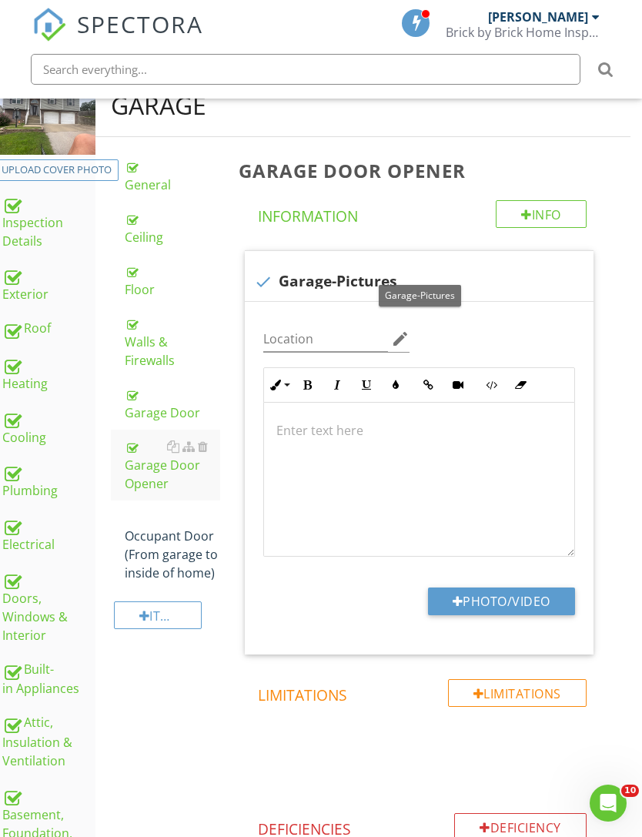
scroll to position [75, 12]
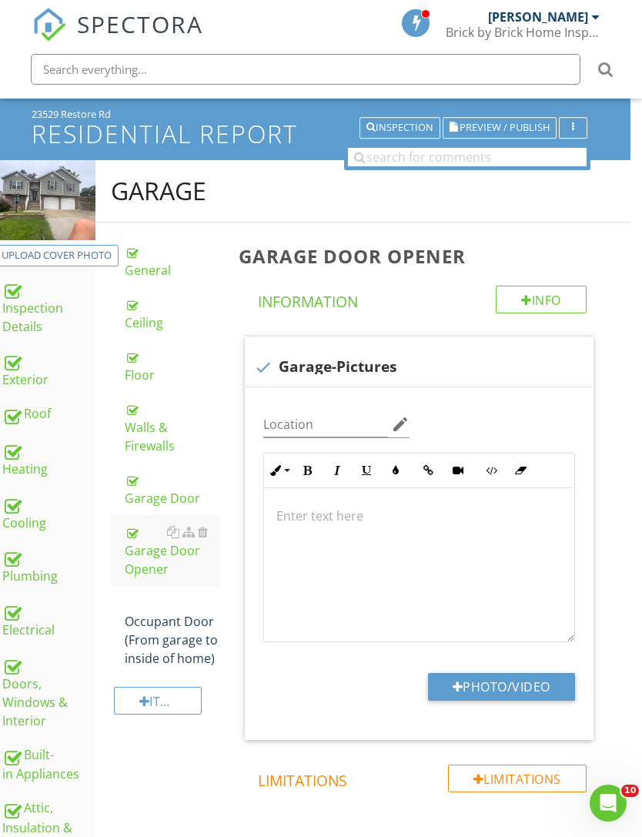
click at [504, 685] on button "Photo/Video" at bounding box center [501, 687] width 147 height 28
type input "C:\fakepath\IMG_4500.jpeg"
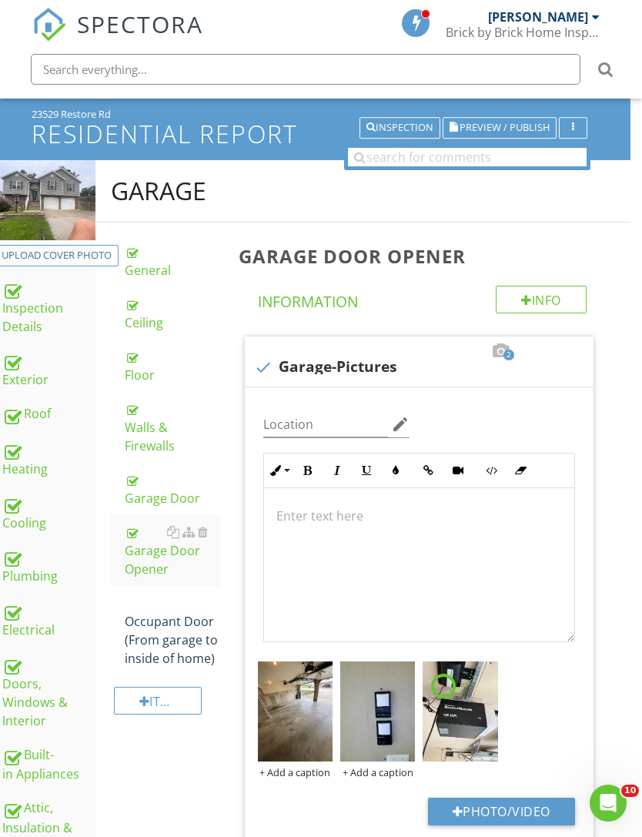
click at [191, 647] on div "Occupant Door (From garage to inside of home)" at bounding box center [172, 631] width 95 height 74
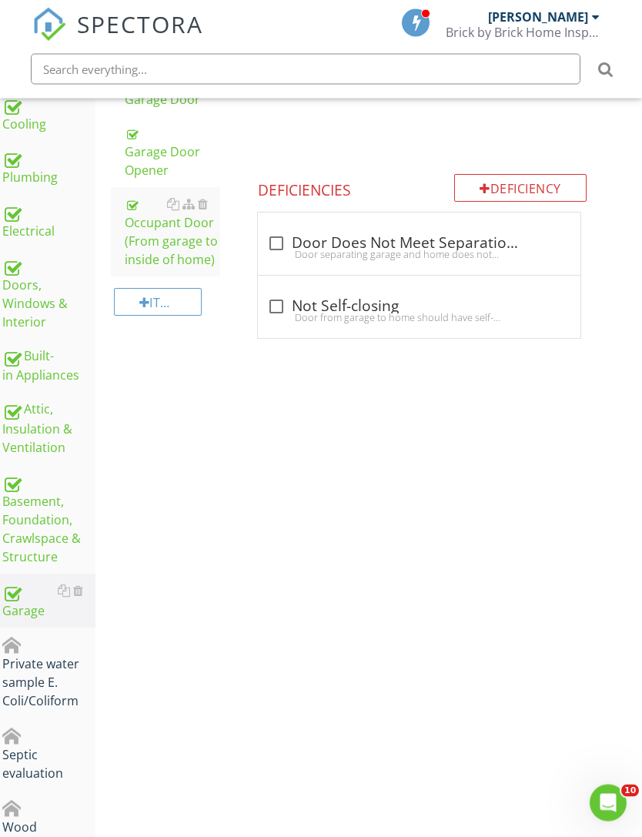
scroll to position [474, 12]
click at [79, 644] on div at bounding box center [78, 644] width 10 height 12
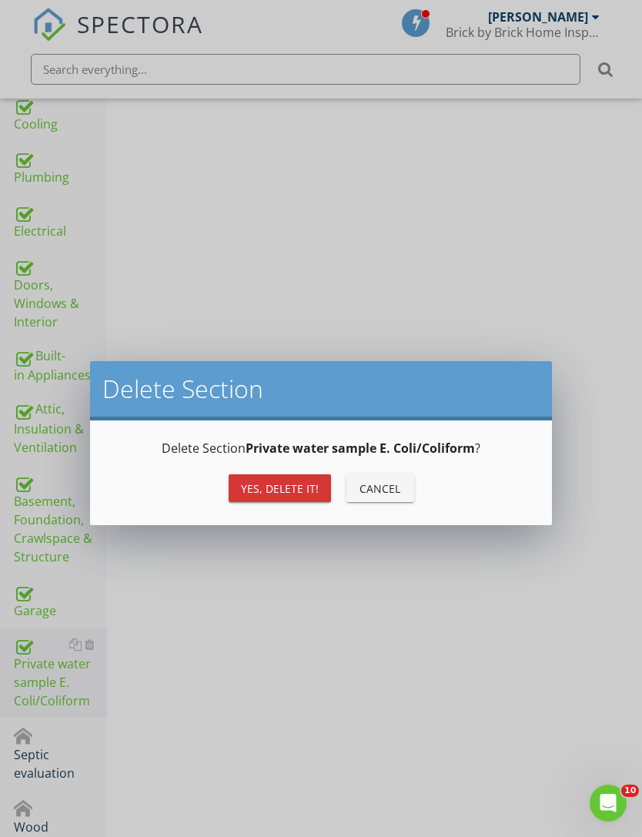
click at [276, 488] on div "Yes, Delete it!" at bounding box center [280, 488] width 78 height 16
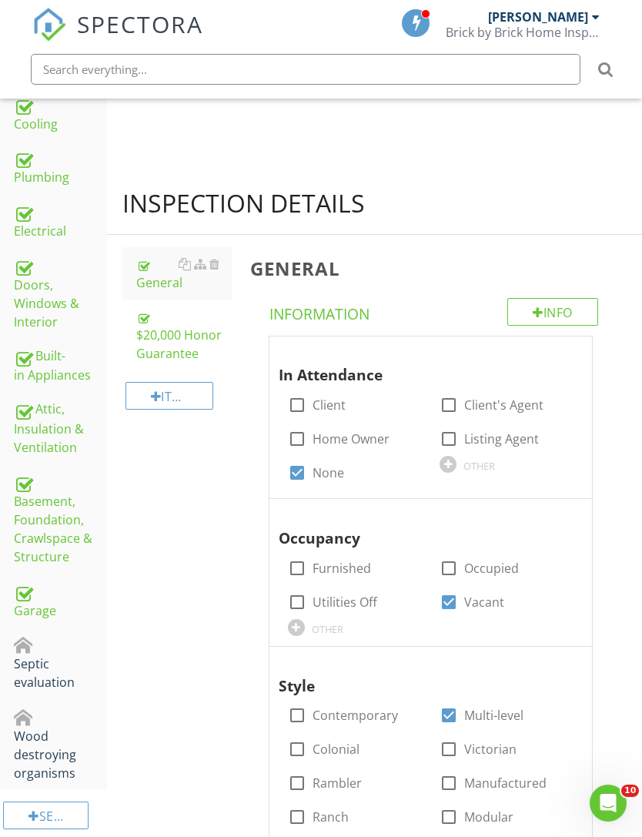
scroll to position [436, 0]
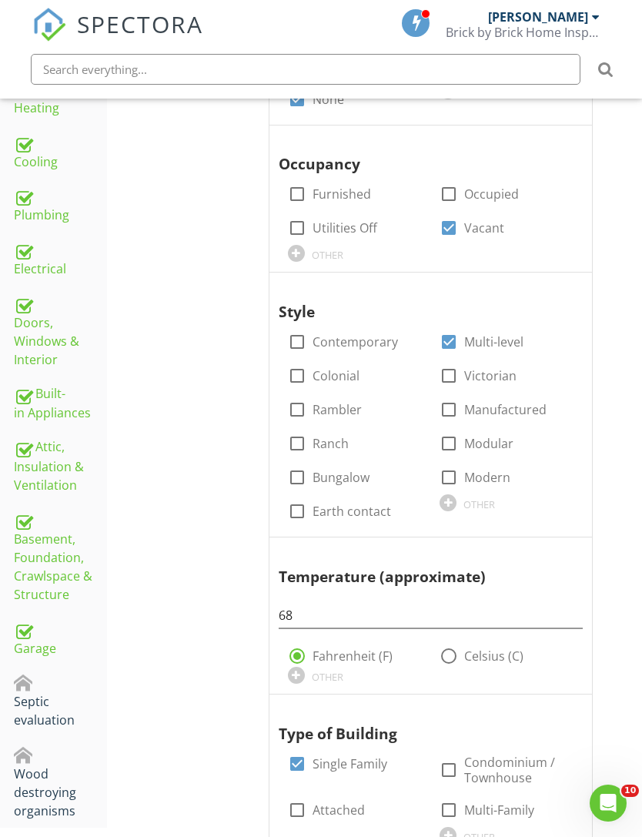
click at [92, 685] on div at bounding box center [90, 682] width 10 height 12
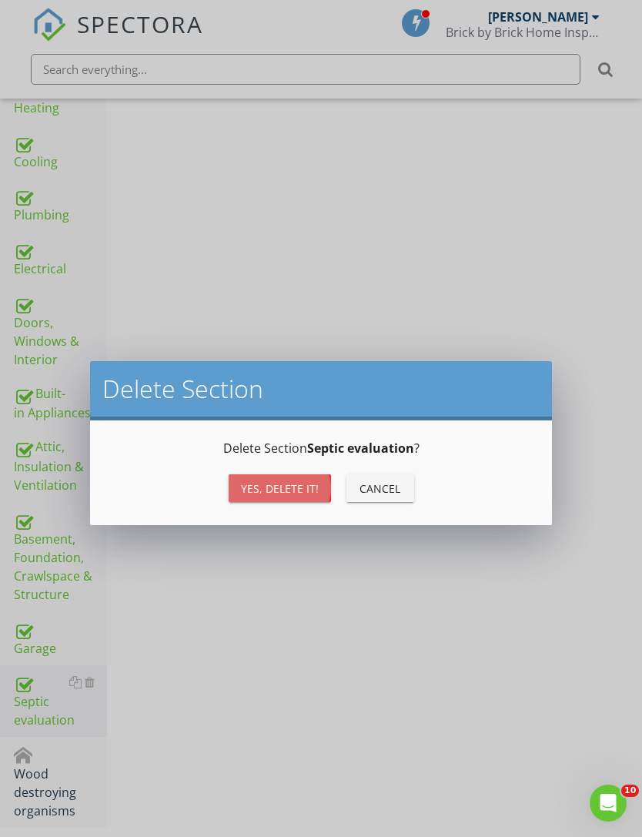
click at [268, 484] on div "Yes, Delete it!" at bounding box center [280, 488] width 78 height 16
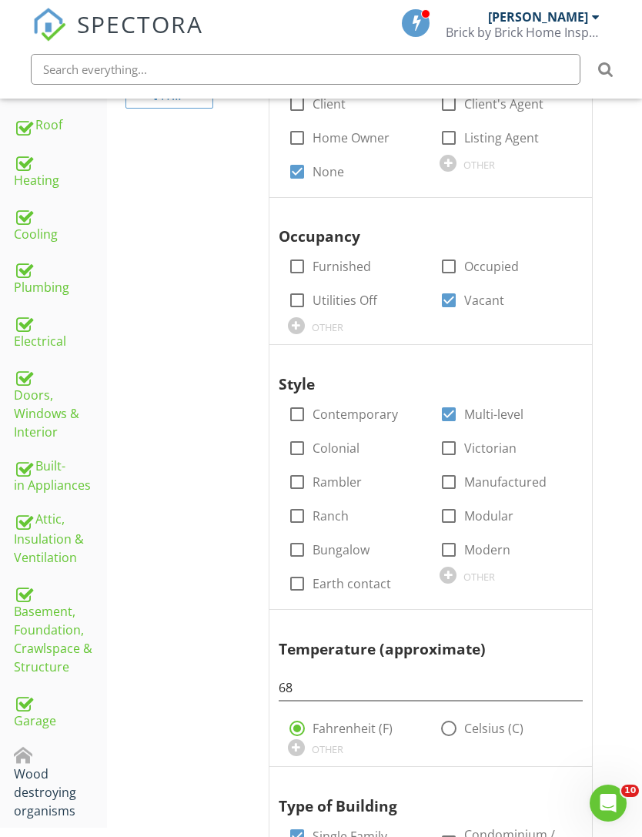
click at [91, 760] on div at bounding box center [90, 754] width 10 height 12
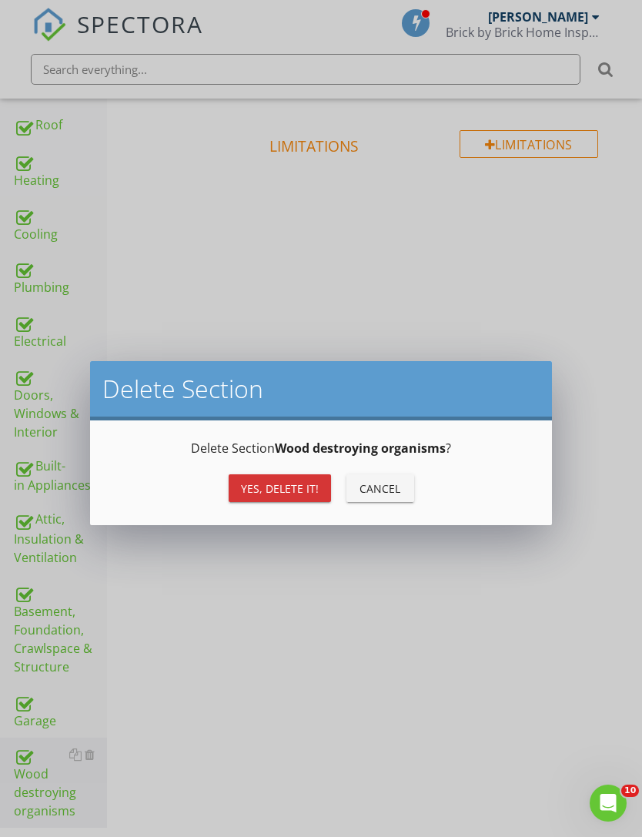
click at [291, 478] on button "Yes, Delete it!" at bounding box center [280, 488] width 102 height 28
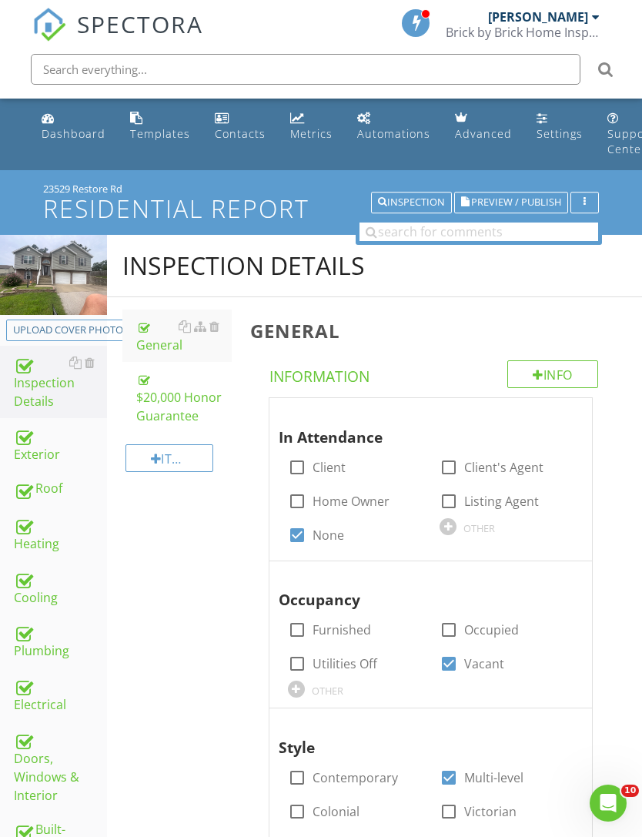
click at [522, 189] on div "23529 Restore Rd" at bounding box center [321, 188] width 556 height 12
click at [517, 198] on span "Preview / Publish" at bounding box center [516, 203] width 90 height 10
click at [41, 606] on link "Cooling" at bounding box center [60, 588] width 93 height 54
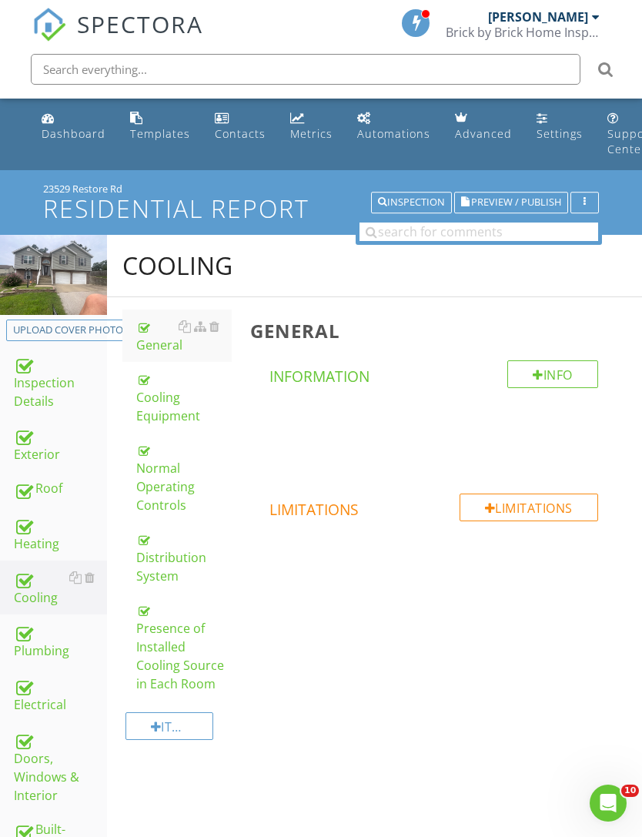
click at [172, 422] on div "Cooling Equipment" at bounding box center [183, 397] width 95 height 55
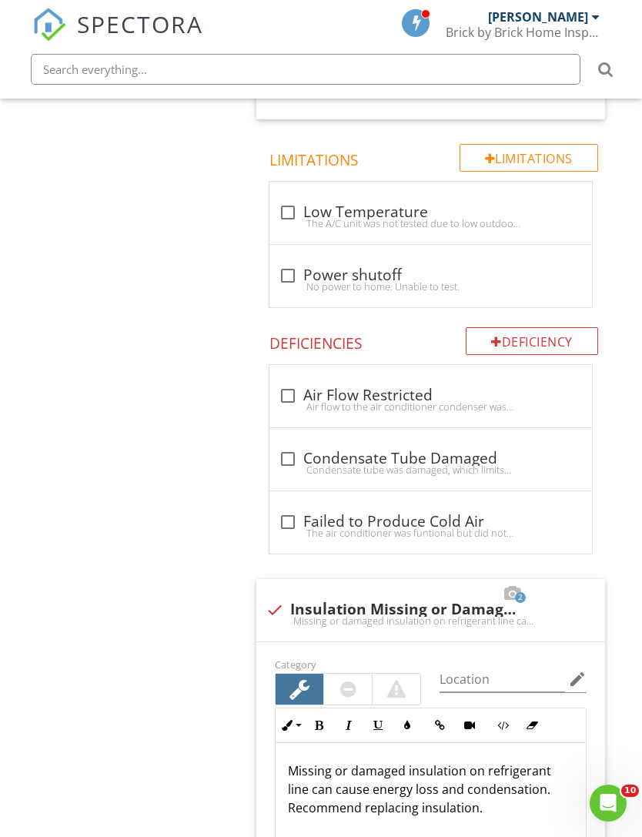
scroll to position [2104, 0]
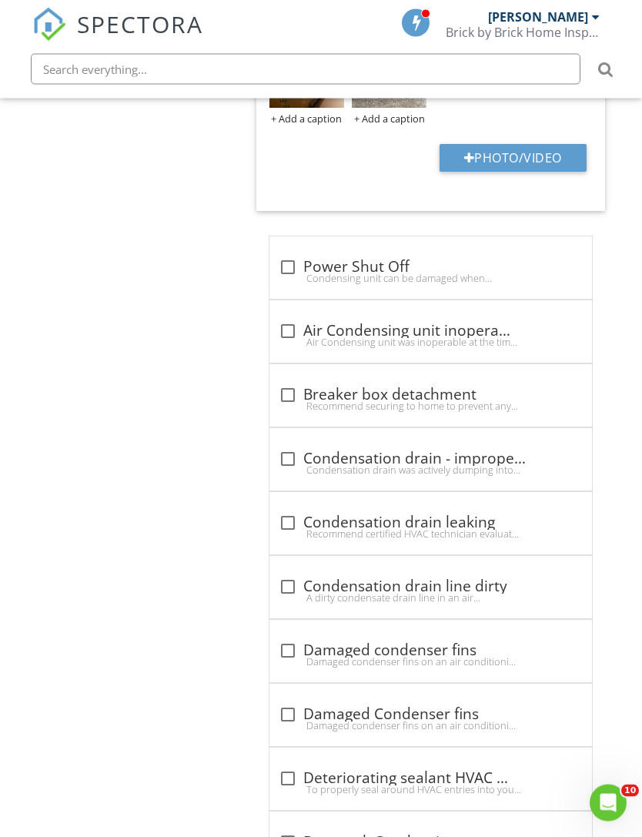
click at [291, 604] on div "check_box_outline_blank Condensation drain line dirty A dirty condensate drain …" at bounding box center [431, 588] width 323 height 62
checkbox input "true"
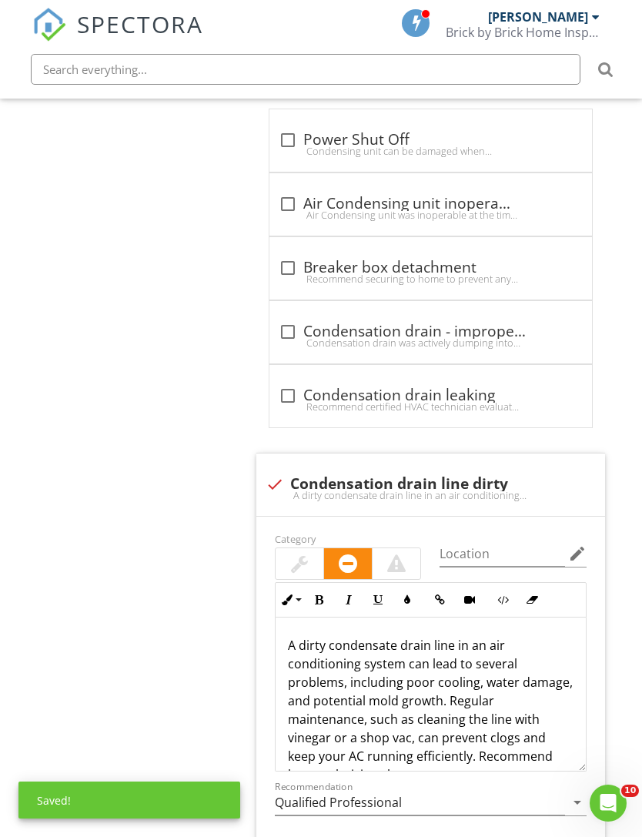
scroll to position [3151, 0]
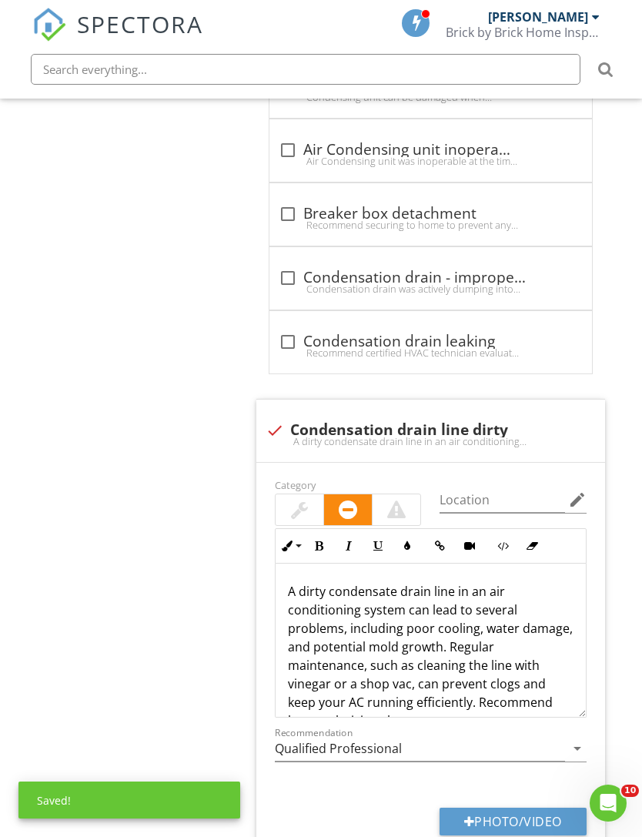
click at [303, 504] on div at bounding box center [299, 510] width 17 height 18
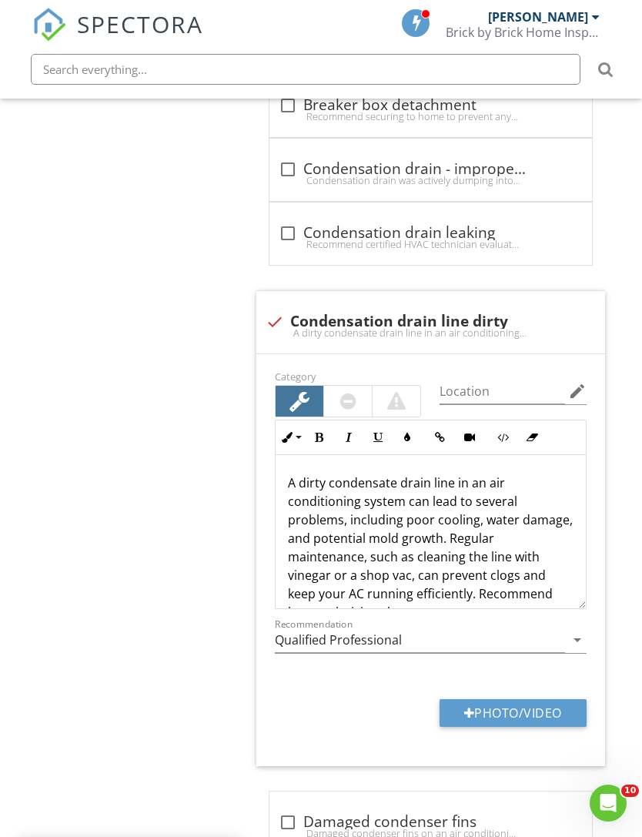
scroll to position [3263, 0]
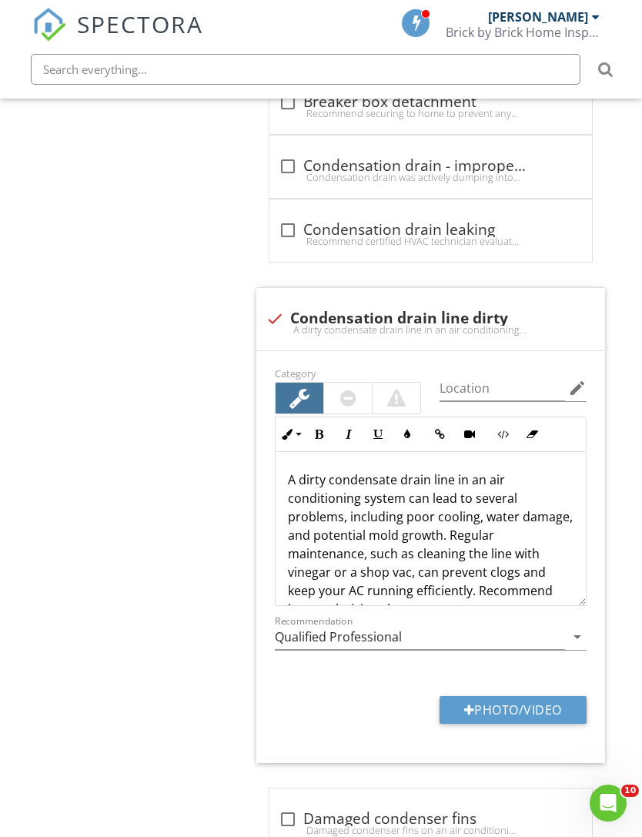
click at [518, 701] on button "Photo/Video" at bounding box center [513, 710] width 147 height 28
type input "C:\fakepath\IMG_4385.jpeg"
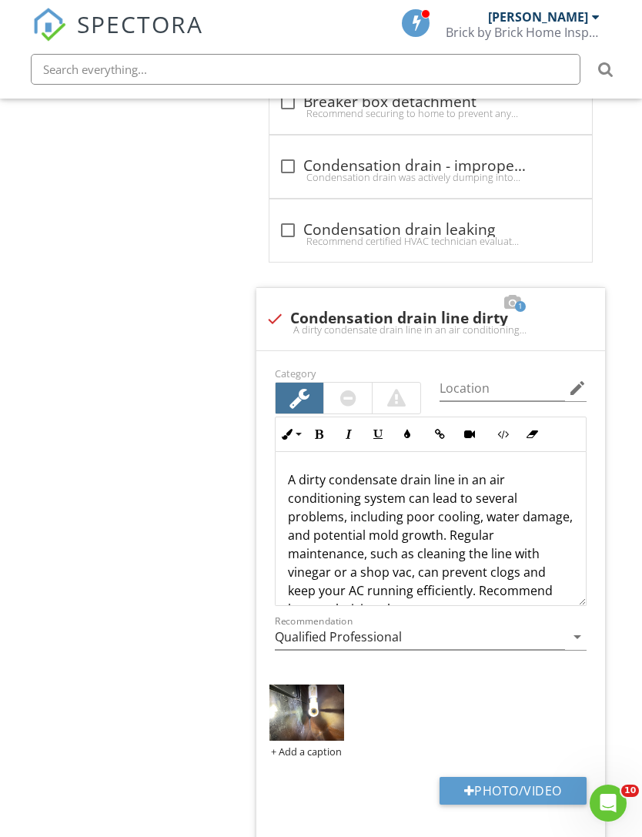
click at [306, 715] on img at bounding box center [307, 713] width 75 height 56
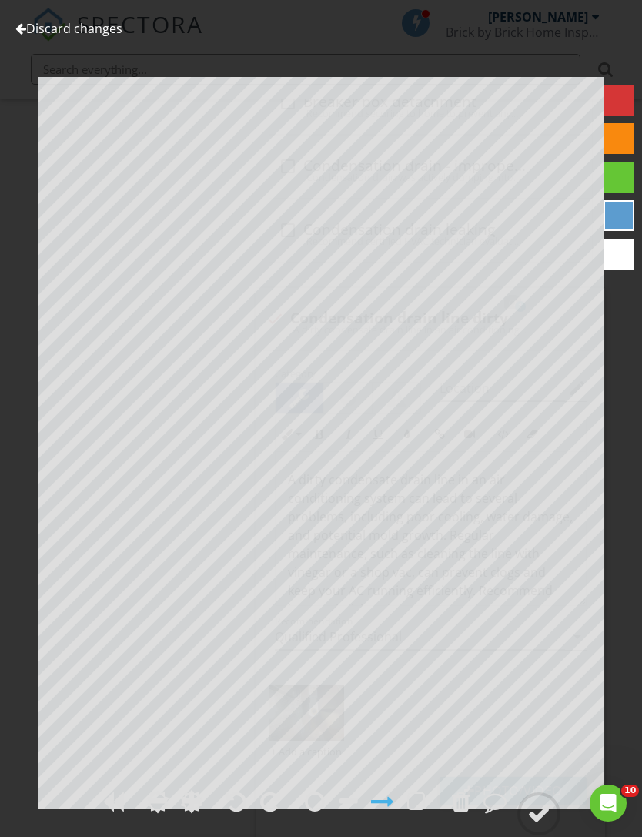
click at [551, 834] on circle at bounding box center [539, 814] width 40 height 40
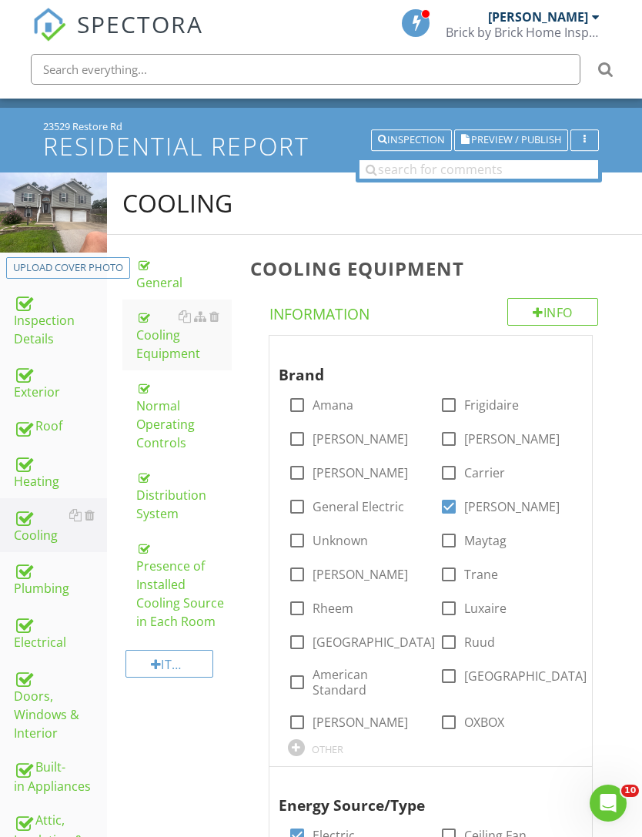
scroll to position [0, 0]
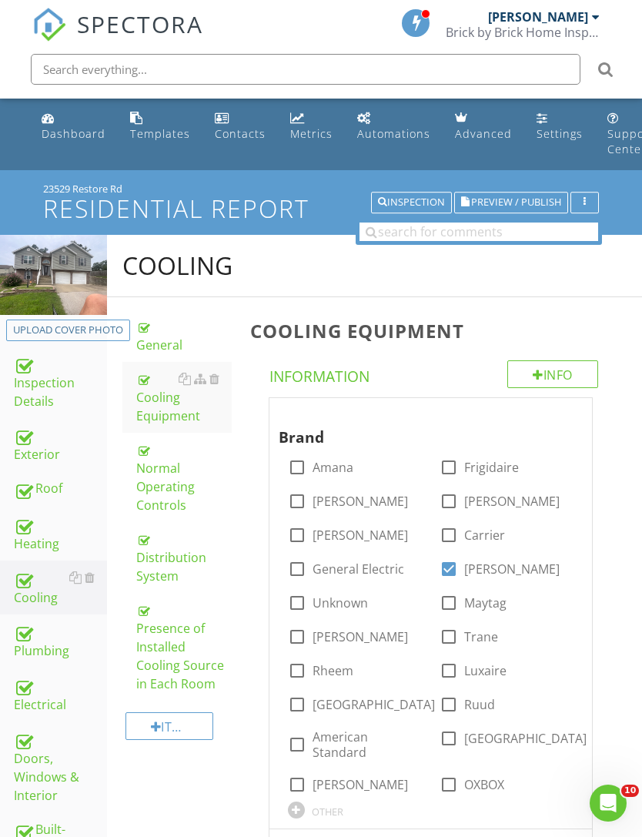
click at [518, 201] on span "Preview / Publish" at bounding box center [516, 203] width 90 height 10
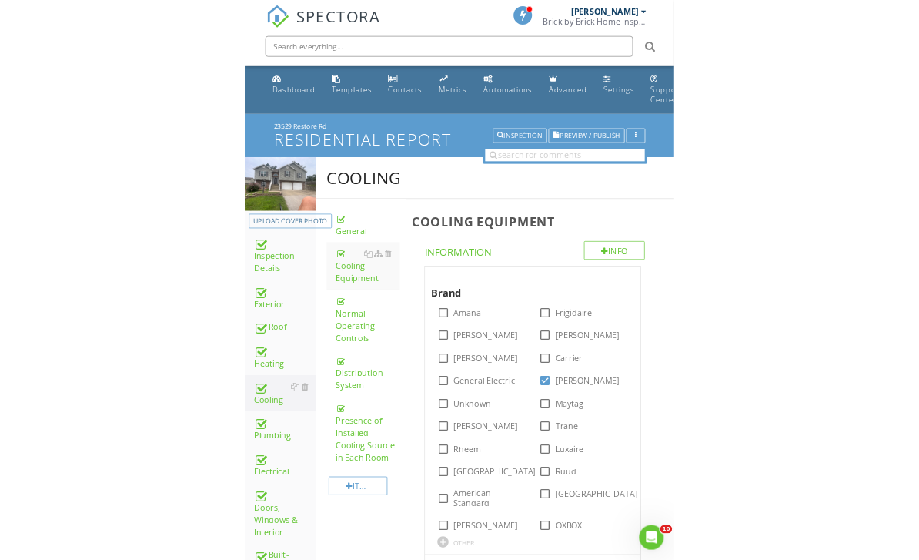
scroll to position [130, 0]
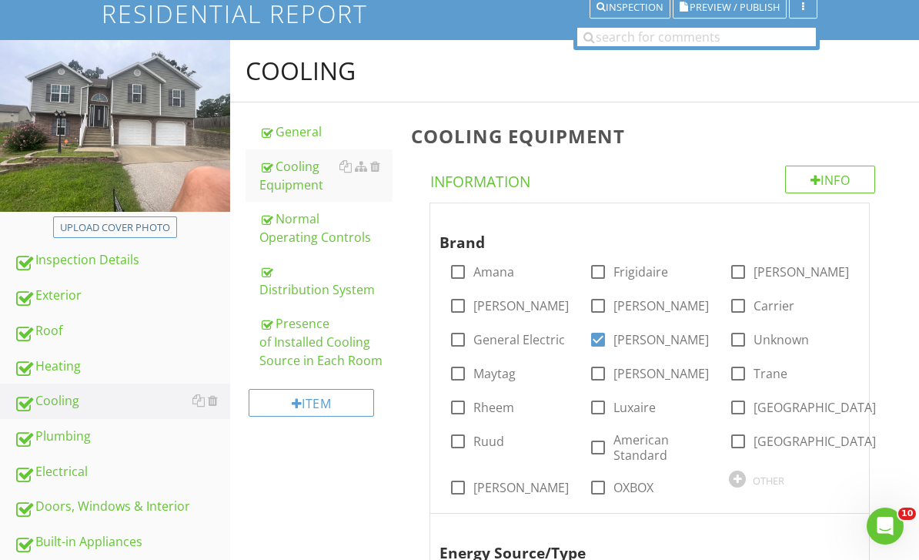
click at [76, 437] on div "Plumbing" at bounding box center [122, 437] width 216 height 20
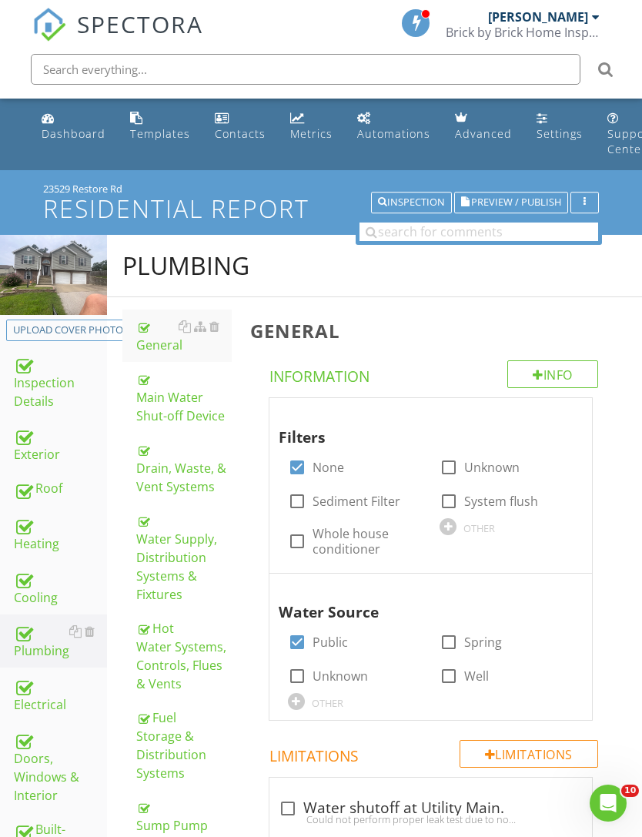
click at [182, 487] on div "Drain, Waste, & Vent Systems" at bounding box center [183, 467] width 95 height 55
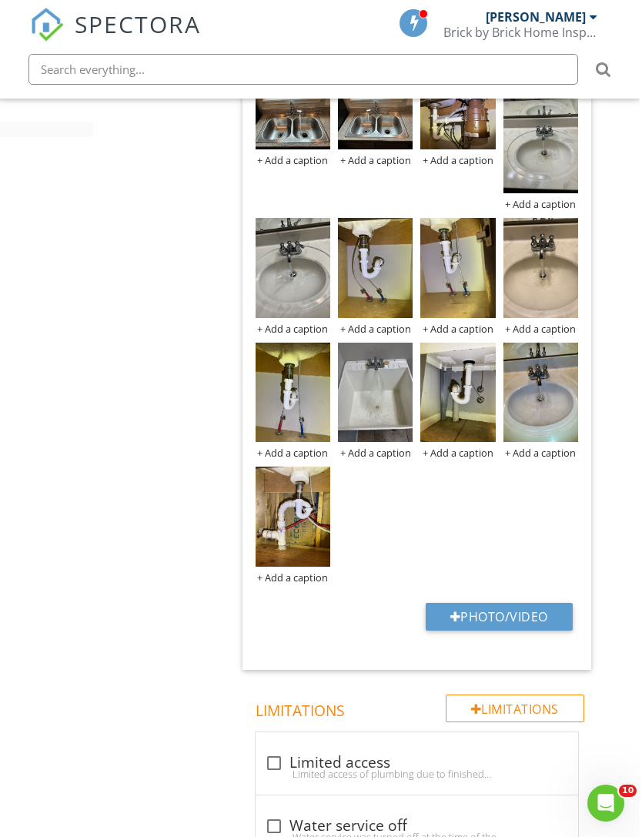
scroll to position [1303, 12]
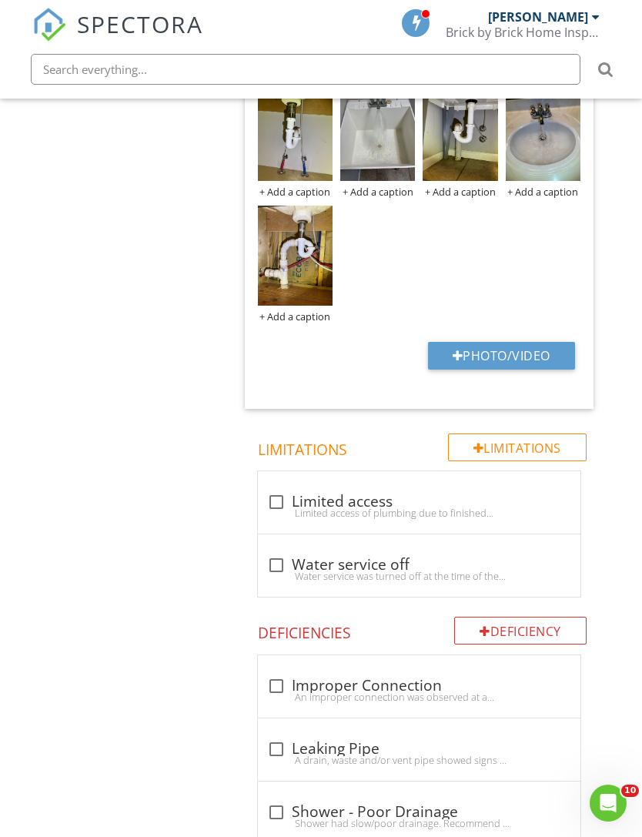
click at [280, 503] on div at bounding box center [276, 502] width 26 height 26
checkbox input "true"
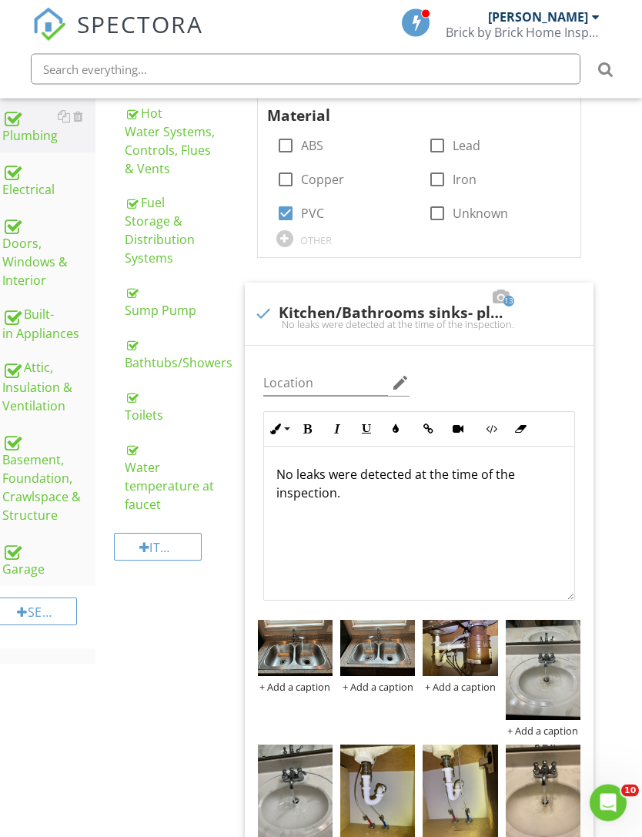
scroll to position [0, 12]
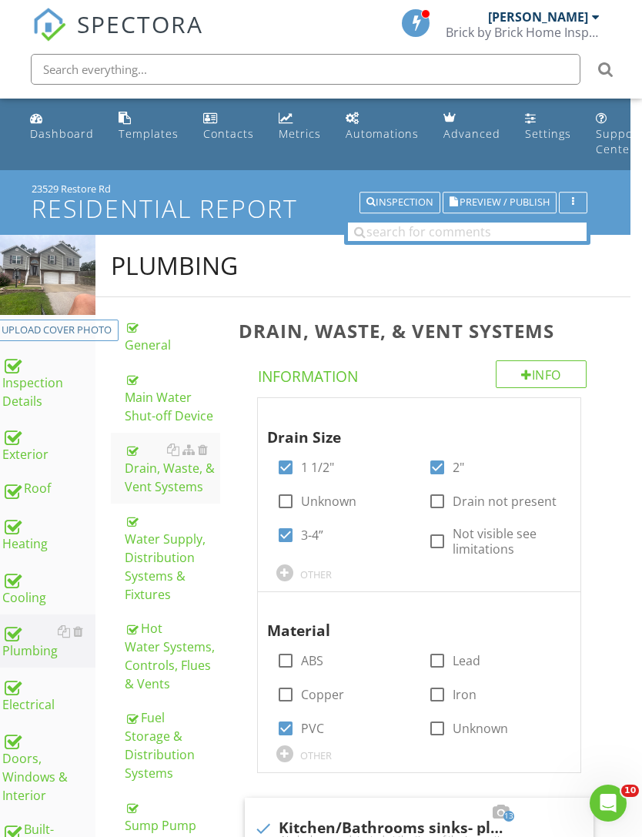
click at [528, 206] on span "Preview / Publish" at bounding box center [505, 203] width 90 height 10
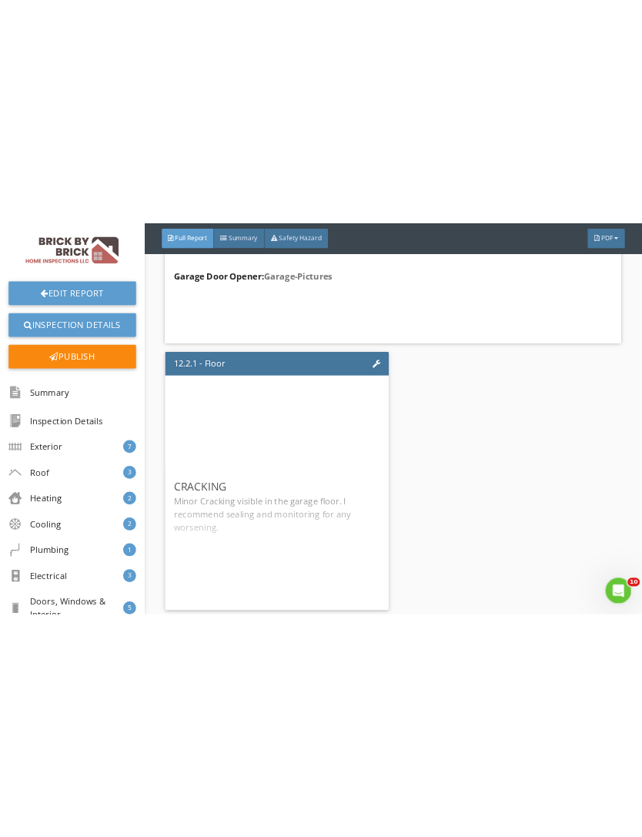
scroll to position [21299, 0]
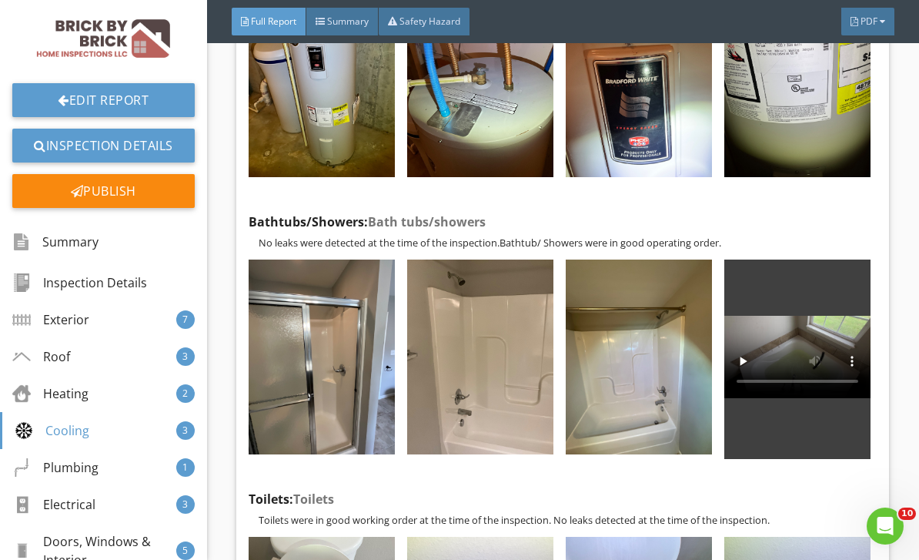
scroll to position [8235, 0]
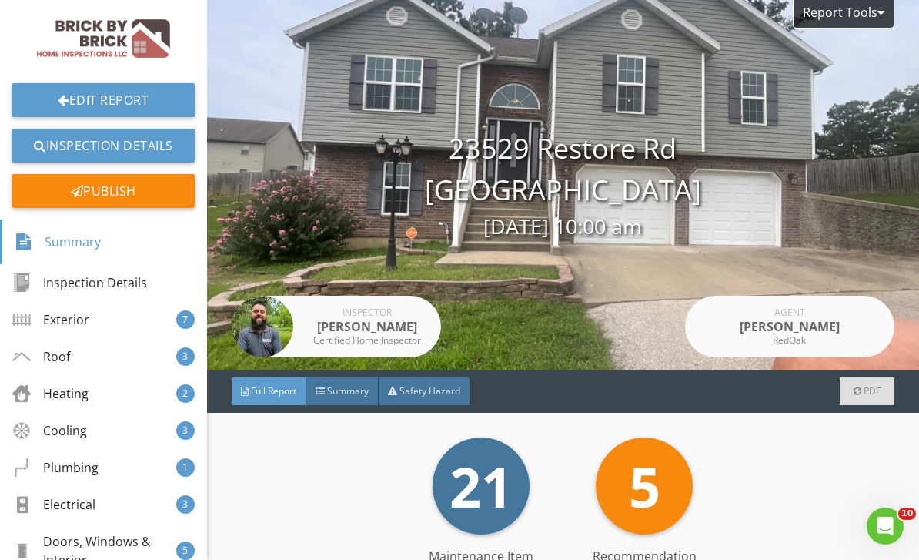
click at [641, 13] on div "Report Tools" at bounding box center [844, 14] width 102 height 28
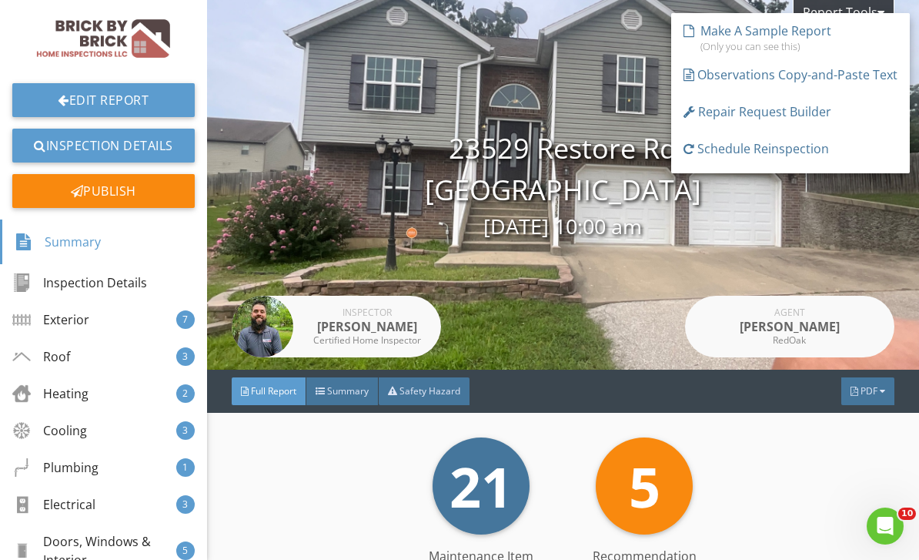
click at [641, 250] on div "Report Tools [STREET_ADDRESS] [GEOGRAPHIC_DATA], [GEOGRAPHIC_DATA] 65583 [DATE]…" at bounding box center [563, 185] width 712 height 370
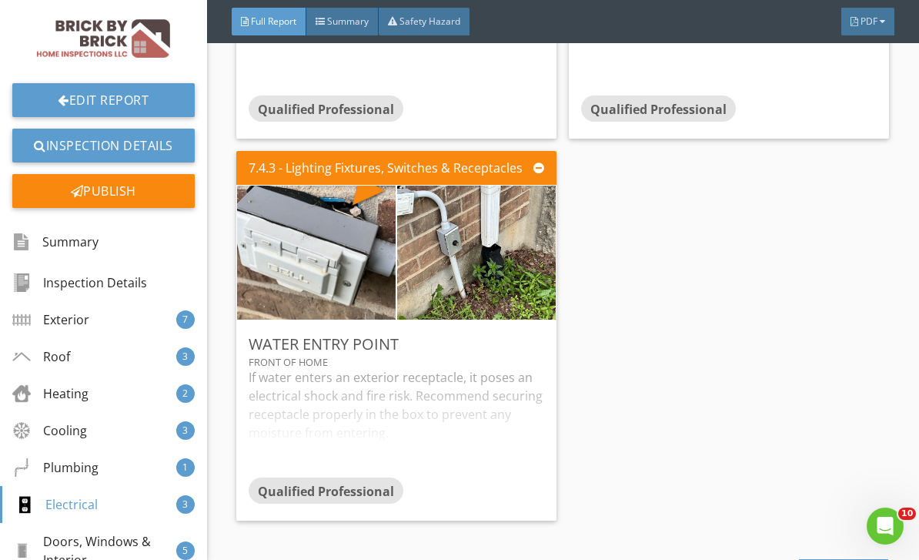
scroll to position [16321, 0]
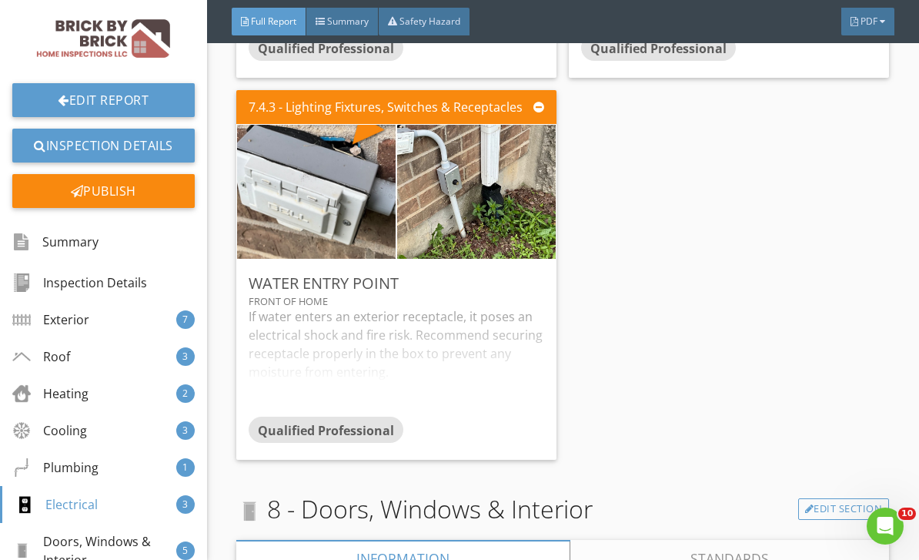
click at [510, 338] on div "If water enters an exterior receptacle, it poses an electrical shock and fire r…" at bounding box center [397, 361] width 296 height 109
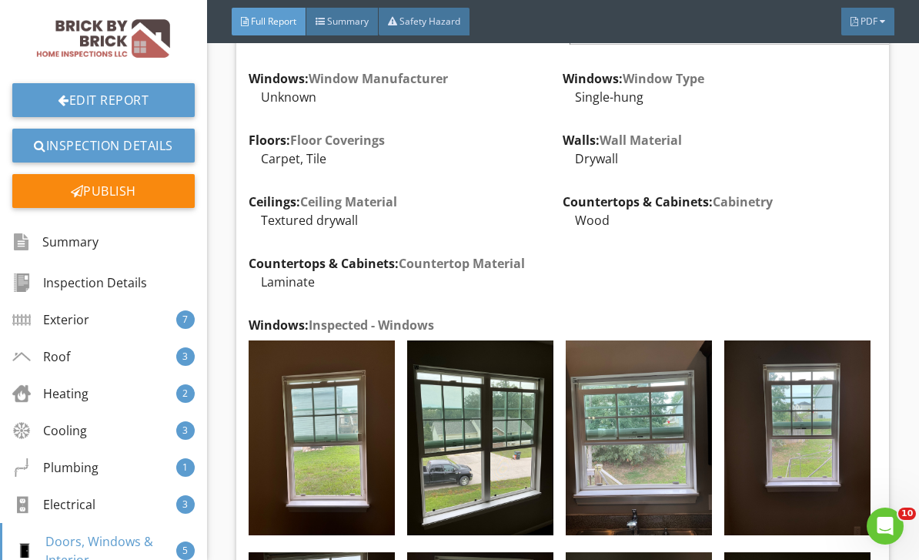
scroll to position [16857, 0]
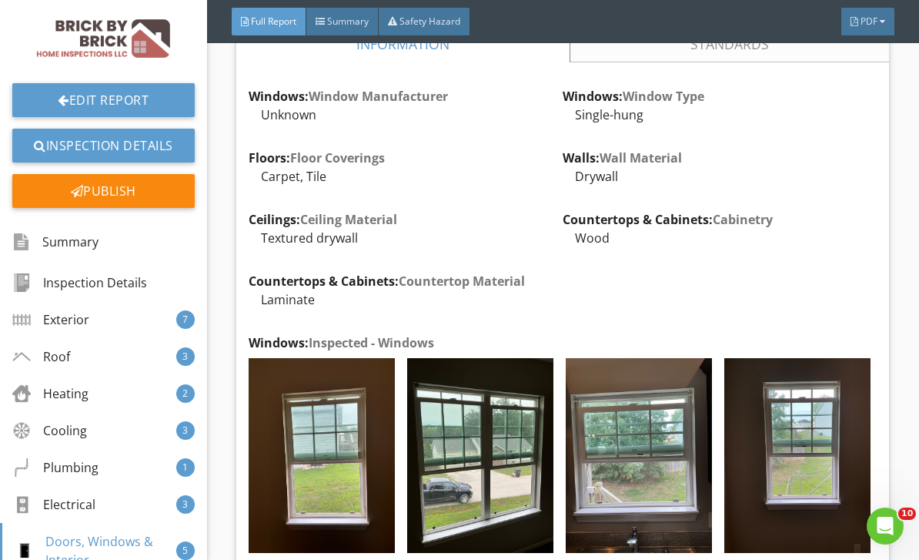
click at [0, 0] on div "Edit" at bounding box center [0, 0] width 0 height 0
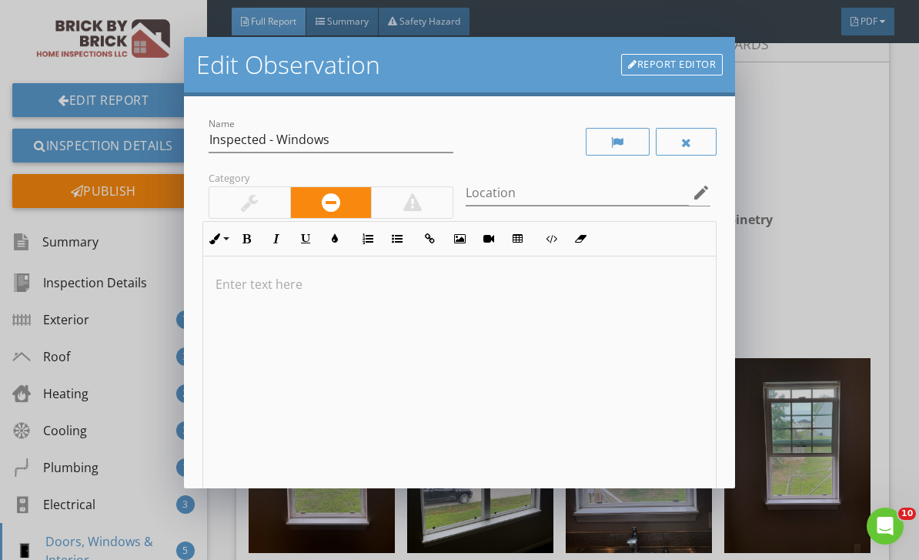
click at [576, 328] on div at bounding box center [459, 378] width 513 height 244
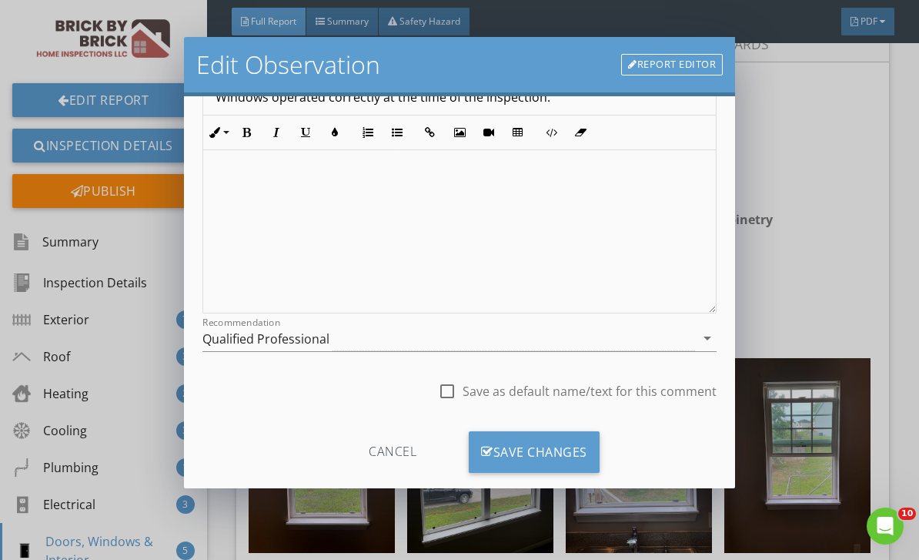
scroll to position [179, 0]
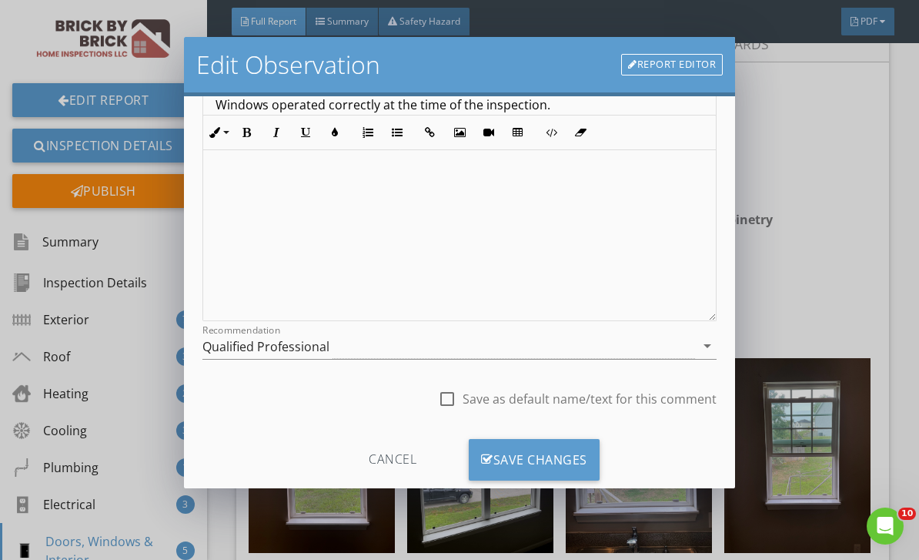
click at [571, 470] on div "Save Changes" at bounding box center [534, 460] width 131 height 42
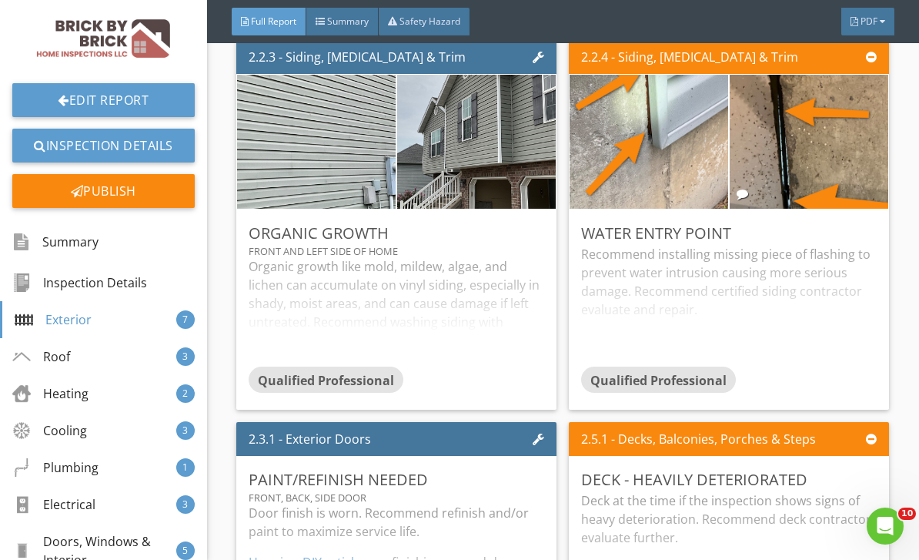
scroll to position [2265, 0]
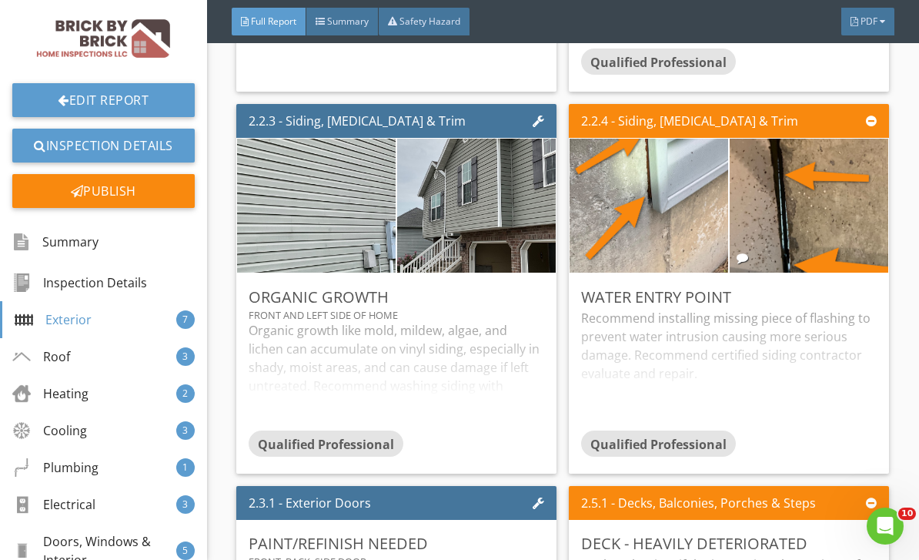
click at [149, 174] on div "Publish" at bounding box center [103, 191] width 182 height 34
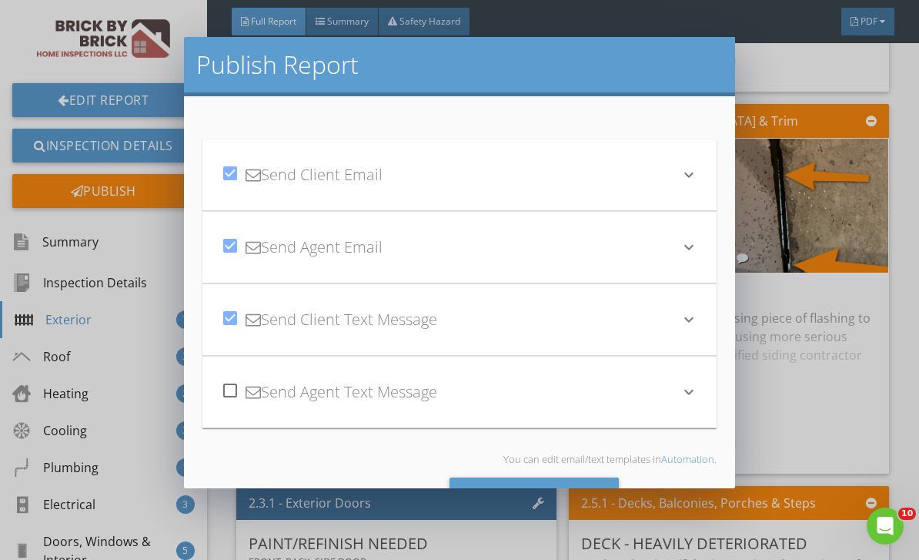
click at [574, 499] on div "Send All" at bounding box center [535, 498] width 170 height 42
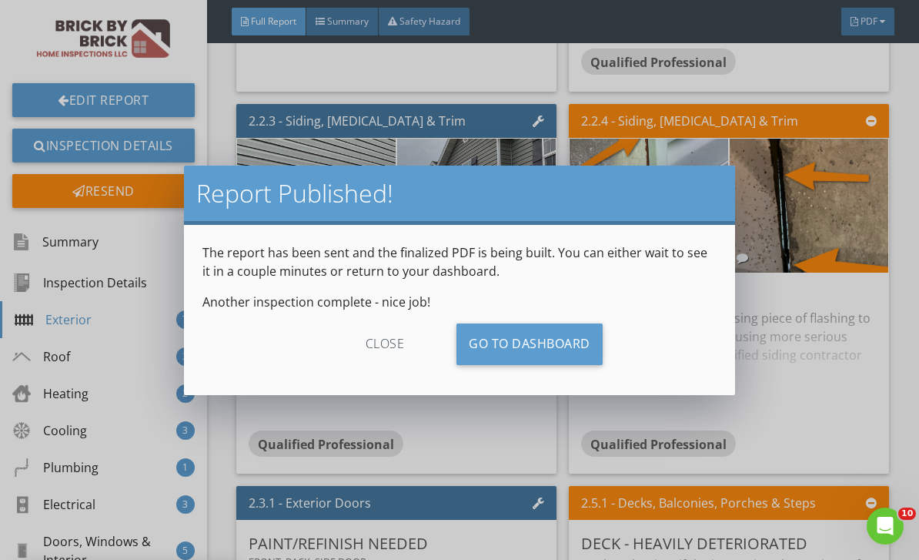
click at [507, 344] on link "Go To Dashboard" at bounding box center [530, 344] width 146 height 42
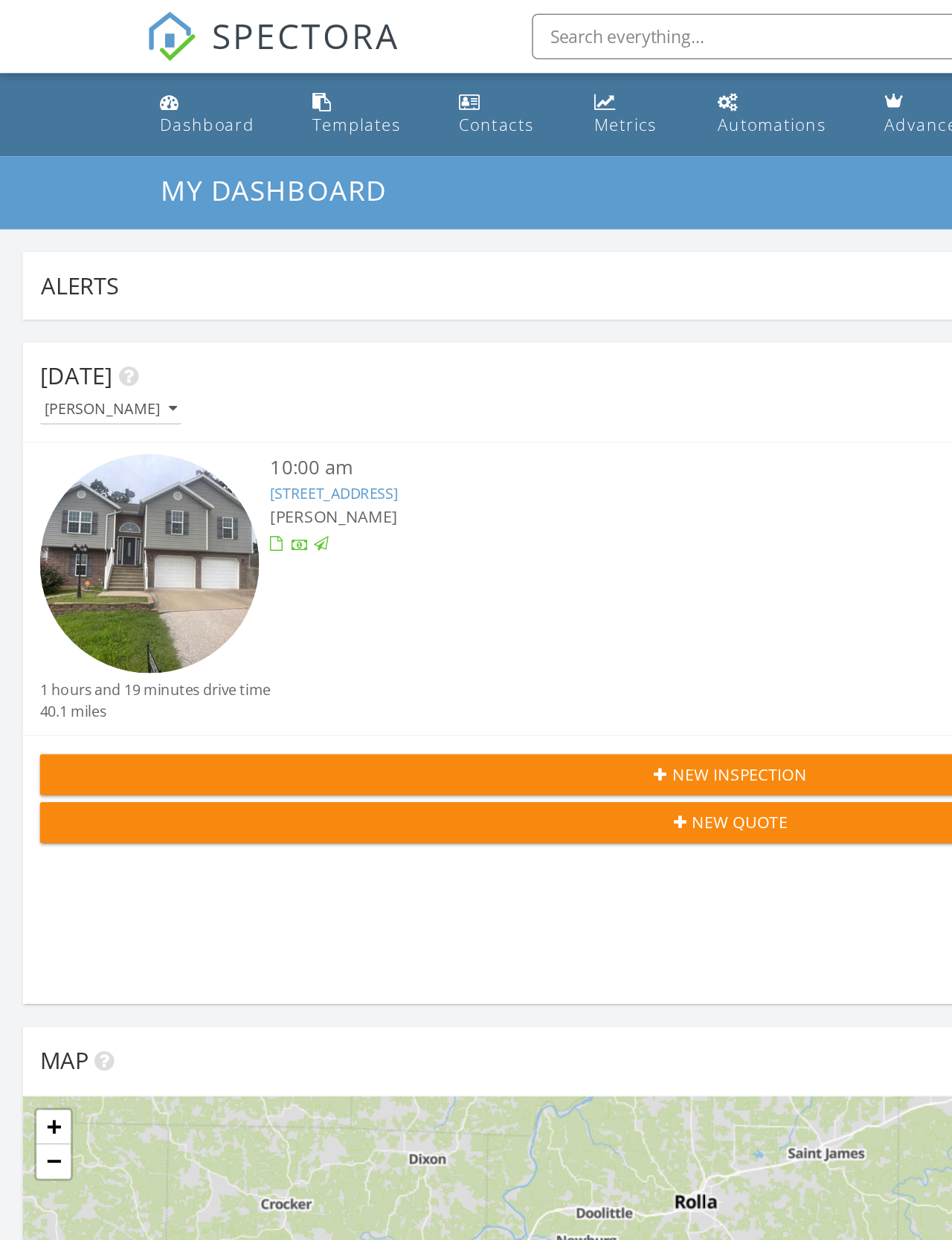
scroll to position [8, 8]
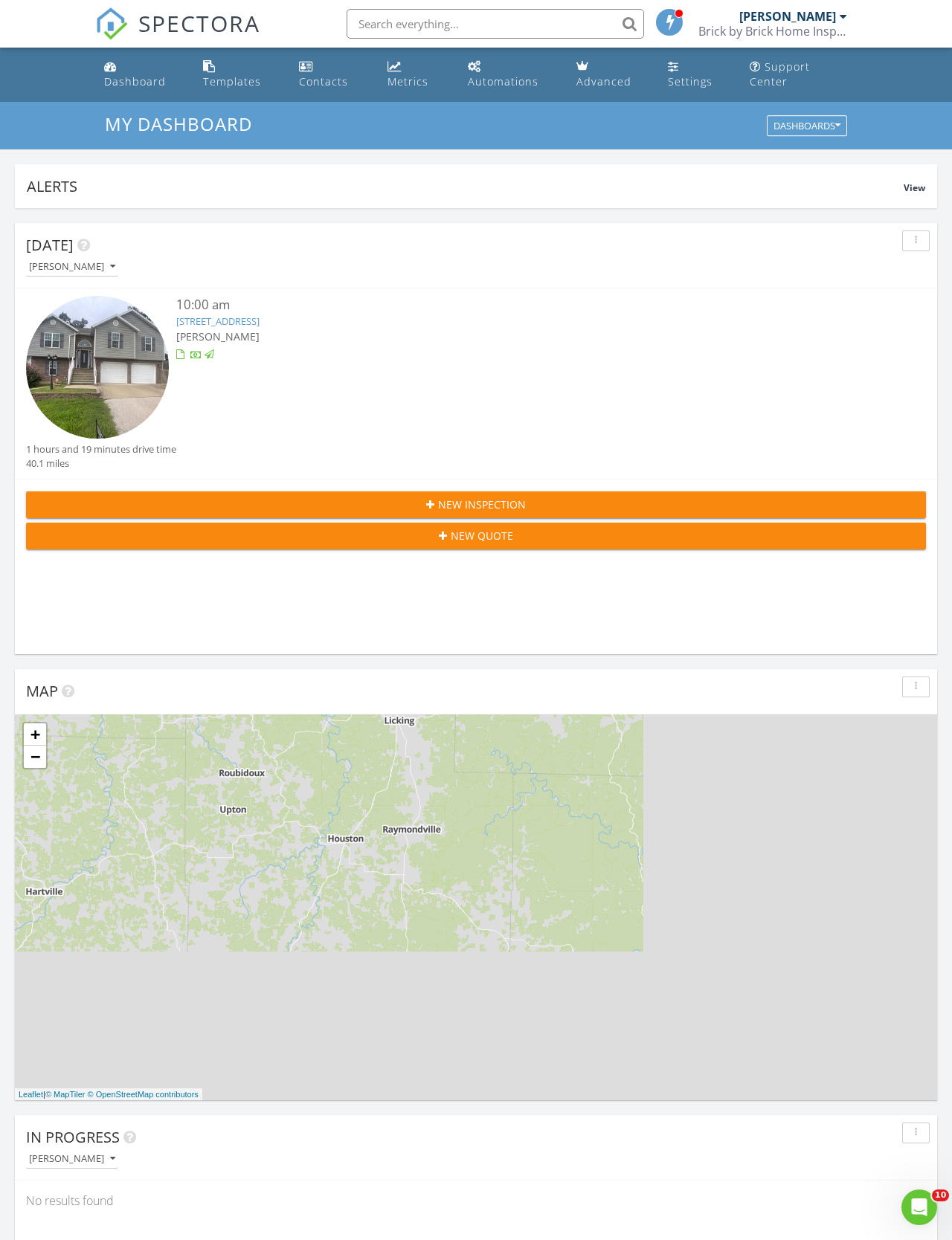
click at [251, 351] on div "10:00 am [STREET_ADDRESS] [PERSON_NAME]" at bounding box center [513, 369] width 675 height 147
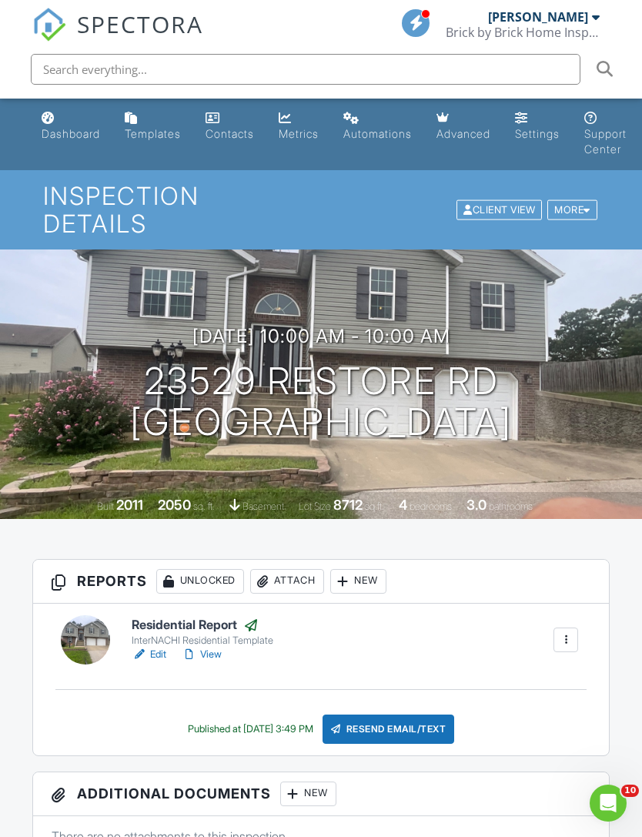
click at [579, 199] on div "More" at bounding box center [572, 209] width 50 height 21
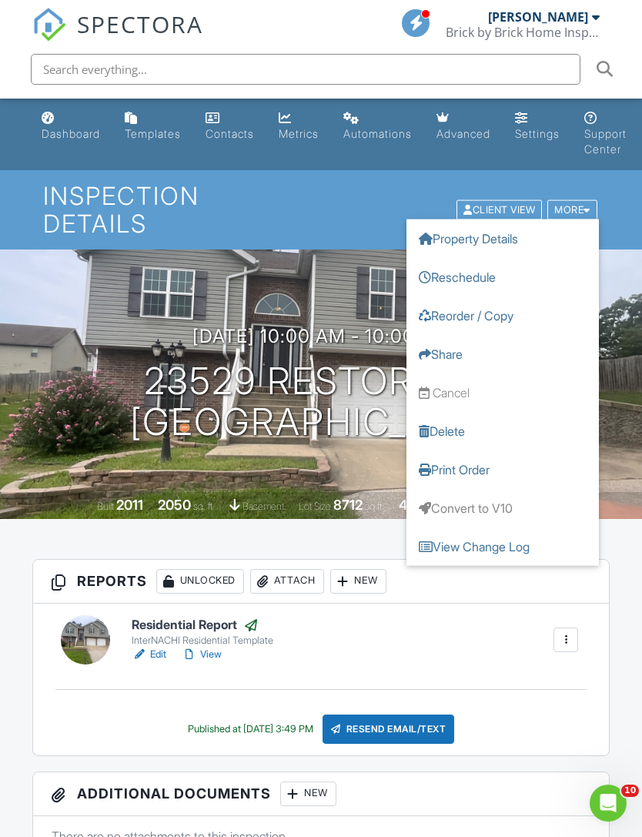
click at [617, 814] on div "Open Intercom Messenger" at bounding box center [608, 803] width 51 height 51
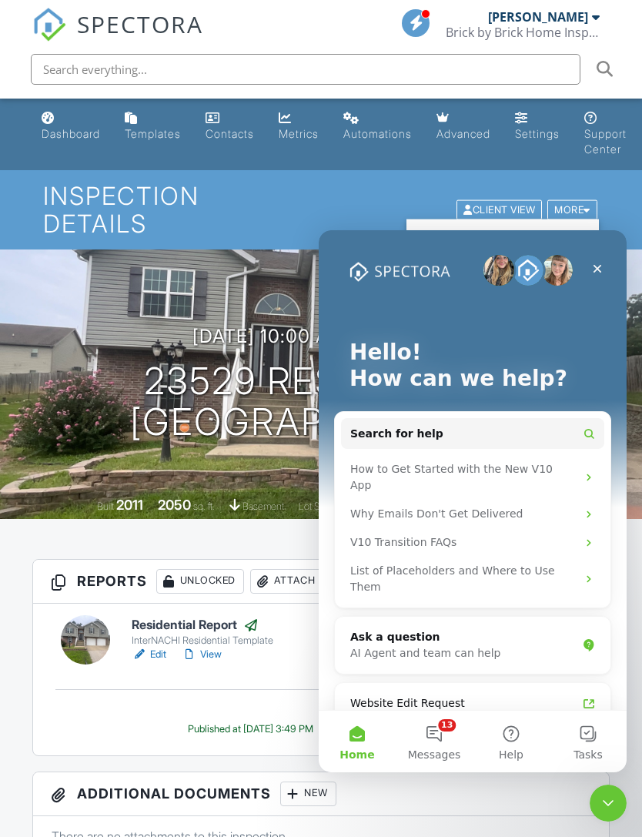
click at [509, 433] on button "Search for help" at bounding box center [472, 433] width 263 height 31
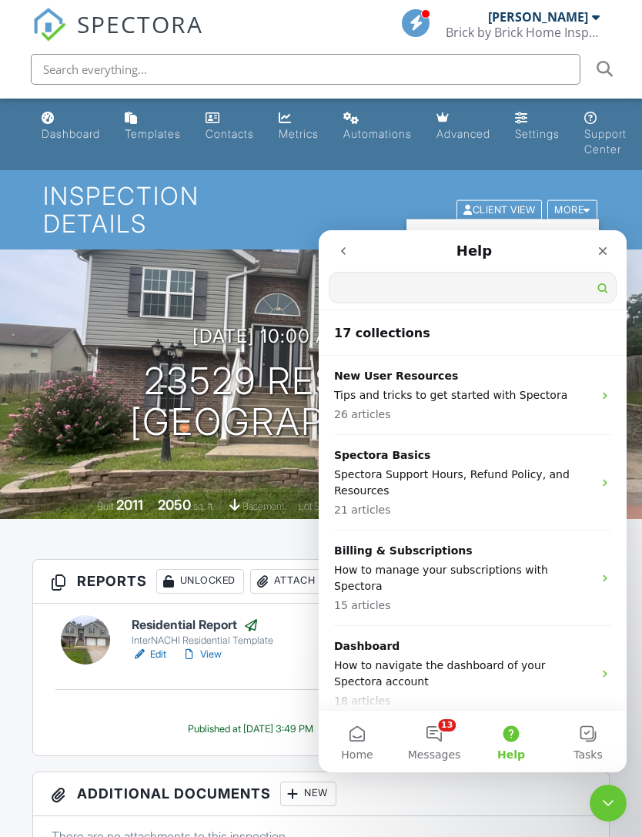
click at [524, 289] on input "Search for help" at bounding box center [473, 288] width 286 height 30
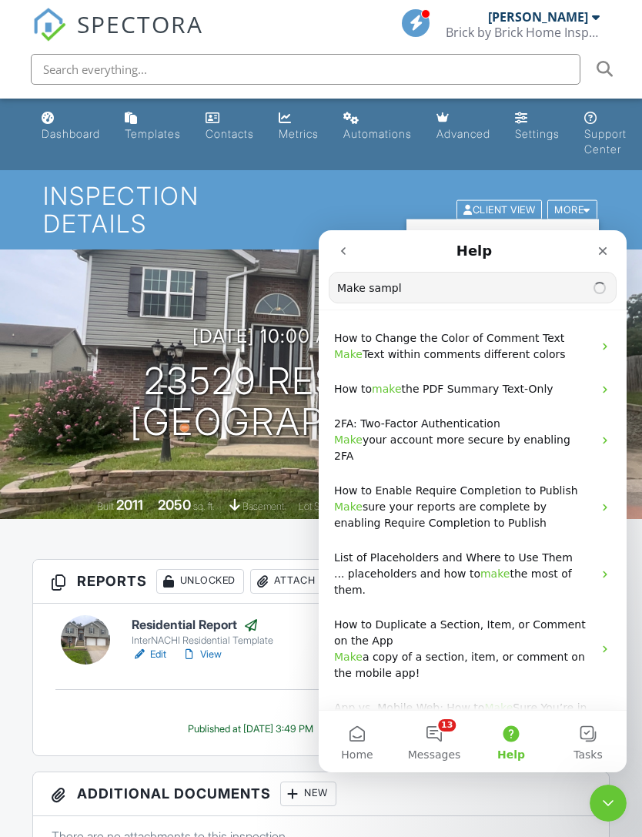
type input "Make sample"
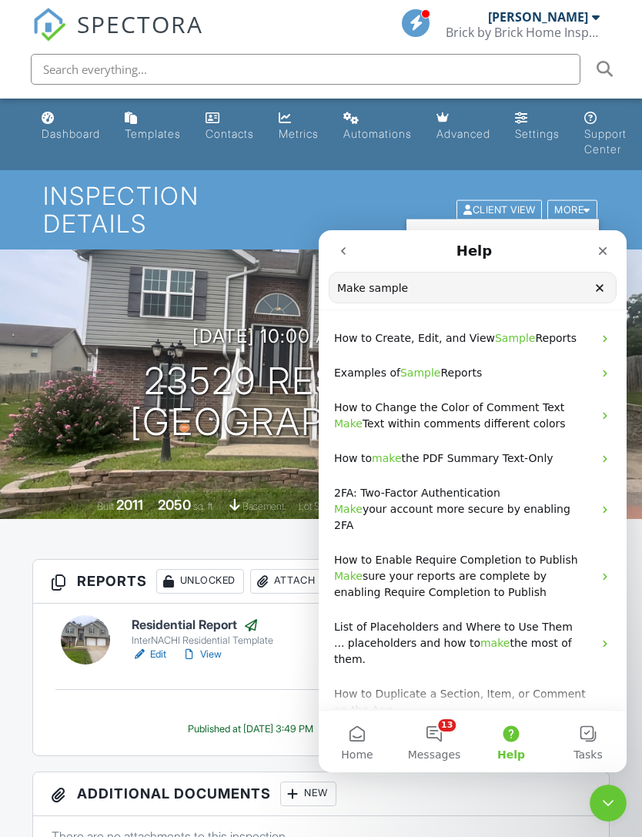
click at [507, 342] on span "Sample" at bounding box center [515, 338] width 41 height 12
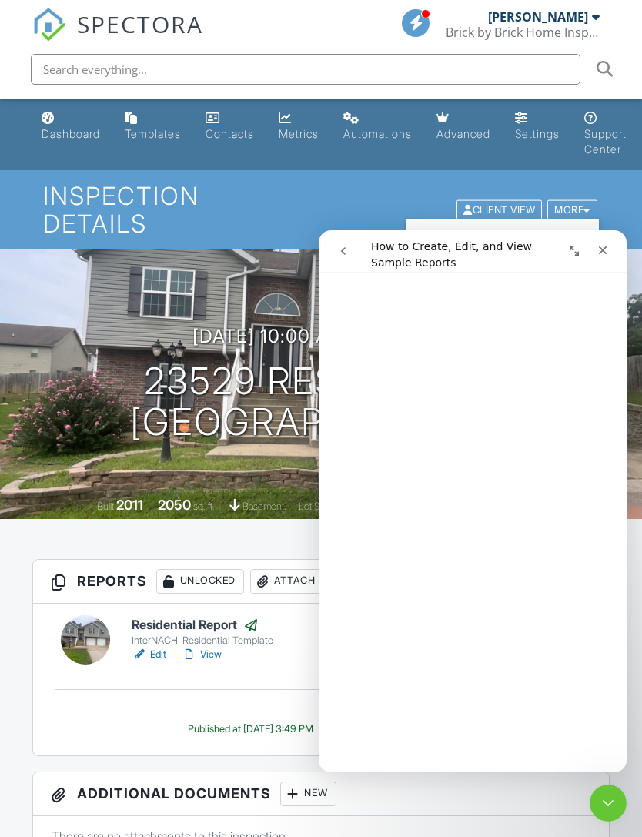
scroll to position [323, 0]
click at [270, 424] on div "08/28/2025 10:00 am - 10:00 am 23529 Restore Rd Waynesville, MO 65583 Built 201…" at bounding box center [321, 384] width 642 height 270
click at [605, 250] on icon "Close" at bounding box center [603, 250] width 12 height 12
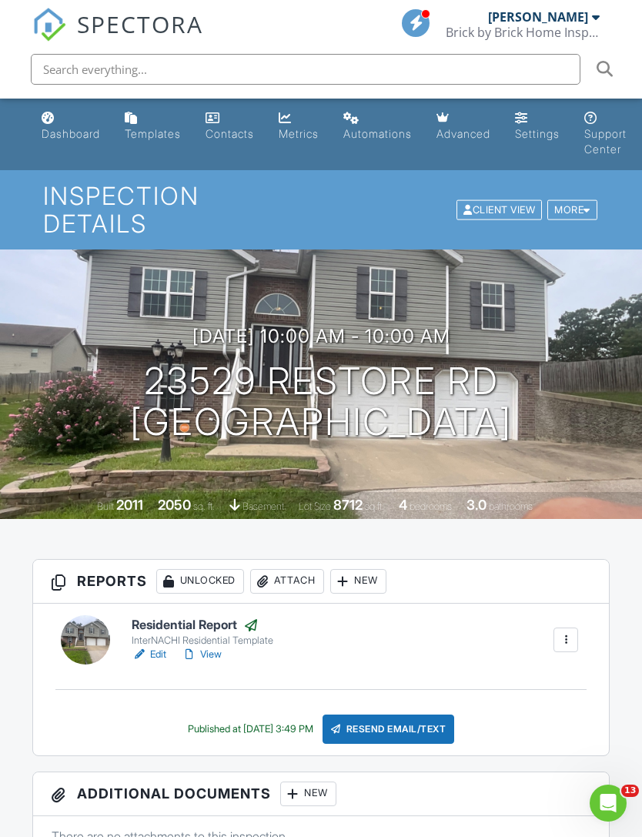
scroll to position [0, 0]
click at [215, 647] on link "View" at bounding box center [202, 654] width 40 height 15
click at [152, 66] on input "text" at bounding box center [306, 69] width 550 height 31
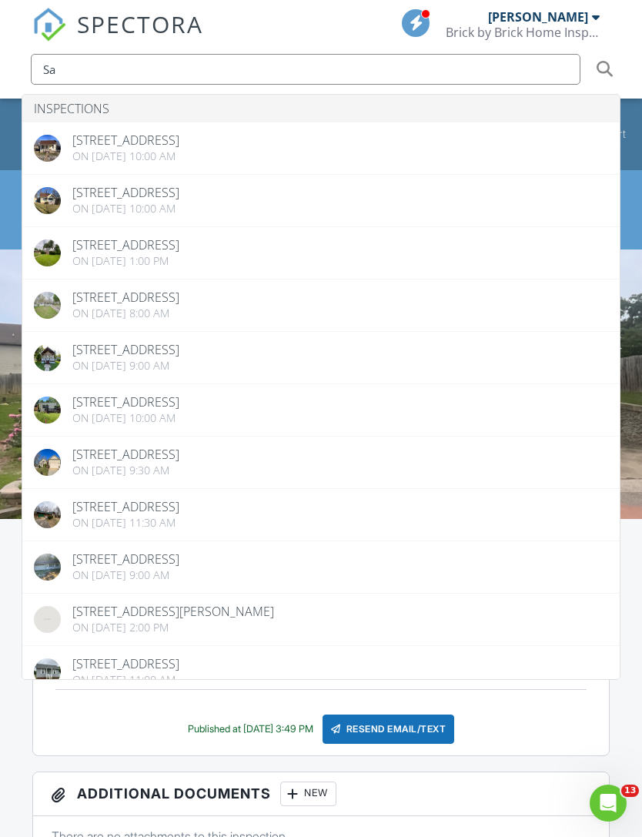
type input "S"
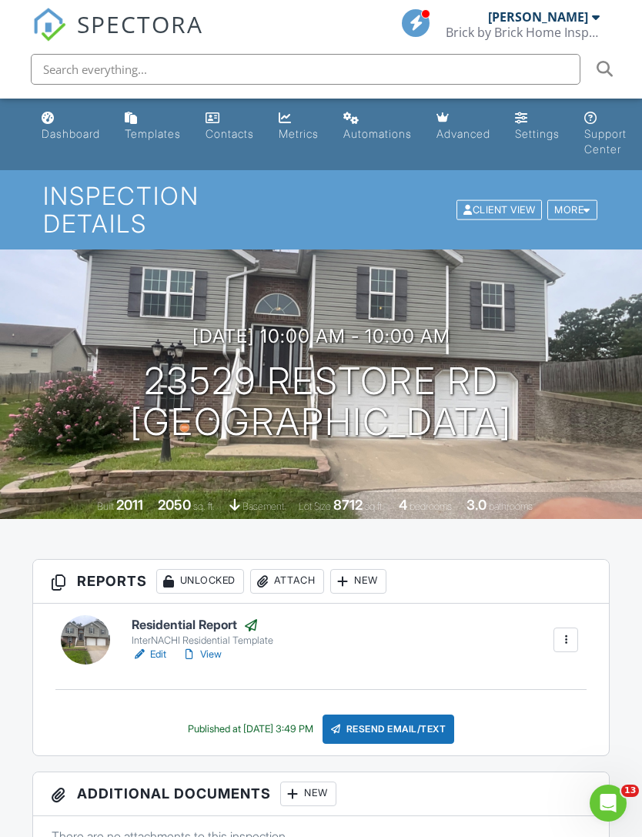
click at [391, 139] on div "Automations" at bounding box center [377, 133] width 69 height 13
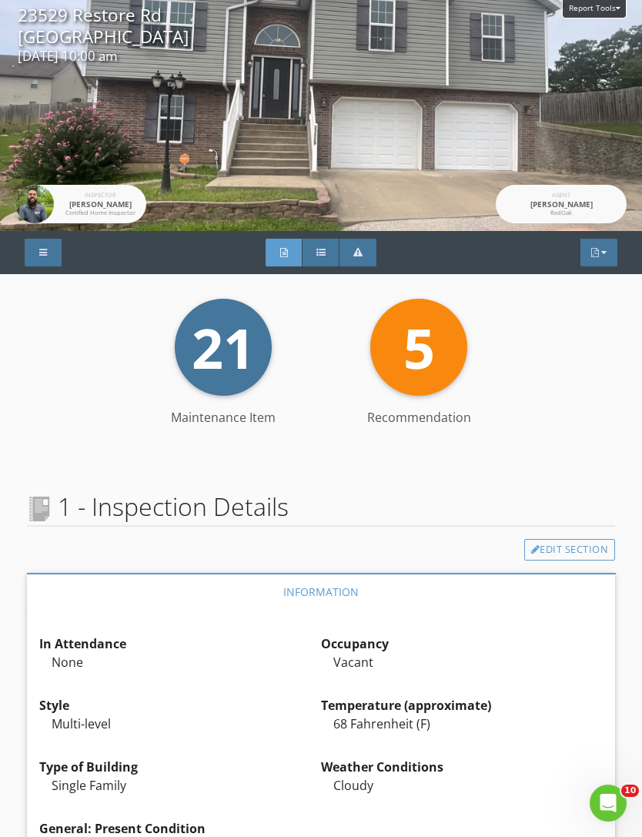
click at [604, 12] on div "Report Tools" at bounding box center [594, 9] width 65 height 18
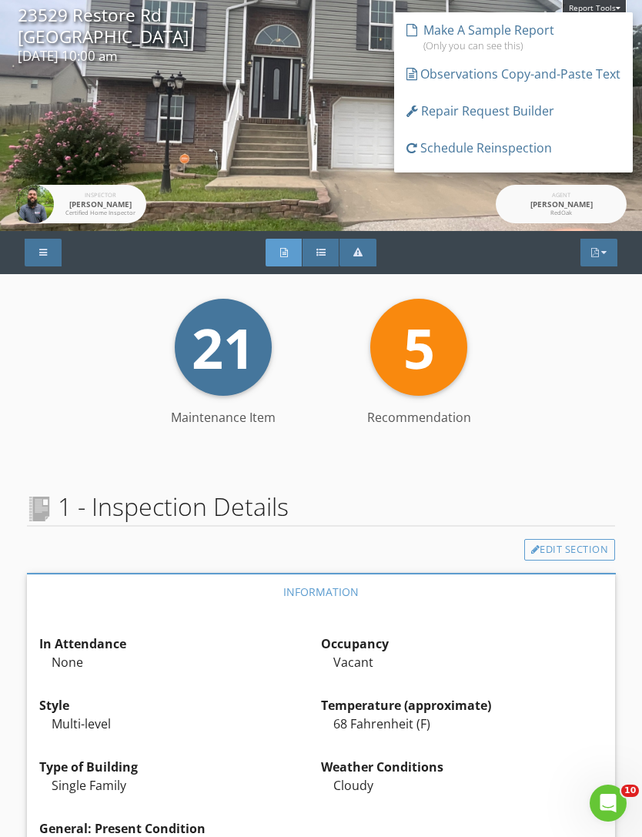
click at [531, 32] on div "Make A Sample Report" at bounding box center [489, 30] width 131 height 18
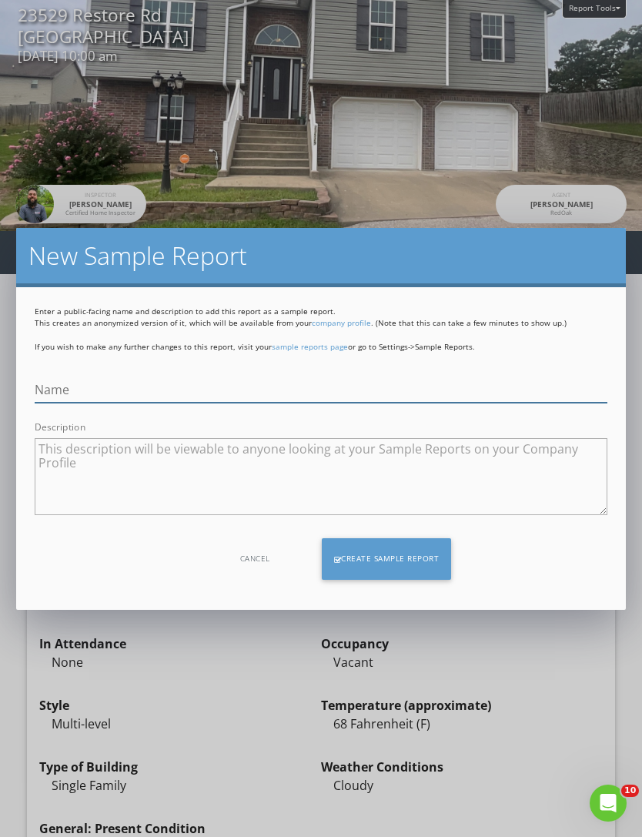
click at [359, 393] on input "Name" at bounding box center [321, 389] width 573 height 25
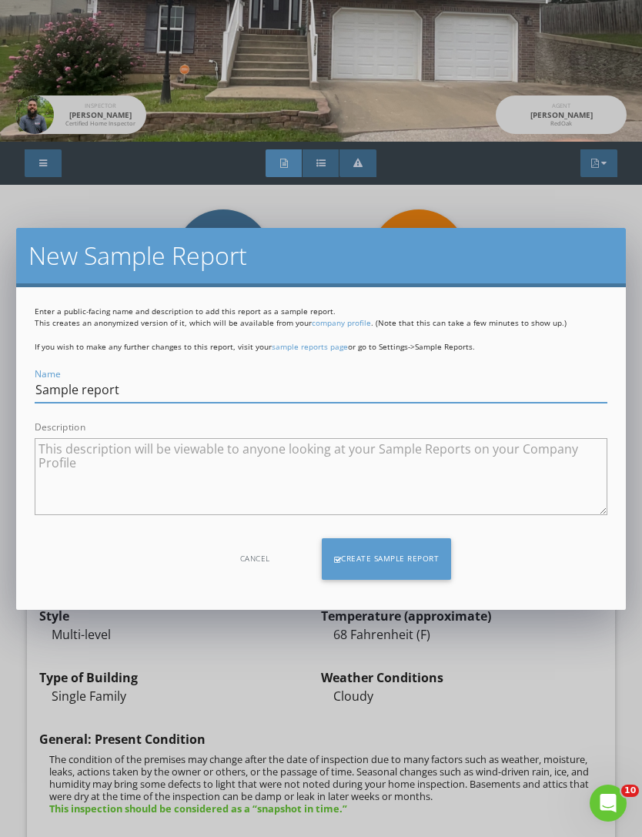
scroll to position [86, 0]
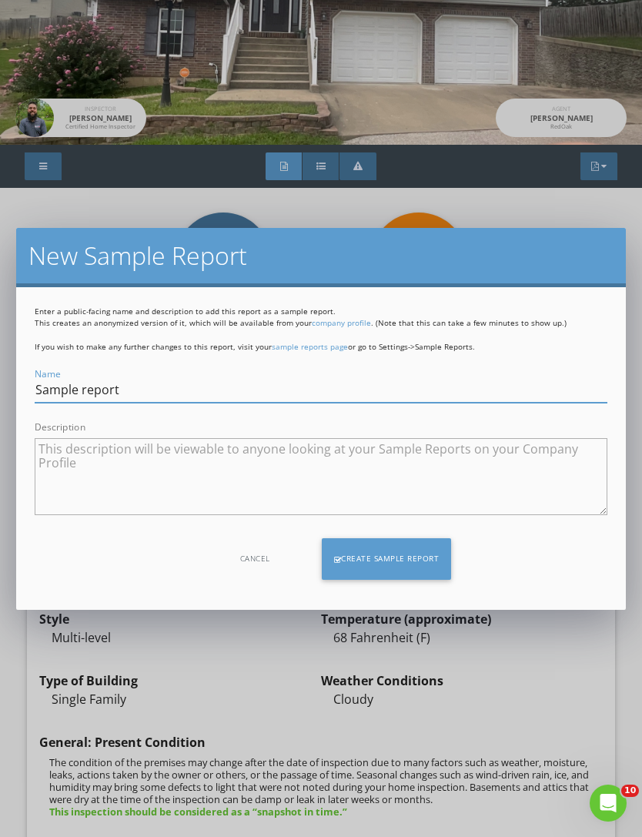
type input "Sample report"
click at [424, 557] on div "Create Sample Report" at bounding box center [387, 559] width 130 height 42
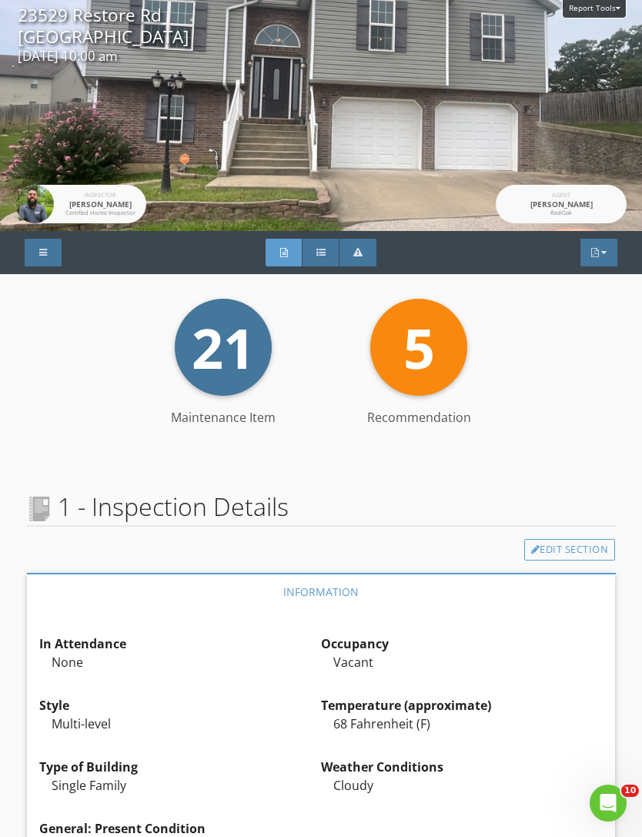
scroll to position [0, 0]
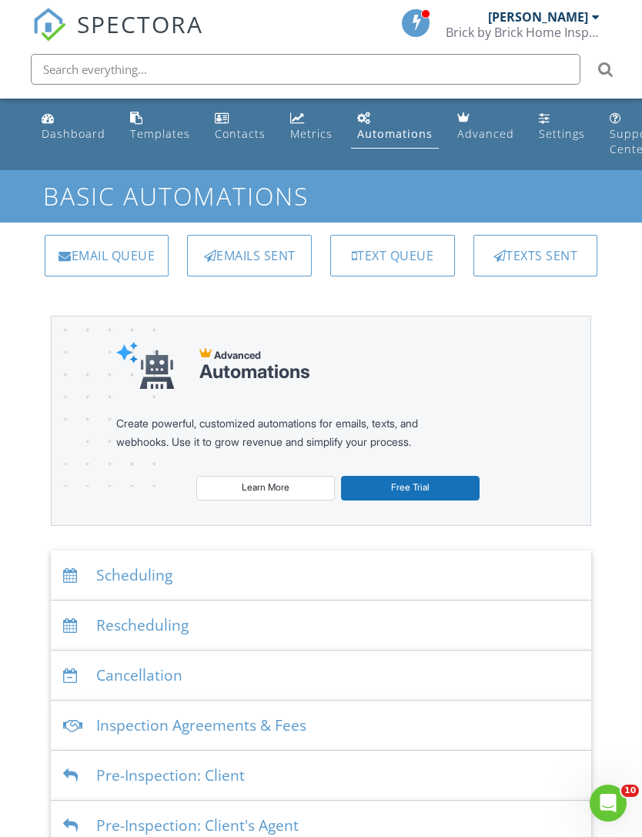
click at [158, 139] on div "Templates" at bounding box center [160, 133] width 60 height 15
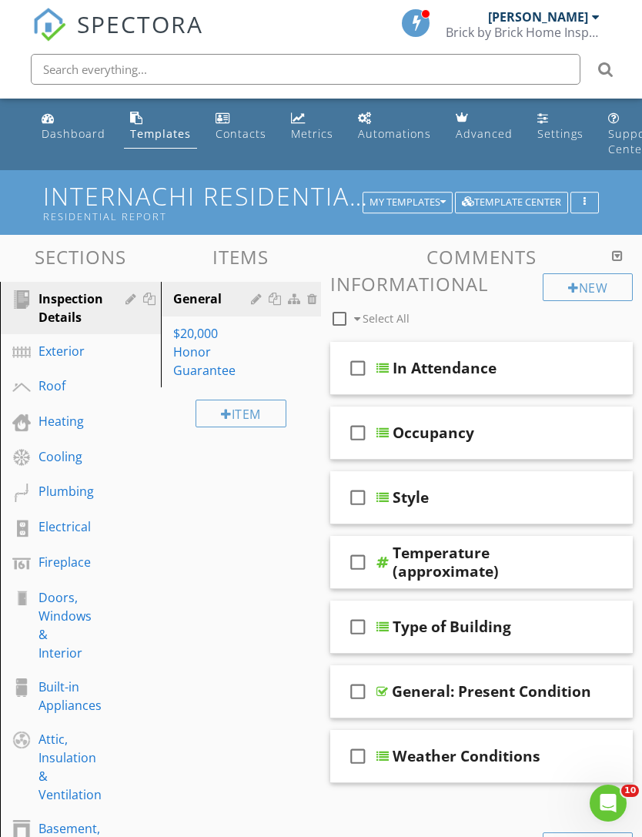
click at [81, 136] on div "Dashboard" at bounding box center [74, 133] width 64 height 15
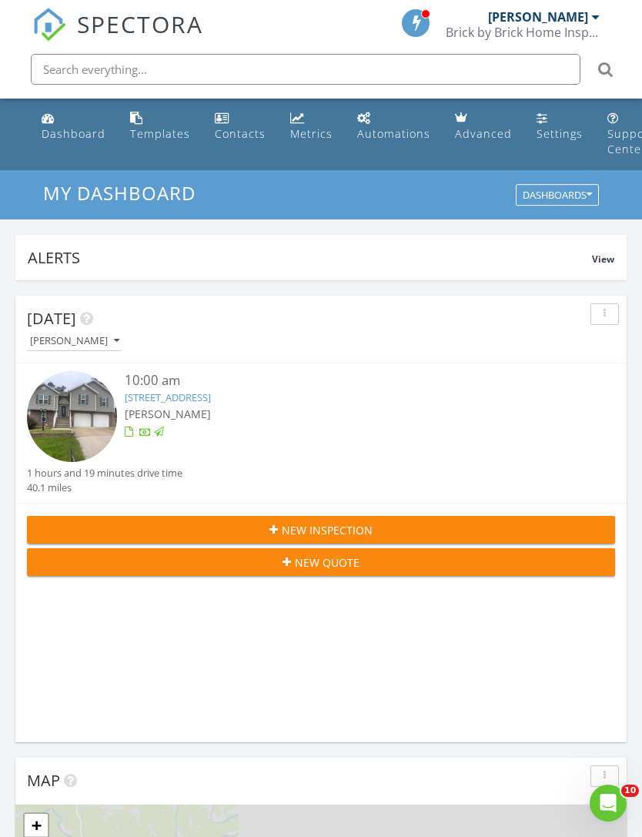
click at [606, 801] on icon "Open Intercom Messenger" at bounding box center [608, 803] width 25 height 25
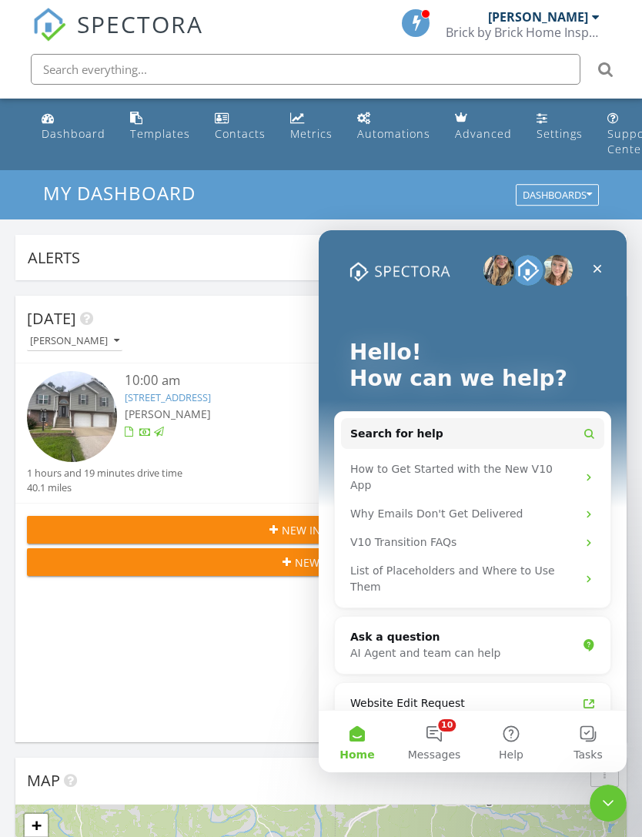
click at [505, 430] on button "Search for help" at bounding box center [472, 433] width 263 height 31
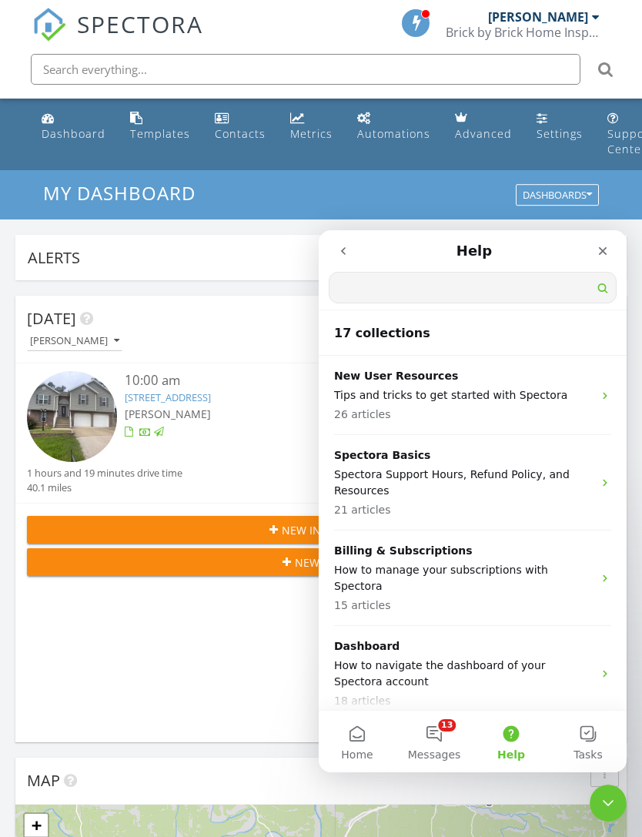
click at [459, 293] on input "Search for help" at bounding box center [473, 288] width 286 height 30
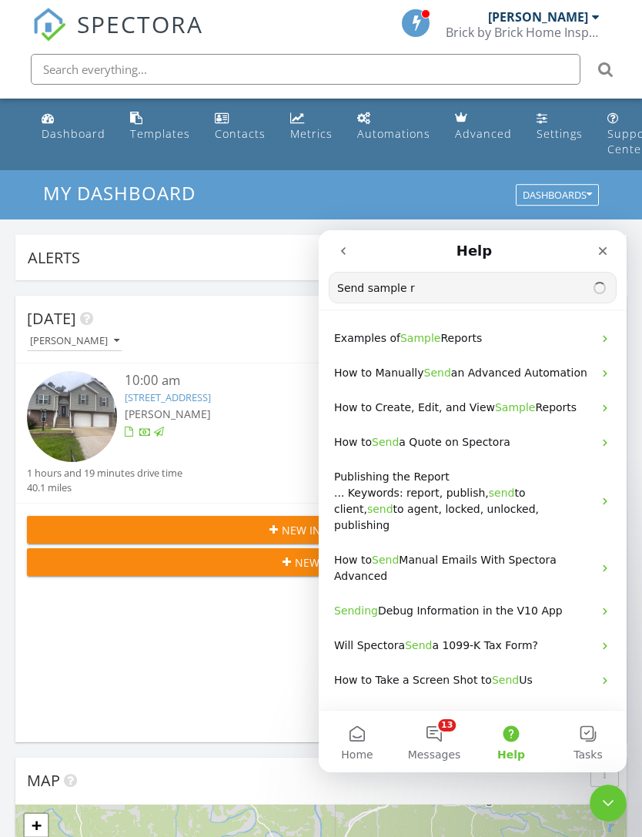
type input "Send sample re"
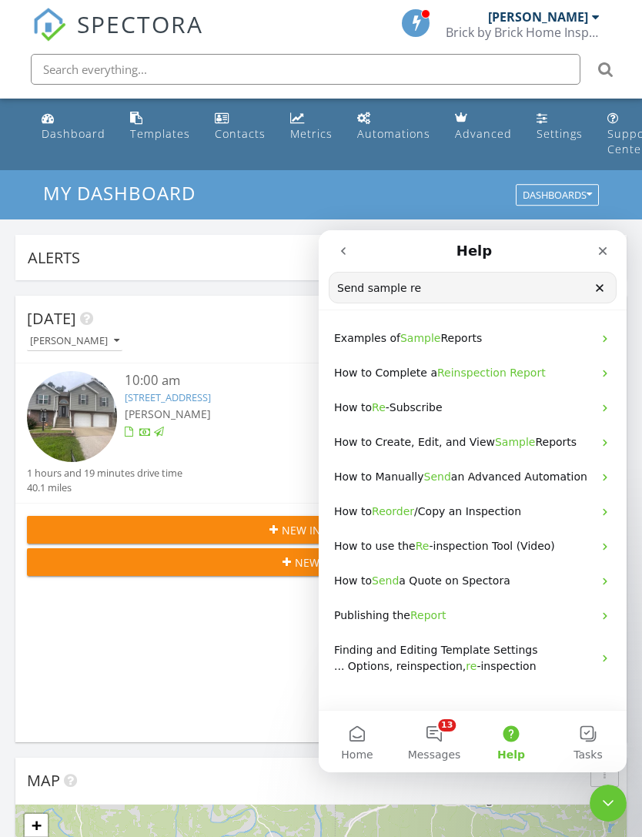
click at [515, 448] on span "Sample" at bounding box center [515, 442] width 41 height 12
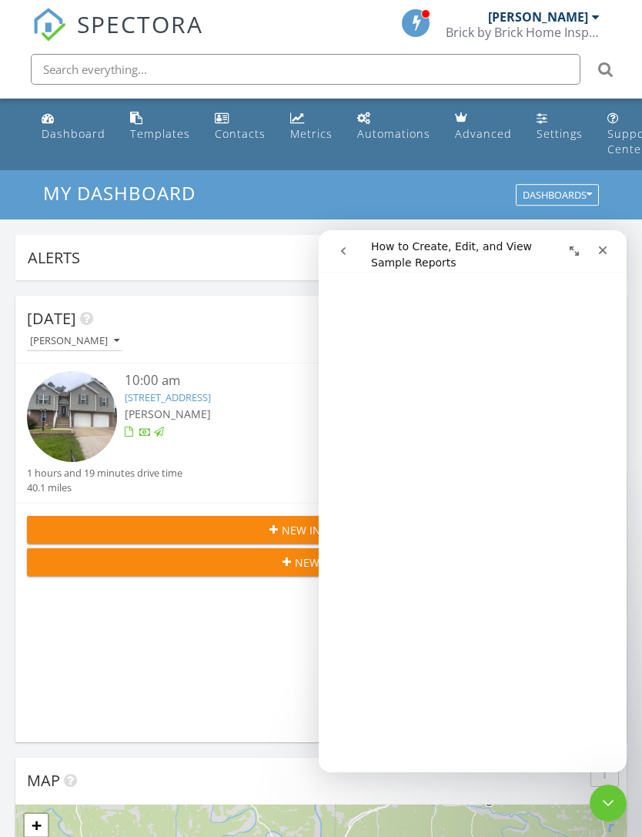
scroll to position [471, 0]
click at [560, 139] on div "Settings" at bounding box center [560, 133] width 46 height 15
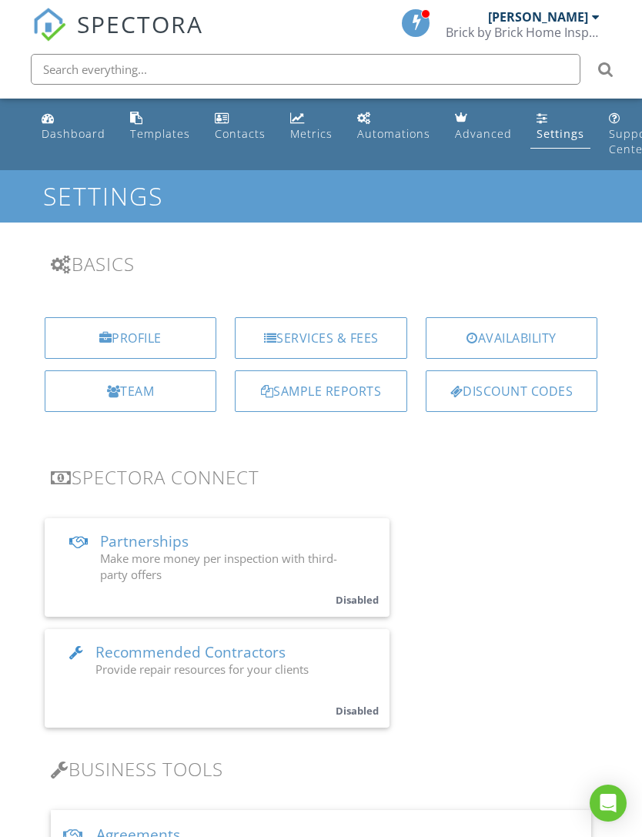
click at [366, 397] on div "Sample Reports" at bounding box center [321, 391] width 172 height 42
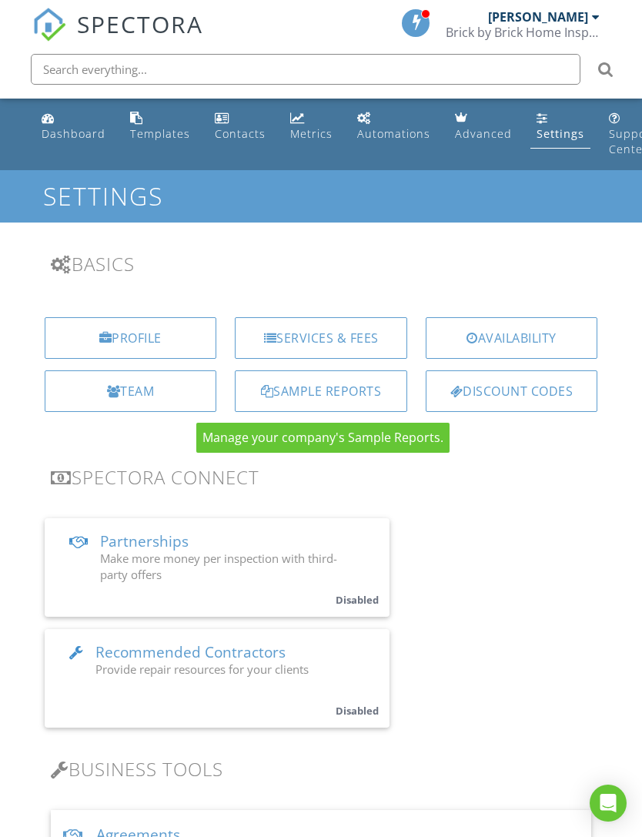
click at [64, 138] on div "Dashboard" at bounding box center [74, 133] width 64 height 15
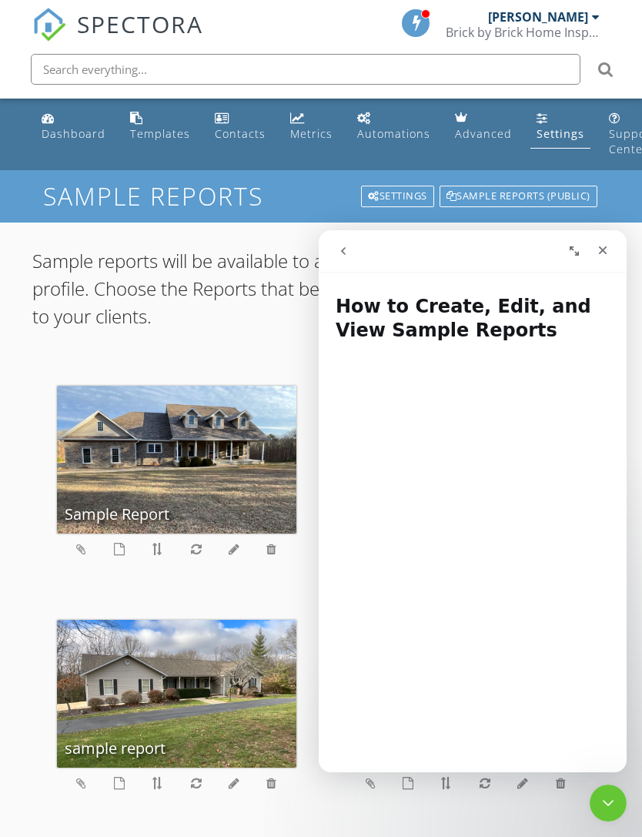
click at [607, 253] on icon "Close" at bounding box center [603, 250] width 12 height 12
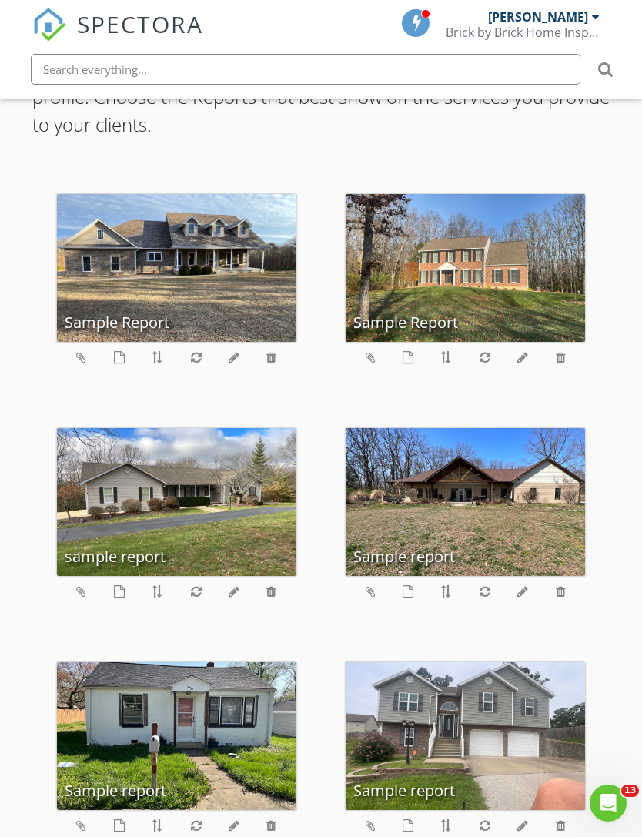
scroll to position [201, 0]
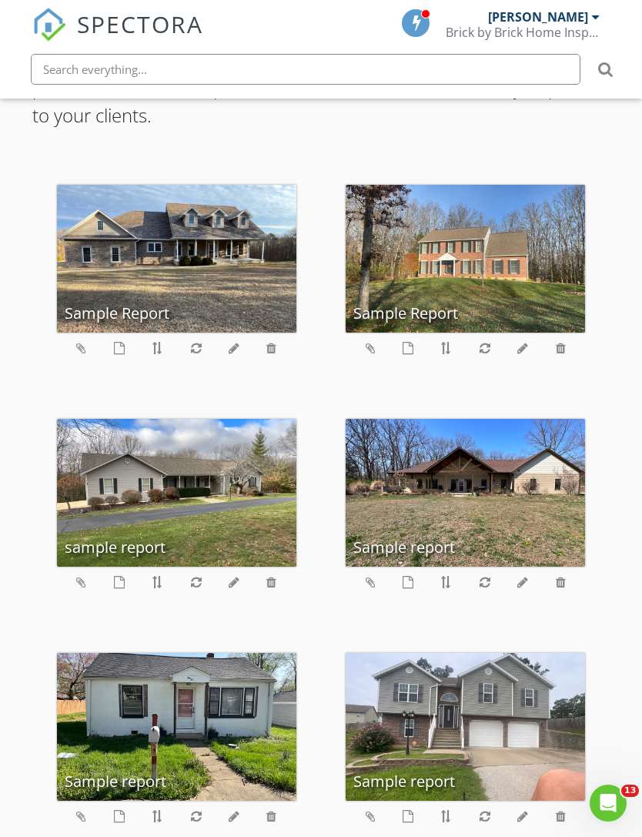
click at [374, 812] on icon at bounding box center [371, 816] width 10 height 12
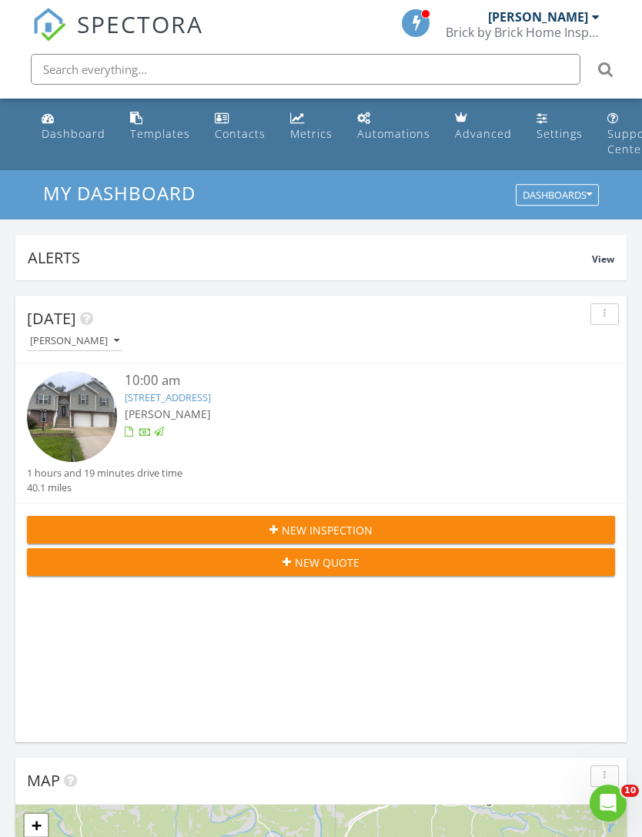
click at [152, 398] on link "[STREET_ADDRESS]" at bounding box center [168, 397] width 86 height 14
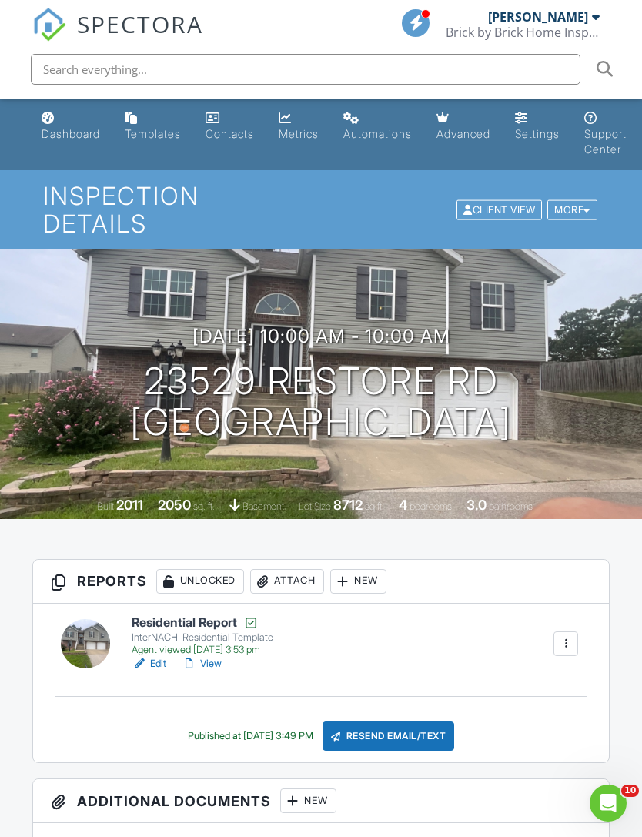
click at [159, 656] on link "Edit" at bounding box center [149, 663] width 35 height 15
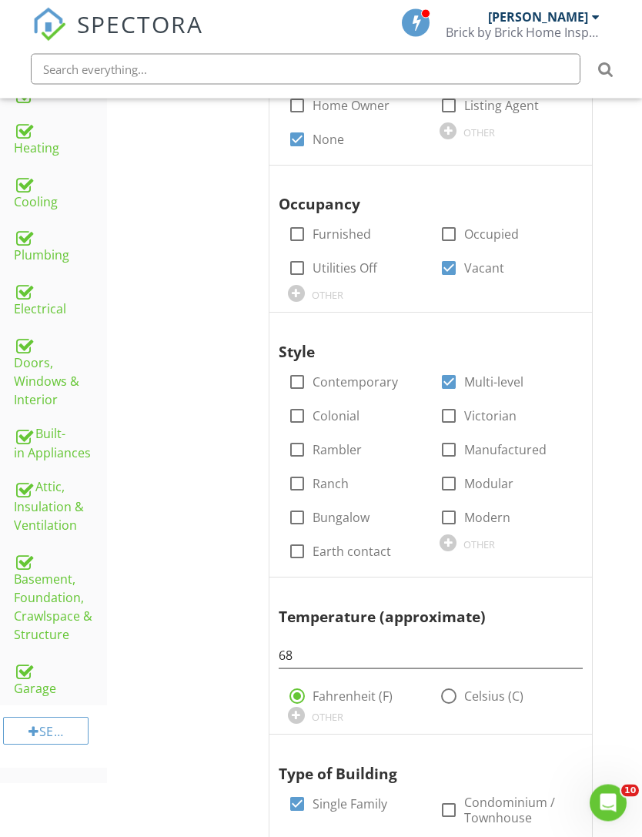
scroll to position [396, 0]
click at [39, 505] on div "Attic, Insulation & Ventilation" at bounding box center [60, 505] width 93 height 57
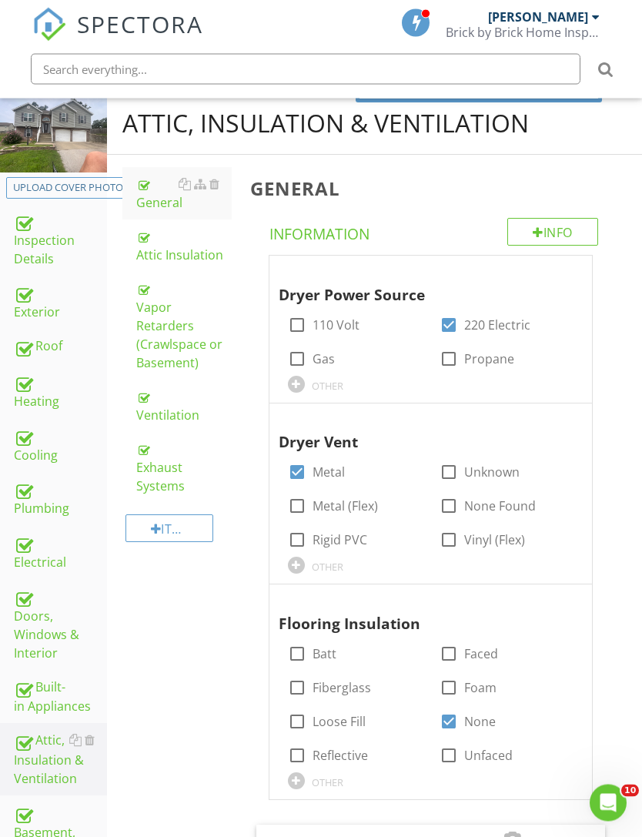
scroll to position [142, 0]
click at [160, 399] on div "Ventilation" at bounding box center [183, 405] width 95 height 37
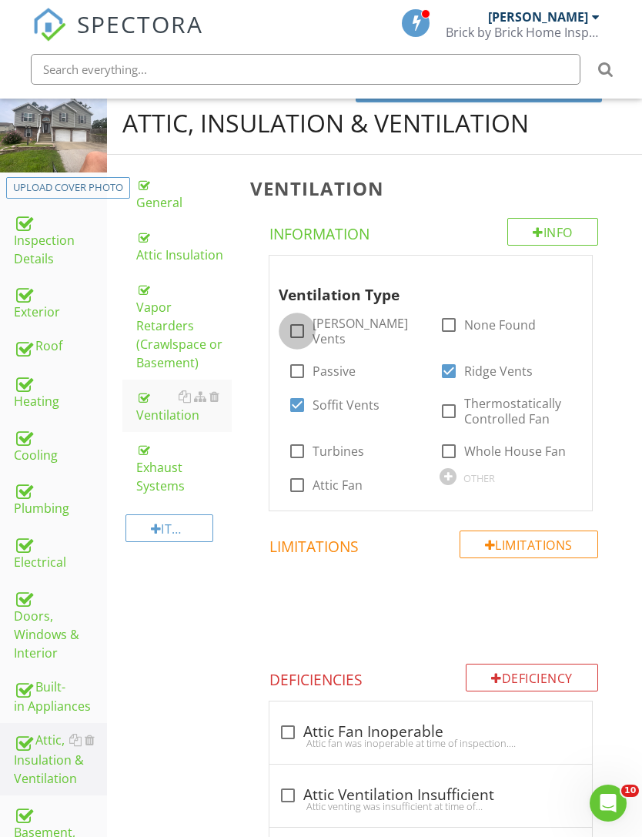
click at [294, 330] on div at bounding box center [297, 331] width 26 height 26
checkbox input "true"
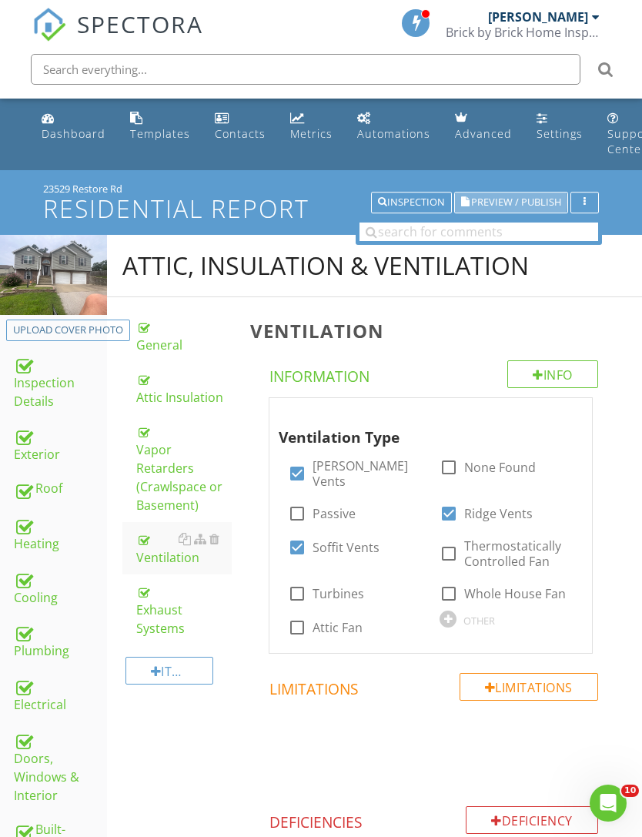
click at [484, 206] on span "Preview / Publish" at bounding box center [516, 203] width 90 height 10
click at [53, 116] on div "Dashboard" at bounding box center [48, 118] width 13 height 12
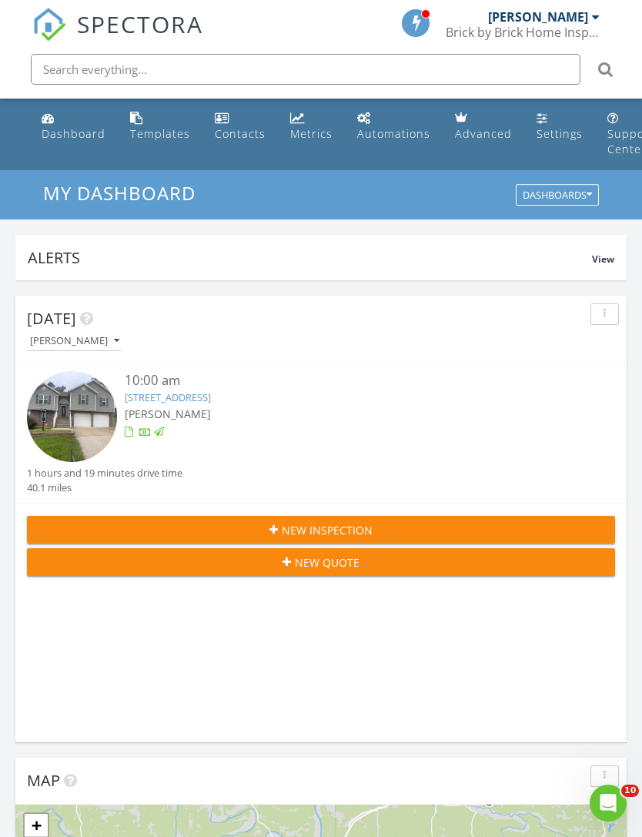
click at [79, 148] on link "Dashboard" at bounding box center [73, 127] width 76 height 44
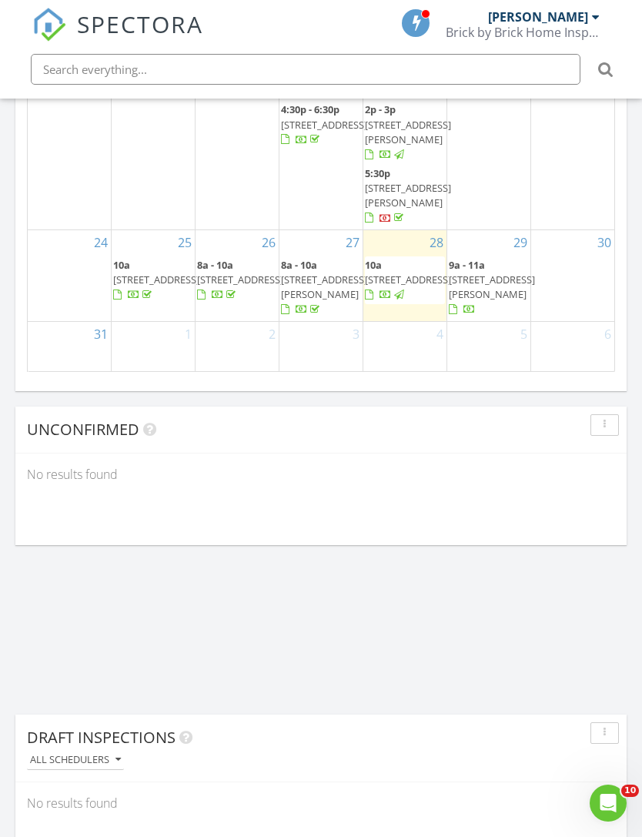
scroll to position [169, 0]
